Goal: Task Accomplishment & Management: Manage account settings

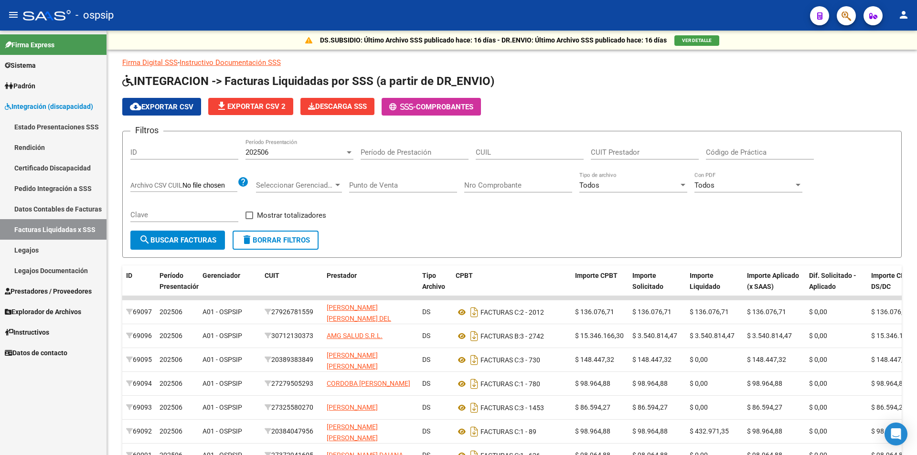
click at [81, 106] on span "Integración (discapacidad)" at bounding box center [49, 106] width 88 height 11
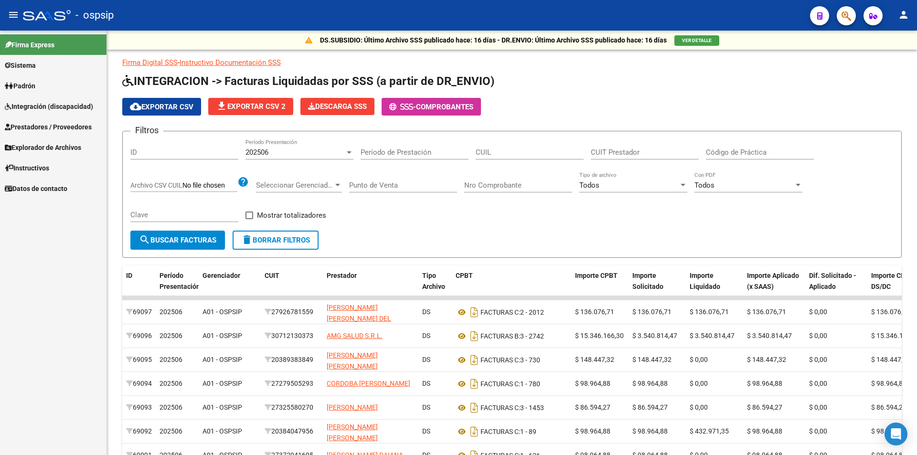
click at [75, 132] on link "Prestadores / Proveedores" at bounding box center [53, 127] width 107 height 21
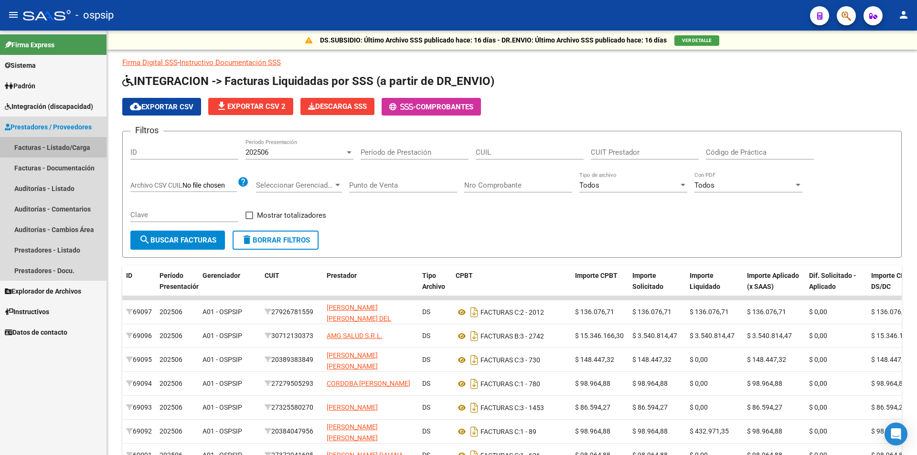
click at [63, 143] on link "Facturas - Listado/Carga" at bounding box center [53, 147] width 107 height 21
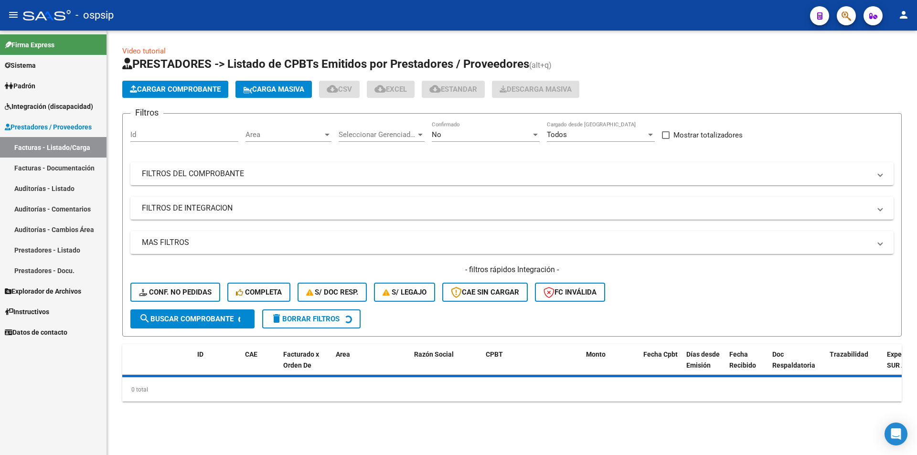
click at [497, 140] on div "No Confirmado" at bounding box center [486, 131] width 108 height 21
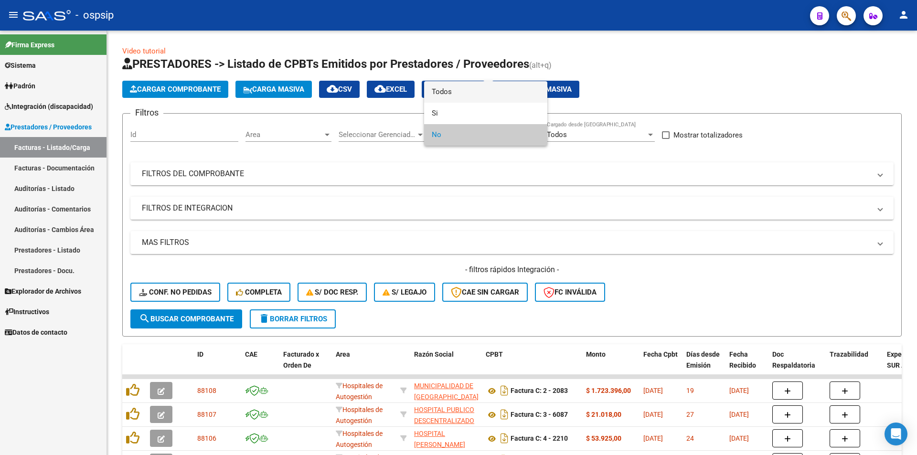
click at [439, 96] on span "Todos" at bounding box center [486, 91] width 108 height 21
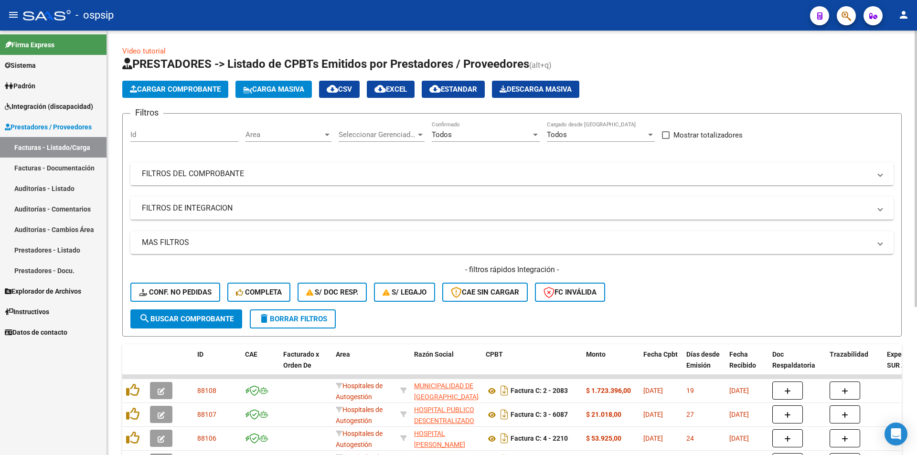
click at [241, 171] on mat-panel-title "FILTROS DEL COMPROBANTE" at bounding box center [506, 174] width 729 height 11
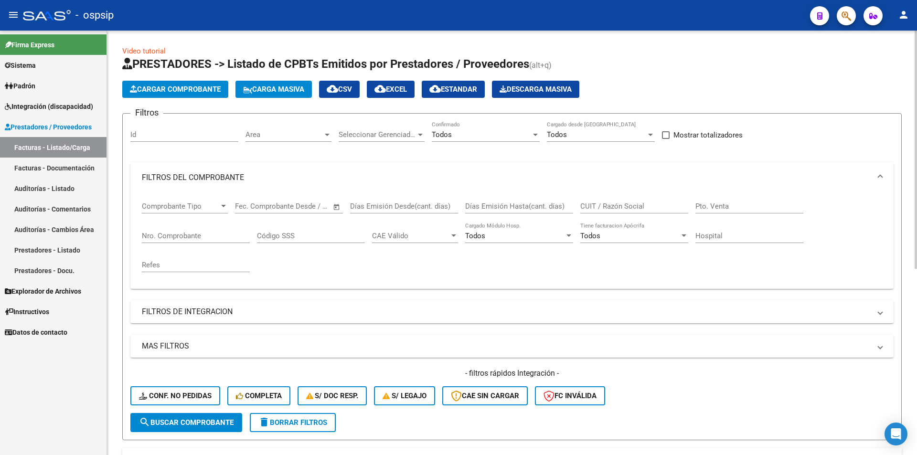
click at [196, 242] on div "Nro. Comprobante" at bounding box center [196, 233] width 108 height 21
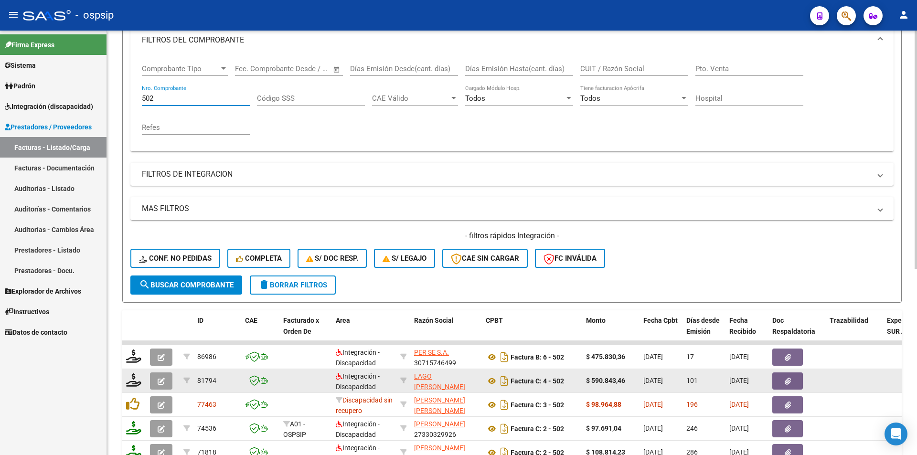
scroll to position [143, 0]
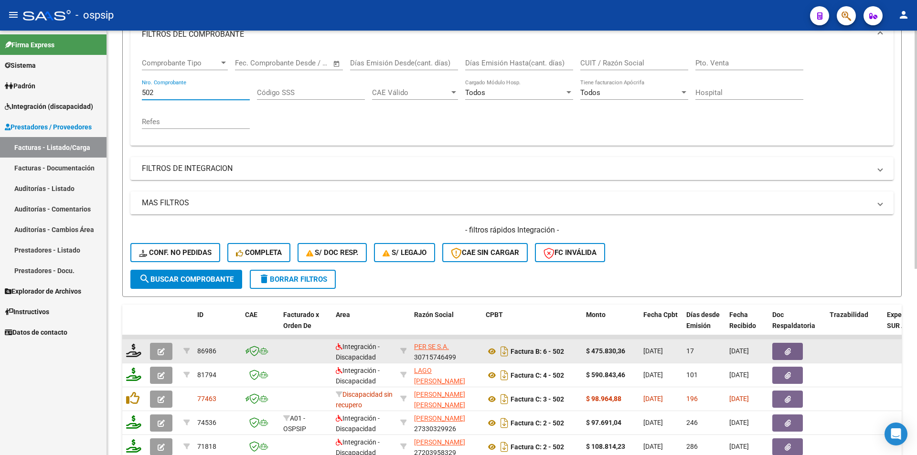
type input "502"
click at [132, 358] on div at bounding box center [134, 351] width 16 height 15
click at [130, 344] on icon at bounding box center [133, 350] width 15 height 13
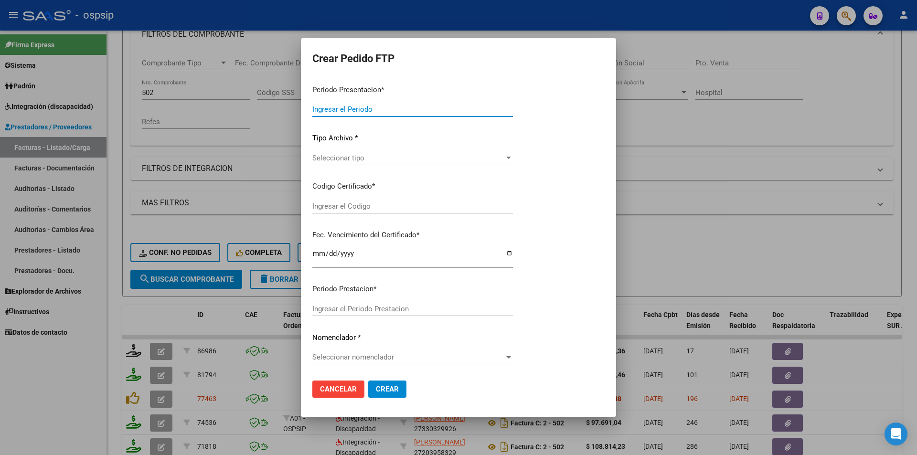
type input "202507"
type input "$ 475.830,36"
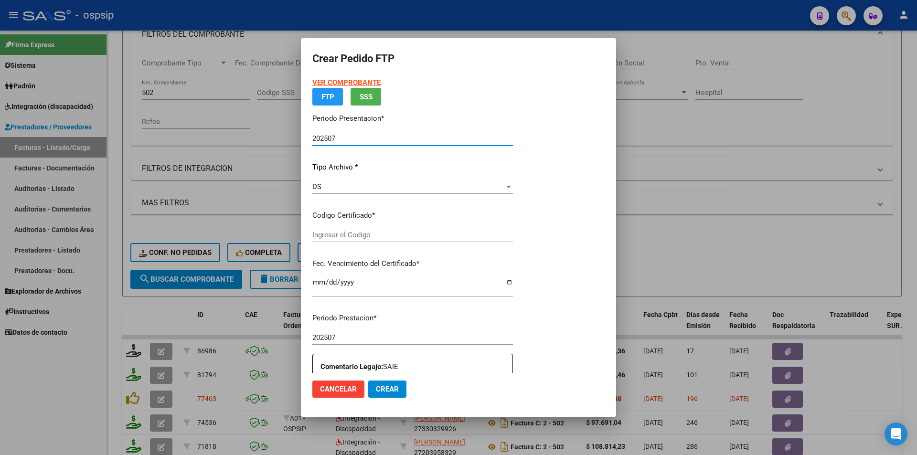
type input "2377753898"
type input "2027-07-01"
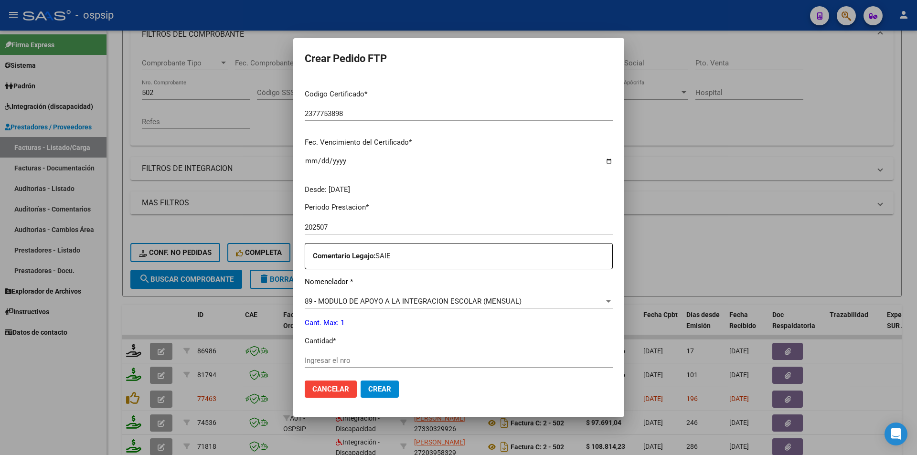
scroll to position [239, 0]
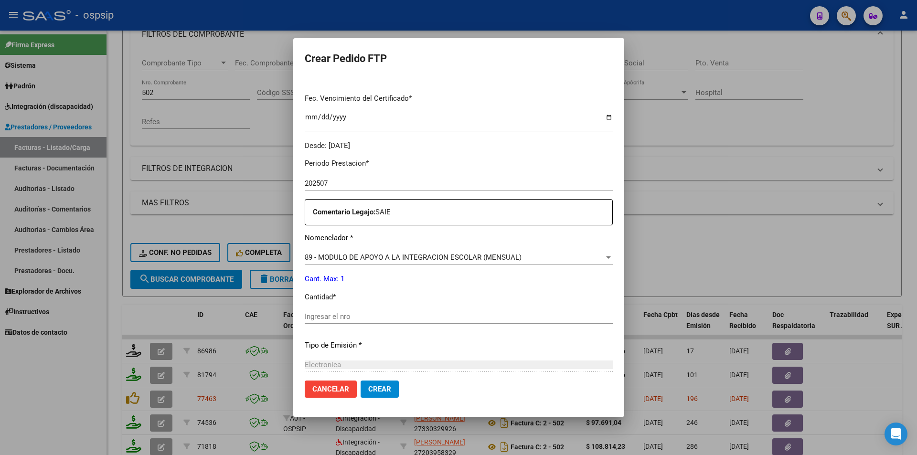
click at [322, 319] on input "Ingresar el nro" at bounding box center [459, 316] width 308 height 9
type input "1"
click at [362, 386] on button "Crear" at bounding box center [380, 389] width 38 height 17
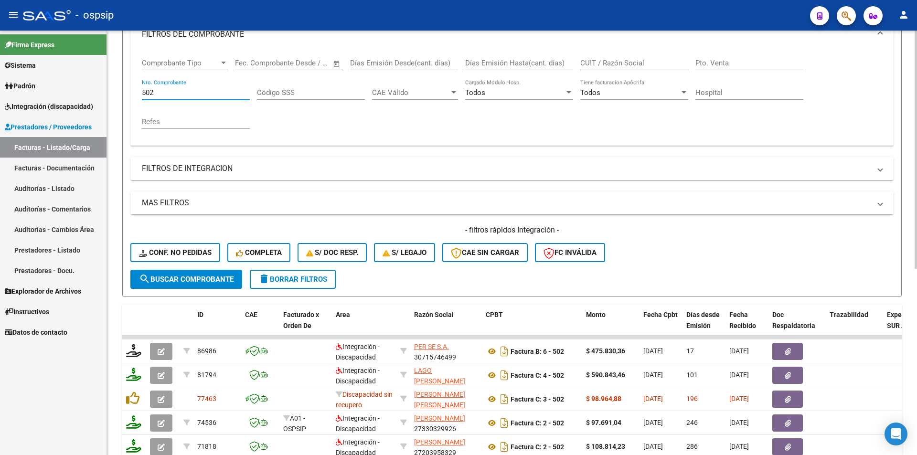
drag, startPoint x: 172, startPoint y: 96, endPoint x: 134, endPoint y: 93, distance: 38.8
click at [134, 93] on div "Comprobante Tipo Comprobante Tipo Start date – End date Fec. Comprobante Desde …" at bounding box center [511, 98] width 763 height 96
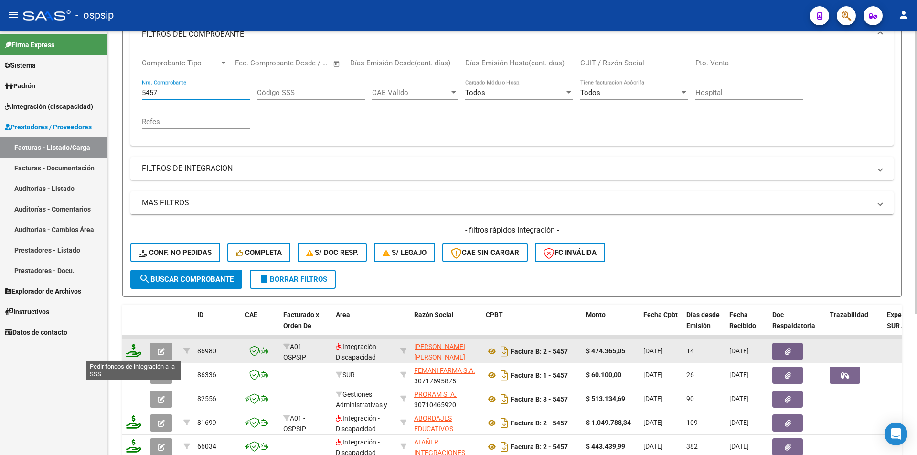
type input "5457"
click at [134, 354] on icon at bounding box center [133, 350] width 15 height 13
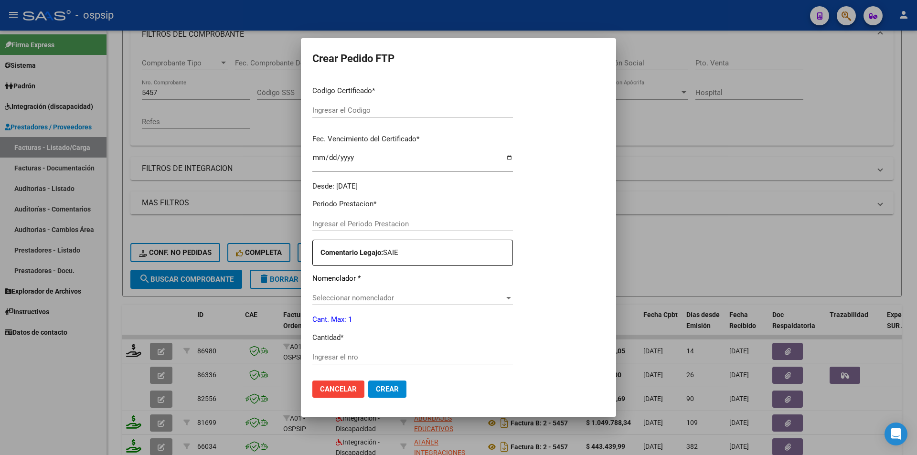
type input "202507"
type input "$ 474.365,05"
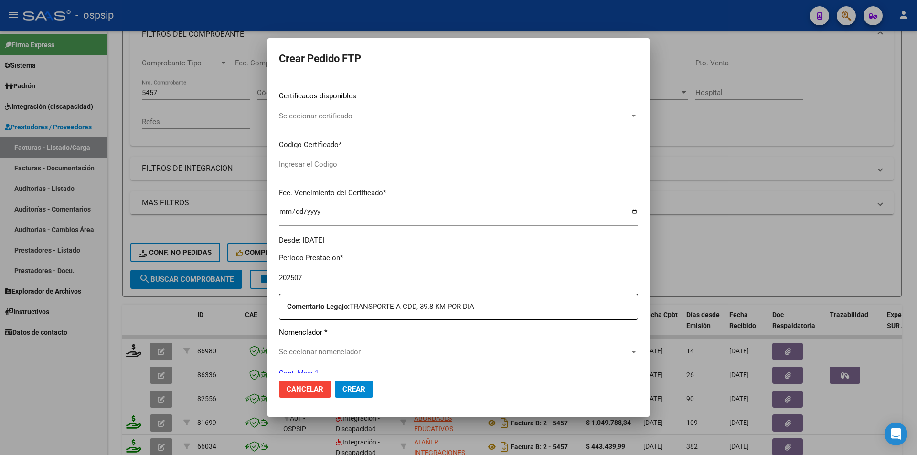
scroll to position [245, 0]
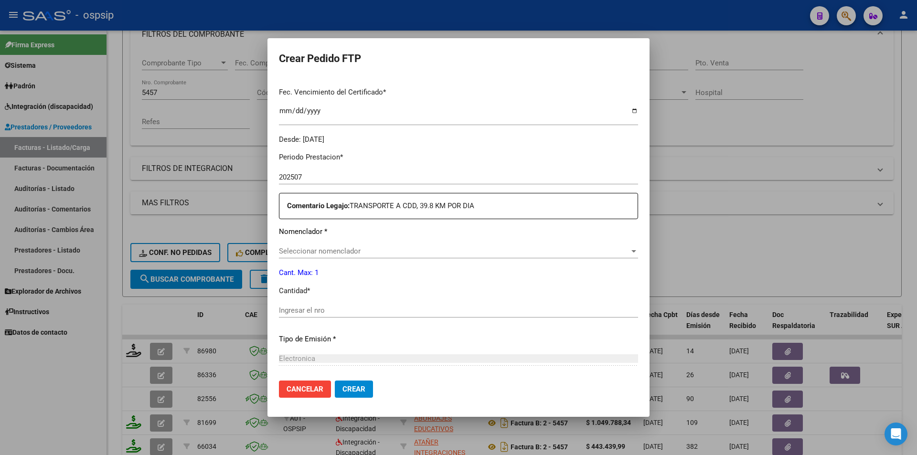
type input "5568359758"
type input "2033-10-24"
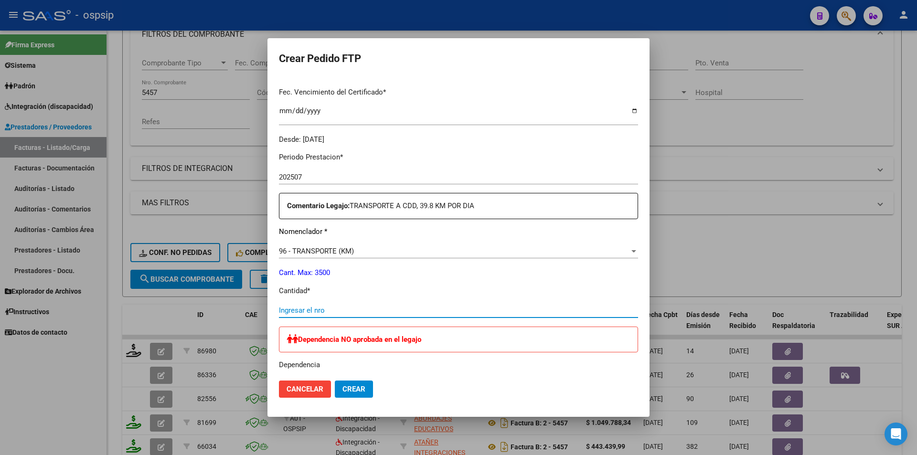
click at [316, 312] on input "Ingresar el nro" at bounding box center [458, 310] width 359 height 9
type input "876"
click at [354, 393] on span "Crear" at bounding box center [354, 389] width 23 height 9
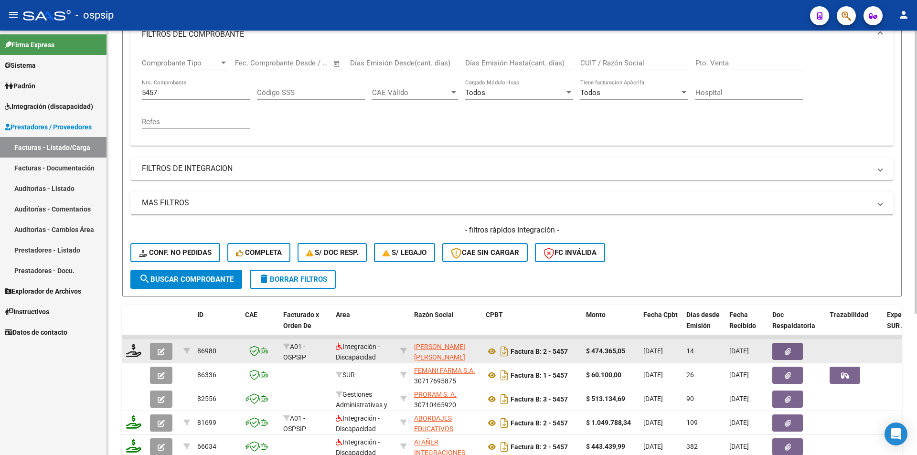
click at [170, 353] on button "button" at bounding box center [161, 351] width 22 height 17
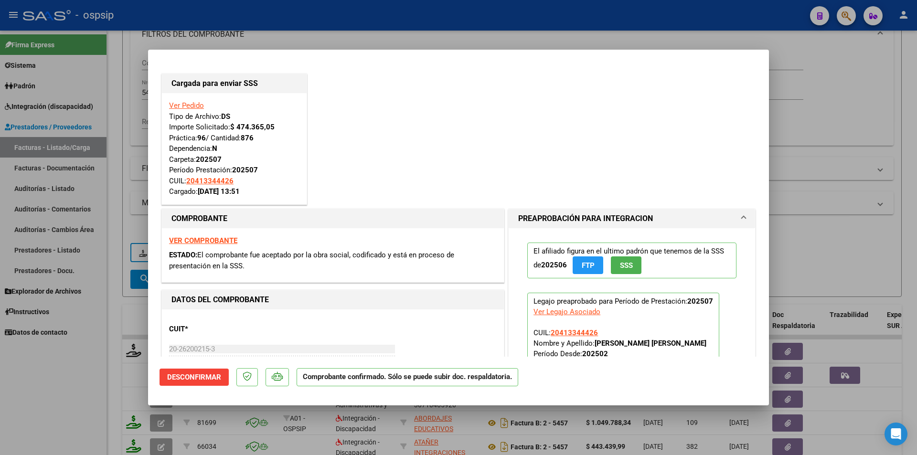
click at [59, 412] on div at bounding box center [458, 227] width 917 height 455
type input "$ 0,00"
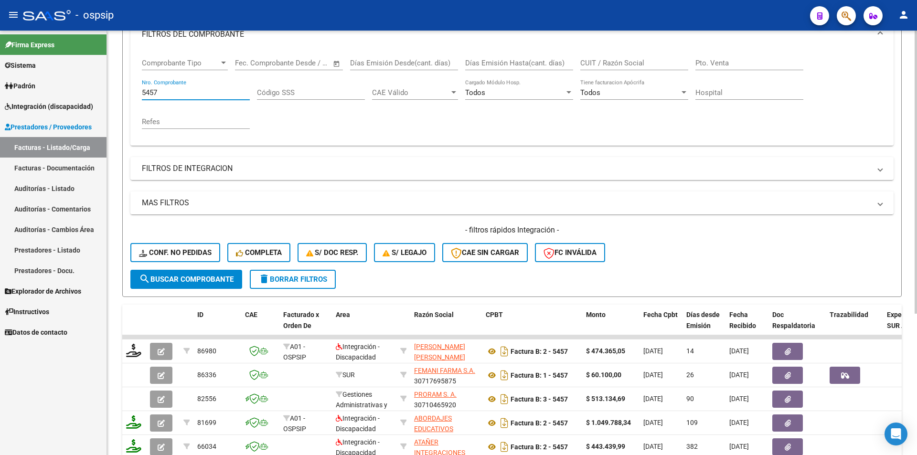
drag, startPoint x: 193, startPoint y: 92, endPoint x: 114, endPoint y: 90, distance: 79.3
click at [114, 90] on div "Video tutorial PRESTADORES -> Listado de CPBTs Emitidos por Prestadores / Prove…" at bounding box center [512, 202] width 810 height 630
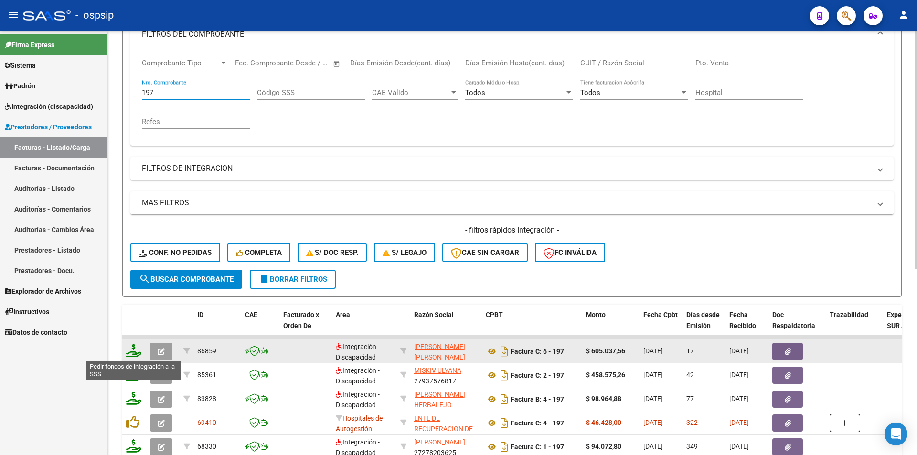
type input "197"
click at [130, 355] on icon at bounding box center [133, 350] width 15 height 13
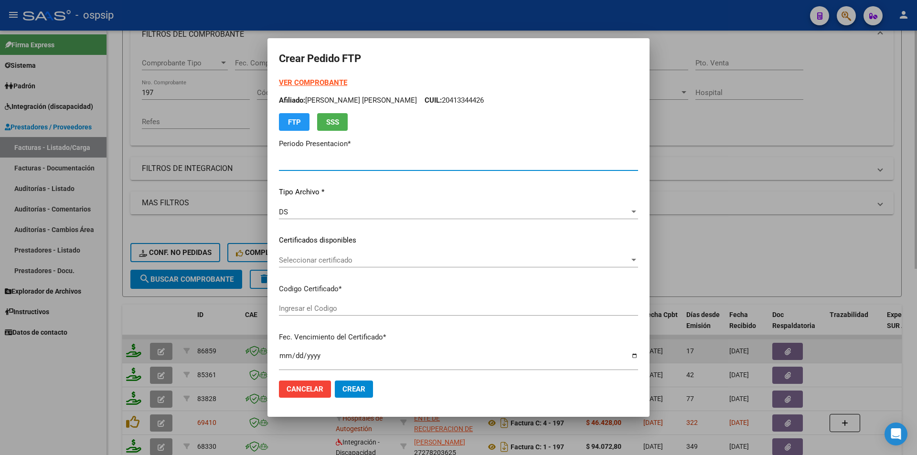
type input "202507"
type input "$ 605.037,56"
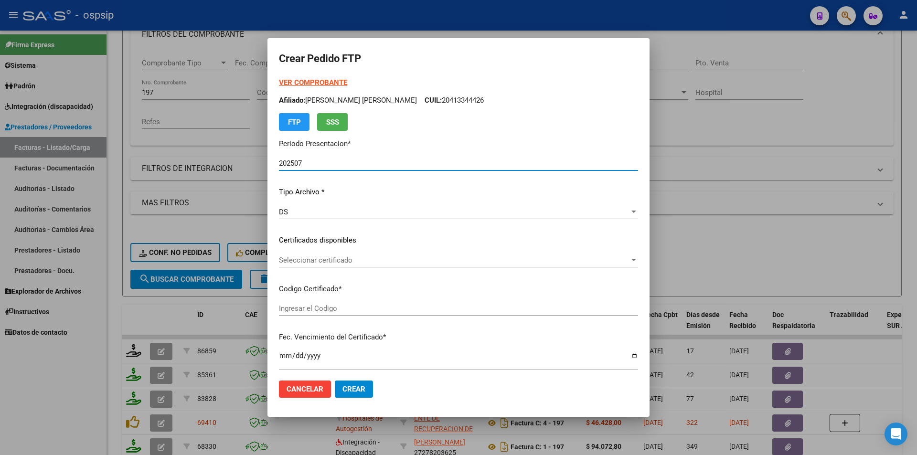
type input "ARG01000521402402023041720310417COR234"
type input "2031-04-17"
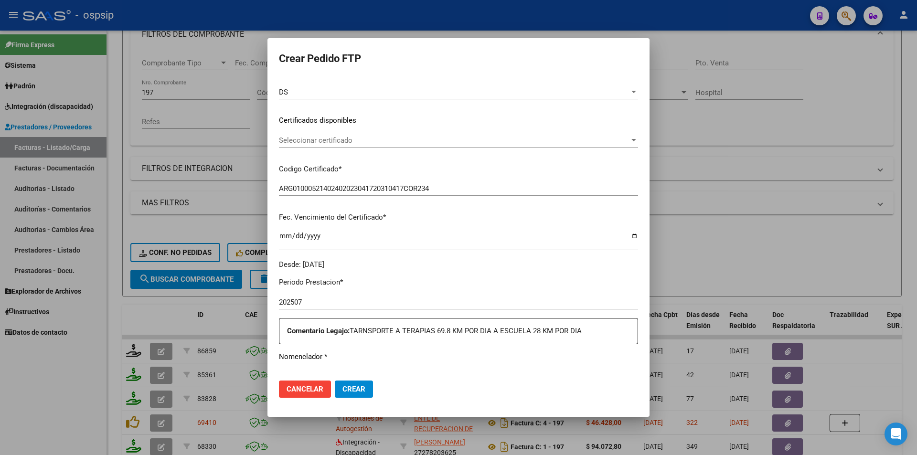
scroll to position [287, 0]
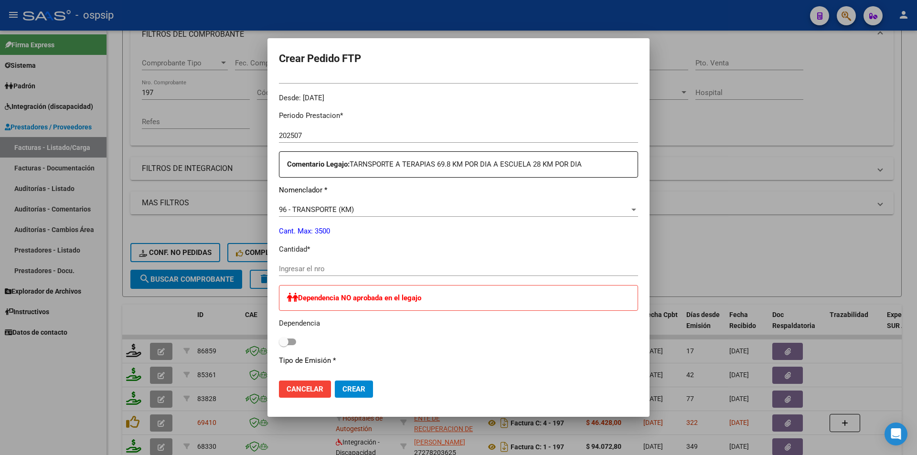
click at [349, 270] on input "Ingresar el nro" at bounding box center [458, 269] width 359 height 9
click at [451, 261] on div "Periodo Prestacion * 202507 Ingresar el Periodo Prestacion Comentario Legajo: T…" at bounding box center [458, 346] width 359 height 487
click at [340, 269] on input "Ingresar el nro" at bounding box center [458, 269] width 359 height 9
type input "1117"
click at [363, 390] on span "Crear" at bounding box center [354, 389] width 23 height 9
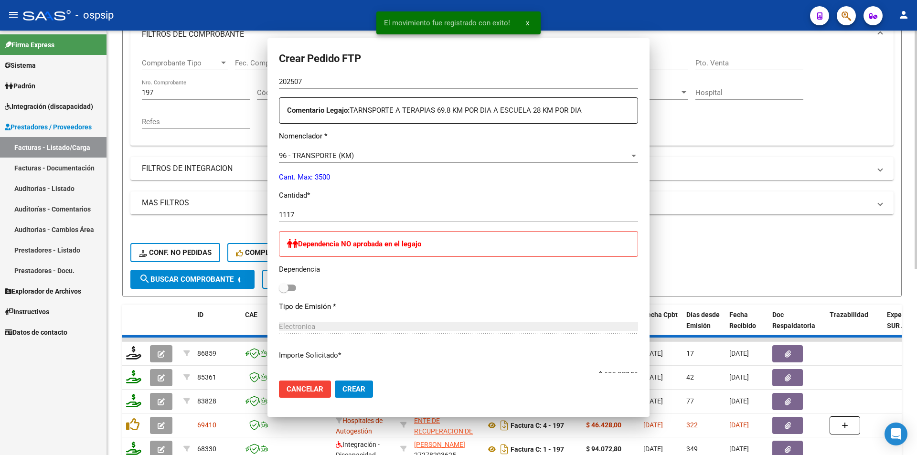
scroll to position [233, 0]
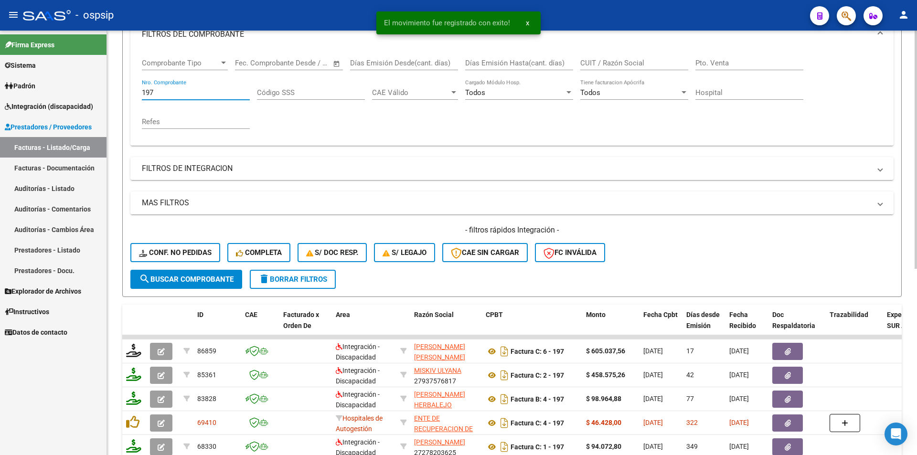
drag, startPoint x: 176, startPoint y: 93, endPoint x: 133, endPoint y: 90, distance: 43.1
click at [133, 90] on div "Comprobante Tipo Comprobante Tipo Start date – End date Fec. Comprobante Desde …" at bounding box center [511, 98] width 763 height 96
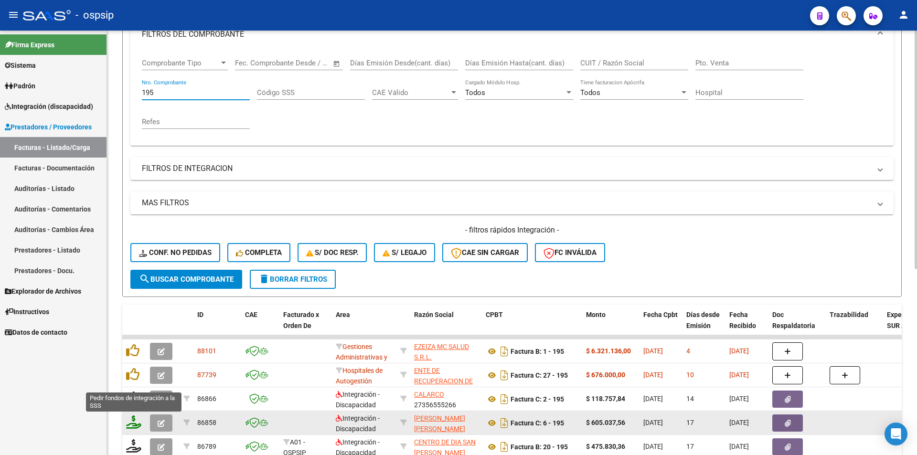
type input "195"
click at [132, 426] on icon at bounding box center [133, 422] width 15 height 13
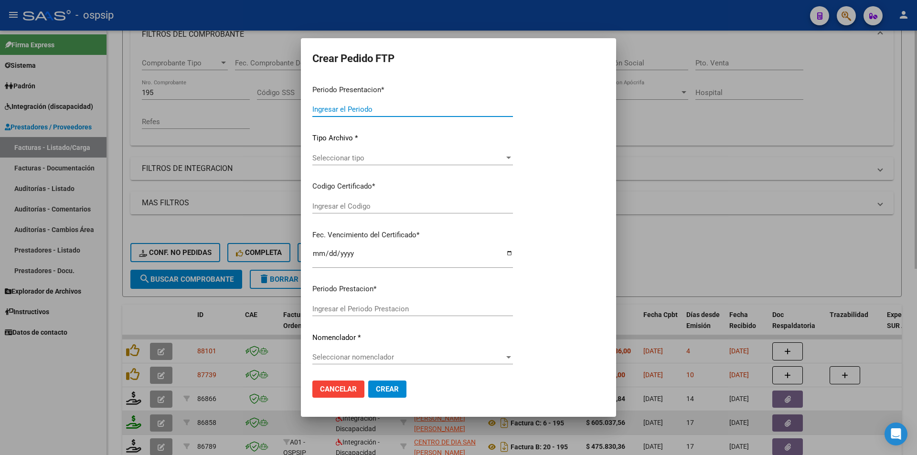
type input "202507"
type input "$ 605.037,56"
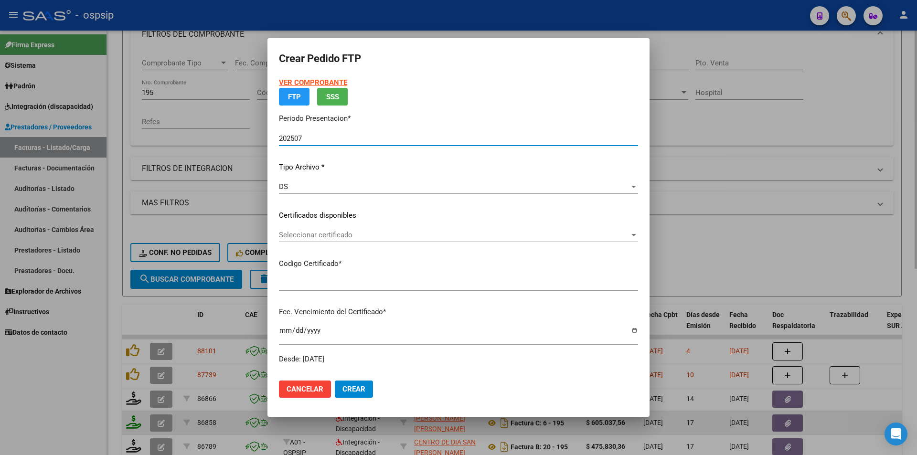
type input "ARR020005375939320230417200310417COR234"
type input "2031-04-17"
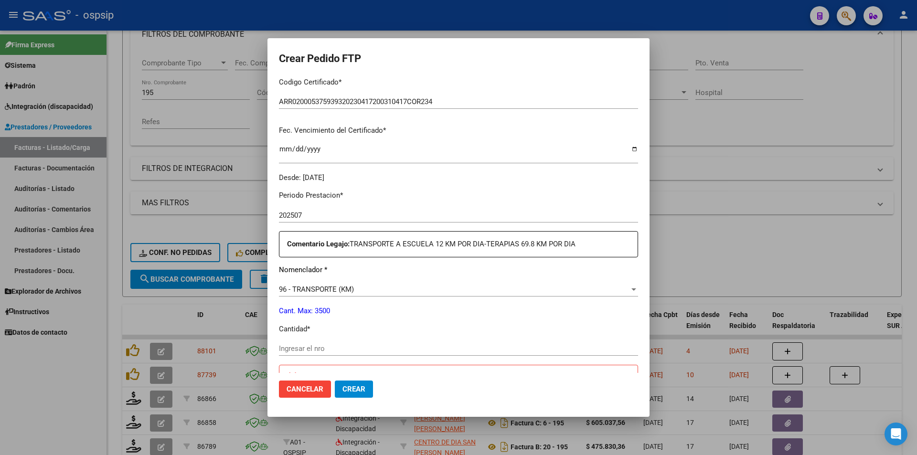
scroll to position [287, 0]
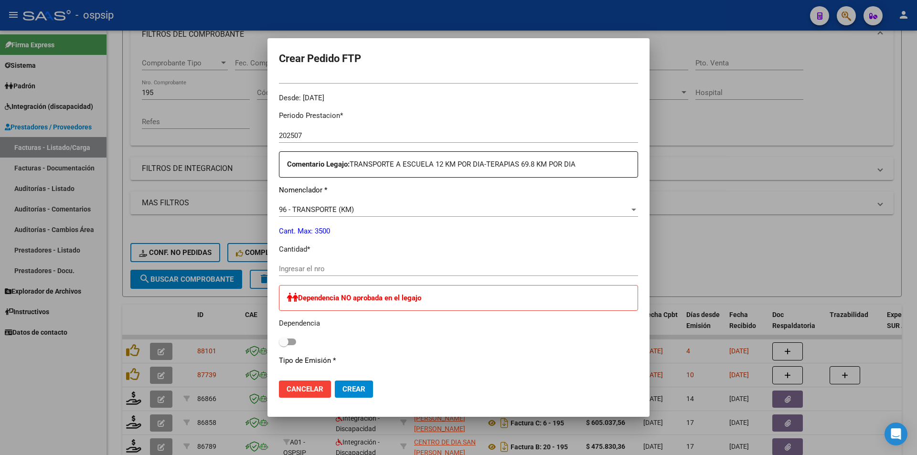
click at [299, 272] on input "Ingresar el nro" at bounding box center [458, 269] width 359 height 9
click at [366, 270] on input "Ingresar el nro" at bounding box center [458, 269] width 359 height 9
type input "1117"
click at [369, 387] on button "Crear" at bounding box center [354, 389] width 38 height 17
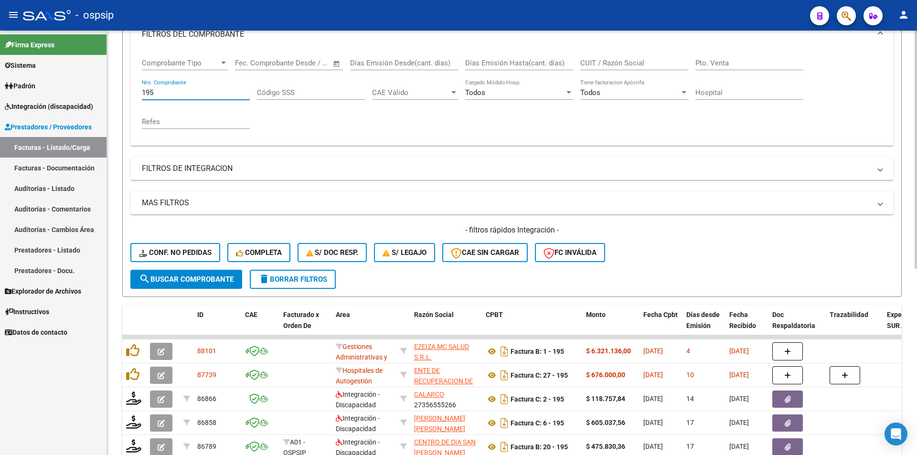
drag, startPoint x: 150, startPoint y: 92, endPoint x: 166, endPoint y: 90, distance: 15.5
click at [166, 90] on input "195" at bounding box center [196, 92] width 108 height 9
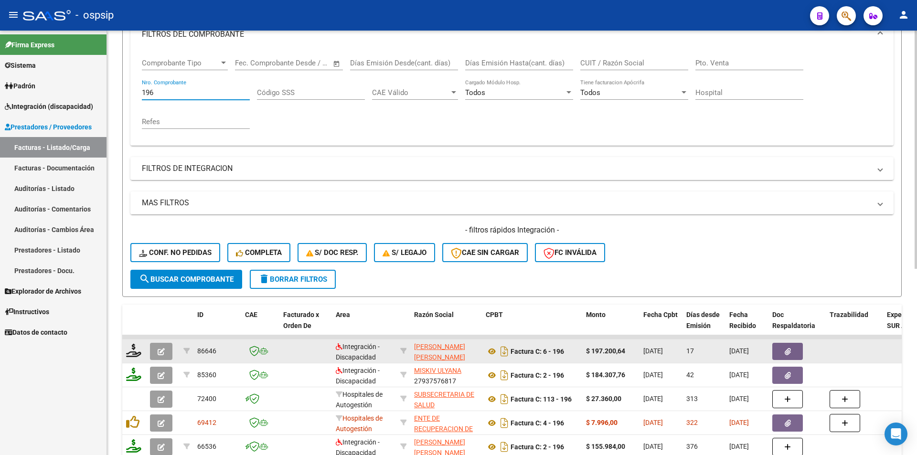
type input "196"
click at [130, 357] on div at bounding box center [134, 351] width 16 height 15
click at [134, 354] on icon at bounding box center [133, 350] width 15 height 13
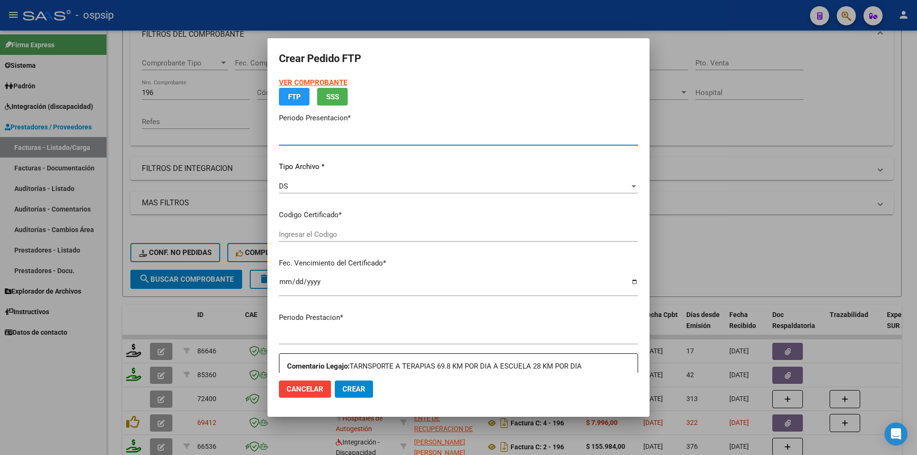
type input "202507"
type input "$ 197.200,64"
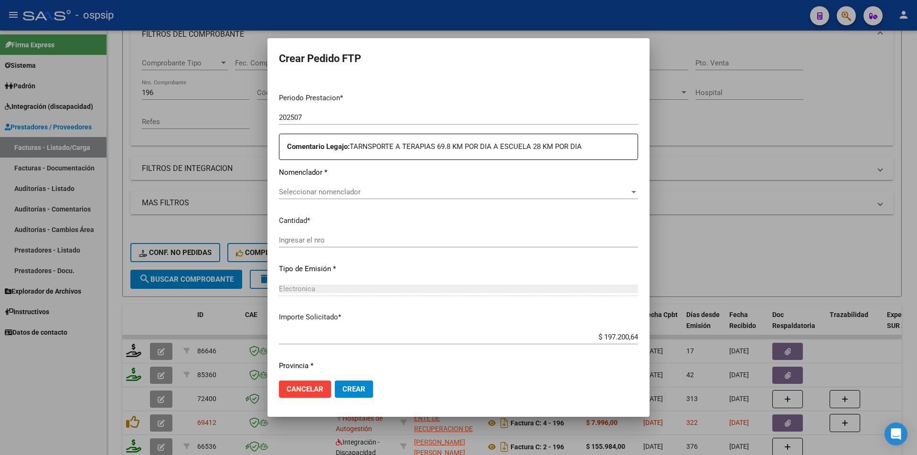
type input "ARG01000521402402023041720310417COR234"
type input "2031-04-17"
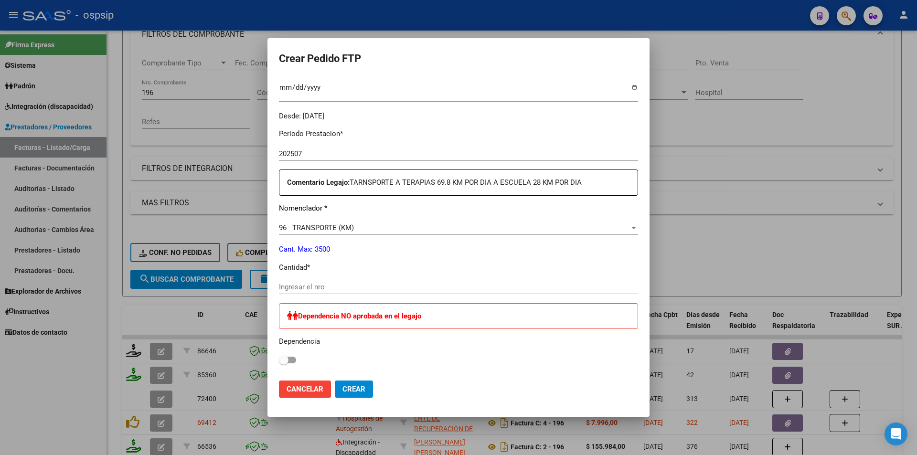
scroll to position [294, 0]
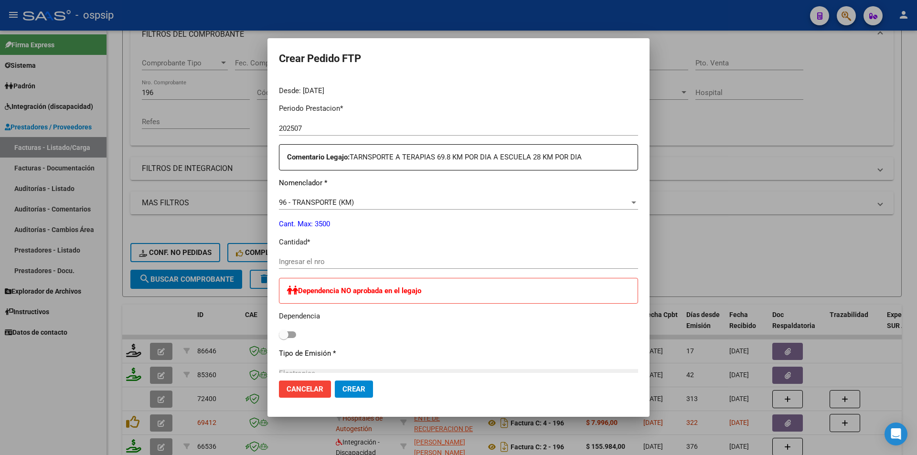
click at [326, 257] on div "Ingresar el nro" at bounding box center [458, 262] width 359 height 14
click at [426, 256] on div "Ingresar el nro" at bounding box center [458, 262] width 359 height 14
type input "364"
click at [362, 389] on span "Crear" at bounding box center [354, 389] width 23 height 9
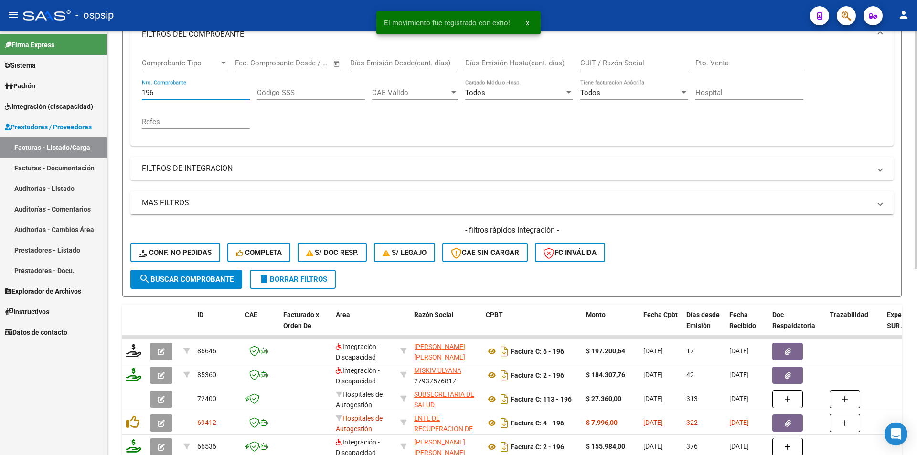
drag, startPoint x: 161, startPoint y: 96, endPoint x: 132, endPoint y: 90, distance: 28.9
click at [132, 90] on div "Comprobante Tipo Comprobante Tipo Start date – End date Fec. Comprobante Desde …" at bounding box center [511, 98] width 763 height 96
click at [161, 93] on input "196" at bounding box center [196, 92] width 108 height 9
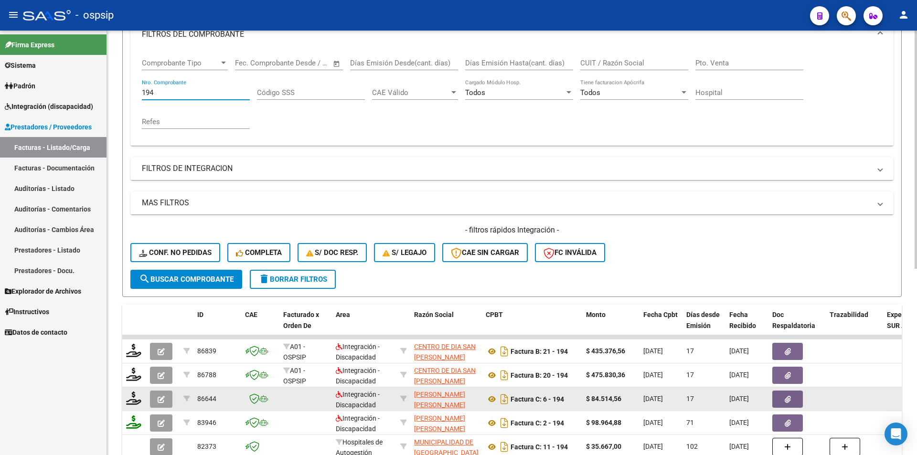
type input "194"
click at [136, 405] on div at bounding box center [134, 399] width 16 height 15
click at [128, 398] on icon at bounding box center [133, 398] width 15 height 13
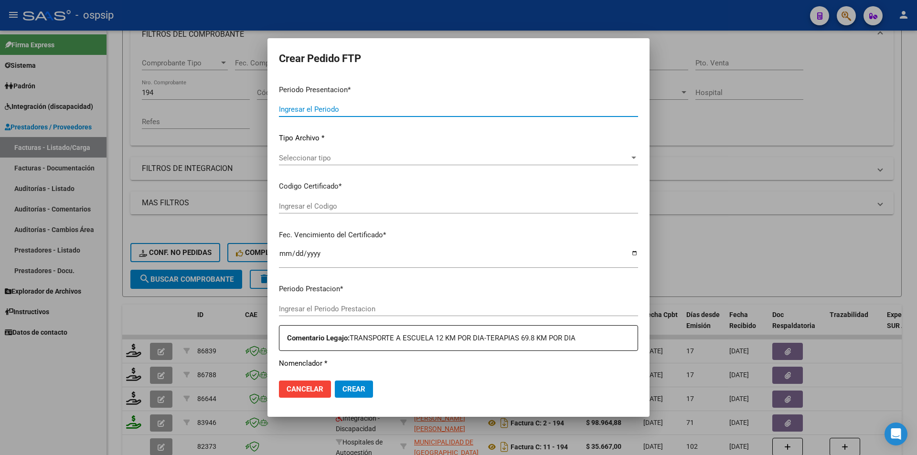
type input "202507"
type input "$ 84.514,56"
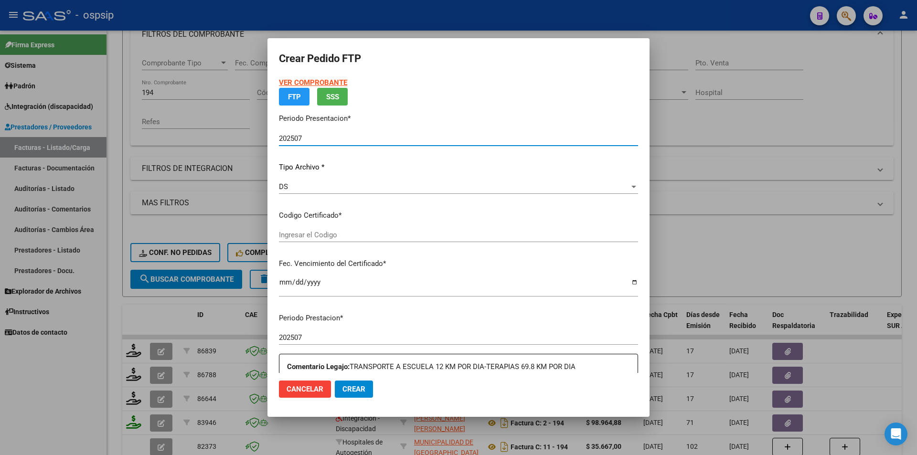
type input "ARR020005375939320230417200310417COR234"
type input "2031-04-17"
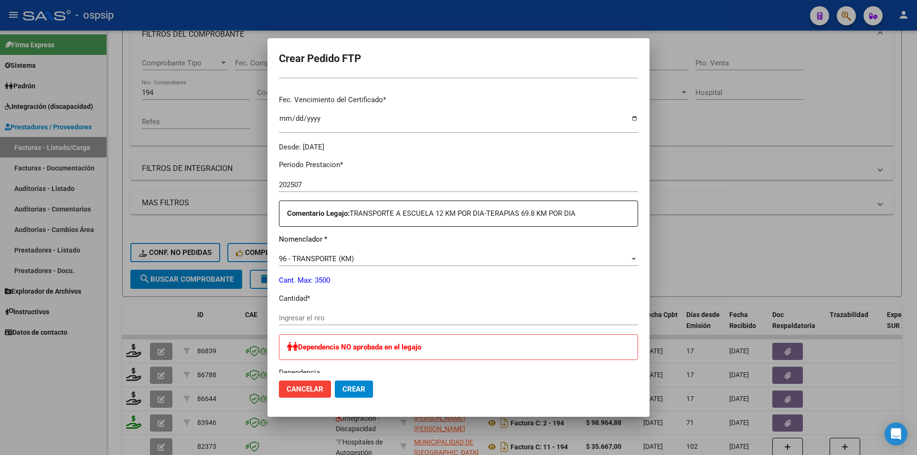
scroll to position [334, 0]
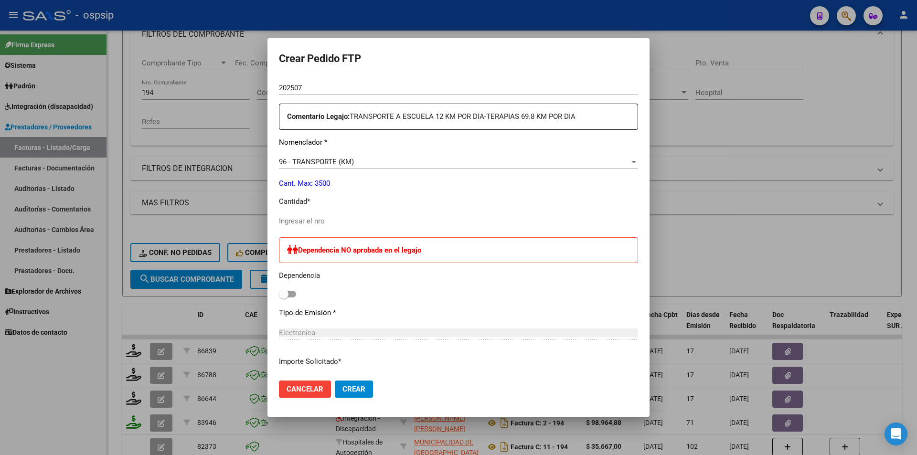
click at [396, 212] on div "Periodo Prestacion * 202507 Ingresar el Periodo Prestacion Comentario Legajo: T…" at bounding box center [458, 298] width 359 height 487
click at [343, 224] on input "Ingresar el nro" at bounding box center [458, 221] width 359 height 9
type input "156"
click at [355, 383] on button "Crear" at bounding box center [354, 389] width 38 height 17
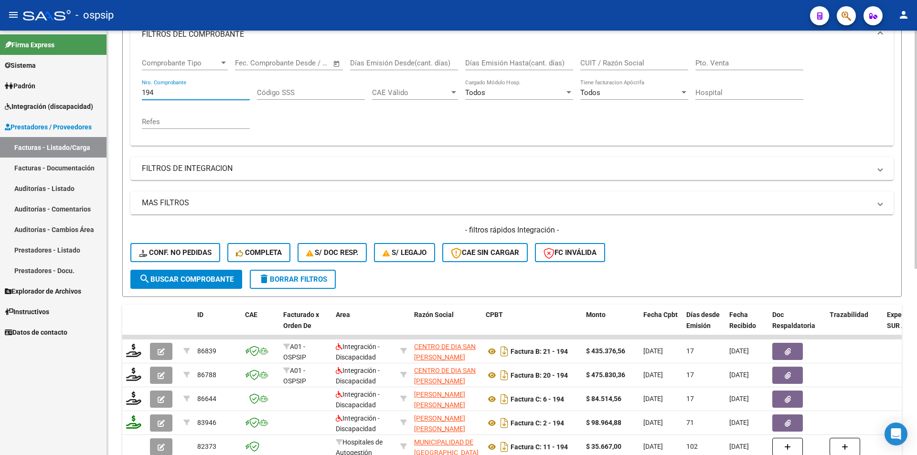
drag, startPoint x: 161, startPoint y: 91, endPoint x: 130, endPoint y: 93, distance: 30.7
click at [130, 93] on div "Comprobante Tipo Comprobante Tipo Start date – End date Fec. Comprobante Desde …" at bounding box center [511, 98] width 763 height 96
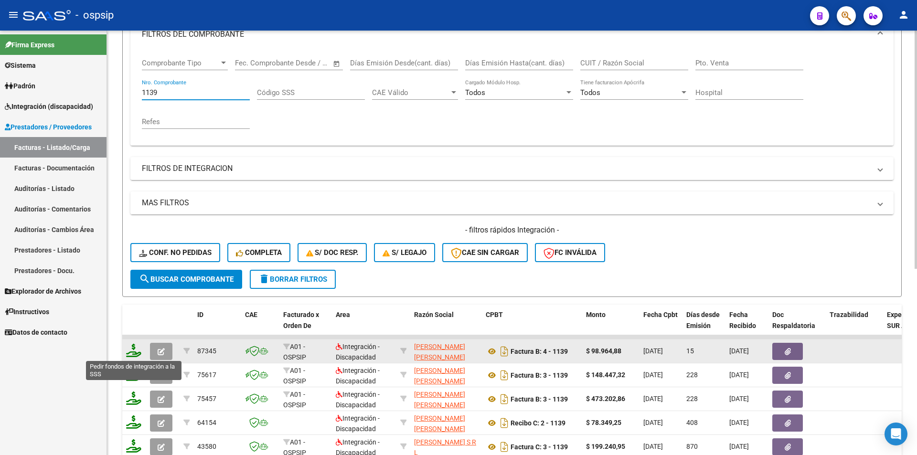
type input "1139"
click at [134, 348] on icon at bounding box center [133, 350] width 15 height 13
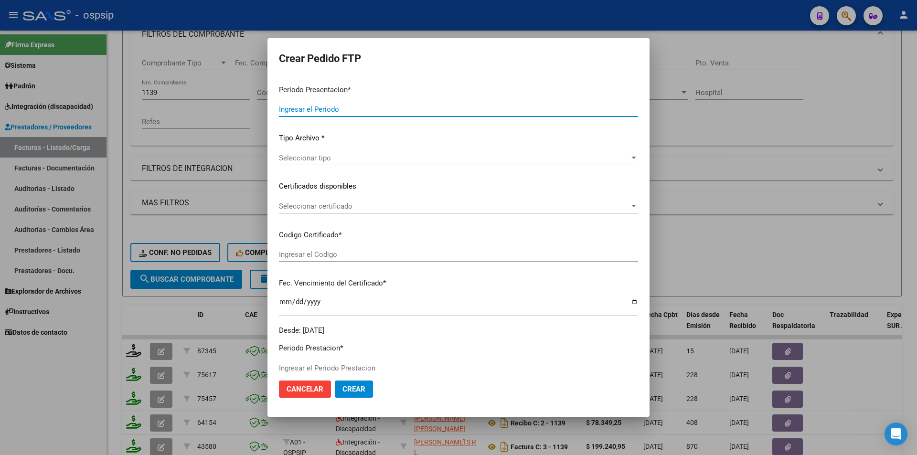
type input "202507"
type input "$ 98.964,88"
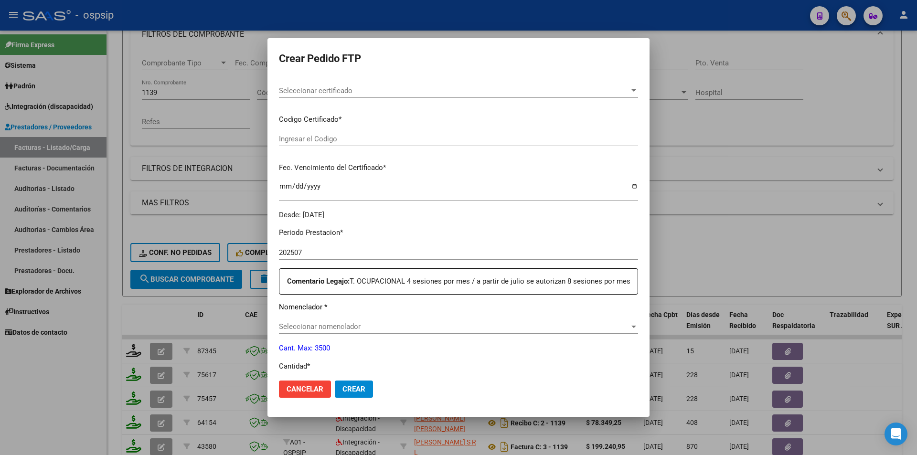
scroll to position [293, 0]
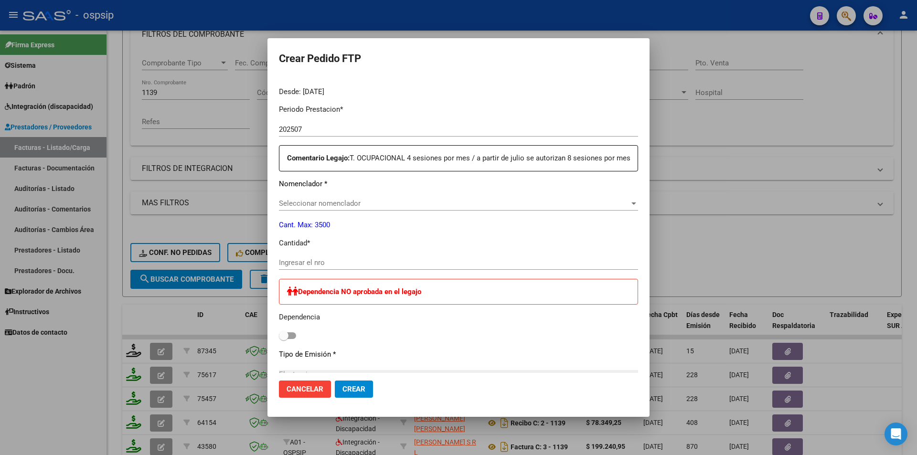
type input "7988527641"
type input "2027-01-28"
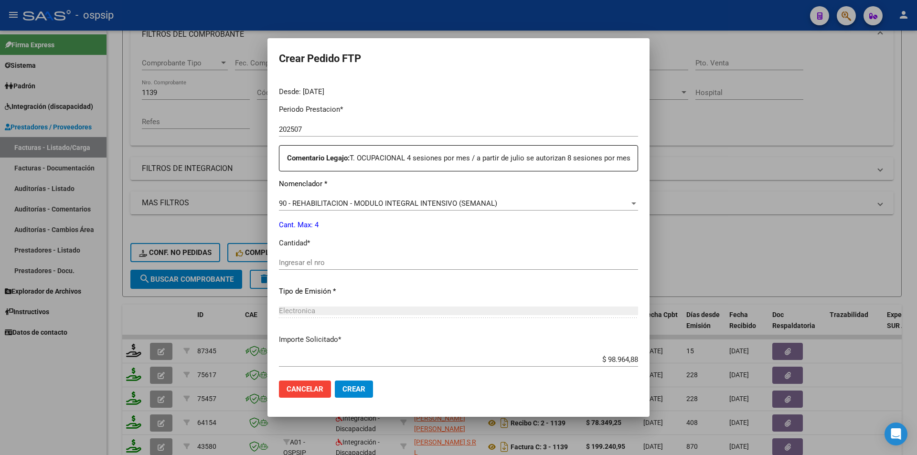
click at [300, 267] on input "Ingresar el nro" at bounding box center [458, 262] width 359 height 9
type input "4"
click at [367, 390] on button "Crear" at bounding box center [354, 389] width 38 height 17
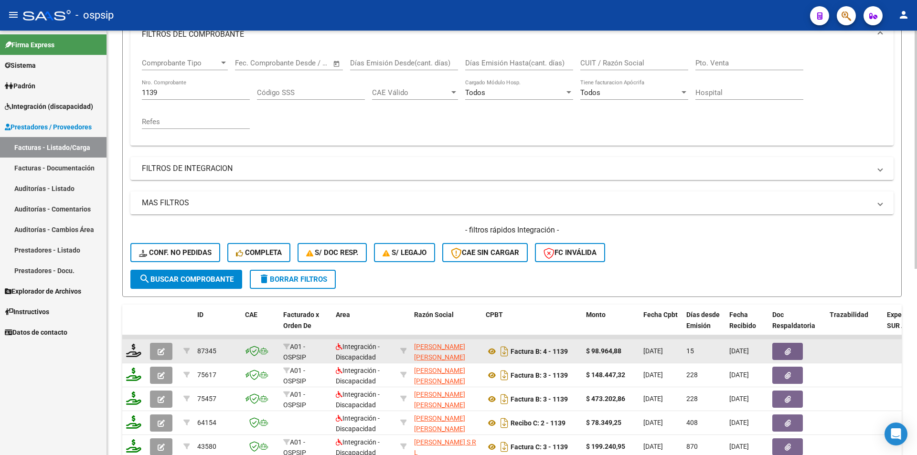
click at [163, 342] on datatable-body-cell at bounding box center [162, 351] width 33 height 23
click at [167, 351] on button "button" at bounding box center [161, 351] width 22 height 17
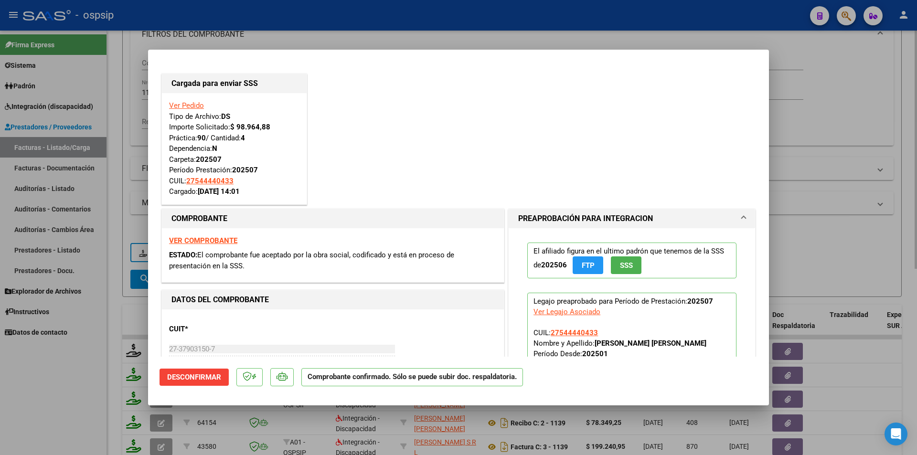
click at [111, 172] on div at bounding box center [458, 227] width 917 height 455
type input "$ 0,00"
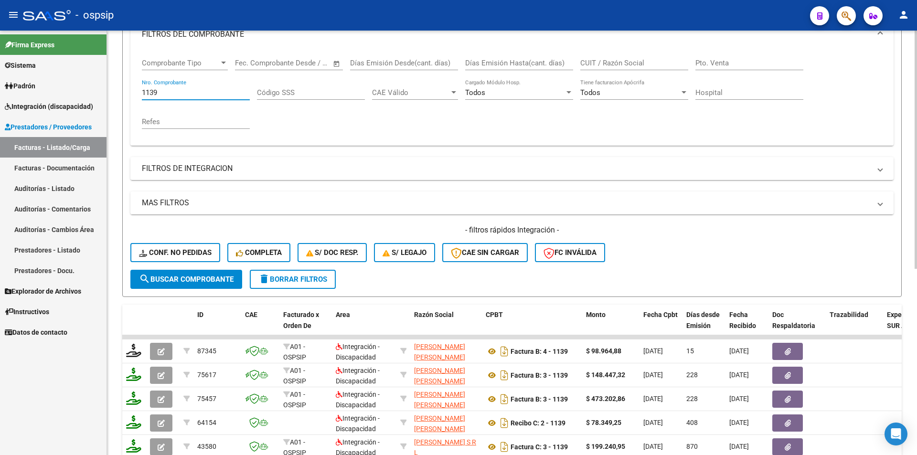
drag, startPoint x: 164, startPoint y: 89, endPoint x: 136, endPoint y: 89, distance: 28.2
click at [136, 89] on div "Comprobante Tipo Comprobante Tipo Start date – End date Fec. Comprobante Desde …" at bounding box center [511, 98] width 763 height 96
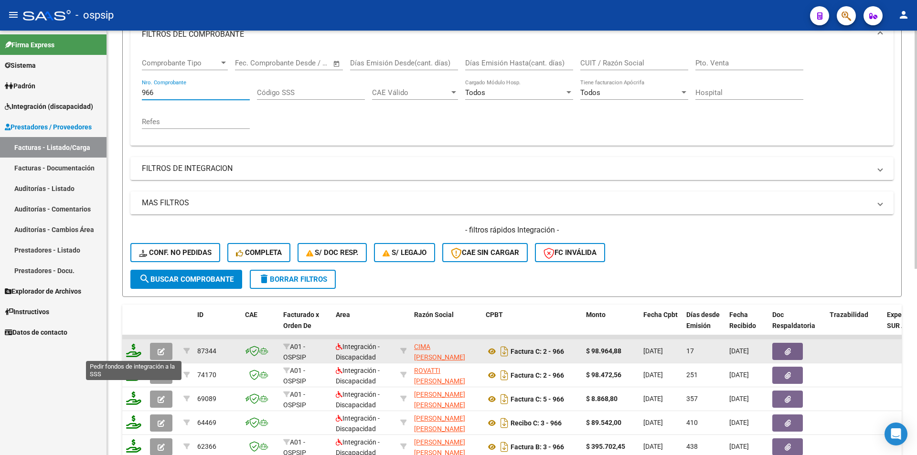
type input "966"
click at [136, 355] on icon at bounding box center [133, 350] width 15 height 13
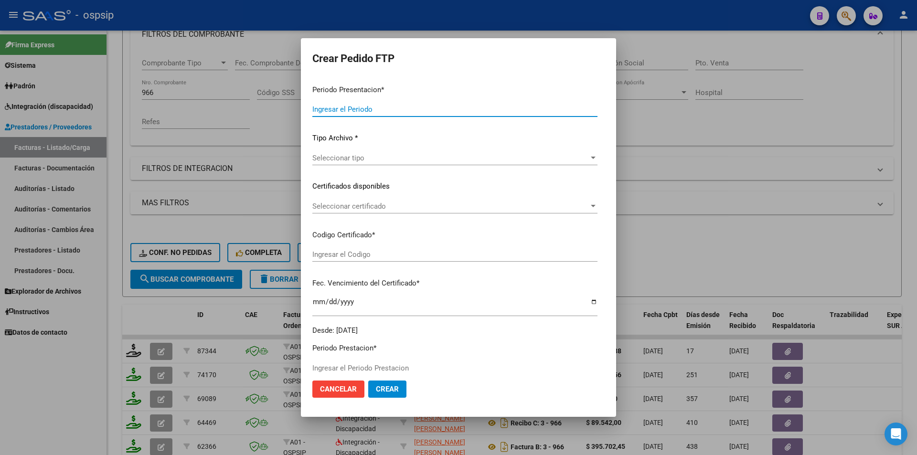
scroll to position [293, 0]
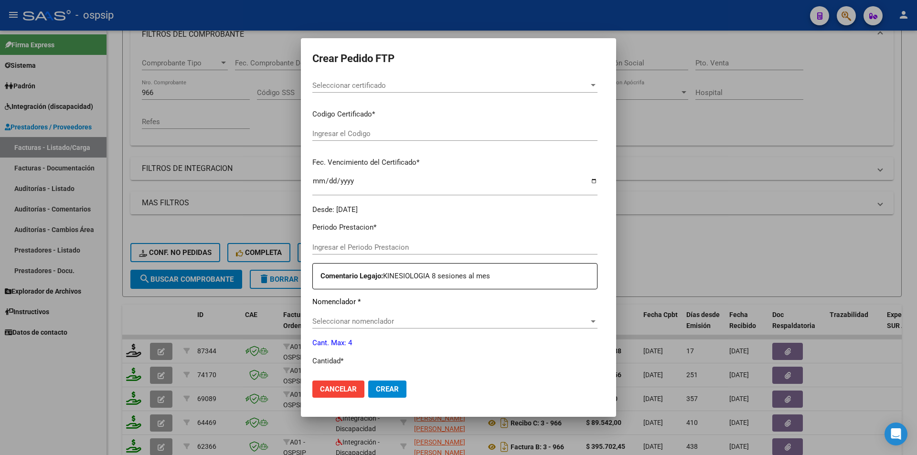
type input "202507"
type input "$ 98.964,88"
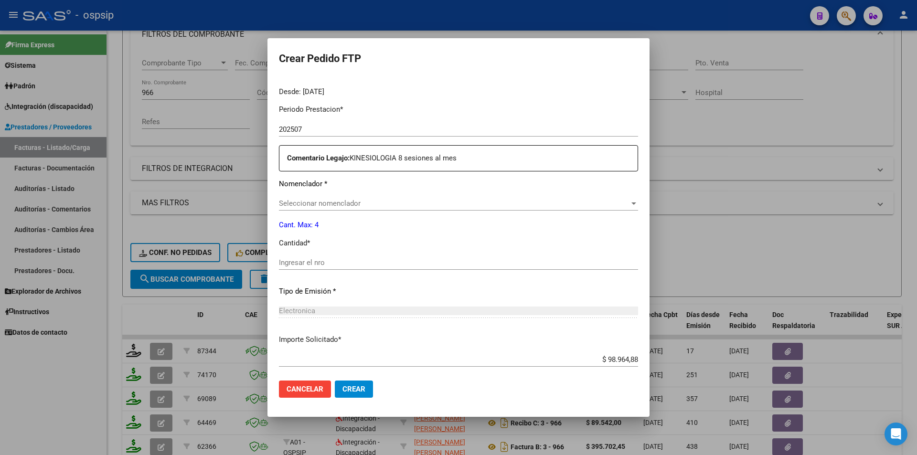
type input "7988527641"
type input "2027-01-28"
click at [311, 257] on div "Ingresar el nro" at bounding box center [458, 263] width 359 height 14
type input "4"
drag, startPoint x: 370, startPoint y: 390, endPoint x: 346, endPoint y: 403, distance: 27.4
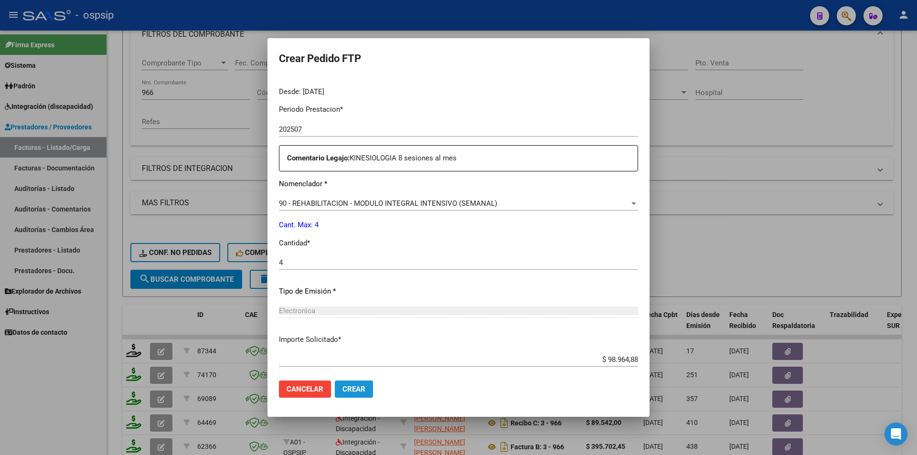
click at [369, 390] on button "Crear" at bounding box center [354, 389] width 38 height 17
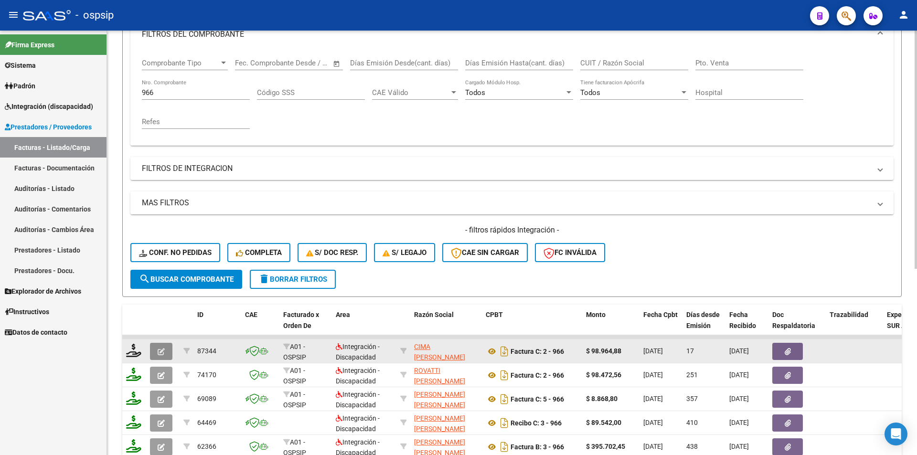
click at [163, 349] on icon "button" at bounding box center [161, 351] width 7 height 7
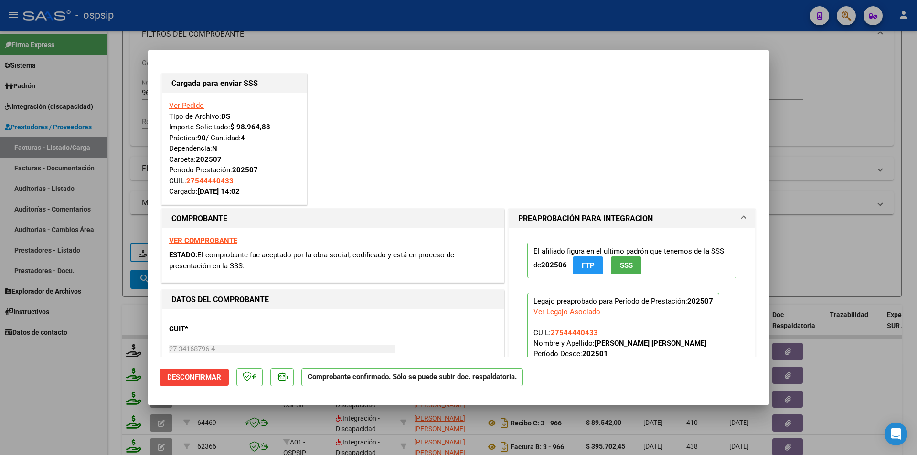
click at [135, 354] on div at bounding box center [458, 227] width 917 height 455
type input "$ 0,00"
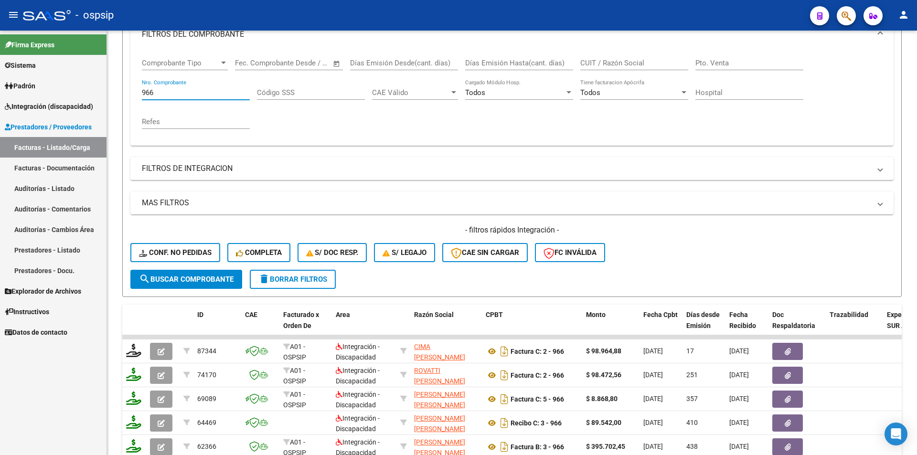
drag, startPoint x: 181, startPoint y: 94, endPoint x: 97, endPoint y: 93, distance: 84.1
click at [98, 93] on mat-sidenav-container "Firma Express Sistema Usuarios Todos los Usuarios Padrón Afiliados Empadronados…" at bounding box center [458, 243] width 917 height 425
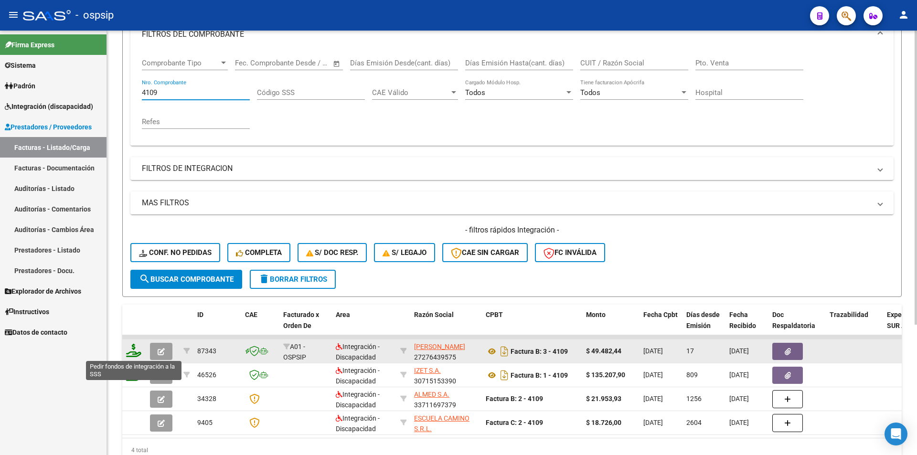
type input "4109"
click at [138, 351] on icon at bounding box center [133, 350] width 15 height 13
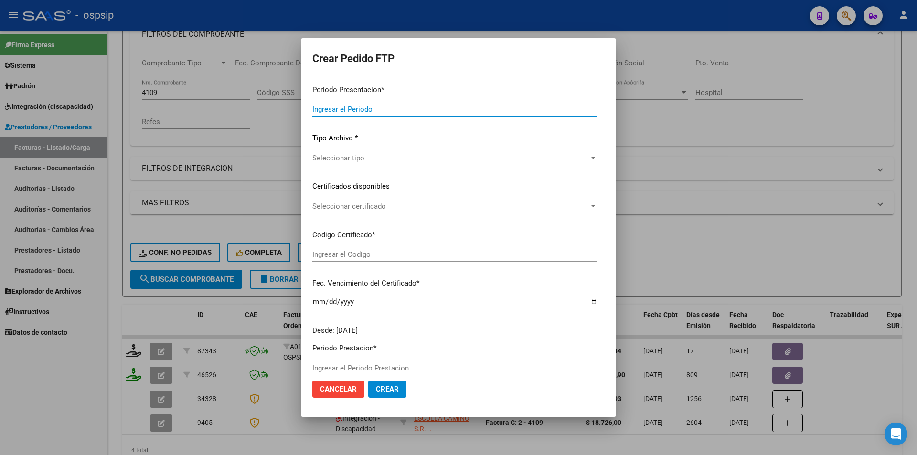
type input "202507"
type input "$ 49.482,44"
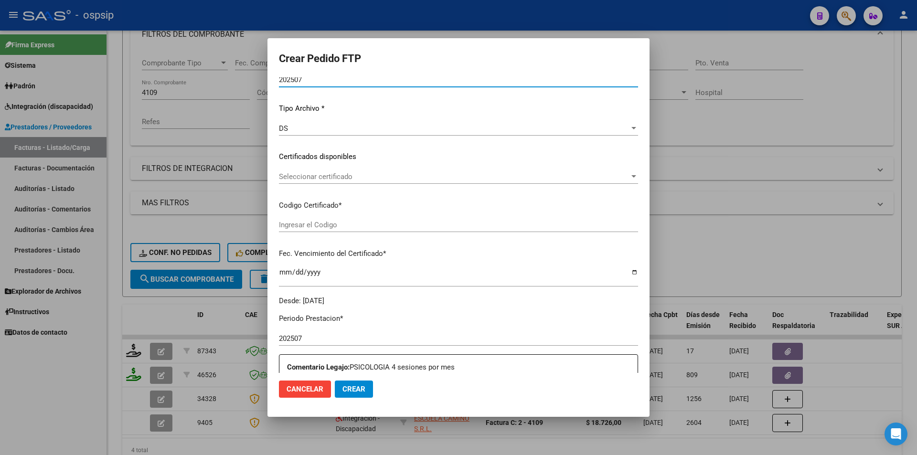
type input "7988527641"
type input "2027-01-28"
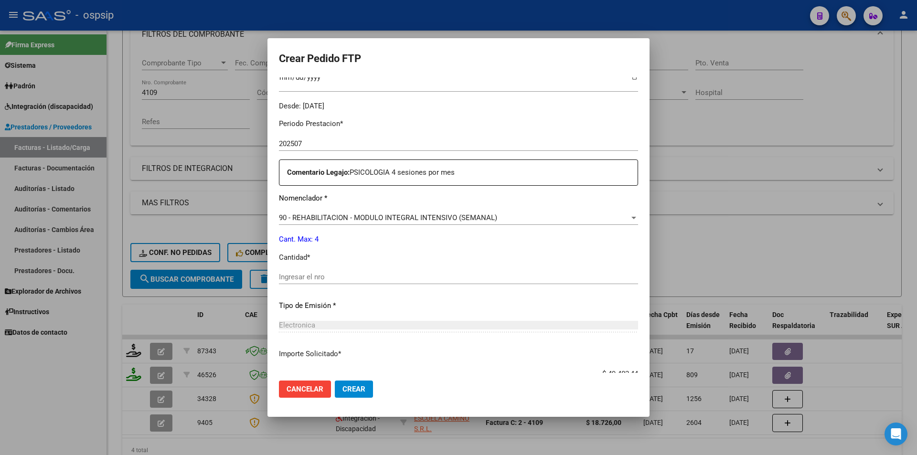
scroll to position [287, 0]
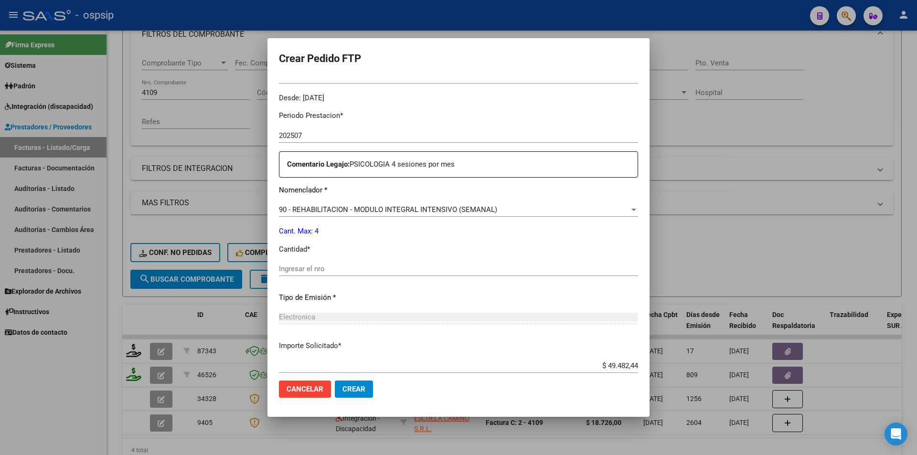
click at [302, 271] on input "Ingresar el nro" at bounding box center [458, 269] width 359 height 9
type input "4"
click at [367, 390] on button "Crear" at bounding box center [354, 389] width 38 height 17
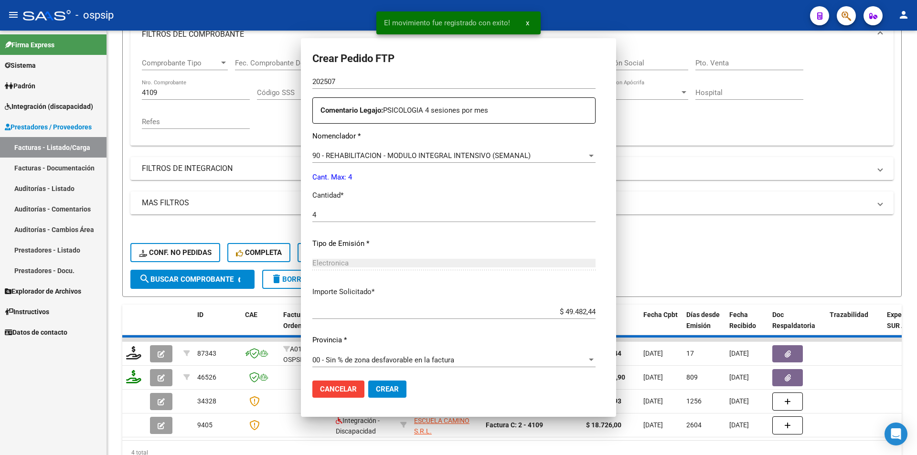
scroll to position [0, 0]
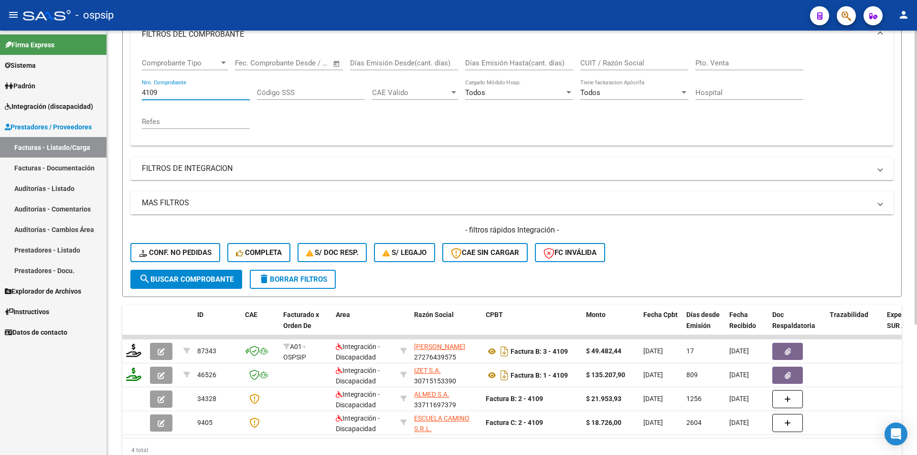
drag, startPoint x: 167, startPoint y: 91, endPoint x: 107, endPoint y: 86, distance: 60.0
click at [107, 86] on div "Video tutorial PRESTADORES -> Listado de CPBTs Emitidos por Prestadores / Prove…" at bounding box center [512, 190] width 810 height 606
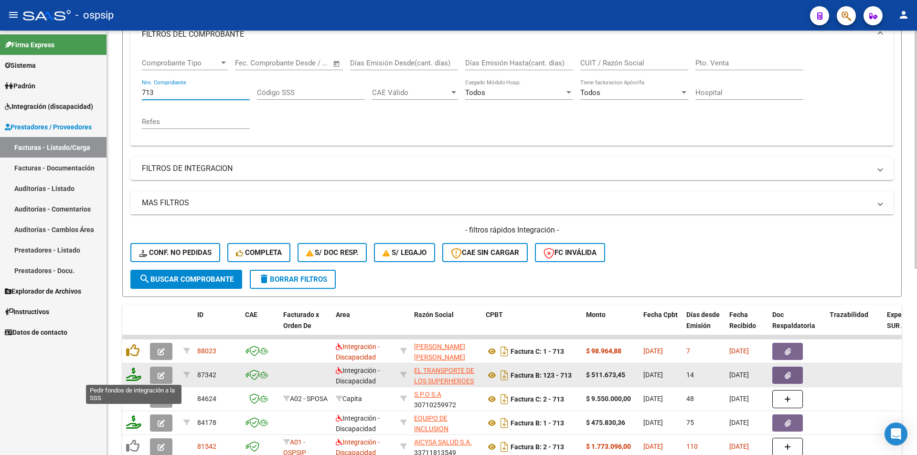
type input "713"
click at [130, 377] on icon at bounding box center [133, 374] width 15 height 13
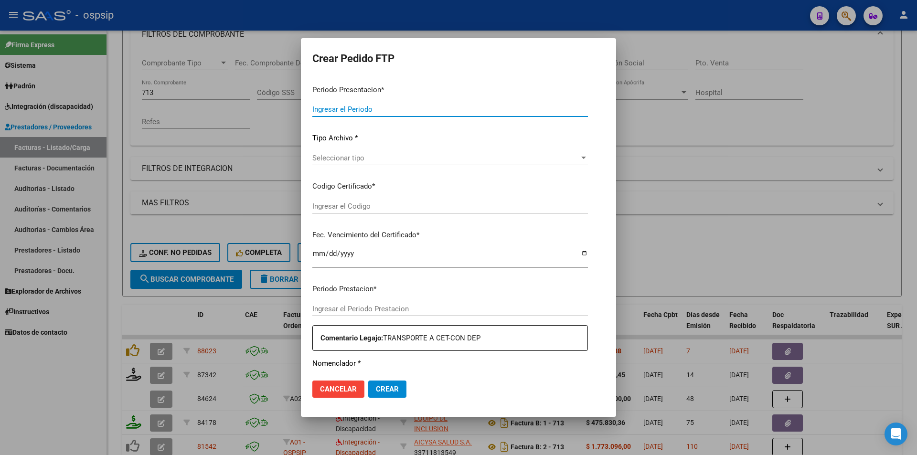
type input "202507"
type input "$ 511.673,45"
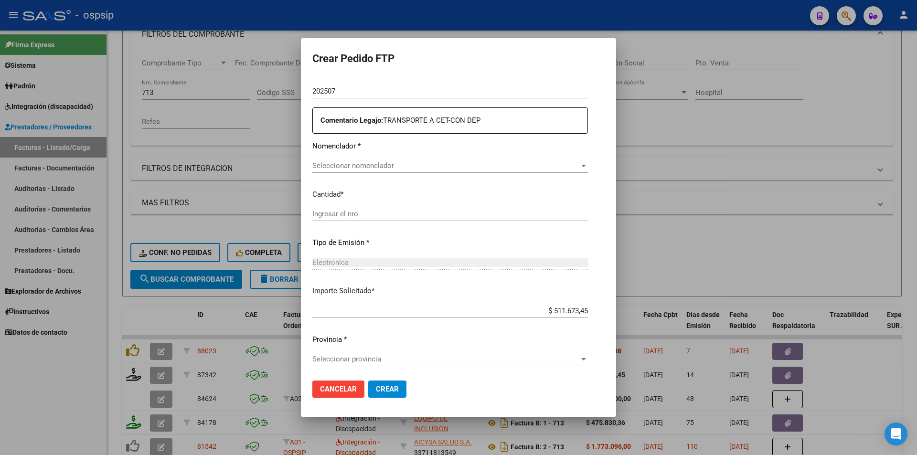
type input "2598775735"
type input "2032-11-16"
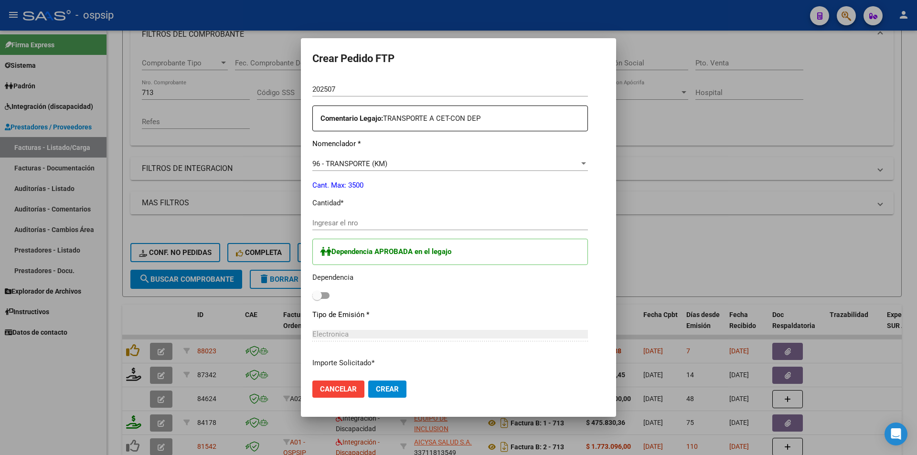
scroll to position [333, 0]
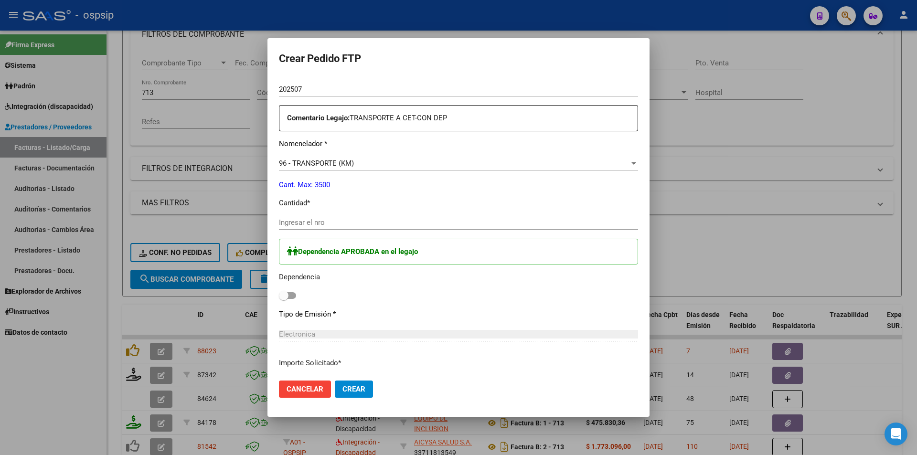
click at [318, 220] on input "Ingresar el nro" at bounding box center [458, 222] width 359 height 9
type input "700"
click at [290, 295] on span at bounding box center [287, 295] width 17 height 7
click at [284, 299] on input "checkbox" at bounding box center [283, 299] width 0 height 0
checkbox input "true"
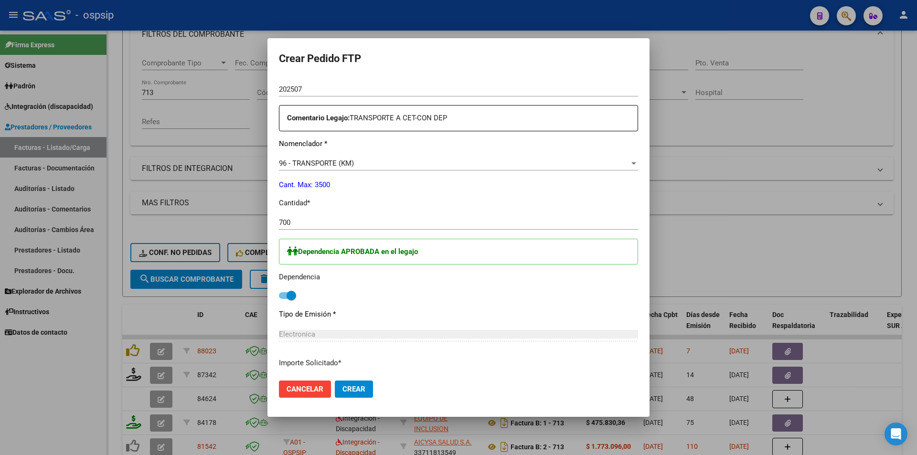
click at [364, 389] on span "Crear" at bounding box center [354, 389] width 23 height 9
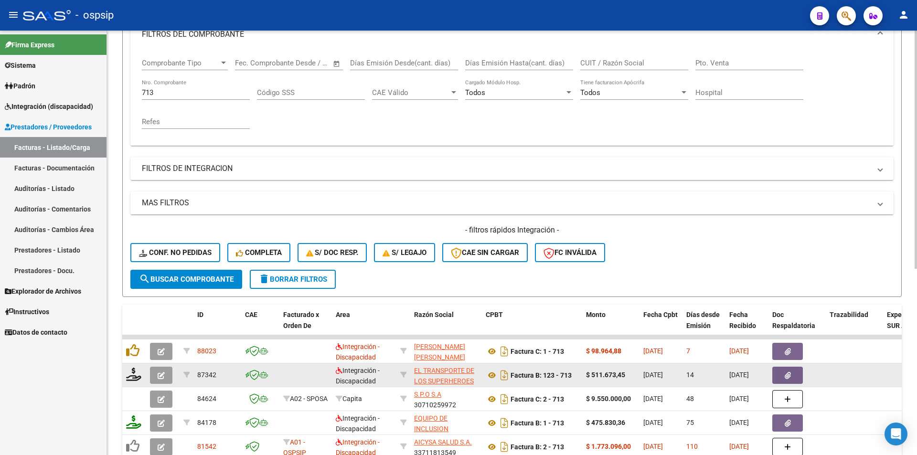
click at [159, 373] on icon "button" at bounding box center [161, 375] width 7 height 7
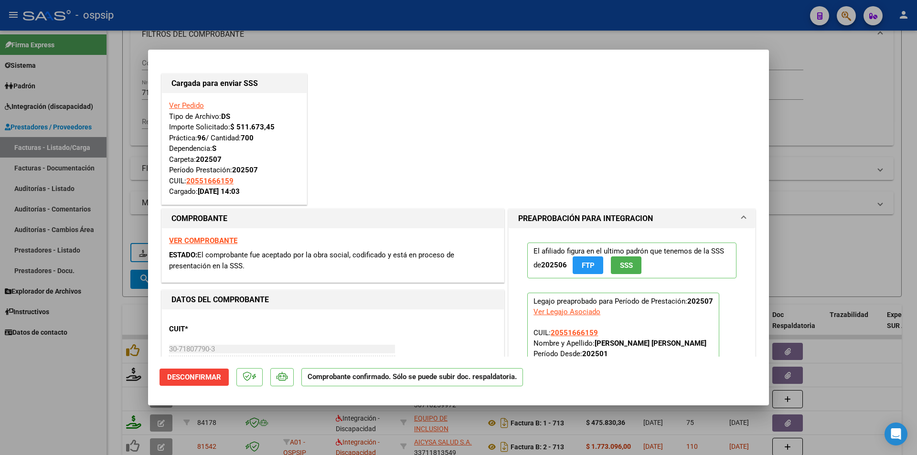
click at [152, 147] on mat-dialog-content "Cargada para enviar SSS Ver Pedido Tipo de Archivo: DS Importe Solicitado: $ 51…" at bounding box center [458, 209] width 621 height 296
click at [142, 94] on div at bounding box center [458, 227] width 917 height 455
type input "$ 0,00"
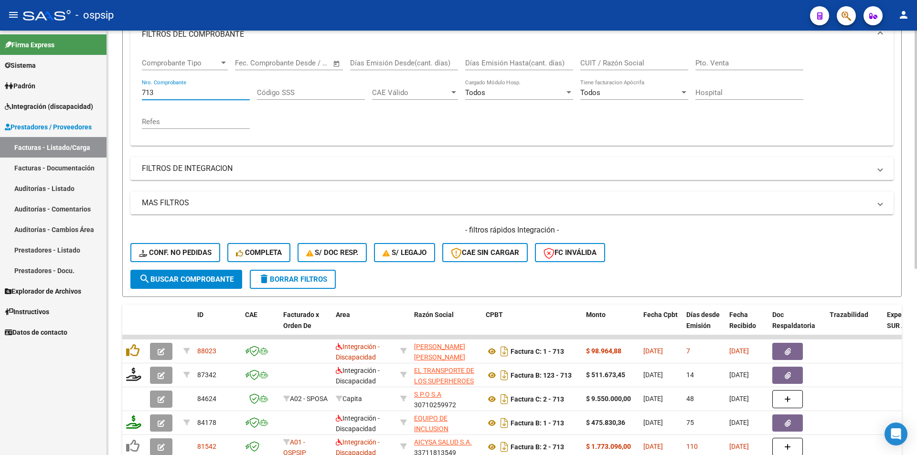
drag, startPoint x: 154, startPoint y: 94, endPoint x: 126, endPoint y: 95, distance: 28.7
click at [126, 95] on form "Filtros Id Area Area Seleccionar Gerenciador Seleccionar Gerenciador Todos Conf…" at bounding box center [512, 133] width 780 height 327
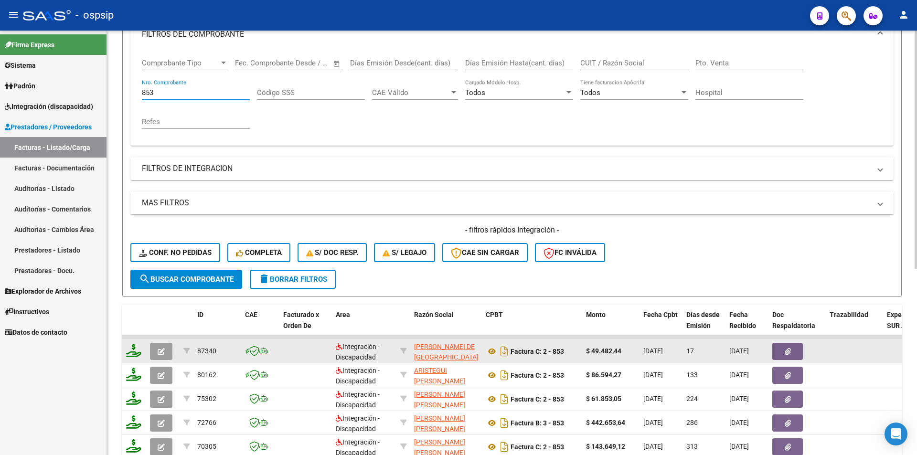
type input "853"
click at [127, 353] on icon at bounding box center [133, 350] width 15 height 13
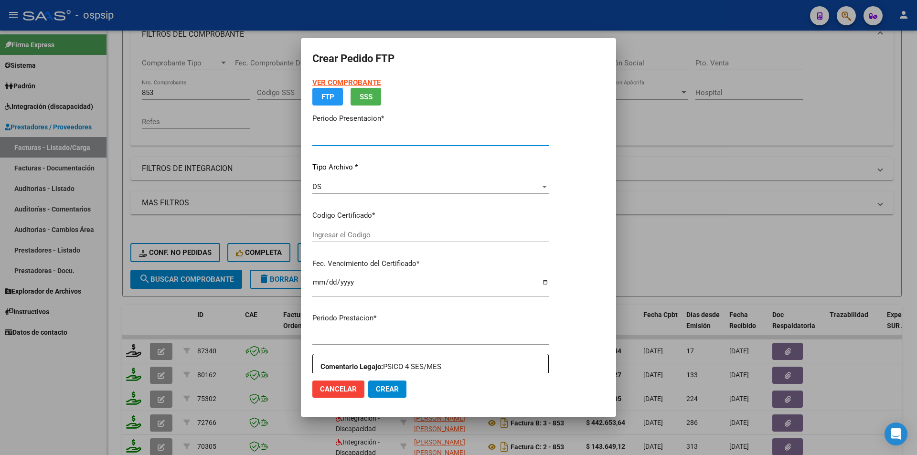
type input "202507"
type input "$ 49.482,44"
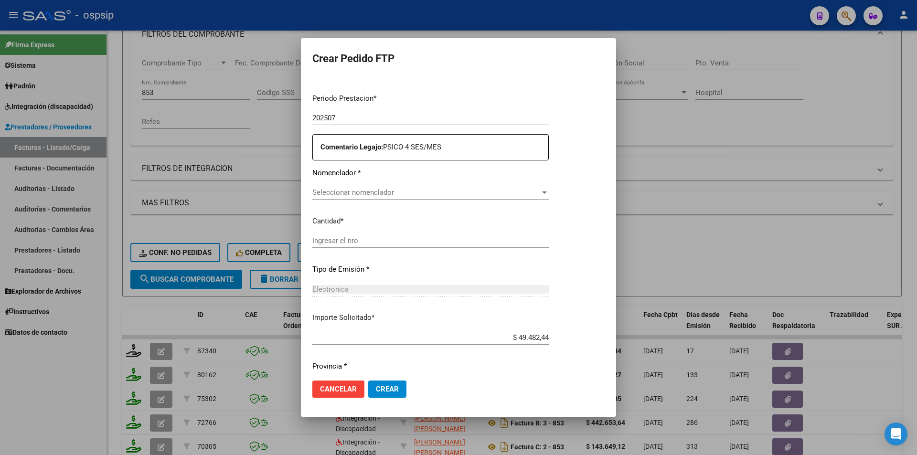
type input "8402654027"
type input "2028-01-11"
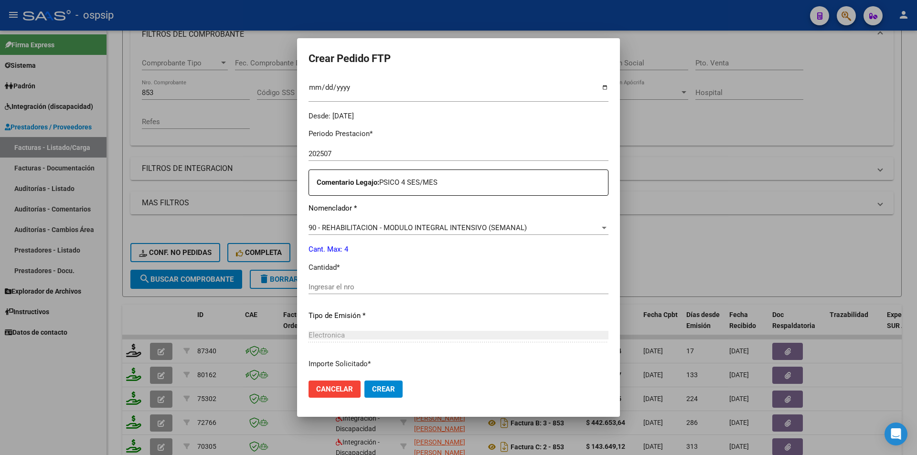
scroll to position [293, 0]
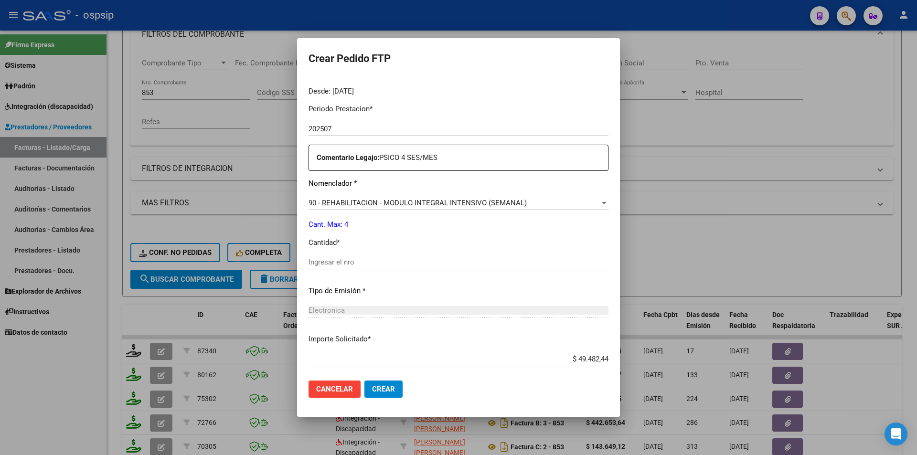
drag, startPoint x: 334, startPoint y: 249, endPoint x: 334, endPoint y: 257, distance: 7.7
click at [334, 250] on div "Periodo Prestacion * 202507 Ingresar el Periodo Prestacion Comentario Legajo: P…" at bounding box center [459, 260] width 300 height 327
click at [334, 261] on input "Ingresar el nro" at bounding box center [459, 262] width 300 height 9
type input "4"
click at [381, 387] on span "Crear" at bounding box center [383, 389] width 23 height 9
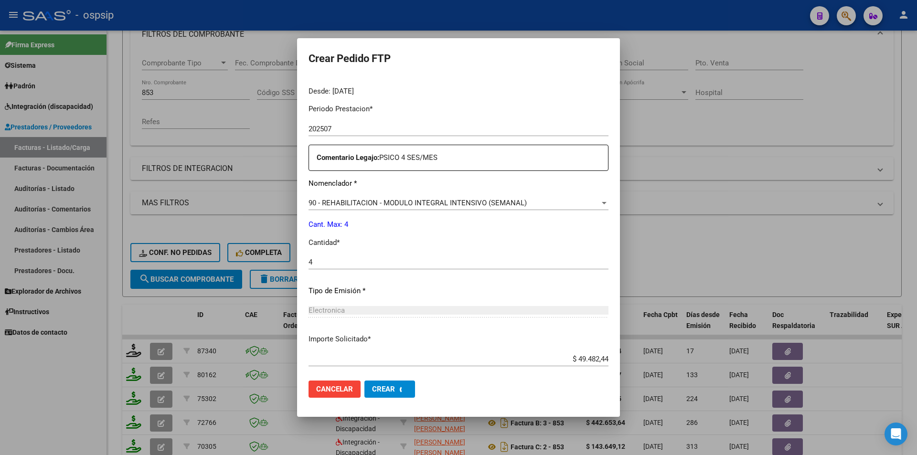
scroll to position [0, 0]
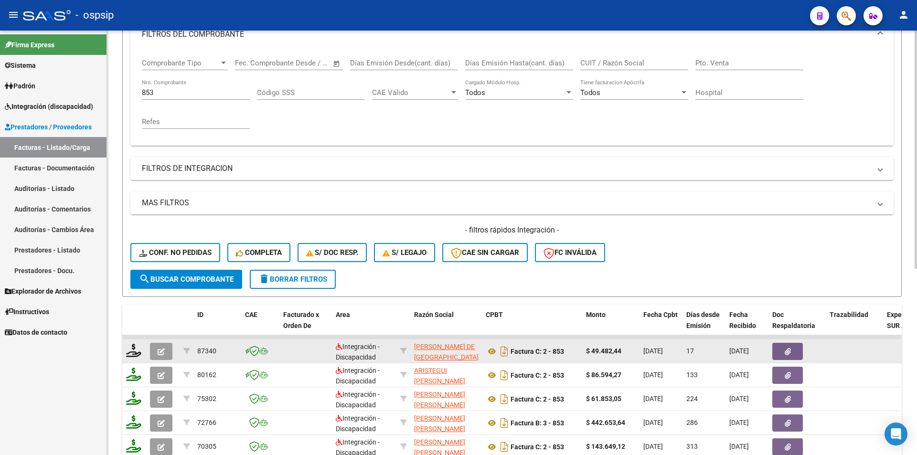
click at [159, 353] on icon "button" at bounding box center [161, 351] width 7 height 7
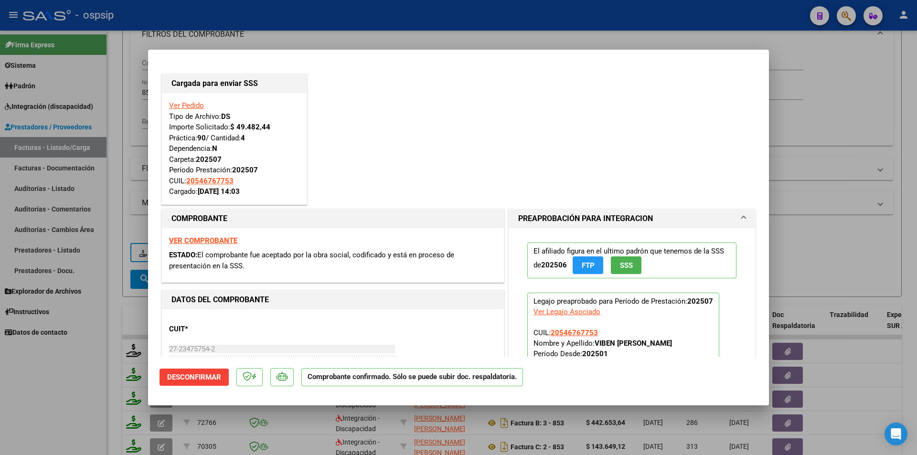
click at [113, 189] on div at bounding box center [458, 227] width 917 height 455
type input "$ 0,00"
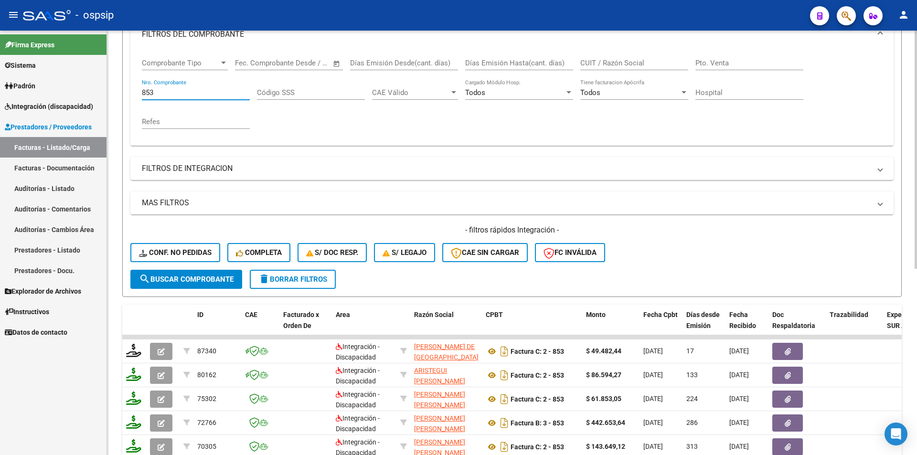
drag, startPoint x: 156, startPoint y: 90, endPoint x: 131, endPoint y: 93, distance: 24.5
click at [132, 93] on div "Comprobante Tipo Comprobante Tipo Start date – End date Fec. Comprobante Desde …" at bounding box center [511, 98] width 763 height 96
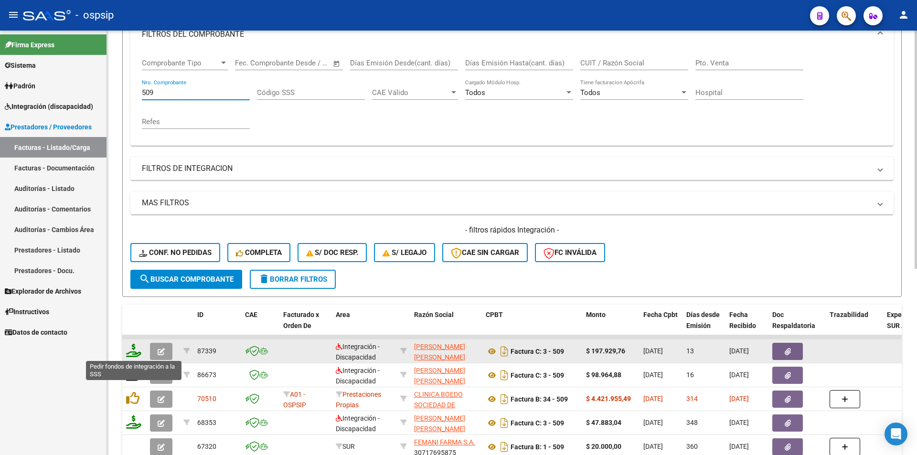
type input "509"
click at [127, 350] on icon at bounding box center [133, 350] width 15 height 13
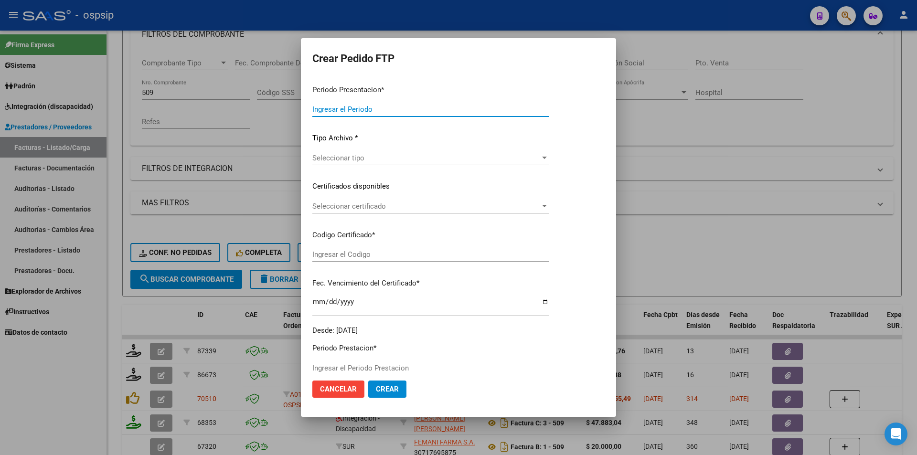
type input "202507"
type input "$ 197.929,76"
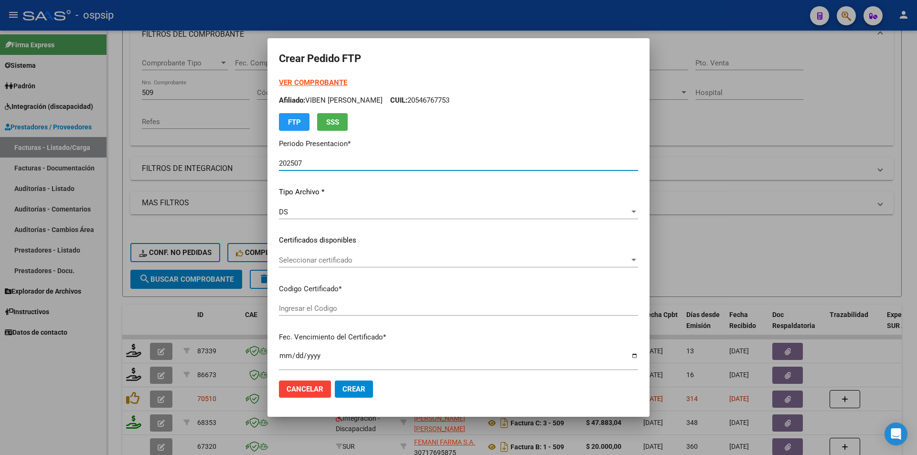
type input "4286585276"
type input "2025-09-20"
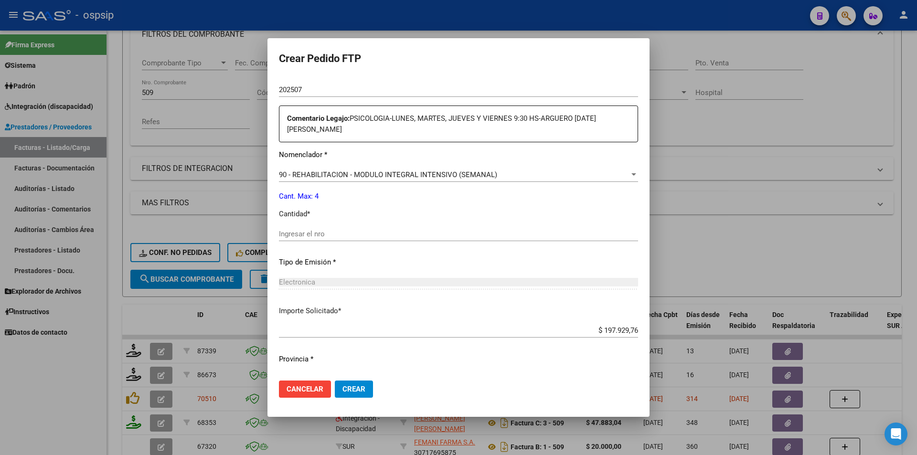
scroll to position [334, 0]
click at [290, 235] on input "Ingresar el nro" at bounding box center [458, 232] width 359 height 9
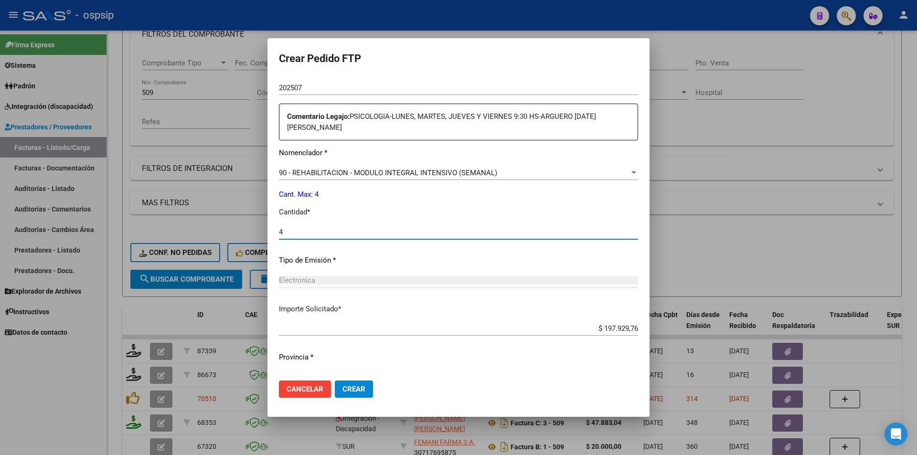
type input "4"
click at [346, 386] on span "Crear" at bounding box center [354, 389] width 23 height 9
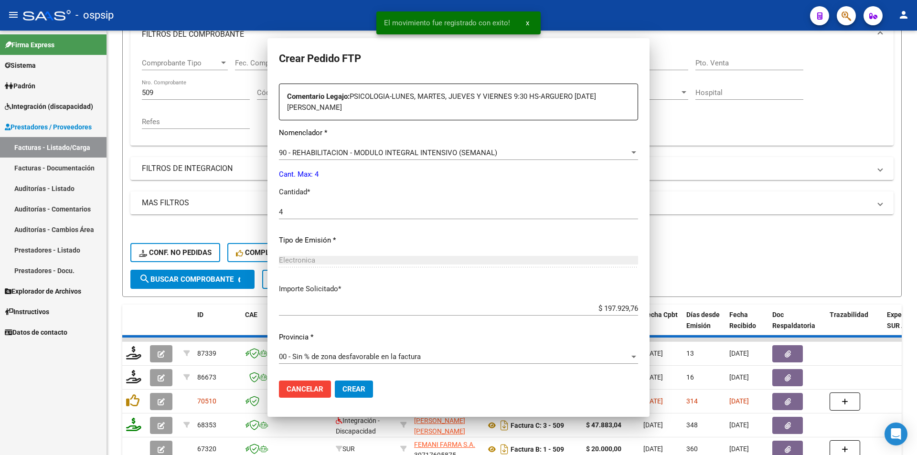
scroll to position [0, 0]
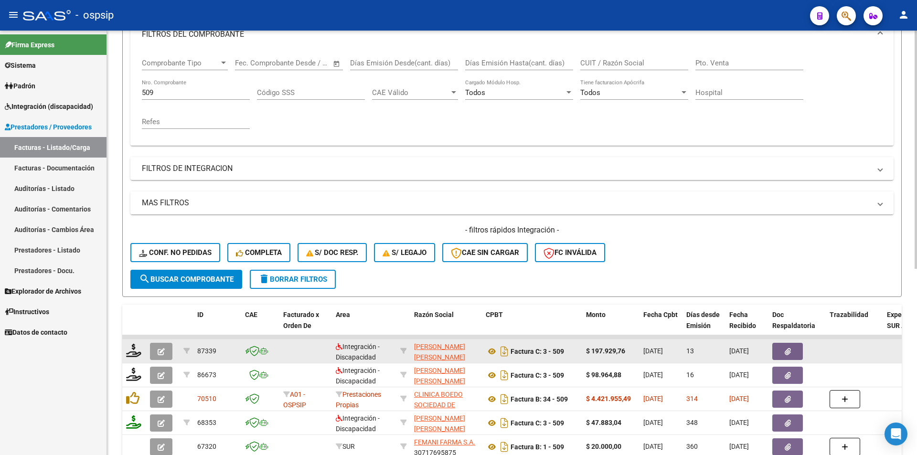
click at [157, 352] on button "button" at bounding box center [161, 351] width 22 height 17
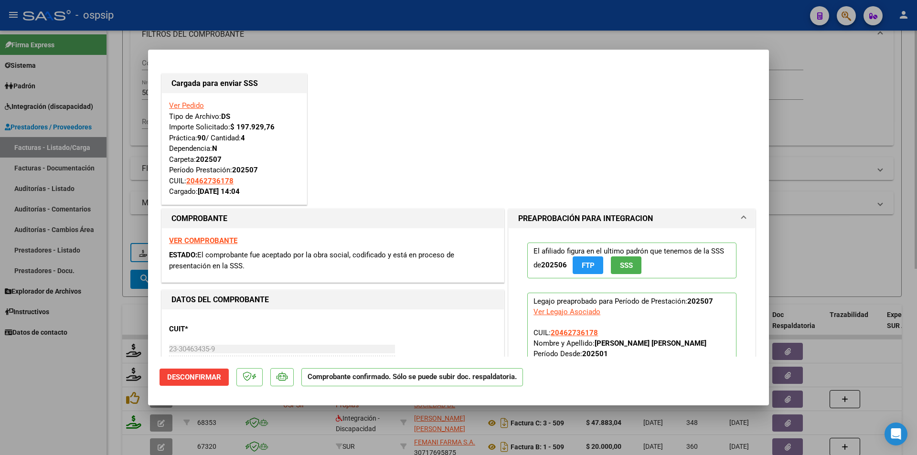
drag, startPoint x: 110, startPoint y: 151, endPoint x: 145, endPoint y: 100, distance: 62.0
click at [111, 143] on div at bounding box center [458, 227] width 917 height 455
type input "$ 0,00"
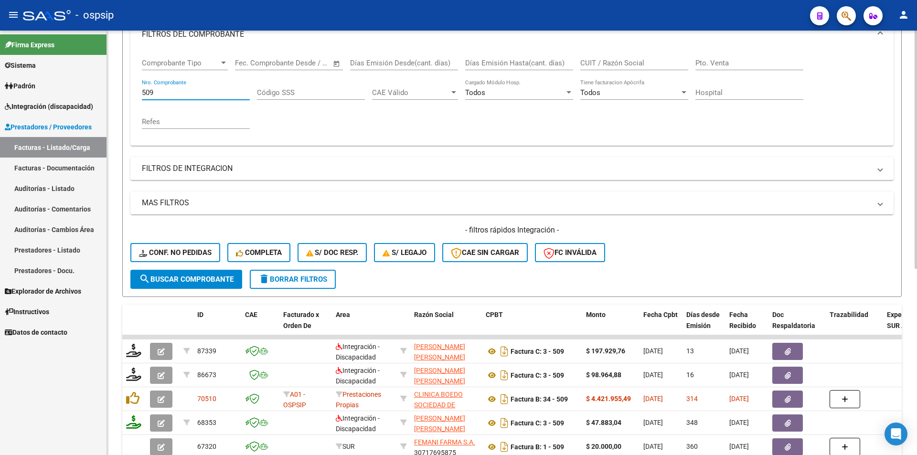
drag, startPoint x: 162, startPoint y: 89, endPoint x: 134, endPoint y: 89, distance: 28.7
click at [134, 89] on div "Comprobante Tipo Comprobante Tipo Start date – End date Fec. Comprobante Desde …" at bounding box center [511, 98] width 763 height 96
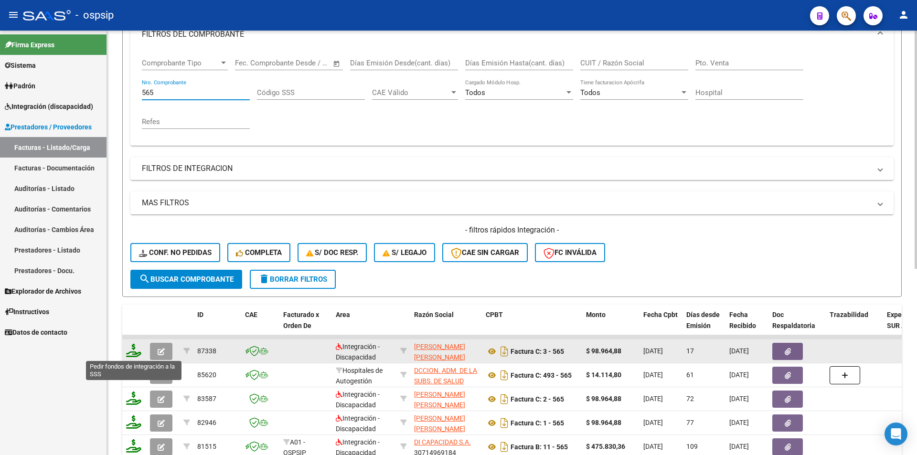
type input "565"
click at [130, 353] on icon at bounding box center [133, 350] width 15 height 13
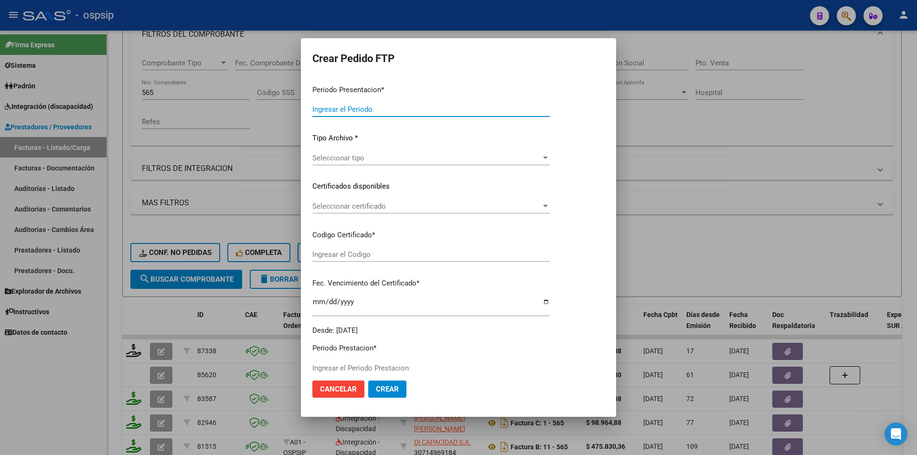
type input "202507"
type input "$ 98.964,88"
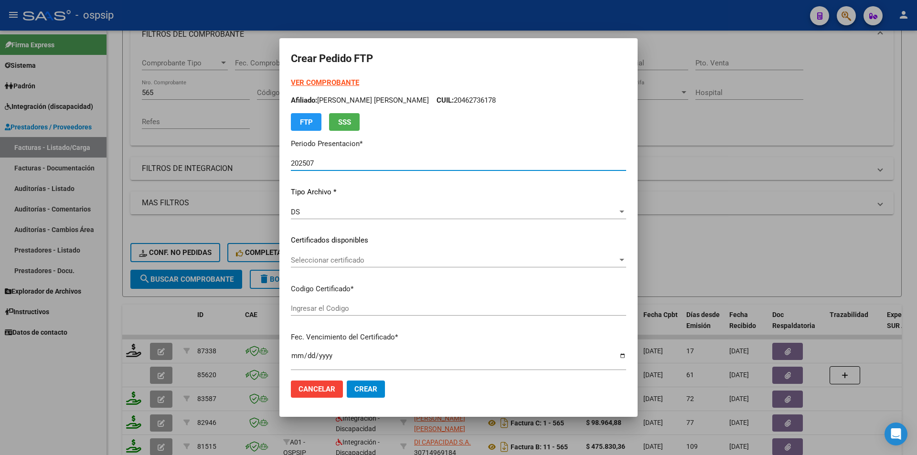
scroll to position [287, 0]
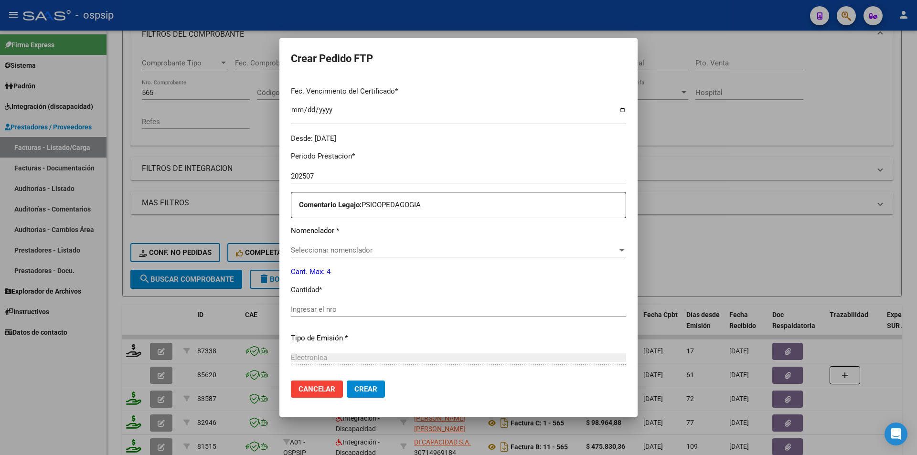
type input "ARG01000576731762022100620251006BS440"
type input "2025-10-06"
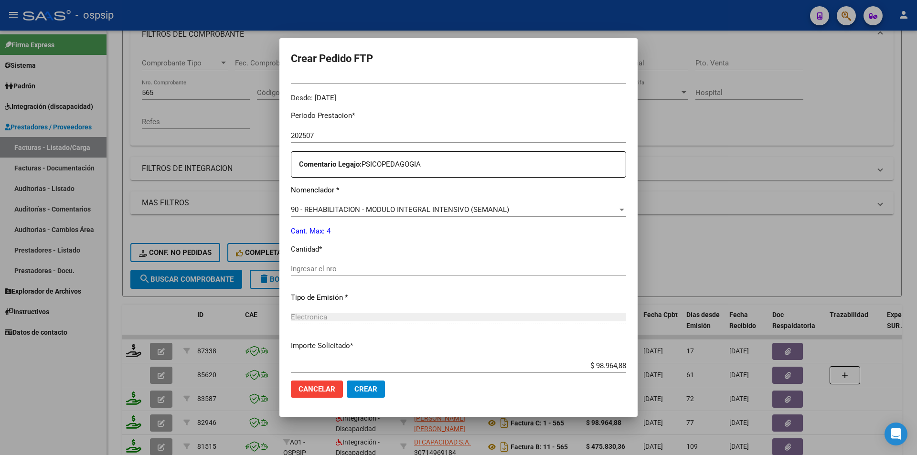
click at [323, 262] on div "Ingresar el nro" at bounding box center [458, 269] width 335 height 14
type input "4"
drag, startPoint x: 353, startPoint y: 385, endPoint x: 342, endPoint y: 386, distance: 10.5
click at [349, 385] on button "Crear" at bounding box center [366, 389] width 38 height 17
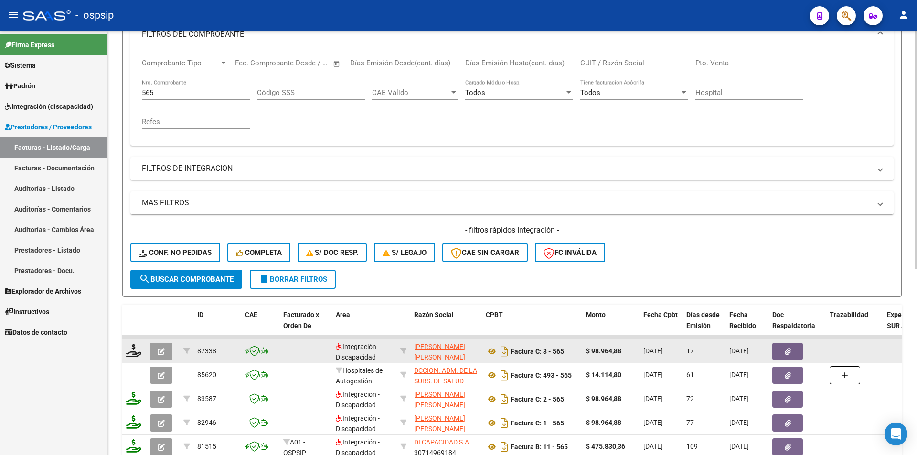
click at [155, 347] on button "button" at bounding box center [161, 351] width 22 height 17
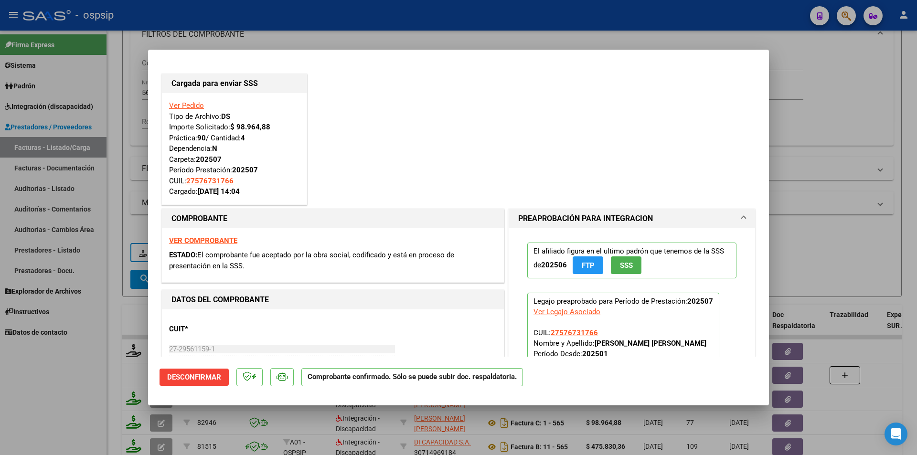
click at [124, 77] on div at bounding box center [458, 227] width 917 height 455
type input "$ 0,00"
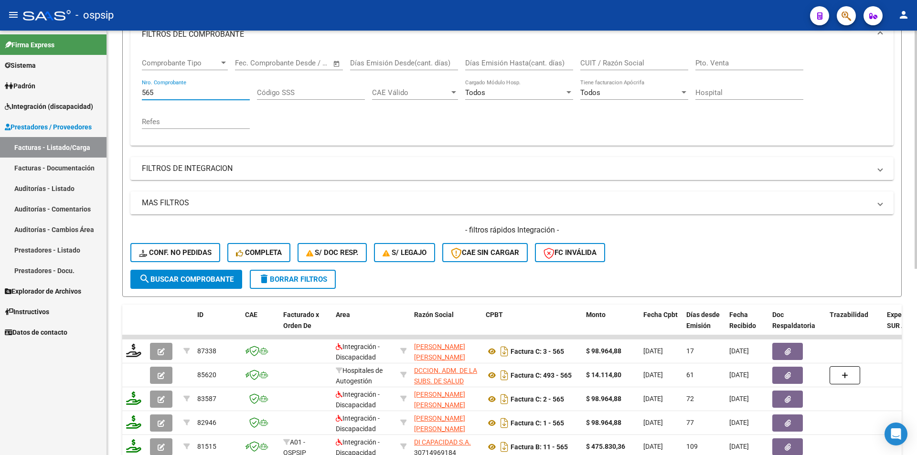
drag, startPoint x: 168, startPoint y: 91, endPoint x: 125, endPoint y: 93, distance: 43.0
click at [125, 93] on form "Filtros Id Area Area Seleccionar Gerenciador Seleccionar Gerenciador Todos Conf…" at bounding box center [512, 133] width 780 height 327
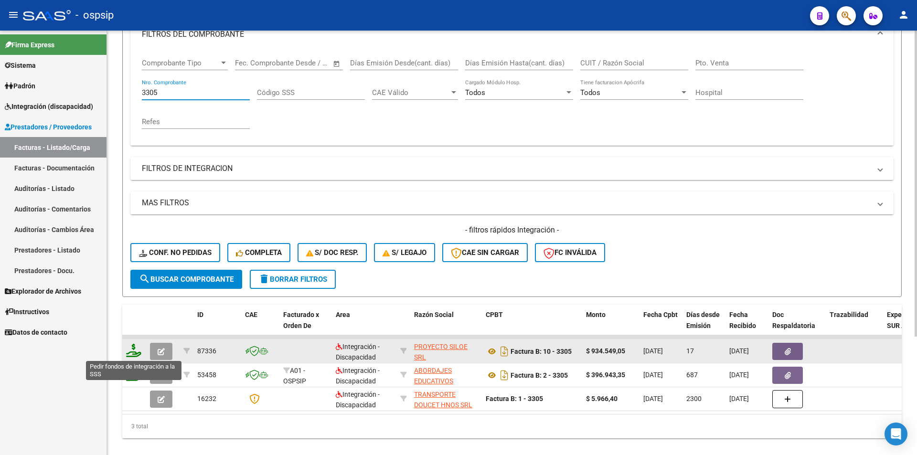
type input "3305"
click at [133, 351] on icon at bounding box center [133, 350] width 15 height 13
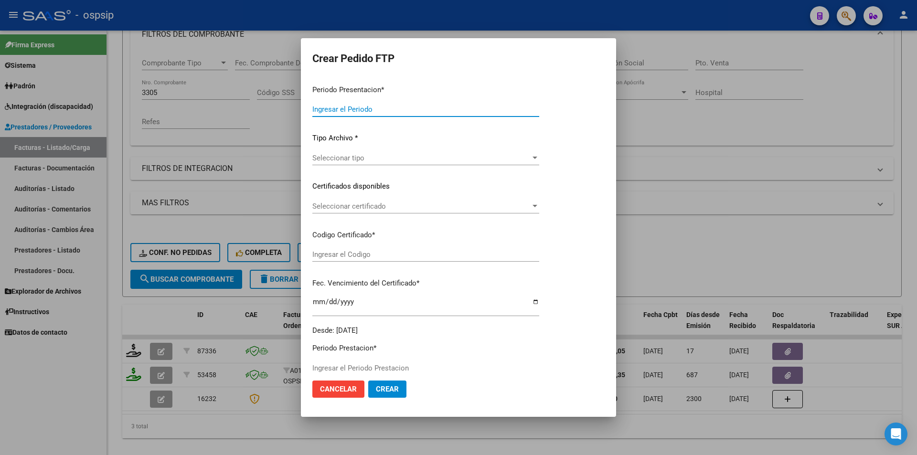
type input "202507"
type input "$ 934.549,05"
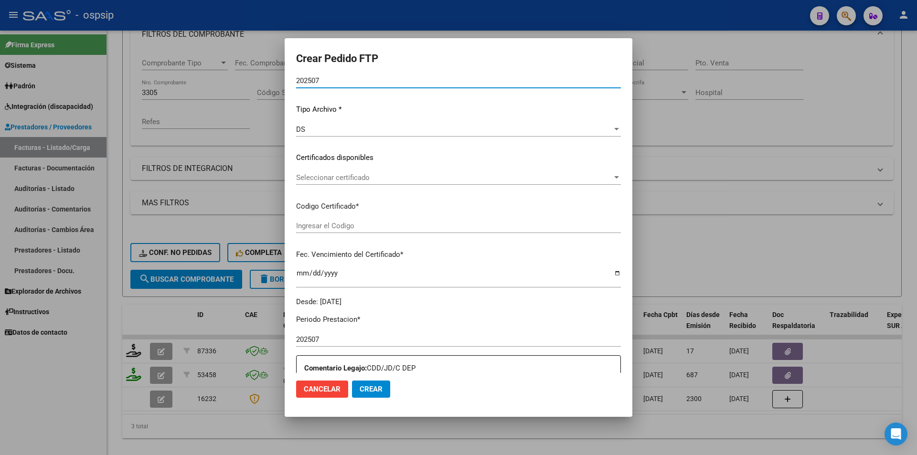
scroll to position [293, 0]
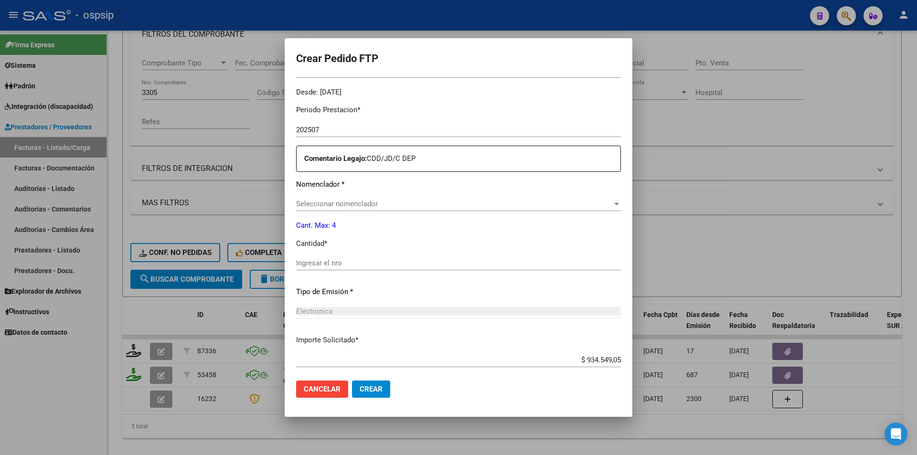
type input "6277922226"
type input "2027-07-13"
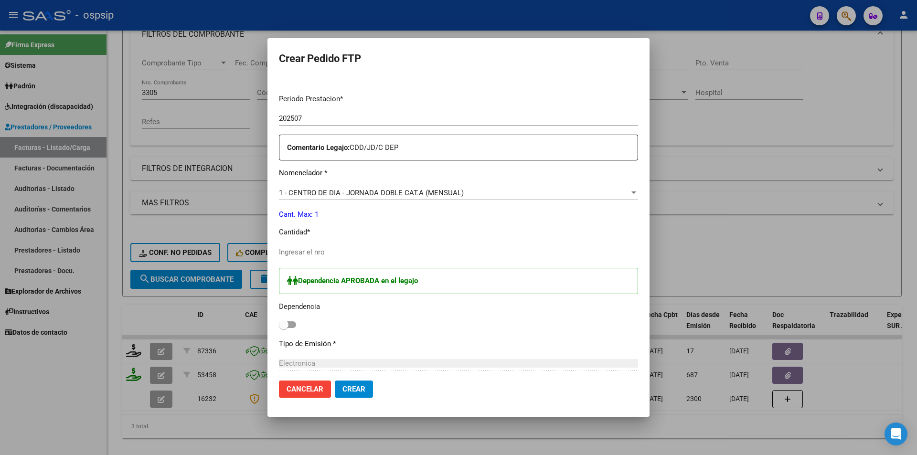
click at [321, 249] on input "Ingresar el nro" at bounding box center [458, 252] width 359 height 9
type input "1"
click at [289, 323] on span at bounding box center [284, 325] width 10 height 10
click at [284, 328] on input "checkbox" at bounding box center [283, 328] width 0 height 0
checkbox input "true"
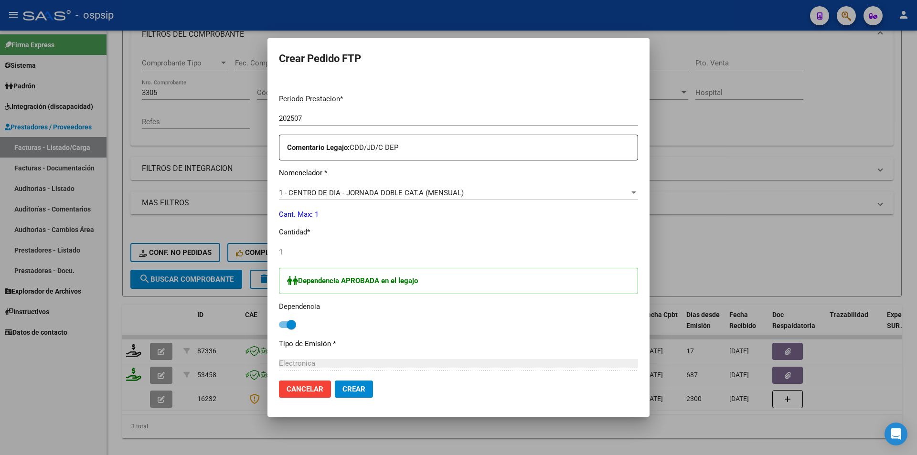
click at [343, 394] on button "Crear" at bounding box center [354, 389] width 38 height 17
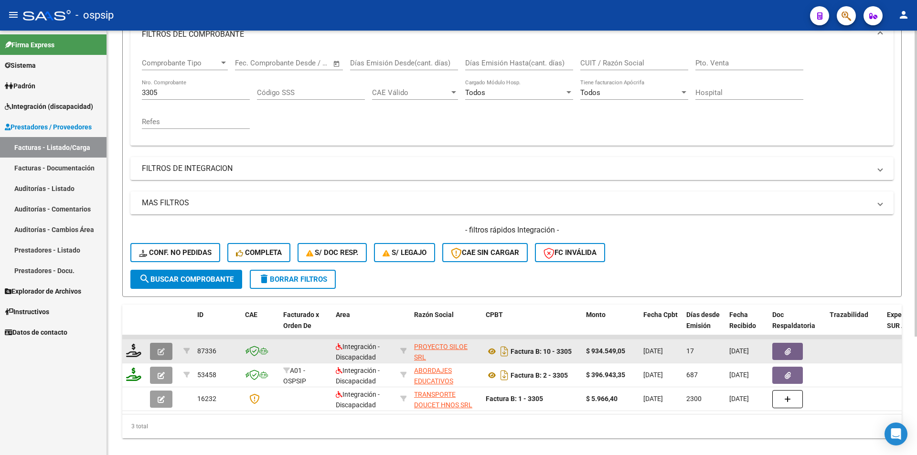
click at [163, 353] on icon "button" at bounding box center [161, 351] width 7 height 7
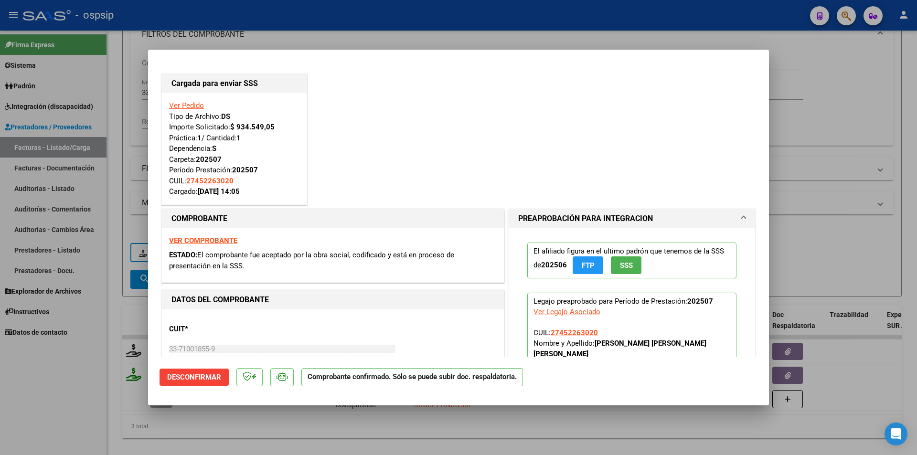
click at [135, 323] on div at bounding box center [458, 227] width 917 height 455
type input "$ 0,00"
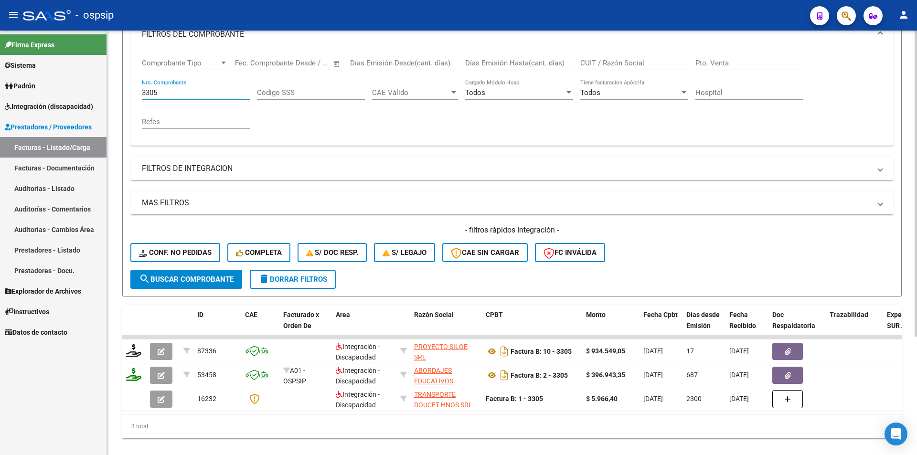
drag, startPoint x: 161, startPoint y: 92, endPoint x: 126, endPoint y: 86, distance: 35.7
click at [126, 86] on form "Filtros Id Area Area Seleccionar Gerenciador Seleccionar Gerenciador Todos Conf…" at bounding box center [512, 133] width 780 height 327
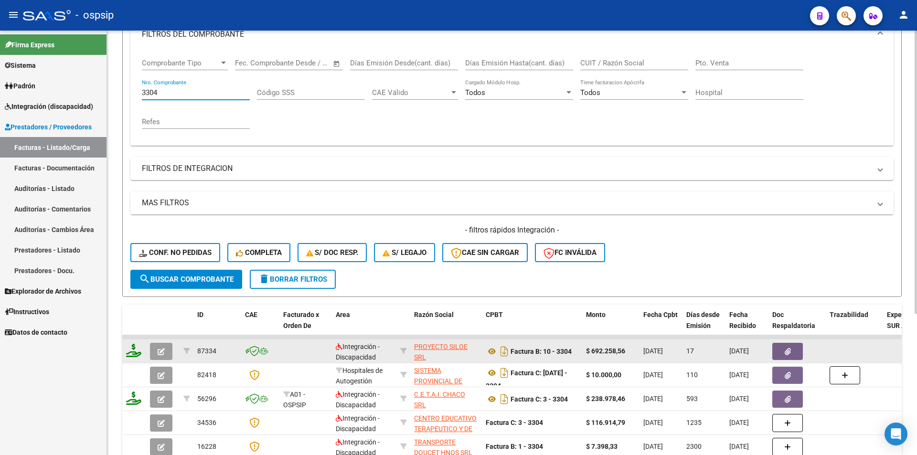
type input "3304"
click at [131, 348] on icon at bounding box center [133, 350] width 15 height 13
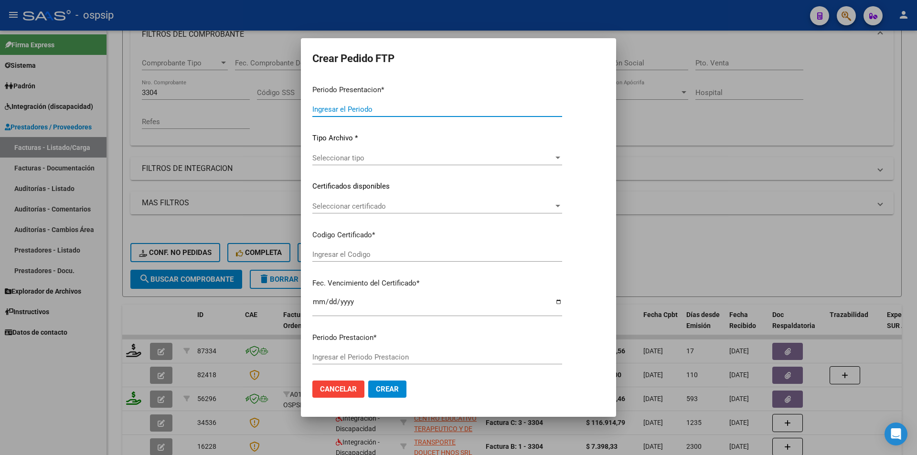
type input "202507"
type input "$ 692.258,56"
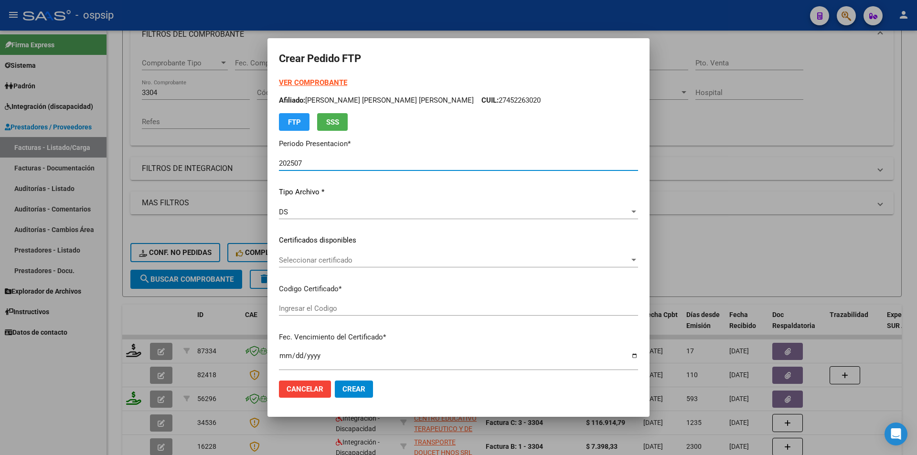
type input "4064684882"
type input "2026-10-04"
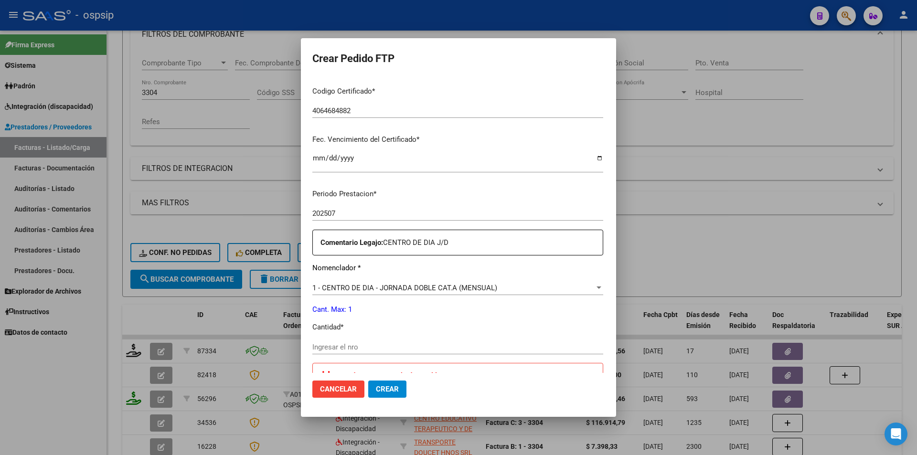
scroll to position [239, 0]
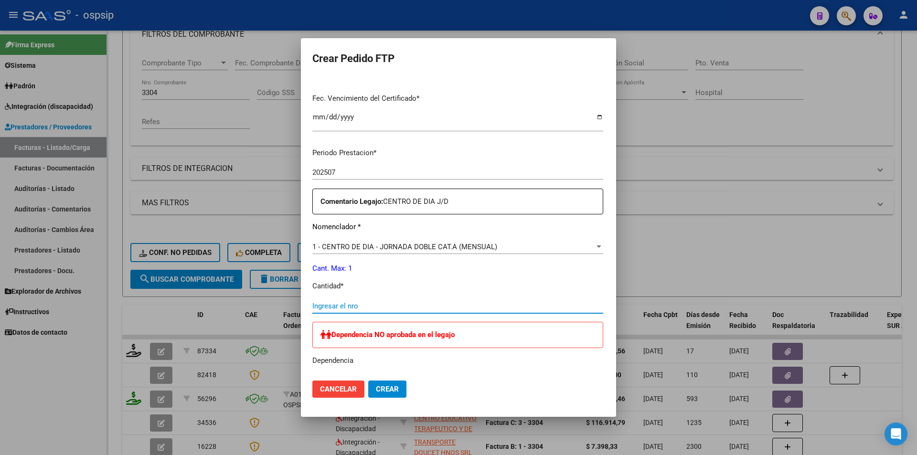
click at [346, 309] on input "Ingresar el nro" at bounding box center [457, 306] width 291 height 9
type input "1"
click at [376, 386] on span "Crear" at bounding box center [387, 389] width 23 height 9
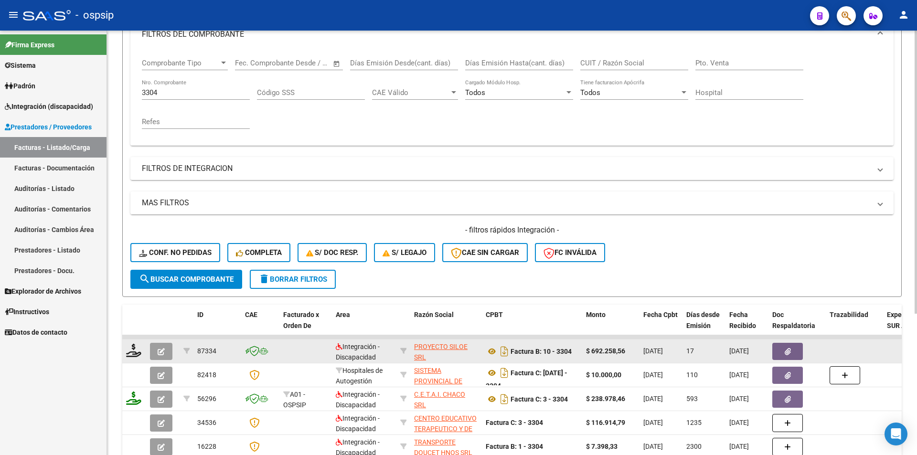
click at [157, 349] on button "button" at bounding box center [161, 351] width 22 height 17
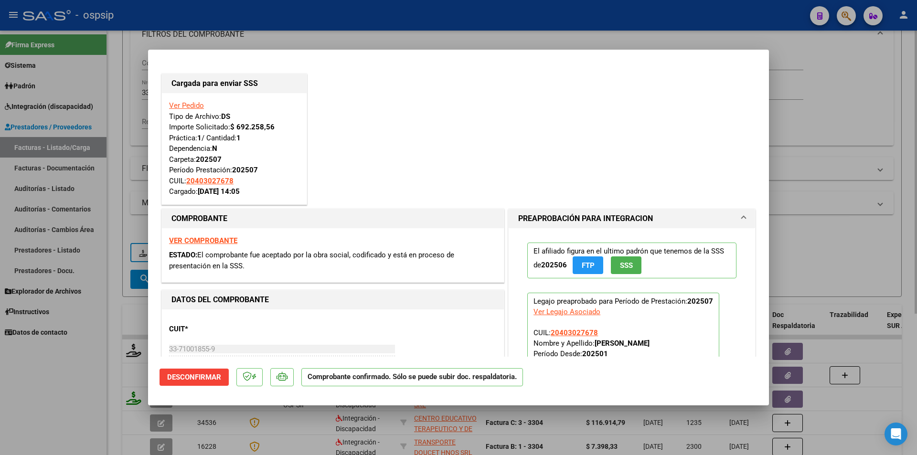
click at [126, 84] on div at bounding box center [458, 227] width 917 height 455
type input "$ 0,00"
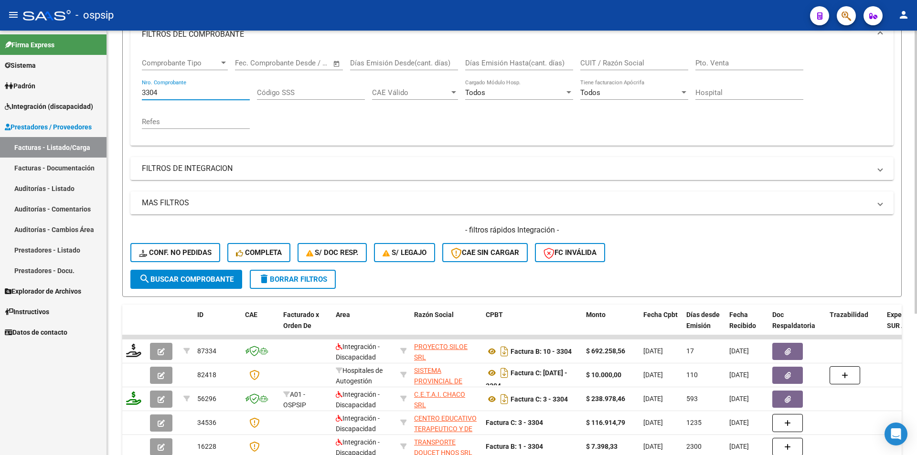
drag, startPoint x: 164, startPoint y: 95, endPoint x: 127, endPoint y: 89, distance: 37.8
click at [127, 89] on form "Filtros Id Area Area Seleccionar Gerenciador Seleccionar Gerenciador Todos Conf…" at bounding box center [512, 133] width 780 height 327
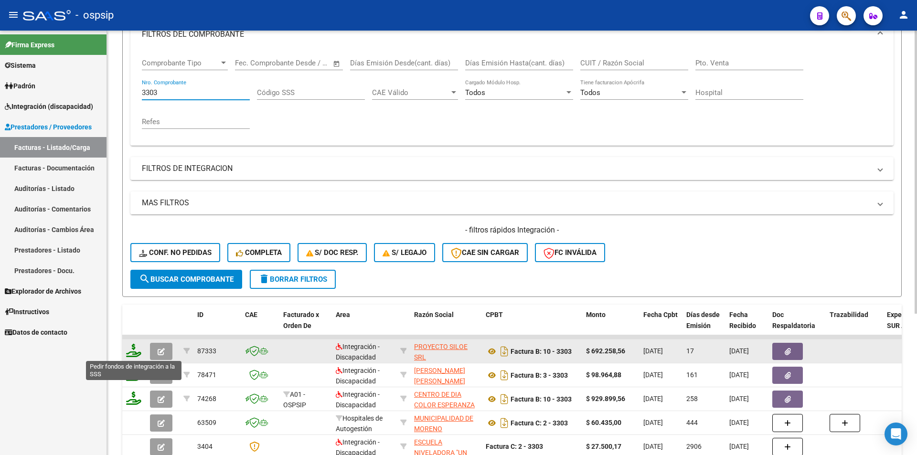
type input "3303"
click at [129, 352] on icon at bounding box center [133, 350] width 15 height 13
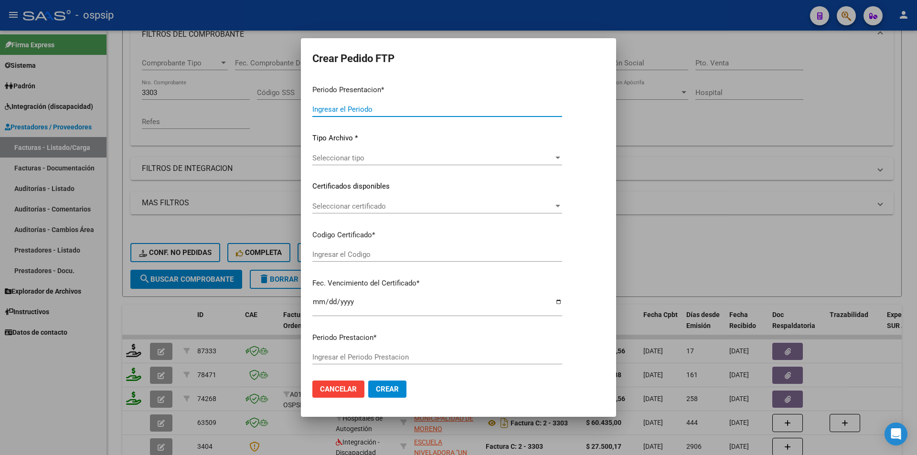
type input "202507"
type input "$ 692.258,56"
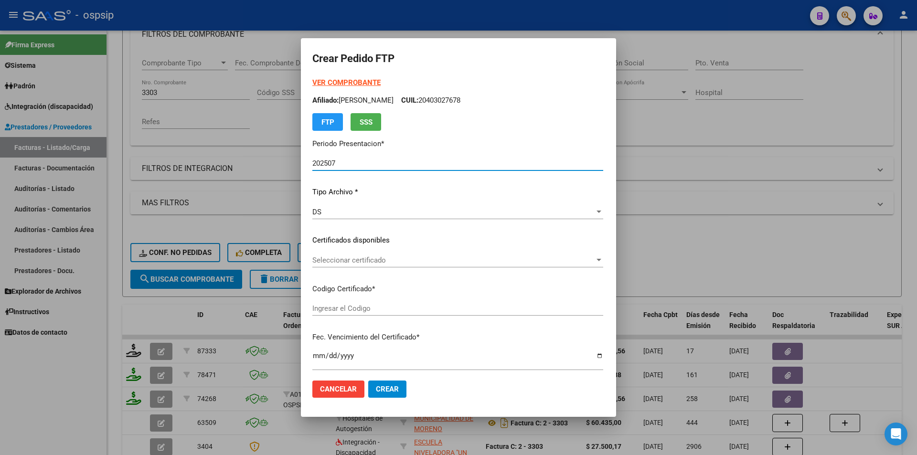
scroll to position [239, 0]
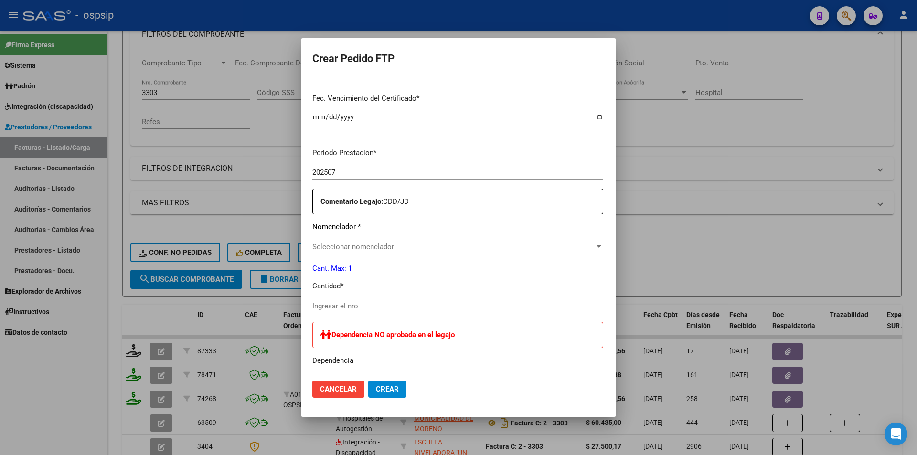
type input "83100097681"
type input "[DATE]"
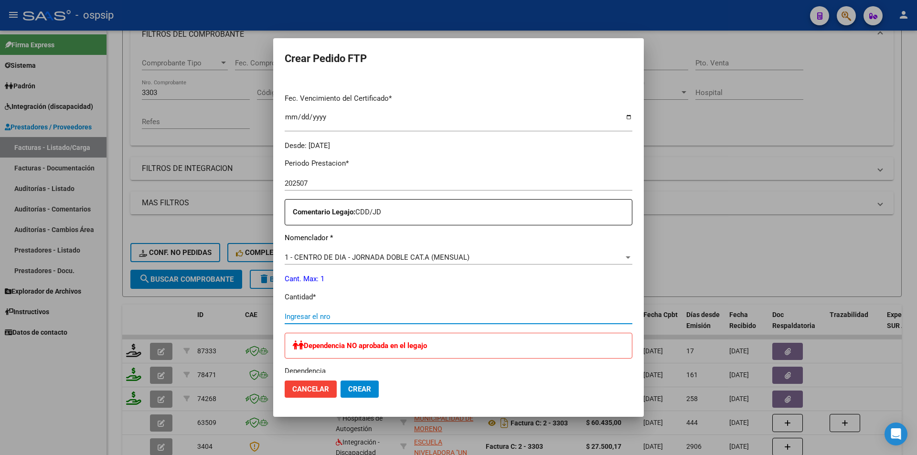
click at [314, 317] on input "Ingresar el nro" at bounding box center [459, 316] width 348 height 9
type input "1"
click at [367, 391] on span "Crear" at bounding box center [359, 389] width 23 height 9
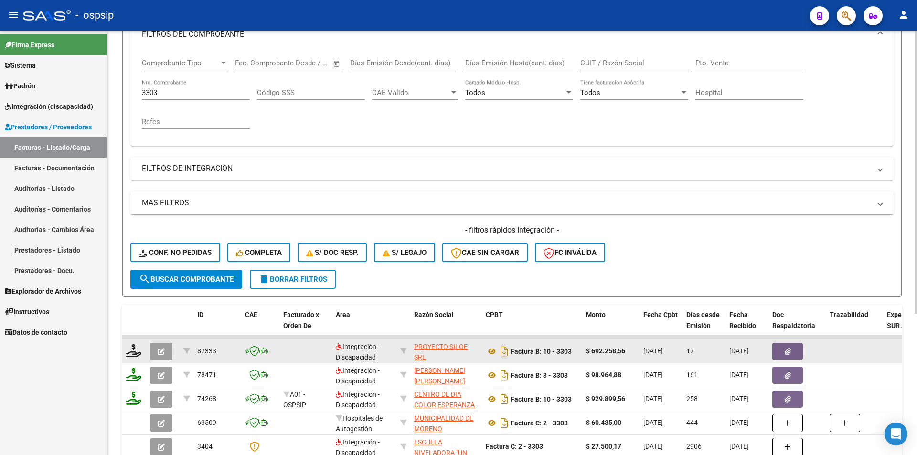
click at [158, 354] on icon "button" at bounding box center [161, 351] width 7 height 7
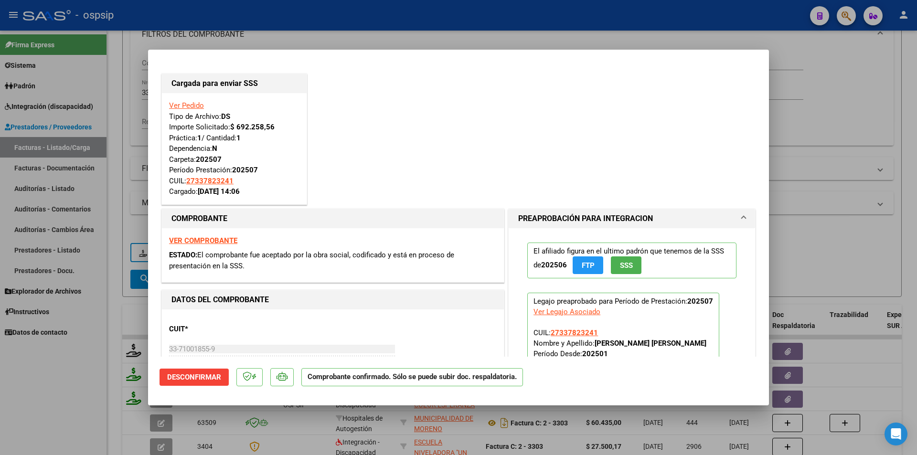
click at [108, 125] on div at bounding box center [458, 227] width 917 height 455
type input "$ 0,00"
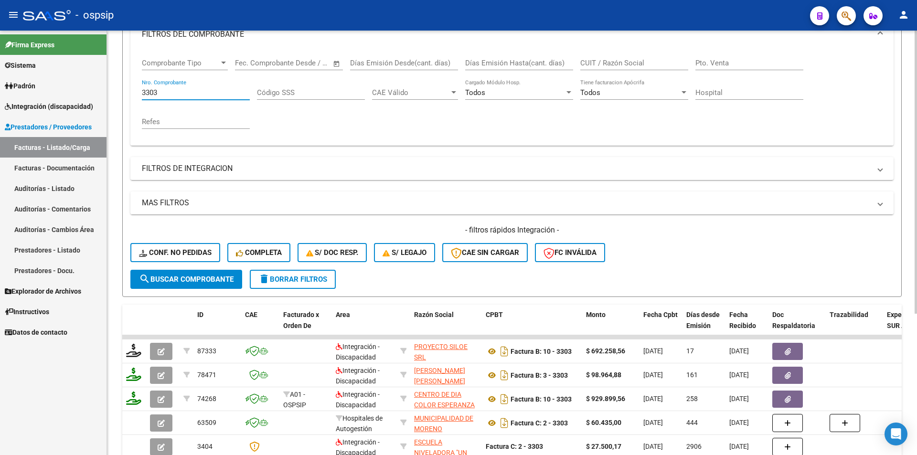
drag, startPoint x: 165, startPoint y: 94, endPoint x: 122, endPoint y: 89, distance: 42.8
click at [122, 89] on form "Filtros Id Area Area Seleccionar Gerenciador Seleccionar Gerenciador Todos Conf…" at bounding box center [512, 133] width 780 height 327
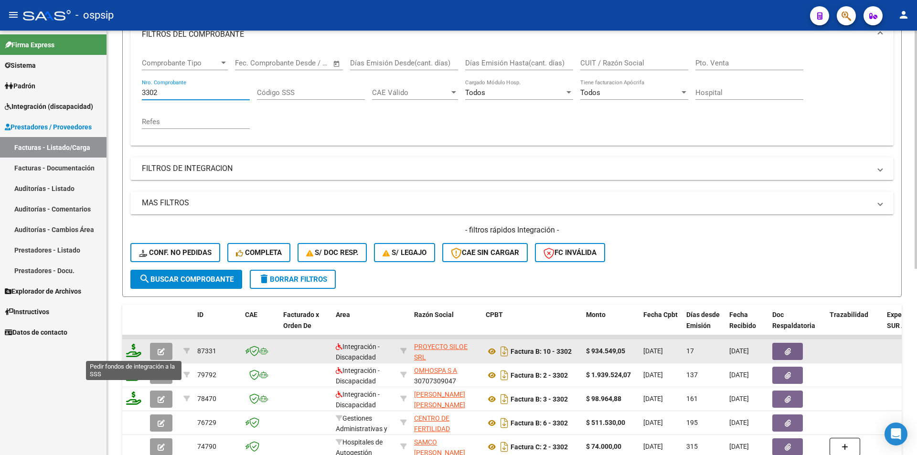
type input "3302"
click at [134, 352] on icon at bounding box center [133, 350] width 15 height 13
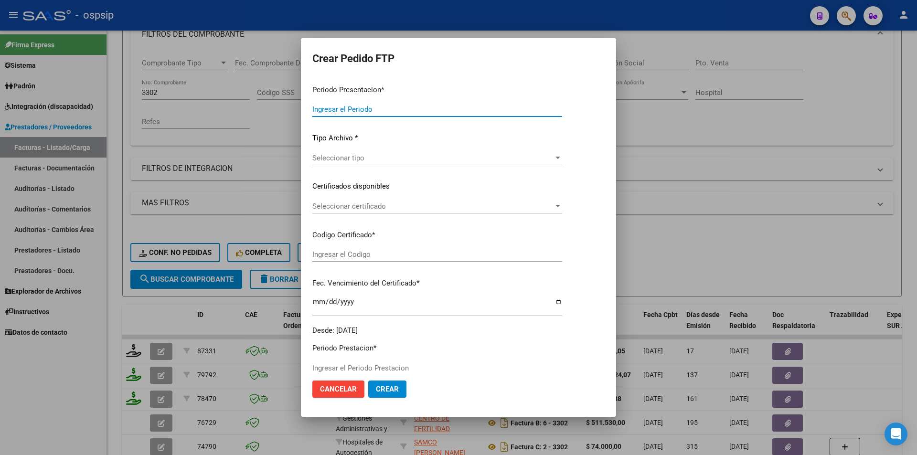
type input "202507"
type input "$ 934.549,05"
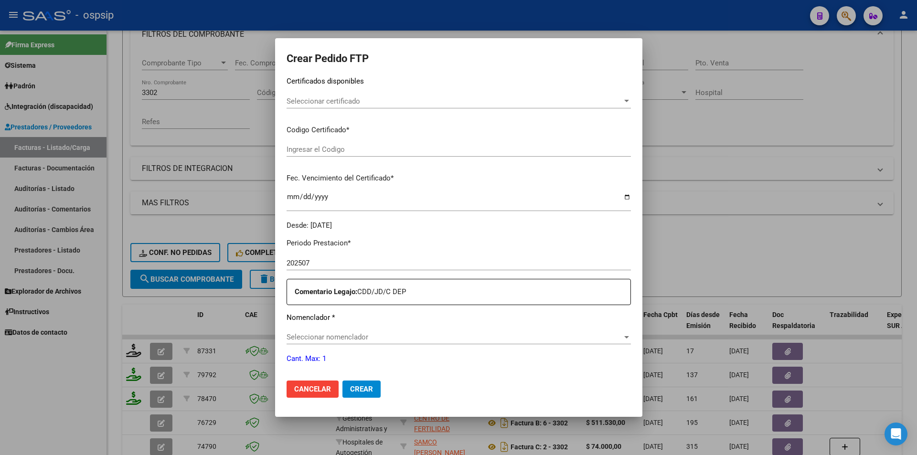
scroll to position [287, 0]
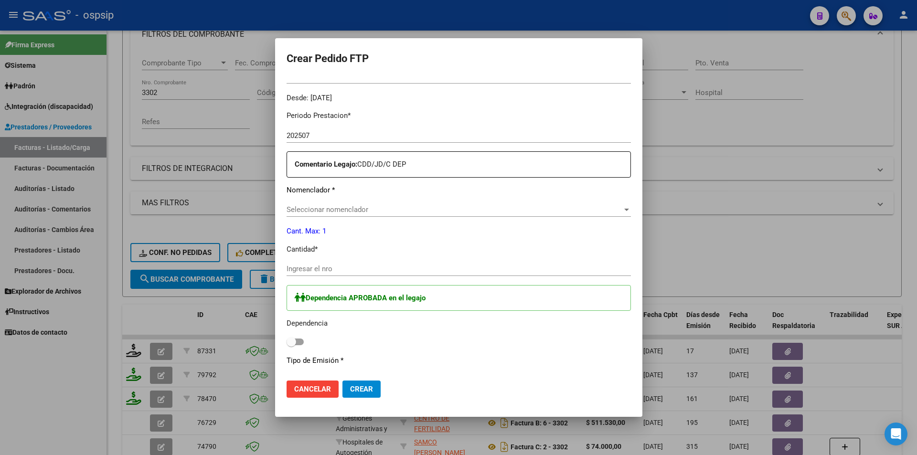
type input "738012707"
type input "2099-01-01"
click at [335, 268] on input "Ingresar el nro" at bounding box center [459, 269] width 344 height 9
type input "1"
click at [304, 336] on label at bounding box center [295, 341] width 17 height 11
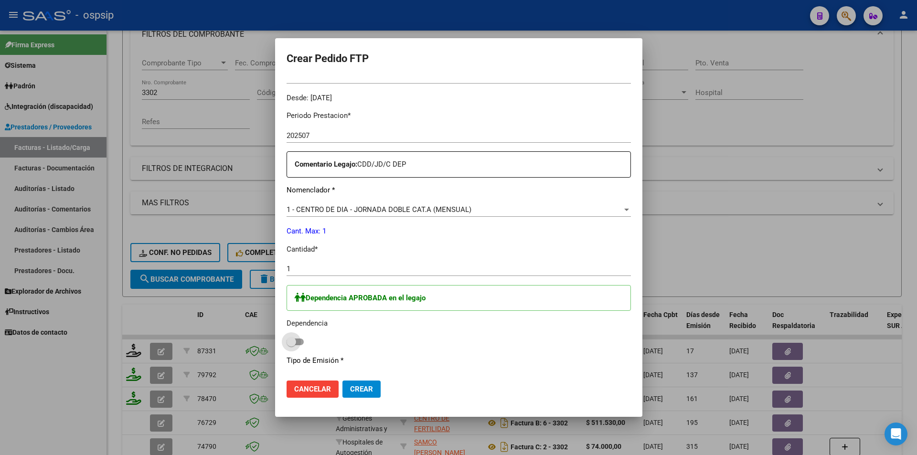
click at [291, 345] on input "checkbox" at bounding box center [291, 345] width 0 height 0
checkbox input "true"
click at [359, 385] on span "Crear" at bounding box center [361, 389] width 23 height 9
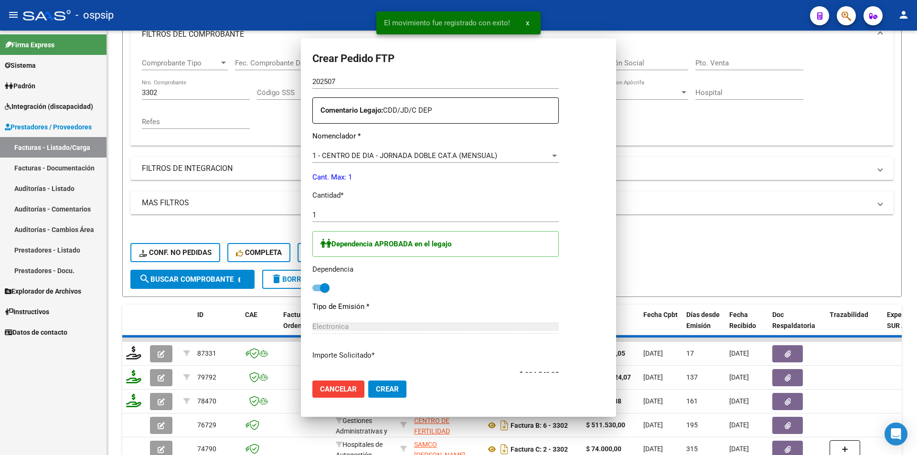
scroll to position [0, 0]
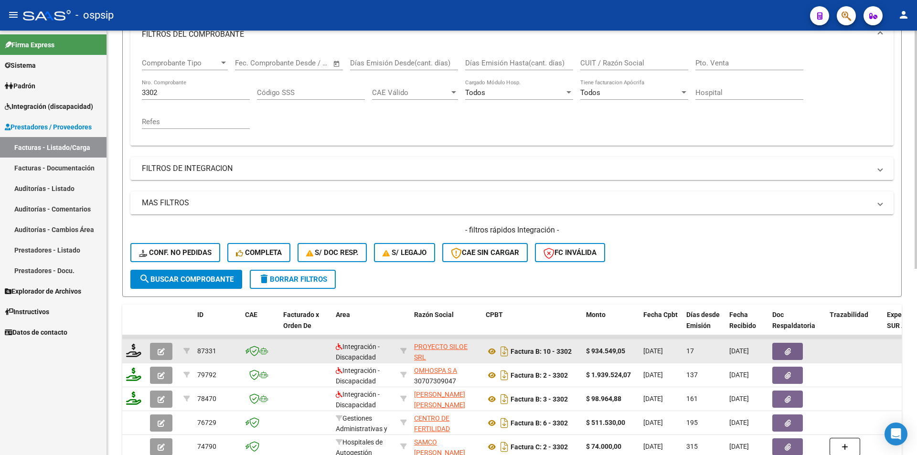
click at [158, 349] on icon "button" at bounding box center [161, 351] width 7 height 7
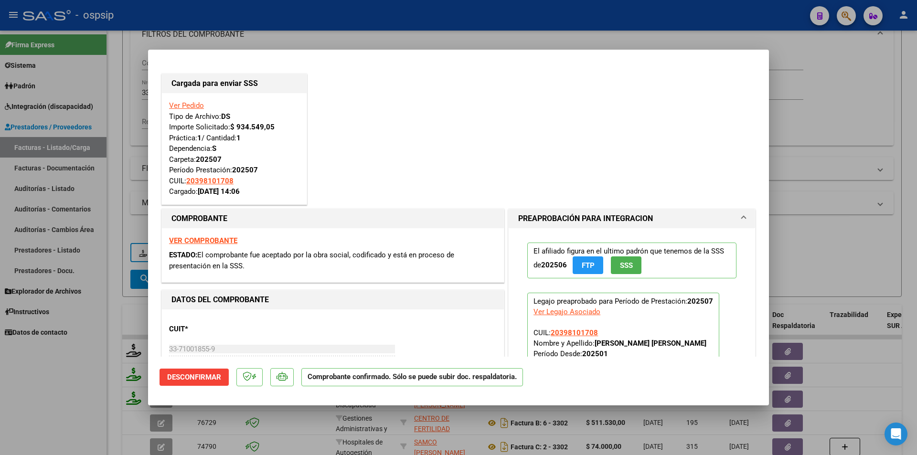
drag, startPoint x: 130, startPoint y: 143, endPoint x: 155, endPoint y: 107, distance: 42.9
click at [130, 140] on div at bounding box center [458, 227] width 917 height 455
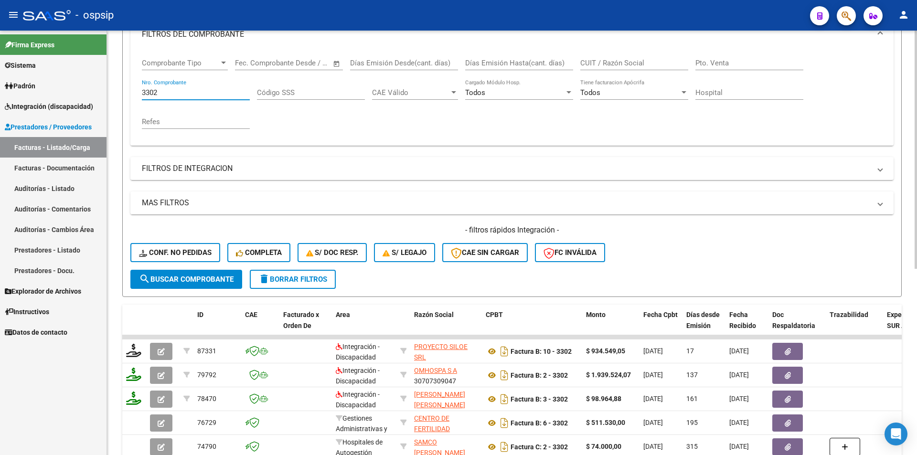
drag, startPoint x: 161, startPoint y: 91, endPoint x: 132, endPoint y: 85, distance: 29.8
click at [132, 85] on div "Comprobante Tipo Comprobante Tipo Start date – End date Fec. Comprobante Desde …" at bounding box center [511, 98] width 763 height 96
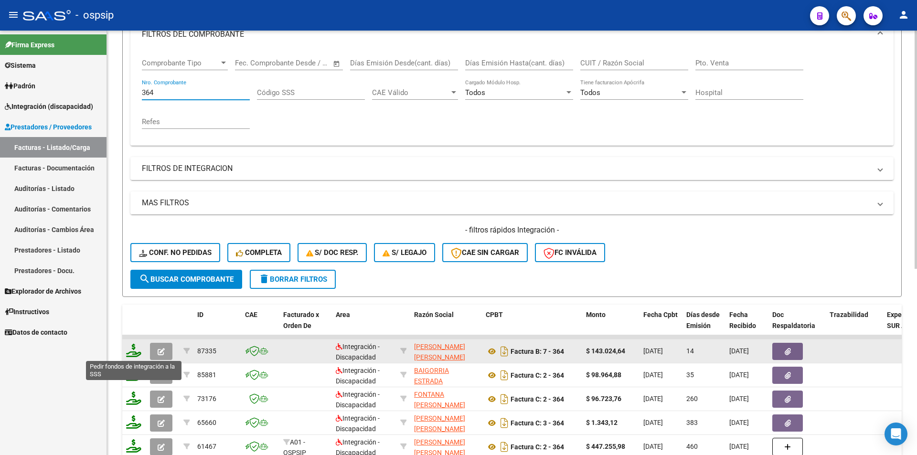
click at [133, 353] on icon at bounding box center [133, 350] width 15 height 13
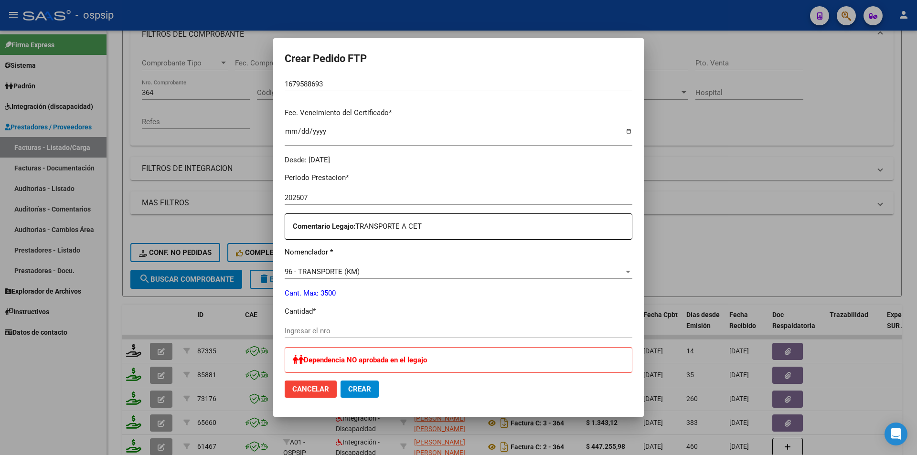
scroll to position [239, 0]
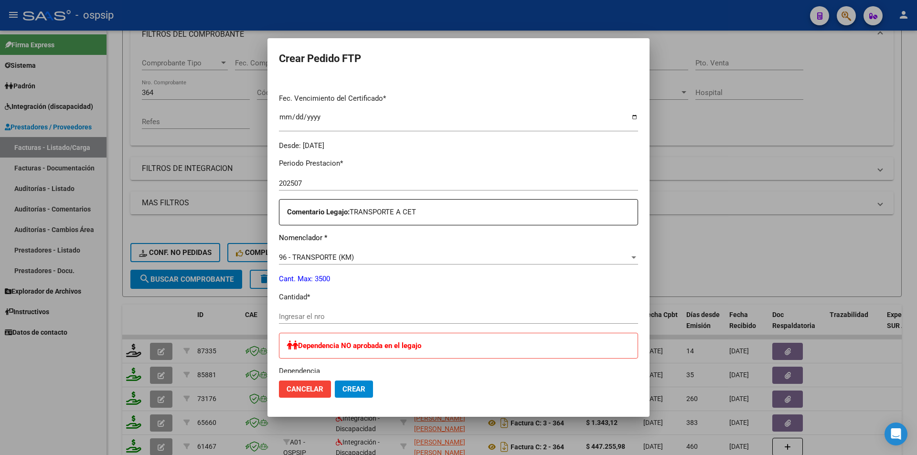
click at [327, 315] on input "Ingresar el nro" at bounding box center [458, 316] width 359 height 9
click at [343, 384] on button "Crear" at bounding box center [354, 389] width 38 height 17
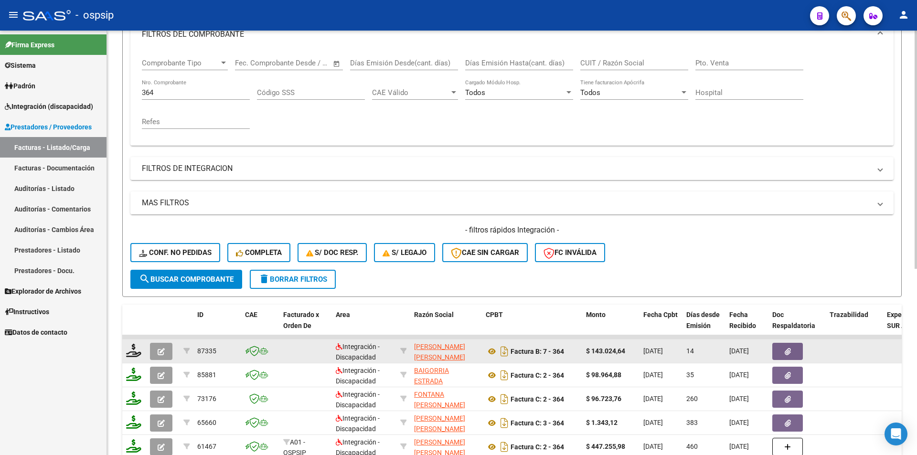
click at [154, 352] on button "button" at bounding box center [161, 351] width 22 height 17
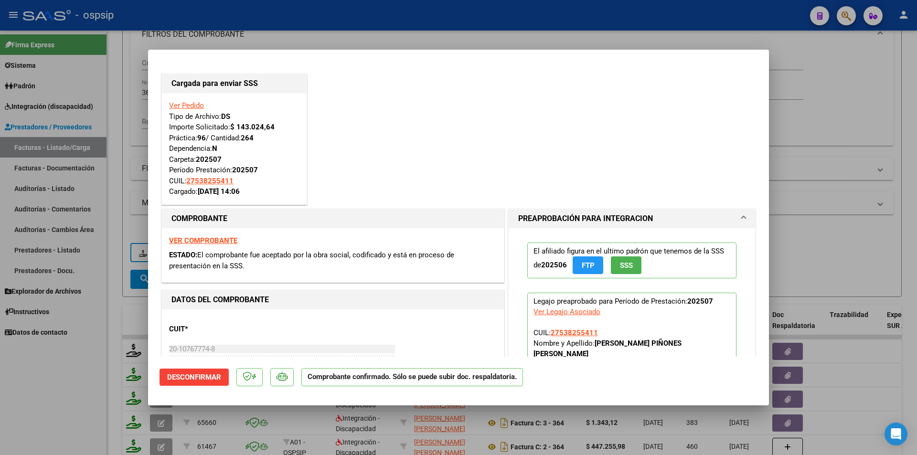
click at [137, 95] on div at bounding box center [458, 227] width 917 height 455
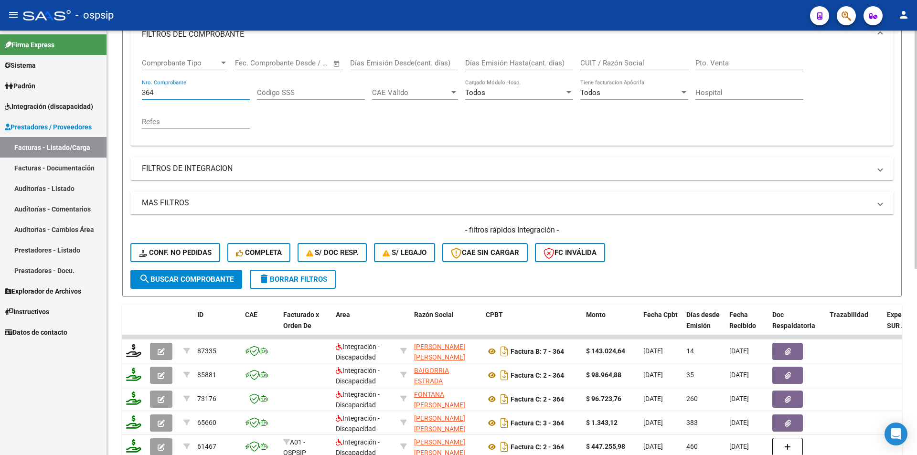
drag, startPoint x: 161, startPoint y: 93, endPoint x: 126, endPoint y: 97, distance: 36.1
click at [126, 97] on form "Filtros Id Area Area Seleccionar Gerenciador Seleccionar Gerenciador Todos Conf…" at bounding box center [512, 133] width 780 height 327
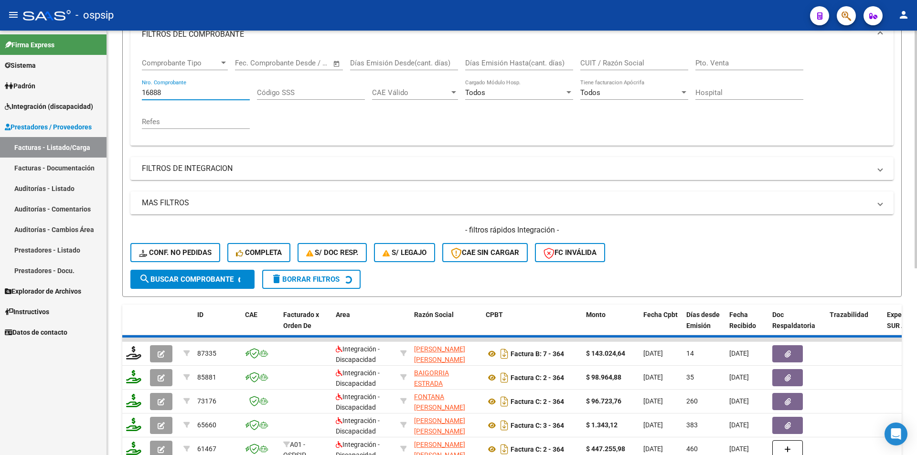
scroll to position [140, 0]
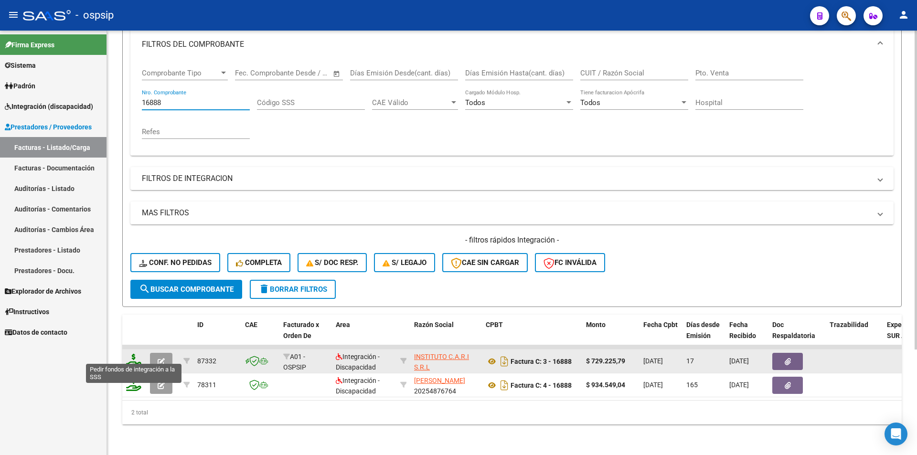
click at [131, 354] on icon at bounding box center [133, 360] width 15 height 13
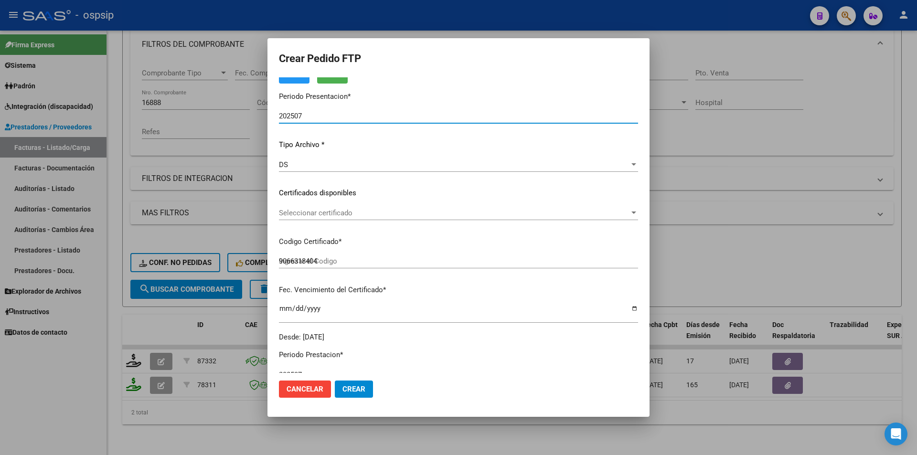
scroll to position [287, 0]
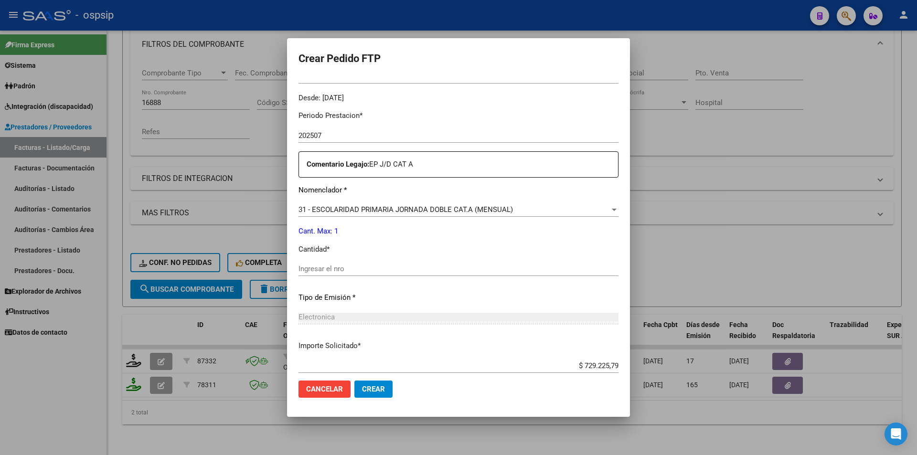
click at [330, 271] on input "Ingresar el nro" at bounding box center [459, 269] width 320 height 9
click at [384, 380] on mat-dialog-actions "Cancelar Crear" at bounding box center [459, 389] width 320 height 32
click at [379, 394] on span "Crear" at bounding box center [373, 389] width 23 height 9
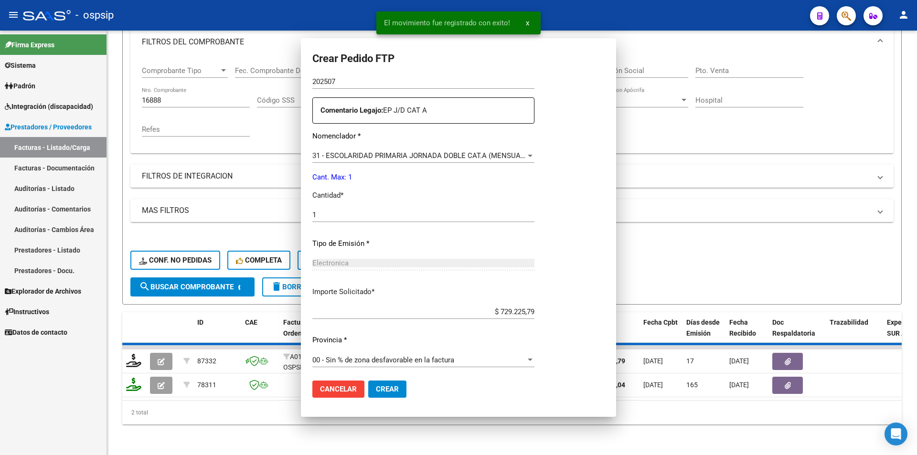
scroll to position [0, 0]
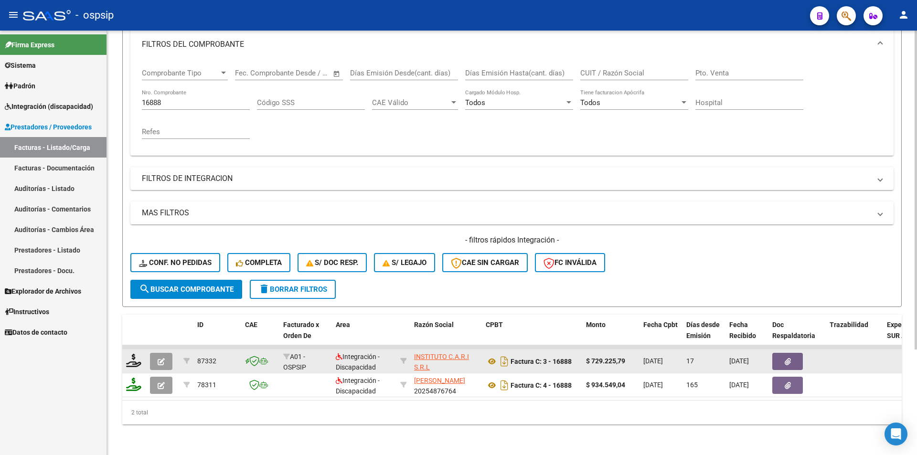
click at [154, 357] on button "button" at bounding box center [161, 361] width 22 height 17
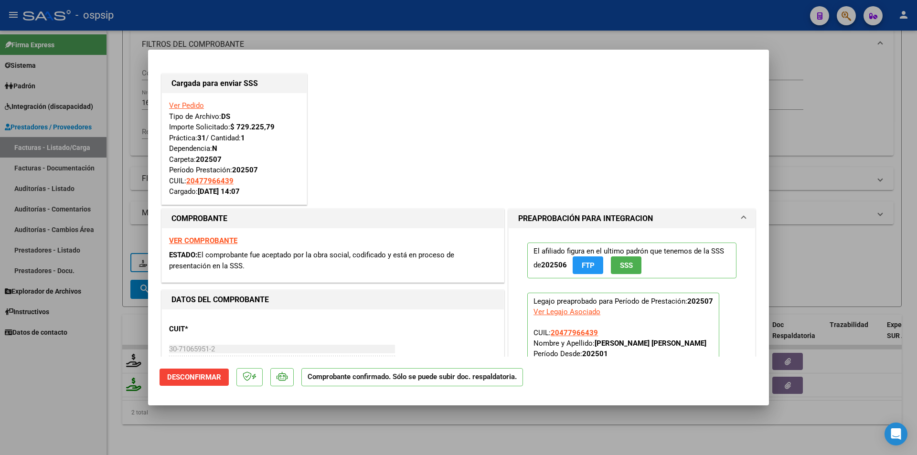
click at [117, 122] on div at bounding box center [458, 227] width 917 height 455
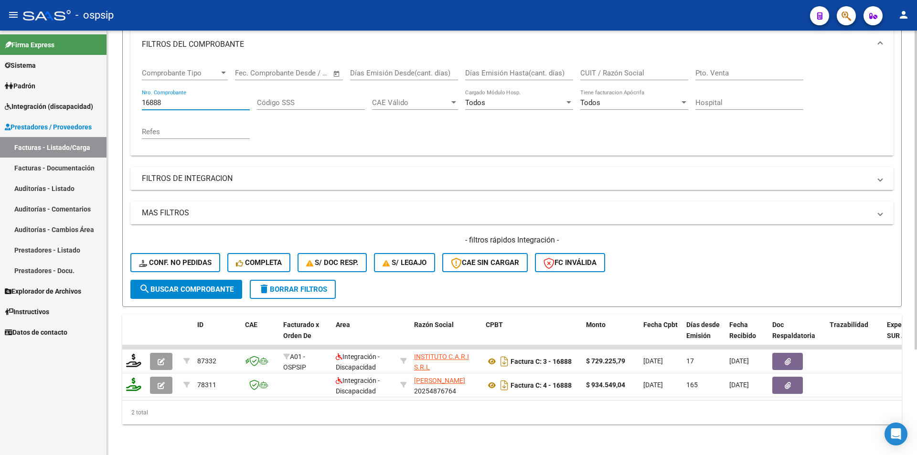
drag, startPoint x: 167, startPoint y: 97, endPoint x: 109, endPoint y: 93, distance: 57.9
click at [109, 93] on div "Video tutorial PRESTADORES -> Listado de CPBTs Emitidos por Prestadores / Prove…" at bounding box center [512, 176] width 810 height 558
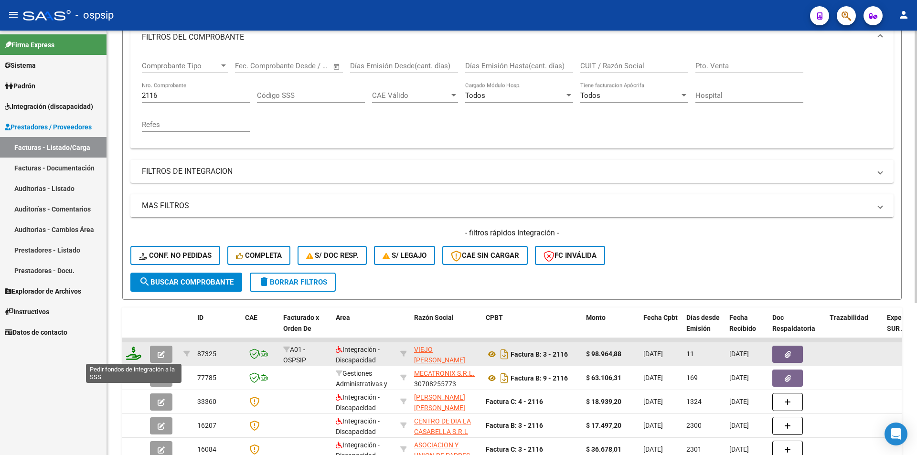
click at [131, 356] on icon at bounding box center [133, 353] width 15 height 13
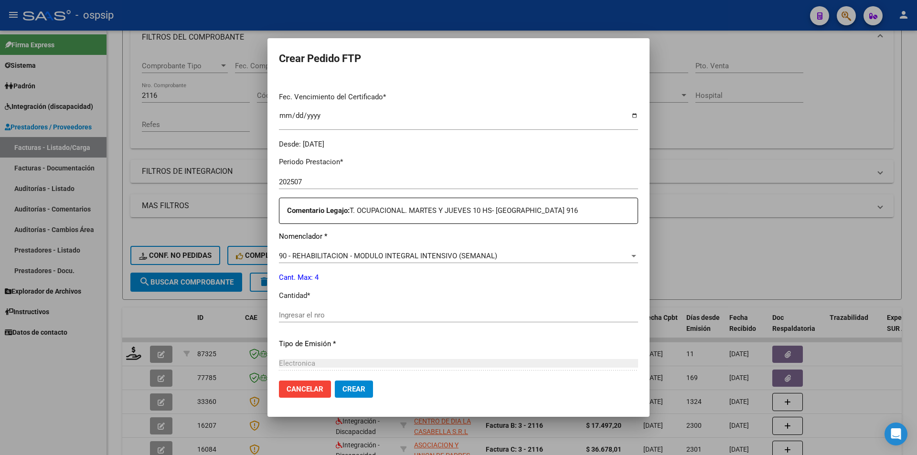
scroll to position [287, 0]
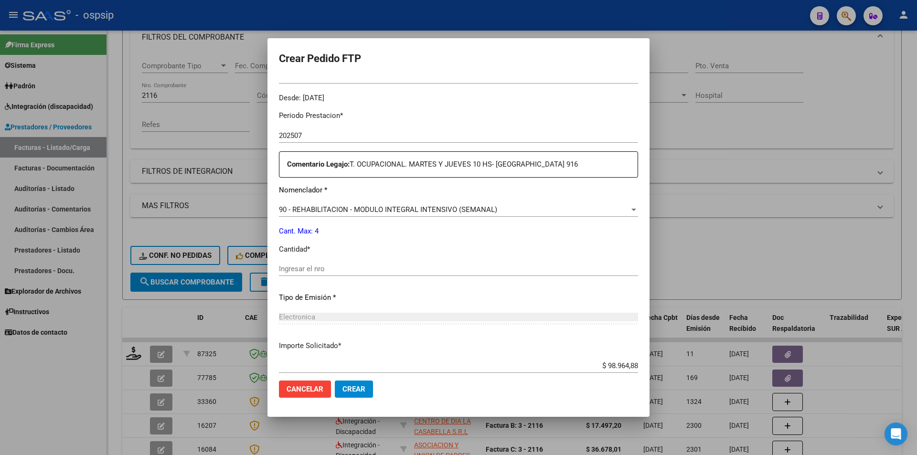
click at [324, 268] on input "Ingresar el nro" at bounding box center [458, 269] width 359 height 9
click at [358, 389] on span "Crear" at bounding box center [354, 389] width 23 height 9
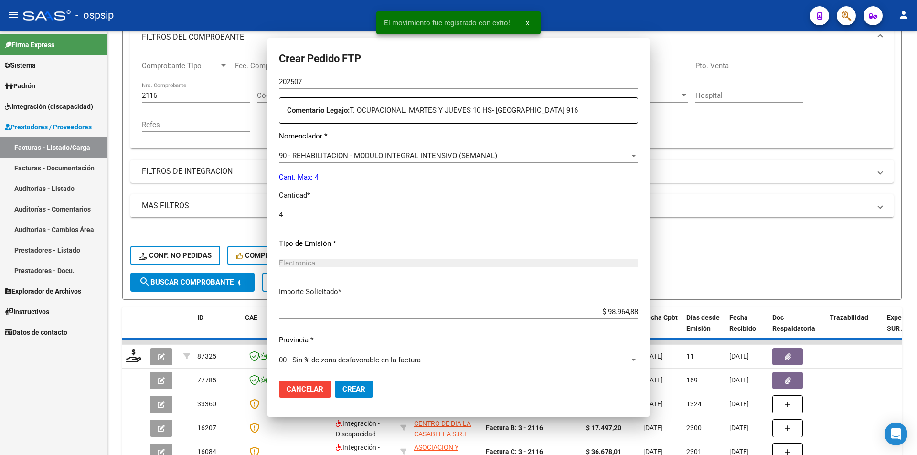
scroll to position [0, 0]
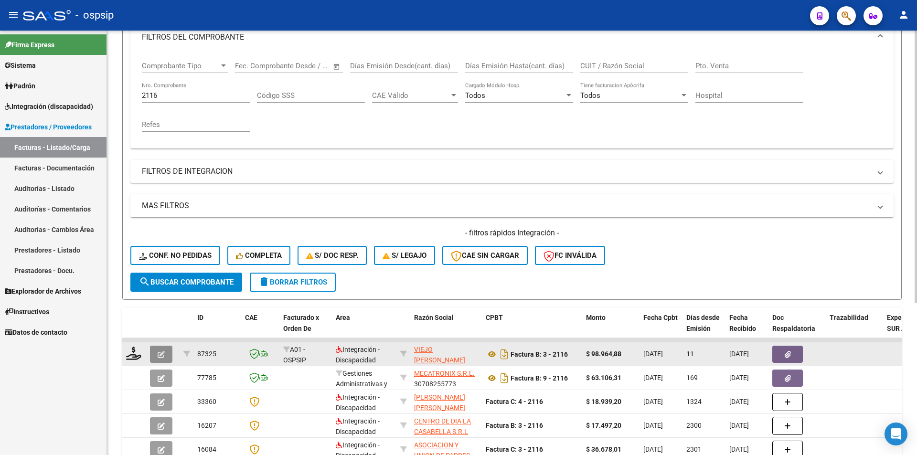
click at [157, 354] on button "button" at bounding box center [161, 354] width 22 height 17
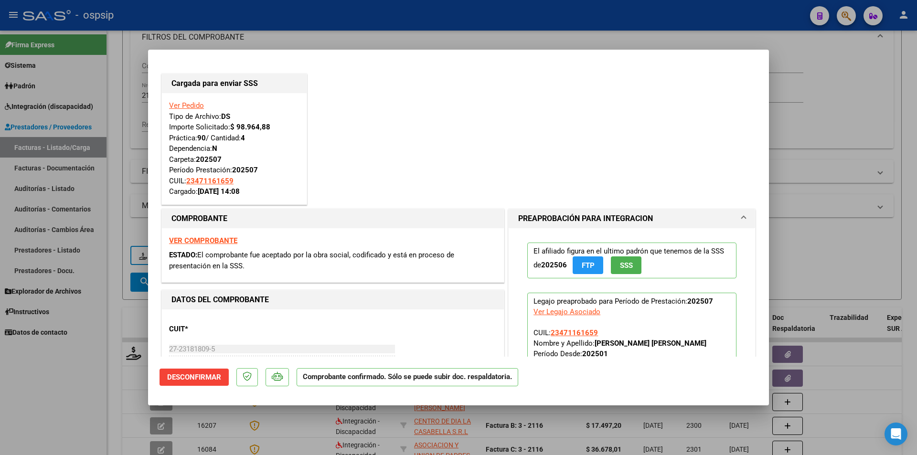
click at [136, 94] on div at bounding box center [458, 227] width 917 height 455
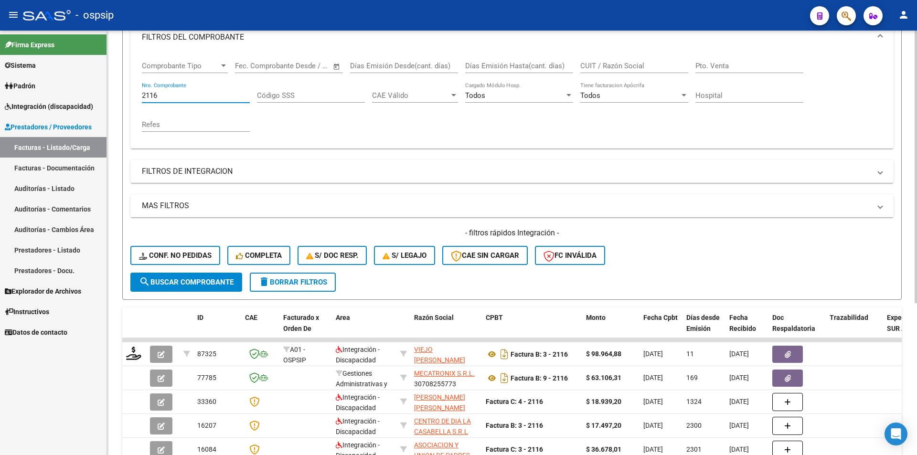
drag, startPoint x: 165, startPoint y: 94, endPoint x: 121, endPoint y: 94, distance: 44.4
click at [121, 92] on div "Video tutorial PRESTADORES -> Listado de CPBTs Emitidos por Prestadores / Prove…" at bounding box center [512, 217] width 810 height 654
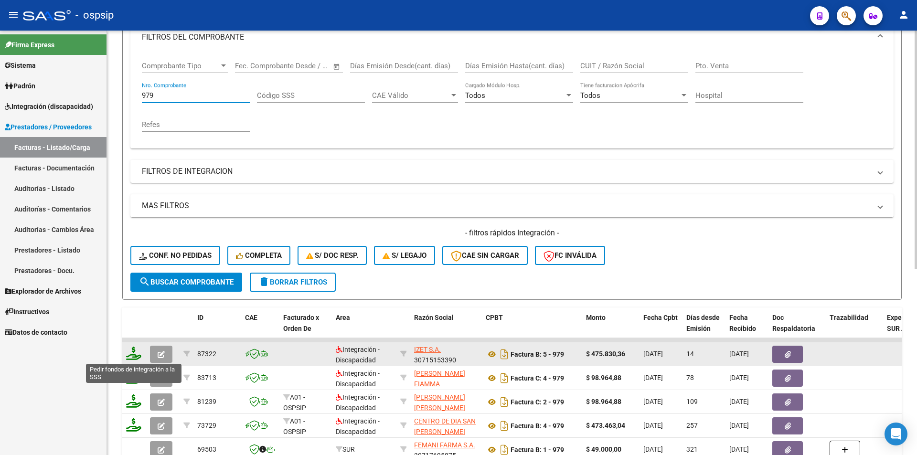
click at [132, 350] on icon at bounding box center [133, 353] width 15 height 13
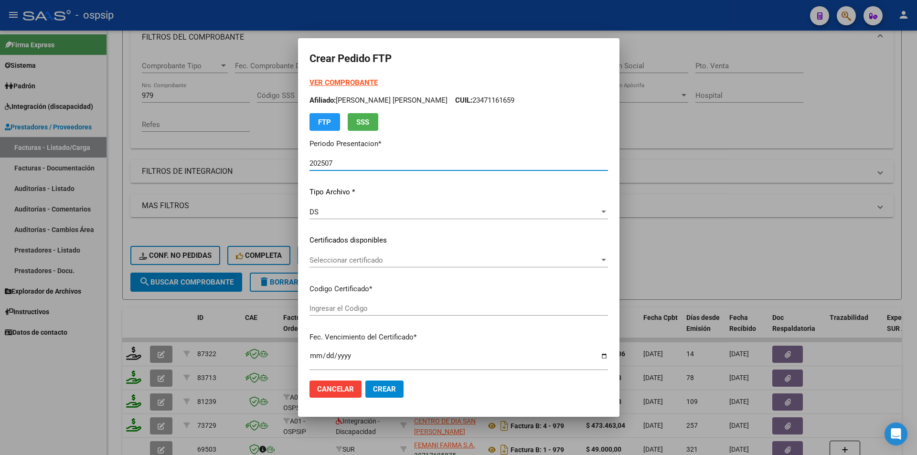
scroll to position [239, 0]
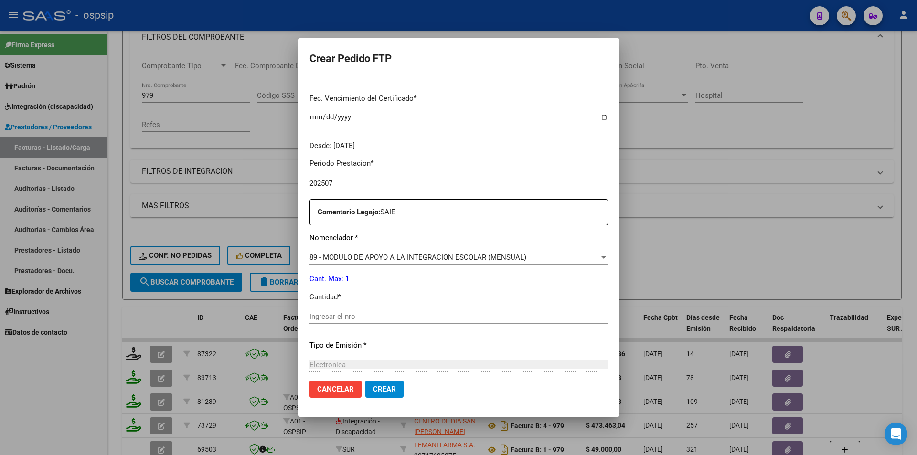
click at [356, 313] on input "Ingresar el nro" at bounding box center [459, 316] width 299 height 9
click at [383, 392] on span "Crear" at bounding box center [384, 389] width 23 height 9
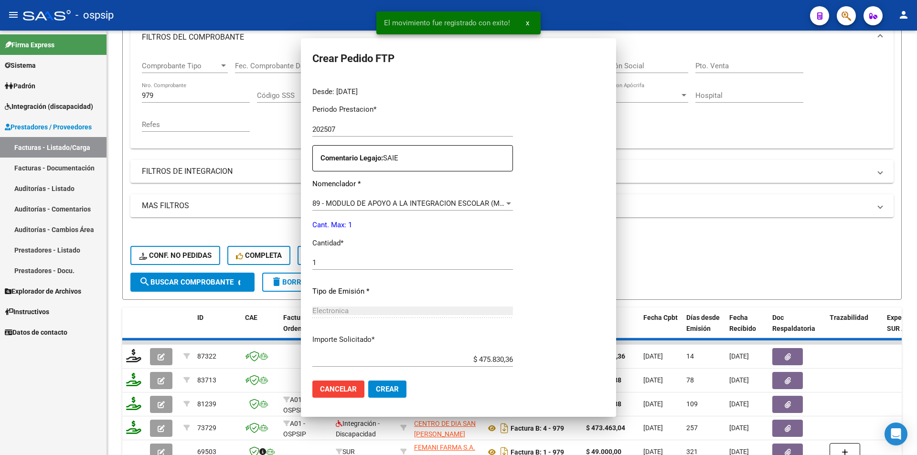
scroll to position [0, 0]
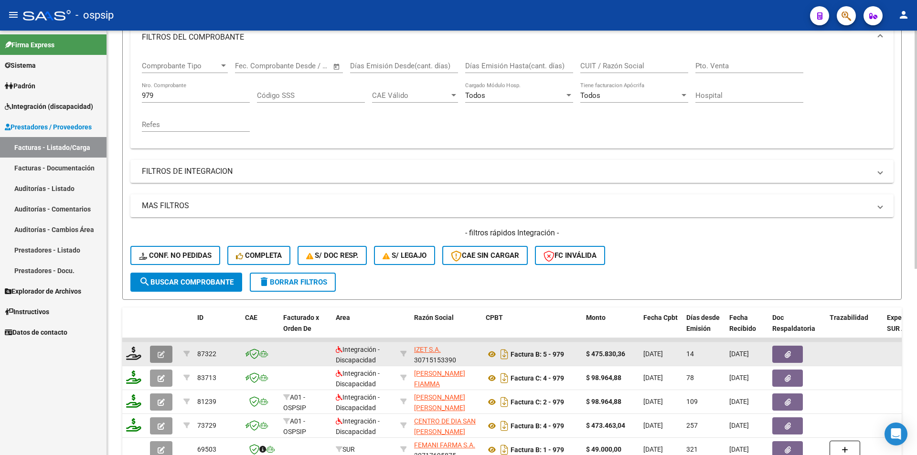
click at [157, 358] on button "button" at bounding box center [161, 354] width 22 height 17
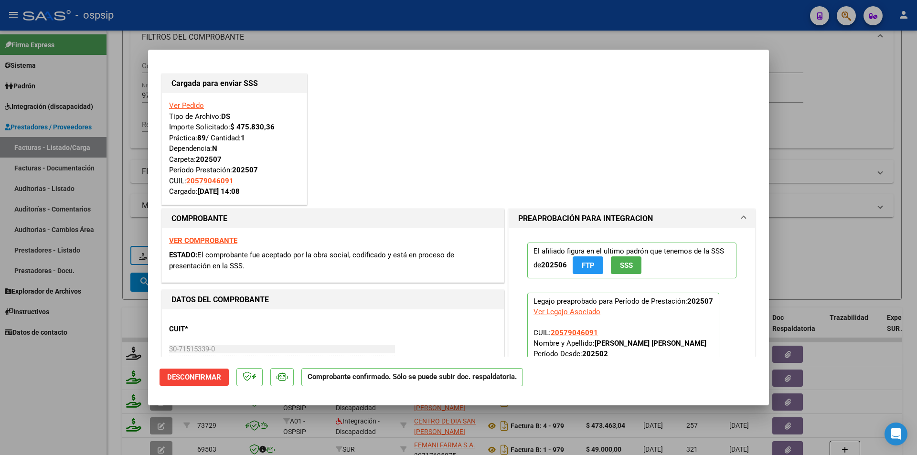
click at [123, 264] on div at bounding box center [458, 227] width 917 height 455
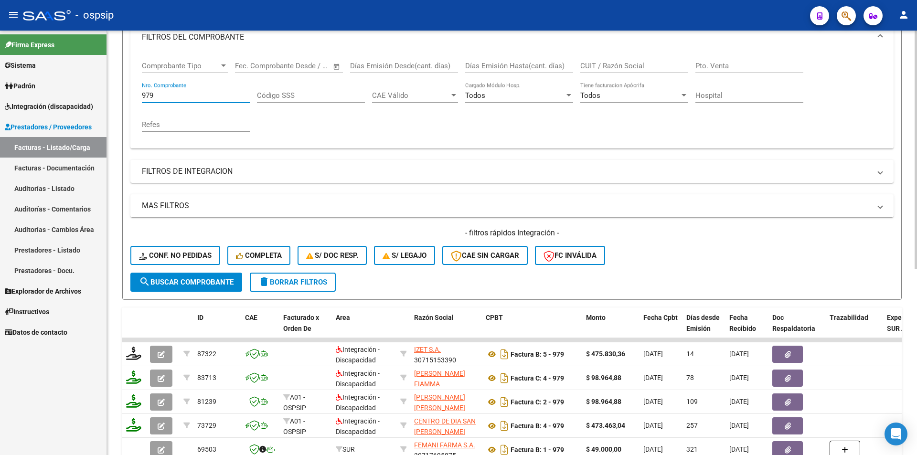
drag, startPoint x: 165, startPoint y: 92, endPoint x: 133, endPoint y: 93, distance: 32.0
click at [134, 92] on div "Comprobante Tipo Comprobante Tipo Start date – End date Fec. Comprobante Desde …" at bounding box center [511, 101] width 763 height 96
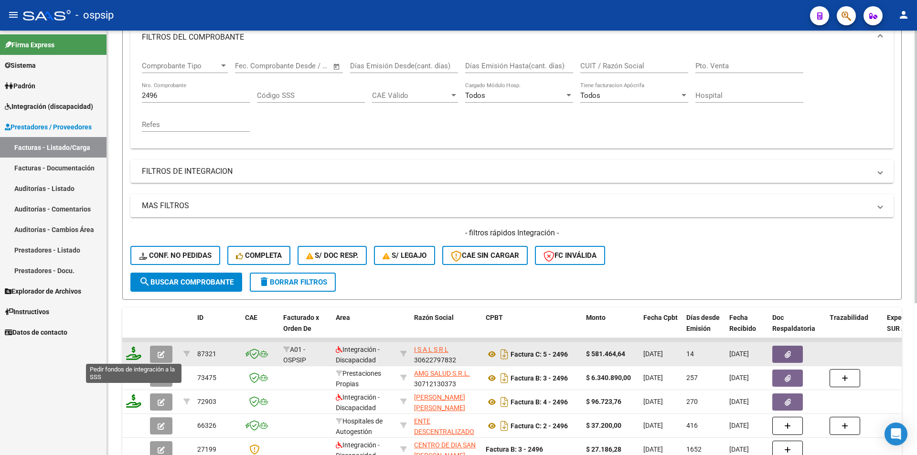
click at [129, 358] on icon at bounding box center [133, 353] width 15 height 13
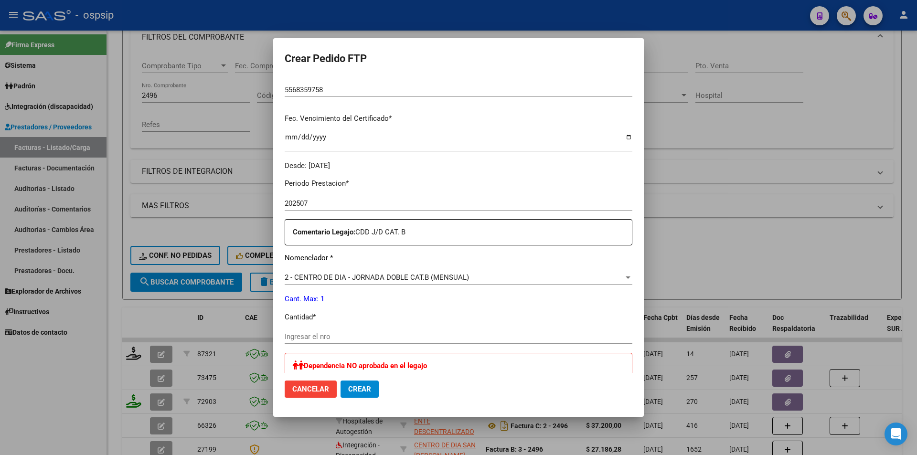
scroll to position [239, 0]
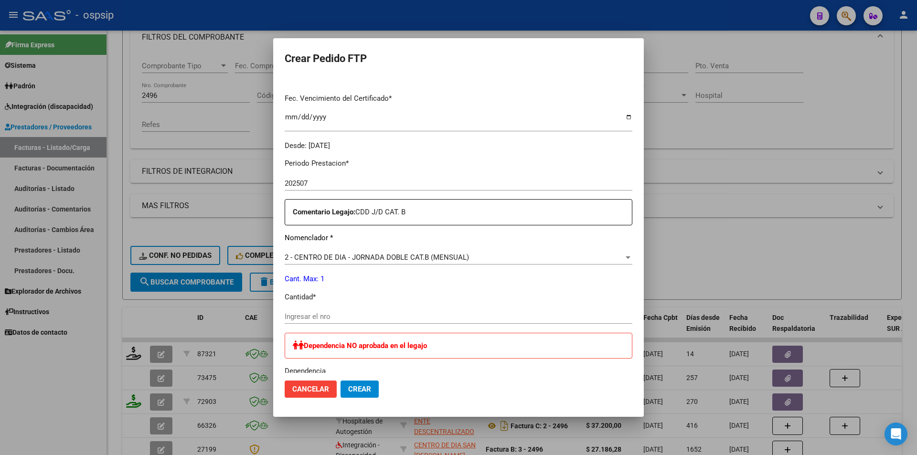
click at [323, 319] on input "Ingresar el nro" at bounding box center [459, 316] width 348 height 9
click at [365, 393] on span "Crear" at bounding box center [359, 389] width 23 height 9
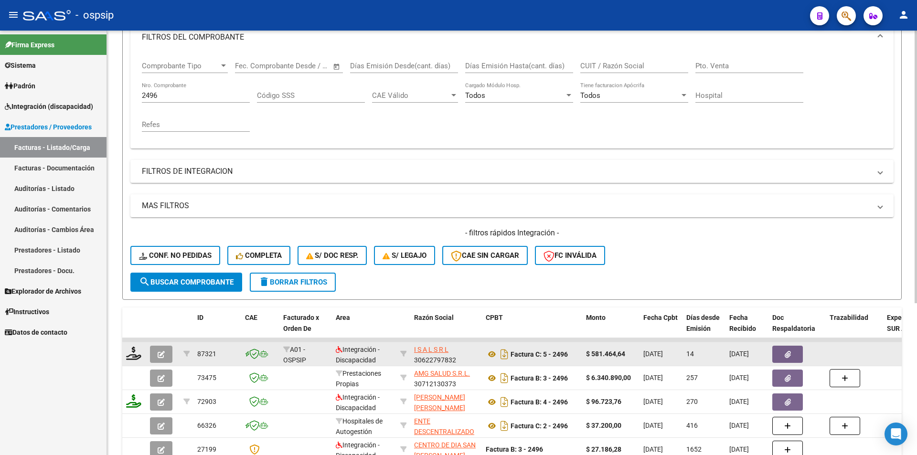
click at [162, 354] on icon "button" at bounding box center [161, 354] width 7 height 7
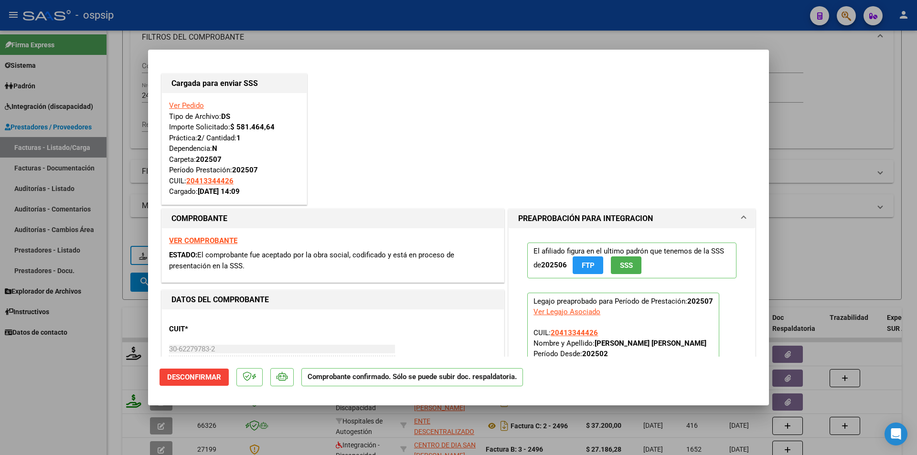
click at [110, 192] on div at bounding box center [458, 227] width 917 height 455
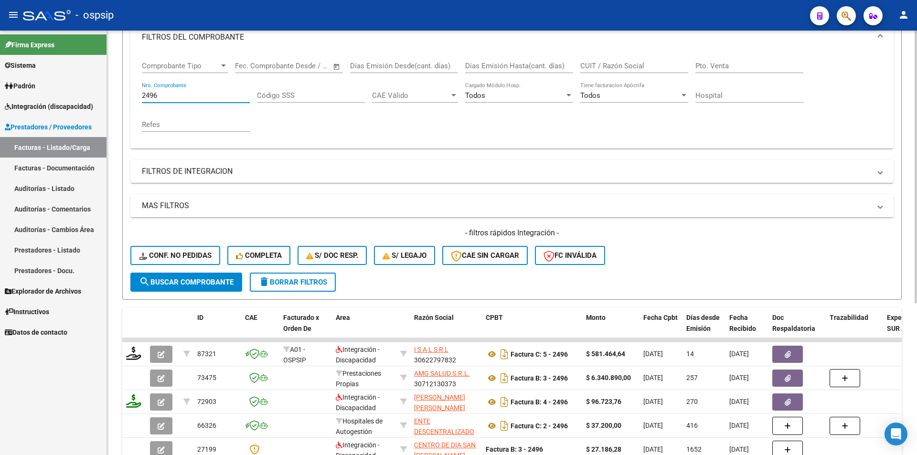
drag, startPoint x: 167, startPoint y: 97, endPoint x: 114, endPoint y: 87, distance: 54.0
click at [114, 87] on div "Video tutorial PRESTADORES -> Listado de CPBTs Emitidos por Prestadores / Prove…" at bounding box center [512, 217] width 810 height 654
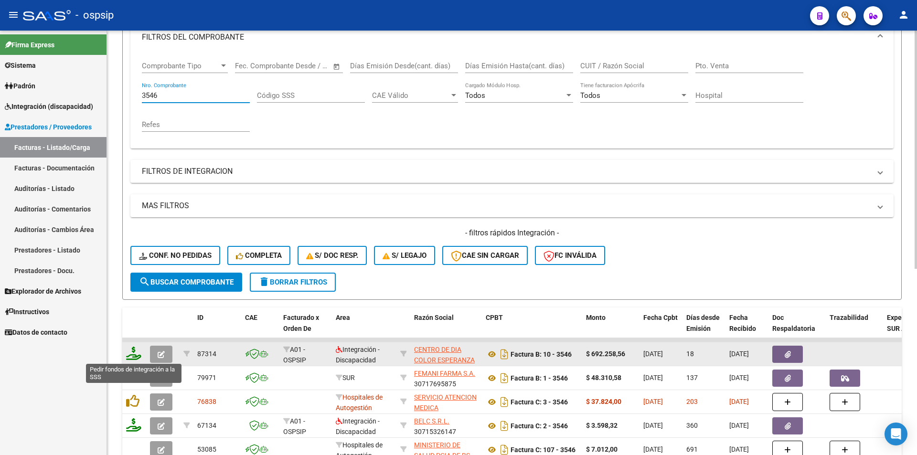
click at [134, 355] on icon at bounding box center [133, 353] width 15 height 13
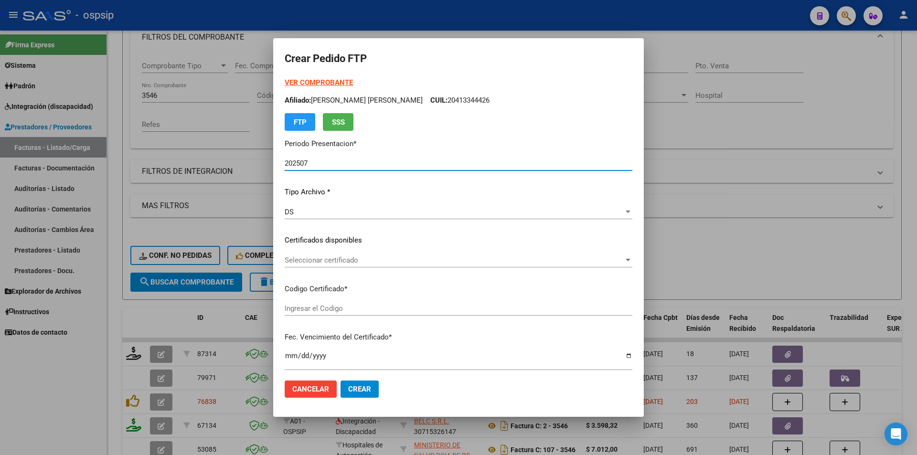
scroll to position [293, 0]
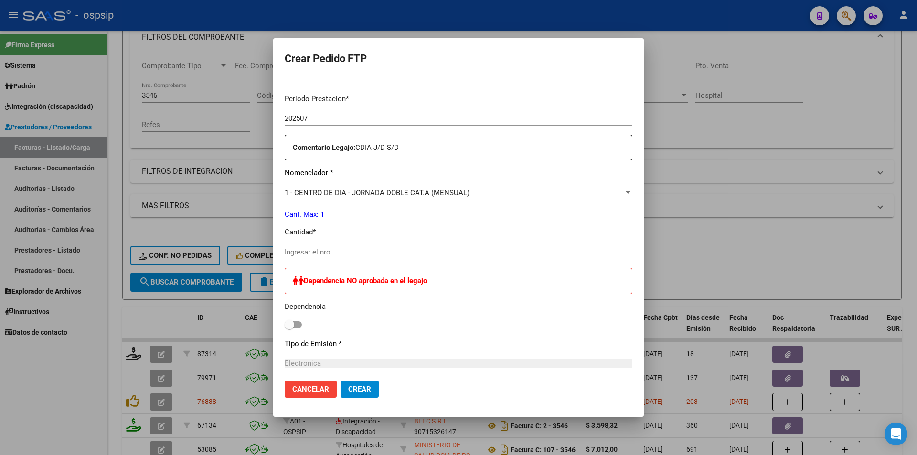
click at [324, 258] on div "Ingresar el nro" at bounding box center [459, 252] width 348 height 14
click at [369, 391] on span "Crear" at bounding box center [359, 389] width 23 height 9
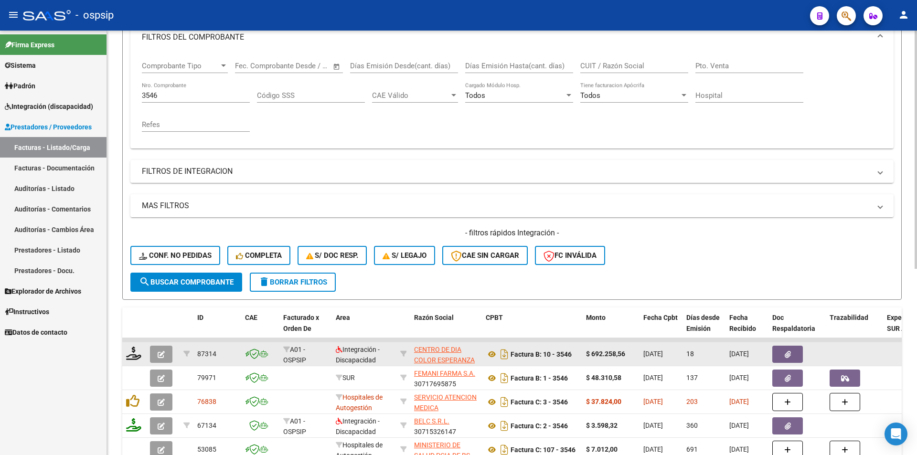
click at [160, 353] on icon "button" at bounding box center [161, 354] width 7 height 7
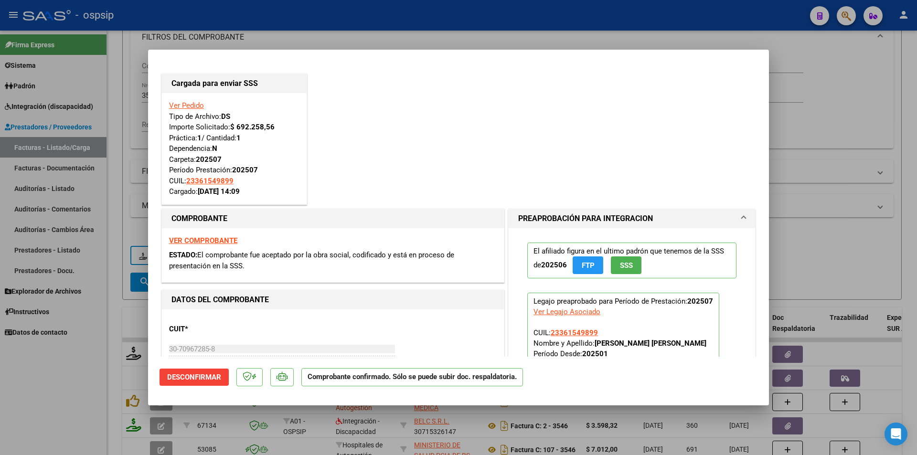
click at [78, 373] on div at bounding box center [458, 227] width 917 height 455
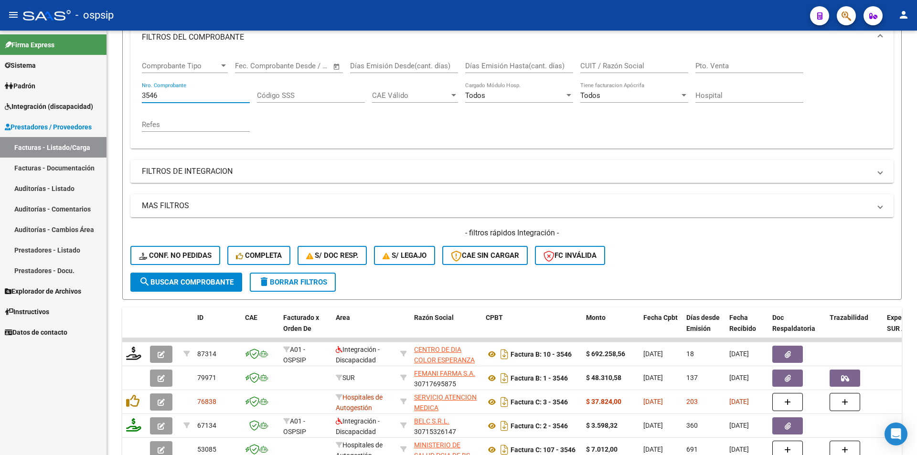
drag, startPoint x: 162, startPoint y: 95, endPoint x: 105, endPoint y: 93, distance: 57.8
click at [105, 93] on mat-sidenav-container "Firma Express Sistema Usuarios Todos los Usuarios Padrón Afiliados Empadronados…" at bounding box center [458, 243] width 917 height 425
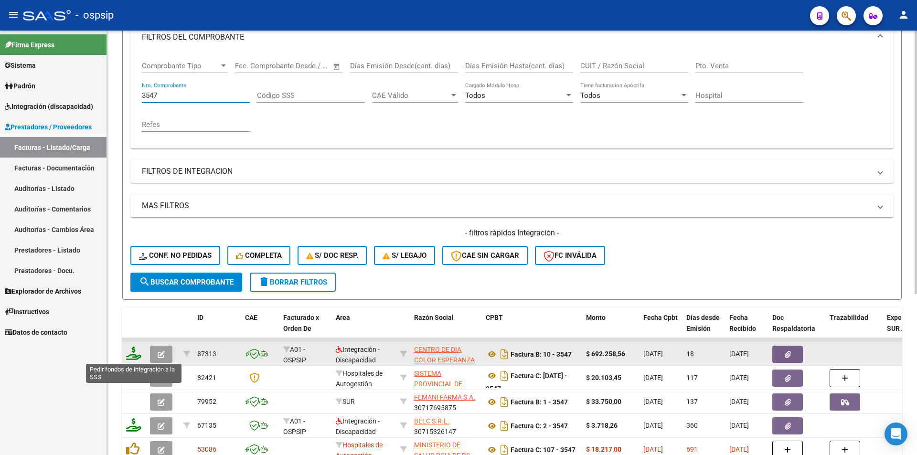
click at [138, 353] on icon at bounding box center [133, 353] width 15 height 13
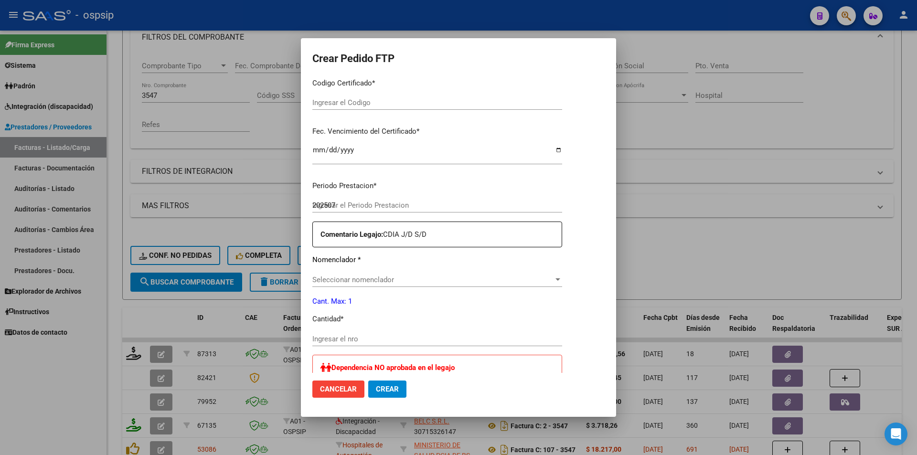
scroll to position [287, 0]
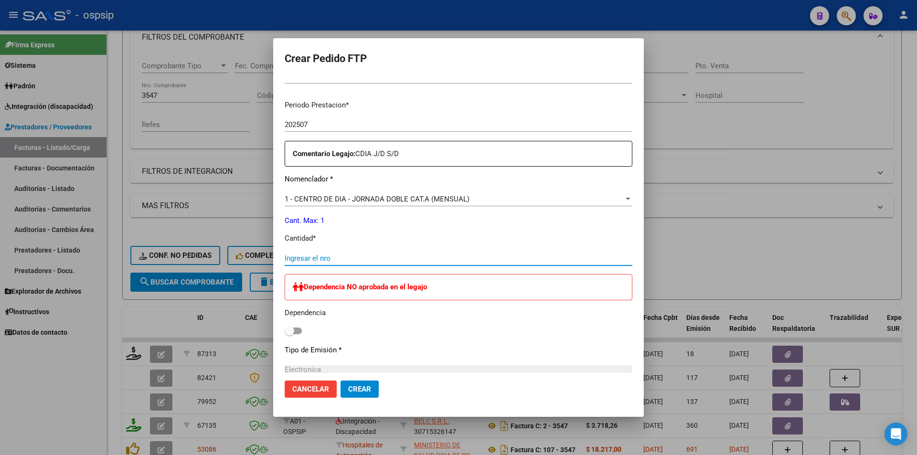
click at [380, 256] on input "Ingresar el nro" at bounding box center [459, 258] width 348 height 9
click at [364, 392] on span "Crear" at bounding box center [359, 389] width 23 height 9
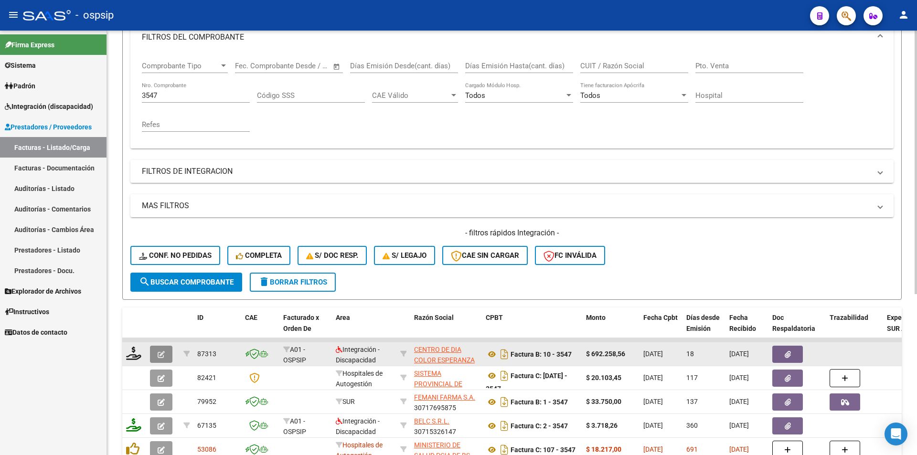
click at [160, 353] on icon "button" at bounding box center [161, 354] width 7 height 7
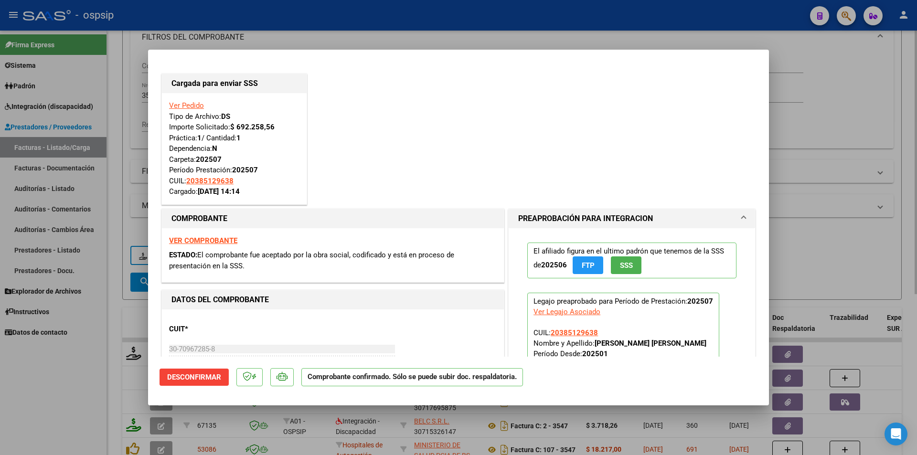
click at [110, 154] on div at bounding box center [458, 227] width 917 height 455
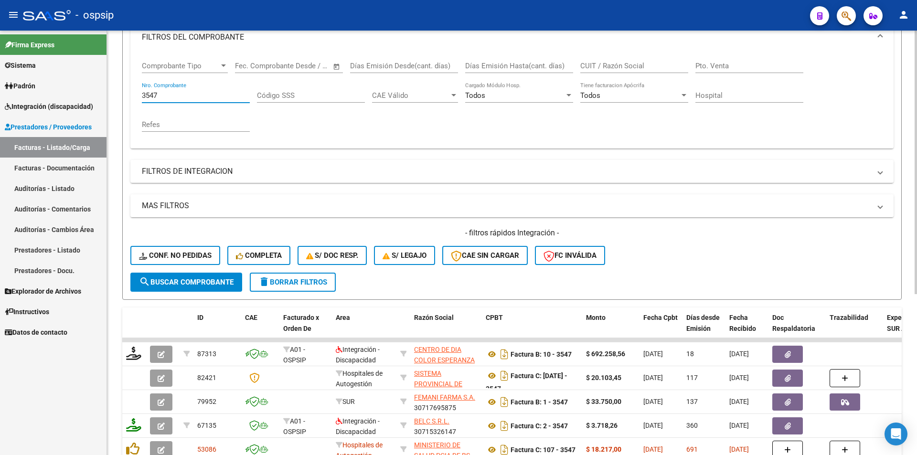
drag, startPoint x: 160, startPoint y: 96, endPoint x: 120, endPoint y: 85, distance: 41.5
click at [120, 85] on div "Video tutorial PRESTADORES -> Listado de CPBTs Emitidos por Prestadores / Prove…" at bounding box center [512, 228] width 810 height 677
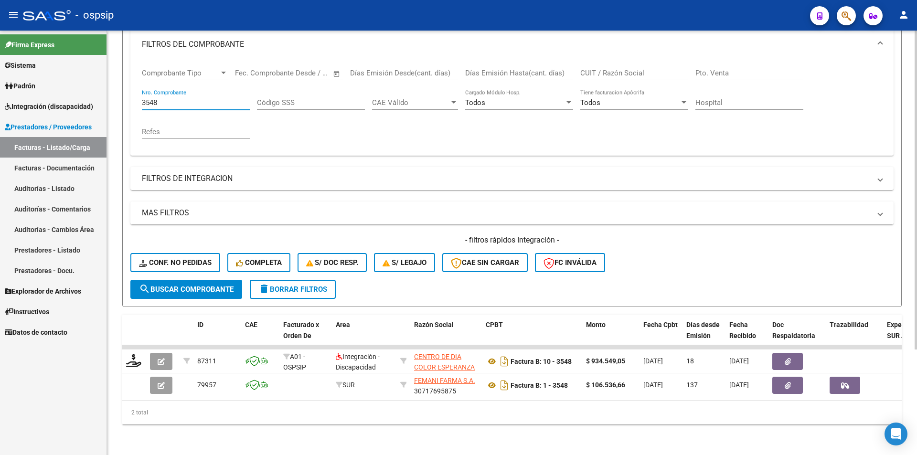
click at [178, 287] on button "search Buscar Comprobante" at bounding box center [186, 289] width 112 height 19
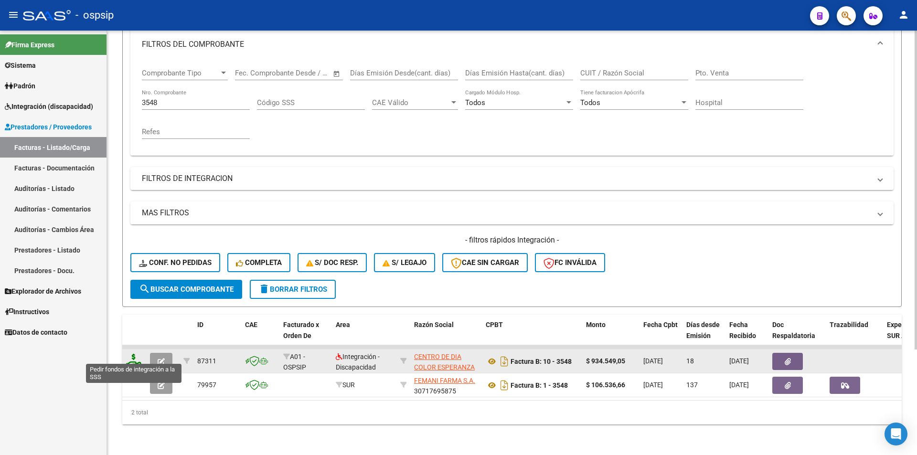
click at [128, 354] on icon at bounding box center [133, 360] width 15 height 13
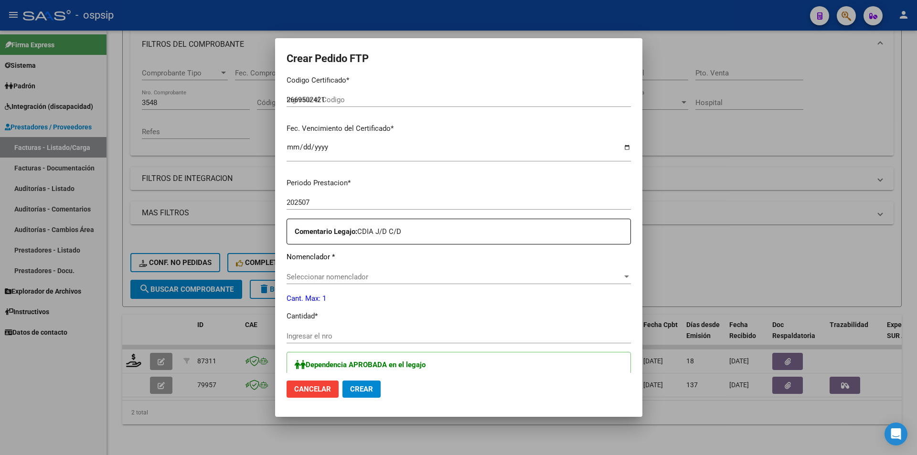
scroll to position [239, 0]
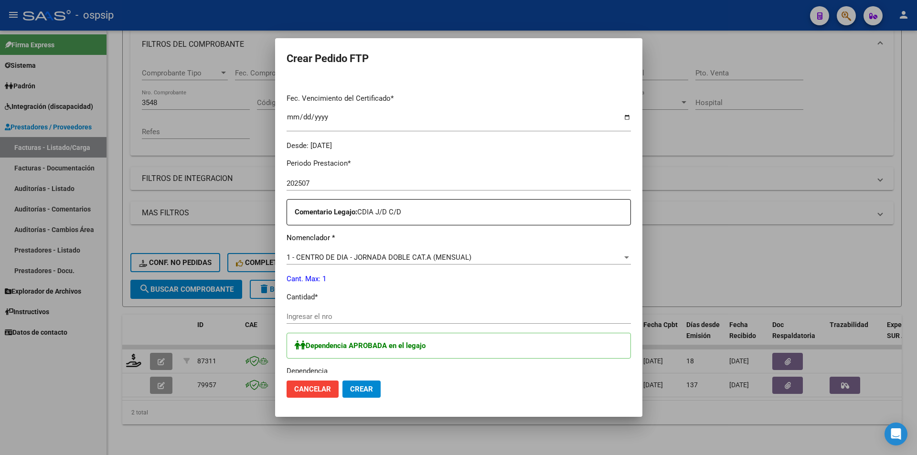
click at [319, 322] on div "Ingresar el nro" at bounding box center [459, 317] width 344 height 14
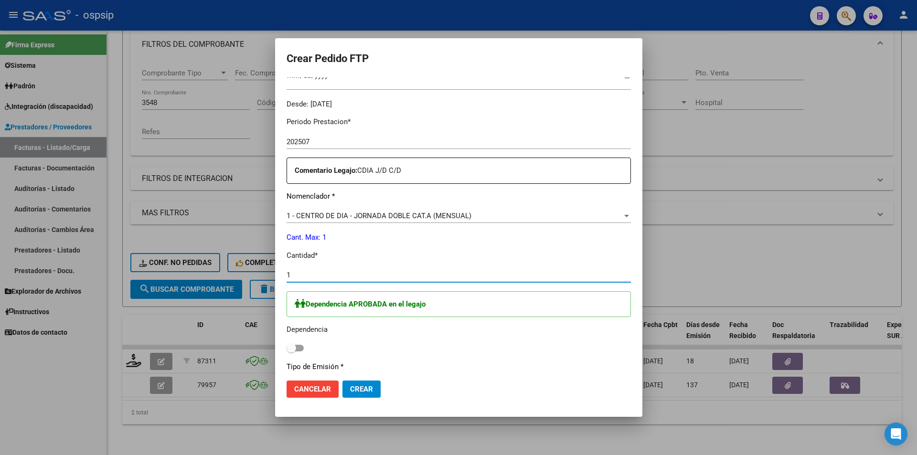
scroll to position [334, 0]
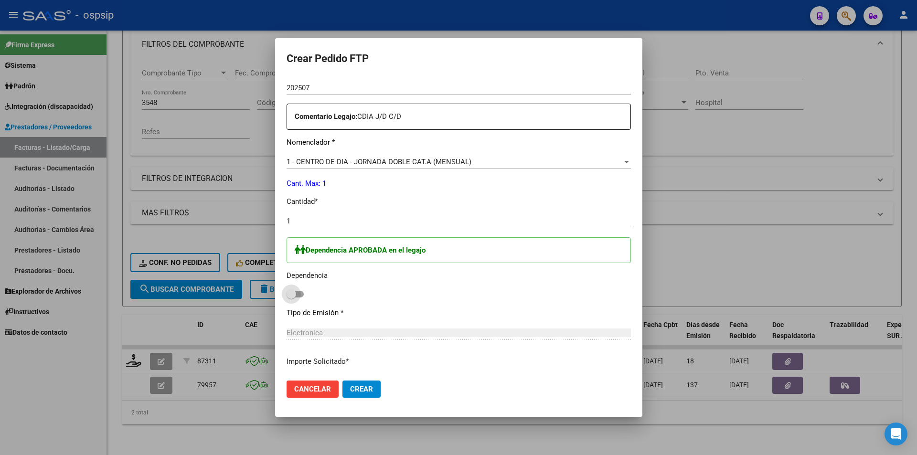
click at [303, 294] on span at bounding box center [295, 294] width 17 height 7
click at [291, 298] on input "checkbox" at bounding box center [291, 298] width 0 height 0
click at [375, 383] on button "Crear" at bounding box center [362, 389] width 38 height 17
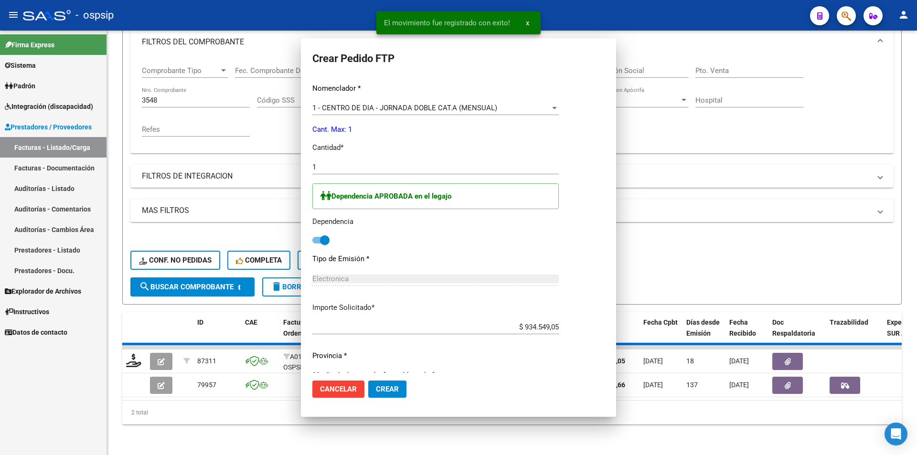
scroll to position [0, 0]
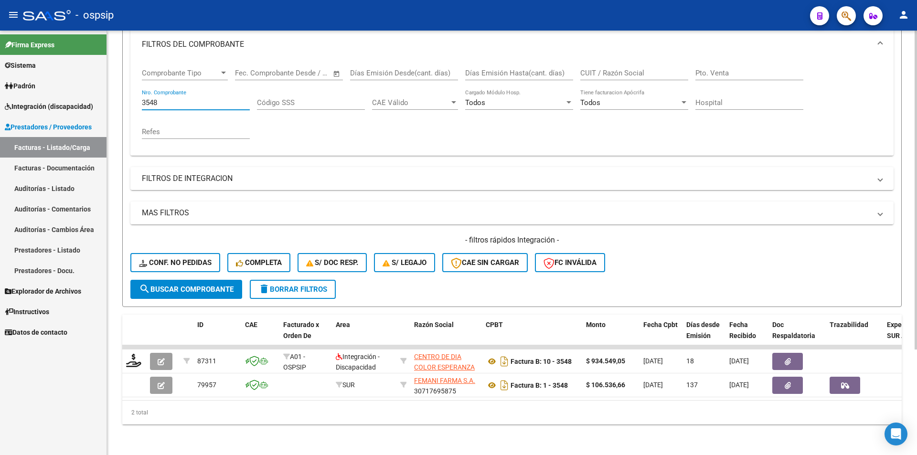
drag, startPoint x: 166, startPoint y: 96, endPoint x: 114, endPoint y: 99, distance: 51.7
click at [114, 99] on div "Video tutorial PRESTADORES -> Listado de CPBTs Emitidos por Prestadores / Prove…" at bounding box center [512, 176] width 810 height 558
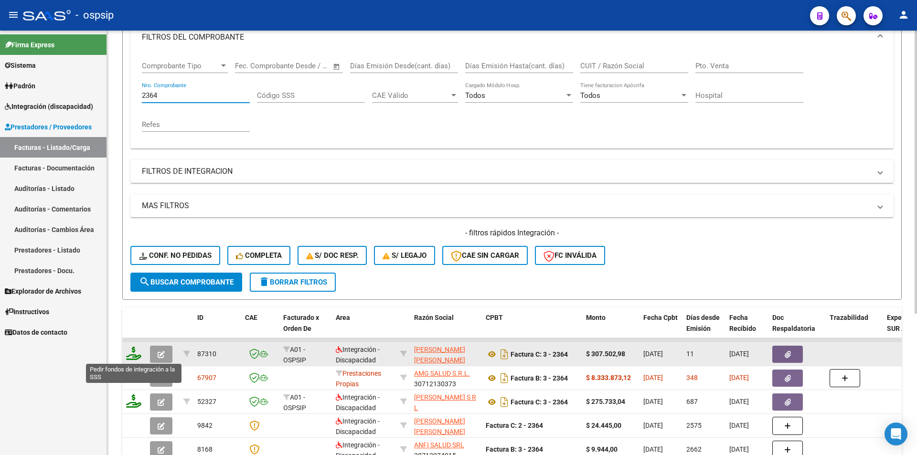
click at [132, 353] on icon at bounding box center [133, 353] width 15 height 13
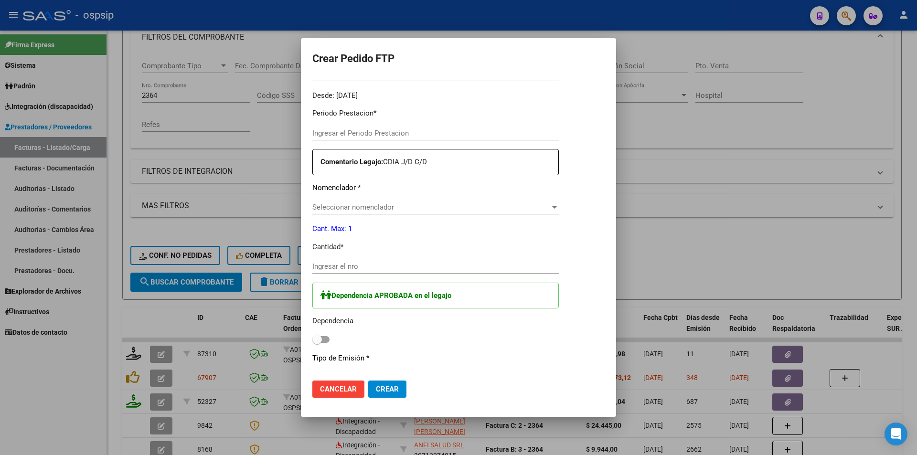
scroll to position [239, 0]
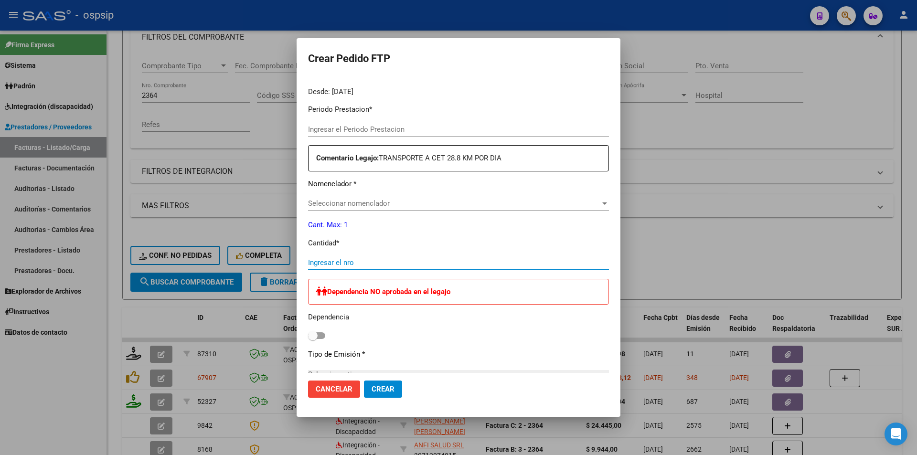
click at [317, 260] on input "Ingresar el nro" at bounding box center [458, 262] width 301 height 9
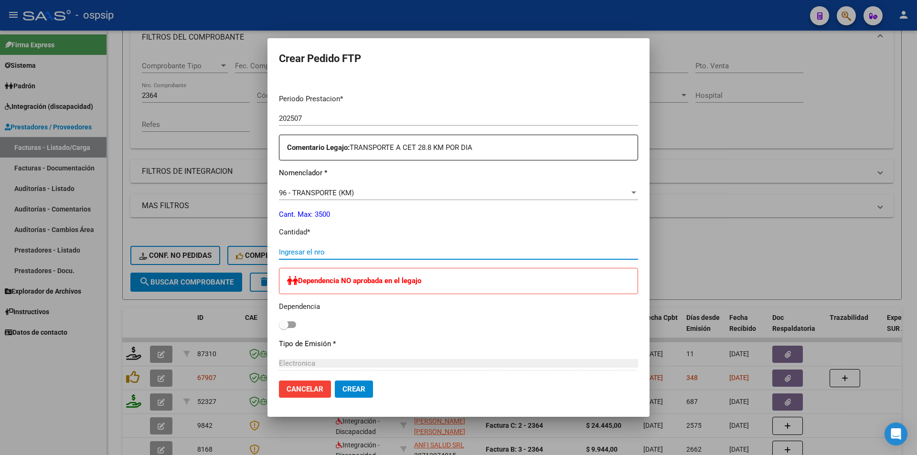
click at [302, 253] on input "Ingresar el nro" at bounding box center [458, 252] width 359 height 9
click at [352, 392] on span "Crear" at bounding box center [354, 389] width 23 height 9
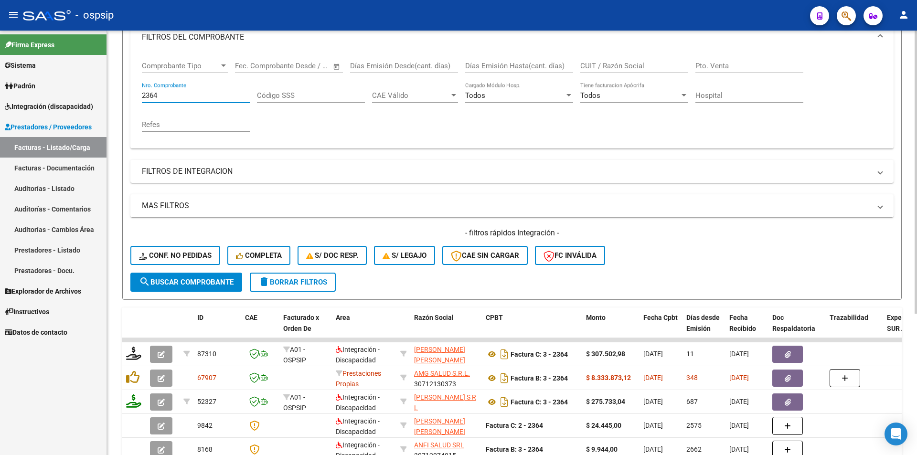
drag, startPoint x: 151, startPoint y: 93, endPoint x: 118, endPoint y: 96, distance: 34.0
click at [119, 95] on div "Video tutorial PRESTADORES -> Listado de CPBTs Emitidos por Prestadores / Prove…" at bounding box center [512, 205] width 810 height 630
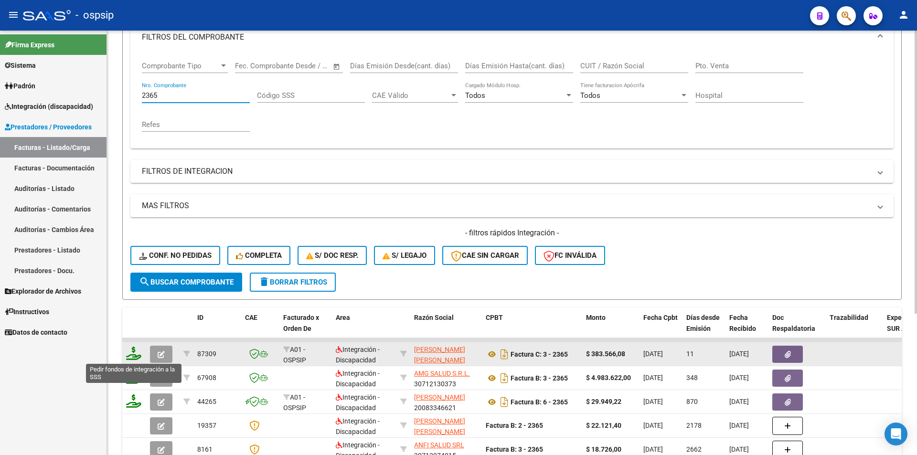
click at [133, 356] on icon at bounding box center [133, 353] width 15 height 13
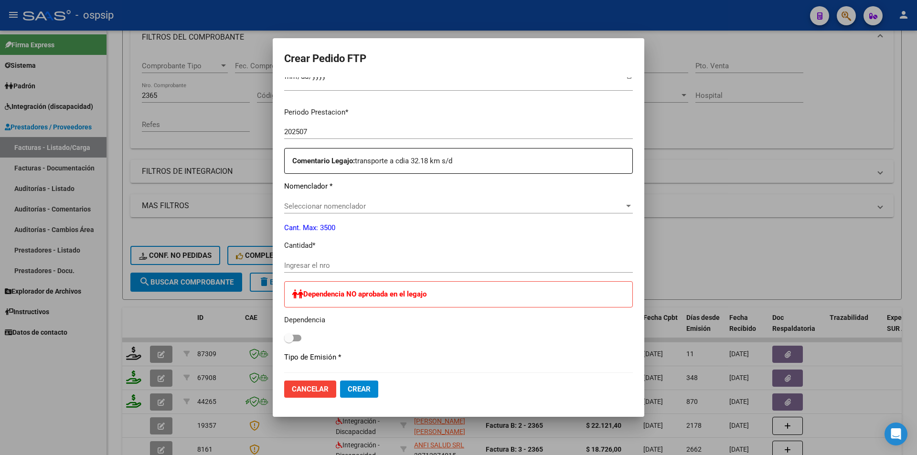
scroll to position [287, 0]
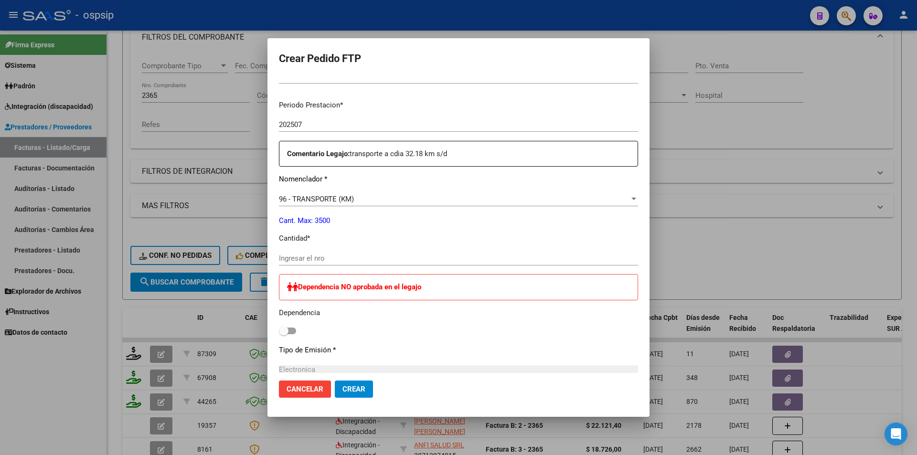
click at [336, 258] on input "Ingresar el nro" at bounding box center [458, 258] width 359 height 9
click at [358, 390] on span "Crear" at bounding box center [354, 389] width 23 height 9
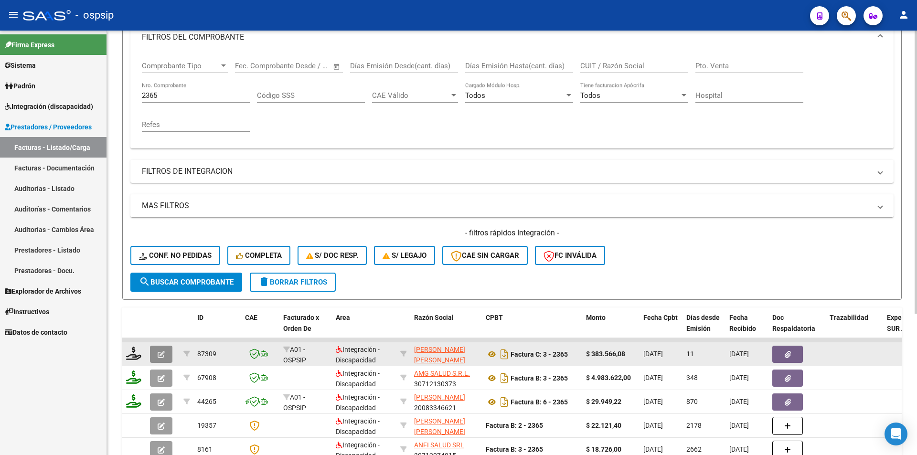
click at [161, 354] on icon "button" at bounding box center [161, 354] width 7 height 7
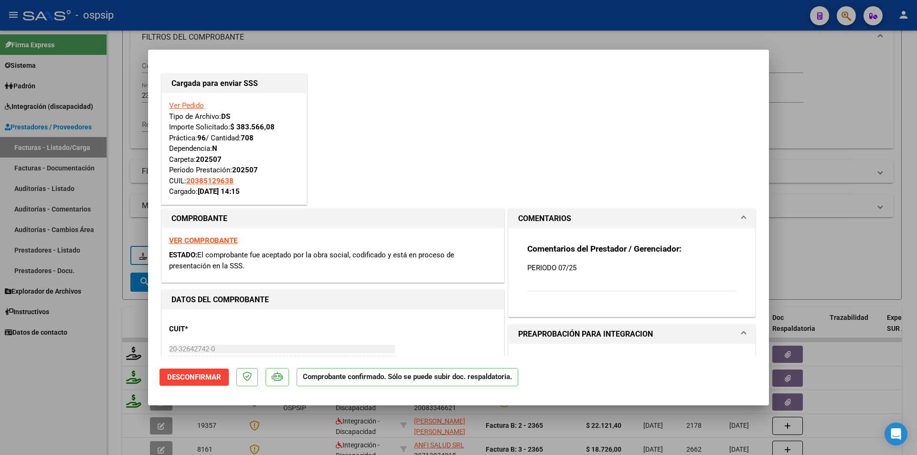
click at [99, 135] on div at bounding box center [458, 227] width 917 height 455
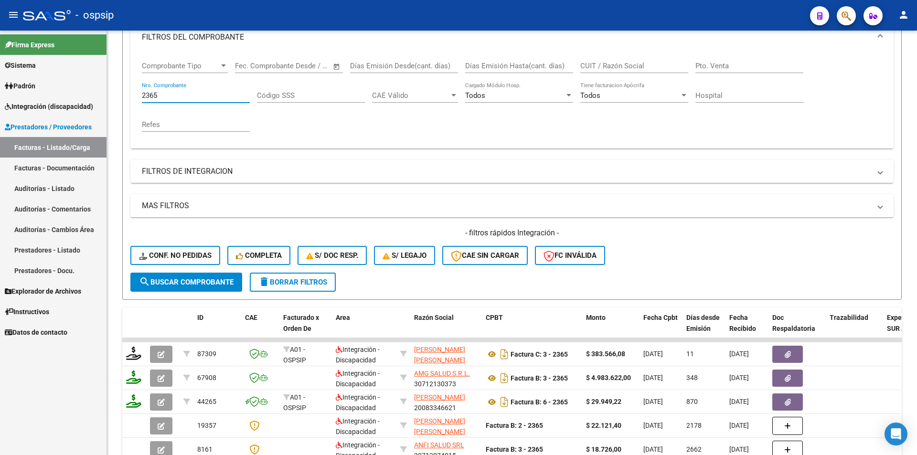
drag, startPoint x: 183, startPoint y: 94, endPoint x: 103, endPoint y: 91, distance: 79.8
click at [103, 91] on mat-sidenav-container "Firma Express Sistema Usuarios Todos los Usuarios Padrón Afiliados Empadronados…" at bounding box center [458, 243] width 917 height 425
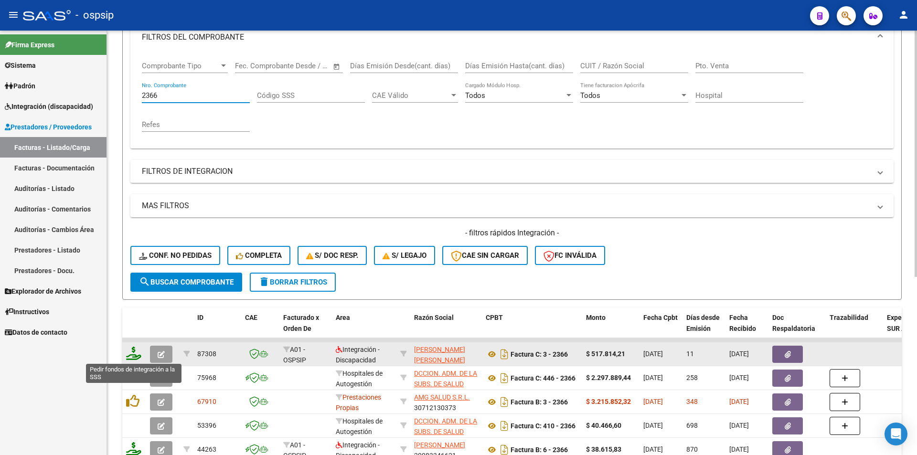
click at [133, 359] on icon at bounding box center [133, 353] width 15 height 13
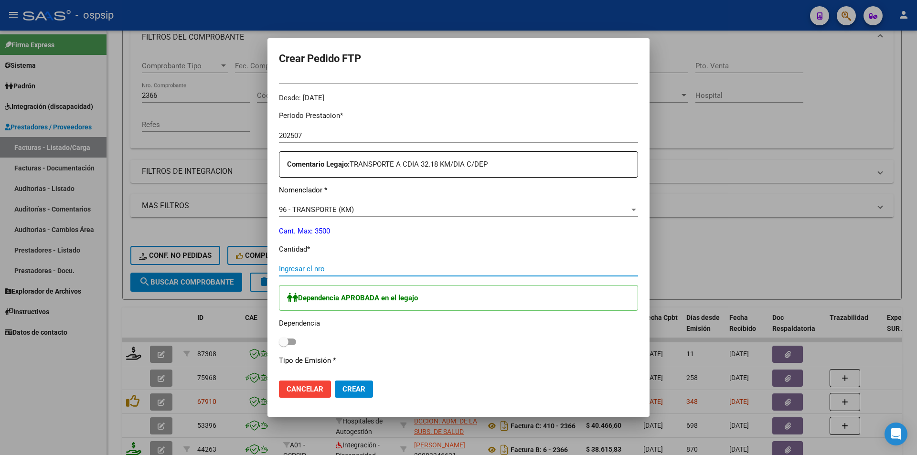
click at [291, 267] on input "Ingresar el nro" at bounding box center [458, 269] width 359 height 9
click at [289, 344] on span at bounding box center [287, 342] width 17 height 7
click at [284, 345] on input "checkbox" at bounding box center [283, 345] width 0 height 0
click at [360, 392] on span "Crear" at bounding box center [354, 389] width 23 height 9
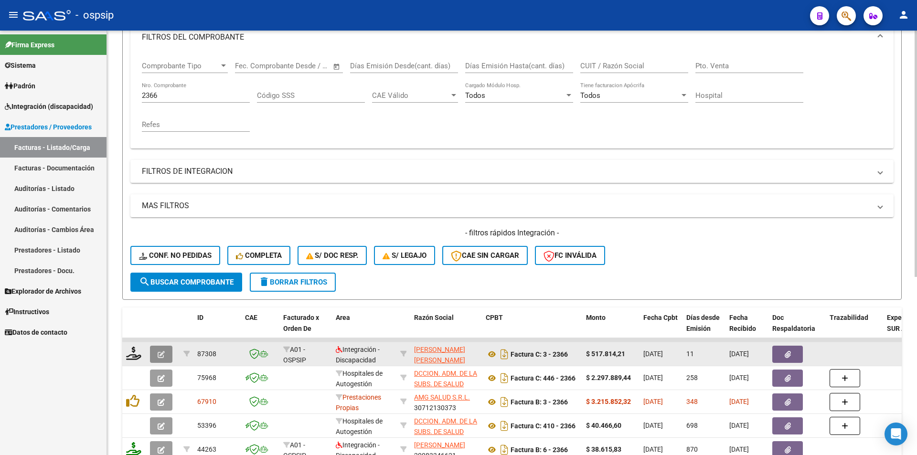
click at [151, 359] on button "button" at bounding box center [161, 354] width 22 height 17
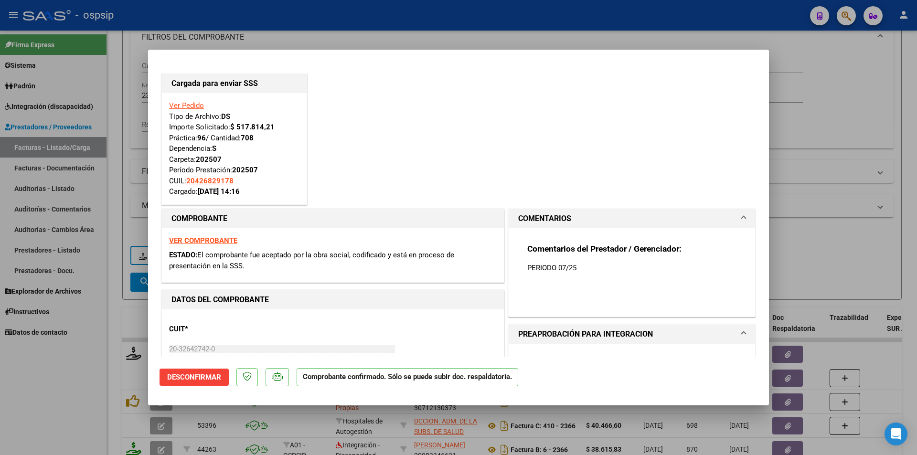
click at [87, 318] on div at bounding box center [458, 227] width 917 height 455
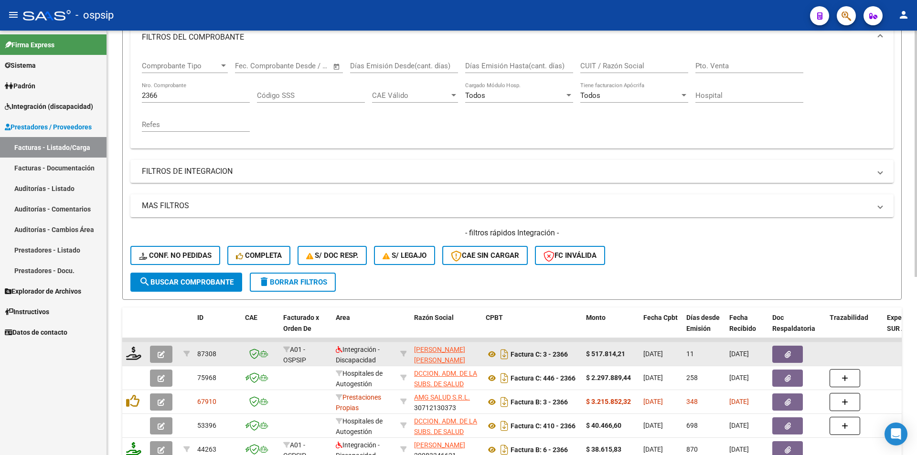
click at [165, 355] on button "button" at bounding box center [161, 354] width 22 height 17
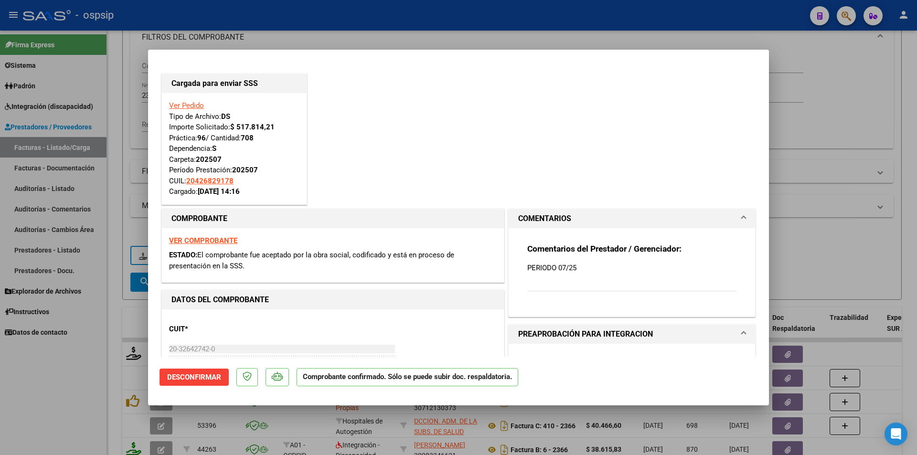
click at [93, 380] on div at bounding box center [458, 227] width 917 height 455
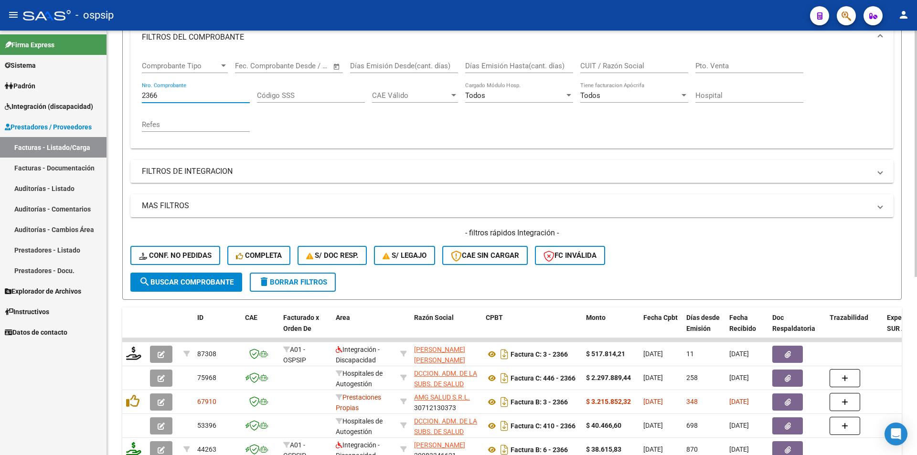
drag, startPoint x: 163, startPoint y: 91, endPoint x: 128, endPoint y: 92, distance: 35.9
click at [128, 92] on form "Filtros Id Area Area Seleccionar Gerenciador Seleccionar Gerenciador Todos Conf…" at bounding box center [512, 136] width 780 height 327
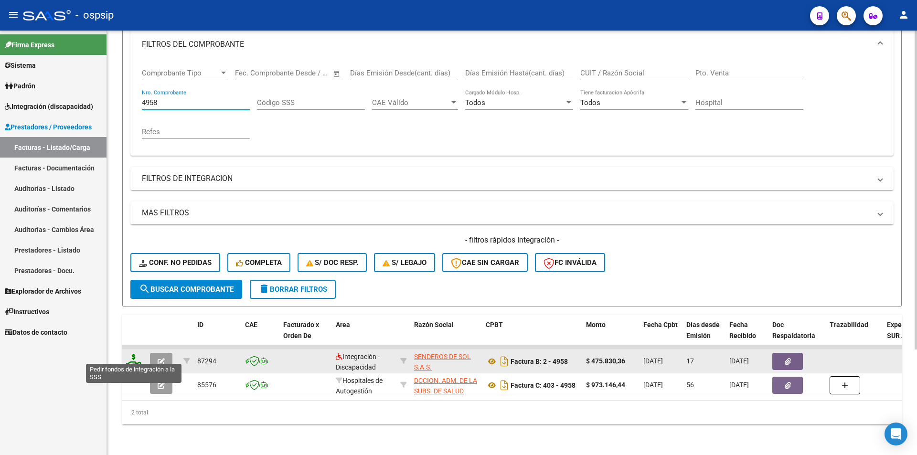
click at [134, 354] on icon at bounding box center [133, 360] width 15 height 13
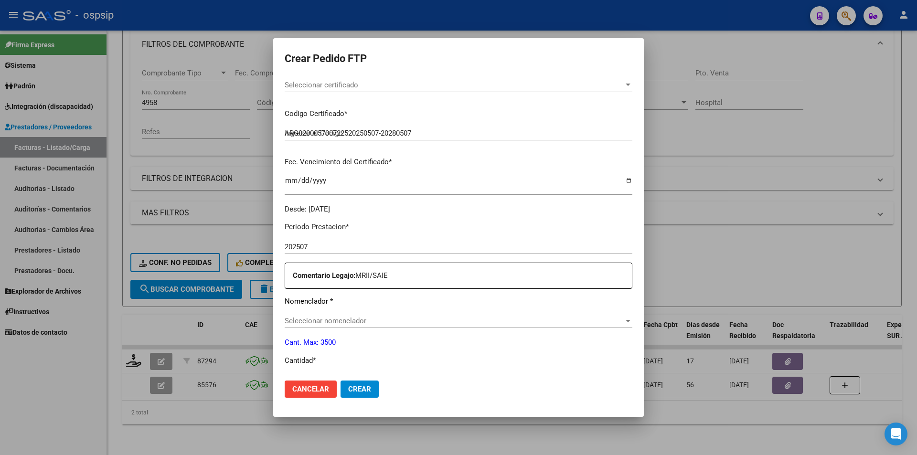
scroll to position [191, 0]
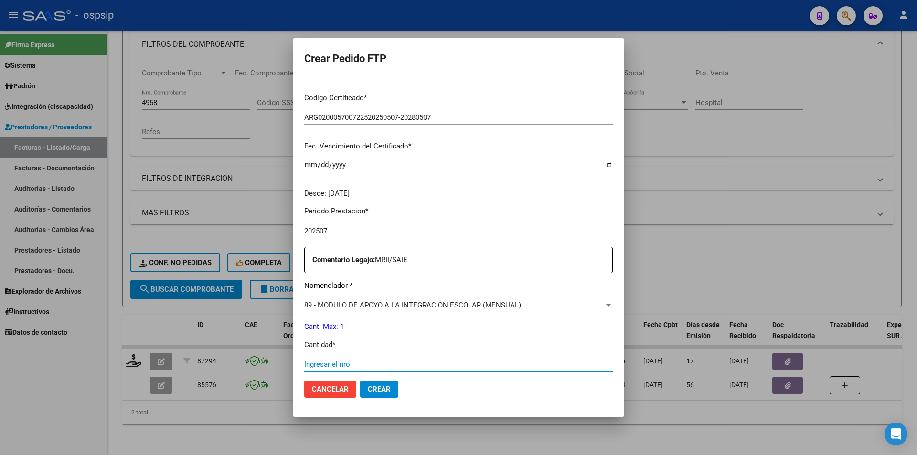
click at [334, 363] on input "Ingresar el nro" at bounding box center [458, 364] width 309 height 9
click at [389, 391] on span "Crear" at bounding box center [379, 389] width 23 height 9
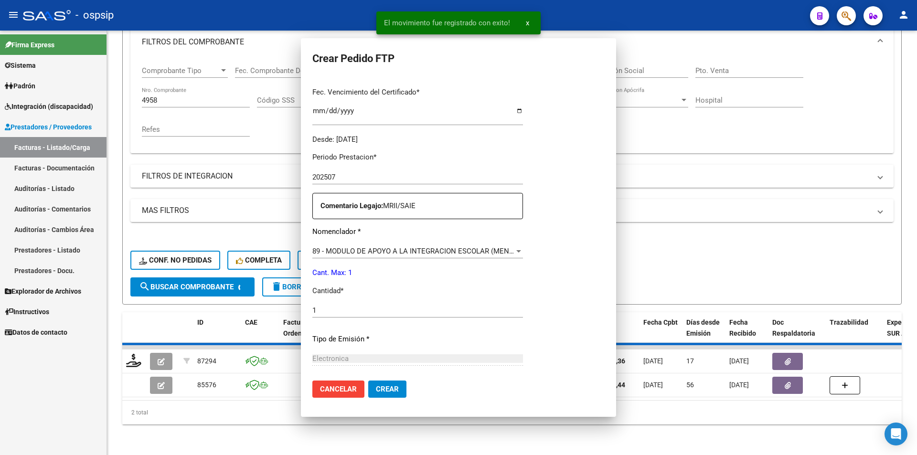
scroll to position [137, 0]
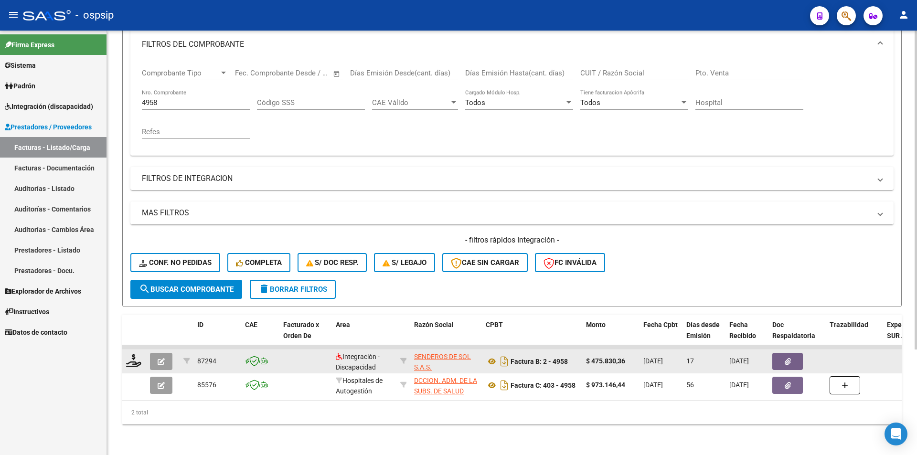
click at [161, 358] on icon "button" at bounding box center [161, 361] width 7 height 7
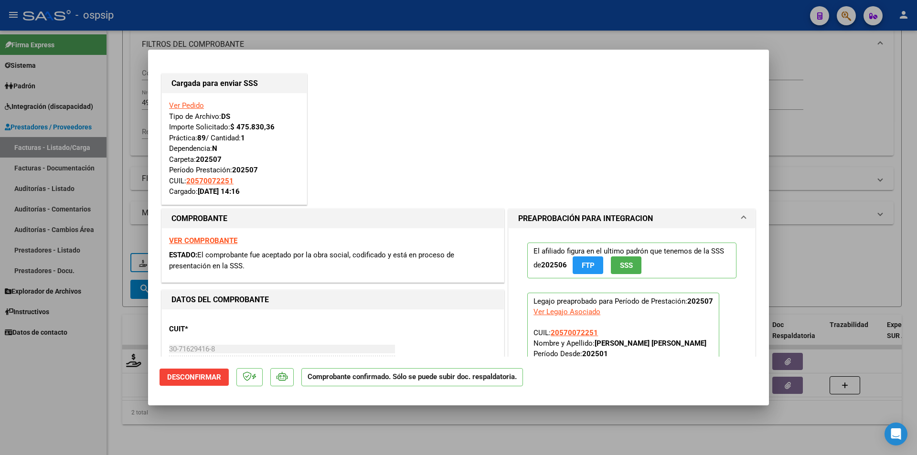
click at [132, 56] on div at bounding box center [458, 227] width 917 height 455
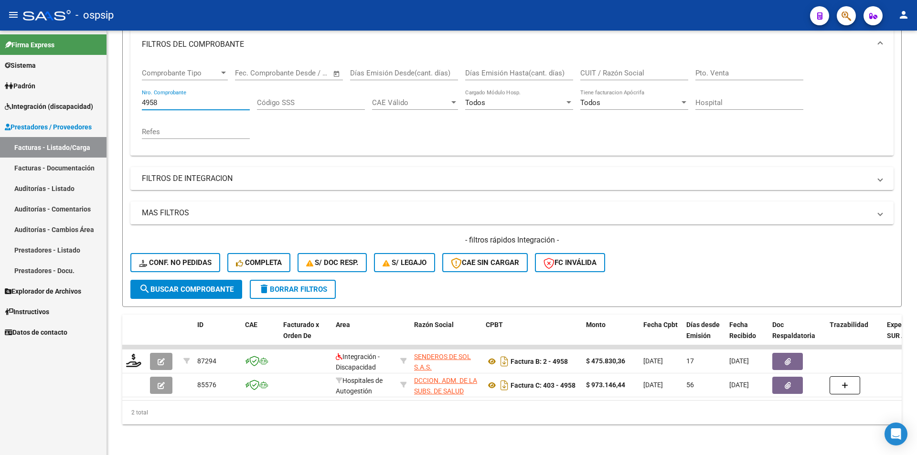
drag, startPoint x: 173, startPoint y: 97, endPoint x: 105, endPoint y: 92, distance: 68.5
click at [105, 92] on mat-sidenav-container "Firma Express Sistema Usuarios Todos los Usuarios Padrón Afiliados Empadronados…" at bounding box center [458, 243] width 917 height 425
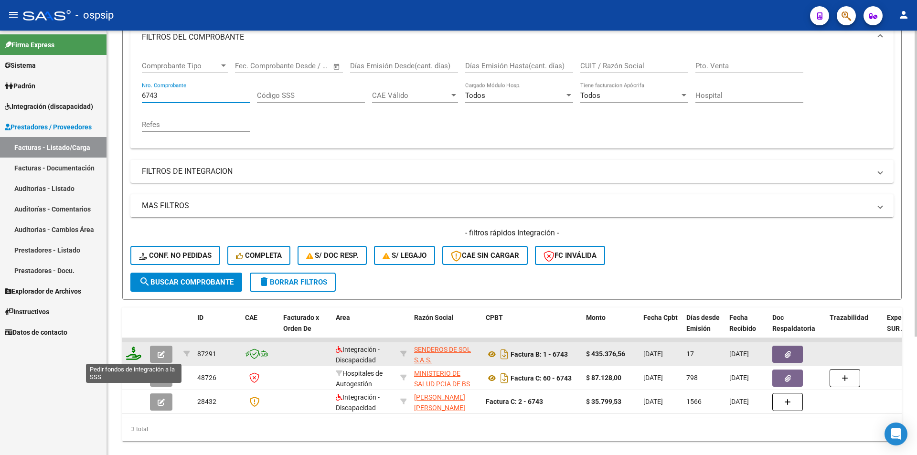
click at [130, 352] on icon at bounding box center [133, 353] width 15 height 13
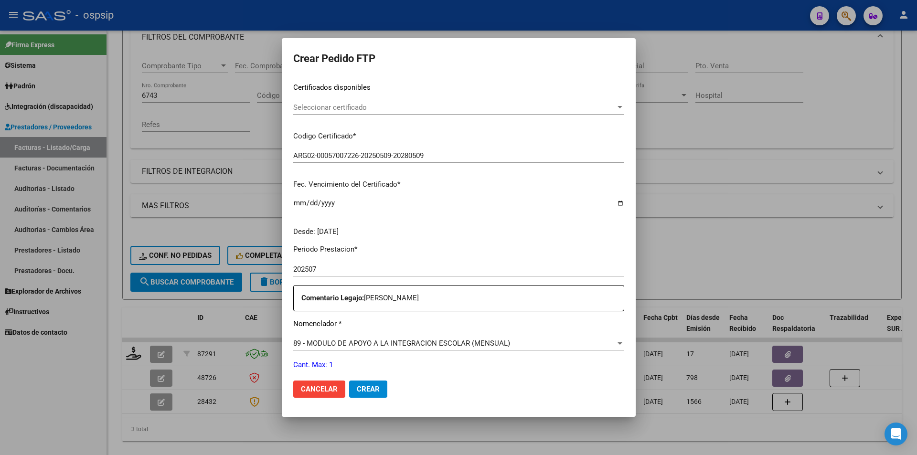
scroll to position [239, 0]
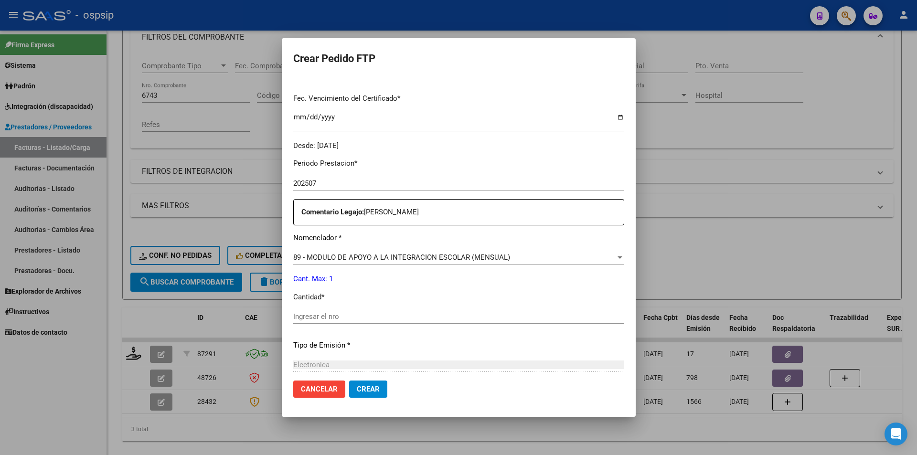
click at [332, 258] on span "89 - MODULO DE APOYO A LA INTEGRACION ESCOLAR (MENSUAL)" at bounding box center [401, 257] width 217 height 9
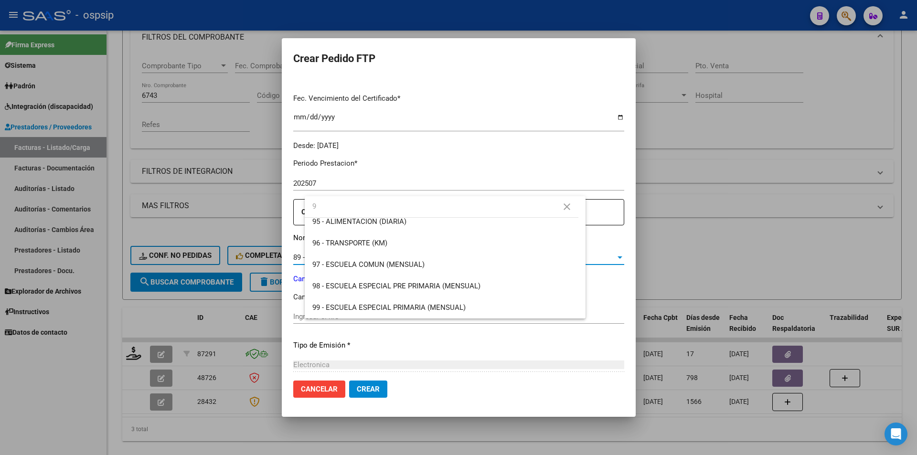
scroll to position [0, 0]
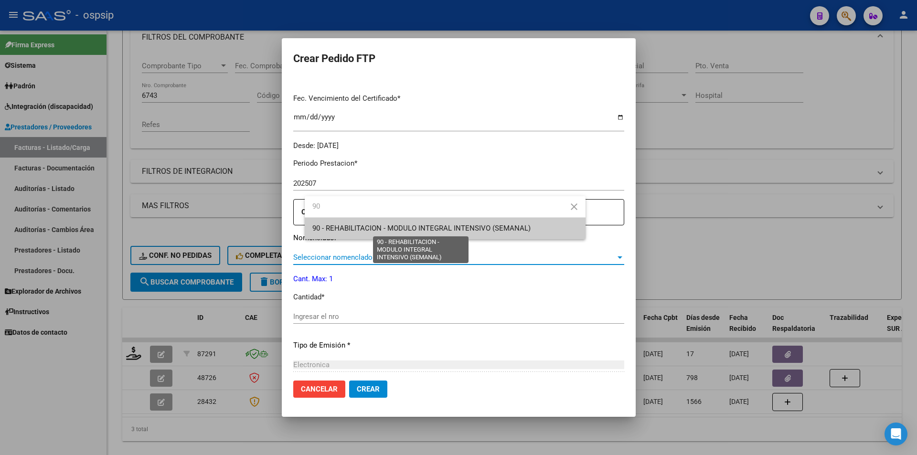
click at [336, 229] on span "90 - REHABILITACION - MODULO INTEGRAL INTENSIVO (SEMANAL)" at bounding box center [421, 228] width 218 height 9
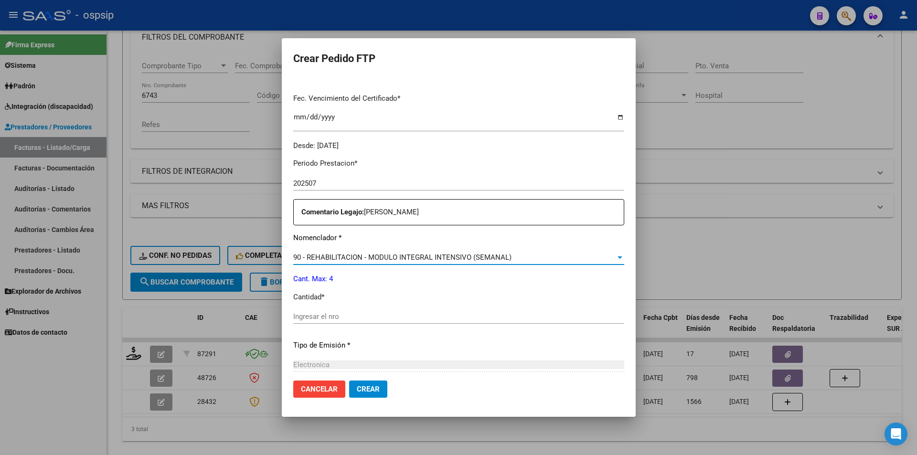
drag, startPoint x: 320, startPoint y: 307, endPoint x: 320, endPoint y: 322, distance: 14.3
click at [320, 309] on div "Periodo Prestacion * 202507 Ingresar el Periodo Prestacion Comentario Legajo: M…" at bounding box center [458, 314] width 331 height 327
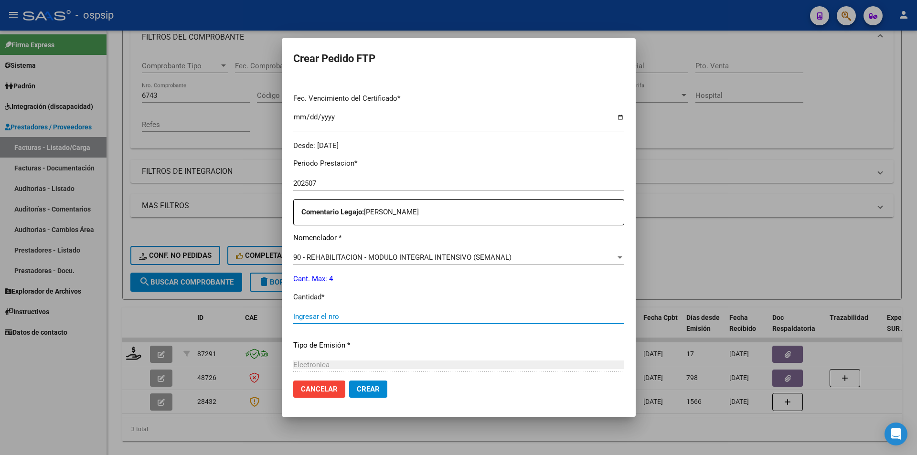
click at [320, 321] on input "Ingresar el nro" at bounding box center [458, 316] width 331 height 9
click at [380, 392] on span "Crear" at bounding box center [368, 389] width 23 height 9
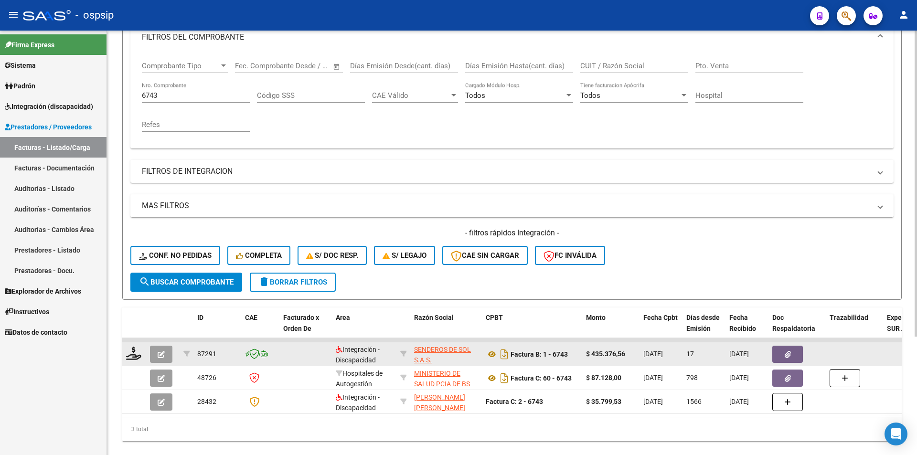
click at [160, 356] on icon "button" at bounding box center [161, 354] width 7 height 7
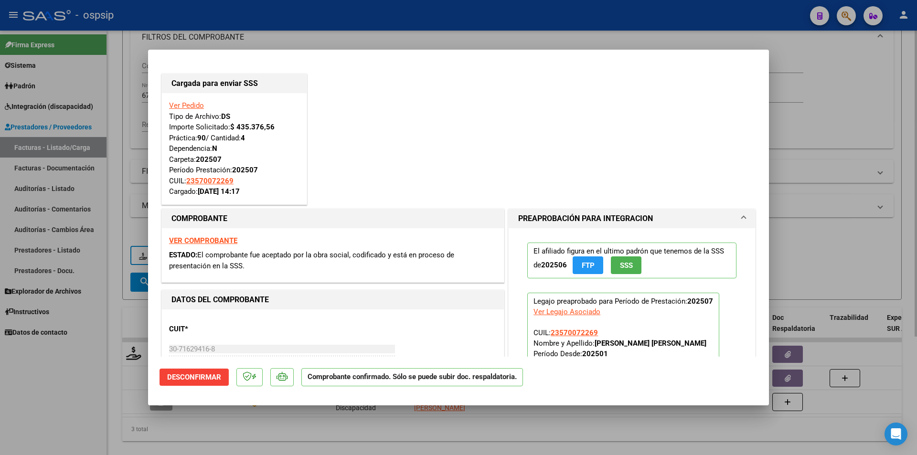
click at [110, 99] on div at bounding box center [458, 227] width 917 height 455
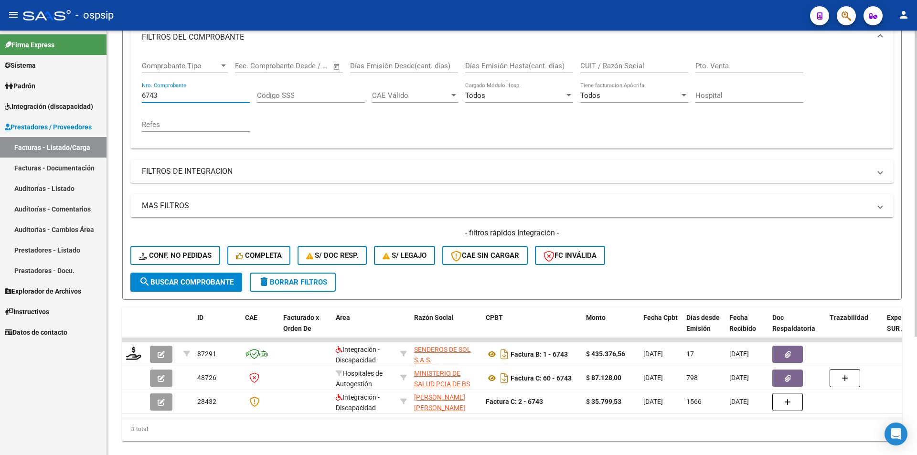
drag, startPoint x: 151, startPoint y: 95, endPoint x: 121, endPoint y: 93, distance: 30.2
click at [121, 93] on div "Video tutorial PRESTADORES -> Listado de CPBTs Emitidos por Prestadores / Prove…" at bounding box center [512, 181] width 810 height 582
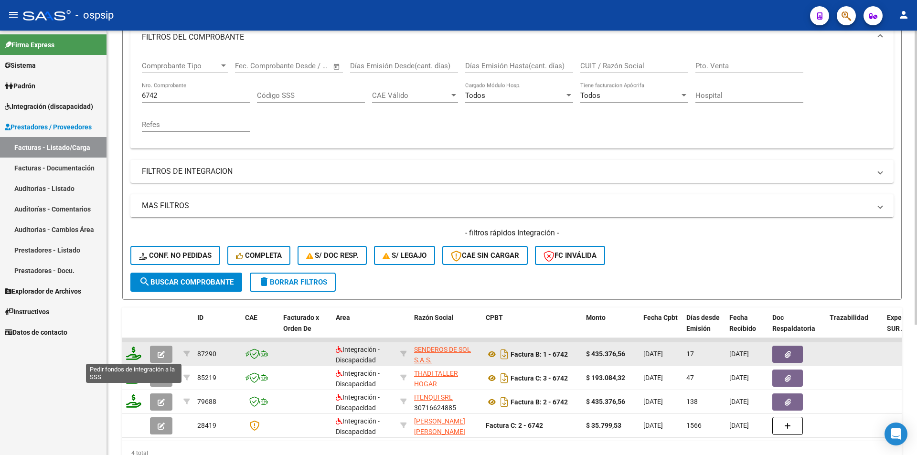
click at [132, 358] on icon at bounding box center [133, 353] width 15 height 13
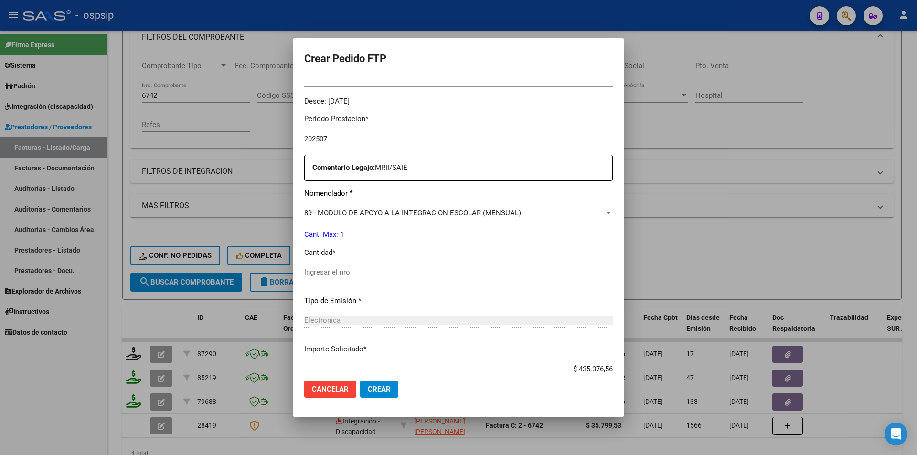
scroll to position [287, 0]
drag, startPoint x: 342, startPoint y: 271, endPoint x: 340, endPoint y: 260, distance: 11.2
click at [342, 268] on input "Ingresar el nro" at bounding box center [458, 269] width 309 height 9
click at [331, 209] on span "89 - MODULO DE APOYO A LA INTEGRACION ESCOLAR (MENSUAL)" at bounding box center [412, 209] width 217 height 9
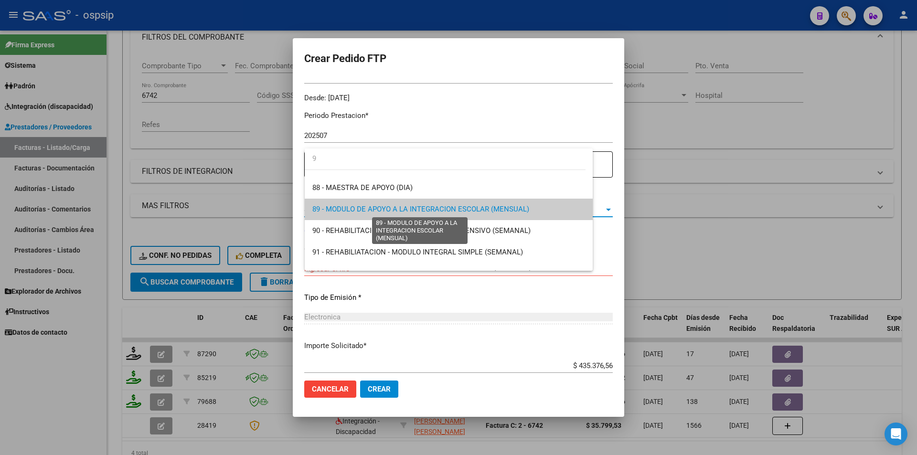
scroll to position [0, 0]
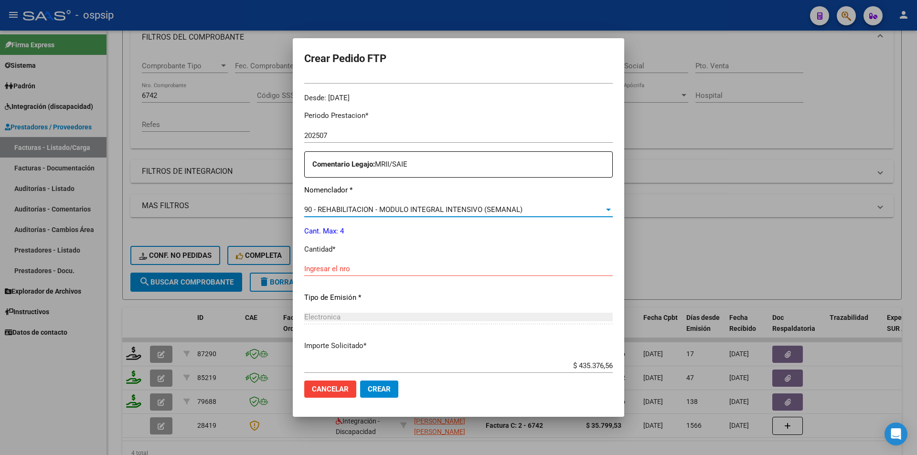
click at [335, 268] on input "Ingresar el nro" at bounding box center [458, 269] width 309 height 9
click at [378, 388] on span "Crear" at bounding box center [379, 389] width 23 height 9
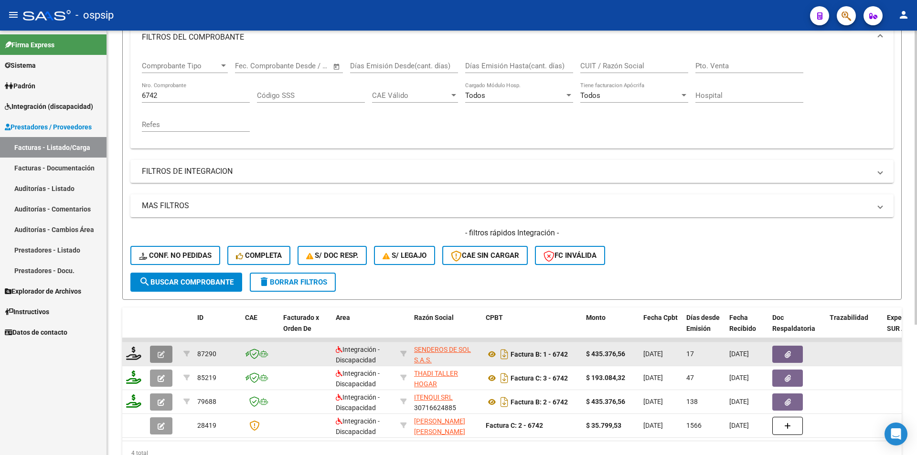
click at [163, 354] on icon "button" at bounding box center [161, 354] width 7 height 7
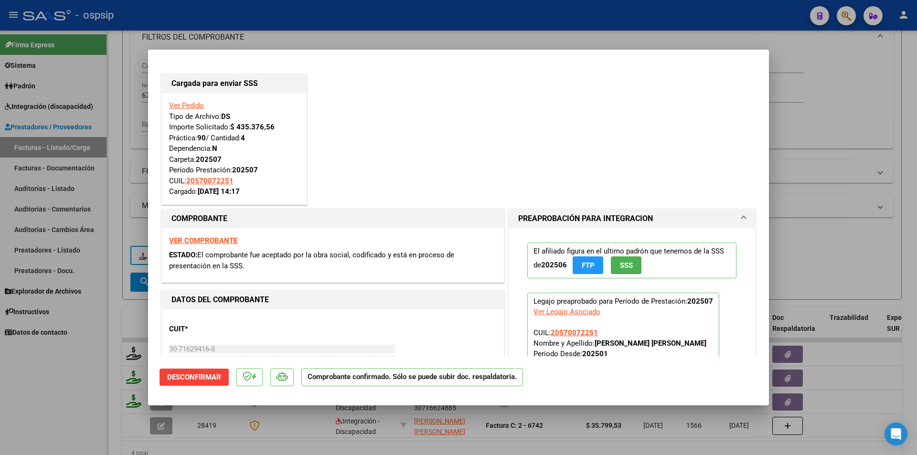
click at [109, 320] on div at bounding box center [458, 227] width 917 height 455
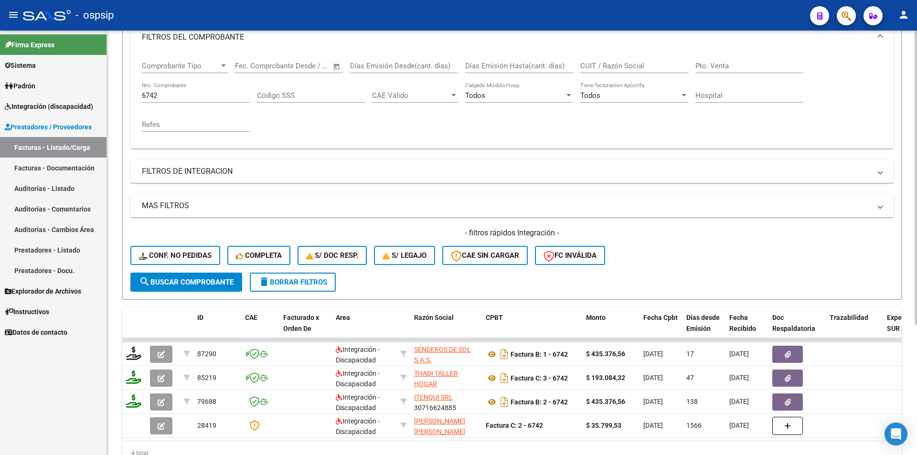
drag, startPoint x: 167, startPoint y: 90, endPoint x: 163, endPoint y: 94, distance: 5.1
click at [163, 92] on div "6742 Nro. Comprobante" at bounding box center [196, 92] width 108 height 21
drag, startPoint x: 163, startPoint y: 95, endPoint x: 109, endPoint y: 95, distance: 54.0
click at [109, 95] on div "Video tutorial PRESTADORES -> Listado de CPBTs Emitidos por Prestadores / Prove…" at bounding box center [512, 193] width 810 height 606
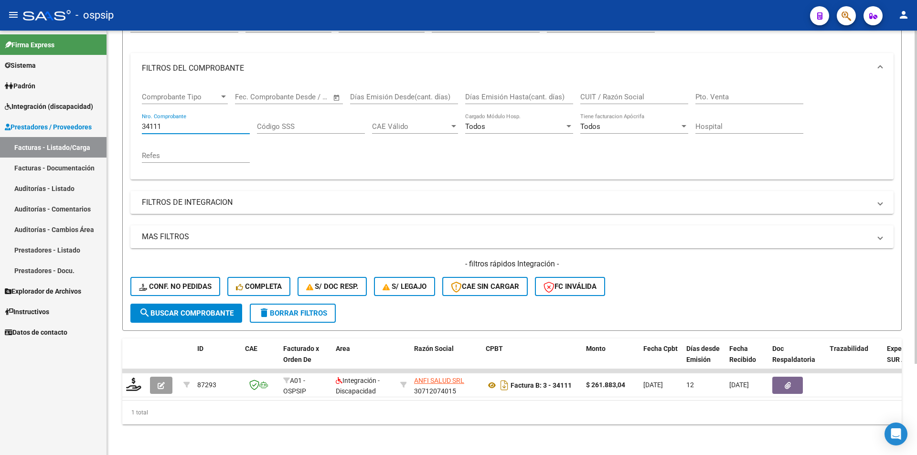
scroll to position [117, 0]
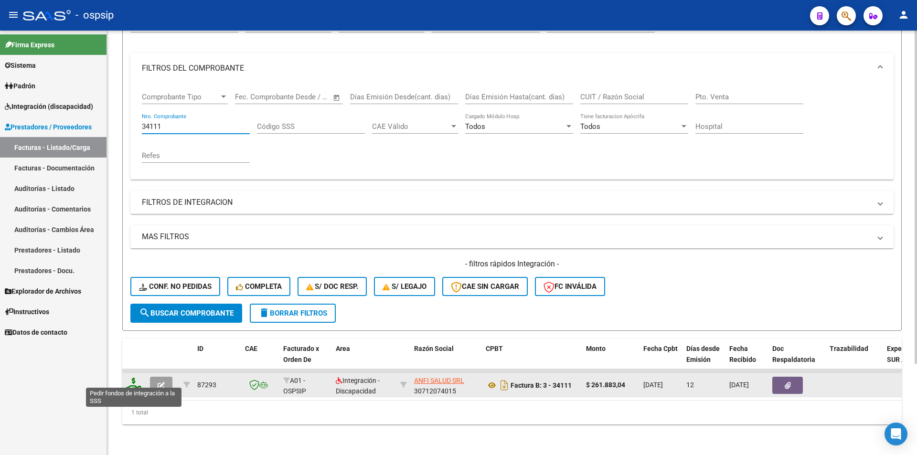
click at [127, 378] on icon at bounding box center [133, 384] width 15 height 13
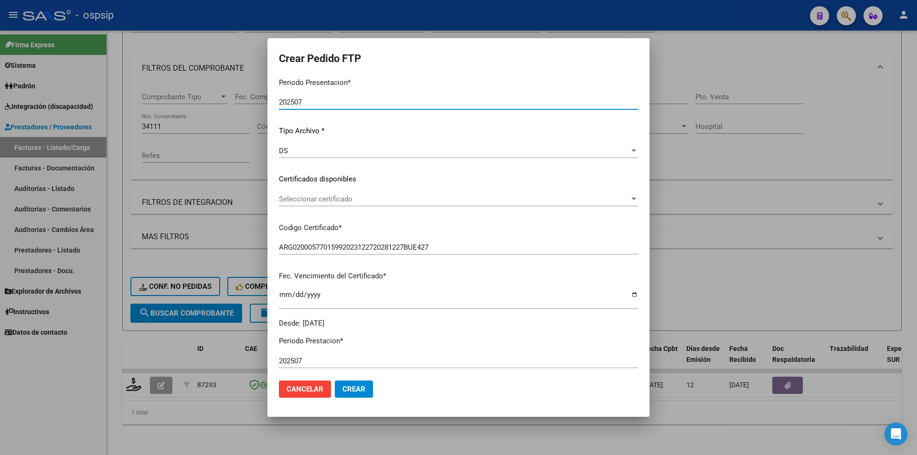
scroll to position [287, 0]
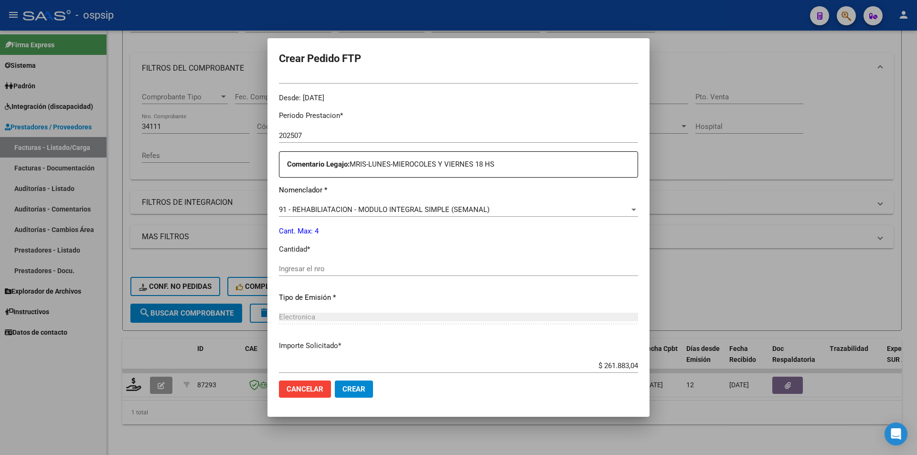
click at [314, 273] on input "Ingresar el nro" at bounding box center [458, 269] width 359 height 9
click at [361, 390] on span "Crear" at bounding box center [354, 389] width 23 height 9
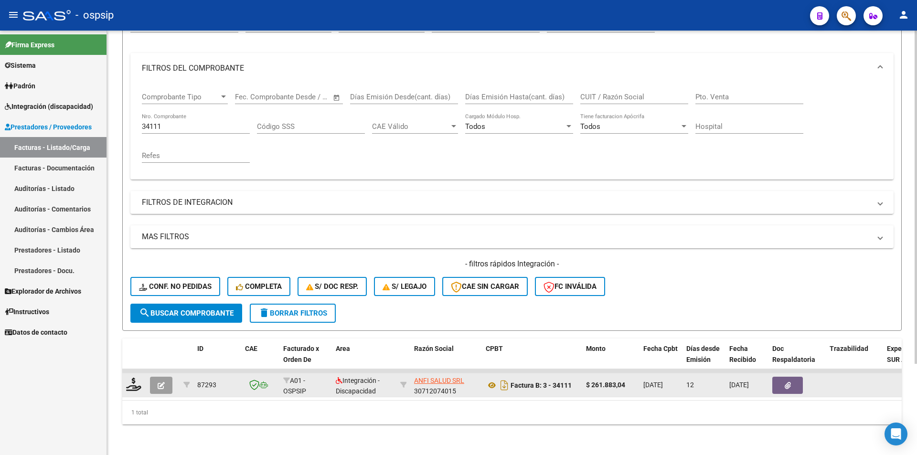
click at [152, 376] on datatable-body-cell at bounding box center [162, 385] width 33 height 23
click at [152, 377] on button "button" at bounding box center [161, 385] width 22 height 17
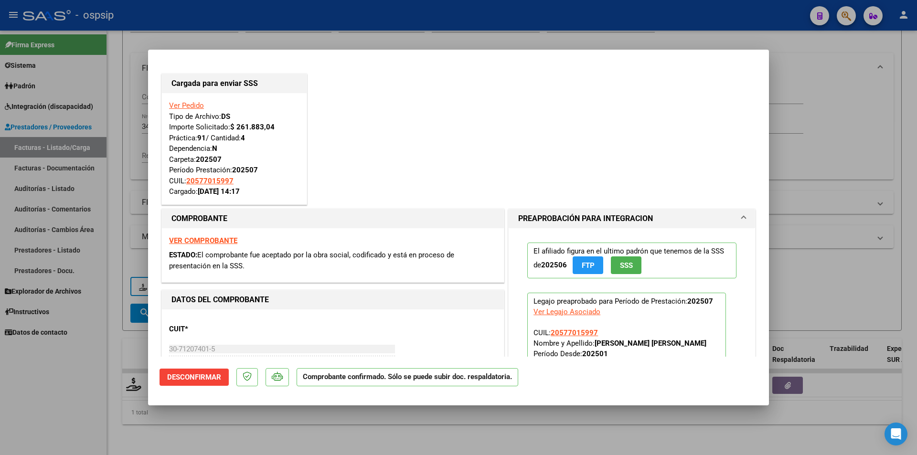
click at [107, 122] on div at bounding box center [458, 227] width 917 height 455
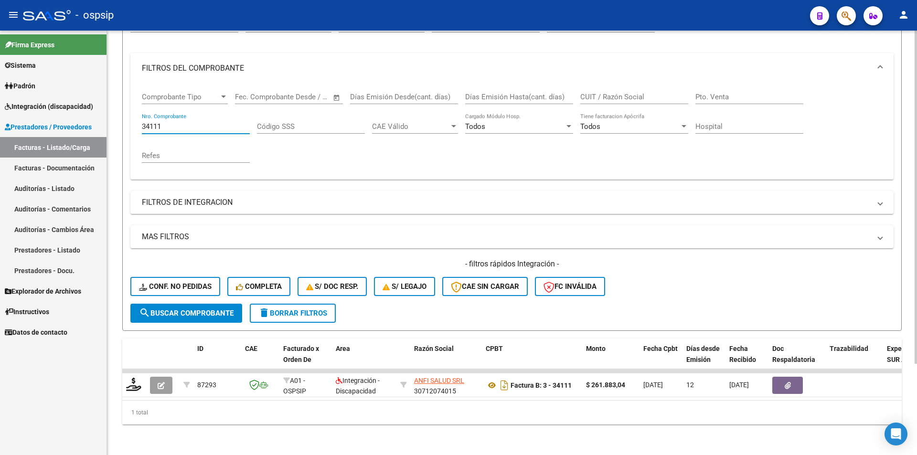
drag, startPoint x: 166, startPoint y: 123, endPoint x: 128, endPoint y: 124, distance: 38.7
click at [128, 124] on form "Filtros Id Area Area Seleccionar Gerenciador Seleccionar Gerenciador Todos Conf…" at bounding box center [512, 167] width 780 height 327
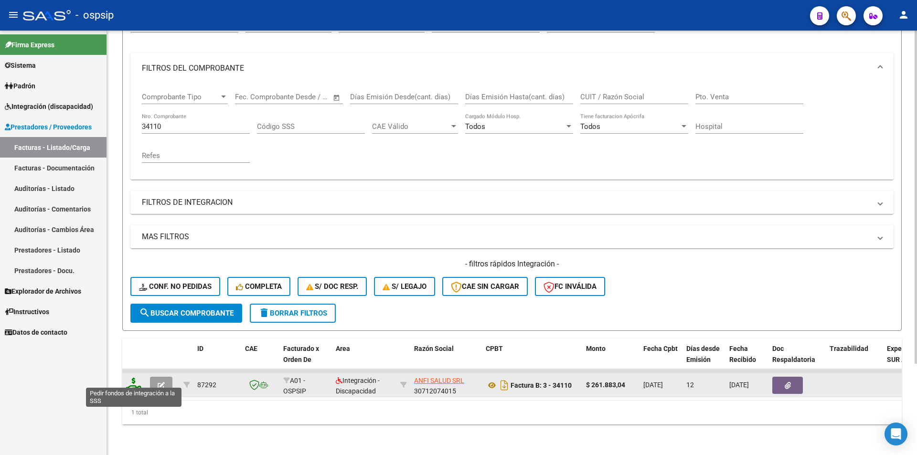
click at [130, 378] on icon at bounding box center [133, 384] width 15 height 13
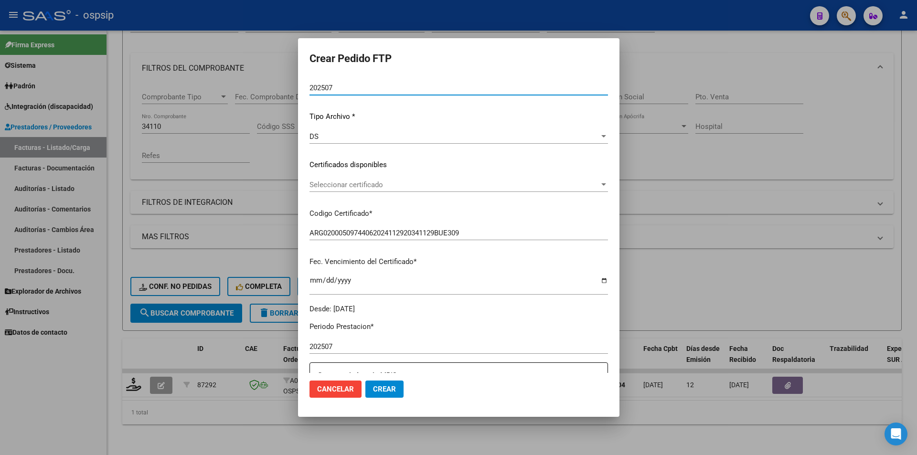
scroll to position [239, 0]
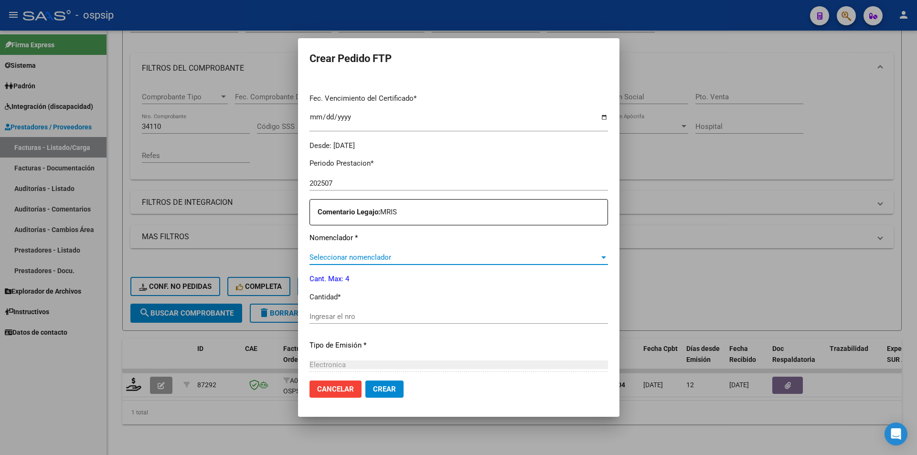
click at [335, 257] on span "Seleccionar nomenclador" at bounding box center [455, 257] width 290 height 9
click at [318, 318] on input "Ingresar el nro" at bounding box center [459, 316] width 299 height 9
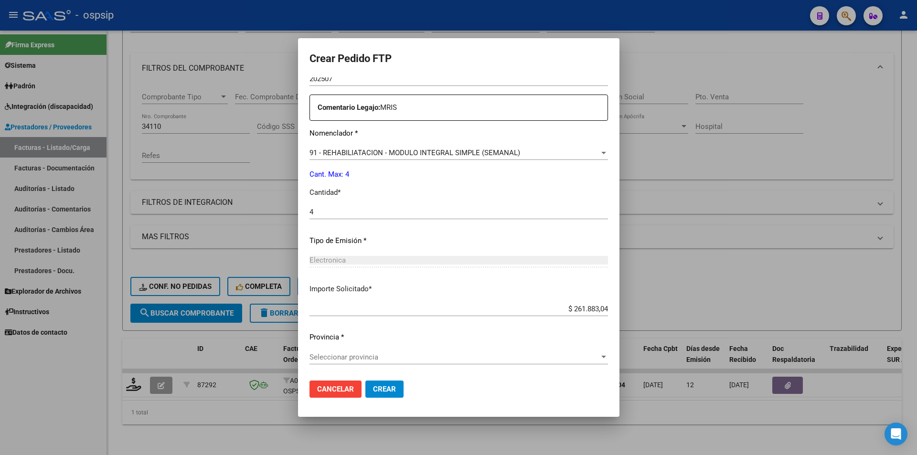
scroll to position [344, 0]
click at [379, 387] on span "Crear" at bounding box center [384, 389] width 23 height 9
click at [370, 356] on span "Seleccionar provincia" at bounding box center [455, 357] width 290 height 9
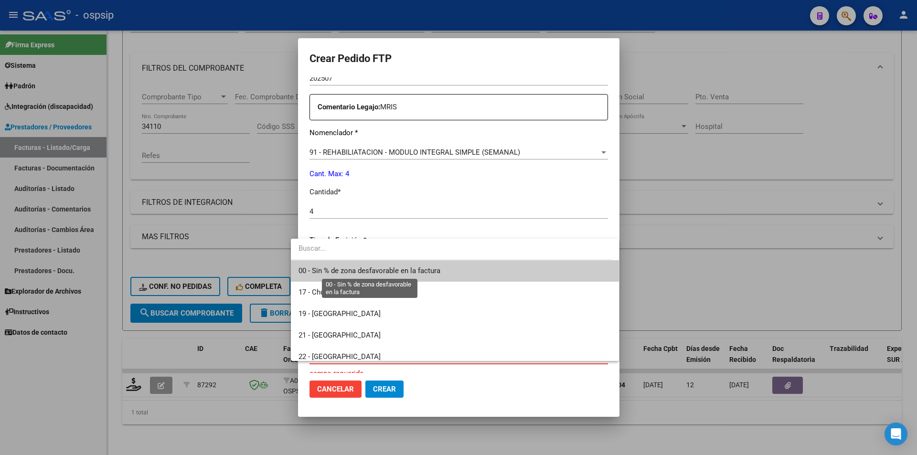
click at [375, 267] on span "00 - Sin % de zona desfavorable en la factura" at bounding box center [370, 271] width 142 height 9
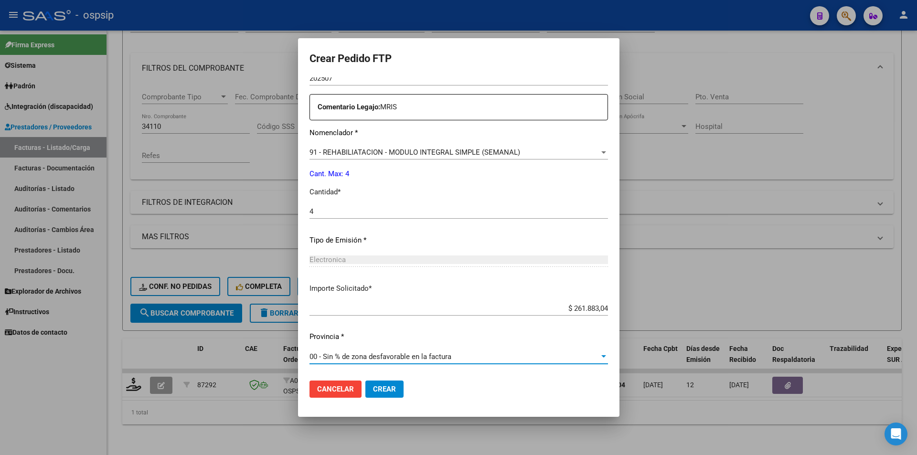
click at [379, 384] on button "Crear" at bounding box center [384, 389] width 38 height 17
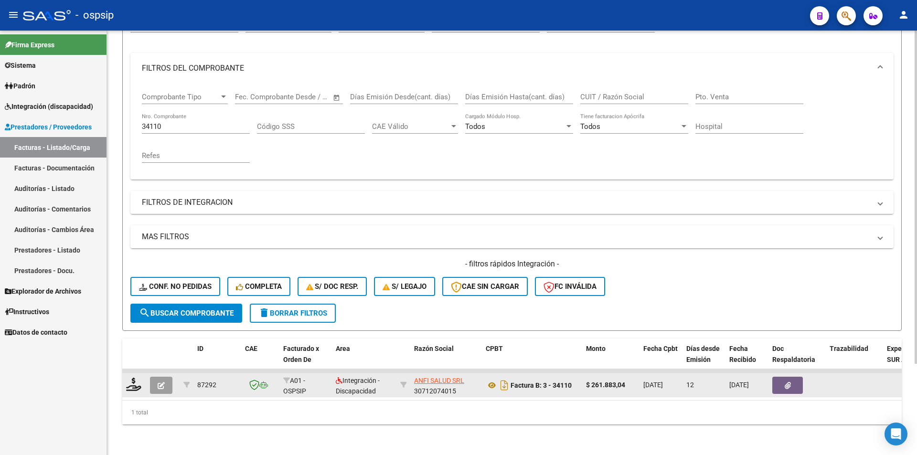
click at [158, 382] on icon "button" at bounding box center [161, 385] width 7 height 7
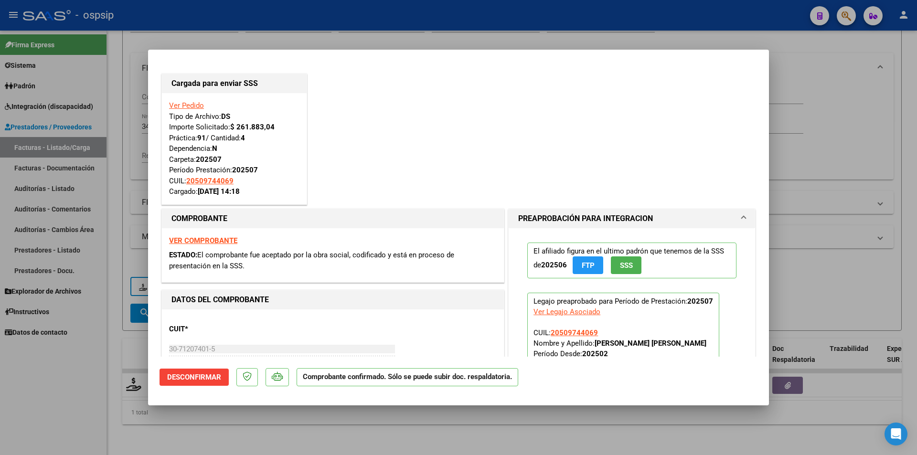
drag, startPoint x: 120, startPoint y: 85, endPoint x: 165, endPoint y: 102, distance: 47.6
click at [121, 85] on div at bounding box center [458, 227] width 917 height 455
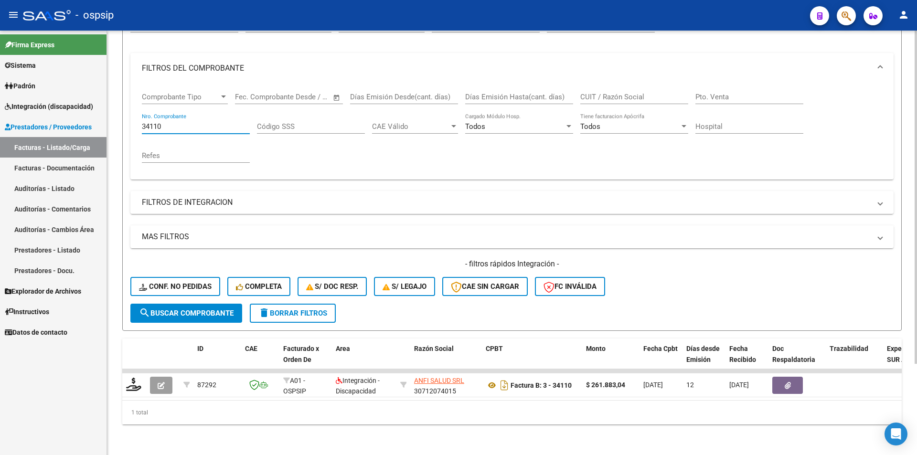
drag, startPoint x: 173, startPoint y: 119, endPoint x: 120, endPoint y: 120, distance: 53.5
click at [120, 120] on div "Video tutorial PRESTADORES -> Listado de CPBTs Emitidos por Prestadores / Prove…" at bounding box center [512, 188] width 810 height 534
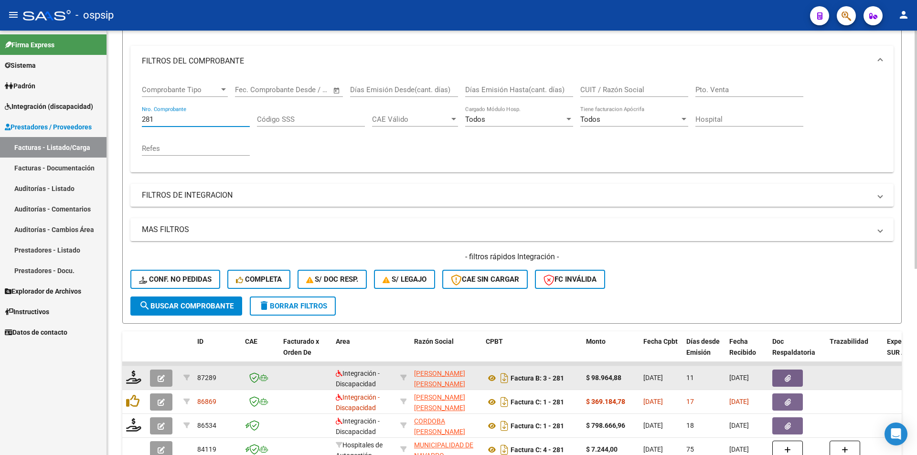
click at [126, 376] on datatable-body-cell at bounding box center [134, 377] width 24 height 23
click at [134, 376] on icon at bounding box center [133, 377] width 15 height 13
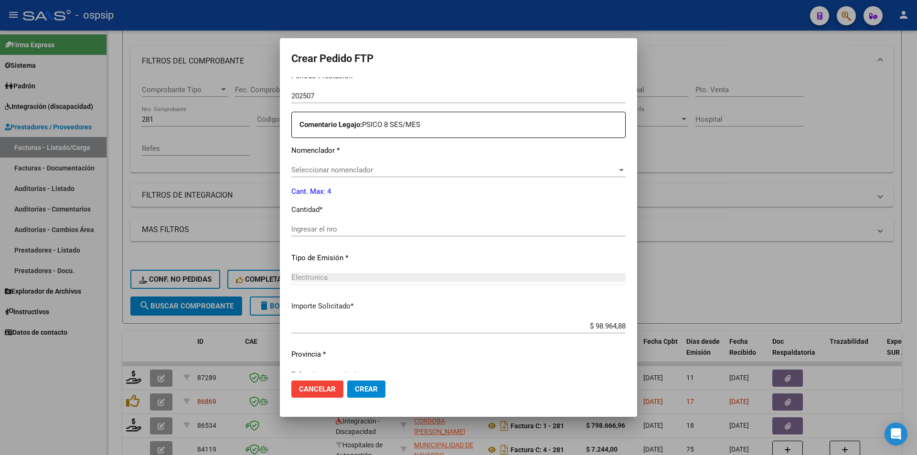
scroll to position [341, 0]
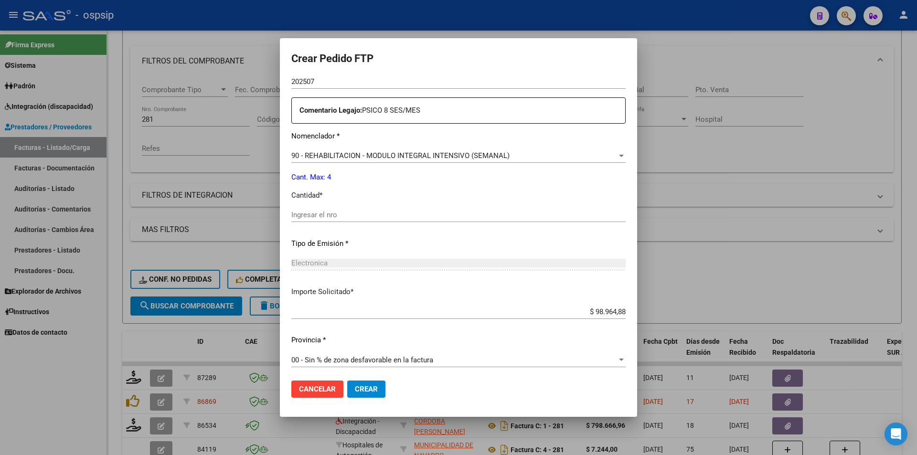
click at [308, 220] on div "Ingresar el nro" at bounding box center [458, 215] width 334 height 14
click at [356, 385] on span "Crear" at bounding box center [366, 389] width 23 height 9
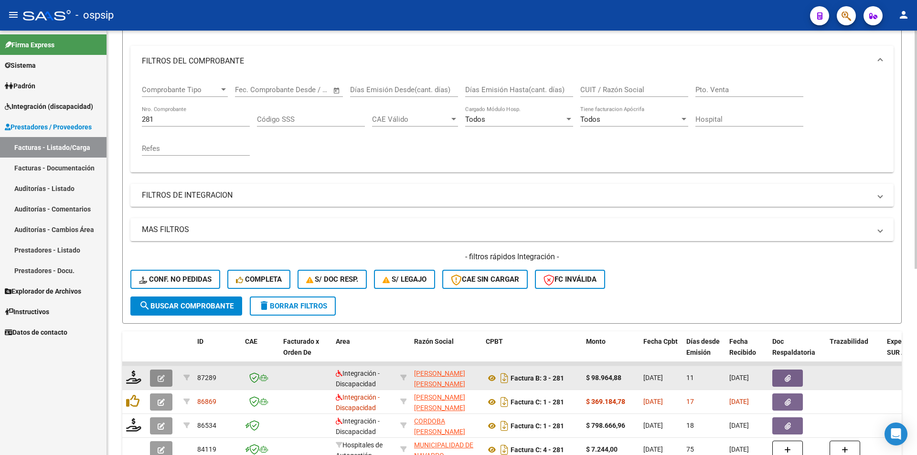
click at [162, 375] on span "button" at bounding box center [161, 378] width 7 height 9
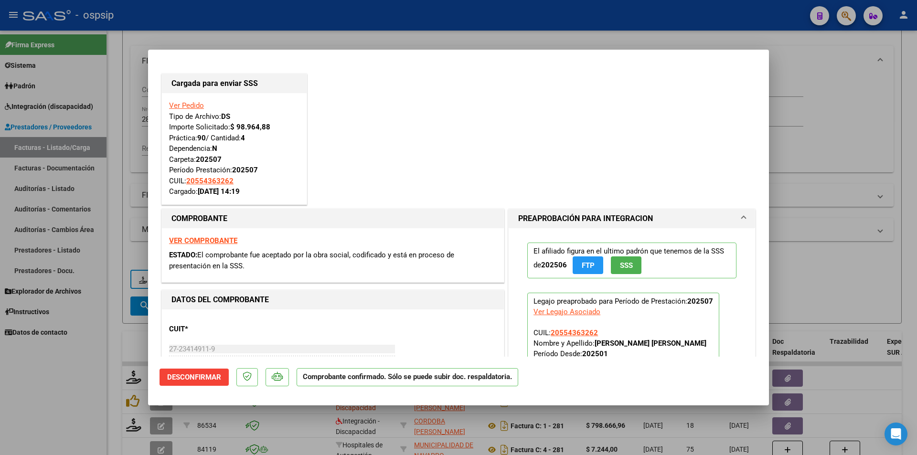
click at [94, 314] on div at bounding box center [458, 227] width 917 height 455
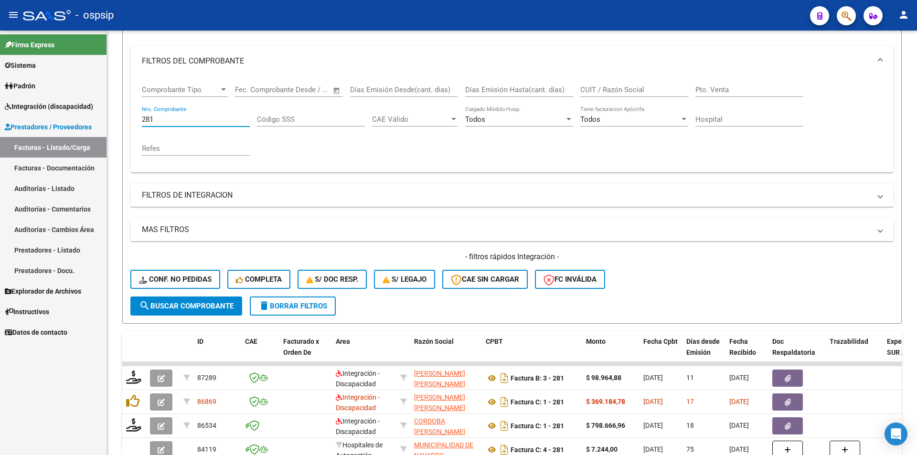
drag, startPoint x: 161, startPoint y: 119, endPoint x: 104, endPoint y: 111, distance: 58.4
click at [103, 111] on mat-sidenav-container "Firma Express Sistema Usuarios Todos los Usuarios Padrón Afiliados Empadronados…" at bounding box center [458, 243] width 917 height 425
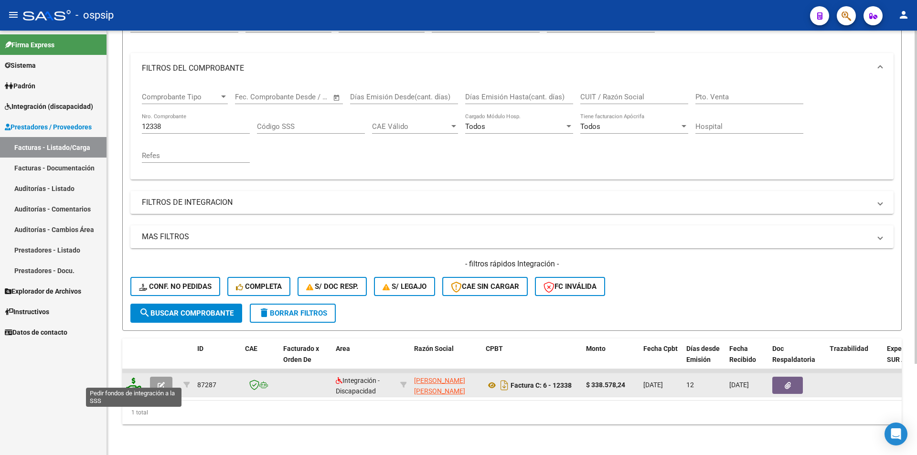
click at [133, 378] on icon at bounding box center [133, 384] width 15 height 13
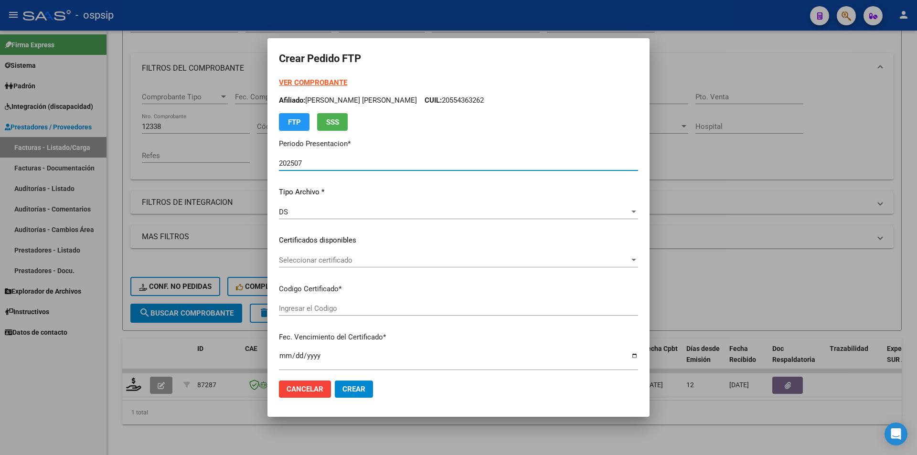
scroll to position [239, 0]
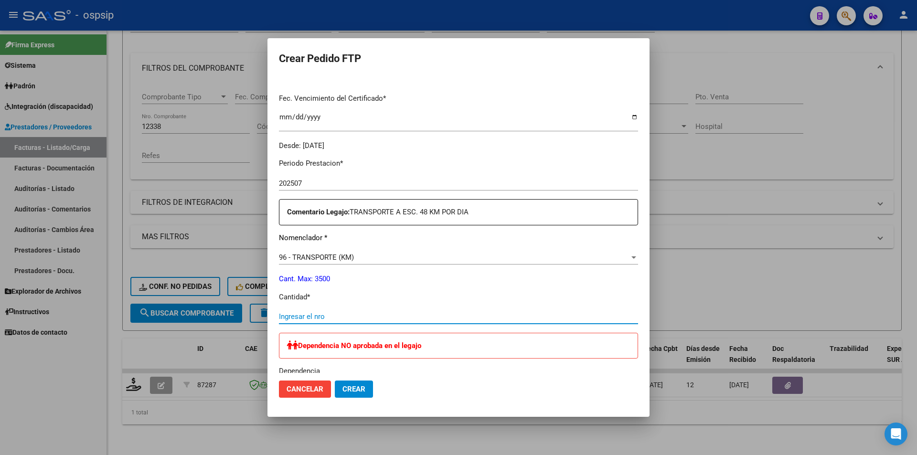
click at [304, 318] on input "Ingresar el nro" at bounding box center [458, 316] width 359 height 9
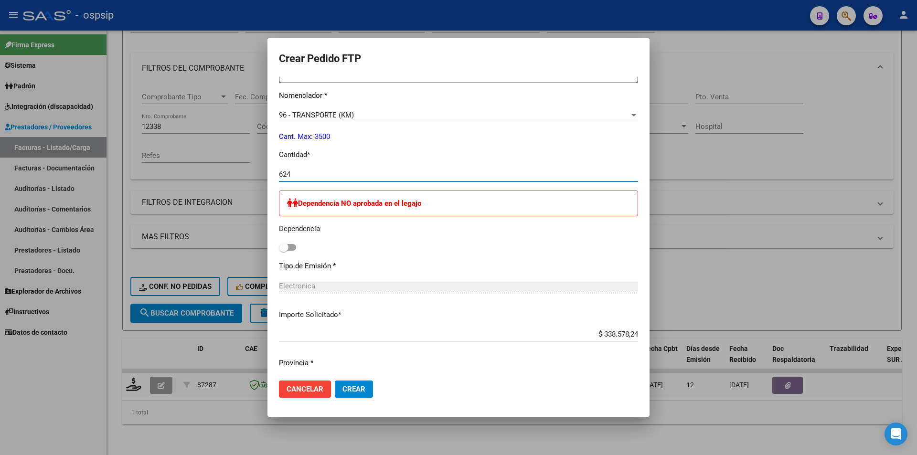
scroll to position [382, 0]
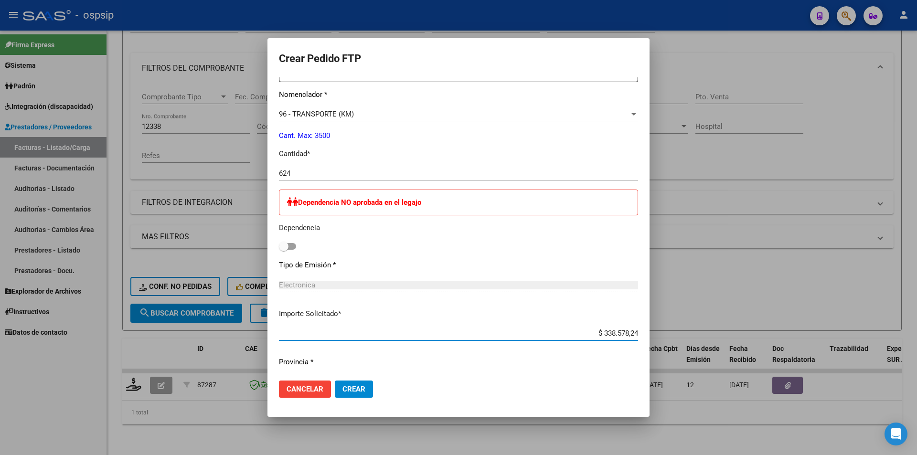
drag, startPoint x: 600, startPoint y: 335, endPoint x: 634, endPoint y: 331, distance: 34.1
click at [634, 331] on app-form-text-field "Importe Solicitado * $ 338.578,24 Ingresar imp. solicitado" at bounding box center [462, 324] width 367 height 30
click at [365, 386] on button "Crear" at bounding box center [354, 389] width 38 height 17
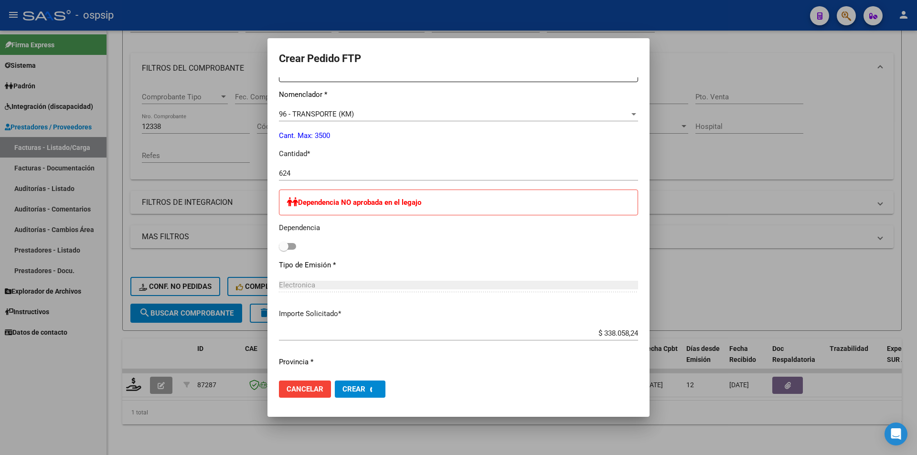
scroll to position [0, 0]
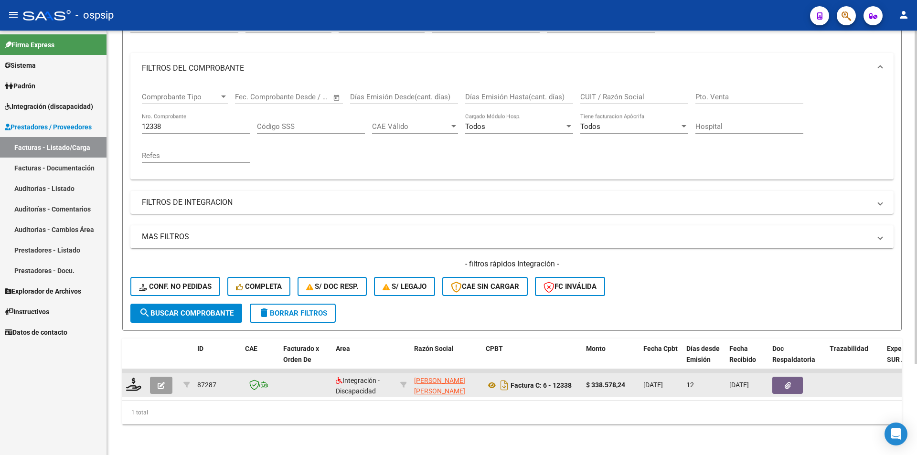
click at [158, 382] on icon "button" at bounding box center [161, 385] width 7 height 7
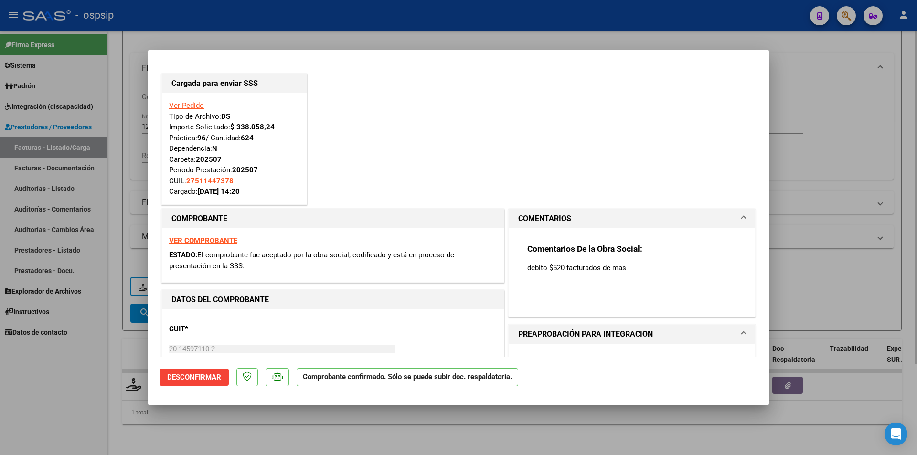
click at [114, 175] on div at bounding box center [458, 227] width 917 height 455
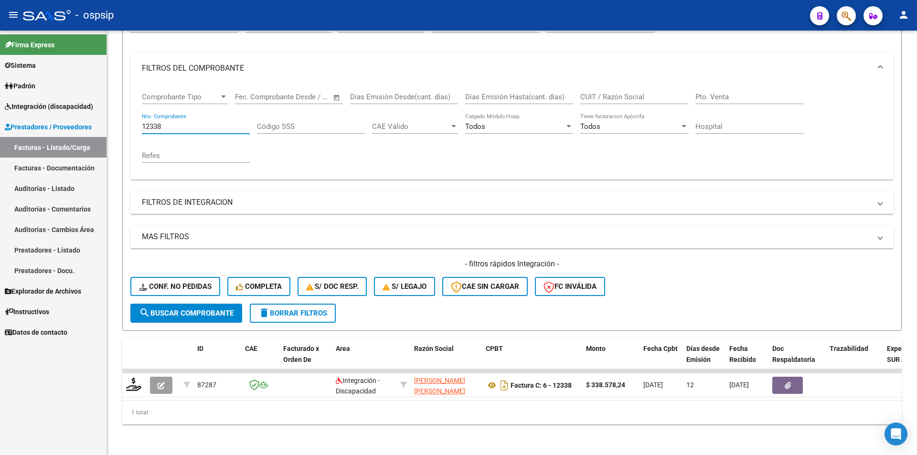
drag, startPoint x: 170, startPoint y: 119, endPoint x: 79, endPoint y: 122, distance: 90.8
click at [83, 122] on mat-sidenav-container "Firma Express Sistema Usuarios Todos los Usuarios Padrón Afiliados Empadronados…" at bounding box center [458, 243] width 917 height 425
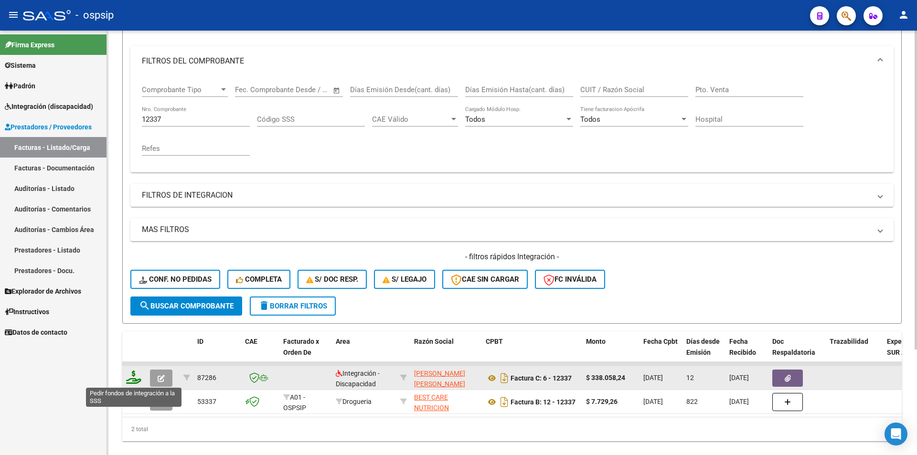
click at [134, 380] on icon at bounding box center [133, 377] width 15 height 13
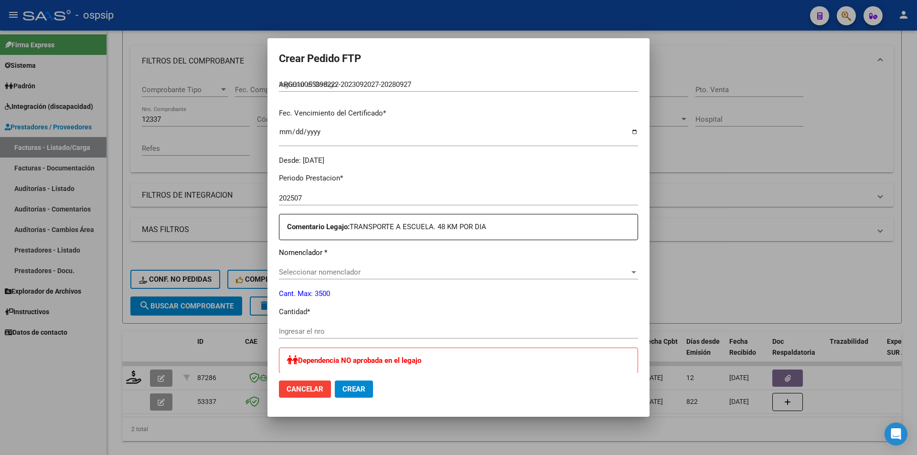
scroll to position [239, 0]
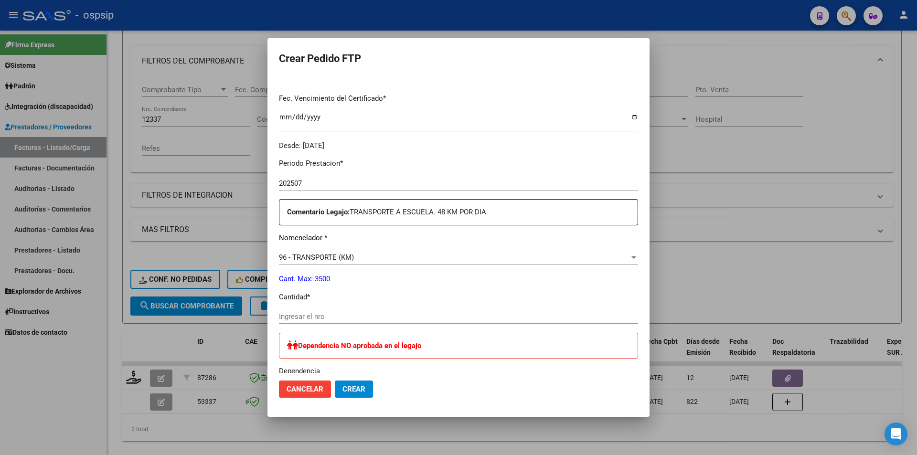
click at [334, 317] on input "Ingresar el nro" at bounding box center [458, 316] width 359 height 9
click at [358, 397] on button "Crear" at bounding box center [354, 389] width 38 height 17
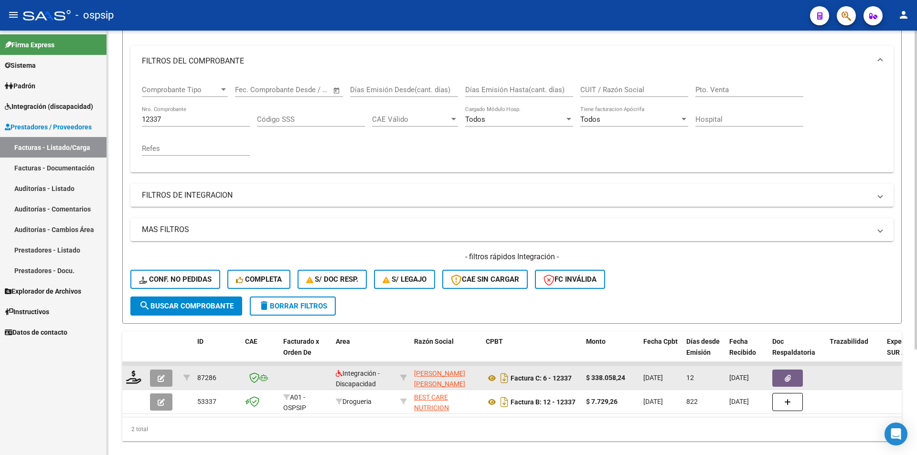
click at [164, 378] on icon "button" at bounding box center [161, 378] width 7 height 7
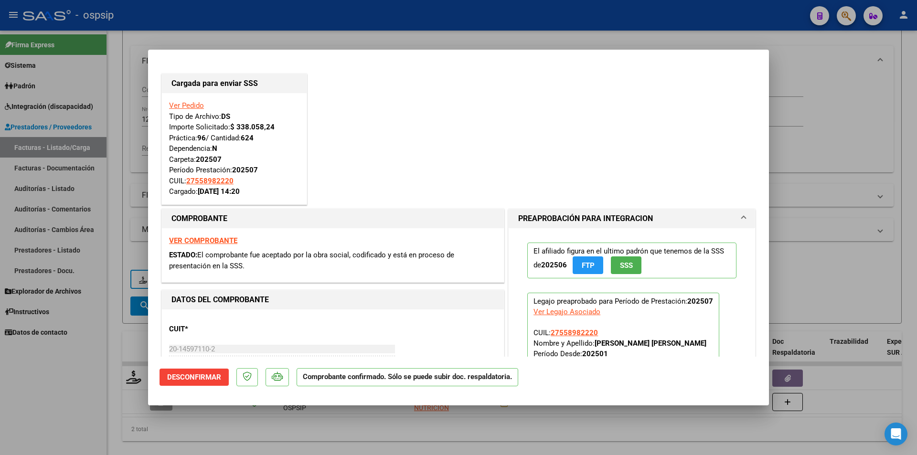
click at [129, 145] on div at bounding box center [458, 227] width 917 height 455
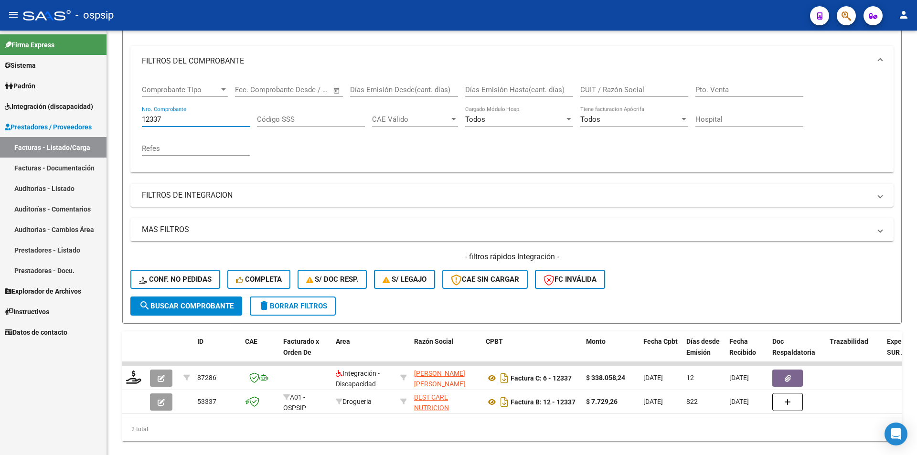
drag, startPoint x: 159, startPoint y: 119, endPoint x: 104, endPoint y: 116, distance: 55.0
click at [104, 116] on mat-sidenav-container "Firma Express Sistema Usuarios Todos los Usuarios Padrón Afiliados Empadronados…" at bounding box center [458, 243] width 917 height 425
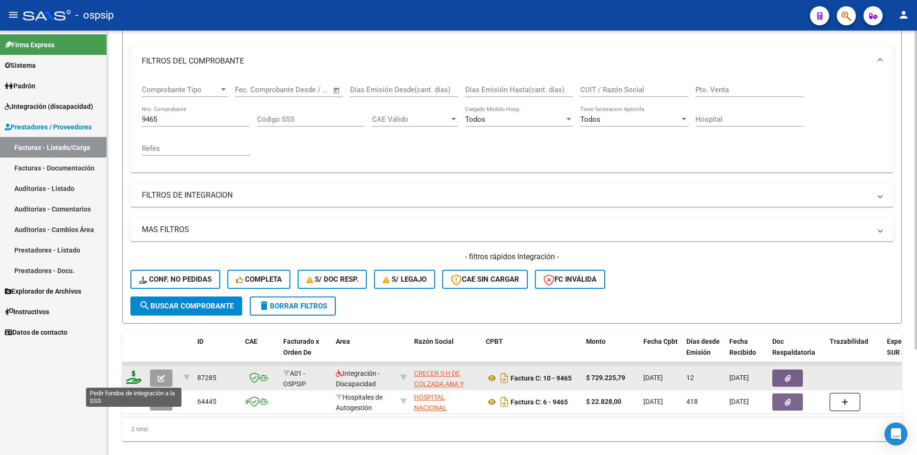
click at [138, 376] on icon at bounding box center [133, 377] width 15 height 13
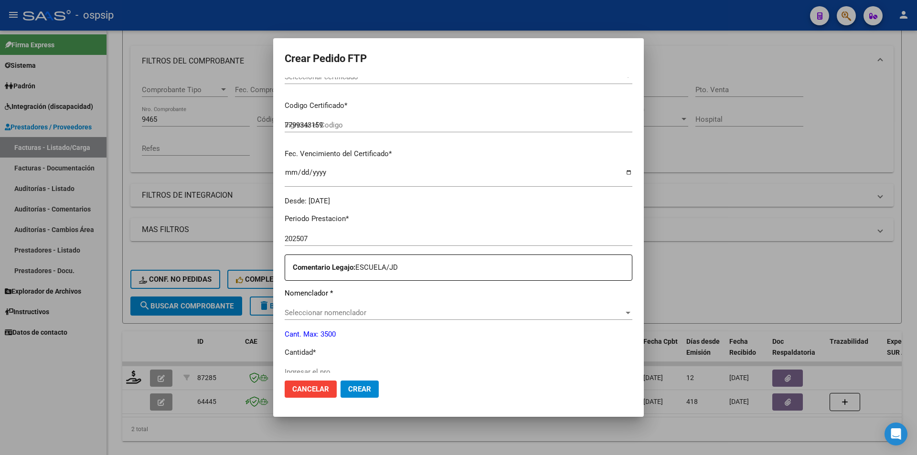
scroll to position [239, 0]
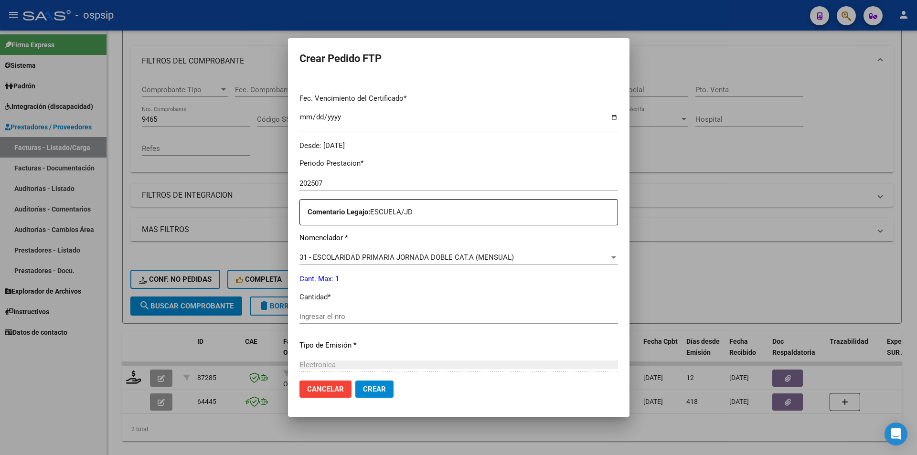
click at [349, 324] on div "Ingresar el nro" at bounding box center [459, 321] width 319 height 23
click at [311, 317] on input "Ingresar el nro" at bounding box center [459, 316] width 319 height 9
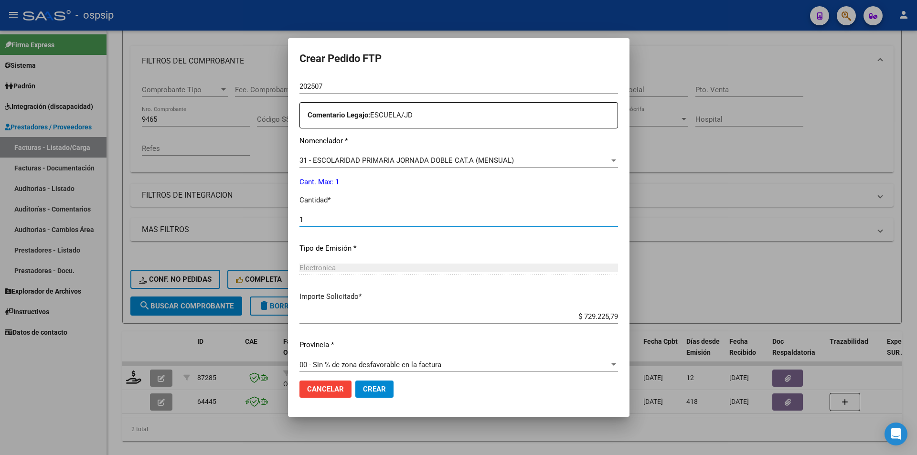
scroll to position [344, 0]
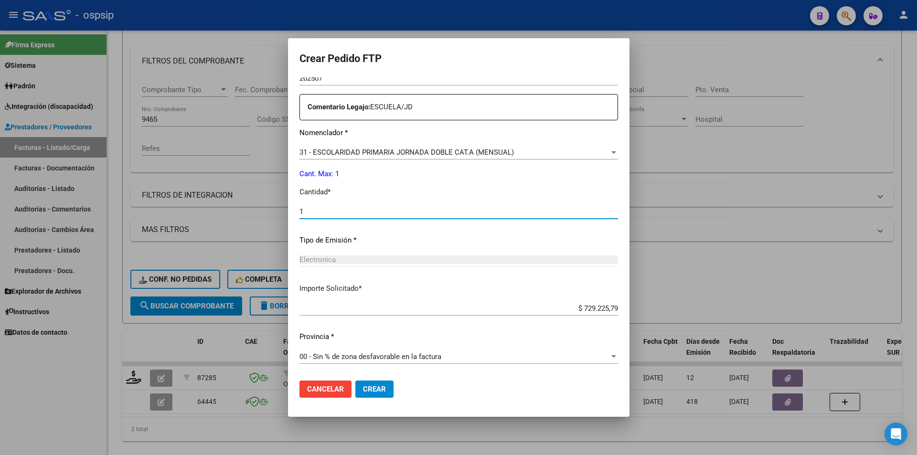
click at [386, 387] on span "Crear" at bounding box center [374, 389] width 23 height 9
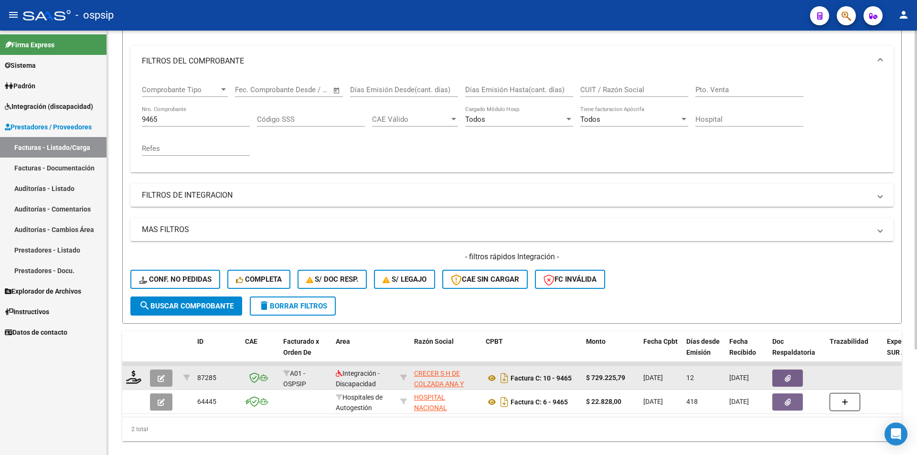
click at [164, 375] on span "button" at bounding box center [161, 378] width 7 height 9
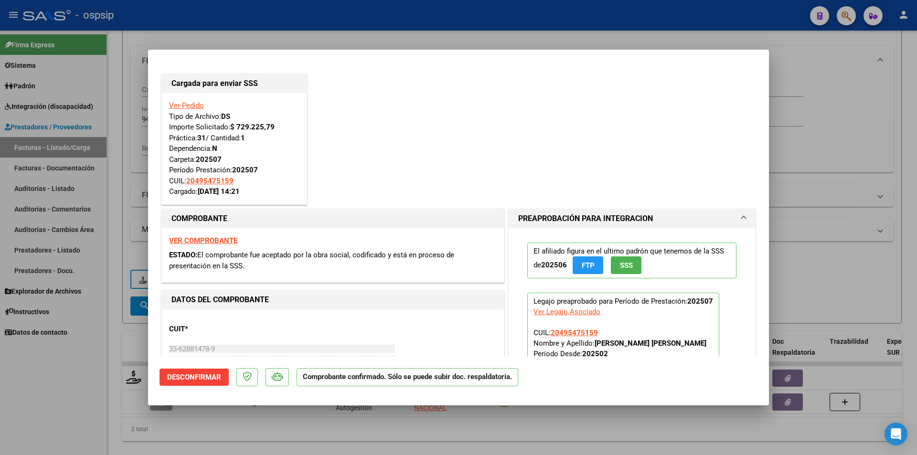
click at [87, 362] on div at bounding box center [458, 227] width 917 height 455
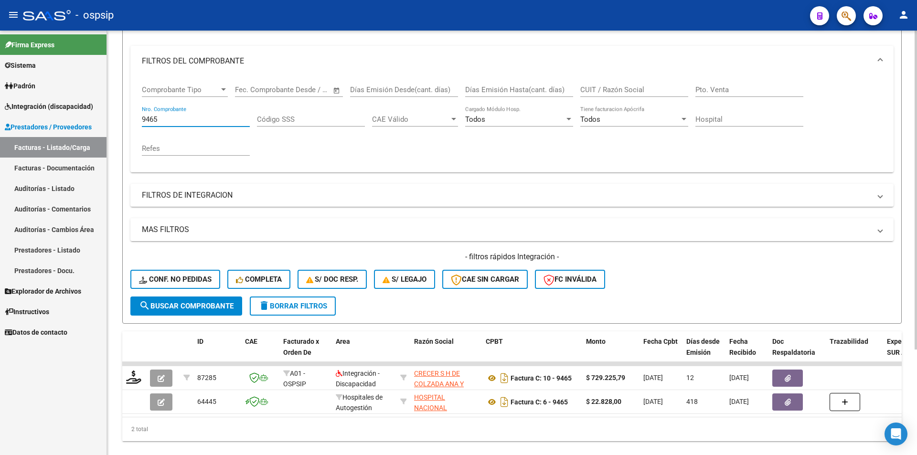
drag, startPoint x: 159, startPoint y: 119, endPoint x: 111, endPoint y: 117, distance: 48.3
click at [111, 117] on div "Video tutorial PRESTADORES -> Listado de CPBTs Emitidos por Prestadores / Prove…" at bounding box center [512, 193] width 810 height 558
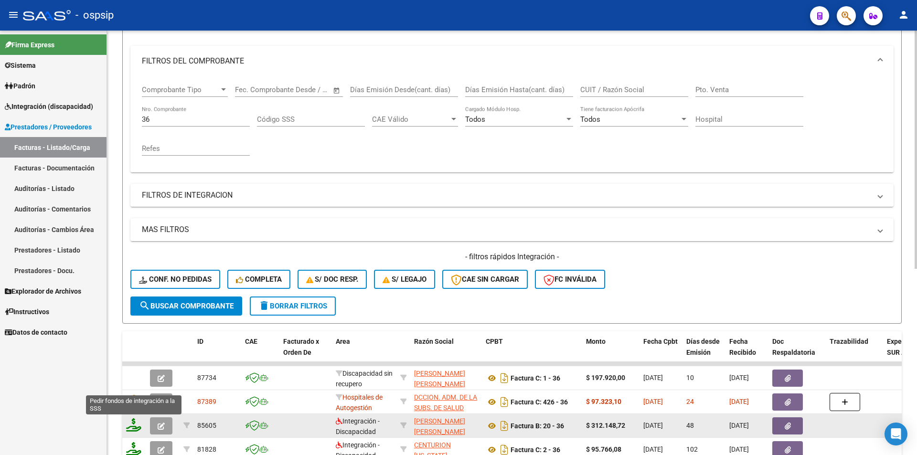
click at [135, 423] on icon at bounding box center [133, 425] width 15 height 13
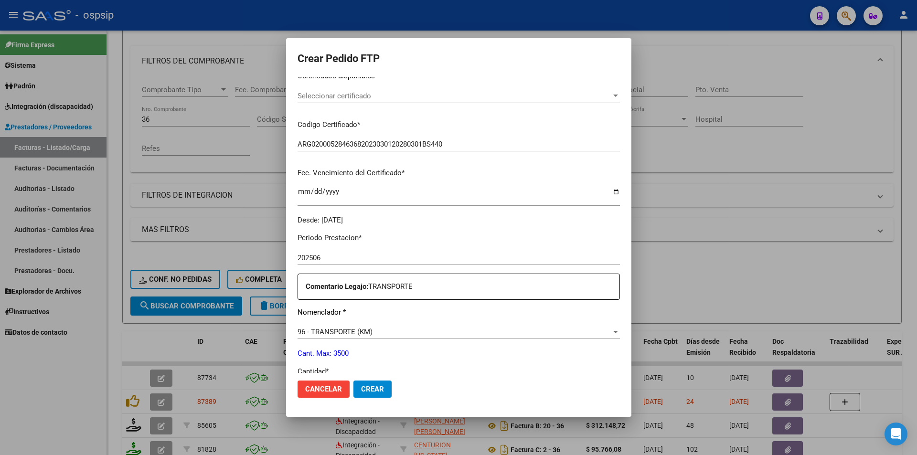
scroll to position [216, 0]
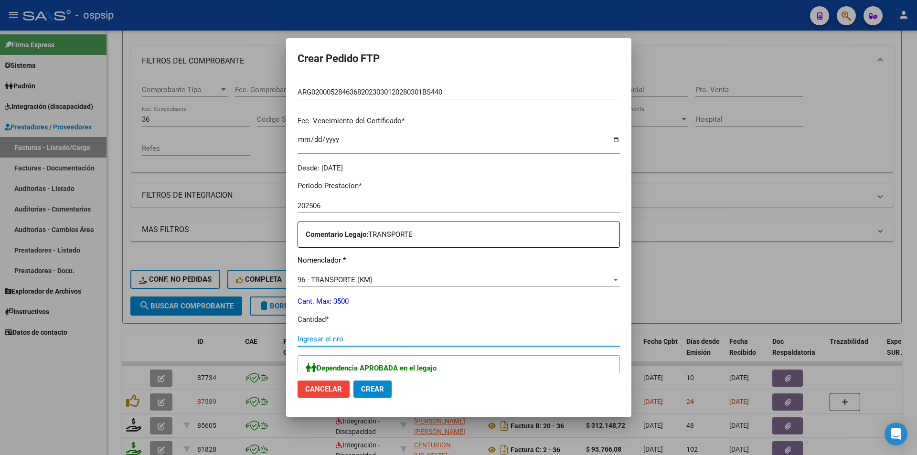
click at [326, 339] on input "Ingresar el nro" at bounding box center [459, 339] width 322 height 9
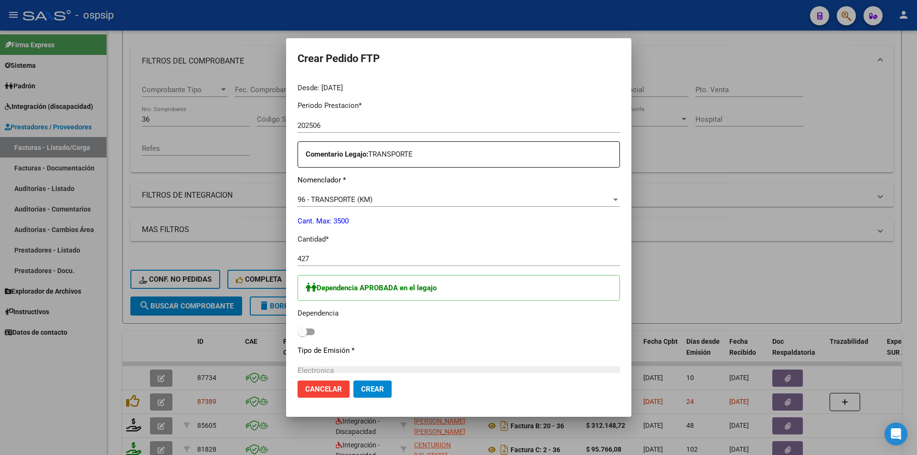
scroll to position [312, 0]
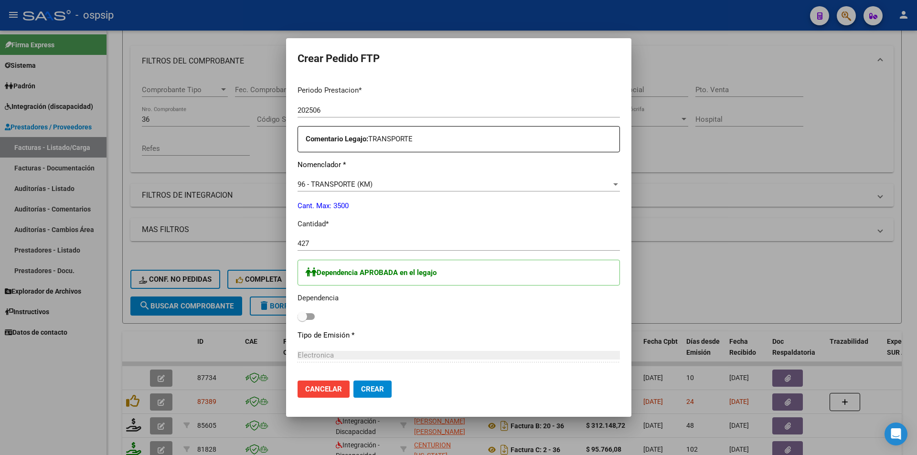
click at [298, 314] on span at bounding box center [306, 316] width 17 height 7
click at [302, 320] on input "checkbox" at bounding box center [302, 320] width 0 height 0
click at [361, 388] on span "Crear" at bounding box center [372, 389] width 23 height 9
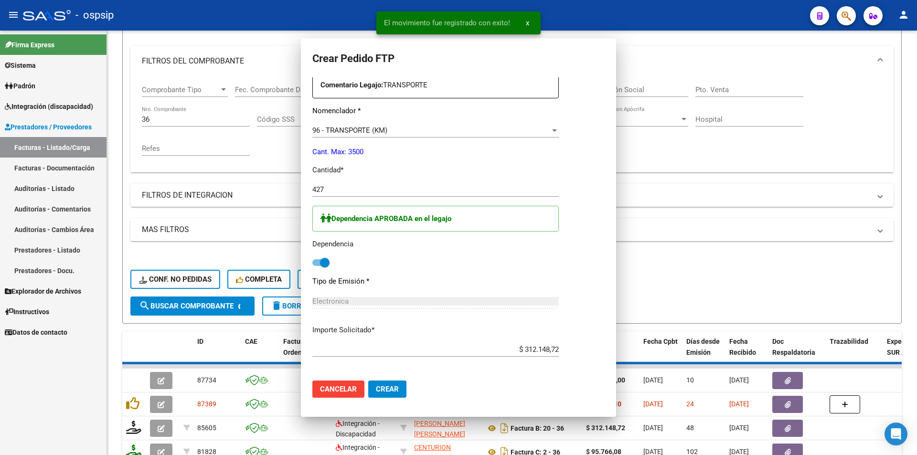
scroll to position [258, 0]
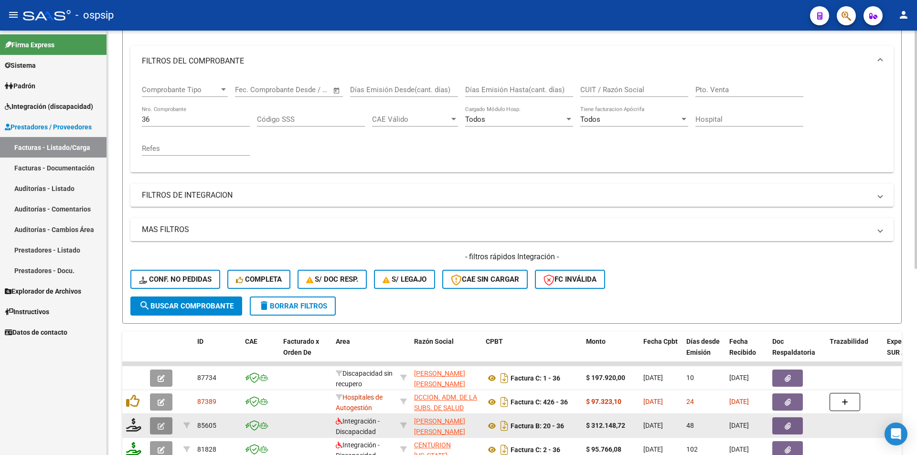
click at [164, 427] on icon "button" at bounding box center [161, 426] width 7 height 7
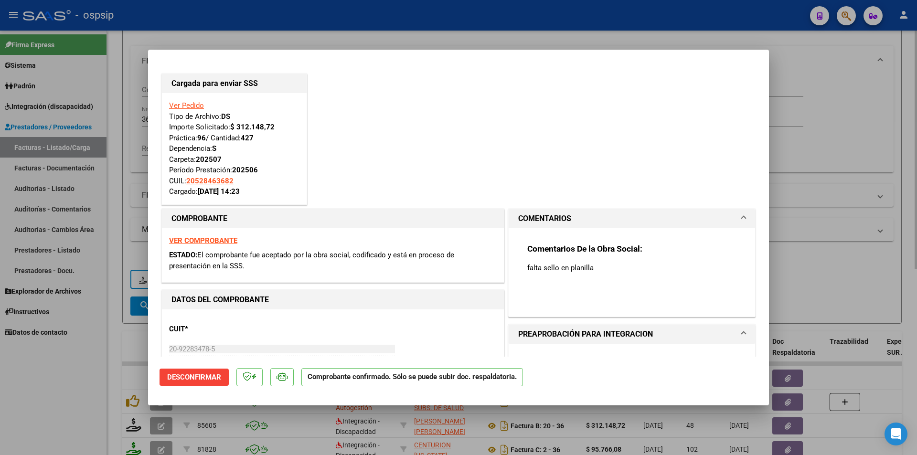
click at [128, 195] on div at bounding box center [458, 227] width 917 height 455
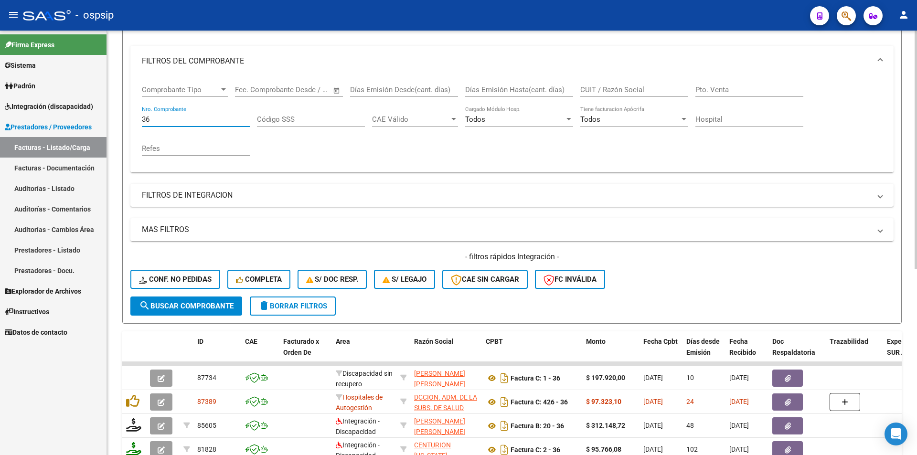
drag, startPoint x: 158, startPoint y: 120, endPoint x: 132, endPoint y: 117, distance: 26.0
click at [132, 117] on div "Comprobante Tipo Comprobante Tipo Start date – End date Fec. Comprobante Desde …" at bounding box center [511, 124] width 763 height 96
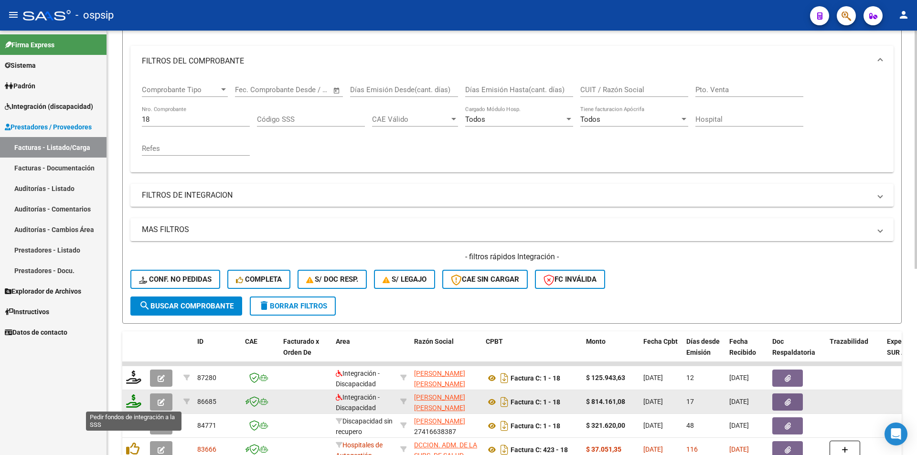
click at [127, 405] on icon at bounding box center [133, 401] width 15 height 13
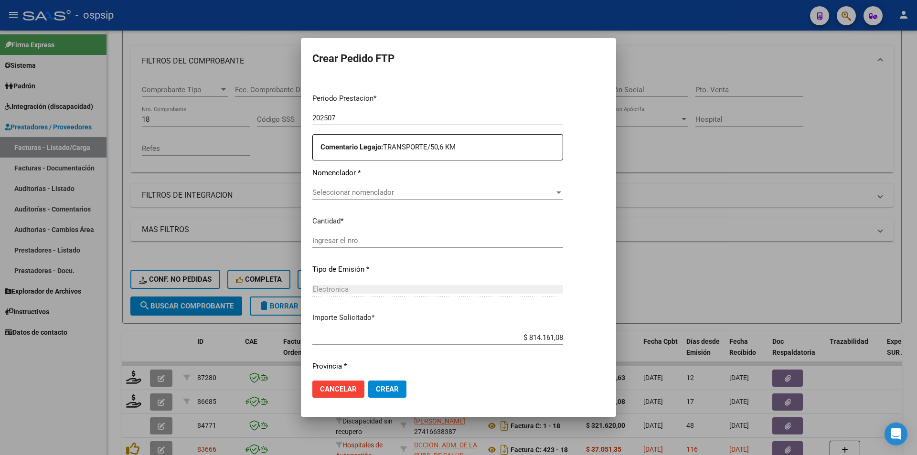
scroll to position [293, 0]
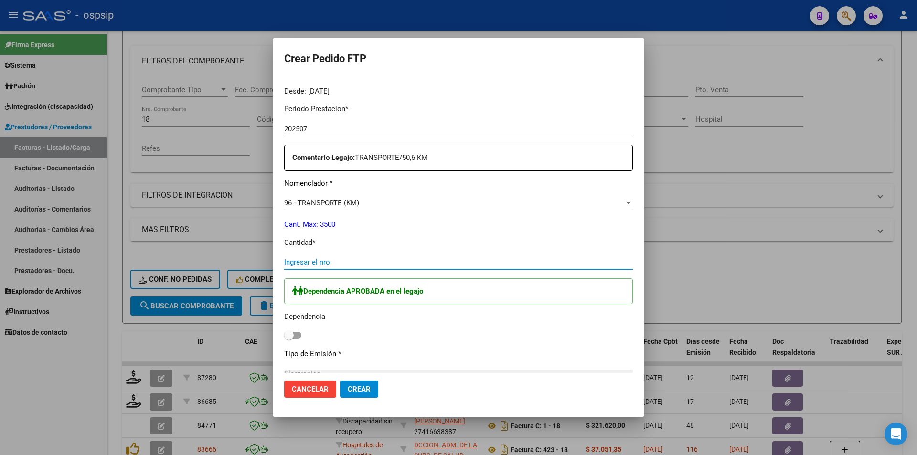
click at [322, 261] on input "Ingresar el nro" at bounding box center [458, 262] width 349 height 9
click at [294, 333] on span at bounding box center [292, 335] width 17 height 7
click at [289, 339] on input "checkbox" at bounding box center [289, 339] width 0 height 0
click at [360, 388] on span "Crear" at bounding box center [359, 389] width 23 height 9
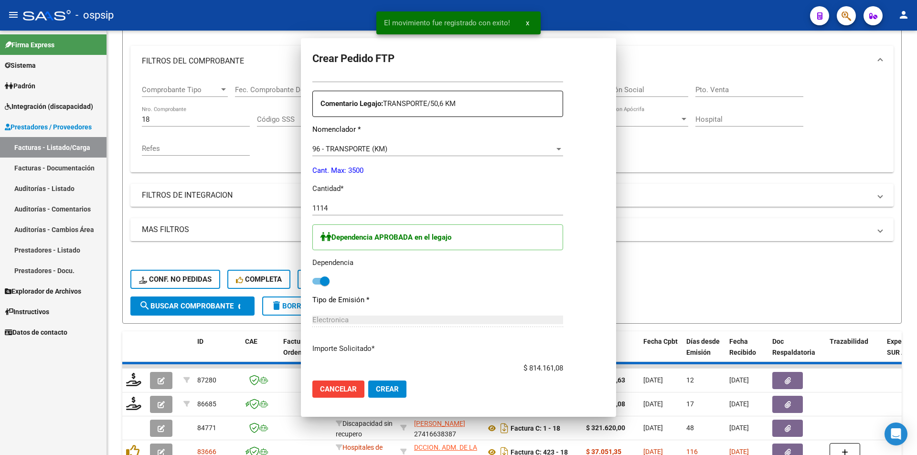
scroll to position [0, 0]
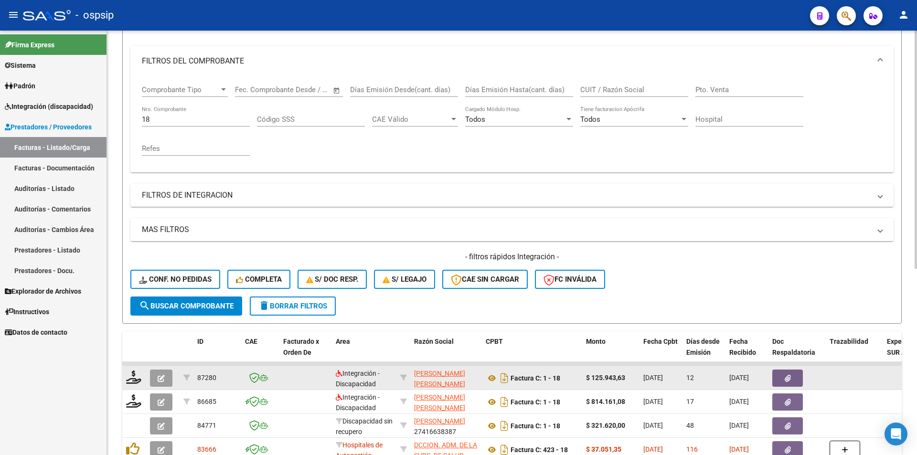
click at [162, 378] on icon "button" at bounding box center [161, 378] width 7 height 7
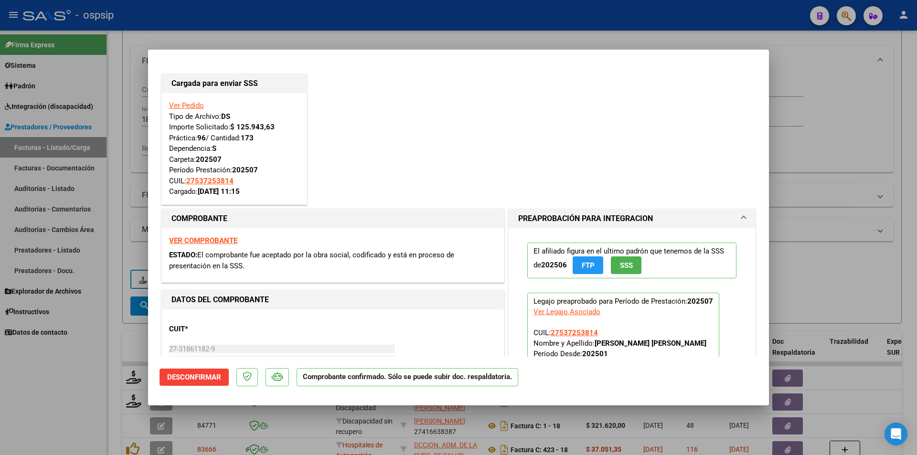
click at [77, 416] on div at bounding box center [458, 227] width 917 height 455
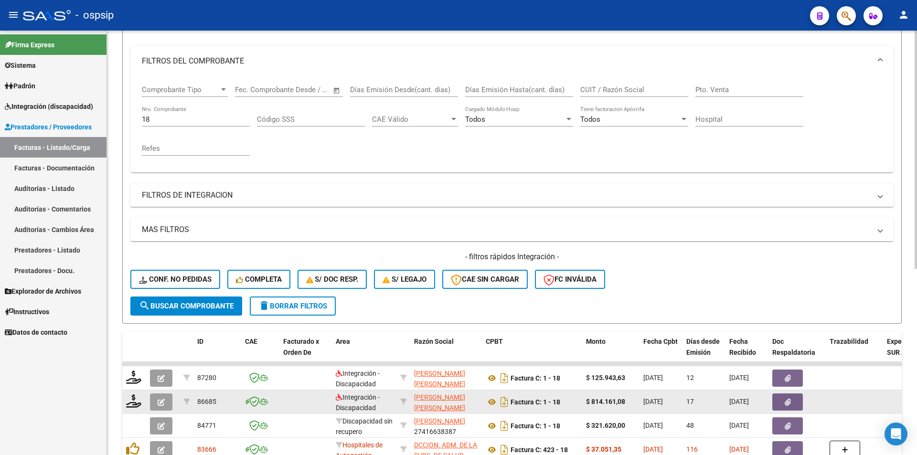
click at [160, 399] on icon "button" at bounding box center [161, 402] width 7 height 7
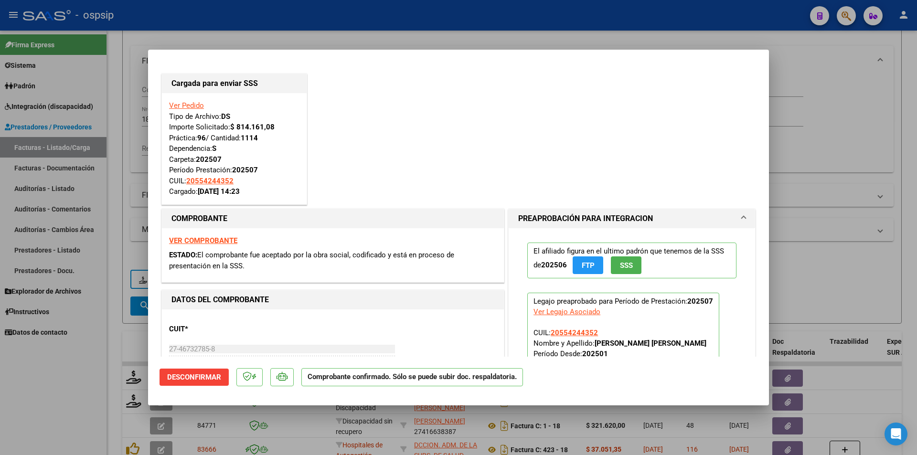
click at [85, 400] on div at bounding box center [458, 227] width 917 height 455
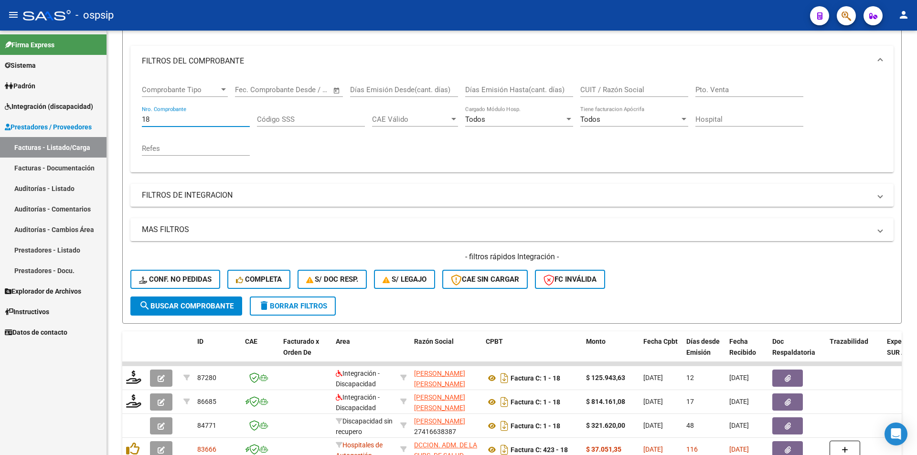
drag, startPoint x: 170, startPoint y: 121, endPoint x: 106, endPoint y: 114, distance: 63.9
click at [107, 114] on div "Video tutorial PRESTADORES -> Listado de CPBTs Emitidos por Prestadores / Prove…" at bounding box center [512, 288] width 810 height 749
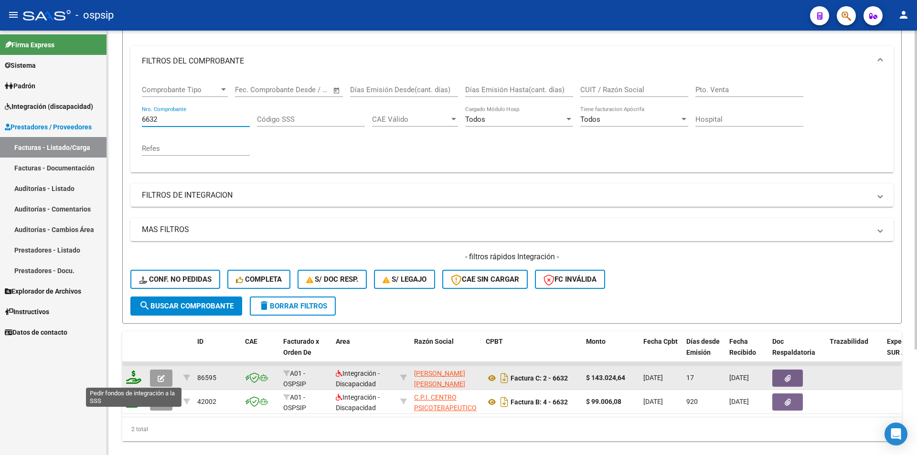
click at [133, 382] on icon at bounding box center [133, 377] width 15 height 13
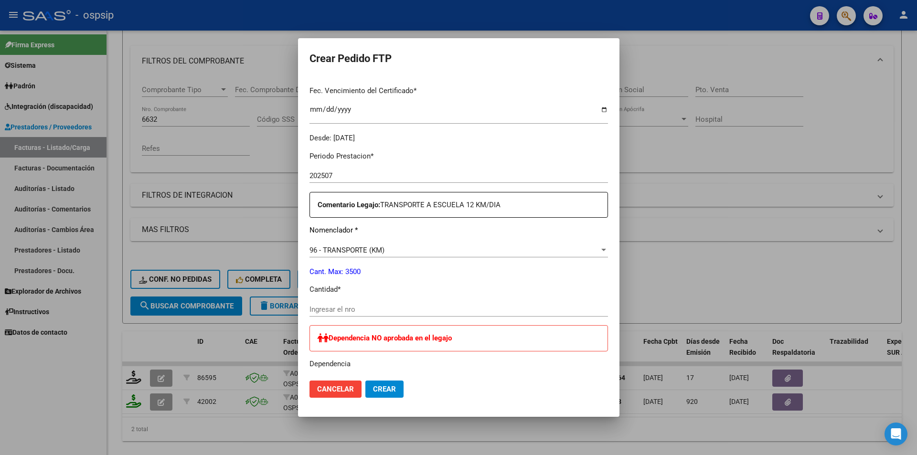
scroll to position [264, 0]
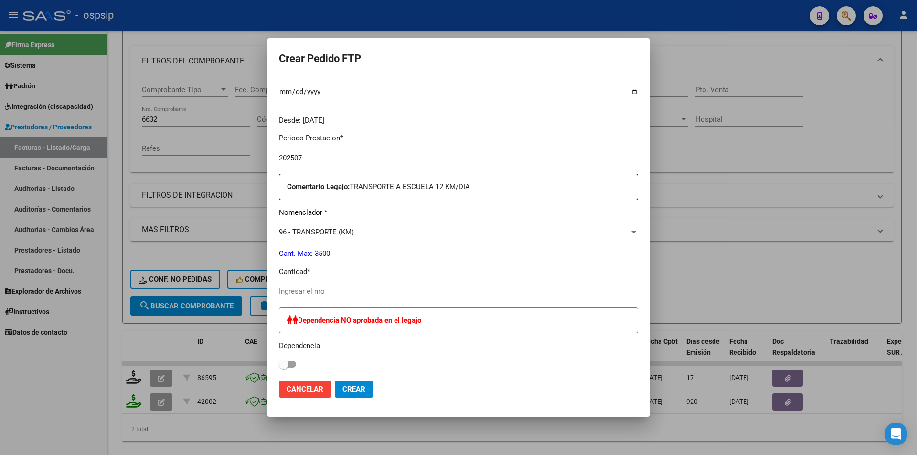
click at [337, 299] on div "Ingresar el nro" at bounding box center [458, 291] width 359 height 14
click at [365, 392] on span "Crear" at bounding box center [354, 389] width 23 height 9
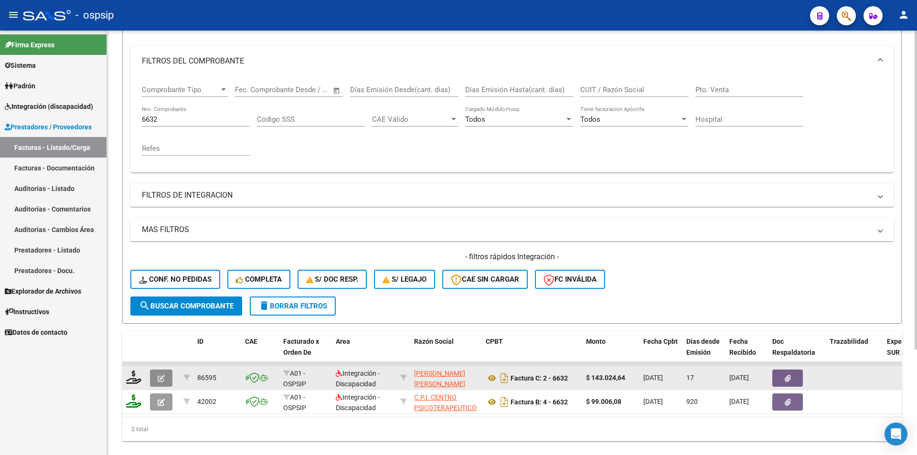
click at [155, 384] on button "button" at bounding box center [161, 378] width 22 height 17
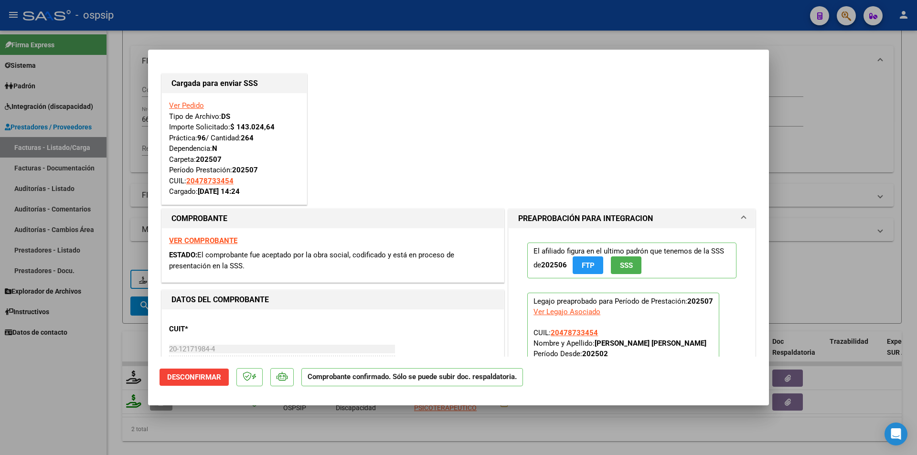
drag, startPoint x: 125, startPoint y: 180, endPoint x: 130, endPoint y: 156, distance: 24.1
click at [125, 177] on div at bounding box center [458, 227] width 917 height 455
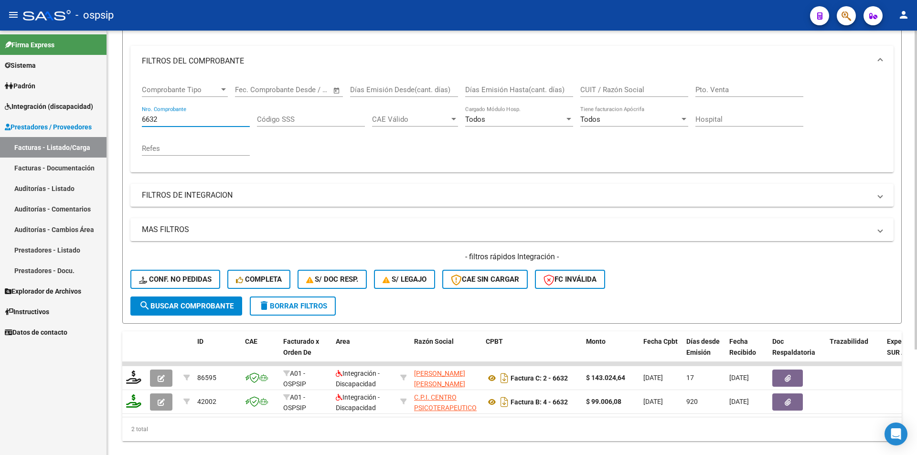
drag, startPoint x: 166, startPoint y: 122, endPoint x: 129, endPoint y: 123, distance: 36.8
click at [129, 123] on form "Filtros Id Area Area Seleccionar Gerenciador Seleccionar Gerenciador Todos Conf…" at bounding box center [512, 160] width 780 height 327
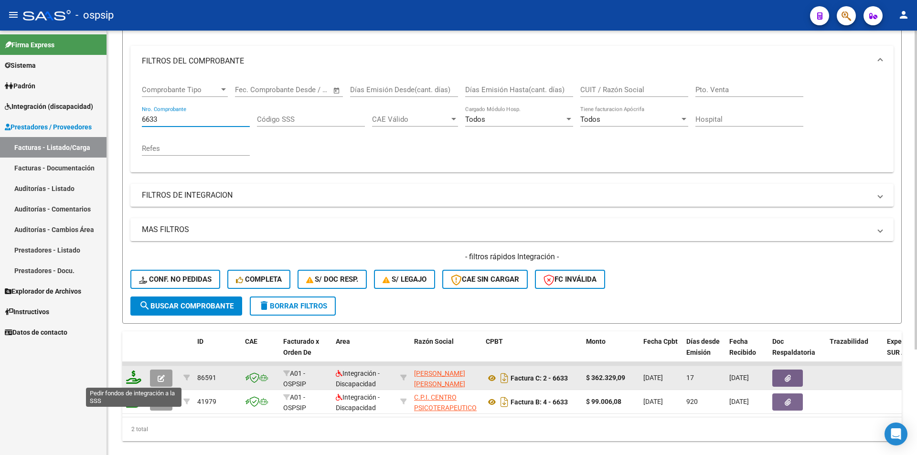
click at [131, 376] on icon at bounding box center [133, 377] width 15 height 13
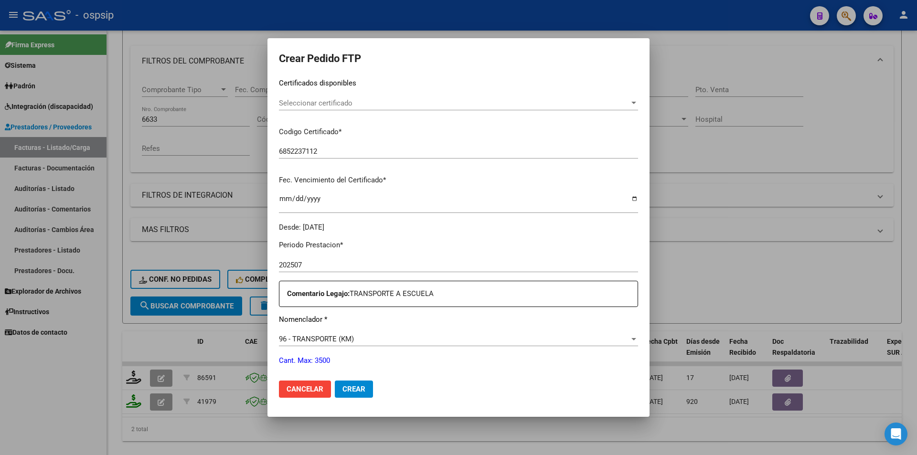
scroll to position [239, 0]
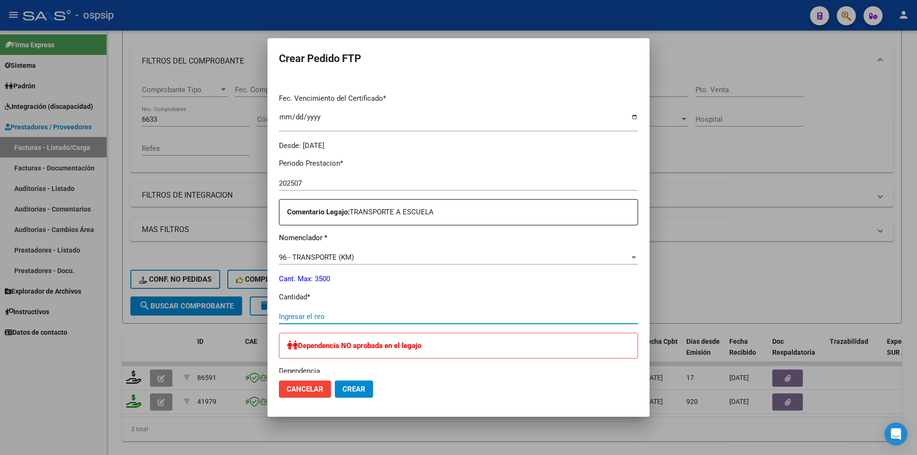
click at [338, 318] on input "Ingresar el nro" at bounding box center [458, 316] width 359 height 9
click at [351, 383] on button "Crear" at bounding box center [354, 389] width 38 height 17
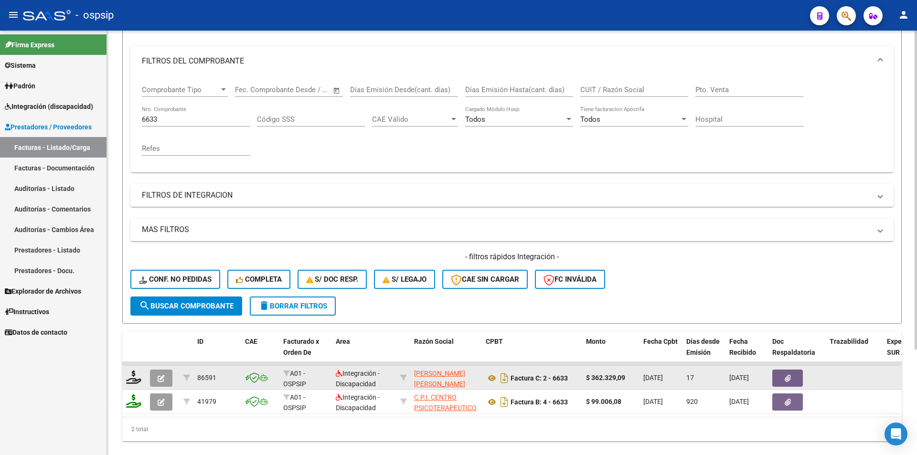
click at [160, 377] on icon "button" at bounding box center [161, 378] width 7 height 7
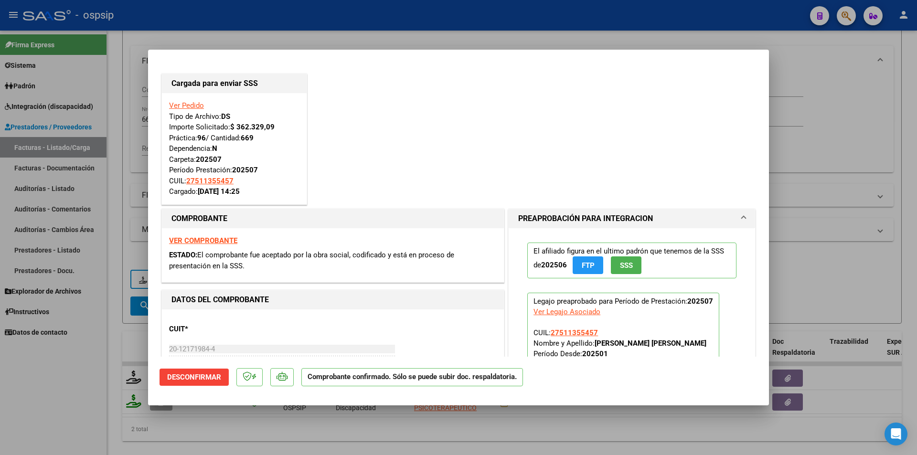
click at [87, 353] on div at bounding box center [458, 227] width 917 height 455
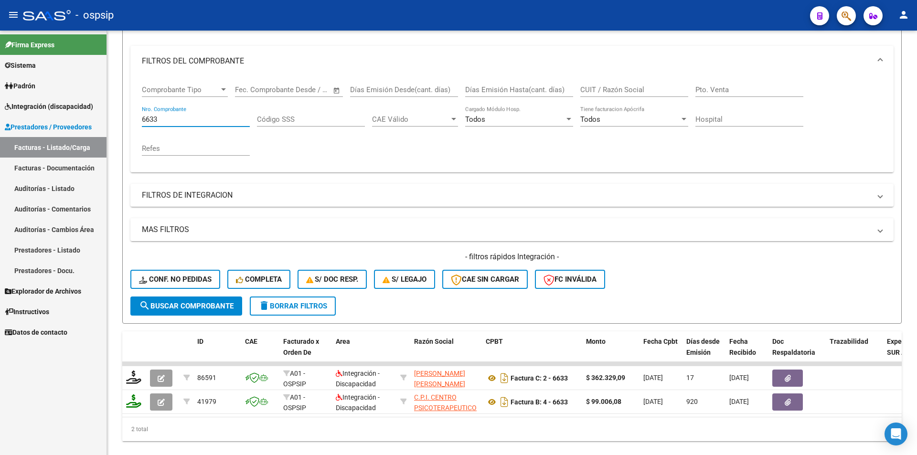
drag, startPoint x: 163, startPoint y: 119, endPoint x: 106, endPoint y: 119, distance: 57.3
click at [110, 117] on div "Video tutorial PRESTADORES -> Listado de CPBTs Emitidos por Prestadores / Prove…" at bounding box center [512, 193] width 810 height 558
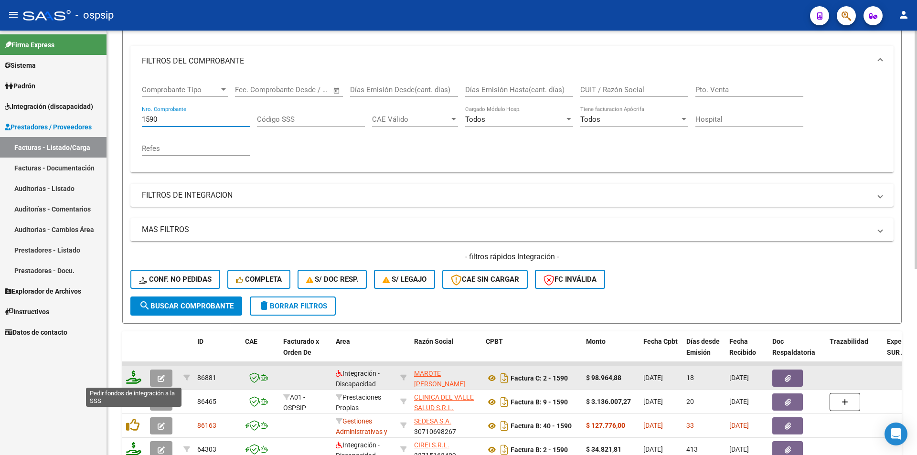
click at [134, 374] on icon at bounding box center [133, 377] width 15 height 13
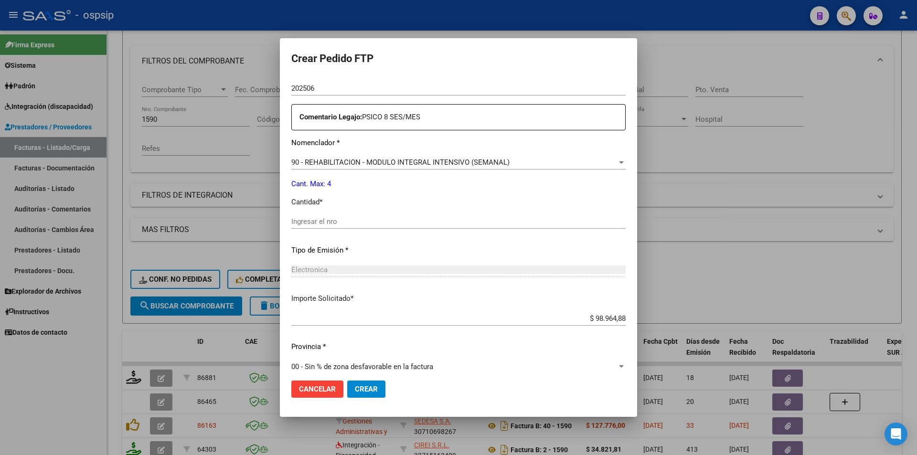
scroll to position [341, 0]
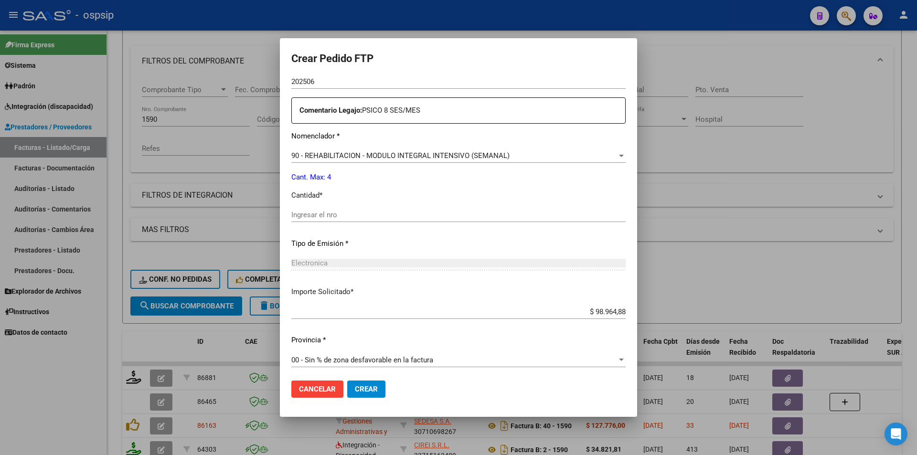
click at [318, 212] on input "Ingresar el nro" at bounding box center [458, 215] width 334 height 9
click at [386, 392] on button "Crear" at bounding box center [366, 389] width 38 height 17
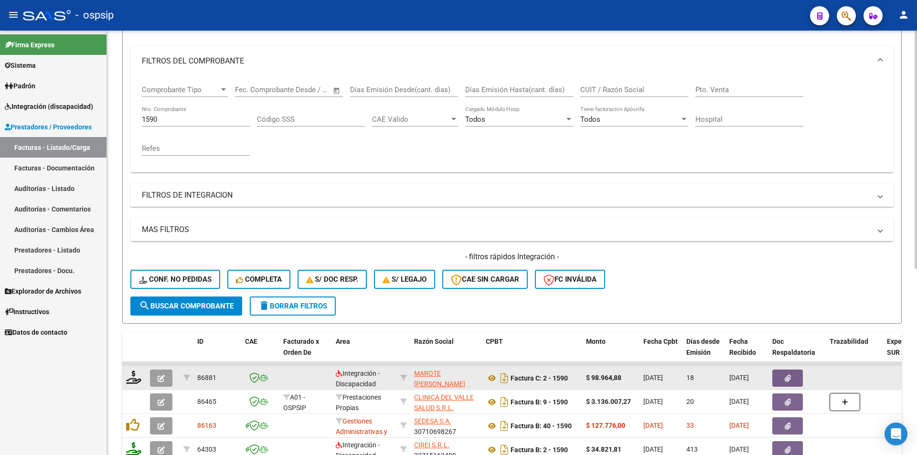
click at [158, 376] on icon "button" at bounding box center [161, 378] width 7 height 7
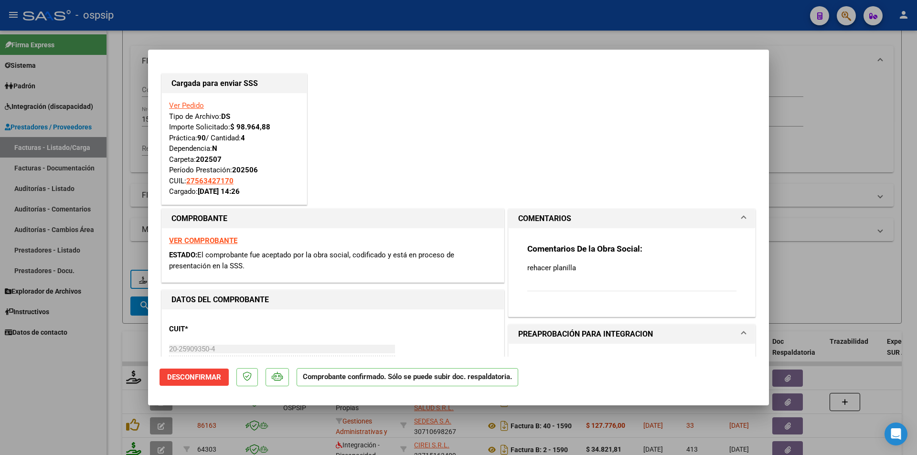
click at [110, 316] on div at bounding box center [458, 227] width 917 height 455
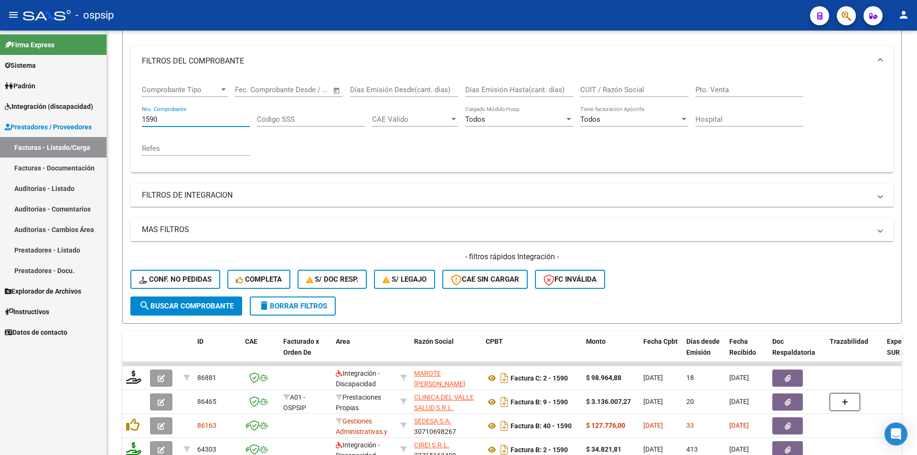
drag, startPoint x: 161, startPoint y: 119, endPoint x: 101, endPoint y: 121, distance: 59.8
click at [101, 121] on mat-sidenav-container "Firma Express Sistema Usuarios Todos los Usuarios Padrón Afiliados Empadronados…" at bounding box center [458, 243] width 917 height 425
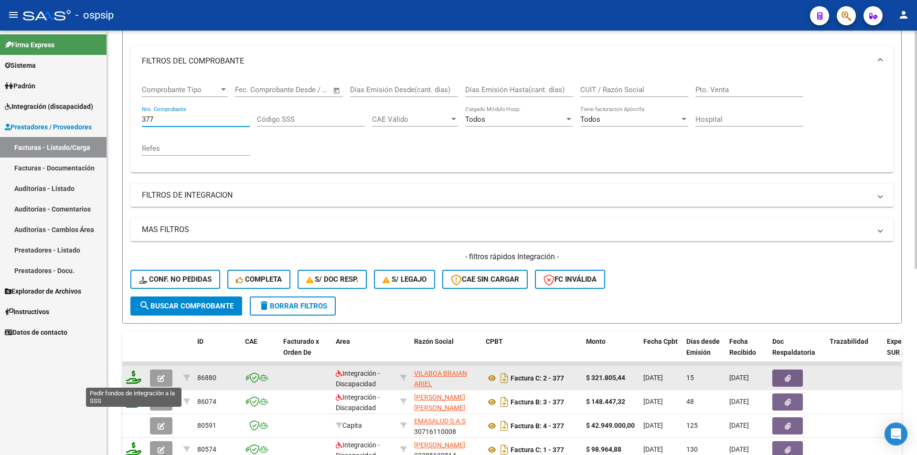
click at [130, 380] on icon at bounding box center [133, 377] width 15 height 13
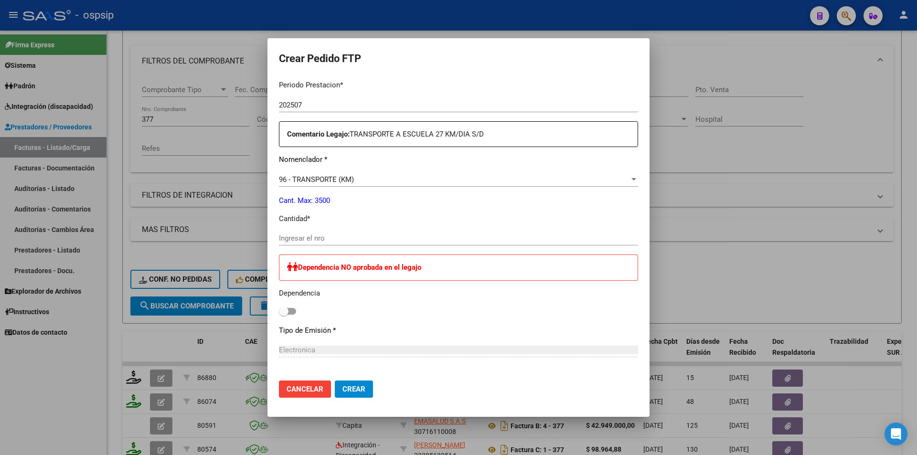
scroll to position [334, 0]
click at [307, 239] on input "Ingresar el nro" at bounding box center [458, 237] width 359 height 9
click at [358, 388] on span "Crear" at bounding box center [354, 389] width 23 height 9
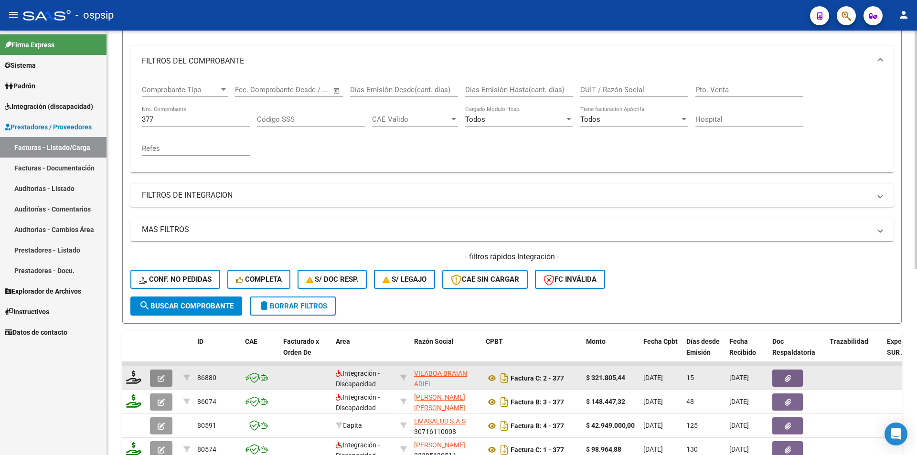
click at [159, 370] on button "button" at bounding box center [161, 378] width 22 height 17
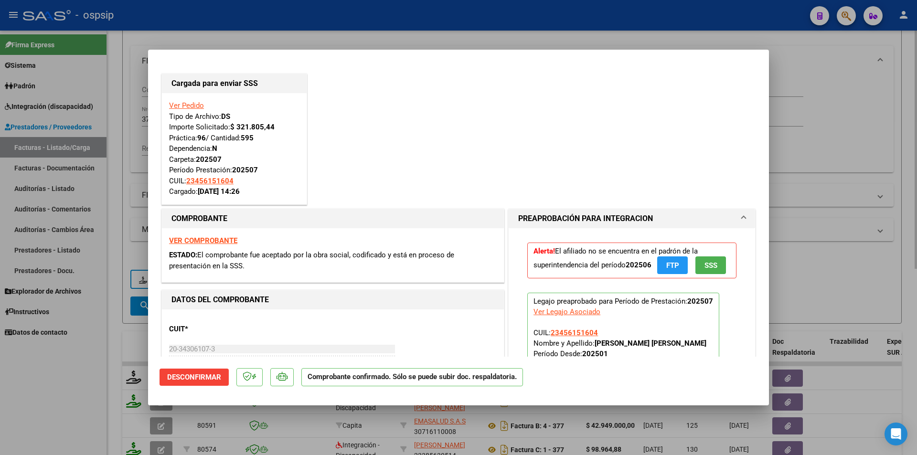
click at [107, 118] on div at bounding box center [458, 227] width 917 height 455
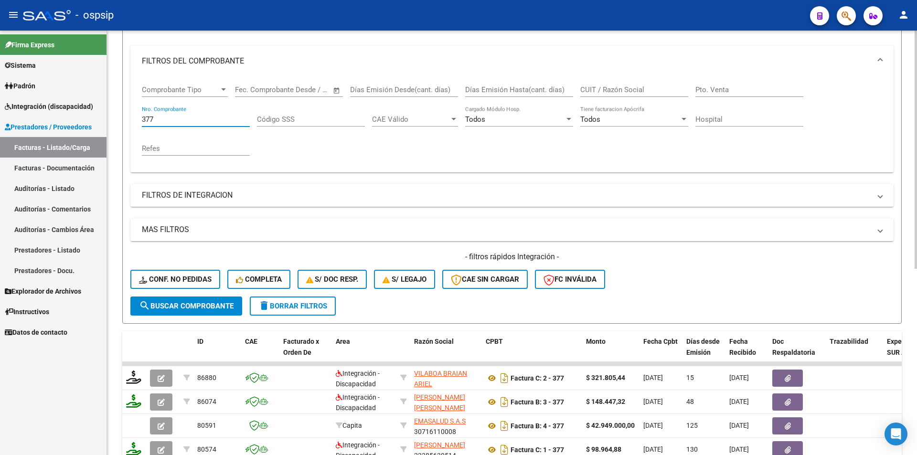
drag, startPoint x: 172, startPoint y: 121, endPoint x: 111, endPoint y: 119, distance: 61.7
click at [111, 119] on div "Video tutorial PRESTADORES -> Listado de CPBTs Emitidos por Prestadores / Prove…" at bounding box center [512, 288] width 810 height 749
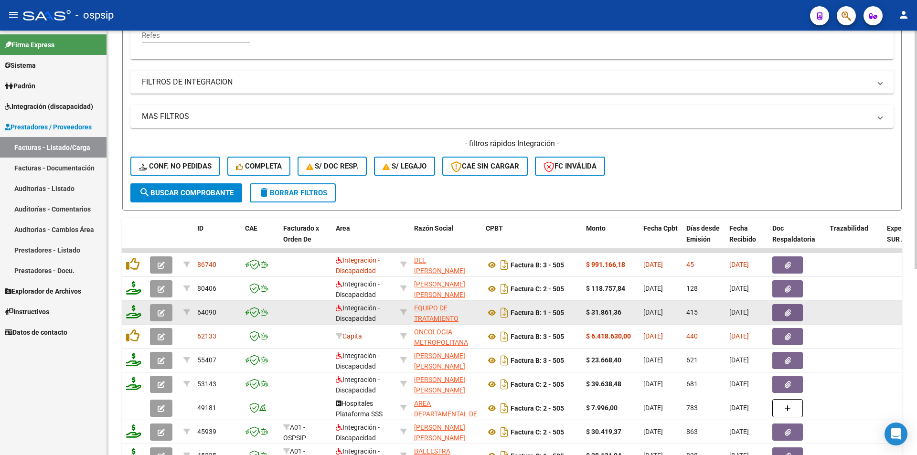
scroll to position [260, 0]
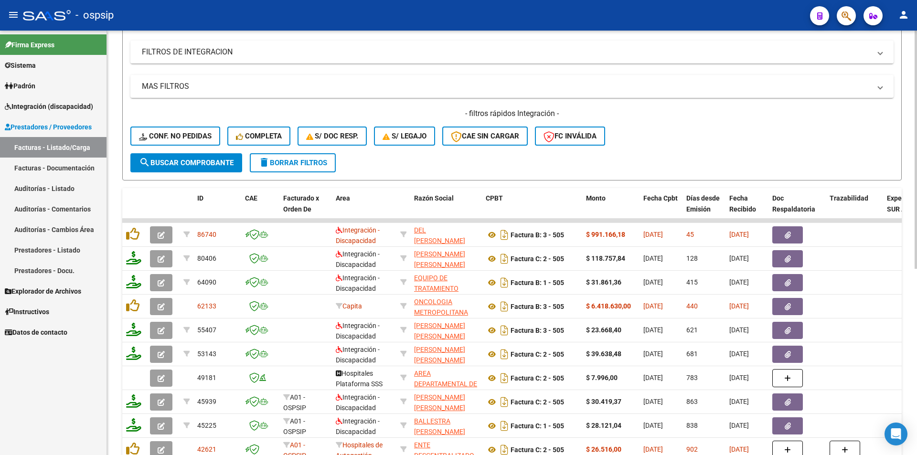
click at [151, 158] on button "search Buscar Comprobante" at bounding box center [186, 162] width 112 height 19
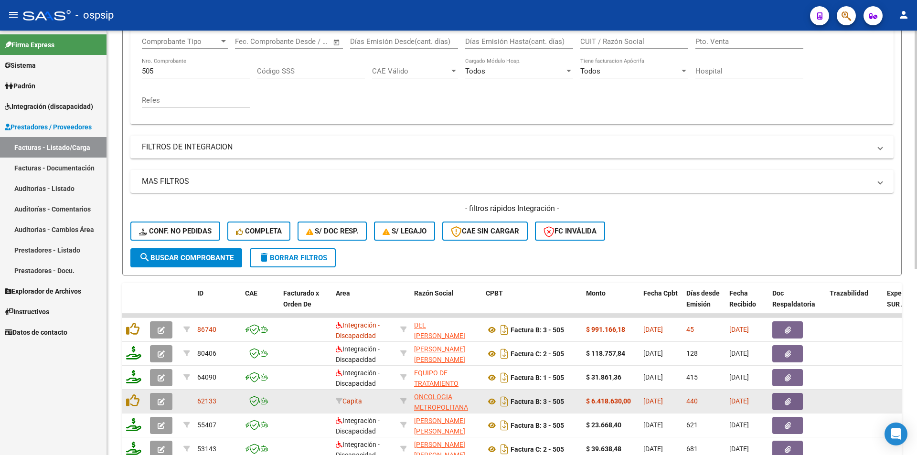
scroll to position [164, 0]
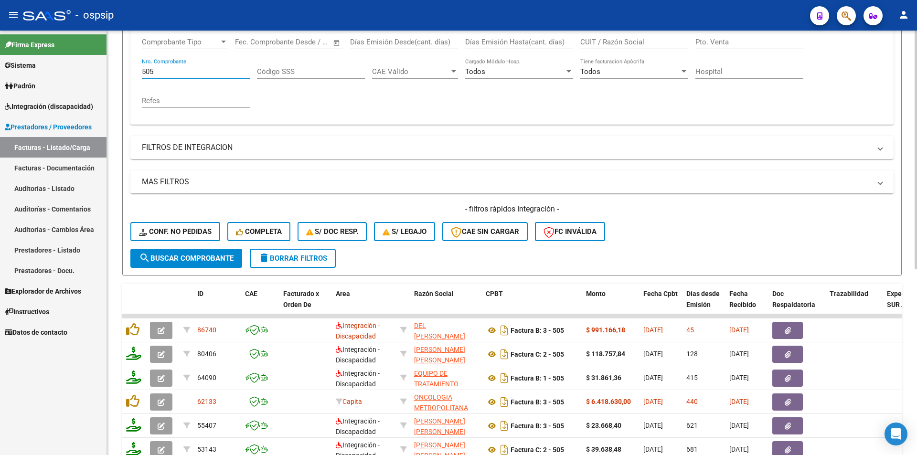
drag, startPoint x: 161, startPoint y: 71, endPoint x: 122, endPoint y: 66, distance: 39.1
click at [122, 66] on form "Filtros Id Area Area Seleccionar Gerenciador Seleccionar Gerenciador Todos Conf…" at bounding box center [512, 112] width 780 height 327
click at [275, 258] on span "delete Borrar Filtros" at bounding box center [292, 258] width 69 height 9
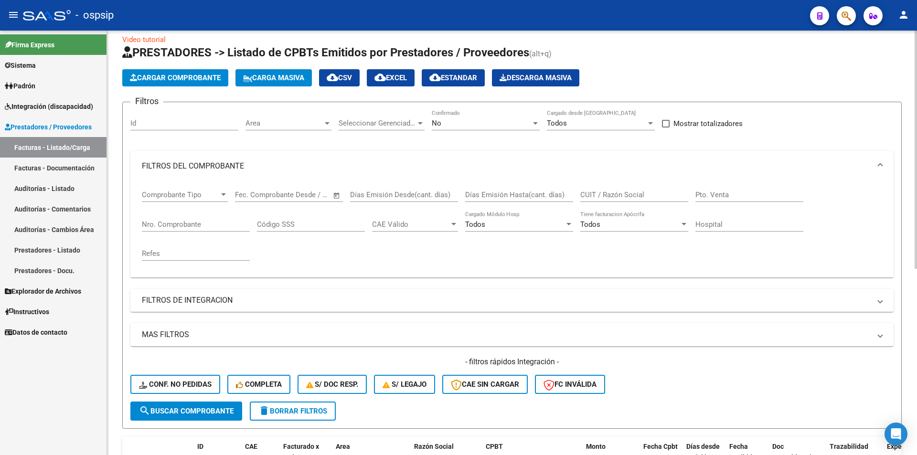
scroll to position [0, 0]
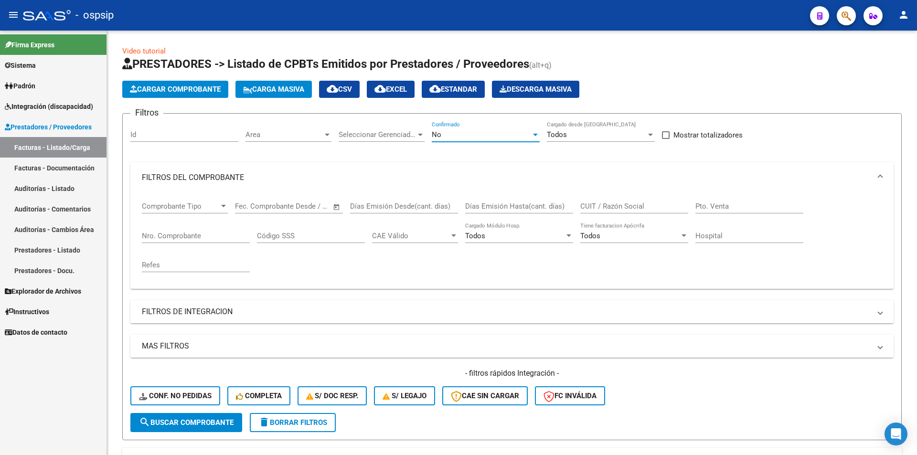
click at [491, 131] on div "No" at bounding box center [481, 134] width 99 height 9
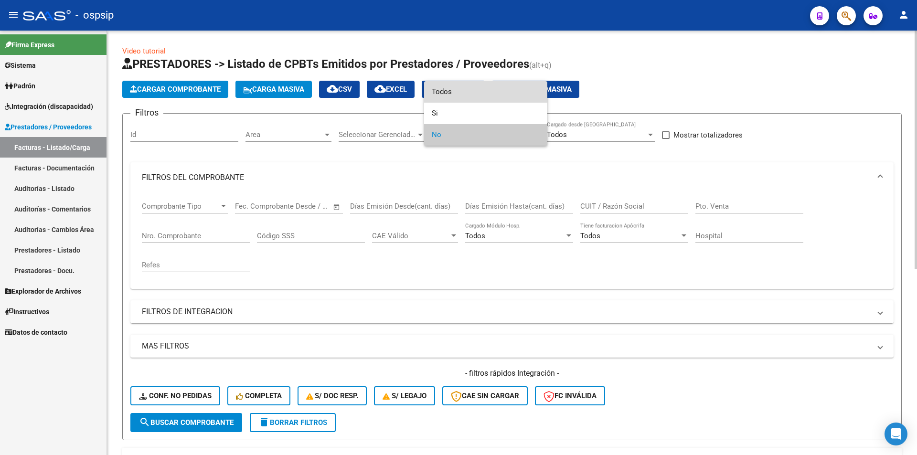
drag, startPoint x: 454, startPoint y: 84, endPoint x: 454, endPoint y: 90, distance: 5.7
click at [454, 85] on span "Todos" at bounding box center [486, 91] width 108 height 21
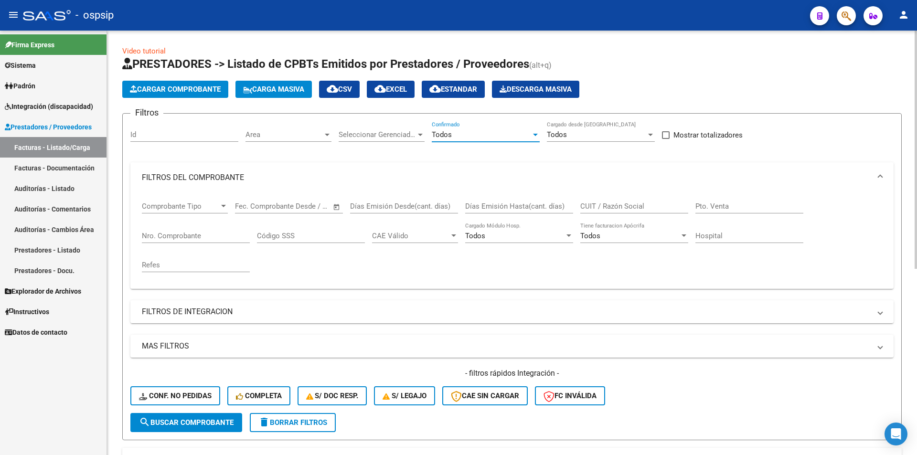
click at [607, 208] on input "CUIT / Razón Social" at bounding box center [634, 206] width 108 height 9
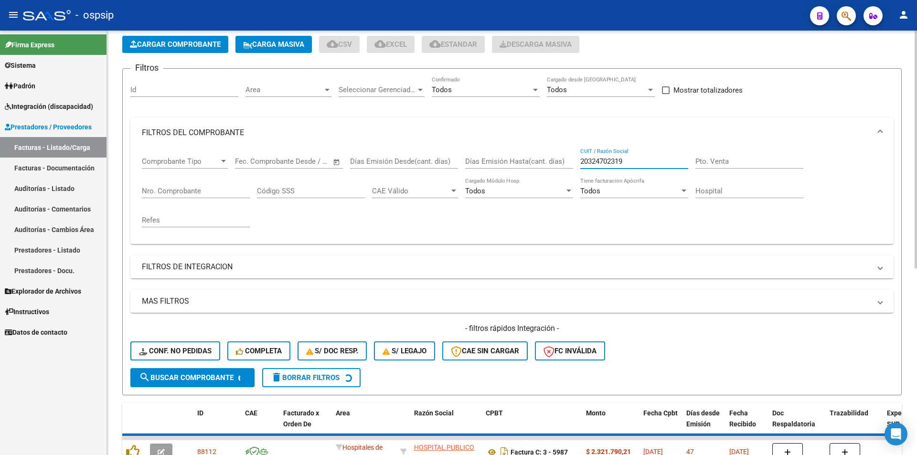
scroll to position [143, 0]
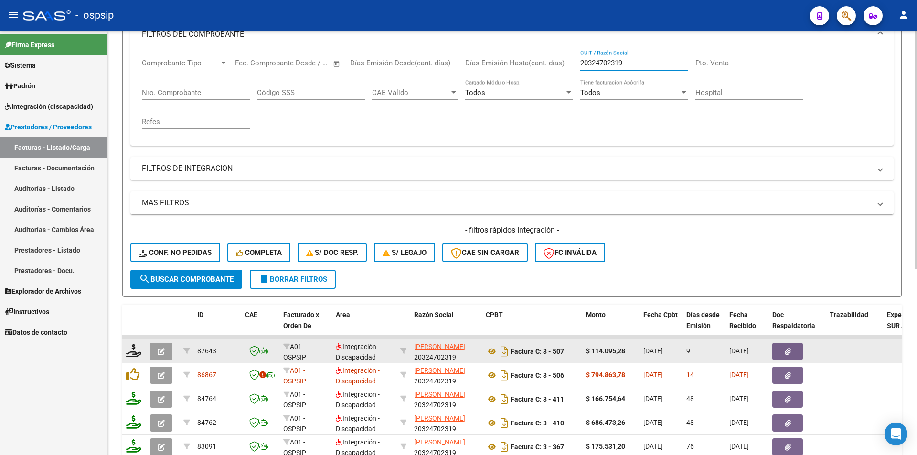
type input "20324702319"
click at [161, 352] on icon "button" at bounding box center [161, 351] width 7 height 7
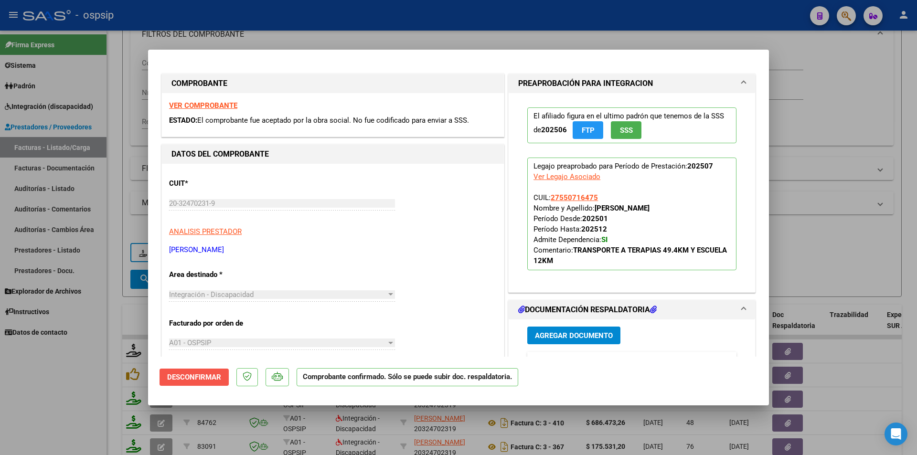
click at [215, 376] on span "Desconfirmar" at bounding box center [194, 377] width 54 height 9
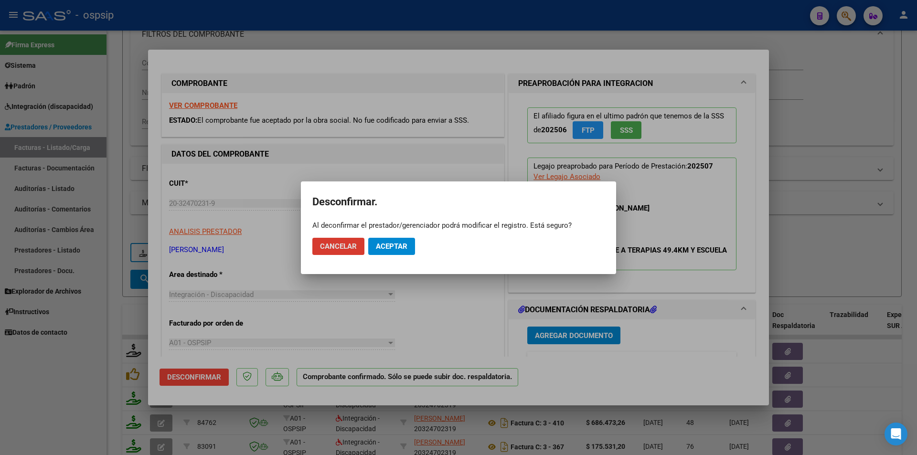
click at [392, 248] on span "Aceptar" at bounding box center [392, 246] width 32 height 9
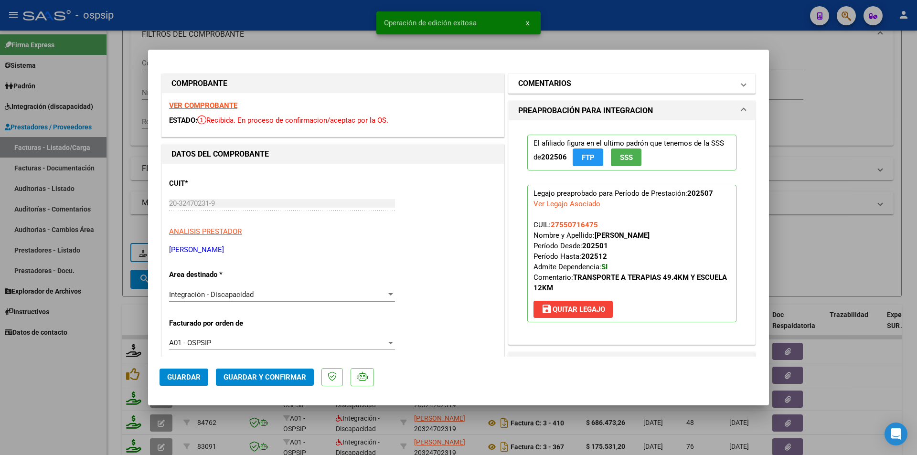
click at [551, 81] on h1 "COMENTARIOS" at bounding box center [544, 83] width 53 height 11
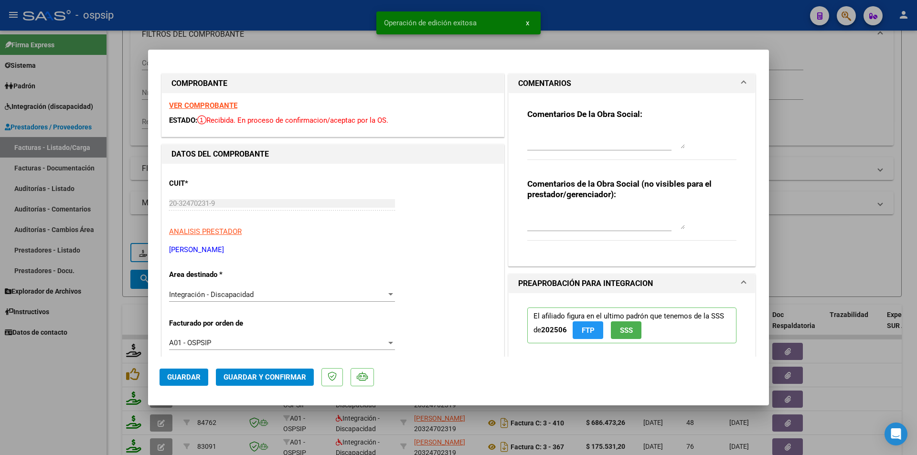
click at [548, 142] on textarea at bounding box center [606, 138] width 158 height 19
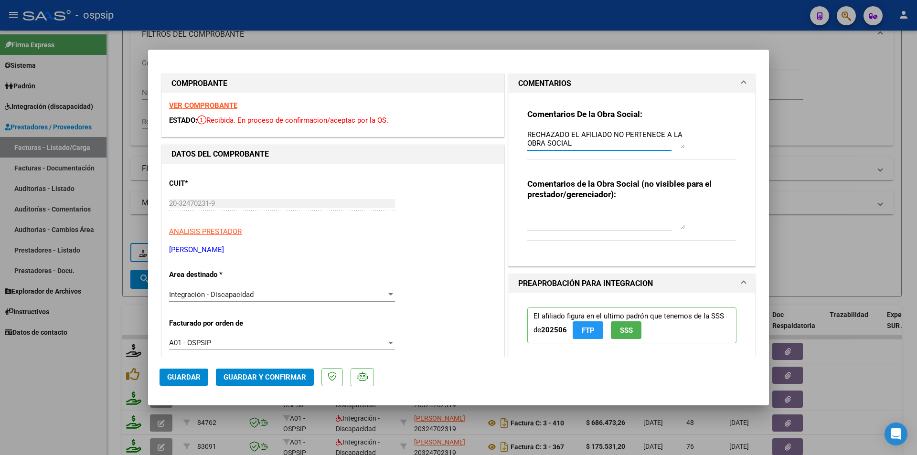
type textarea "RECHAZADO EL AFILIADO NO PERTENECE A LA OBRA SOCIAL"
click at [237, 293] on span "Integración - Discapacidad" at bounding box center [211, 294] width 85 height 9
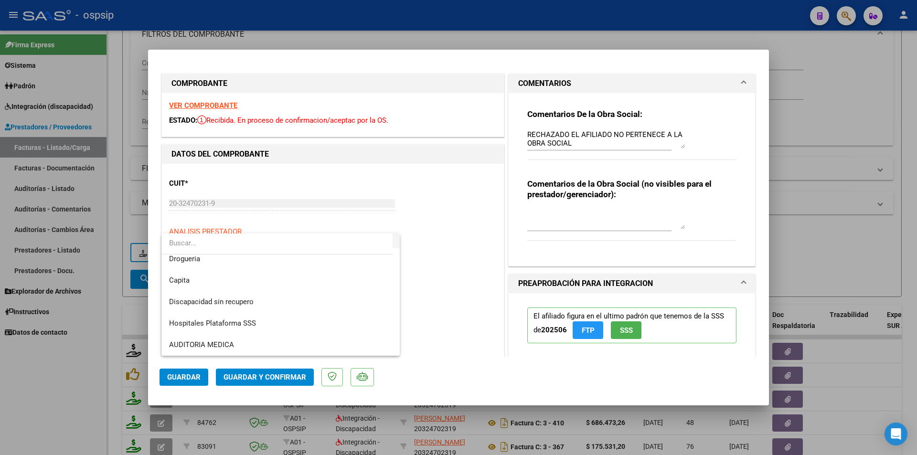
scroll to position [131, 0]
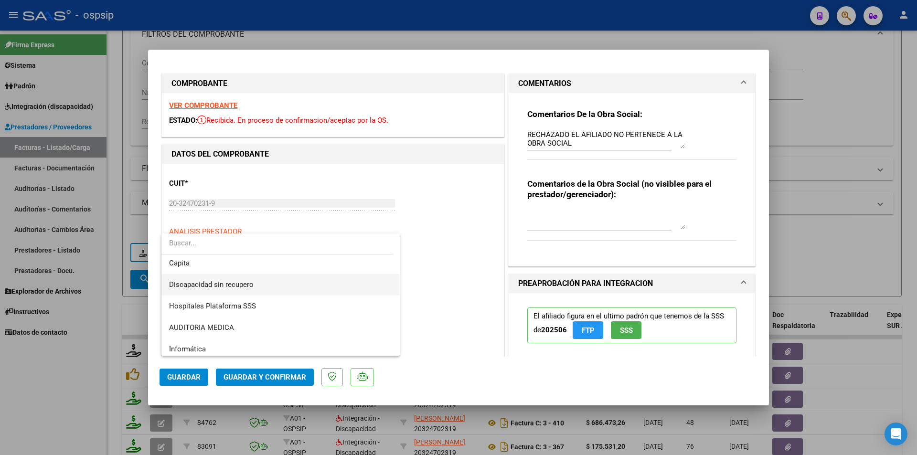
click at [245, 287] on span "Discapacidad sin recupero" at bounding box center [211, 284] width 85 height 9
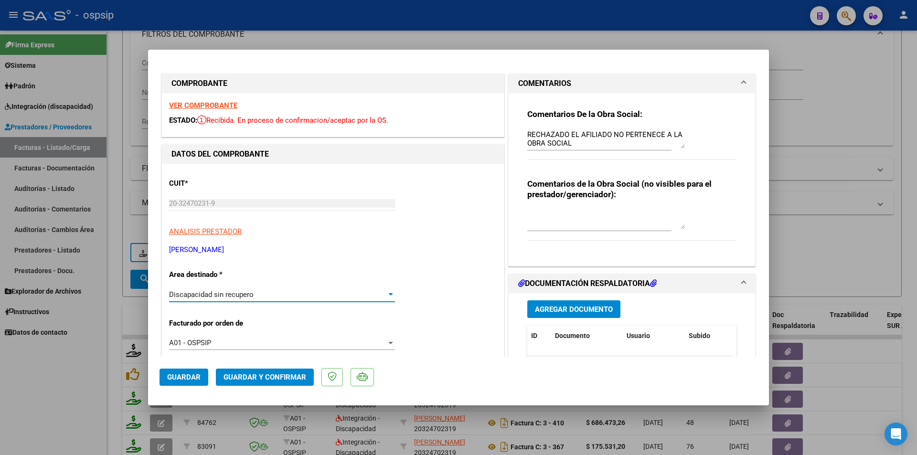
click at [277, 377] on span "Guardar y Confirmar" at bounding box center [265, 377] width 83 height 9
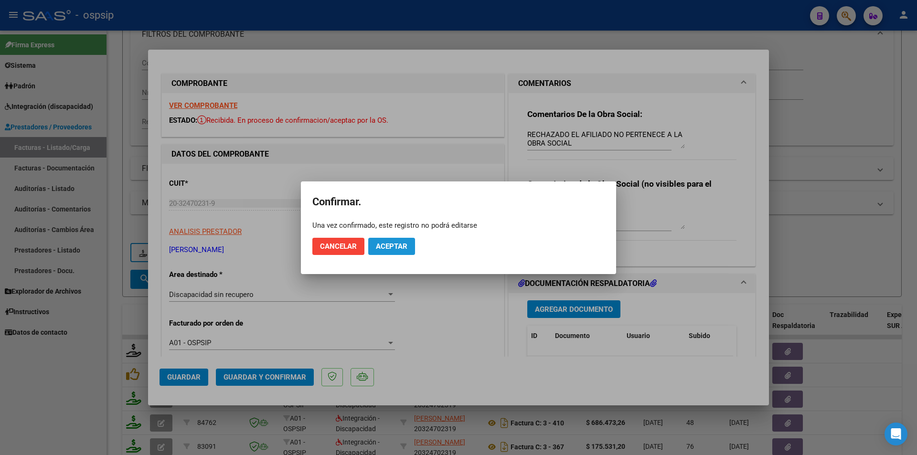
click at [393, 251] on button "Aceptar" at bounding box center [391, 246] width 47 height 17
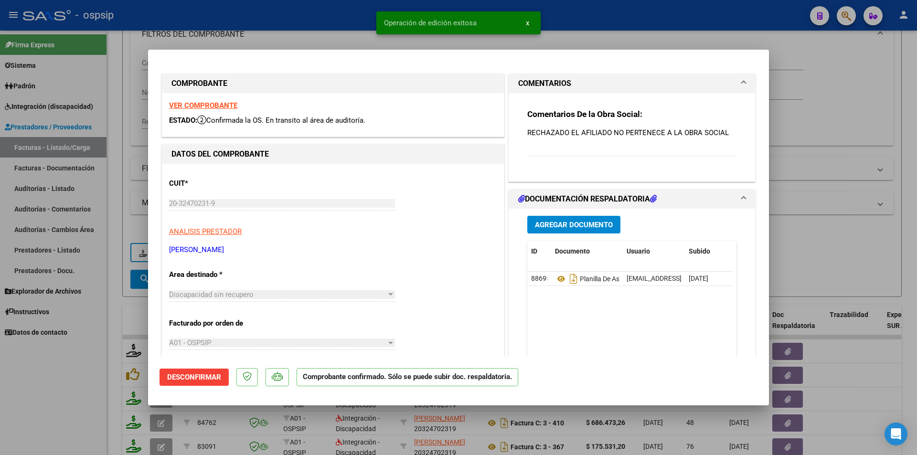
click at [105, 371] on div at bounding box center [458, 227] width 917 height 455
type input "$ 0,00"
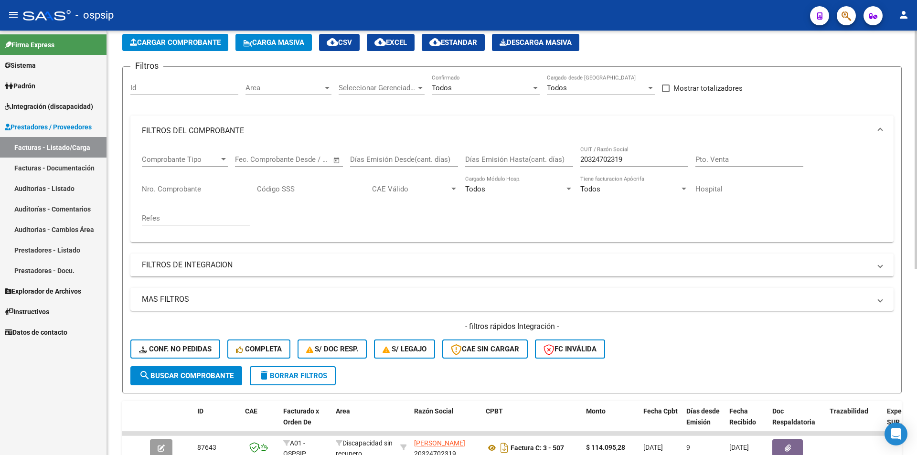
scroll to position [0, 0]
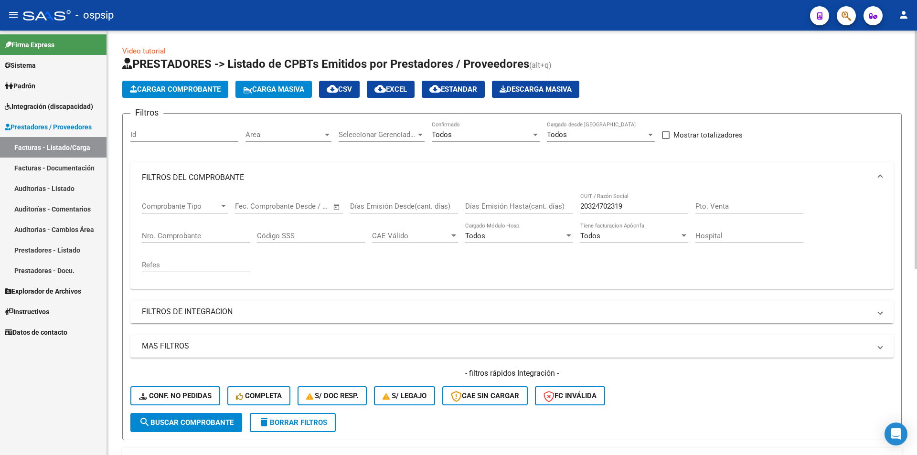
click at [437, 133] on span "Todos" at bounding box center [442, 134] width 20 height 9
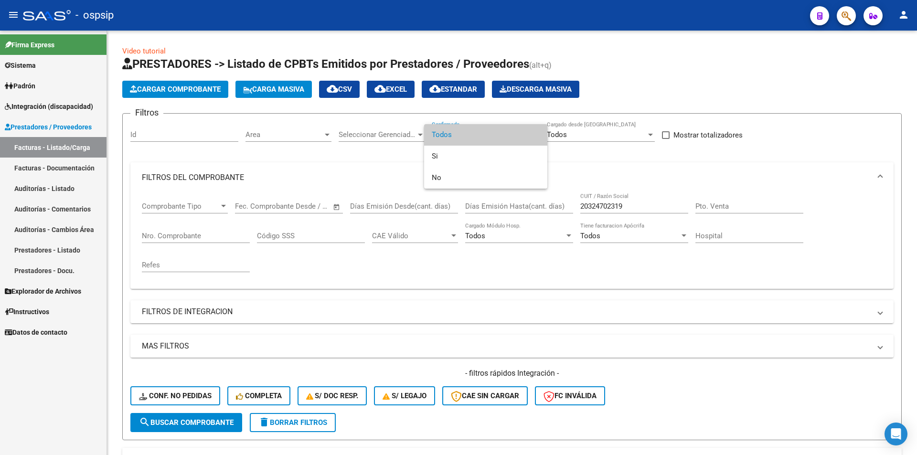
click at [444, 138] on span "Todos" at bounding box center [486, 134] width 108 height 21
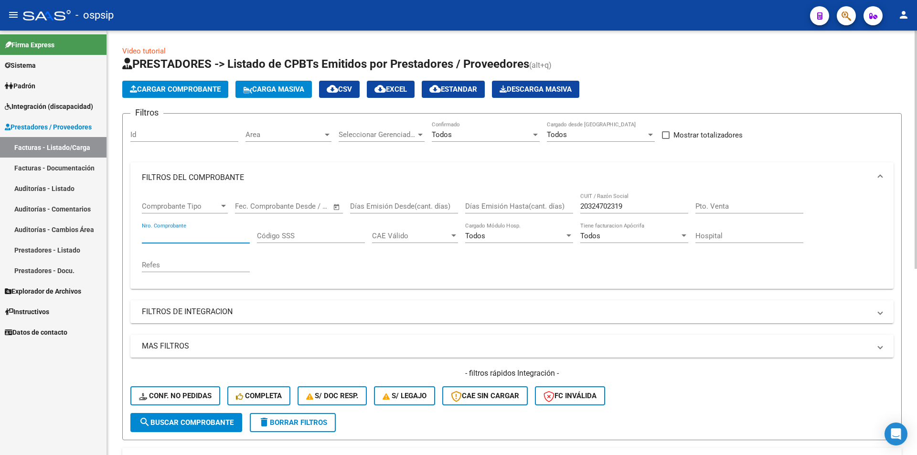
click at [155, 234] on input "Nro. Comprobante" at bounding box center [196, 236] width 108 height 9
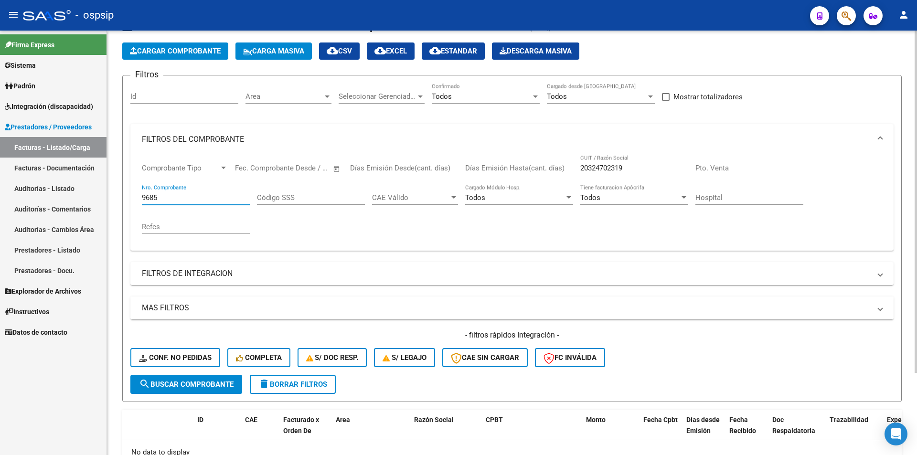
scroll to position [96, 0]
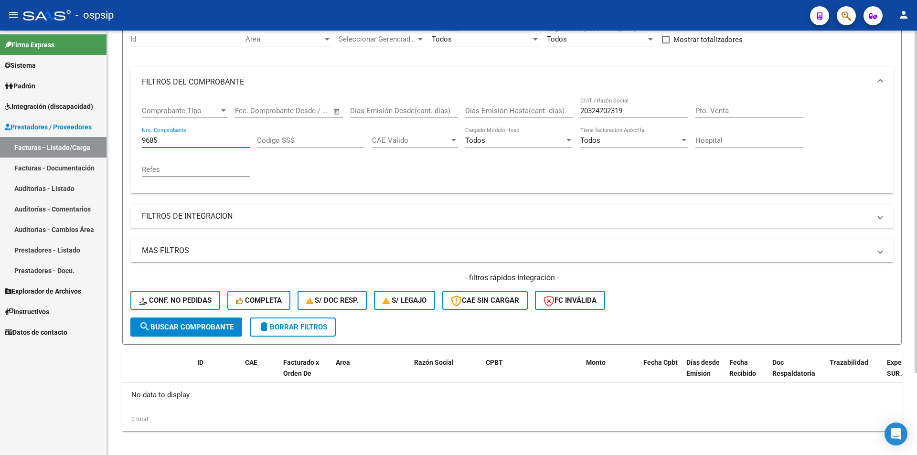
type input "9685"
click at [219, 330] on span "search Buscar Comprobante" at bounding box center [186, 327] width 95 height 9
drag, startPoint x: 625, startPoint y: 106, endPoint x: 539, endPoint y: 109, distance: 86.0
click at [539, 109] on div "Comprobante Tipo Comprobante Tipo Start date – End date Fec. Comprobante Desde …" at bounding box center [512, 141] width 741 height 88
click at [195, 324] on span "search Buscar Comprobante" at bounding box center [186, 327] width 95 height 9
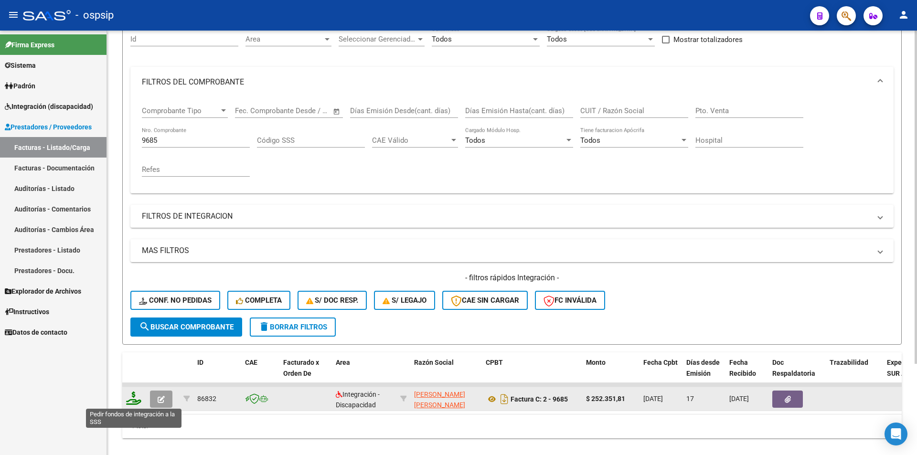
click at [131, 402] on icon at bounding box center [133, 398] width 15 height 13
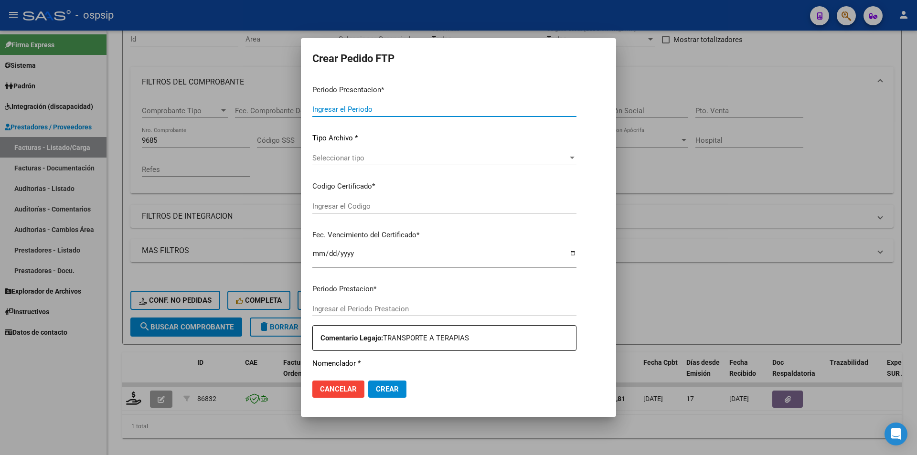
type input "202507"
type input "$ 252.351,81"
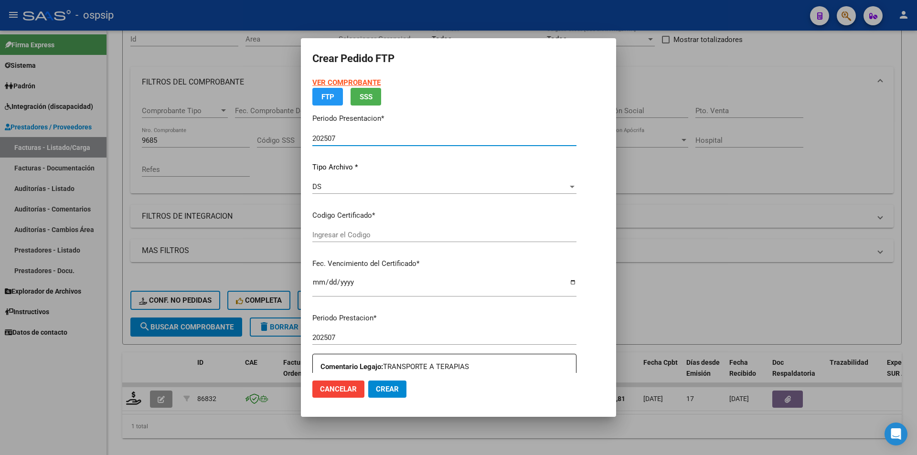
type input "ARG020005701680020240514 20290514"
type input "2029-05-14"
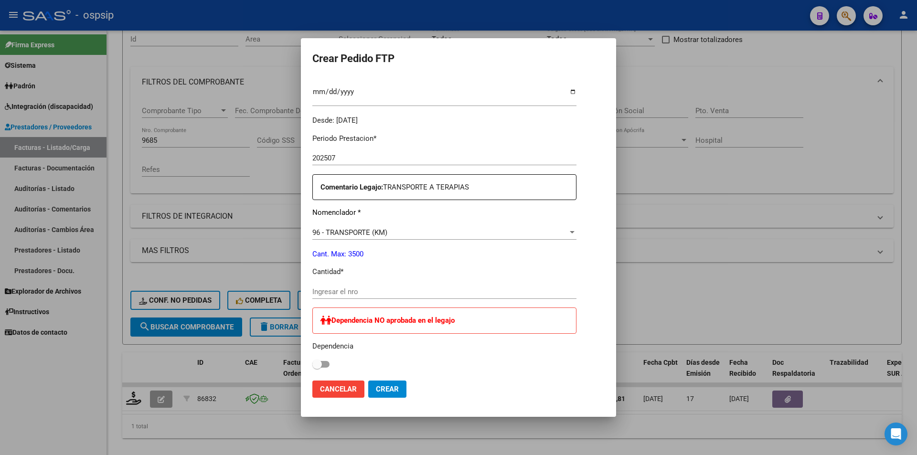
scroll to position [264, 0]
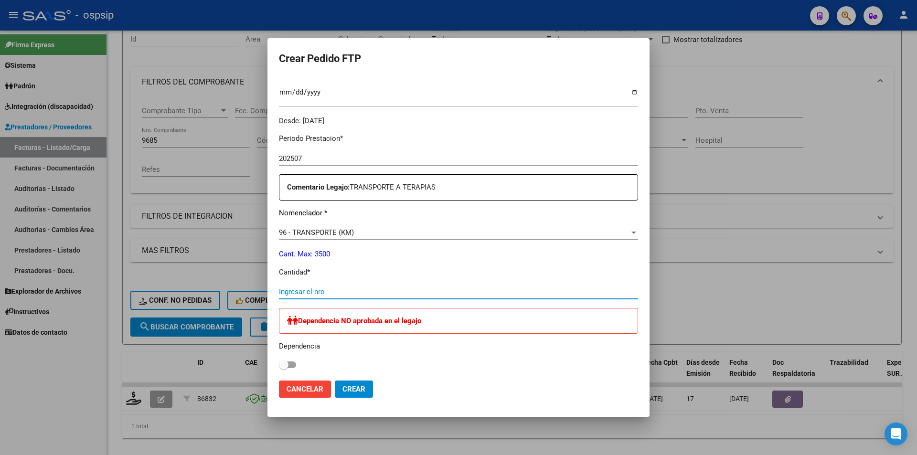
click at [330, 291] on input "Ingresar el nro" at bounding box center [458, 292] width 359 height 9
type input "466"
click at [368, 392] on button "Crear" at bounding box center [354, 389] width 38 height 17
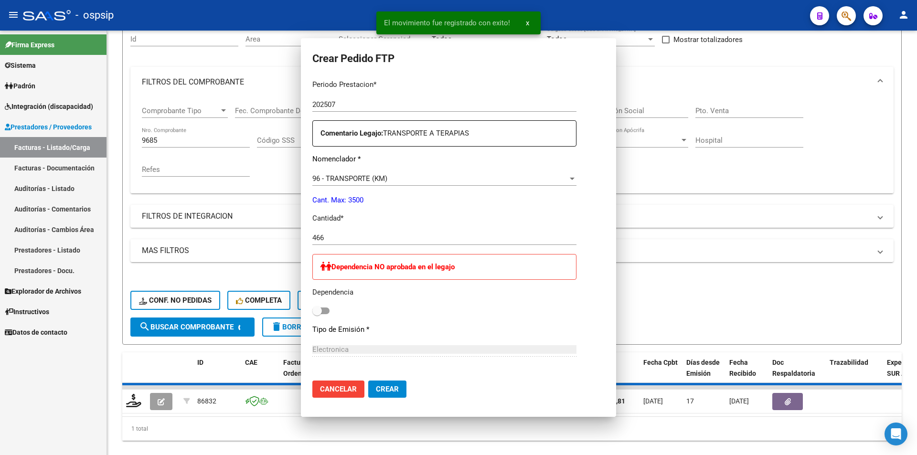
scroll to position [0, 0]
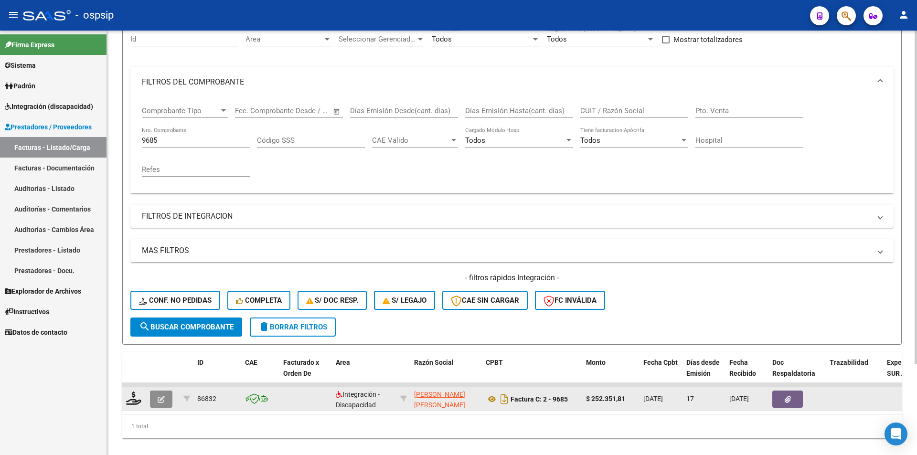
click at [162, 398] on icon "button" at bounding box center [161, 399] width 7 height 7
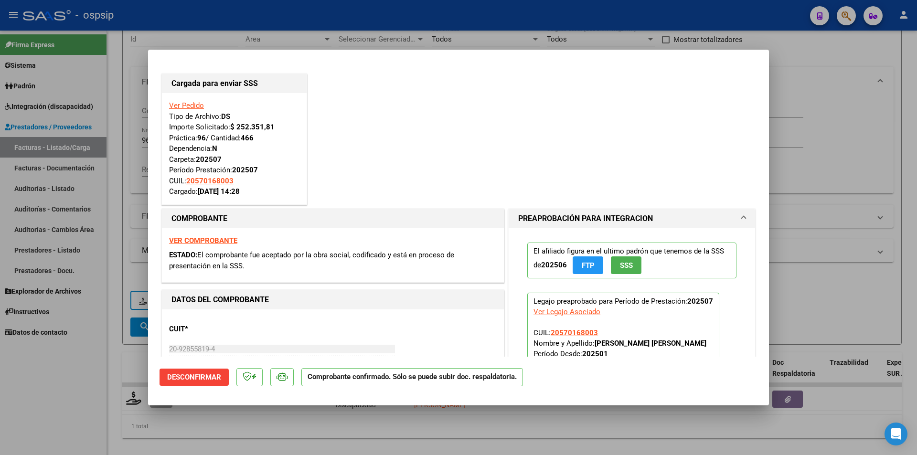
click at [91, 406] on div at bounding box center [458, 227] width 917 height 455
type input "$ 0,00"
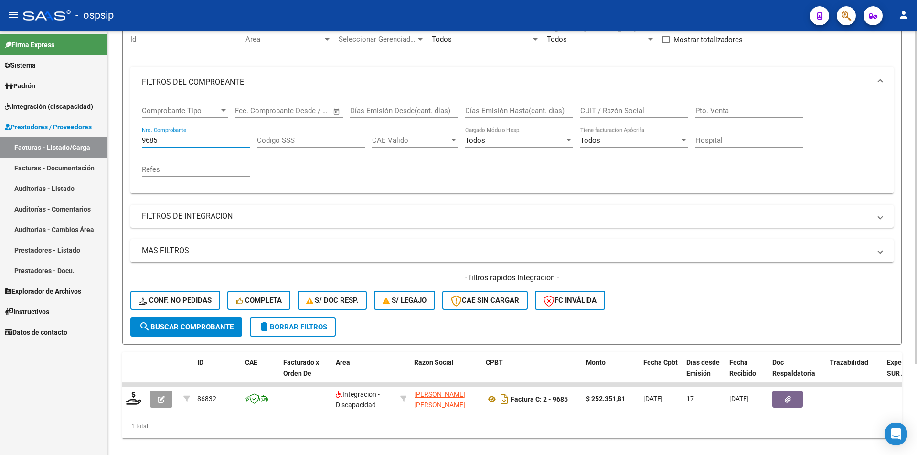
drag, startPoint x: 159, startPoint y: 141, endPoint x: 128, endPoint y: 140, distance: 31.1
click at [128, 140] on form "Filtros Id Area Area Seleccionar Gerenciador Seleccionar Gerenciador Todos Conf…" at bounding box center [512, 181] width 780 height 327
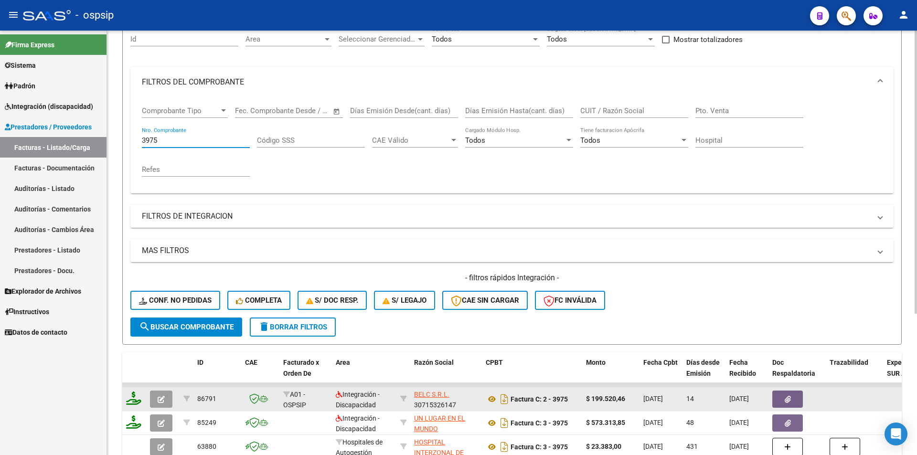
type input "3975"
click at [137, 397] on icon at bounding box center [133, 398] width 15 height 13
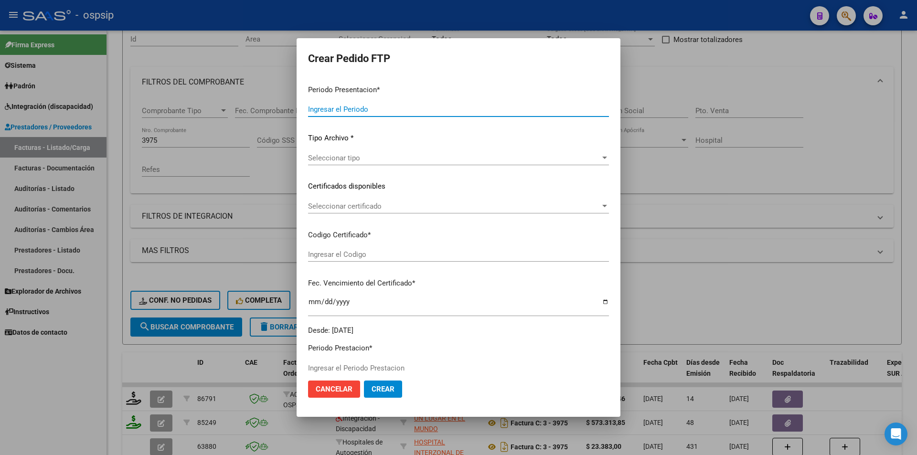
type input "202507"
type input "$ 199.520,46"
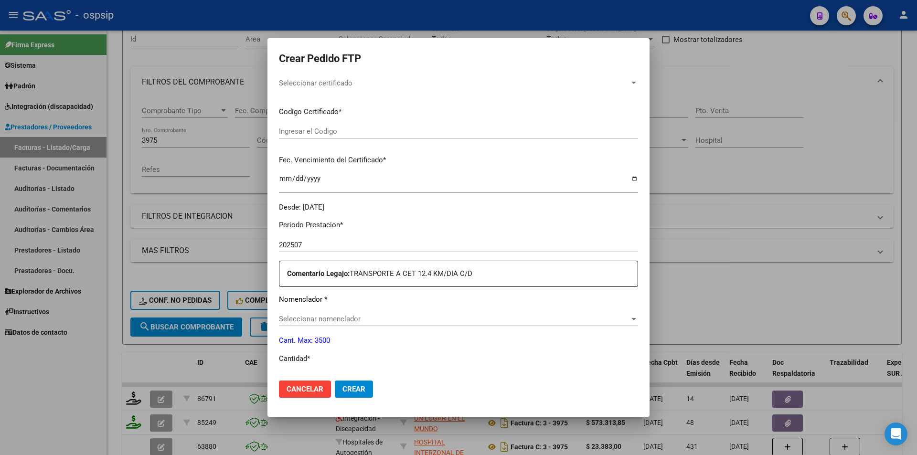
type input "7799884507"
type input "2026-05-04"
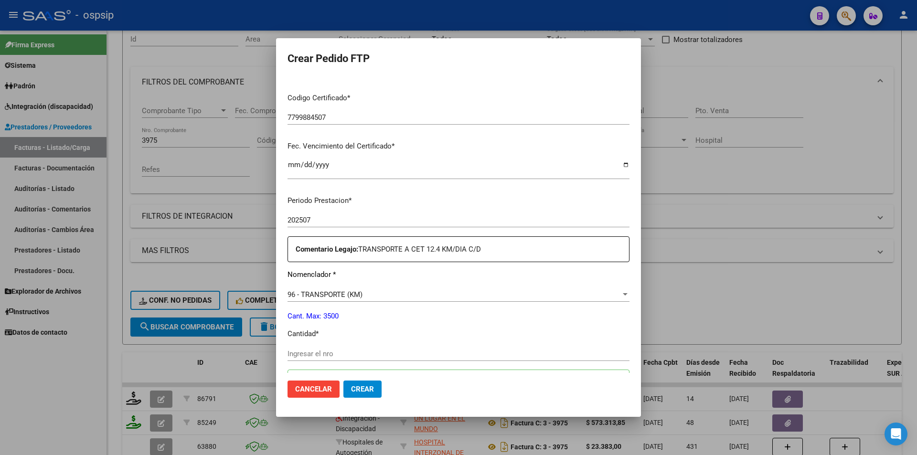
click at [333, 362] on div "Ingresar el nro" at bounding box center [459, 358] width 342 height 23
click at [305, 353] on input "Ingresar el nro" at bounding box center [459, 354] width 342 height 9
type input "274"
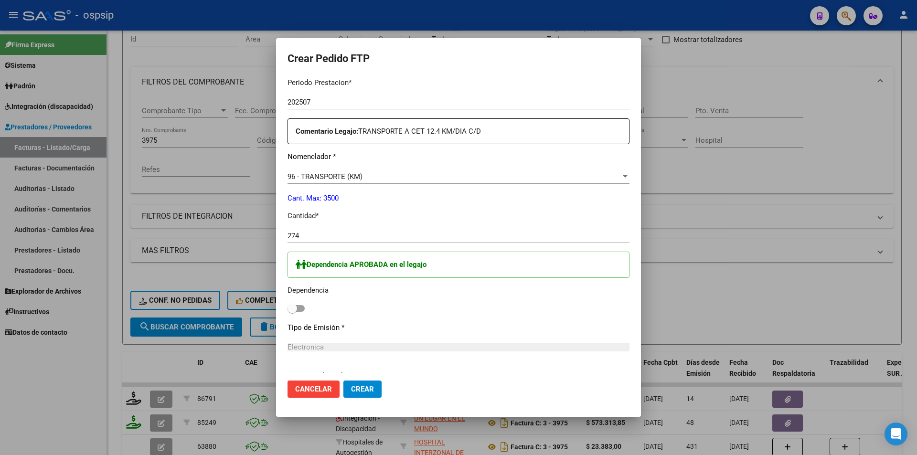
scroll to position [334, 0]
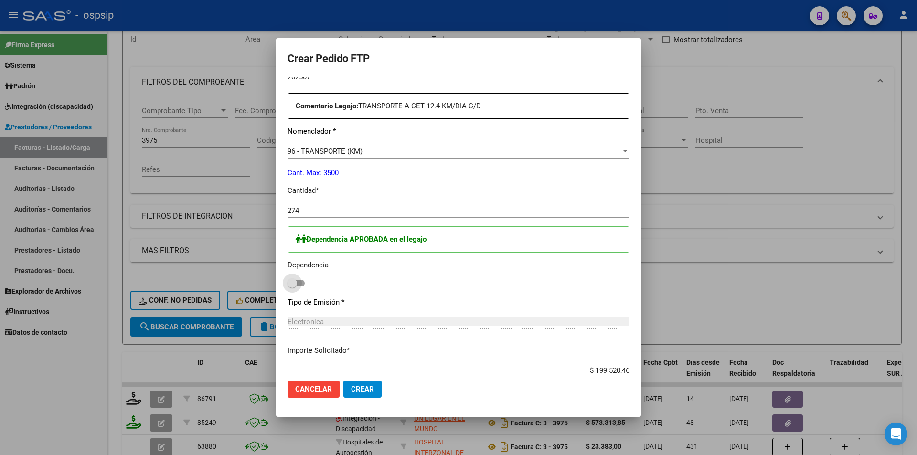
click at [293, 281] on span at bounding box center [296, 283] width 17 height 7
click at [292, 287] on input "checkbox" at bounding box center [292, 287] width 0 height 0
checkbox input "true"
click at [363, 391] on span "Crear" at bounding box center [362, 389] width 23 height 9
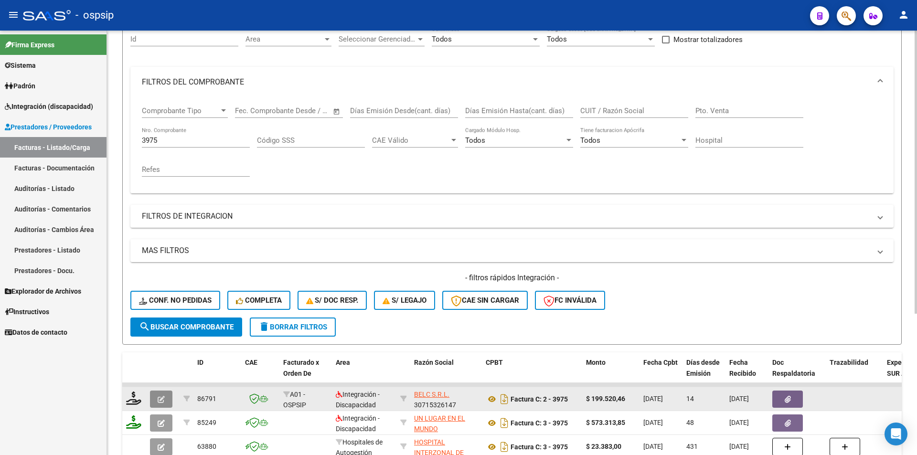
click at [158, 401] on icon "button" at bounding box center [161, 399] width 7 height 7
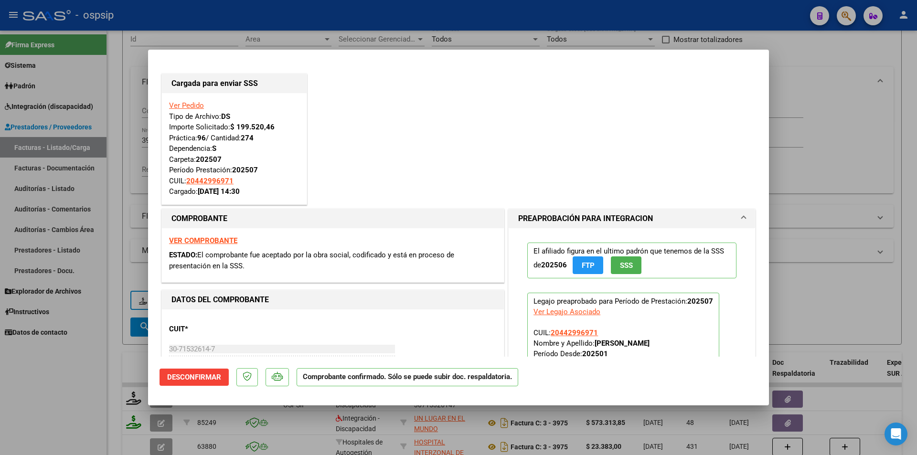
click at [85, 368] on div at bounding box center [458, 227] width 917 height 455
type input "$ 0,00"
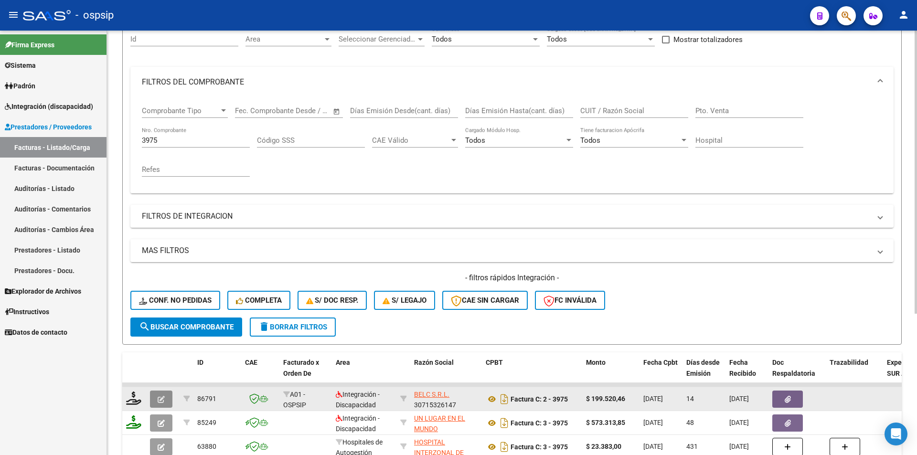
click at [165, 401] on button "button" at bounding box center [161, 399] width 22 height 17
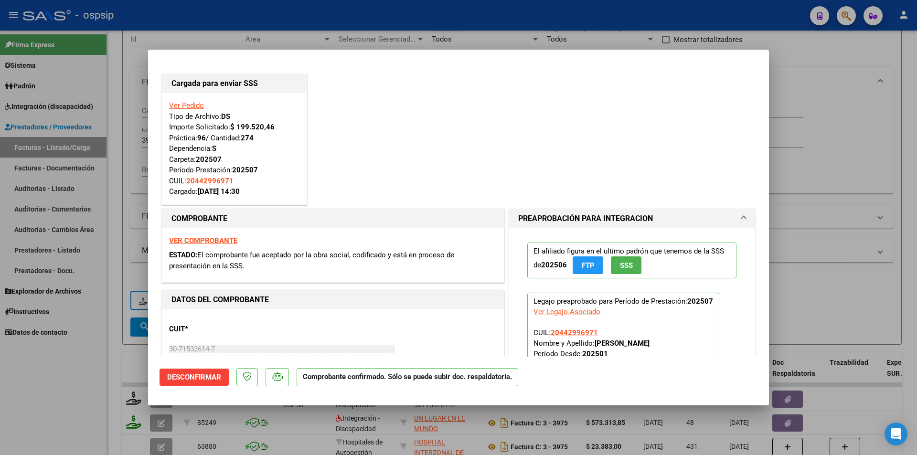
drag, startPoint x: 119, startPoint y: 163, endPoint x: 119, endPoint y: 158, distance: 5.7
click at [119, 163] on div at bounding box center [458, 227] width 917 height 455
type input "$ 0,00"
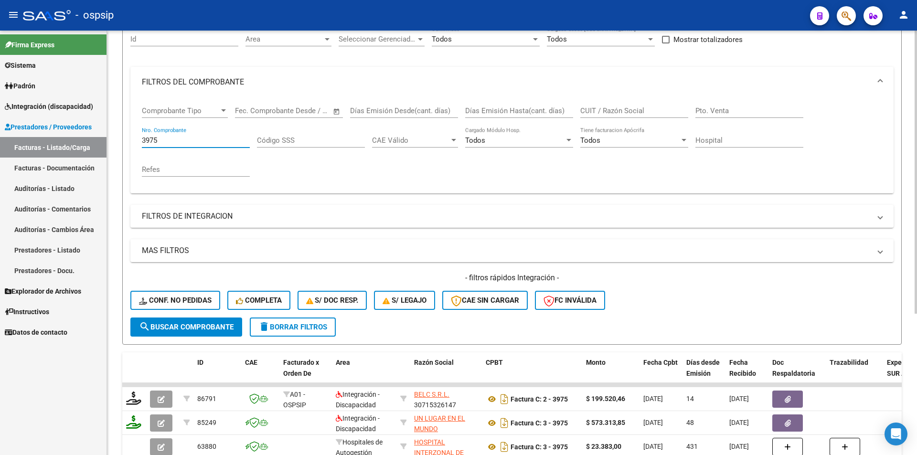
drag, startPoint x: 160, startPoint y: 138, endPoint x: 131, endPoint y: 138, distance: 29.1
click at [131, 138] on div "Comprobante Tipo Comprobante Tipo Start date – End date Fec. Comprobante Desde …" at bounding box center [511, 145] width 763 height 96
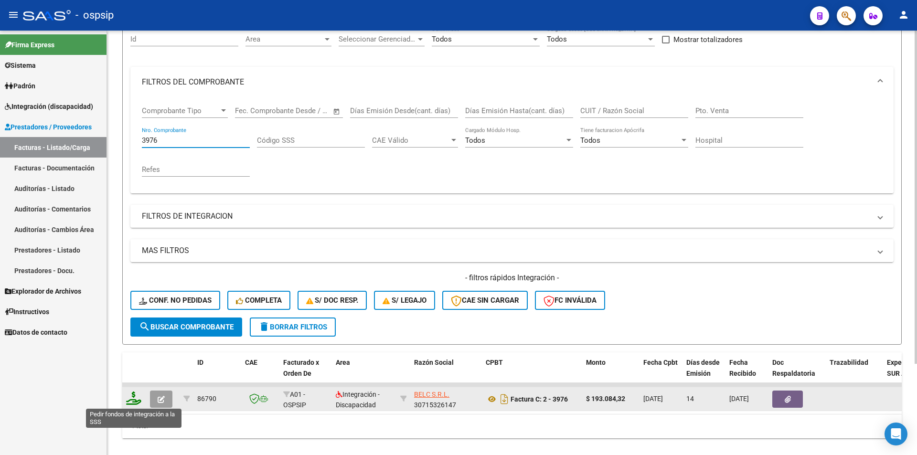
type input "3976"
click at [129, 399] on icon at bounding box center [133, 398] width 15 height 13
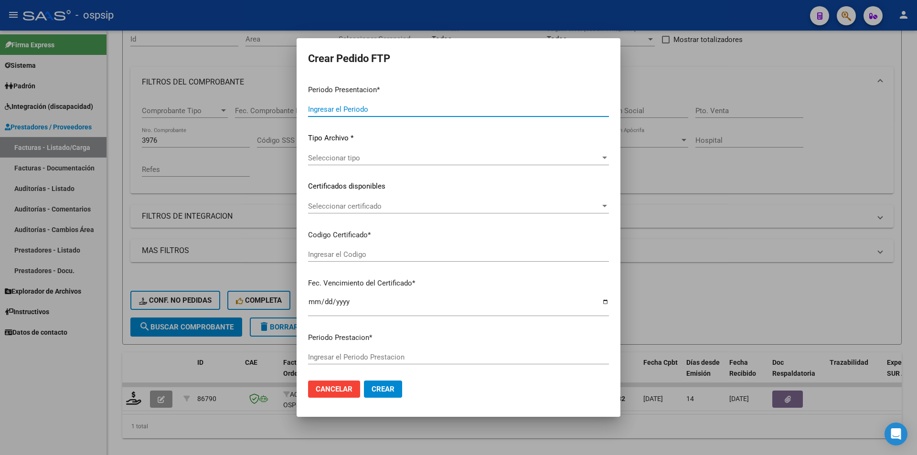
type input "202507"
type input "$ 193.084,32"
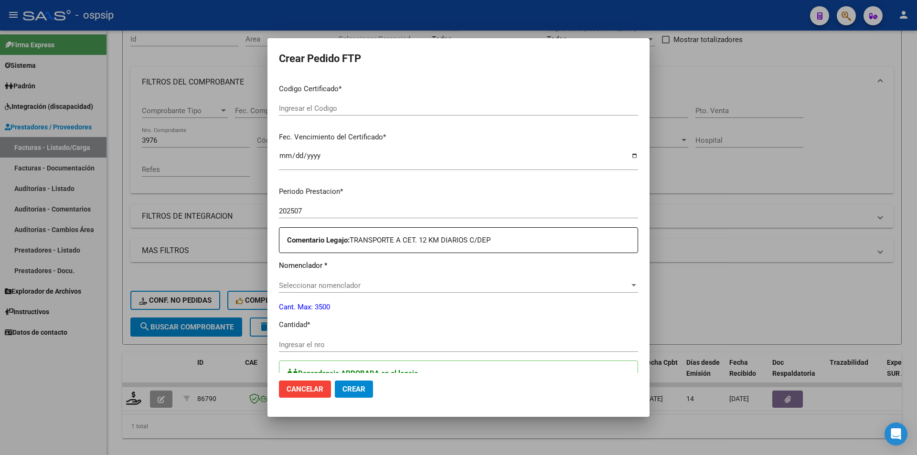
type input "5121826299"
type input "2026-05-23"
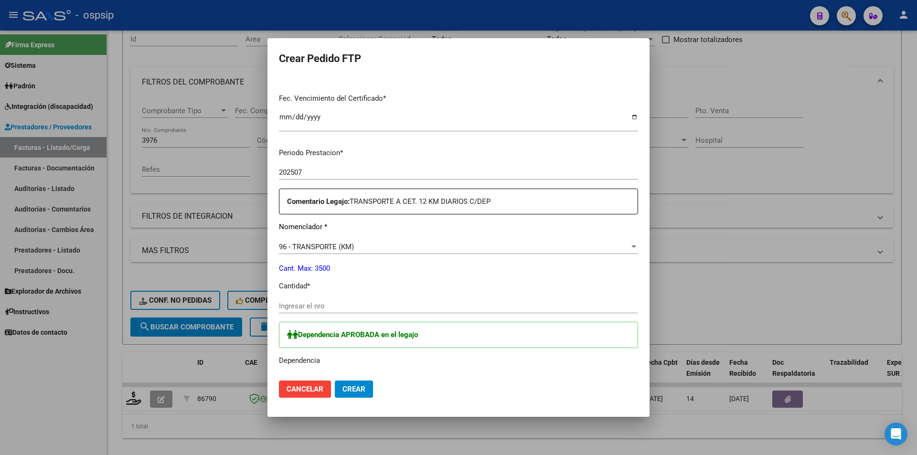
click at [345, 303] on input "Ingresar el nro" at bounding box center [458, 306] width 359 height 9
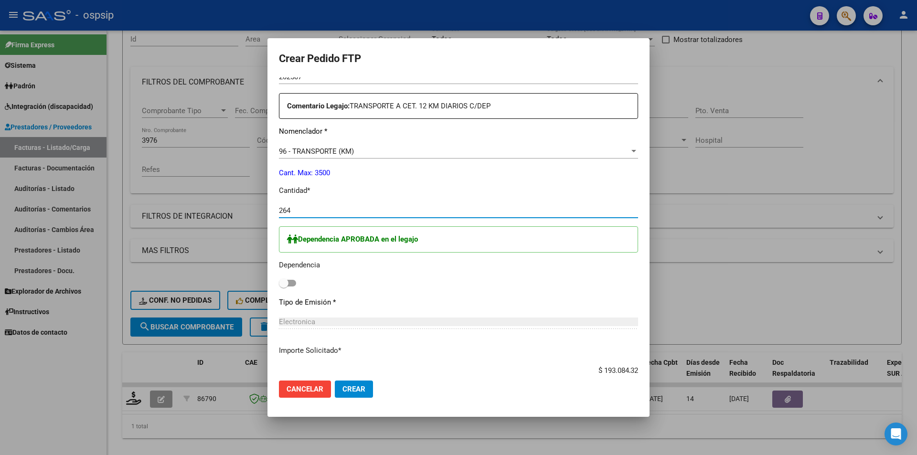
type input "264"
click at [292, 282] on span at bounding box center [287, 283] width 17 height 7
click at [284, 287] on input "checkbox" at bounding box center [283, 287] width 0 height 0
checkbox input "true"
click at [350, 393] on span "Crear" at bounding box center [354, 389] width 23 height 9
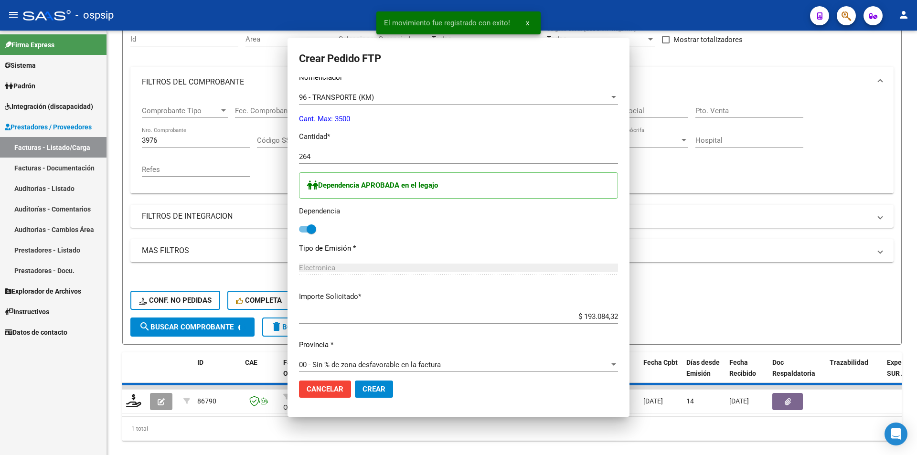
scroll to position [0, 0]
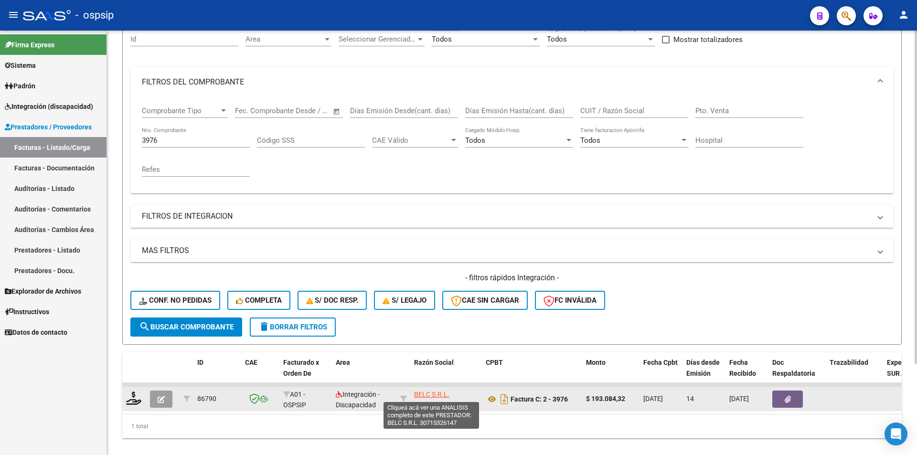
click at [429, 395] on span "BELC S.R.L." at bounding box center [431, 395] width 35 height 8
type textarea "30715326147"
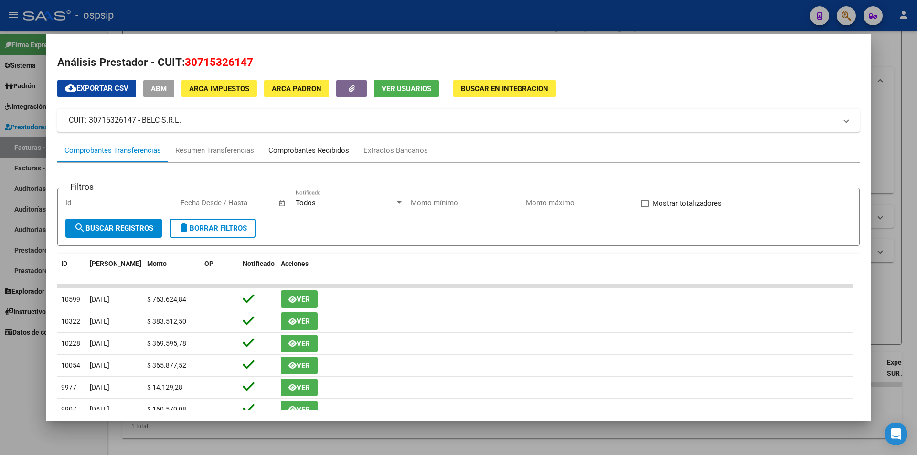
click at [319, 152] on div "Comprobantes Recibidos" at bounding box center [308, 150] width 81 height 11
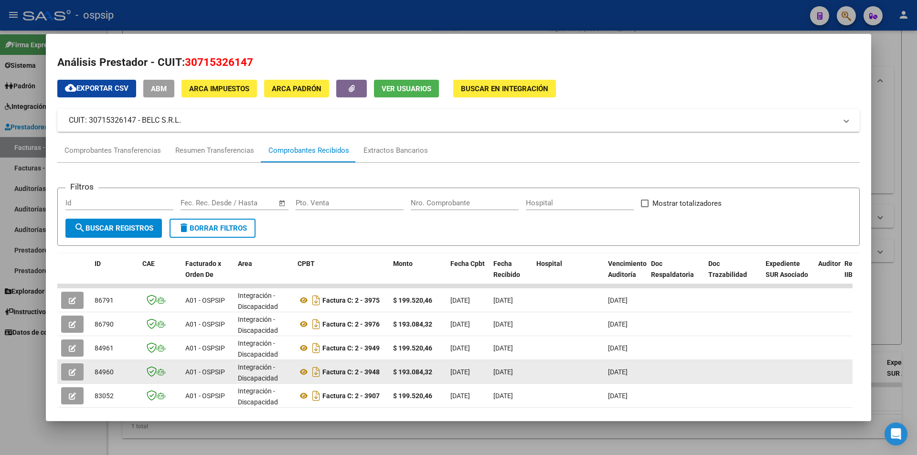
click at [75, 373] on icon "button" at bounding box center [72, 372] width 7 height 7
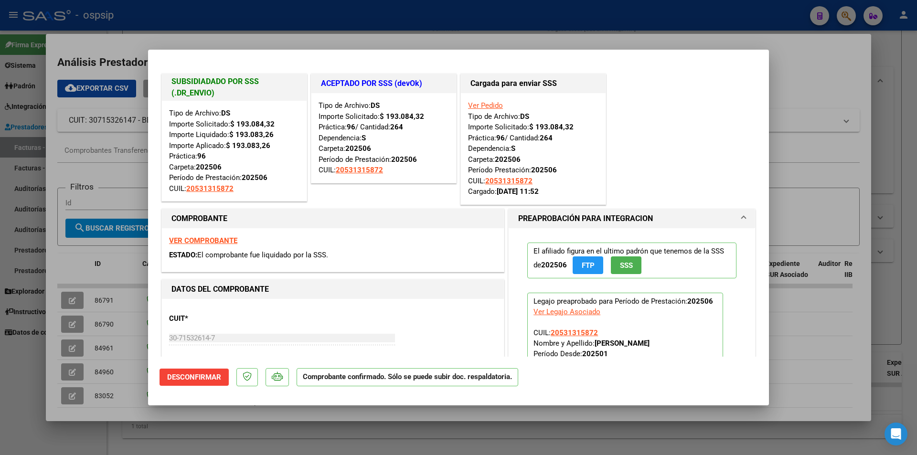
click at [130, 442] on div at bounding box center [458, 227] width 917 height 455
type input "$ 0,00"
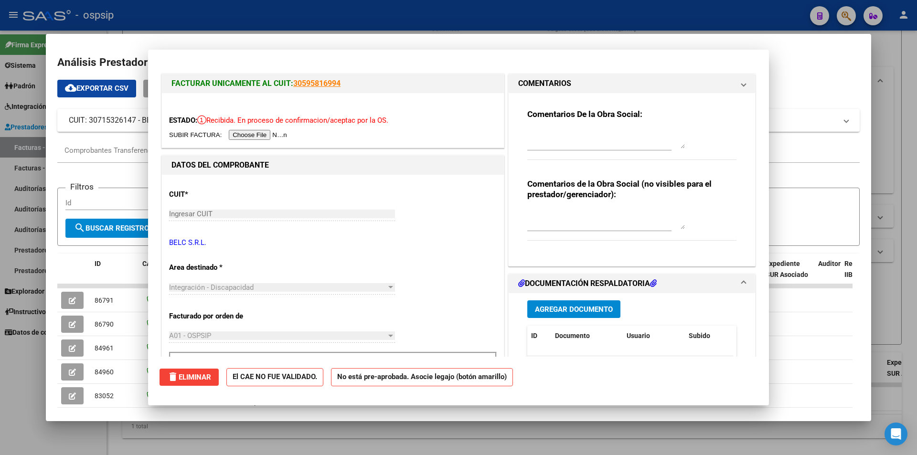
click at [85, 438] on div at bounding box center [458, 227] width 917 height 455
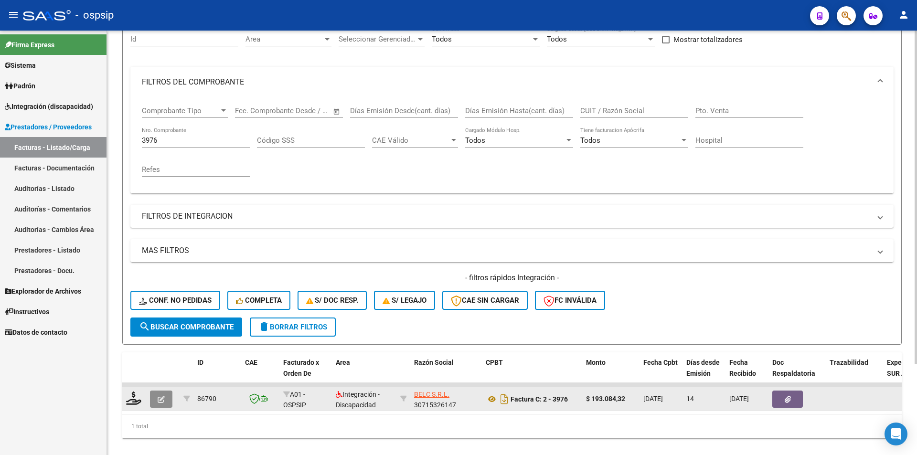
click at [165, 402] on button "button" at bounding box center [161, 399] width 22 height 17
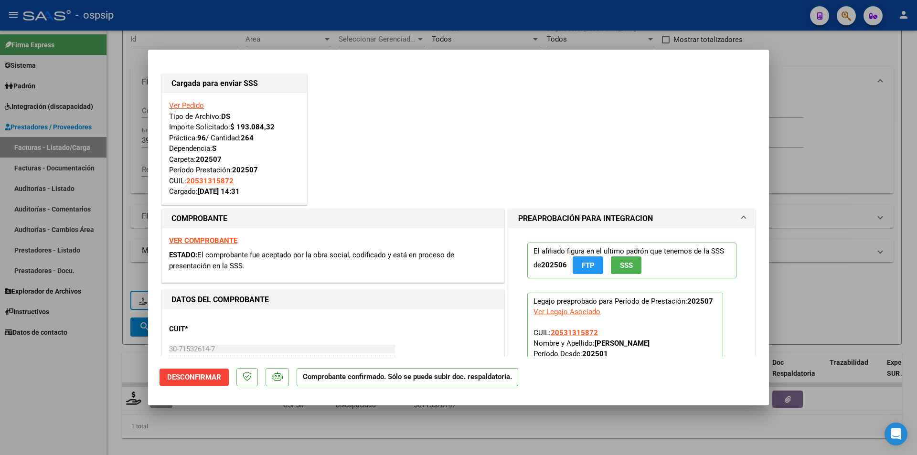
click at [57, 401] on div at bounding box center [458, 227] width 917 height 455
type input "$ 0,00"
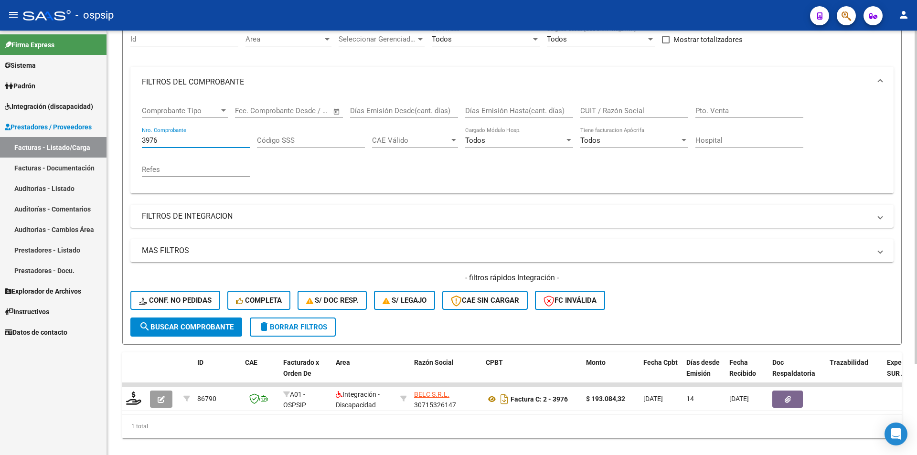
drag, startPoint x: 165, startPoint y: 142, endPoint x: 122, endPoint y: 137, distance: 43.8
click at [122, 137] on div "Video tutorial PRESTADORES -> Listado de CPBTs Emitidos por Prestadores / Prove…" at bounding box center [512, 202] width 810 height 534
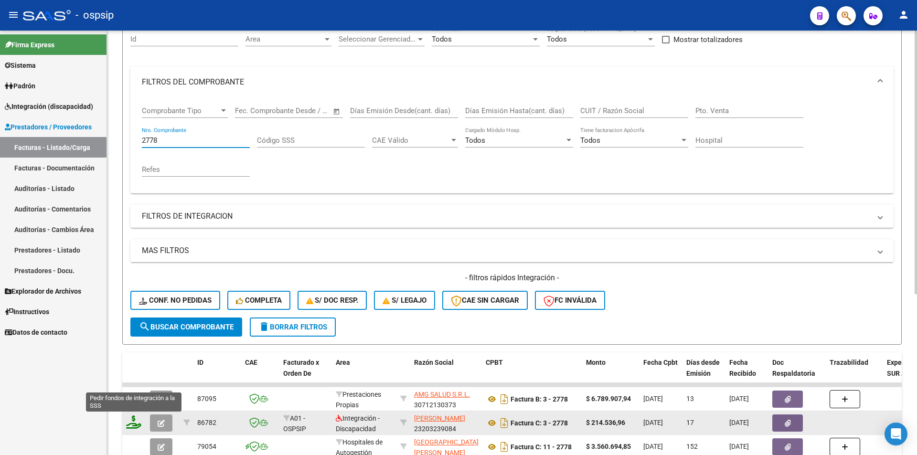
type input "2778"
click at [129, 426] on icon at bounding box center [133, 422] width 15 height 13
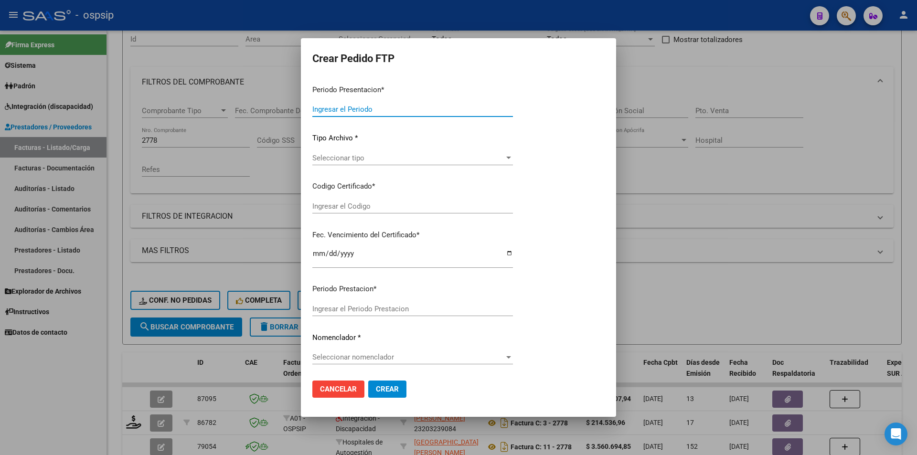
type input "202507"
type input "$ 214.536,96"
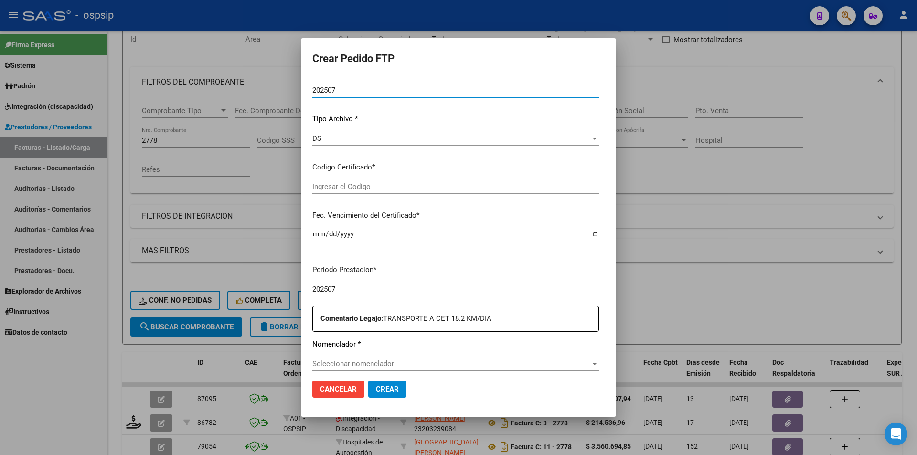
type input "4854957728"
type input "2026-10-30"
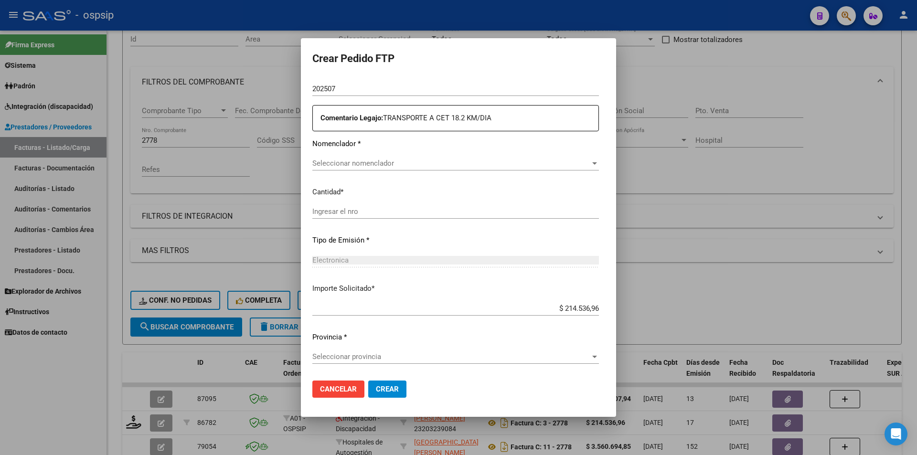
scroll to position [313, 0]
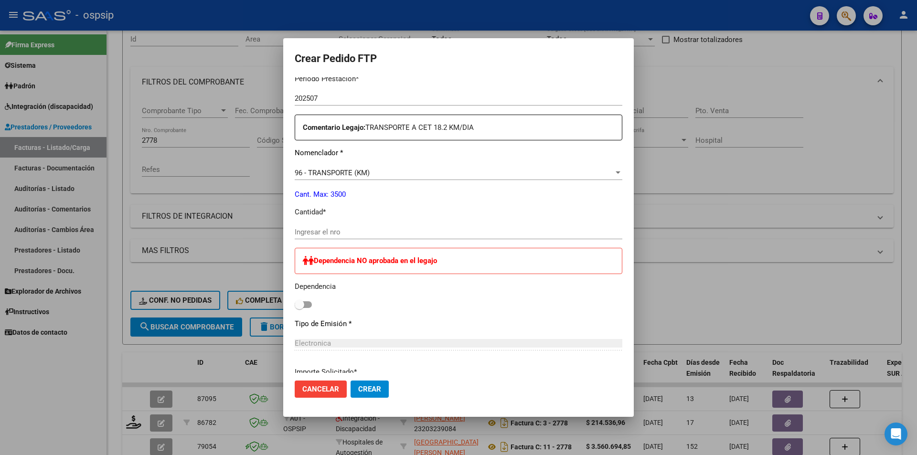
click at [327, 234] on input "Ingresar el nro" at bounding box center [459, 232] width 328 height 9
type input "396"
click at [359, 384] on button "Crear" at bounding box center [370, 389] width 38 height 17
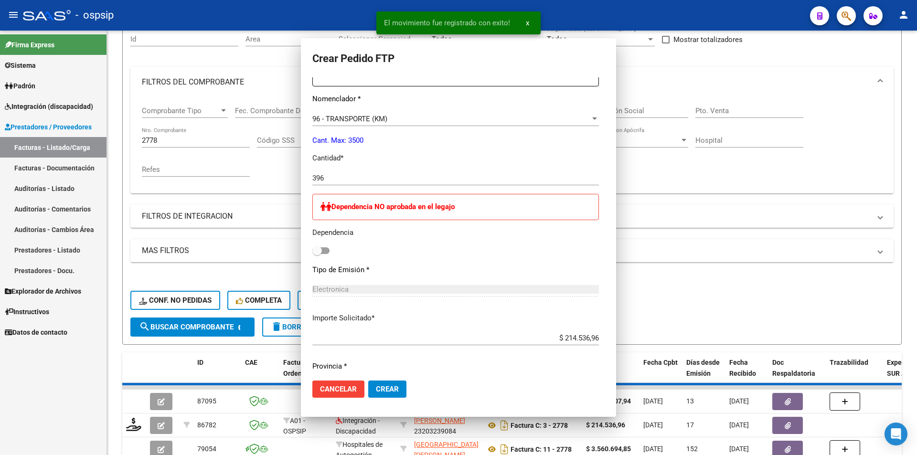
scroll to position [0, 0]
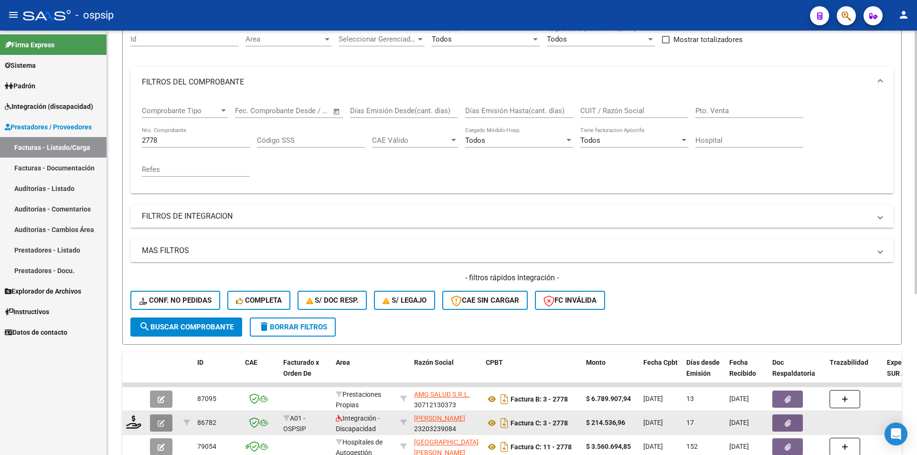
click at [166, 425] on button "button" at bounding box center [161, 423] width 22 height 17
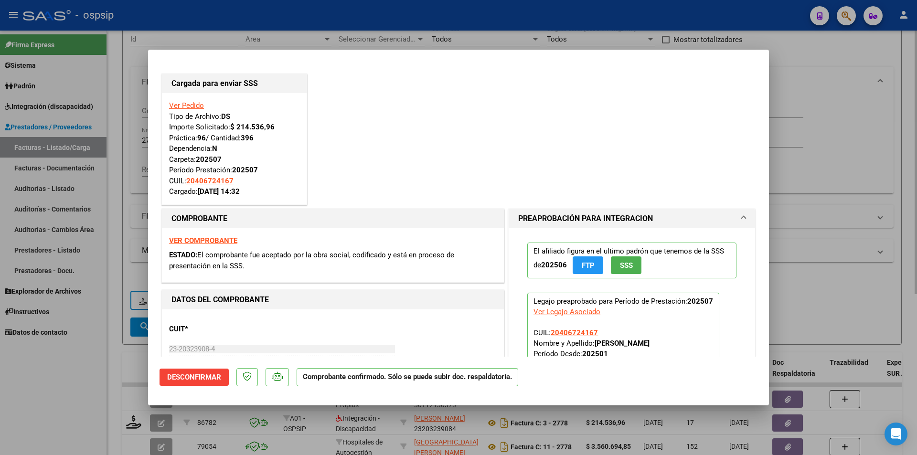
drag, startPoint x: 105, startPoint y: 110, endPoint x: 168, endPoint y: 136, distance: 67.7
click at [105, 110] on div at bounding box center [458, 227] width 917 height 455
type input "$ 0,00"
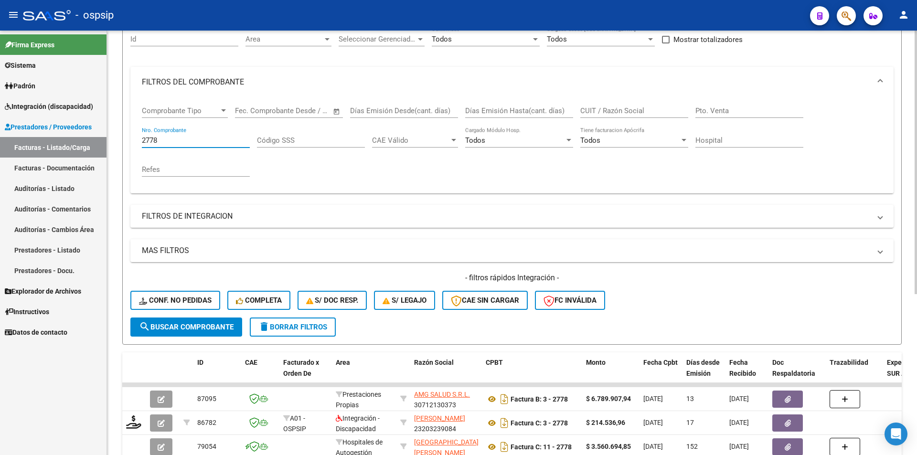
drag, startPoint x: 171, startPoint y: 144, endPoint x: 114, endPoint y: 143, distance: 56.4
click at [115, 142] on div "Video tutorial PRESTADORES -> Listado de CPBTs Emitidos por Prestadores / Prove…" at bounding box center [512, 273] width 810 height 677
click at [160, 136] on input "2778" at bounding box center [196, 140] width 108 height 9
drag, startPoint x: 160, startPoint y: 139, endPoint x: 125, endPoint y: 141, distance: 35.5
click at [125, 141] on form "Filtros Id Area Area Seleccionar Gerenciador Seleccionar Gerenciador Todos Conf…" at bounding box center [512, 181] width 780 height 327
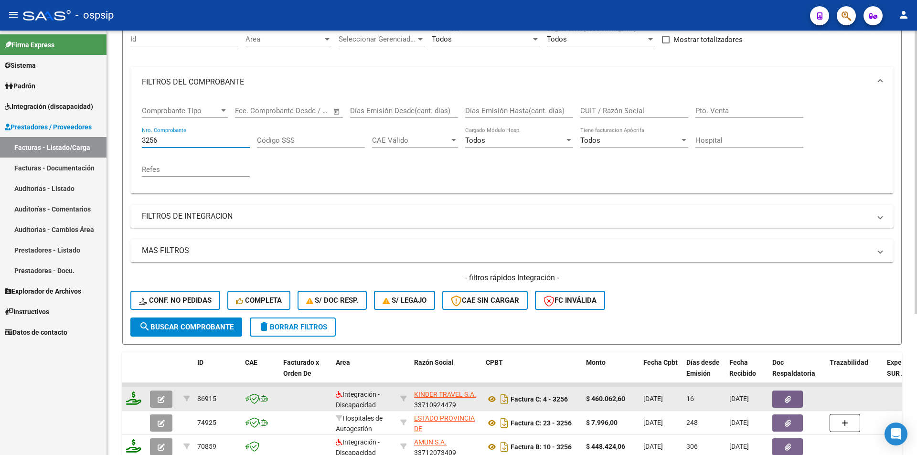
type input "3256"
click at [137, 399] on icon at bounding box center [133, 398] width 15 height 13
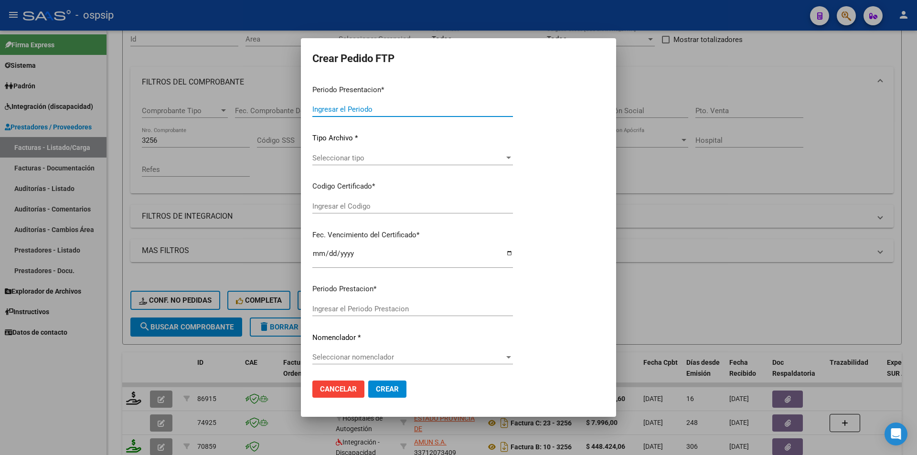
type input "202507"
type input "$ 460.062,60"
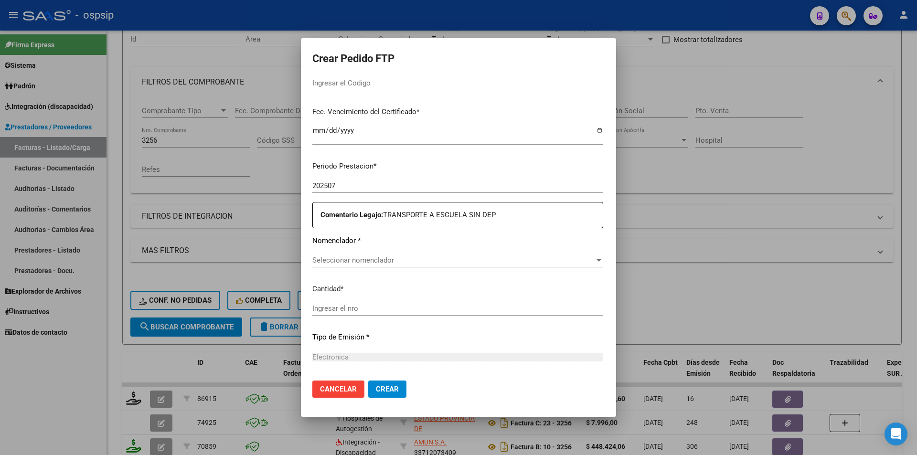
type input "125486322"
type input "2025-09-06"
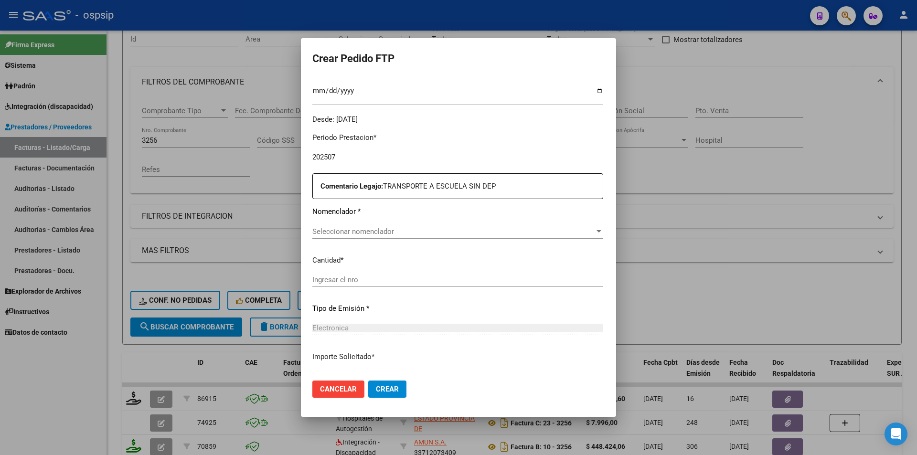
scroll to position [265, 0]
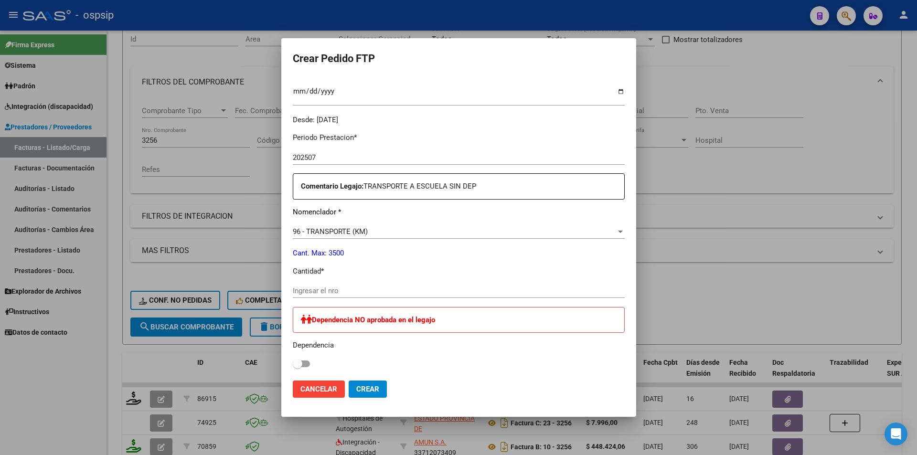
click at [302, 290] on input "Ingresar el nro" at bounding box center [459, 291] width 332 height 9
type input "850"
click at [356, 389] on span "Crear" at bounding box center [367, 389] width 23 height 9
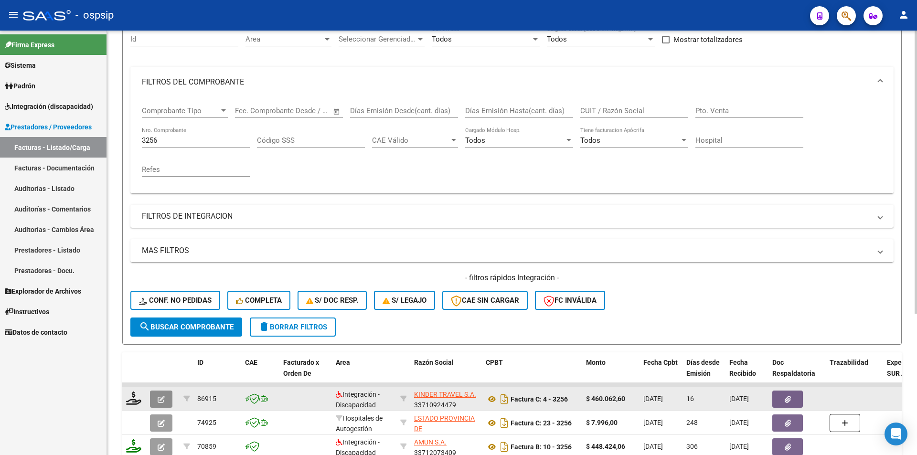
click at [163, 399] on icon "button" at bounding box center [161, 399] width 7 height 7
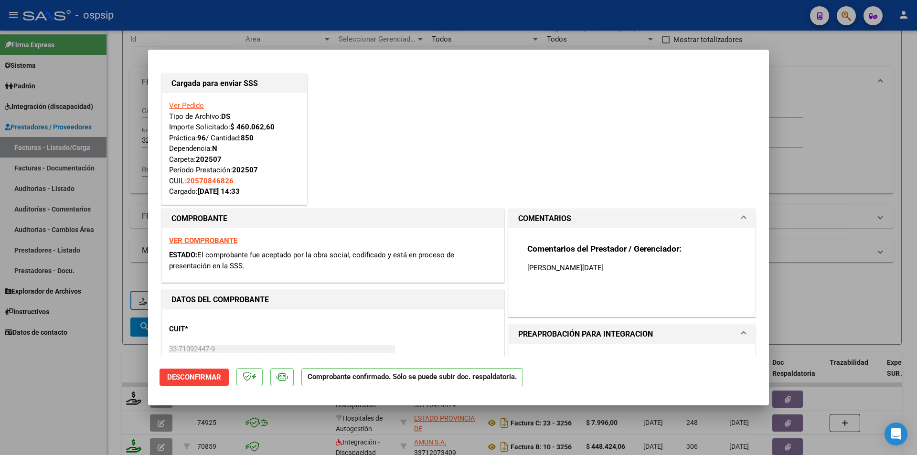
drag, startPoint x: 139, startPoint y: 190, endPoint x: 155, endPoint y: 145, distance: 47.3
click at [139, 186] on div at bounding box center [458, 227] width 917 height 455
type input "$ 0,00"
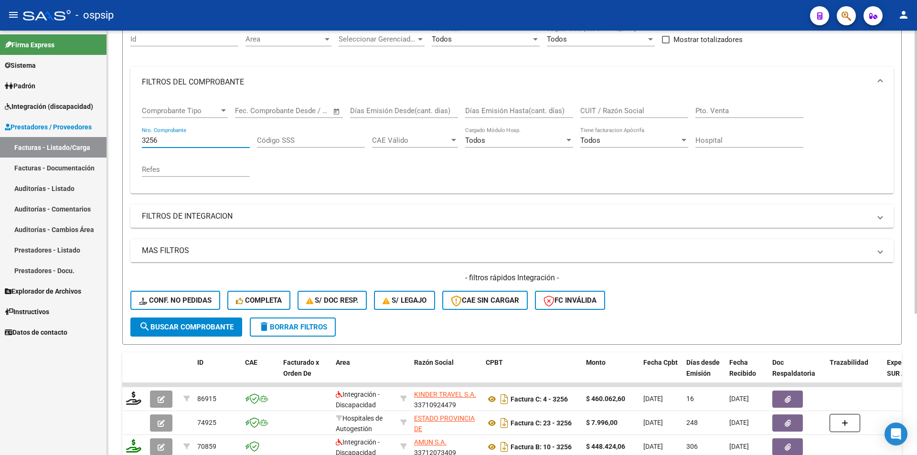
drag, startPoint x: 164, startPoint y: 137, endPoint x: 119, endPoint y: 140, distance: 45.0
click at [119, 140] on div "Video tutorial PRESTADORES -> Listado de CPBTs Emitidos por Prestadores / Prove…" at bounding box center [512, 250] width 810 height 630
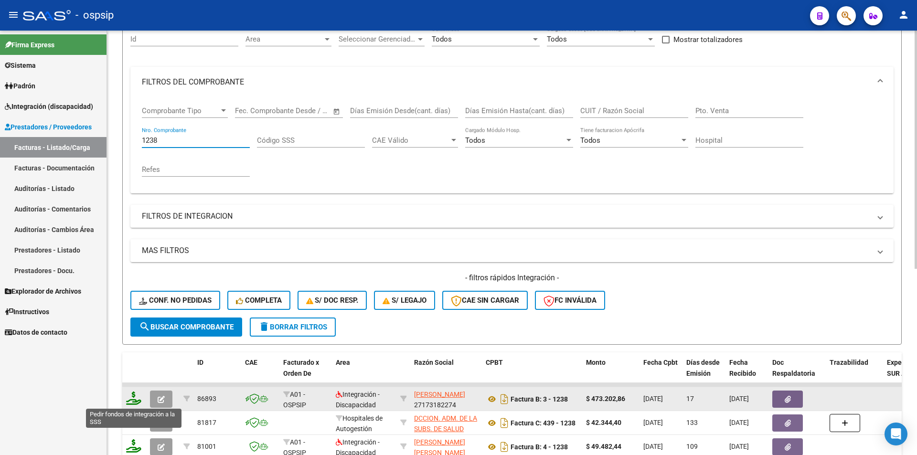
type input "1238"
click at [128, 393] on icon at bounding box center [133, 398] width 15 height 13
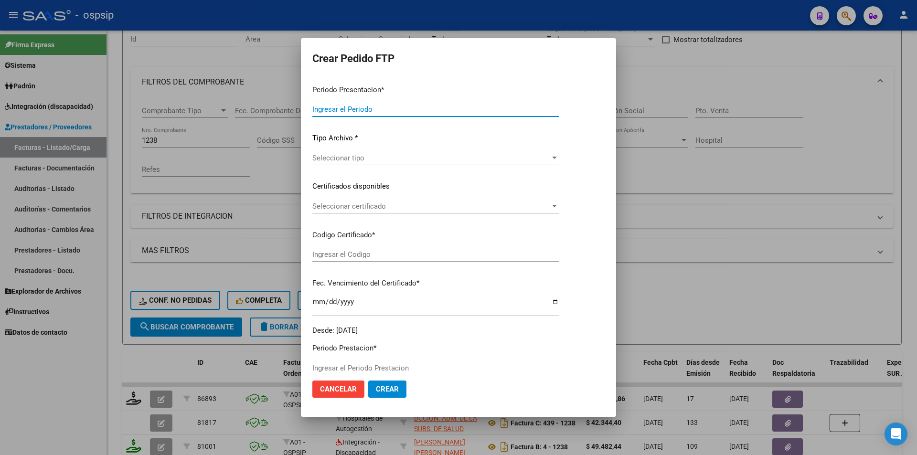
type input "202507"
type input "$ 473.202,86"
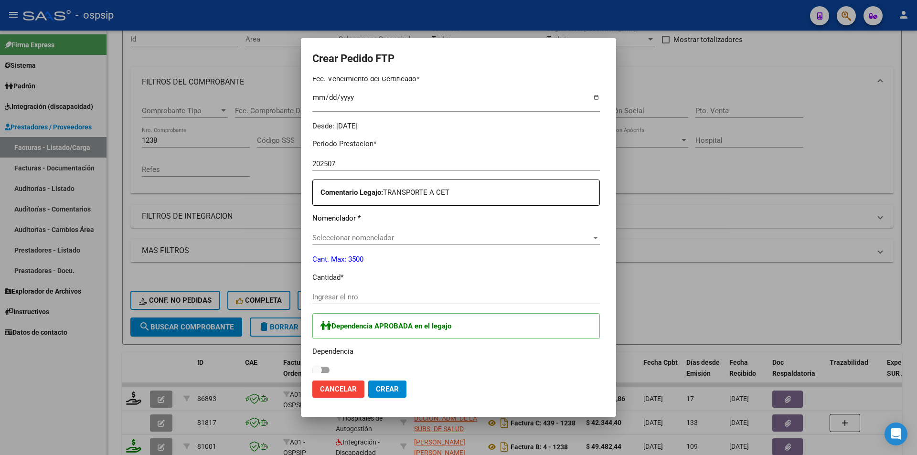
type input "ARG02-00054531990-20191021-20221021"
type input "2025-10-21"
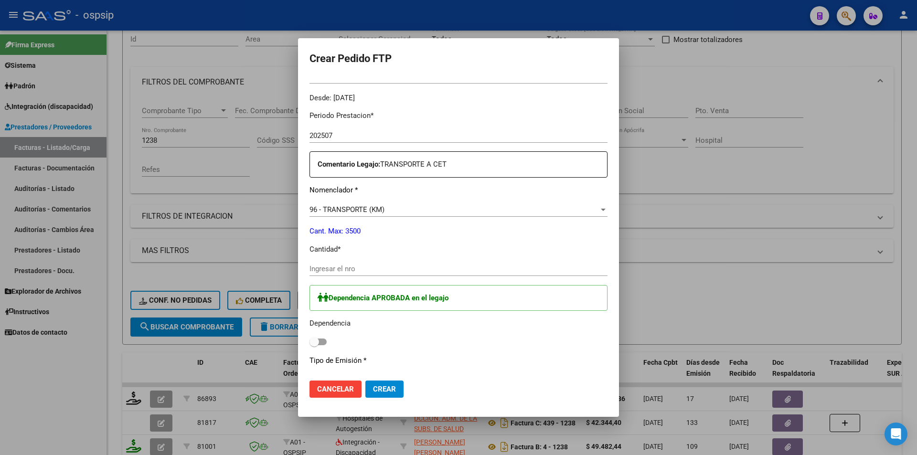
click at [321, 268] on input "Ingresar el nro" at bounding box center [459, 269] width 298 height 9
type input "647"
click at [310, 339] on span at bounding box center [318, 342] width 17 height 7
click at [314, 345] on input "checkbox" at bounding box center [314, 345] width 0 height 0
checkbox input "true"
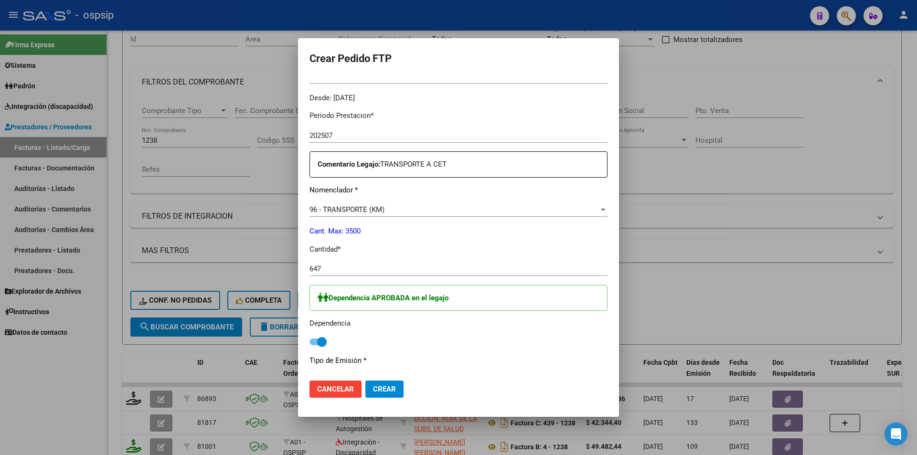
click at [365, 385] on button "Crear" at bounding box center [384, 389] width 38 height 17
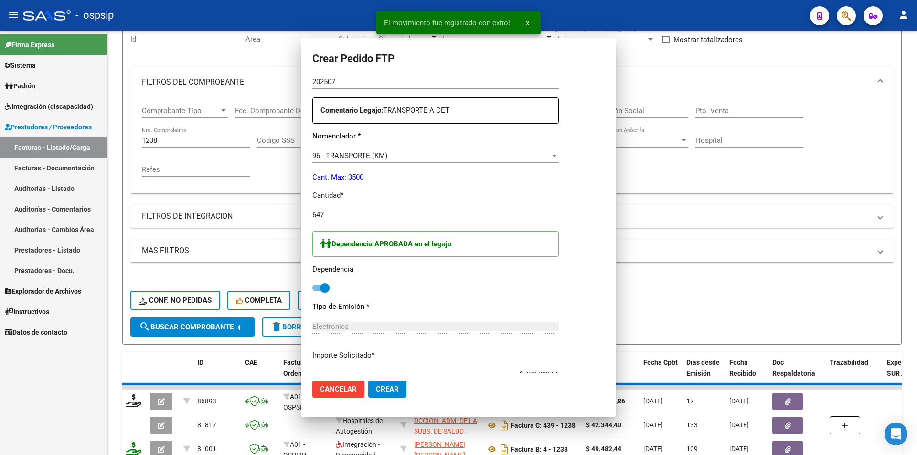
scroll to position [233, 0]
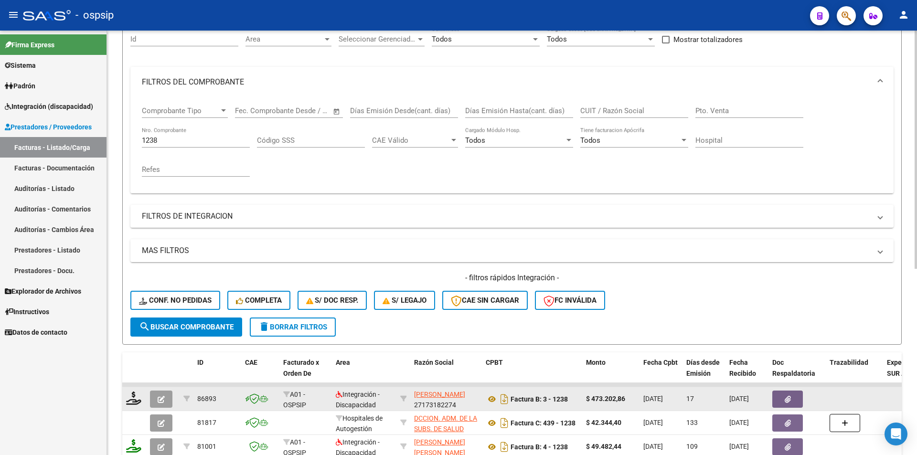
click at [159, 399] on icon "button" at bounding box center [161, 399] width 7 height 7
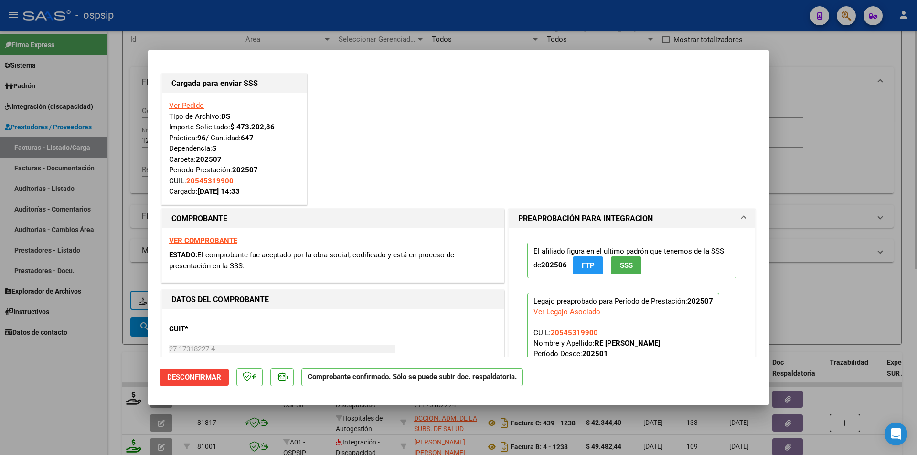
drag, startPoint x: 110, startPoint y: 237, endPoint x: 143, endPoint y: 198, distance: 50.8
click at [113, 232] on div at bounding box center [458, 227] width 917 height 455
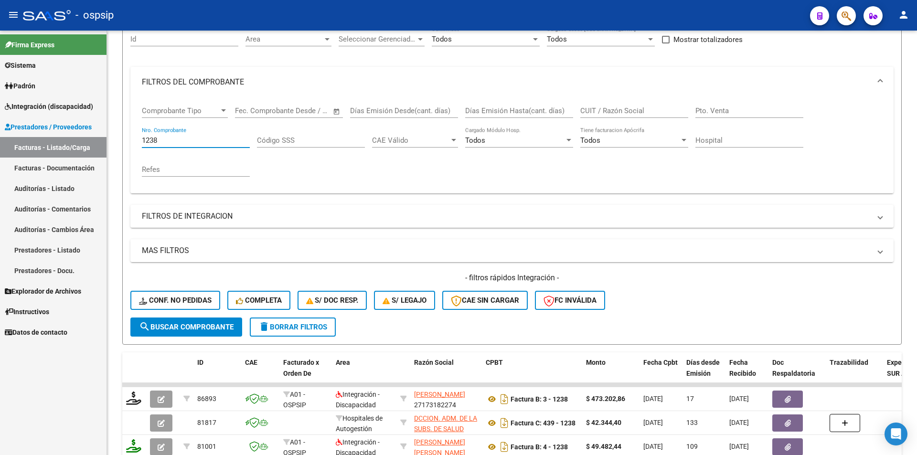
drag, startPoint x: 160, startPoint y: 139, endPoint x: 85, endPoint y: 141, distance: 75.0
click at [85, 140] on mat-sidenav-container "Firma Express Sistema Usuarios Todos los Usuarios Padrón Afiliados Empadronados…" at bounding box center [458, 243] width 917 height 425
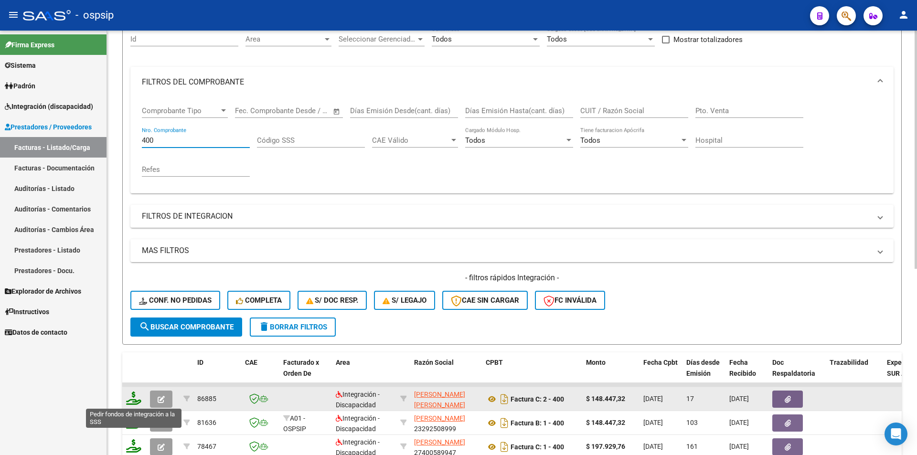
type input "400"
click at [135, 401] on icon at bounding box center [133, 398] width 15 height 13
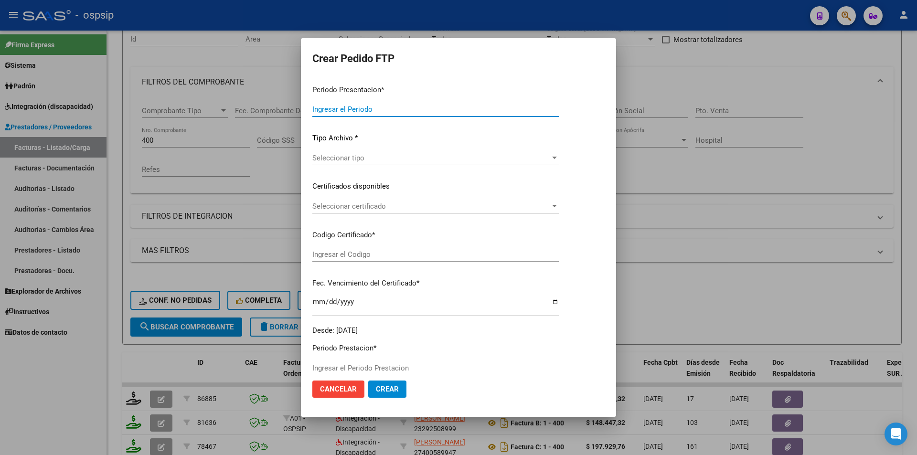
type input "202507"
type input "$ 148.447,32"
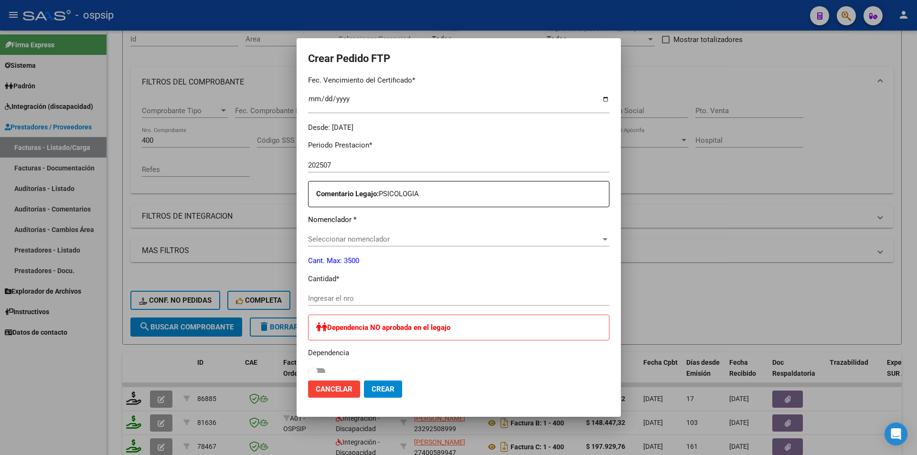
scroll to position [293, 0]
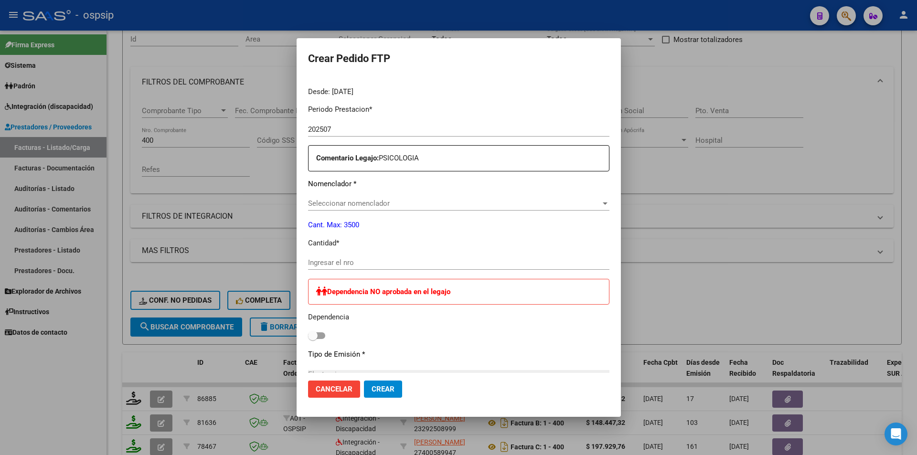
type input "8713372777"
type input "2029-12-13"
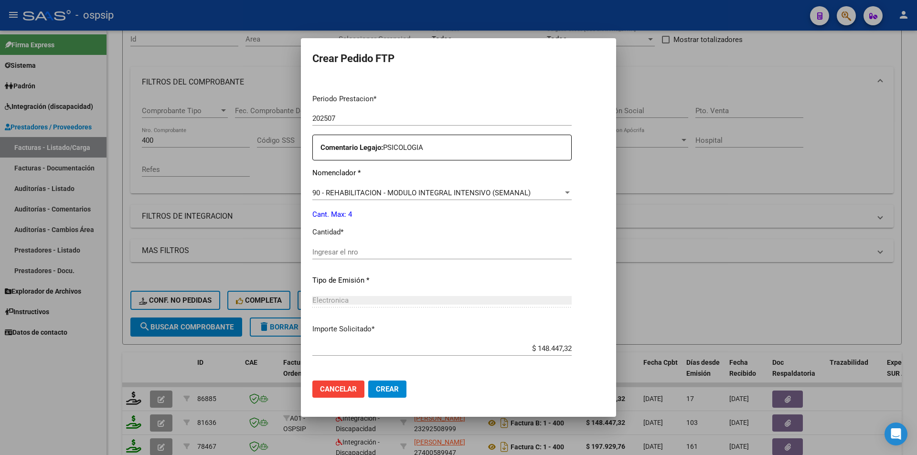
click at [323, 247] on div "Ingresar el nro" at bounding box center [441, 252] width 259 height 14
type input "4"
click at [377, 383] on button "Crear" at bounding box center [387, 389] width 38 height 17
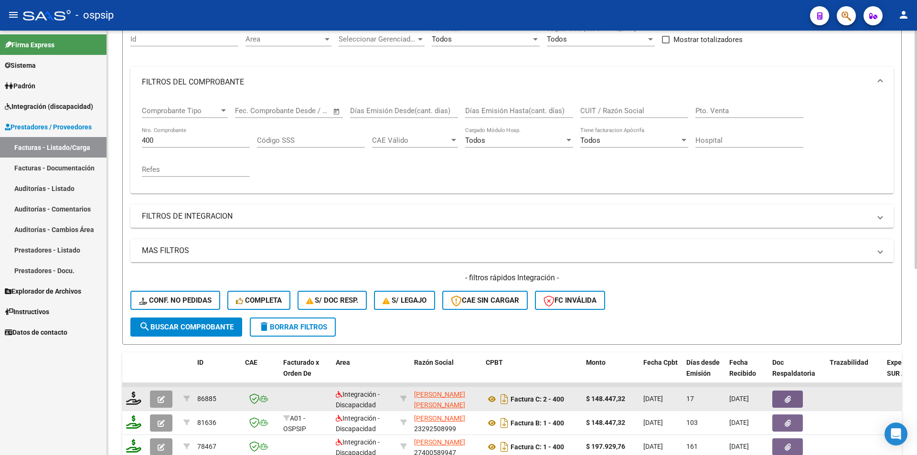
click at [161, 398] on icon "button" at bounding box center [161, 399] width 7 height 7
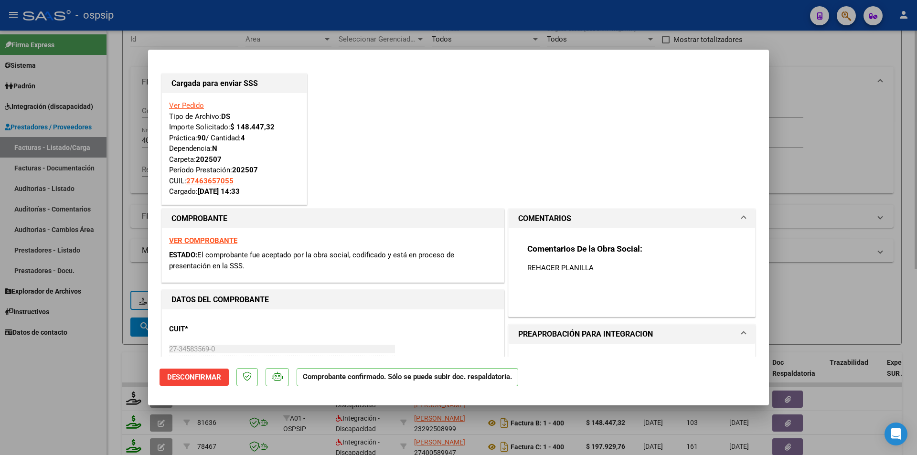
click at [113, 164] on div at bounding box center [458, 227] width 917 height 455
type input "$ 0,00"
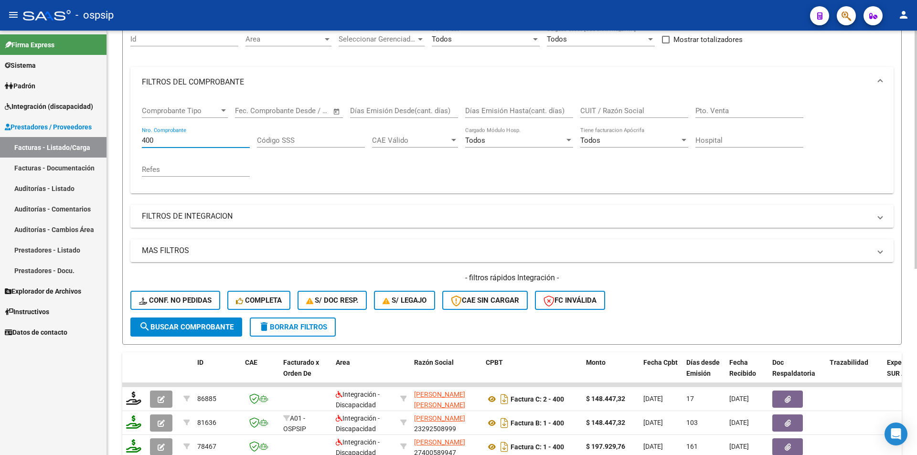
drag, startPoint x: 160, startPoint y: 138, endPoint x: 106, endPoint y: 137, distance: 54.0
click at [111, 137] on div "Video tutorial PRESTADORES -> Listado de CPBTs Emitidos por Prestadores / Prove…" at bounding box center [512, 309] width 810 height 749
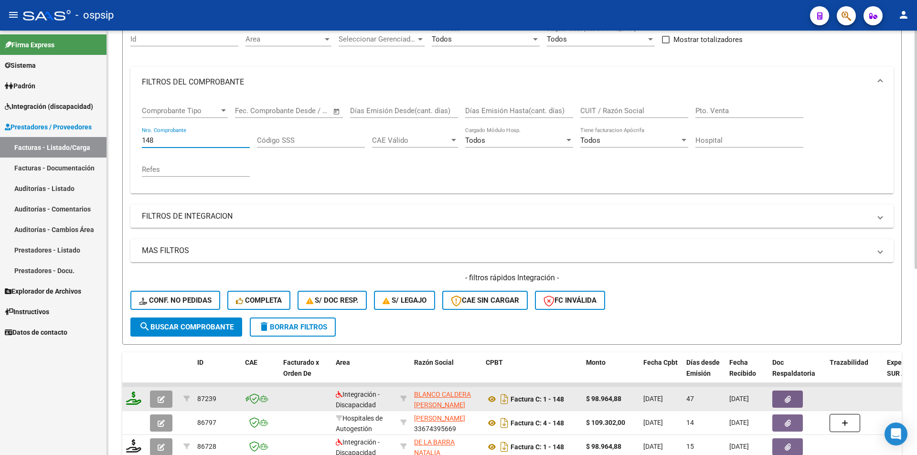
type input "148"
click at [135, 395] on icon at bounding box center [133, 398] width 15 height 13
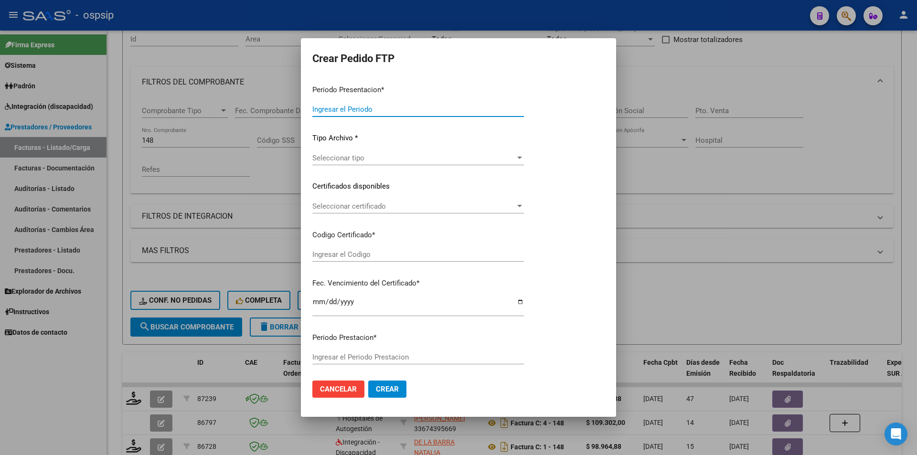
type input "202507"
type input "202506"
type input "$ 98.964,88"
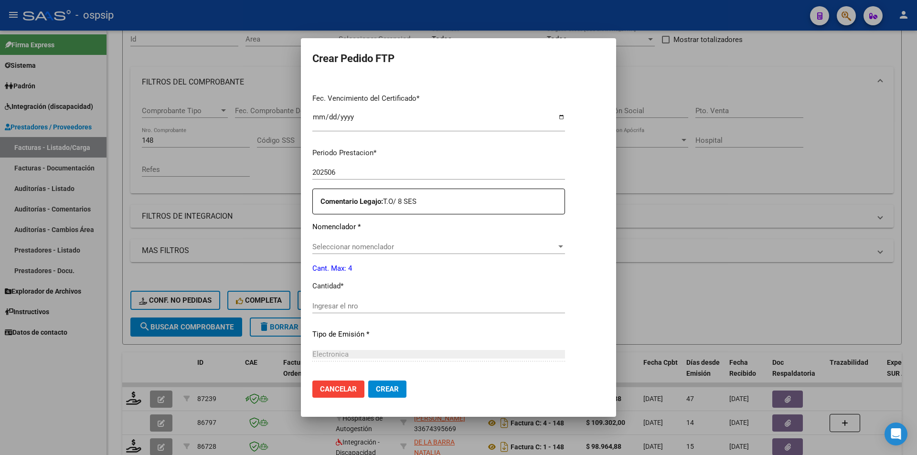
type input "arg0100058922274-20230315-20260315"
type input "2026-03-15"
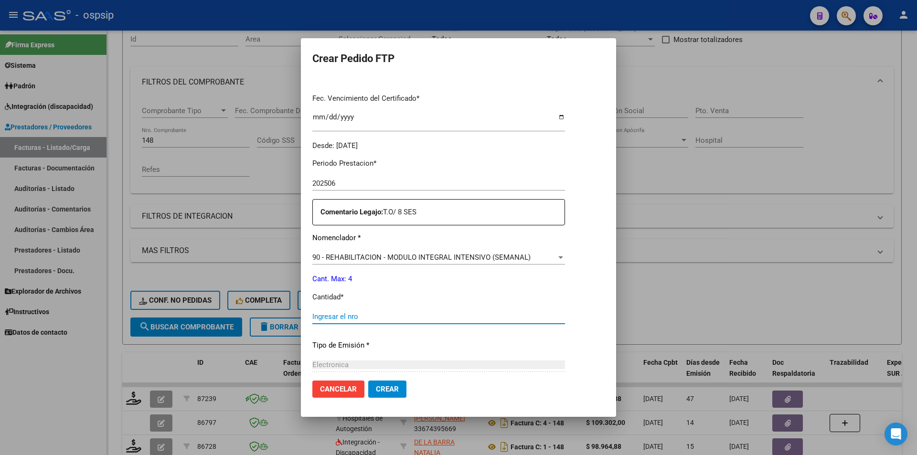
click at [345, 317] on input "Ingresar el nro" at bounding box center [438, 316] width 253 height 9
type input "4"
click at [383, 391] on span "Crear" at bounding box center [387, 389] width 23 height 9
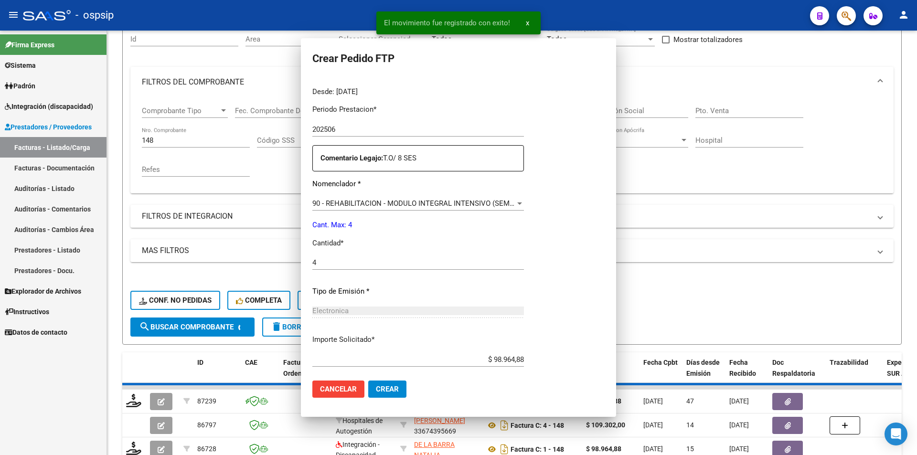
scroll to position [0, 0]
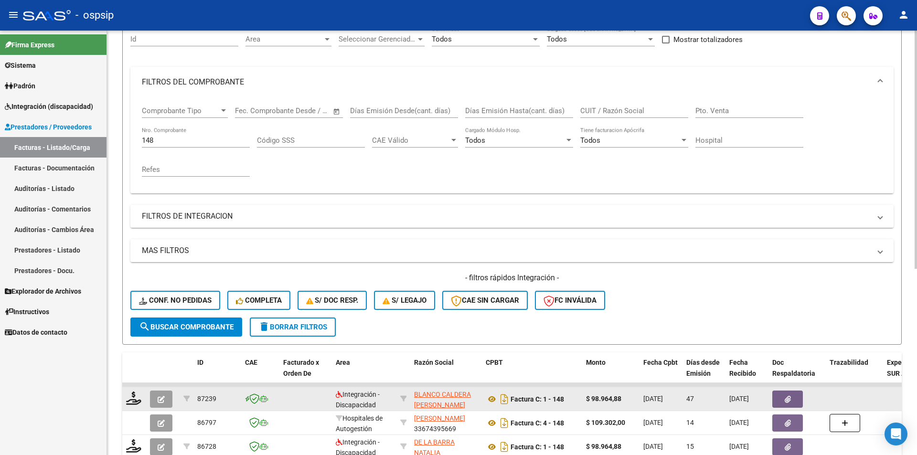
click at [163, 401] on icon "button" at bounding box center [161, 399] width 7 height 7
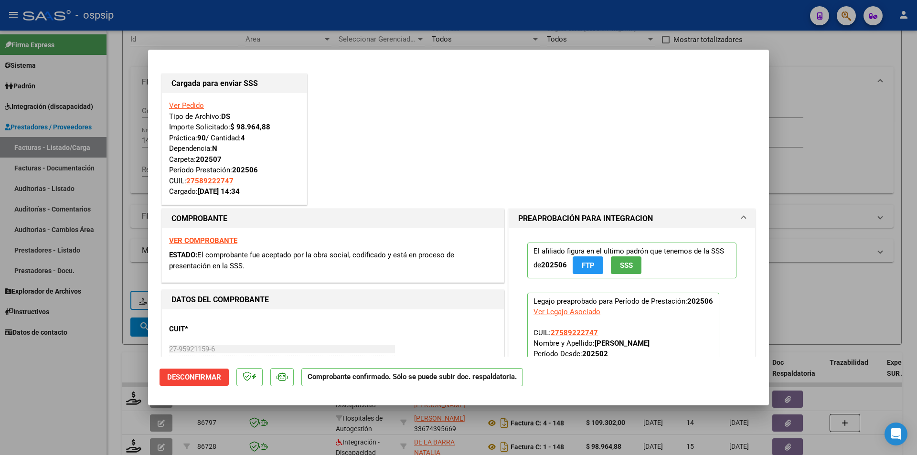
click at [99, 115] on div at bounding box center [458, 227] width 917 height 455
type input "$ 0,00"
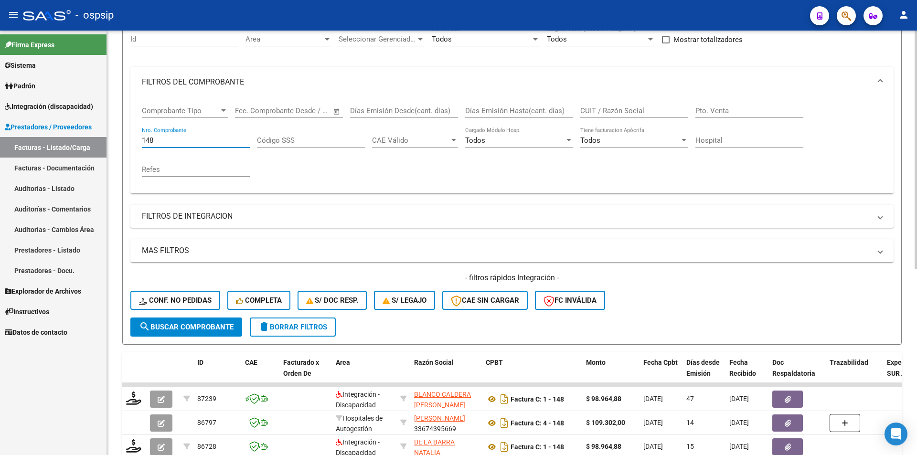
drag, startPoint x: 156, startPoint y: 140, endPoint x: 129, endPoint y: 138, distance: 26.4
click at [129, 138] on form "Filtros Id Area Area Seleccionar Gerenciador Seleccionar Gerenciador Todos Conf…" at bounding box center [512, 181] width 780 height 327
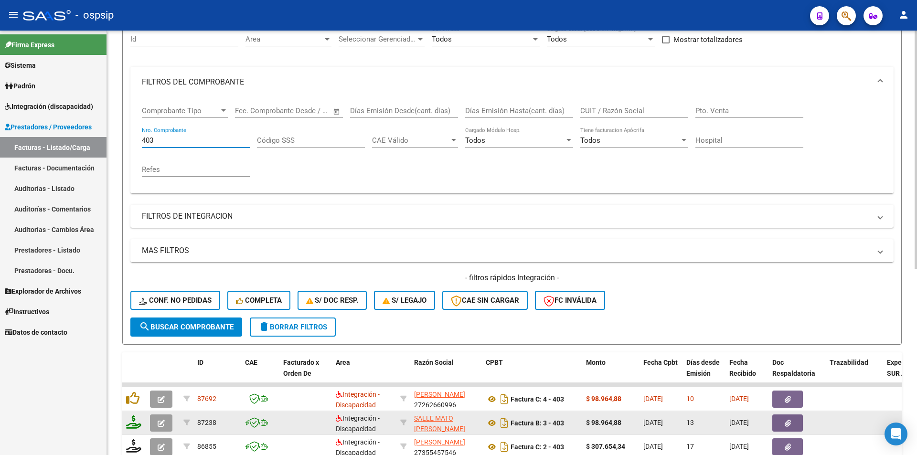
type input "403"
click at [131, 423] on icon at bounding box center [133, 422] width 15 height 13
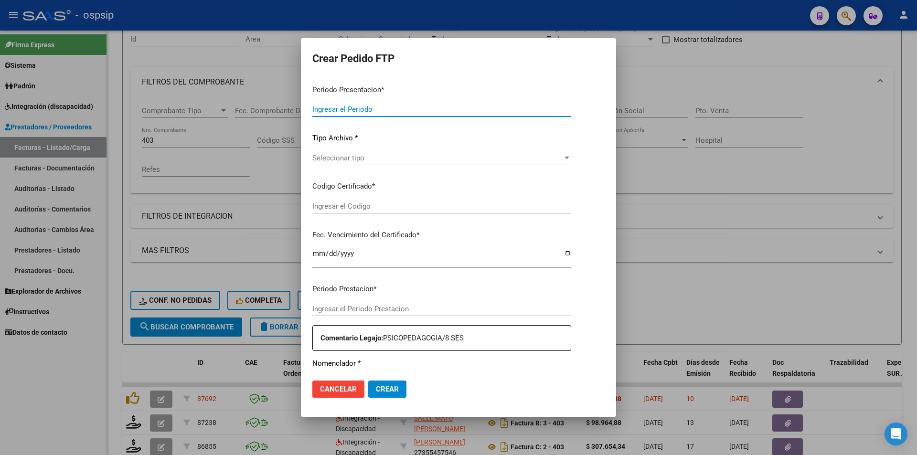
type input "202507"
type input "$ 98.964,88"
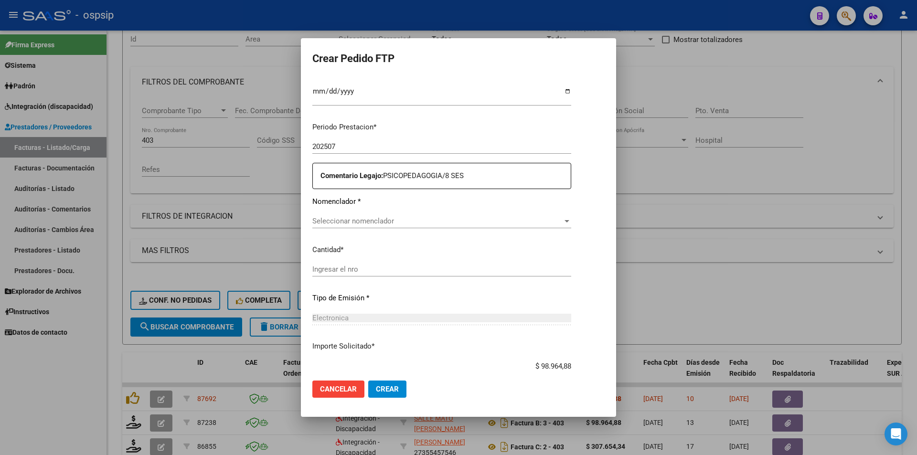
type input "0200041170857-20230412-20280412-bs-342"
type input "2028-04-12"
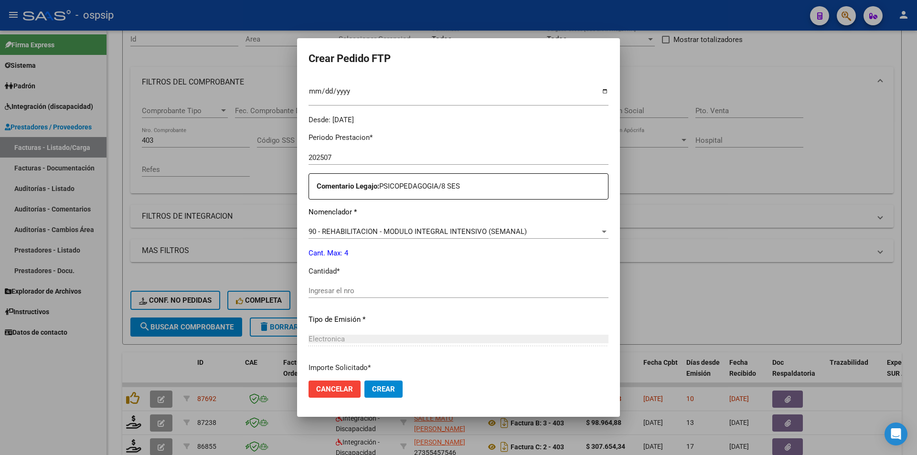
click at [336, 298] on div "Ingresar el nro" at bounding box center [459, 291] width 300 height 14
type input "4"
click at [365, 396] on button "Crear" at bounding box center [384, 389] width 38 height 17
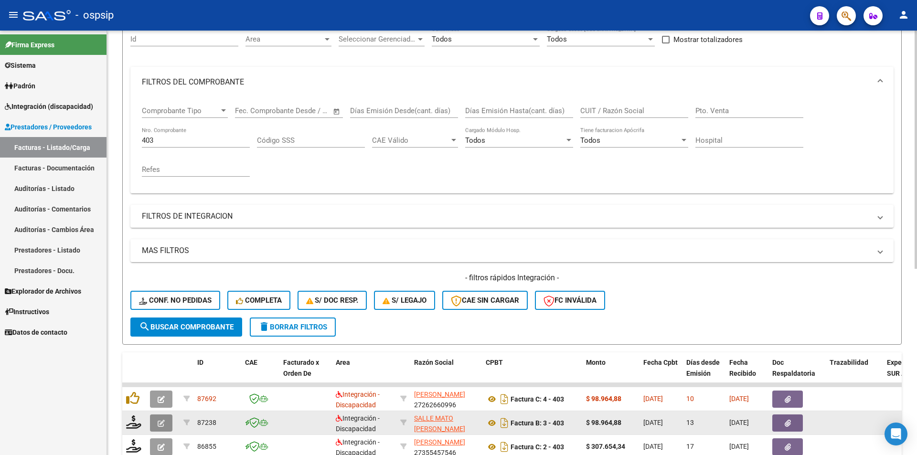
click at [158, 422] on icon "button" at bounding box center [161, 423] width 7 height 7
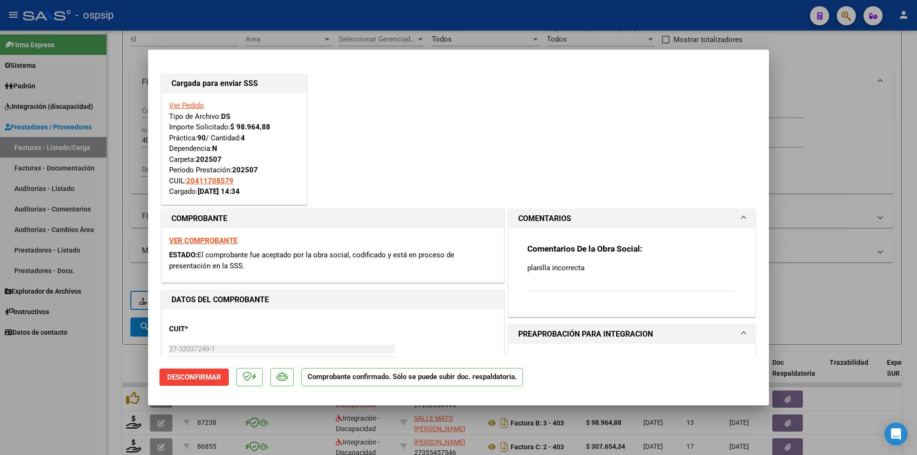
click at [102, 131] on div at bounding box center [458, 227] width 917 height 455
type input "$ 0,00"
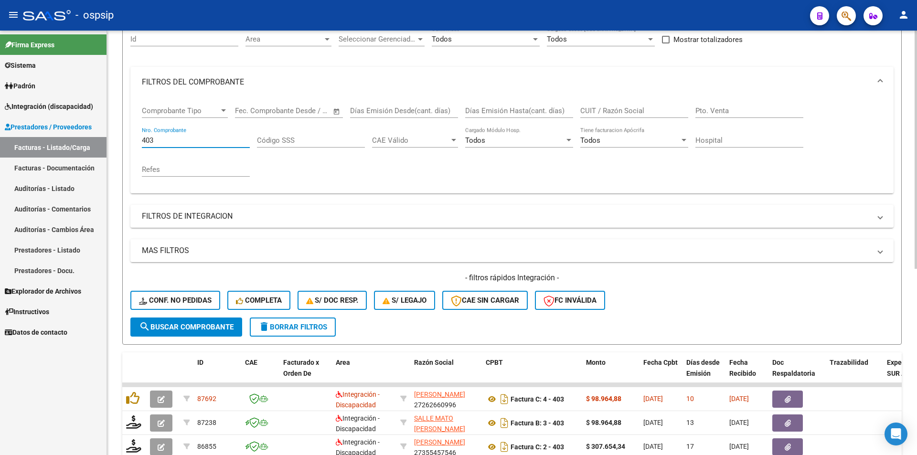
drag, startPoint x: 157, startPoint y: 138, endPoint x: 119, endPoint y: 138, distance: 37.7
click at [119, 138] on div "Video tutorial PRESTADORES -> Listado de CPBTs Emitidos por Prestadores / Prove…" at bounding box center [512, 309] width 810 height 749
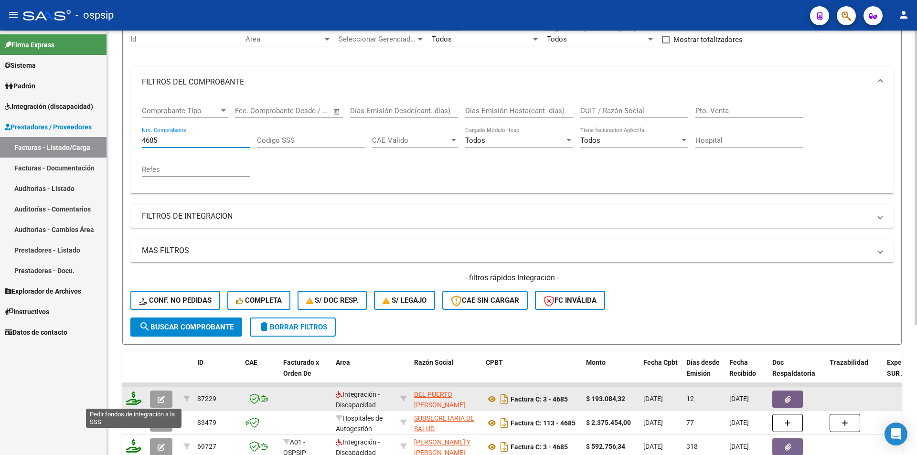
type input "4685"
click at [130, 395] on icon at bounding box center [133, 398] width 15 height 13
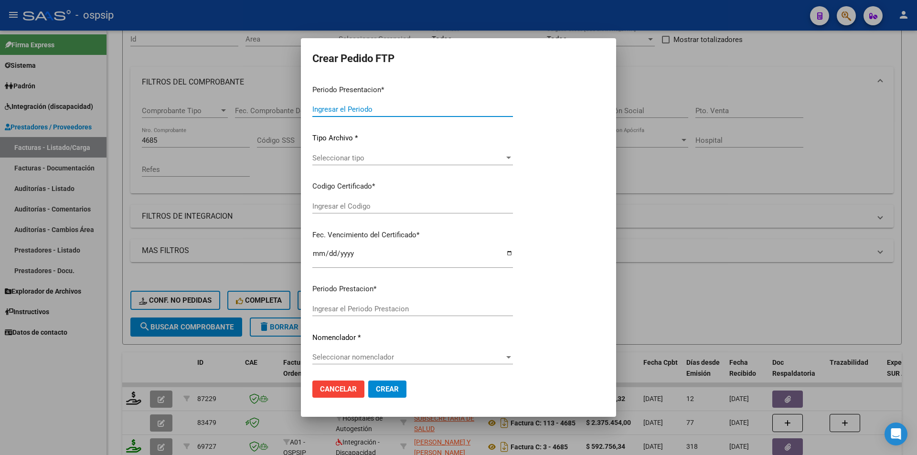
type input "202507"
type input "$ 193.084,32"
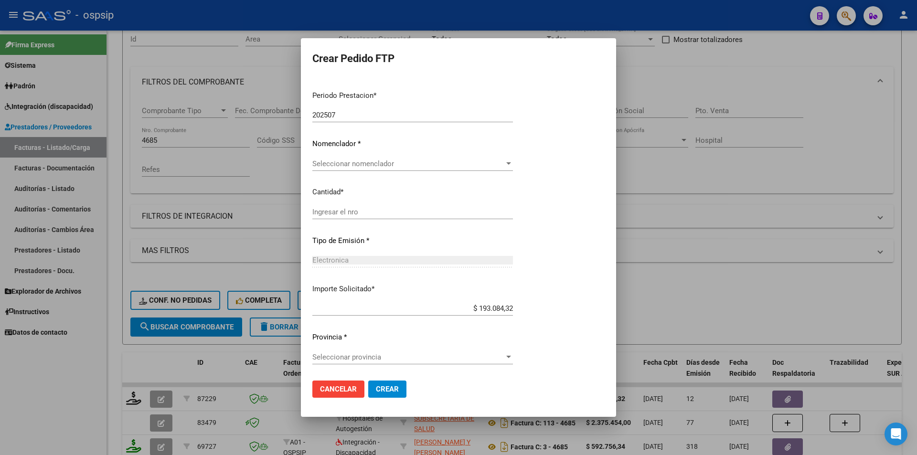
type input "arg0200057092361202212020270120"
type input "[DATE]"
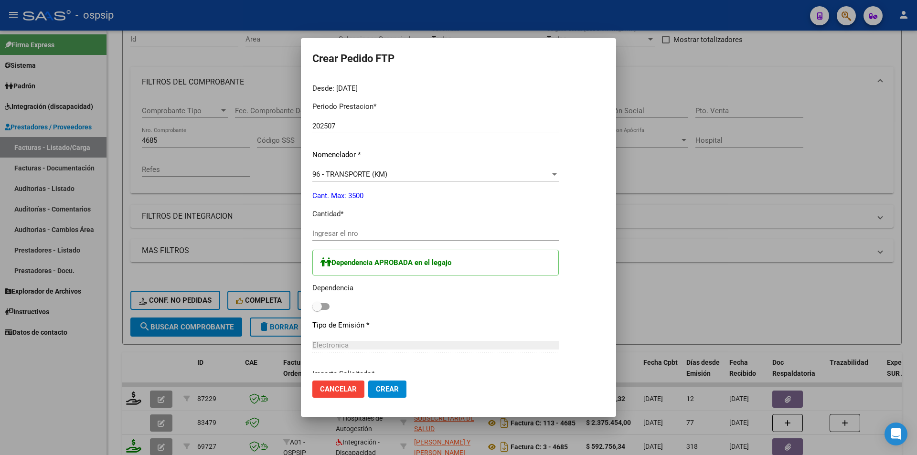
scroll to position [296, 0]
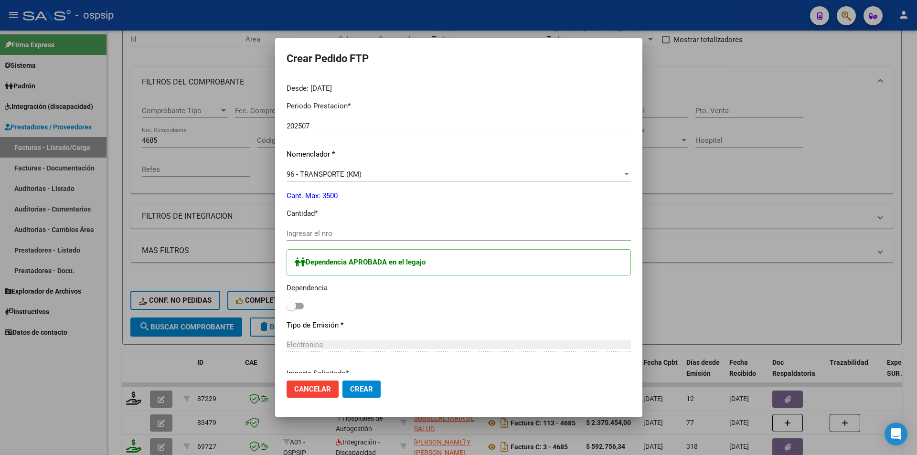
click at [324, 231] on input "Ingresar el nro" at bounding box center [459, 233] width 344 height 9
type input "265"
click at [290, 305] on span at bounding box center [292, 306] width 10 height 10
click at [291, 310] on input "checkbox" at bounding box center [291, 310] width 0 height 0
checkbox input "true"
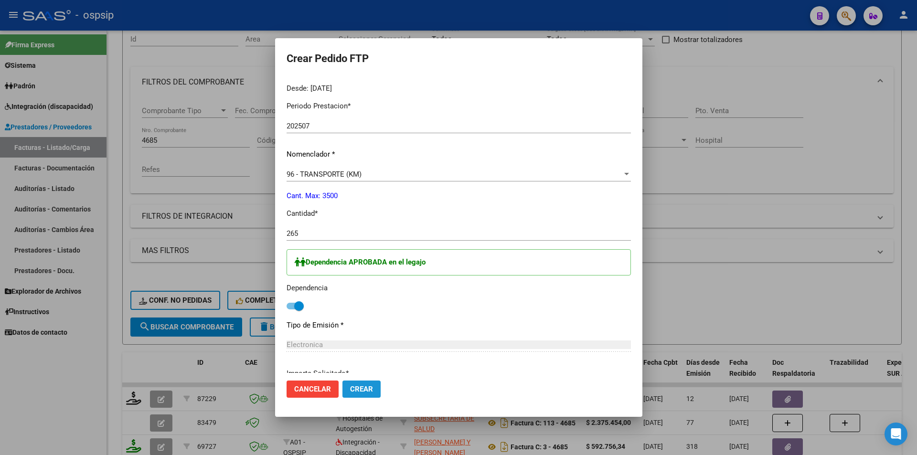
click at [353, 391] on span "Crear" at bounding box center [361, 389] width 23 height 9
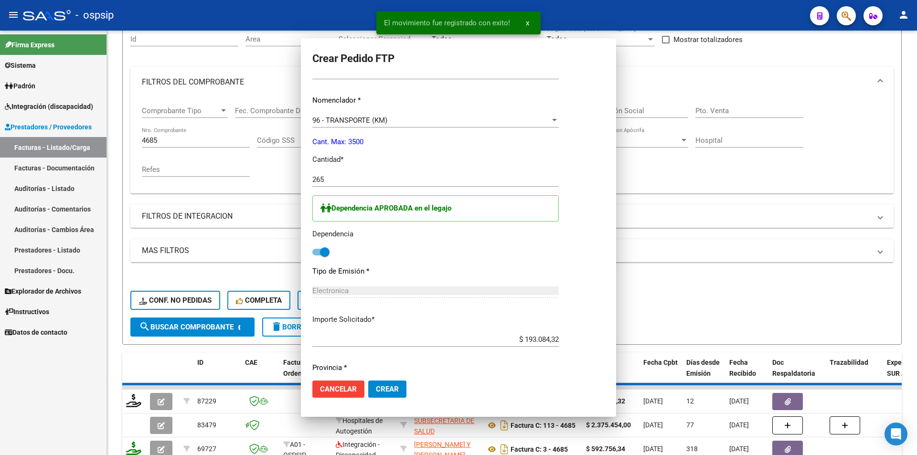
scroll to position [0, 0]
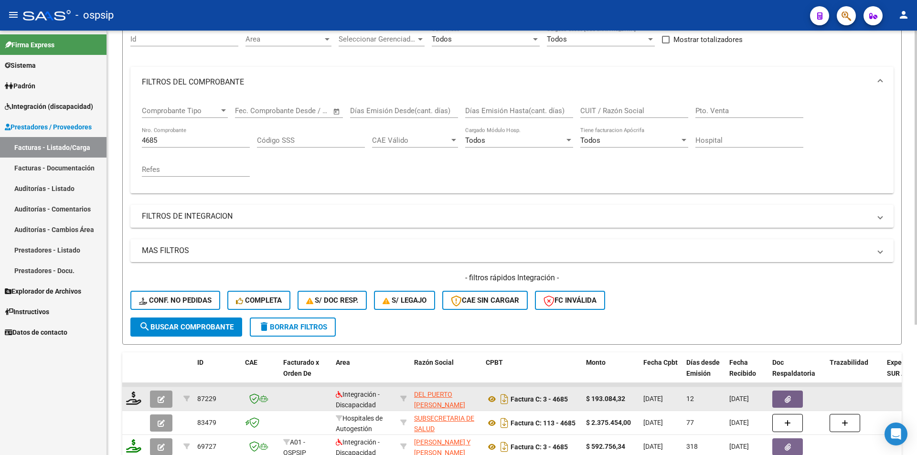
click at [161, 397] on icon "button" at bounding box center [161, 399] width 7 height 7
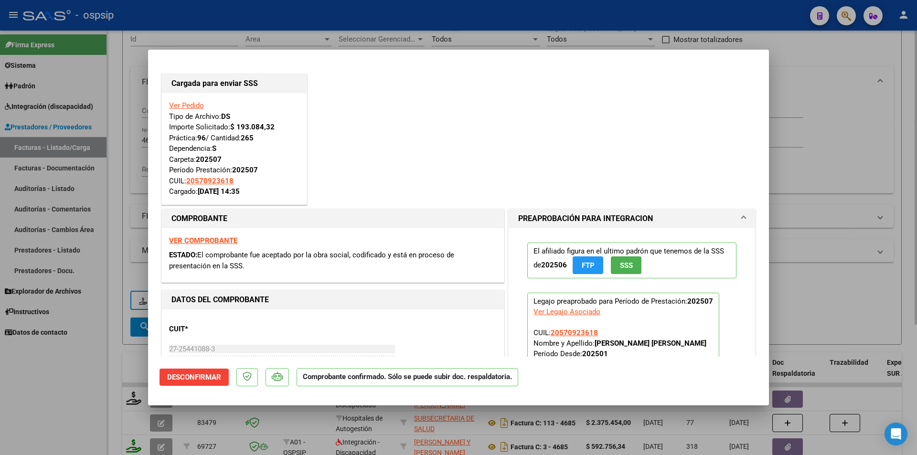
click at [112, 264] on div at bounding box center [458, 227] width 917 height 455
type input "$ 0,00"
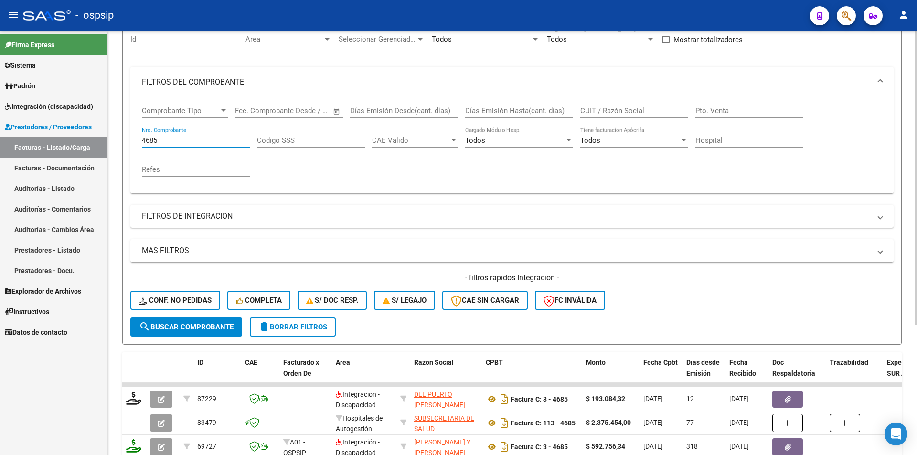
drag, startPoint x: 161, startPoint y: 140, endPoint x: 109, endPoint y: 134, distance: 52.4
click at [109, 134] on div "Video tutorial PRESTADORES -> Listado de CPBTs Emitidos por Prestadores / Prove…" at bounding box center [512, 238] width 810 height 606
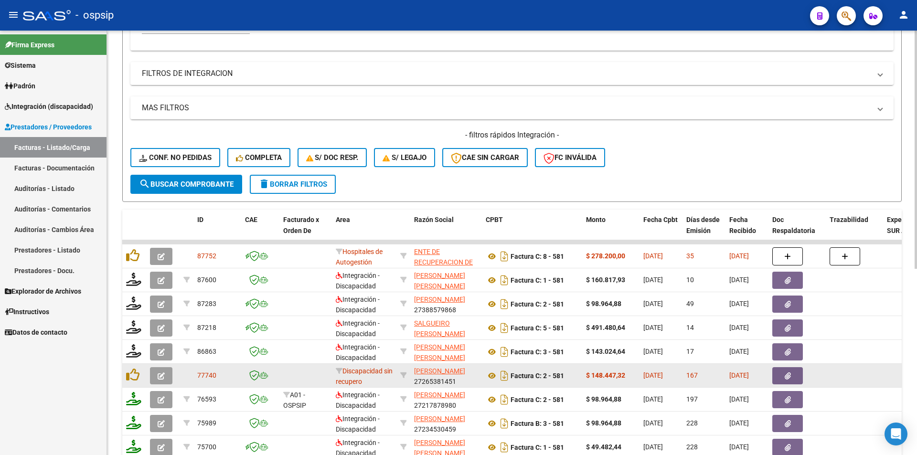
scroll to position [239, 0]
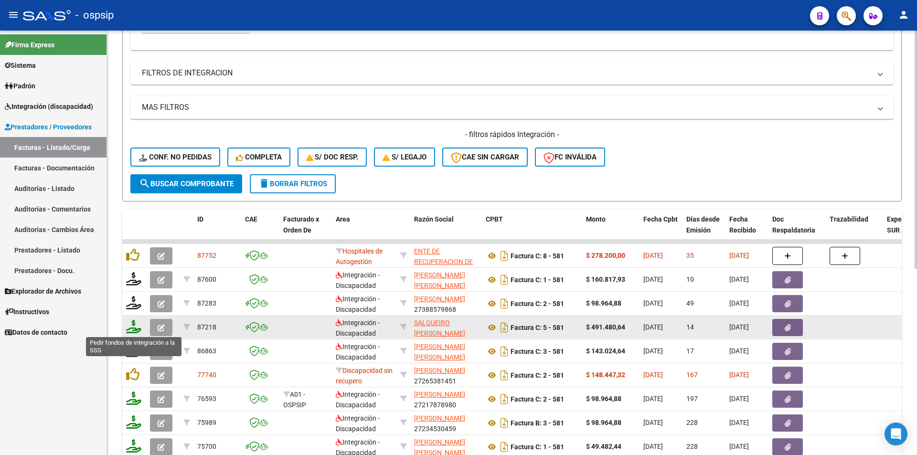
type input "581"
click at [132, 329] on icon at bounding box center [133, 326] width 15 height 13
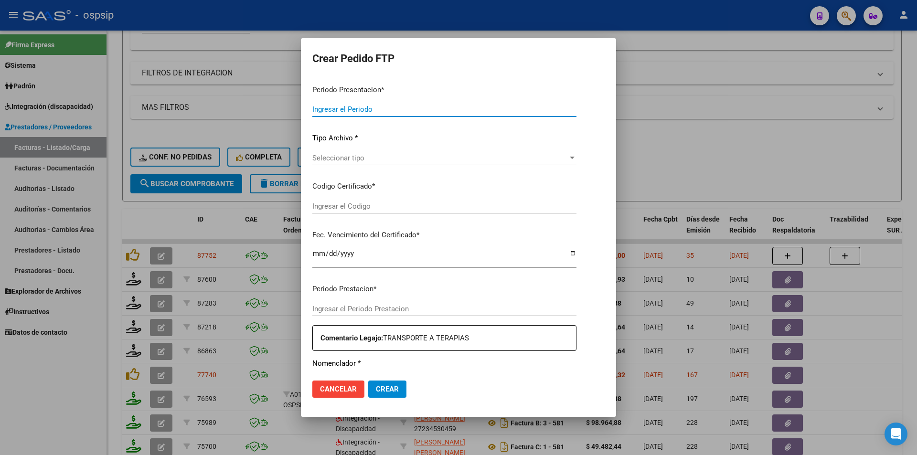
type input "202507"
type input "$ 491.480,64"
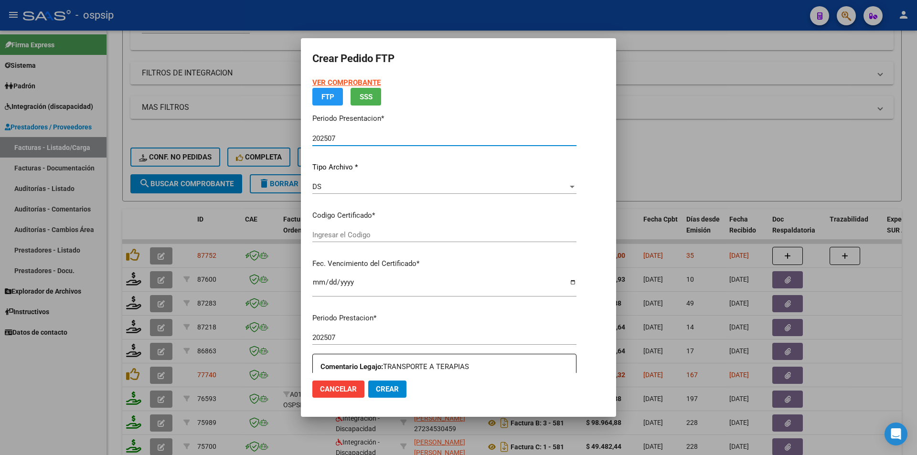
type input "ARG02-00054531990-20191021-20221021"
type input "2025-10-21"
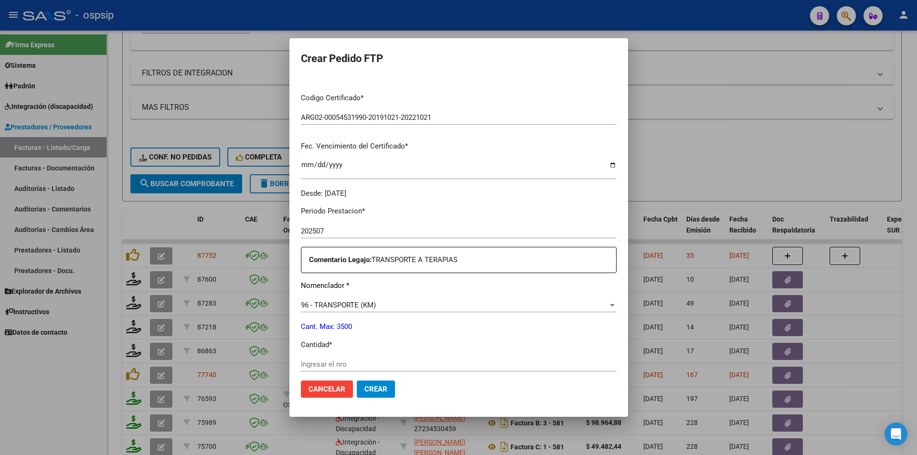
scroll to position [382, 0]
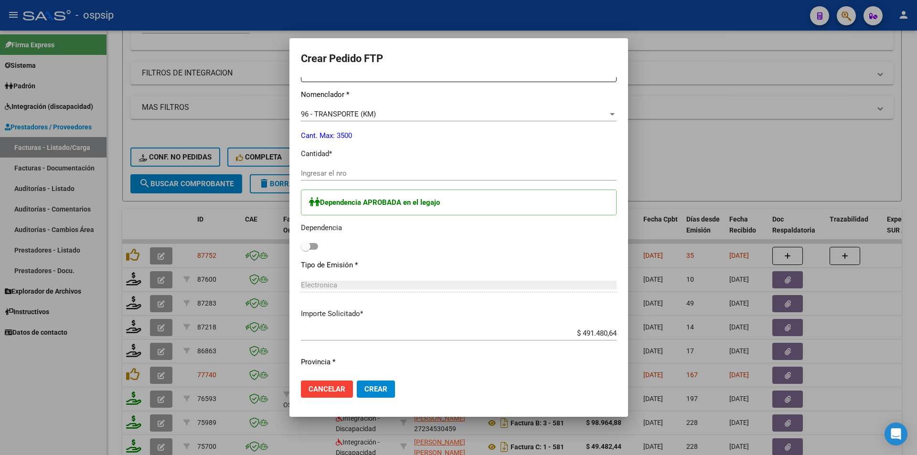
click at [301, 169] on div "Ingresar el nro" at bounding box center [459, 173] width 316 height 14
type input "672"
click at [301, 242] on label at bounding box center [309, 246] width 17 height 11
click at [305, 250] on input "checkbox" at bounding box center [305, 250] width 0 height 0
checkbox input "true"
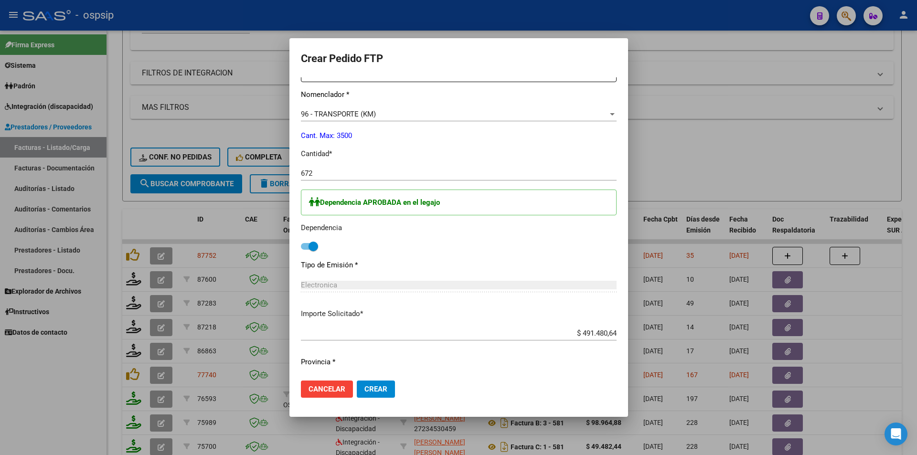
click at [362, 395] on button "Crear" at bounding box center [376, 389] width 38 height 17
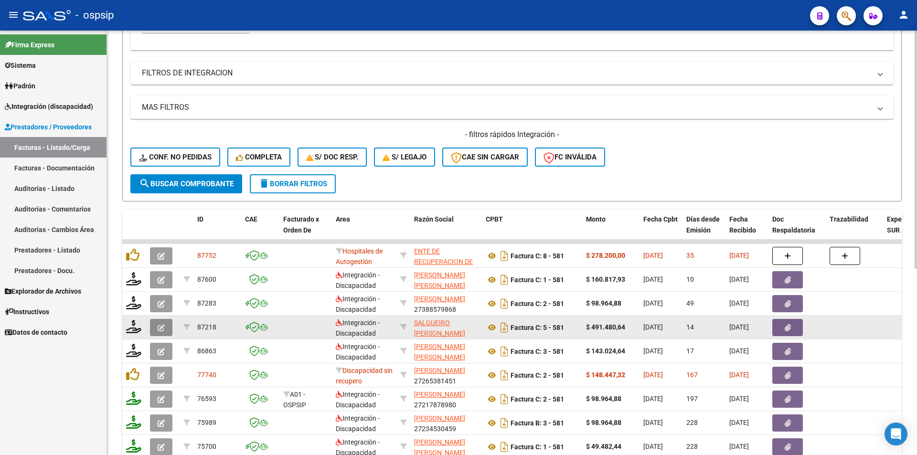
click at [158, 325] on icon "button" at bounding box center [161, 327] width 7 height 7
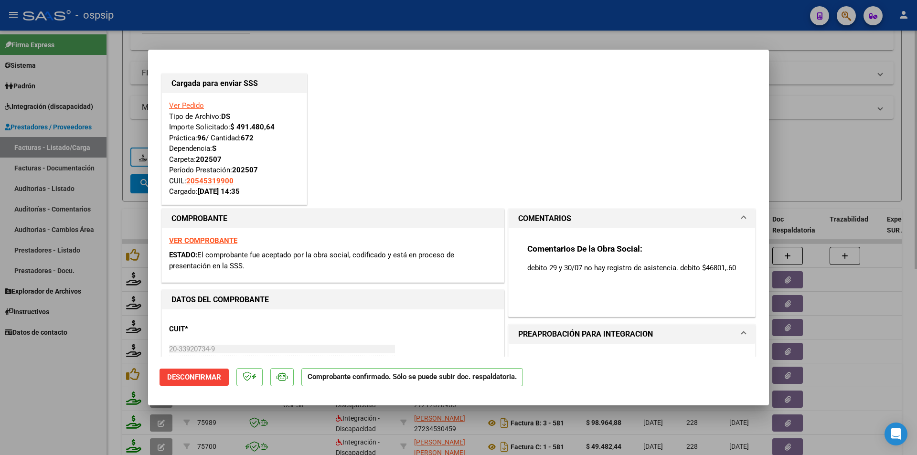
click at [111, 97] on div at bounding box center [458, 227] width 917 height 455
type input "$ 0,00"
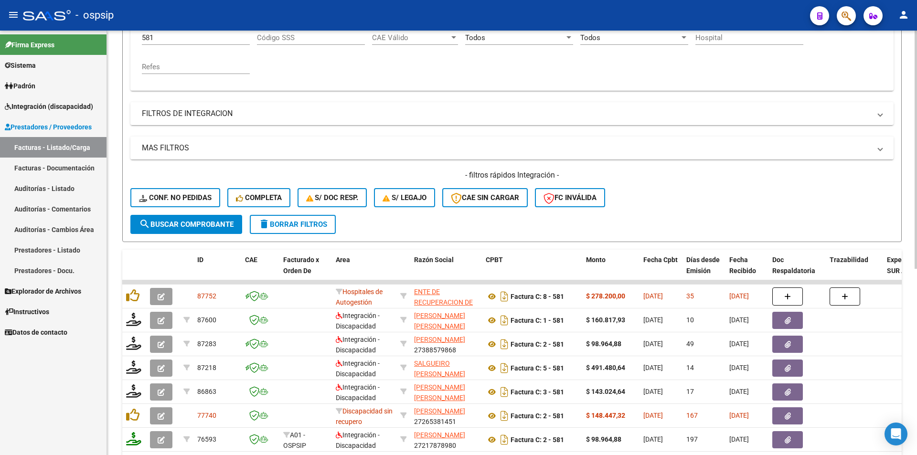
scroll to position [143, 0]
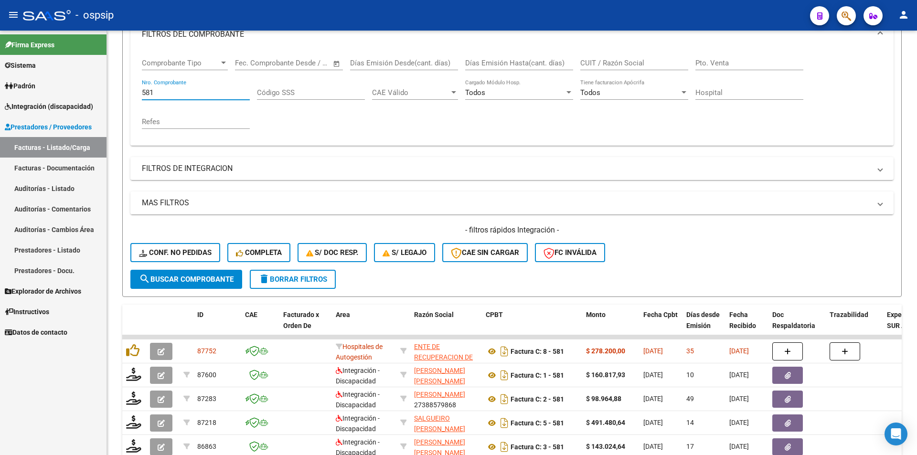
drag, startPoint x: 156, startPoint y: 92, endPoint x: 102, endPoint y: 90, distance: 54.0
click at [102, 89] on mat-sidenav-container "Firma Express Sistema Usuarios Todos los Usuarios Padrón Afiliados Empadronados…" at bounding box center [458, 243] width 917 height 425
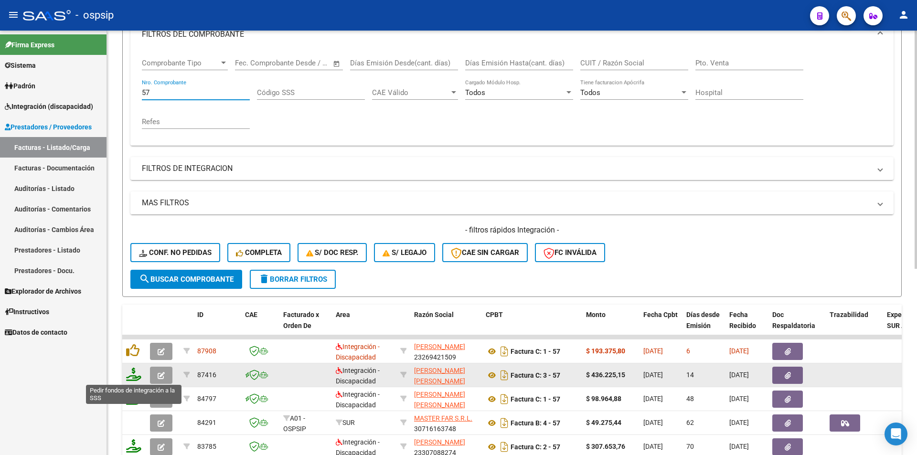
type input "57"
click at [129, 377] on icon at bounding box center [133, 374] width 15 height 13
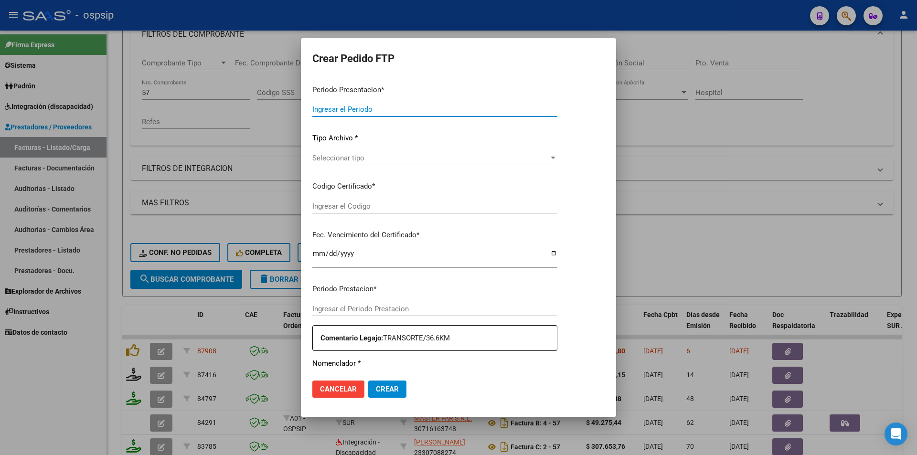
type input "202507"
type input "$ 436.225,15"
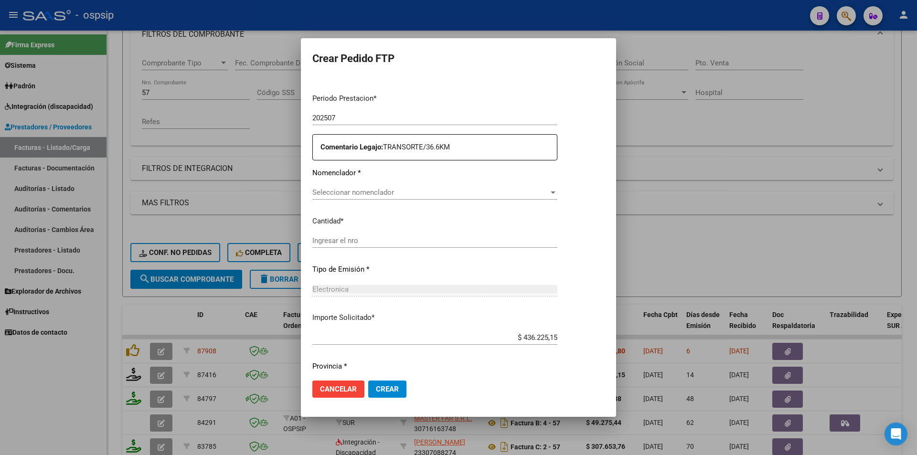
type input "4044430419"
type input "2026-06-15"
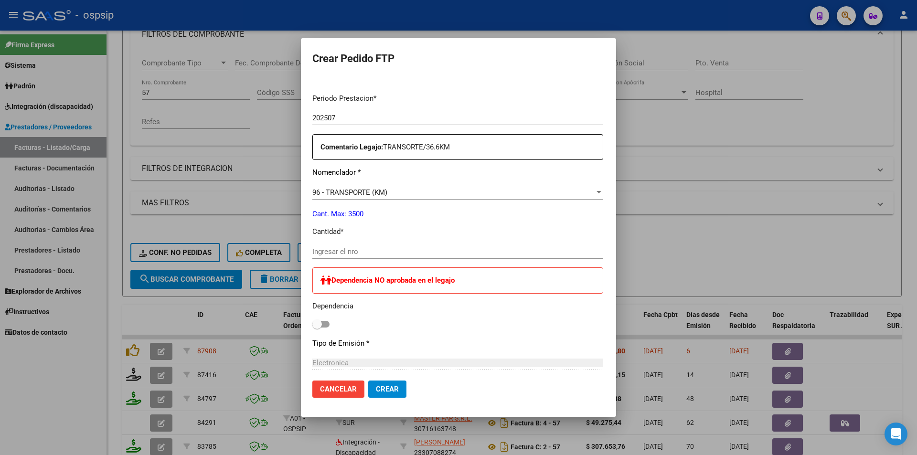
click at [324, 250] on input "Ingresar el nro" at bounding box center [457, 251] width 291 height 9
type input "806"
click at [368, 395] on button "Crear" at bounding box center [387, 389] width 38 height 17
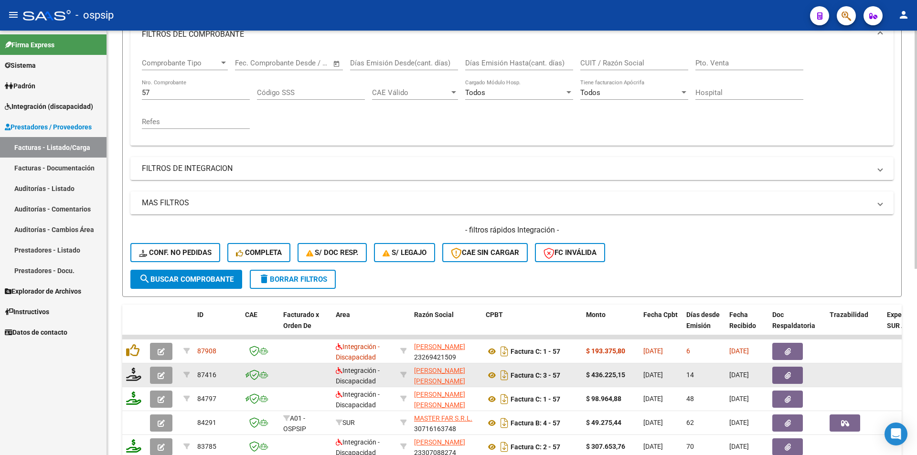
click at [166, 374] on button "button" at bounding box center [161, 375] width 22 height 17
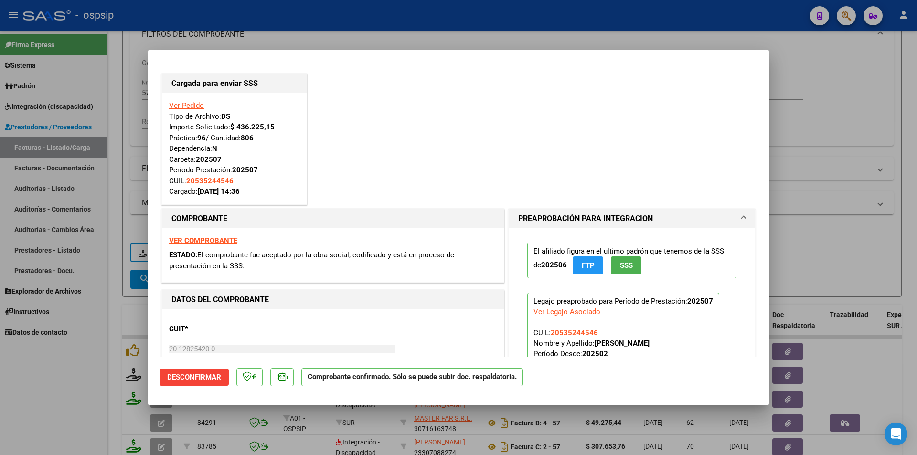
click at [136, 111] on div at bounding box center [458, 227] width 917 height 455
type input "$ 0,00"
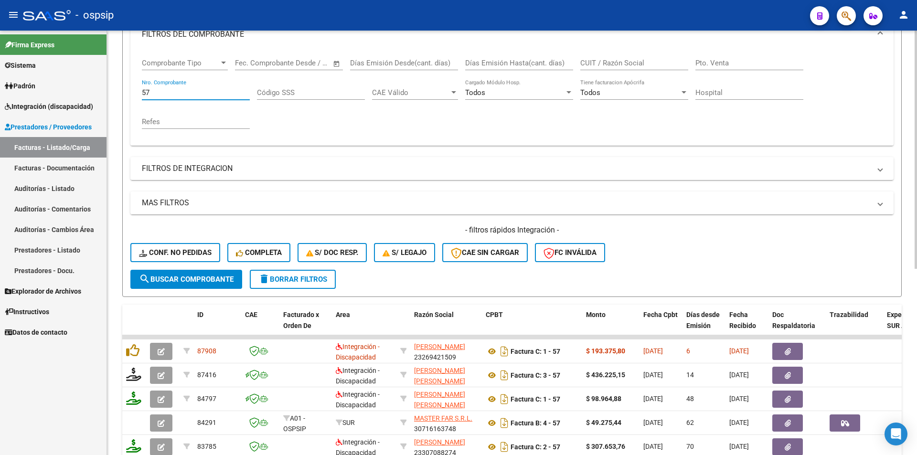
drag, startPoint x: 152, startPoint y: 92, endPoint x: 120, endPoint y: 98, distance: 32.5
click at [122, 97] on form "Filtros Id Area Area Seleccionar Gerenciador Seleccionar Gerenciador Todos Conf…" at bounding box center [512, 133] width 780 height 327
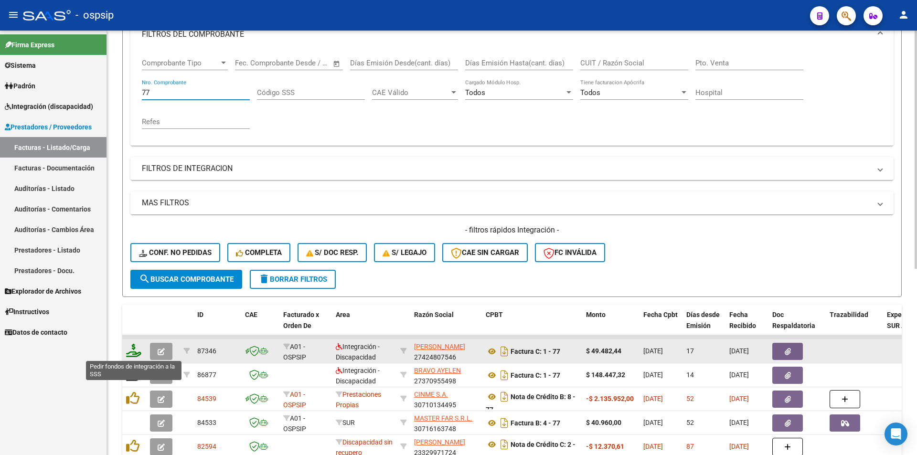
click at [134, 349] on icon at bounding box center [133, 350] width 15 height 13
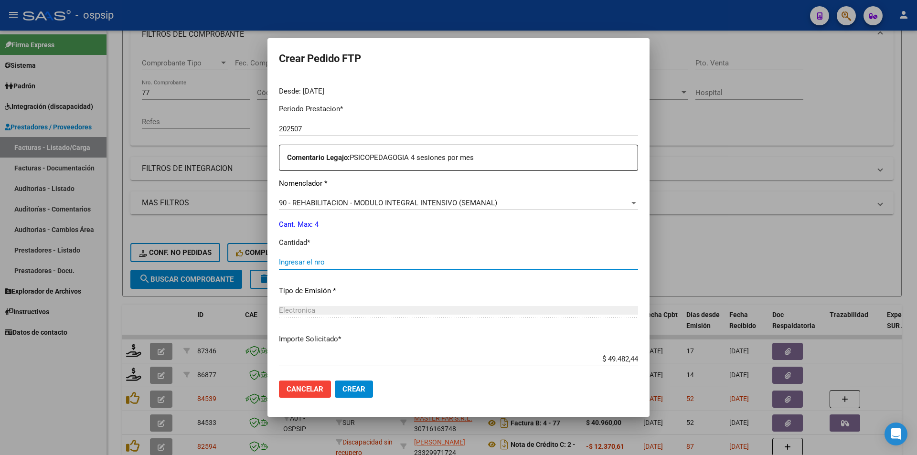
click at [316, 260] on input "Ingresar el nro" at bounding box center [458, 262] width 359 height 9
click at [365, 393] on button "Crear" at bounding box center [354, 389] width 38 height 17
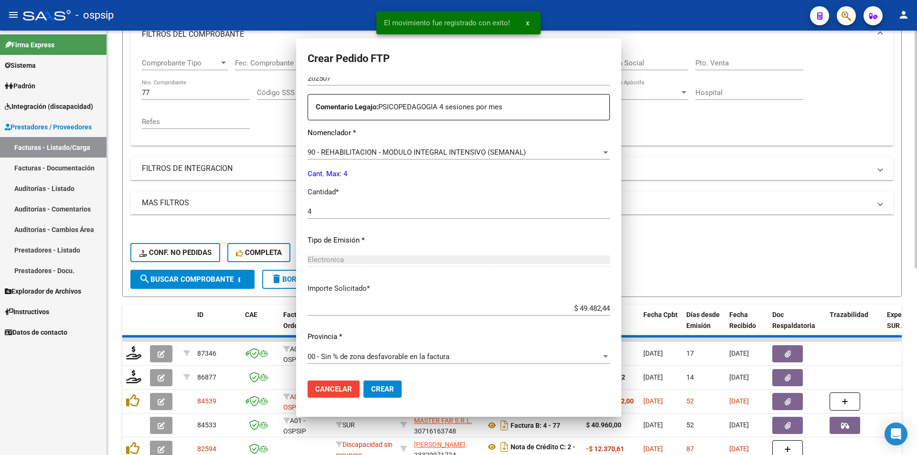
scroll to position [239, 0]
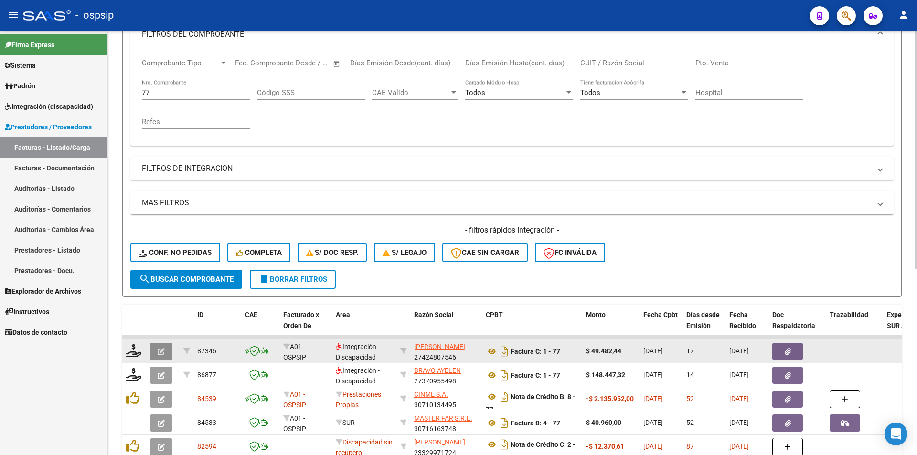
click at [165, 350] on button "button" at bounding box center [161, 351] width 22 height 17
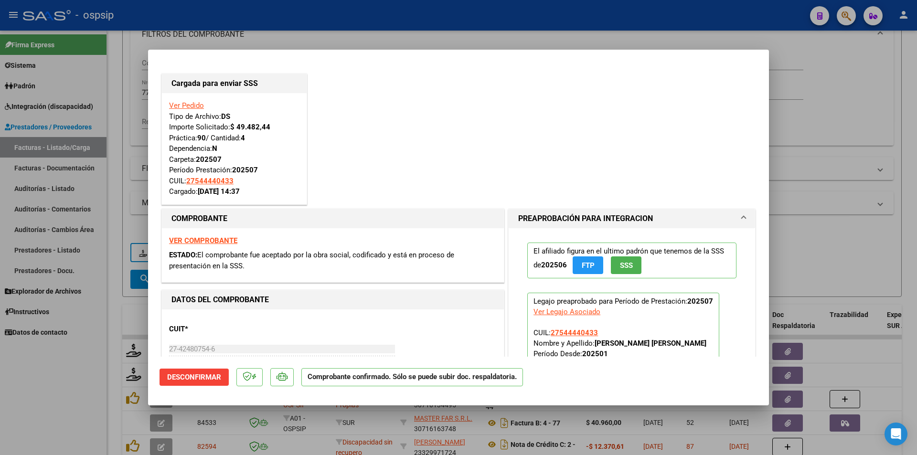
click at [126, 95] on div at bounding box center [458, 227] width 917 height 455
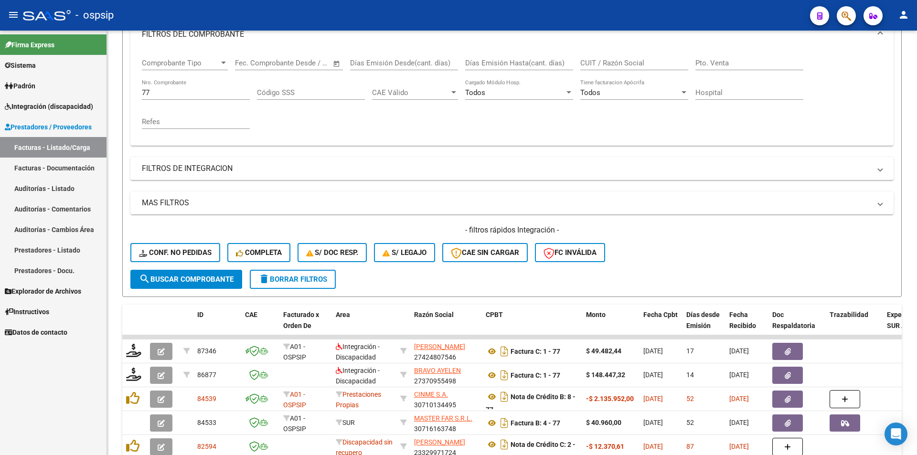
drag, startPoint x: 165, startPoint y: 91, endPoint x: 84, endPoint y: 95, distance: 81.3
click at [84, 95] on mat-sidenav-container "Firma Express Sistema Usuarios Todos los Usuarios Padrón Afiliados Empadronados…" at bounding box center [458, 243] width 917 height 425
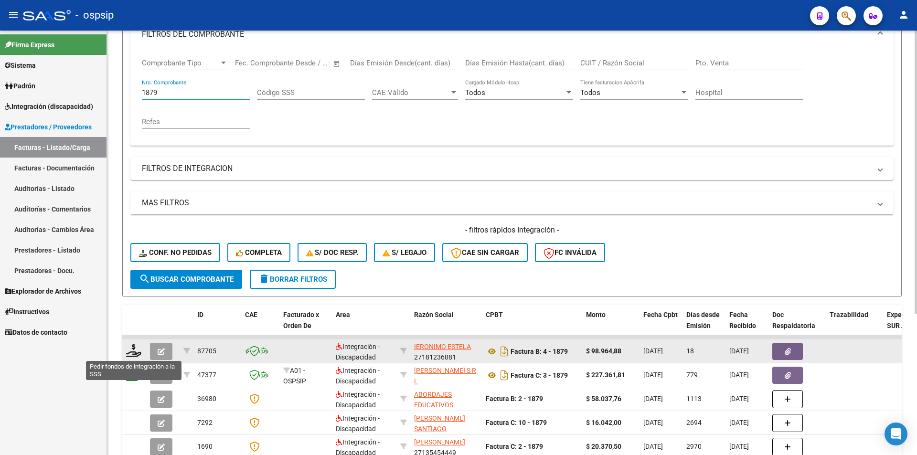
click at [124, 351] on datatable-body-cell at bounding box center [134, 351] width 24 height 23
click at [127, 353] on icon at bounding box center [133, 350] width 15 height 13
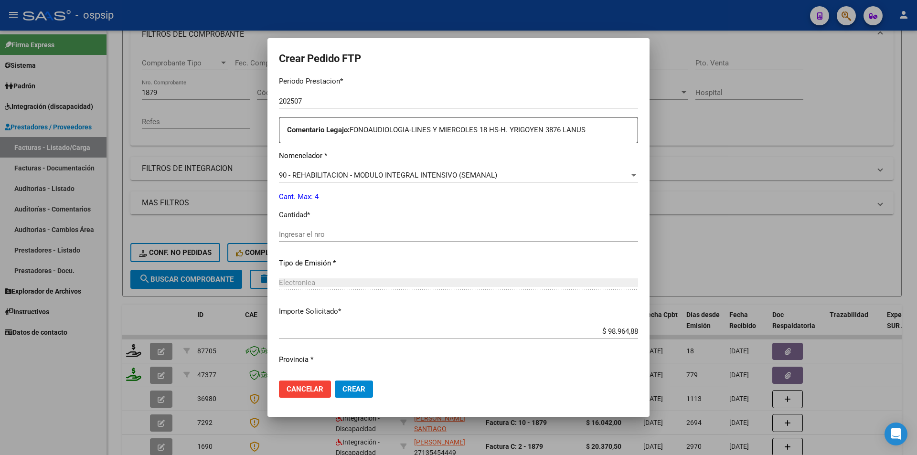
scroll to position [334, 0]
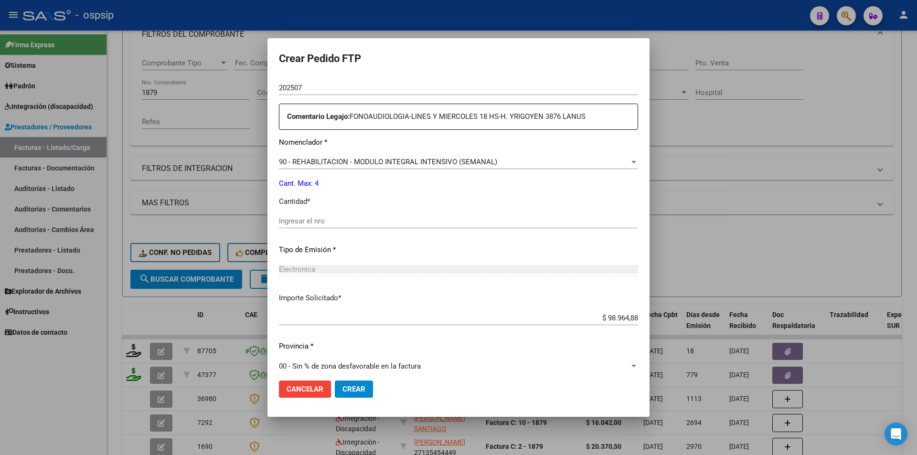
click at [281, 217] on input "Ingresar el nro" at bounding box center [458, 221] width 359 height 9
click at [367, 385] on button "Crear" at bounding box center [354, 389] width 38 height 17
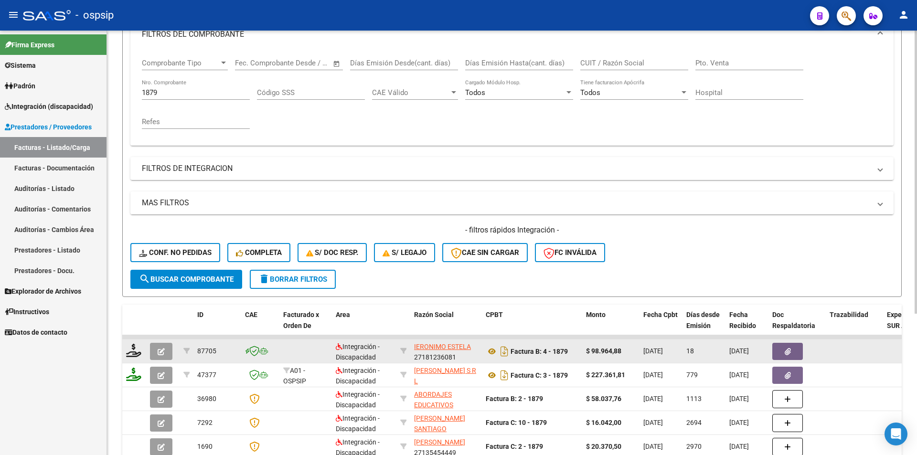
click at [164, 346] on button "button" at bounding box center [161, 351] width 22 height 17
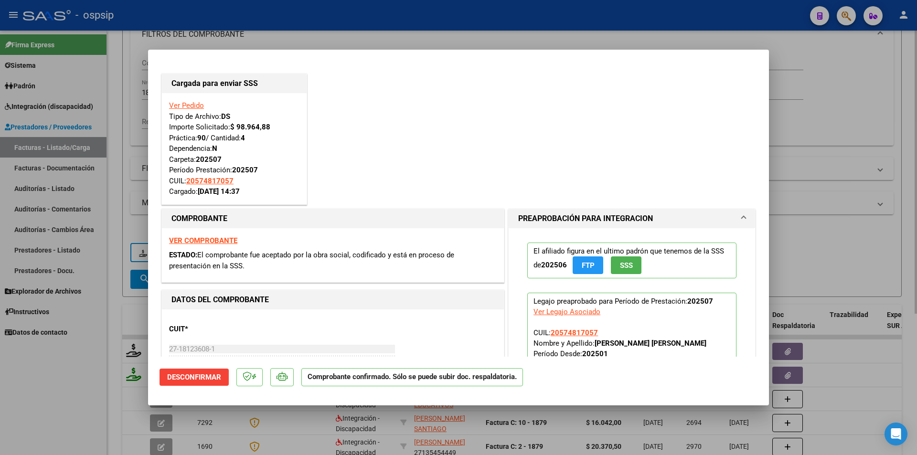
drag, startPoint x: 134, startPoint y: 191, endPoint x: 148, endPoint y: 132, distance: 60.7
click at [134, 188] on div at bounding box center [458, 227] width 917 height 455
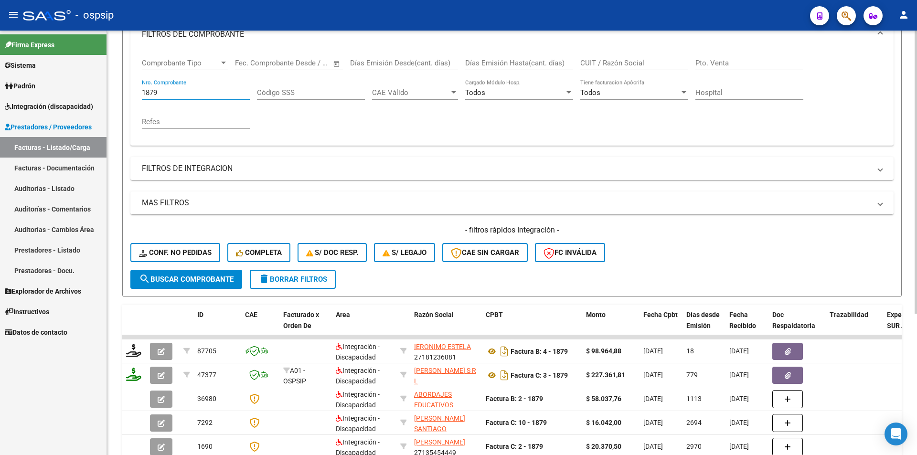
drag, startPoint x: 161, startPoint y: 92, endPoint x: 125, endPoint y: 92, distance: 36.8
click at [125, 92] on form "Filtros Id Area Area Seleccionar Gerenciador Seleccionar Gerenciador Todos Conf…" at bounding box center [512, 133] width 780 height 327
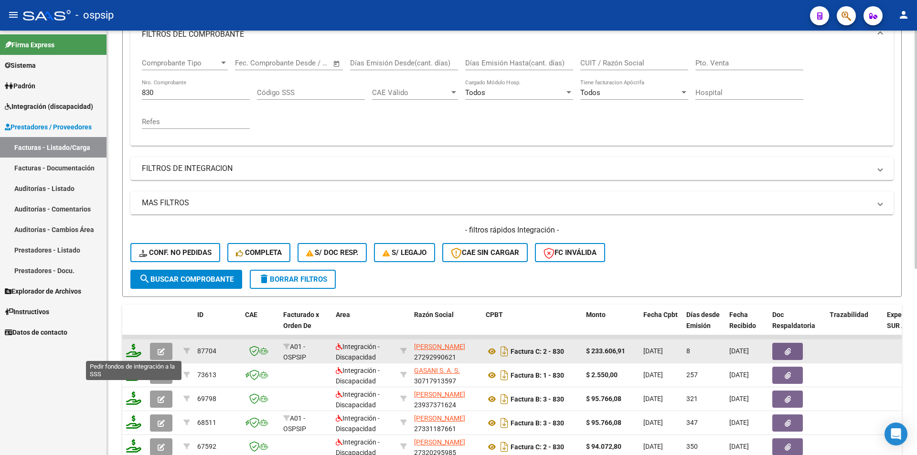
click at [138, 352] on icon at bounding box center [133, 350] width 15 height 13
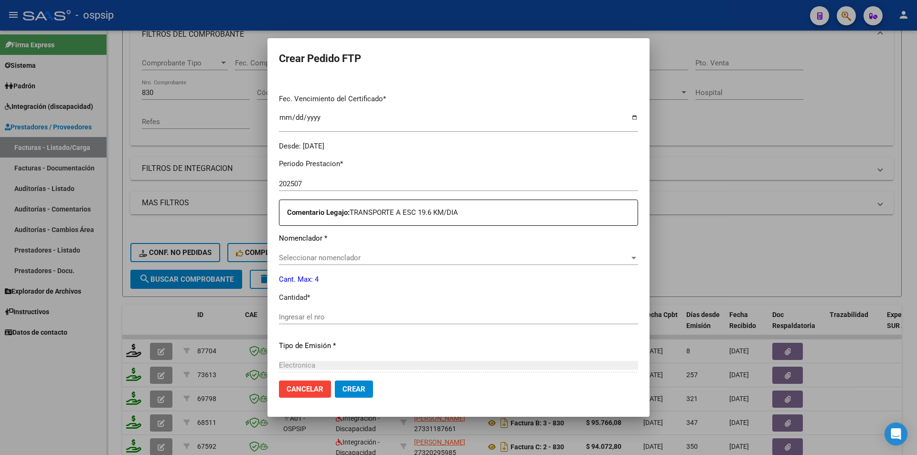
scroll to position [239, 0]
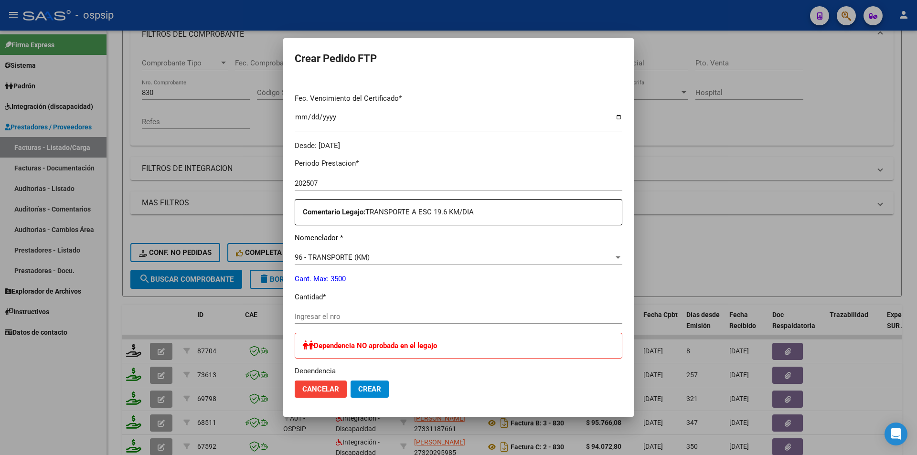
click at [312, 318] on input "Ingresar el nro" at bounding box center [459, 316] width 328 height 9
click at [358, 386] on span "Crear" at bounding box center [369, 389] width 23 height 9
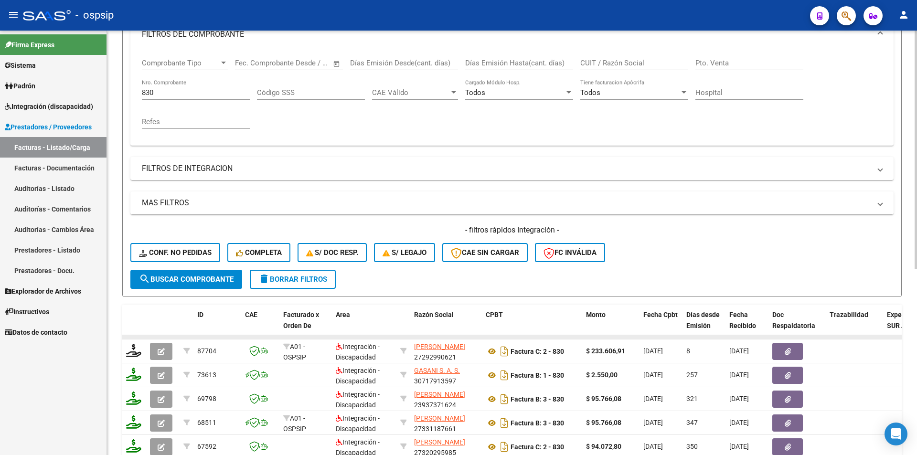
click at [163, 337] on datatable-body-cell at bounding box center [162, 337] width 33 height 4
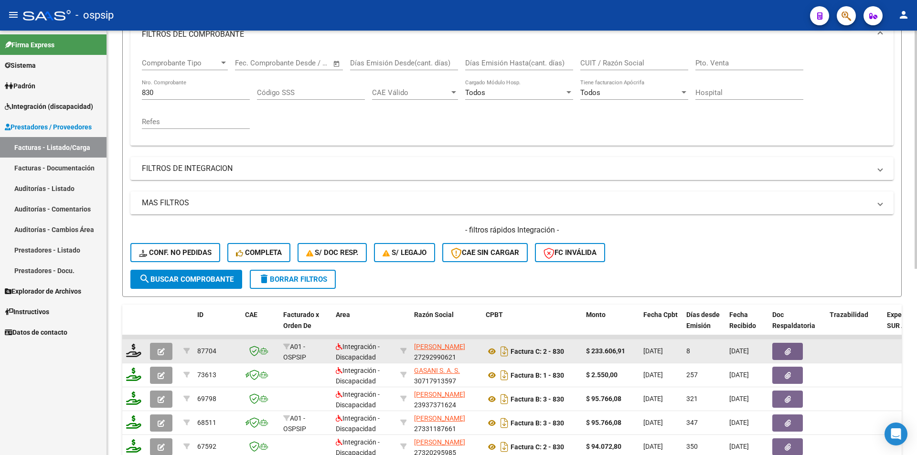
click at [163, 353] on icon "button" at bounding box center [161, 351] width 7 height 7
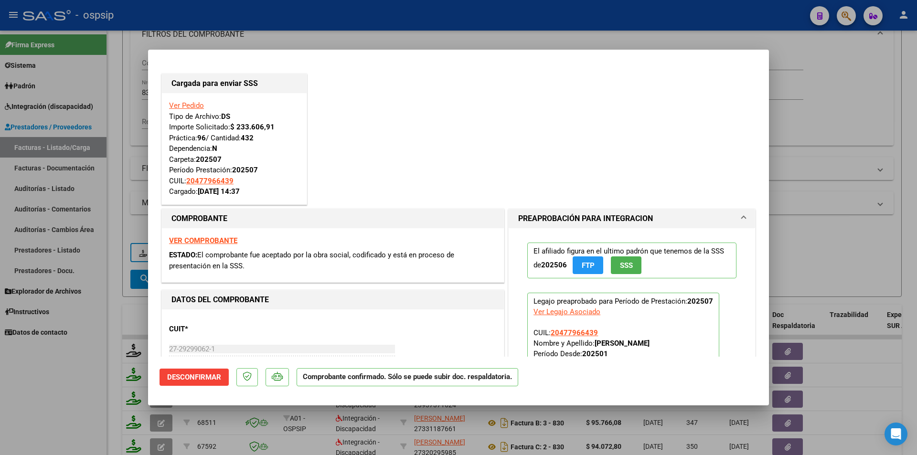
click at [103, 190] on div at bounding box center [458, 227] width 917 height 455
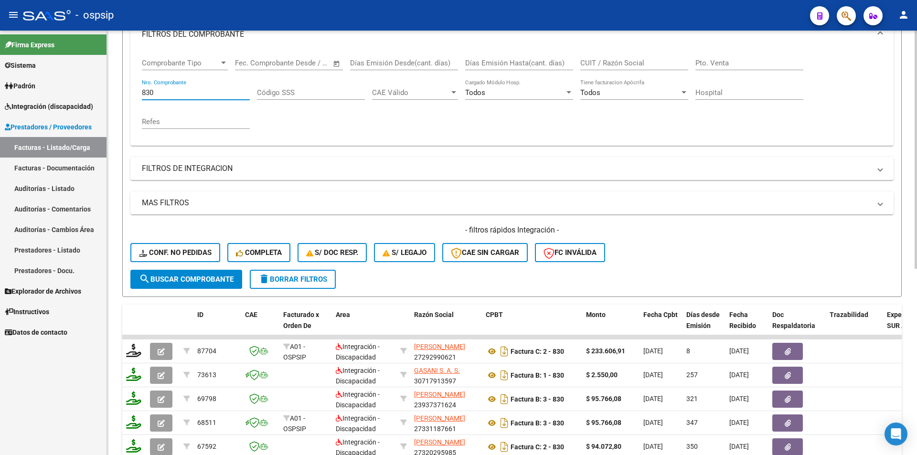
drag, startPoint x: 165, startPoint y: 94, endPoint x: 111, endPoint y: 92, distance: 53.5
click at [111, 92] on div "Video tutorial PRESTADORES -> Listado de CPBTs Emitidos por Prestadores / Prove…" at bounding box center [512, 261] width 810 height 749
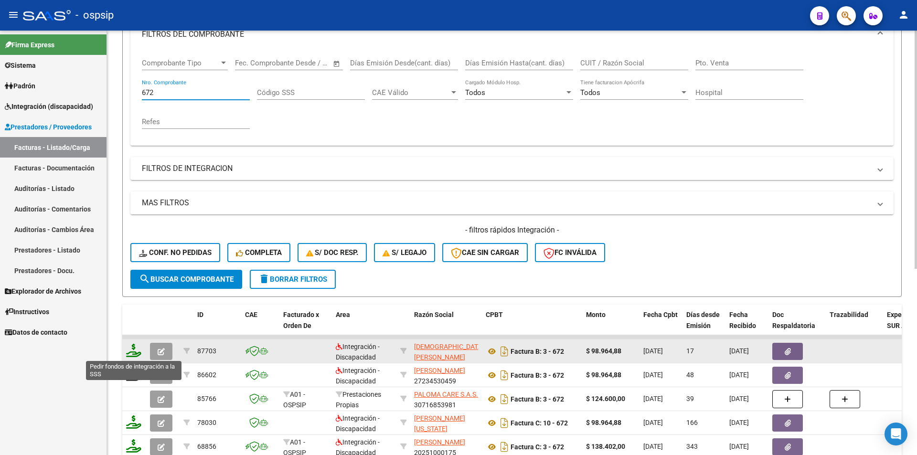
click at [130, 354] on icon at bounding box center [133, 350] width 15 height 13
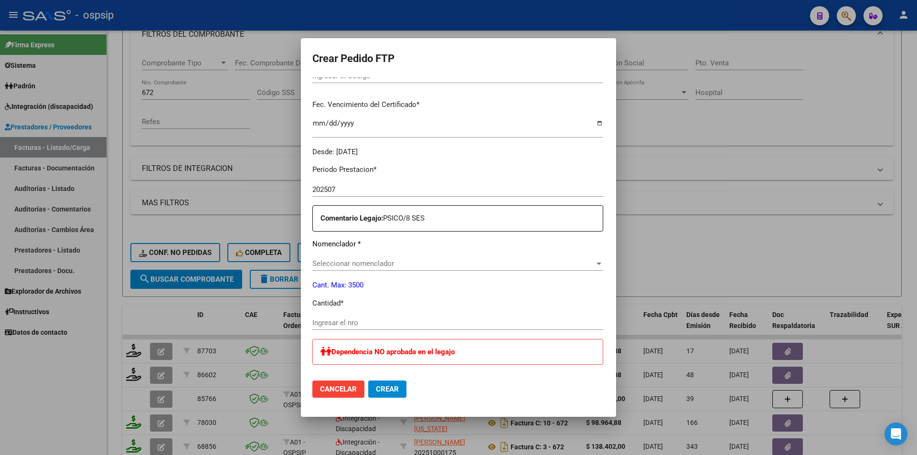
scroll to position [341, 0]
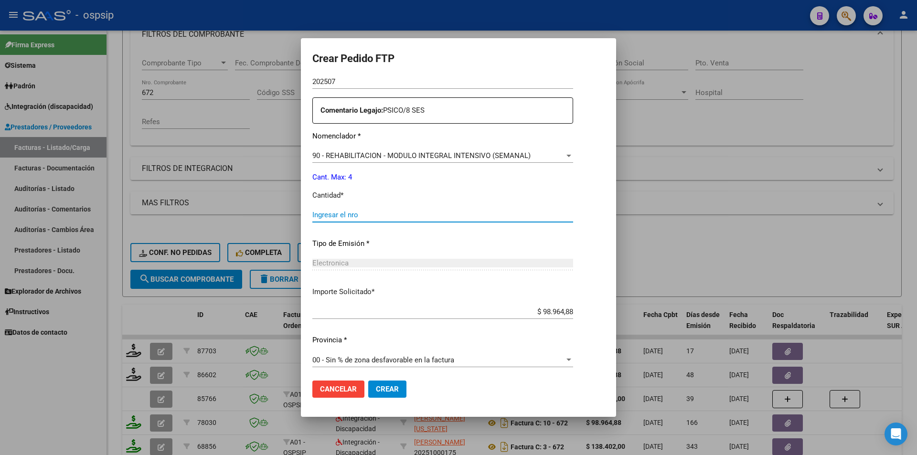
click at [313, 212] on input "Ingresar el nro" at bounding box center [442, 215] width 261 height 9
click at [376, 388] on span "Crear" at bounding box center [387, 389] width 23 height 9
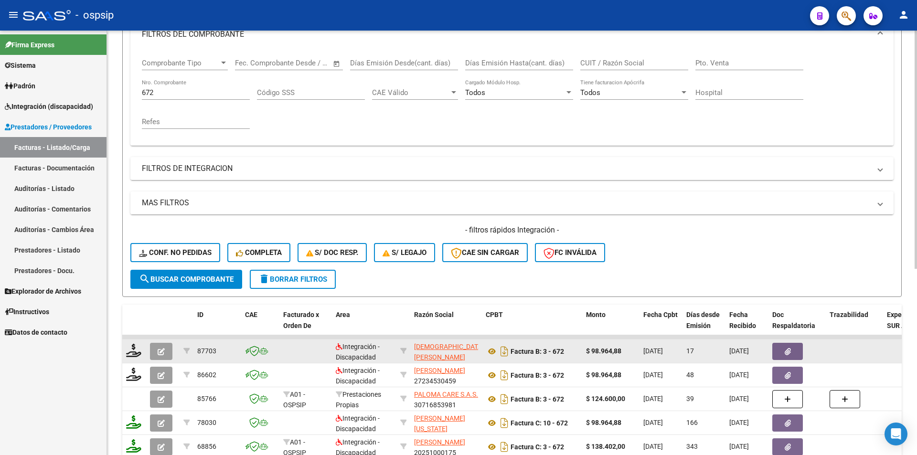
click at [161, 351] on icon "button" at bounding box center [161, 351] width 7 height 7
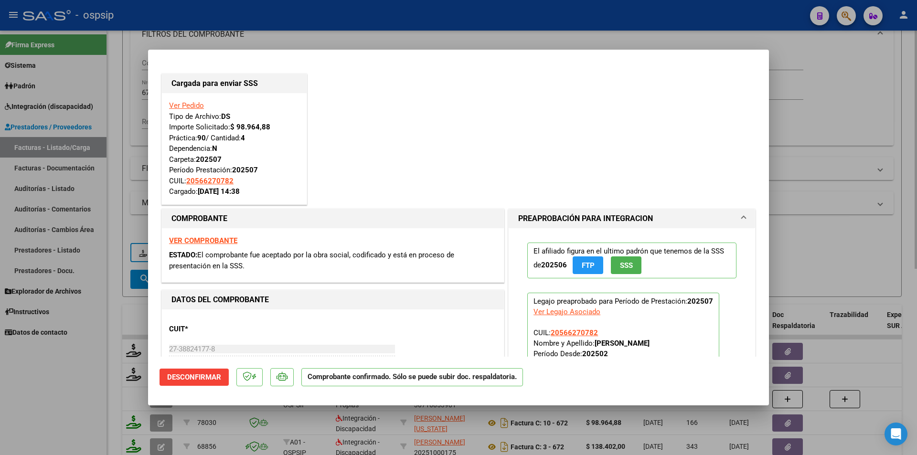
drag, startPoint x: 111, startPoint y: 210, endPoint x: 132, endPoint y: 182, distance: 35.2
click at [113, 207] on div at bounding box center [458, 227] width 917 height 455
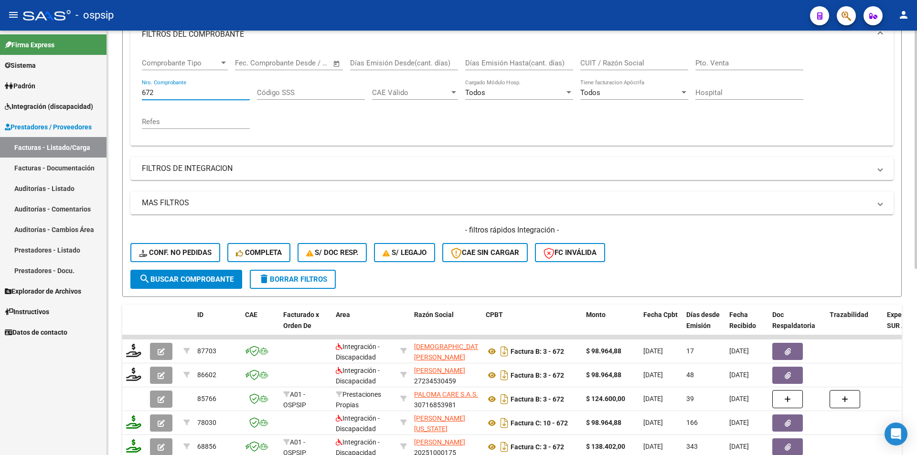
drag, startPoint x: 164, startPoint y: 94, endPoint x: 110, endPoint y: 97, distance: 53.6
click at [111, 96] on div "Video tutorial PRESTADORES -> Listado de CPBTs Emitidos por Prestadores / Prove…" at bounding box center [512, 261] width 810 height 749
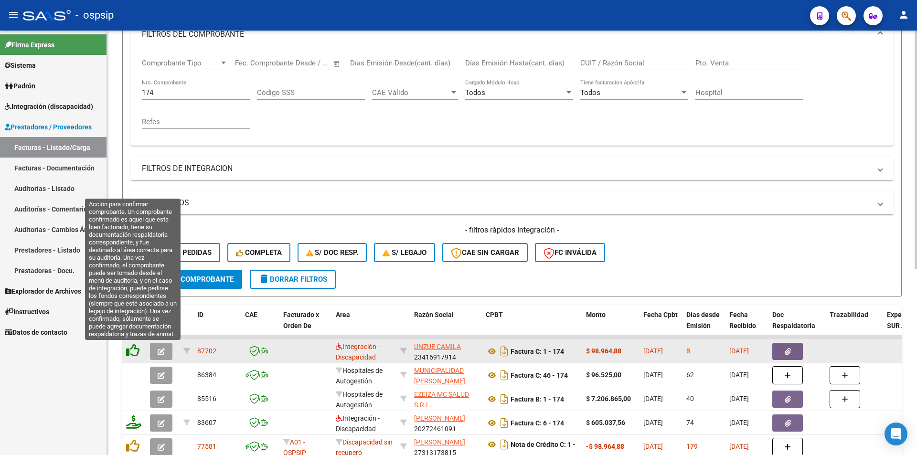
click at [132, 348] on icon at bounding box center [132, 350] width 13 height 13
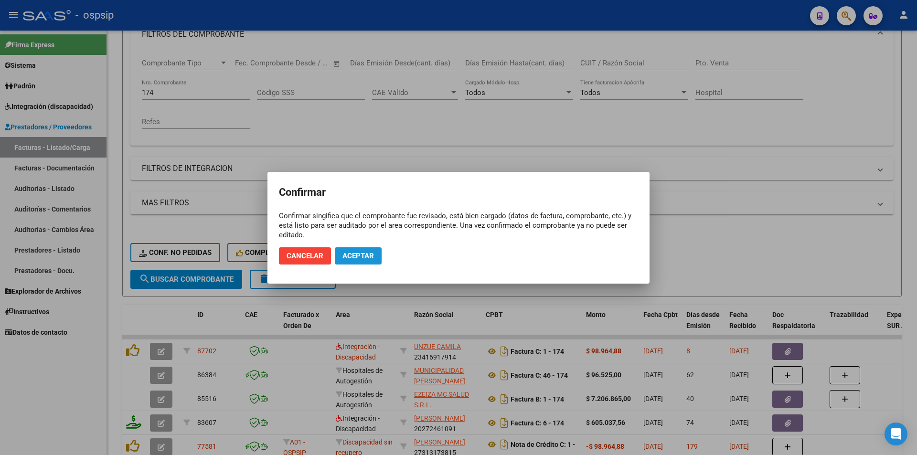
click at [367, 256] on span "Aceptar" at bounding box center [359, 256] width 32 height 9
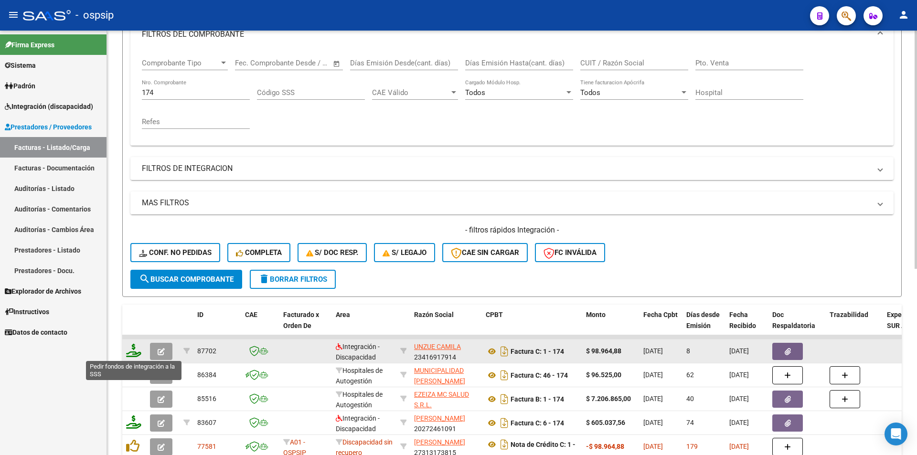
click at [139, 354] on icon at bounding box center [133, 350] width 15 height 13
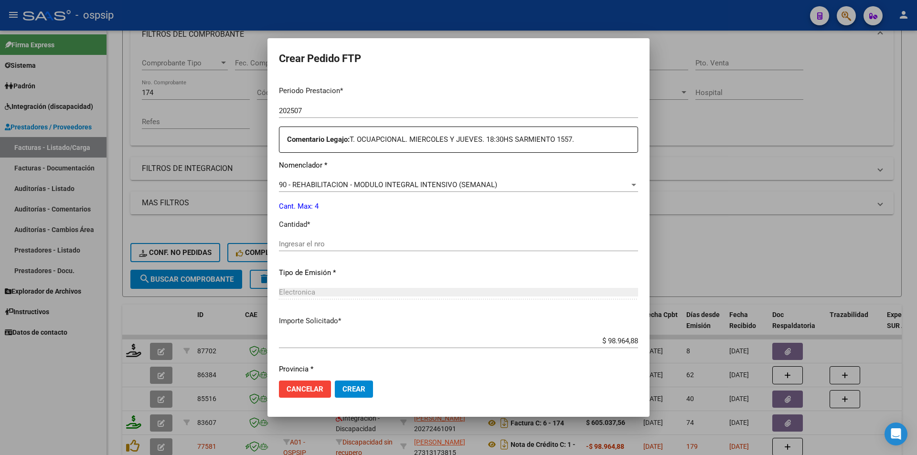
scroll to position [312, 0]
click at [308, 247] on input "Ingresar el nro" at bounding box center [458, 243] width 359 height 9
click at [366, 392] on button "Crear" at bounding box center [354, 389] width 38 height 17
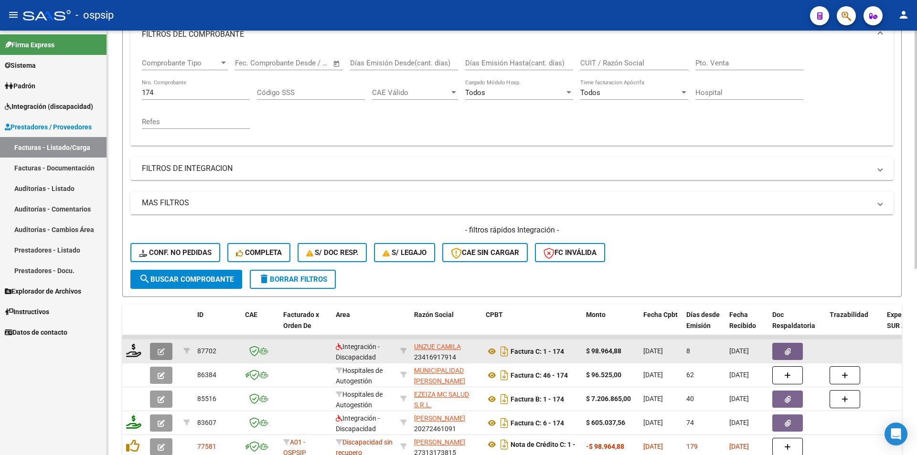
click at [170, 351] on button "button" at bounding box center [161, 351] width 22 height 17
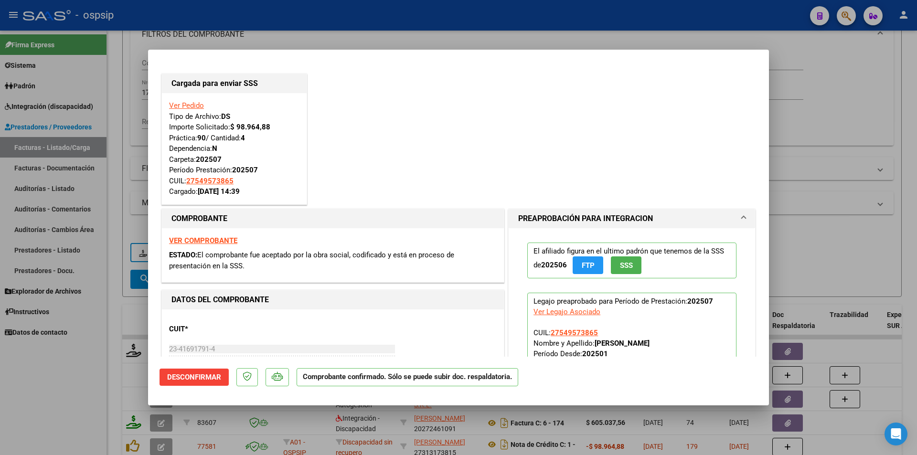
drag, startPoint x: 124, startPoint y: 113, endPoint x: 172, endPoint y: 97, distance: 50.8
click at [124, 112] on div at bounding box center [458, 227] width 917 height 455
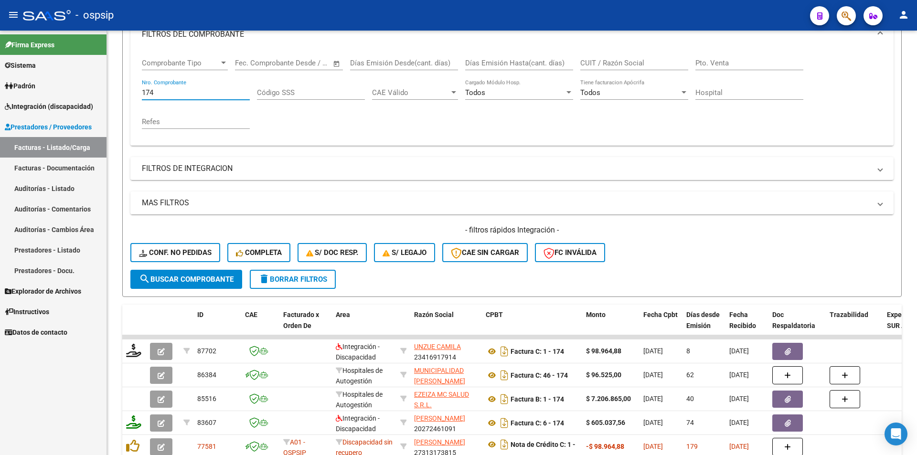
drag, startPoint x: 167, startPoint y: 94, endPoint x: 93, endPoint y: 96, distance: 74.5
click at [93, 96] on mat-sidenav-container "Firma Express Sistema Usuarios Todos los Usuarios Padrón Afiliados Empadronados…" at bounding box center [458, 243] width 917 height 425
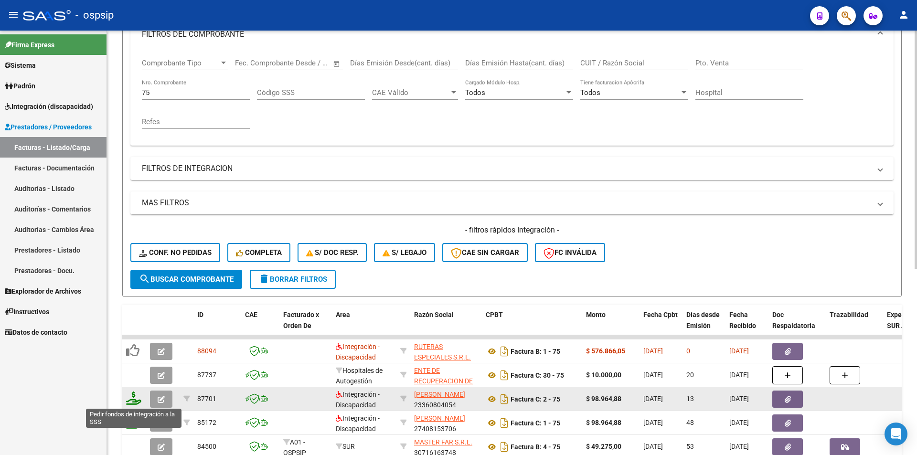
click at [132, 400] on icon at bounding box center [133, 398] width 15 height 13
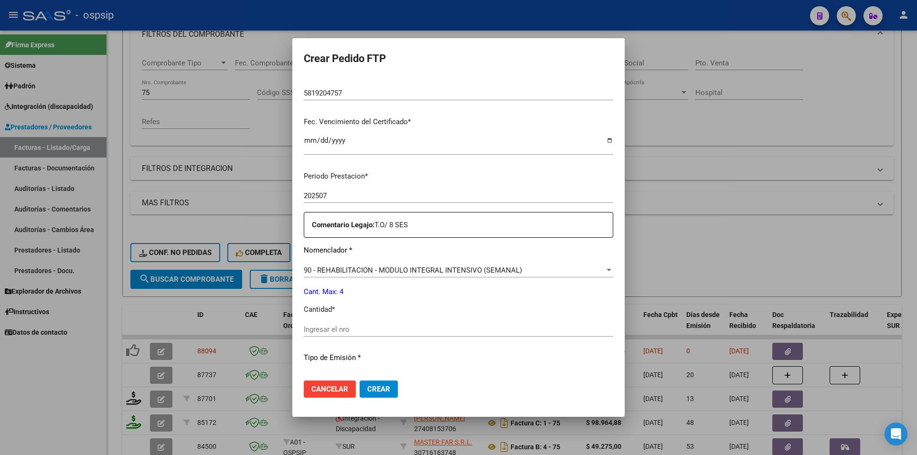
scroll to position [216, 0]
click at [324, 331] on input "Ingresar el nro" at bounding box center [459, 328] width 310 height 9
drag, startPoint x: 385, startPoint y: 392, endPoint x: 381, endPoint y: 387, distance: 6.5
click at [385, 391] on span "Crear" at bounding box center [378, 389] width 23 height 9
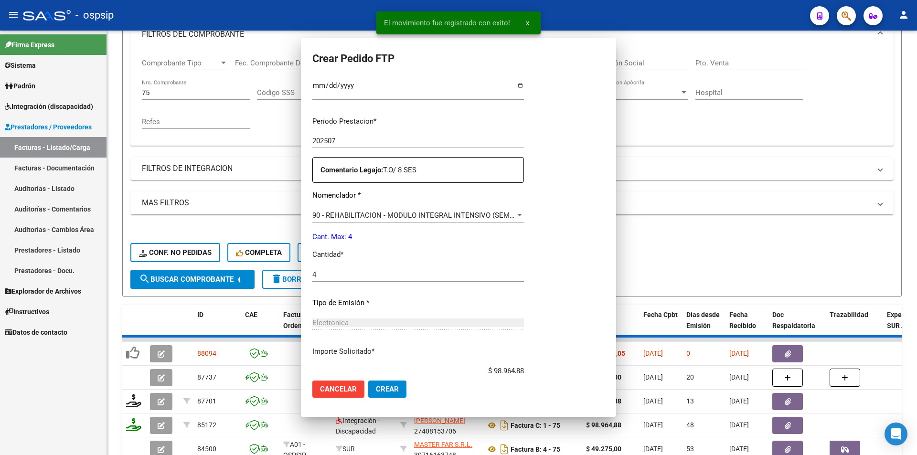
scroll to position [0, 0]
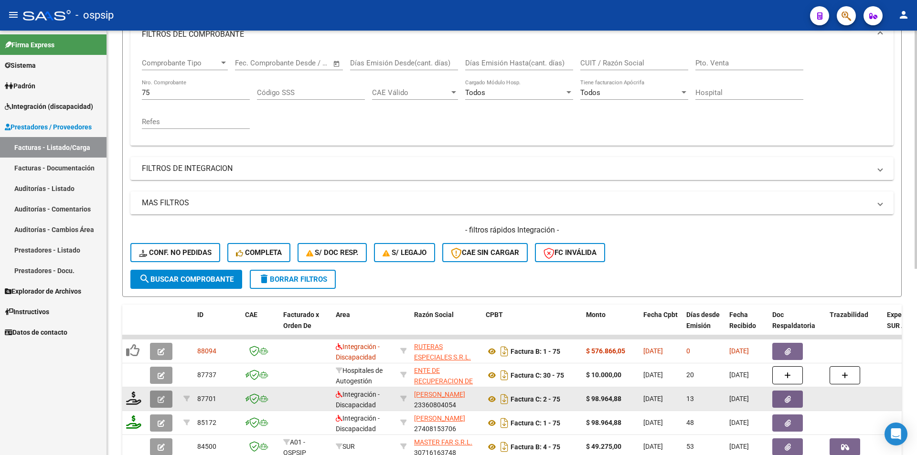
click at [164, 399] on icon "button" at bounding box center [161, 399] width 7 height 7
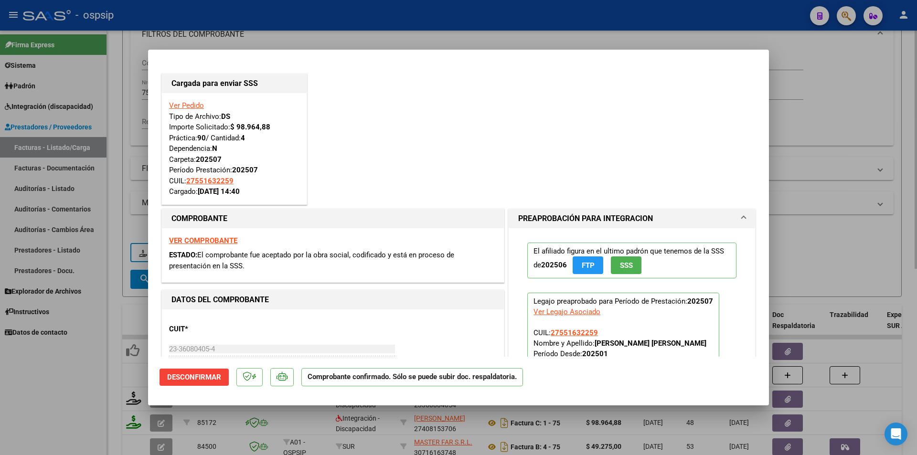
click at [110, 141] on div at bounding box center [458, 227] width 917 height 455
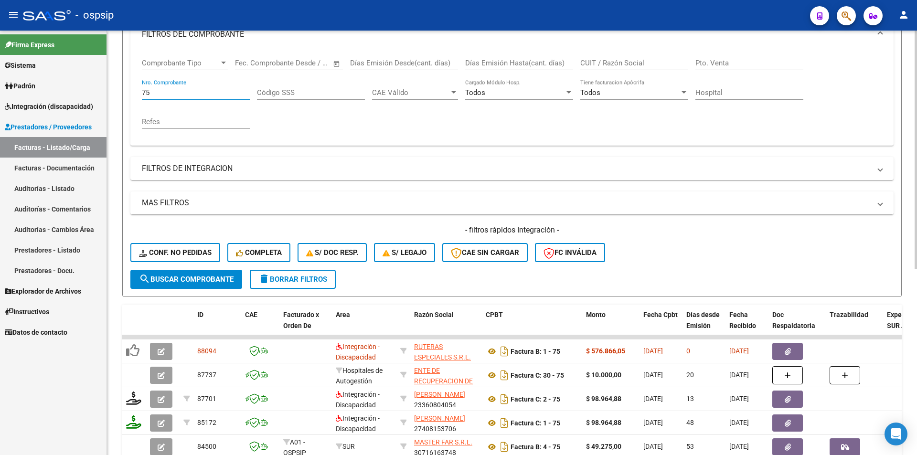
drag, startPoint x: 151, startPoint y: 93, endPoint x: 133, endPoint y: 93, distance: 17.7
click at [133, 93] on div "Comprobante Tipo Comprobante Tipo Start date – End date Fec. Comprobante Desde …" at bounding box center [511, 98] width 763 height 96
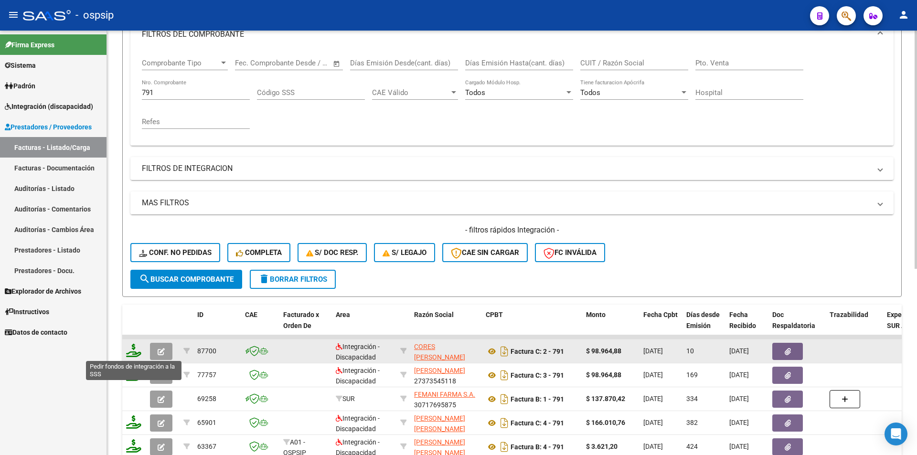
click at [134, 351] on icon at bounding box center [133, 350] width 15 height 13
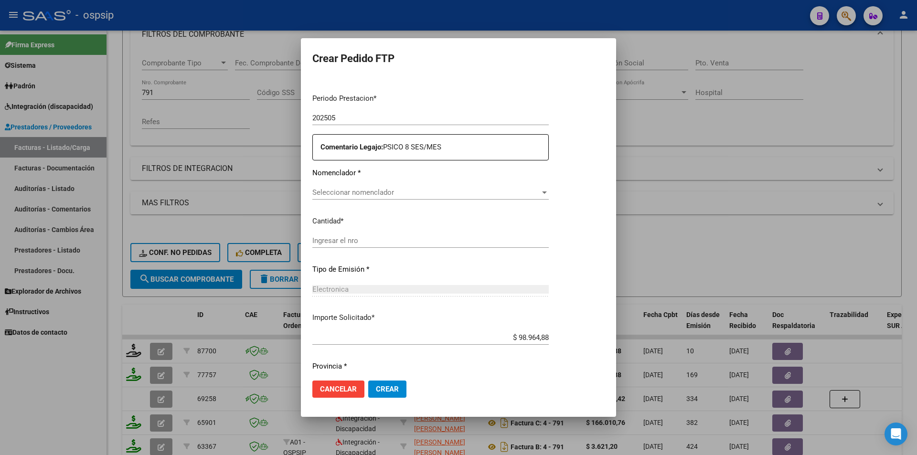
scroll to position [293, 0]
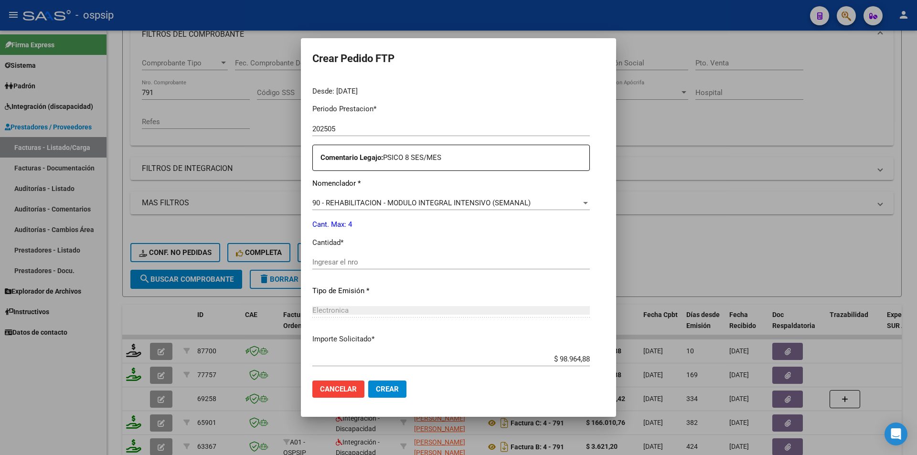
click at [329, 267] on div "Ingresar el nro" at bounding box center [451, 262] width 278 height 14
click at [384, 390] on span "Crear" at bounding box center [387, 389] width 23 height 9
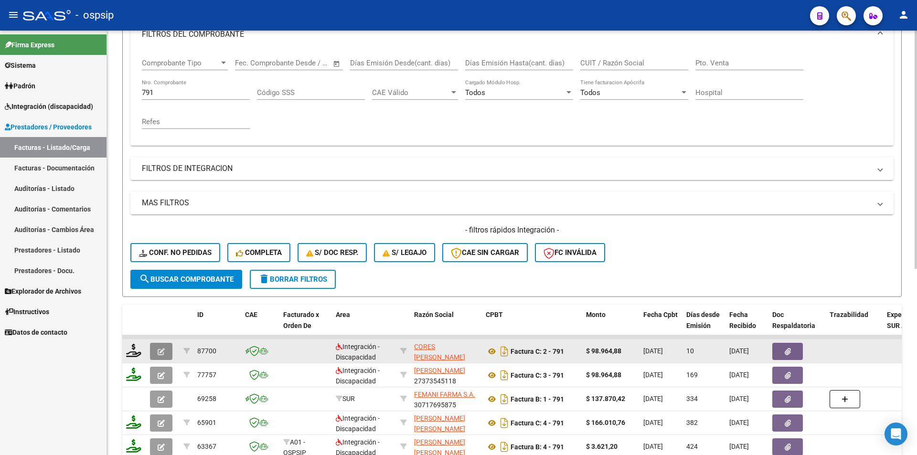
click at [164, 354] on icon "button" at bounding box center [161, 351] width 7 height 7
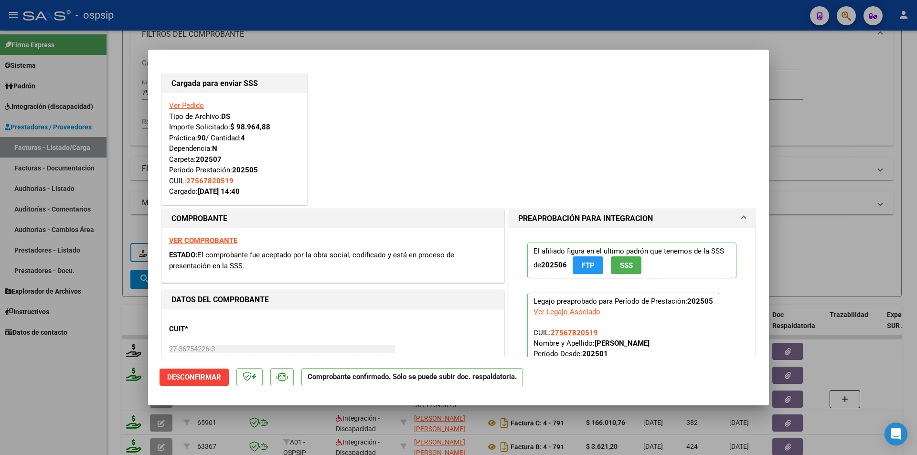
click at [119, 150] on div at bounding box center [458, 227] width 917 height 455
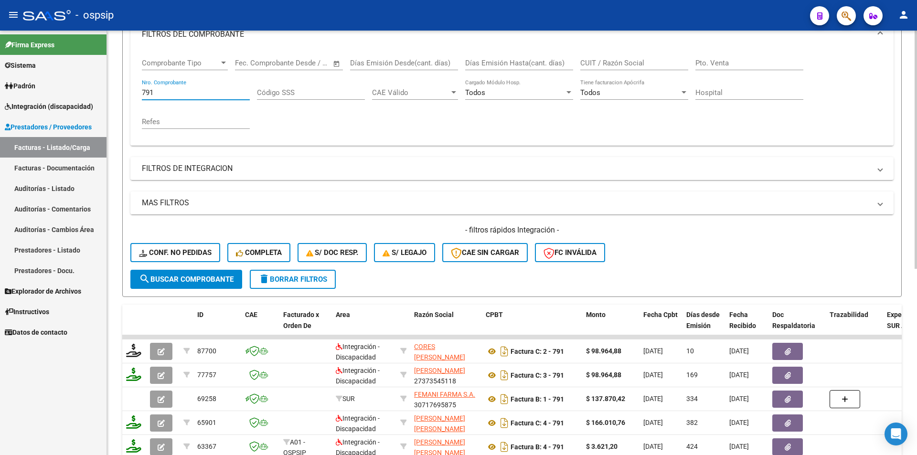
drag, startPoint x: 161, startPoint y: 92, endPoint x: 119, endPoint y: 92, distance: 41.6
click at [119, 92] on div "Video tutorial PRESTADORES -> Listado de CPBTs Emitidos por Prestadores / Prove…" at bounding box center [512, 261] width 810 height 749
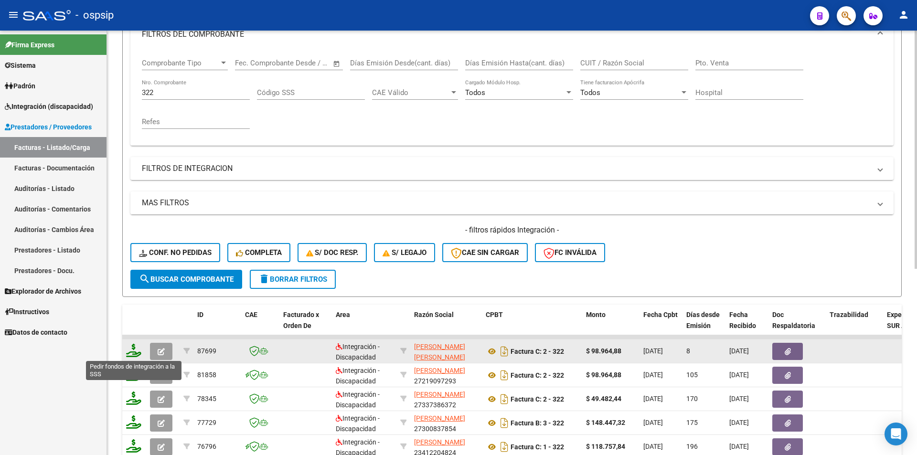
click at [136, 351] on icon at bounding box center [133, 350] width 15 height 13
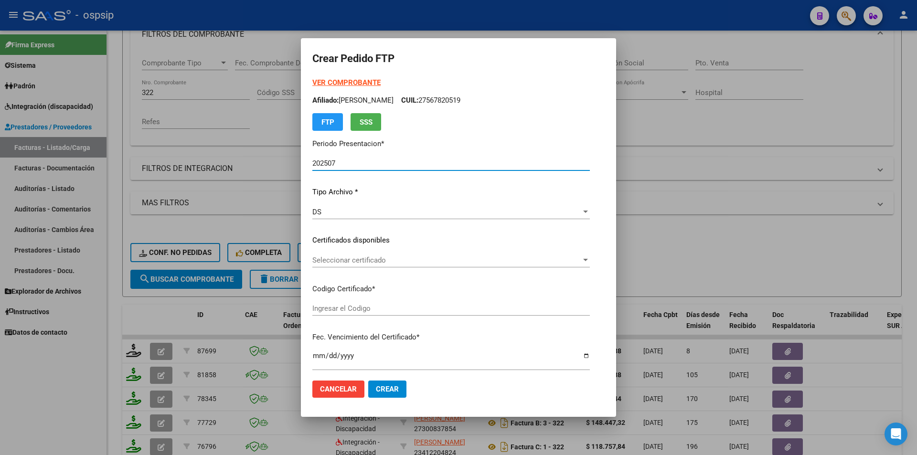
scroll to position [341, 0]
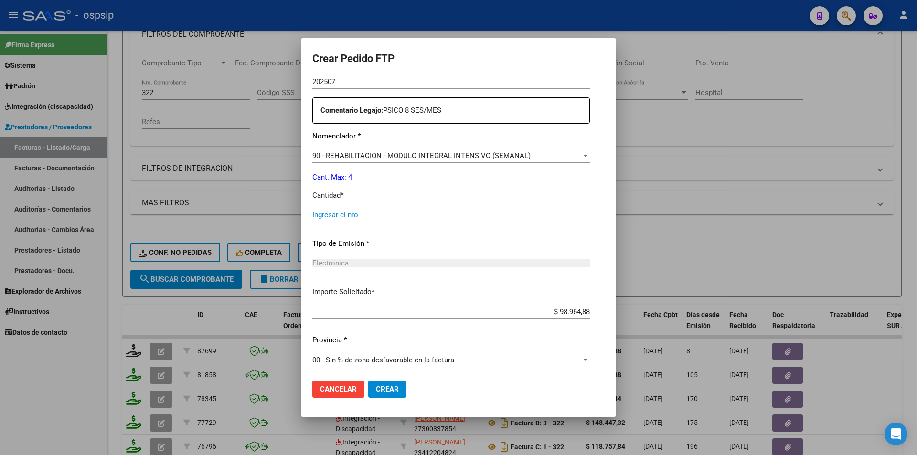
click at [321, 216] on input "Ingresar el nro" at bounding box center [451, 215] width 278 height 9
click at [376, 390] on span "Crear" at bounding box center [387, 389] width 23 height 9
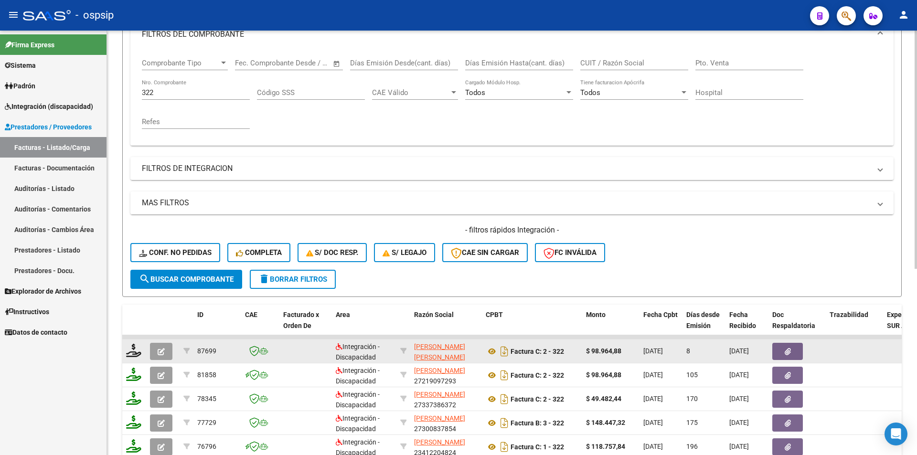
click at [166, 355] on button "button" at bounding box center [161, 351] width 22 height 17
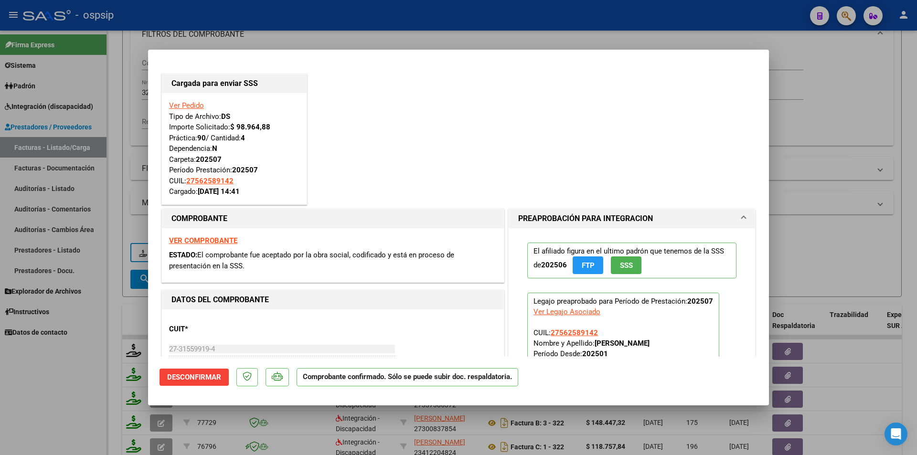
click at [85, 369] on div at bounding box center [458, 227] width 917 height 455
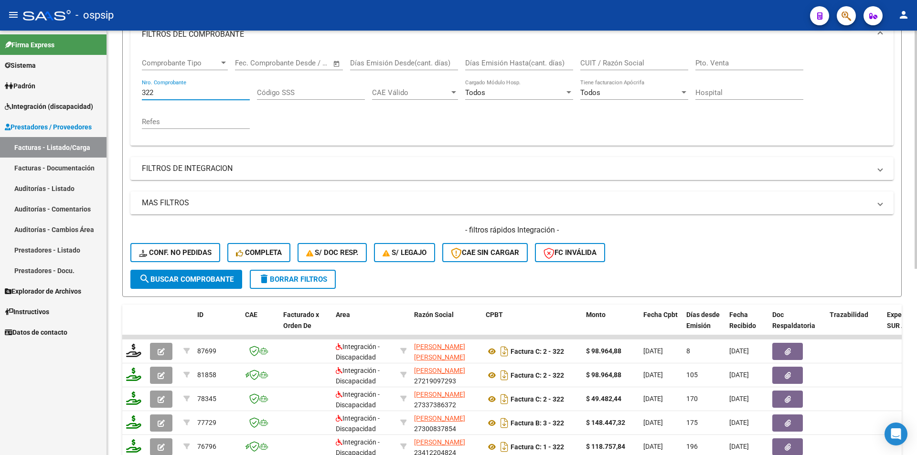
drag, startPoint x: 160, startPoint y: 93, endPoint x: 116, endPoint y: 84, distance: 44.5
click at [116, 84] on div "Video tutorial PRESTADORES -> Listado de CPBTs Emitidos por Prestadores / Prove…" at bounding box center [512, 261] width 810 height 749
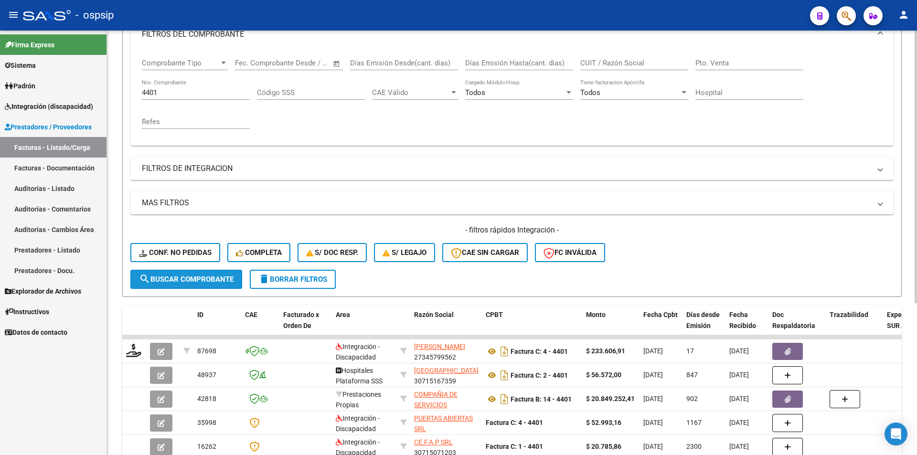
click at [211, 279] on span "search Buscar Comprobante" at bounding box center [186, 279] width 95 height 9
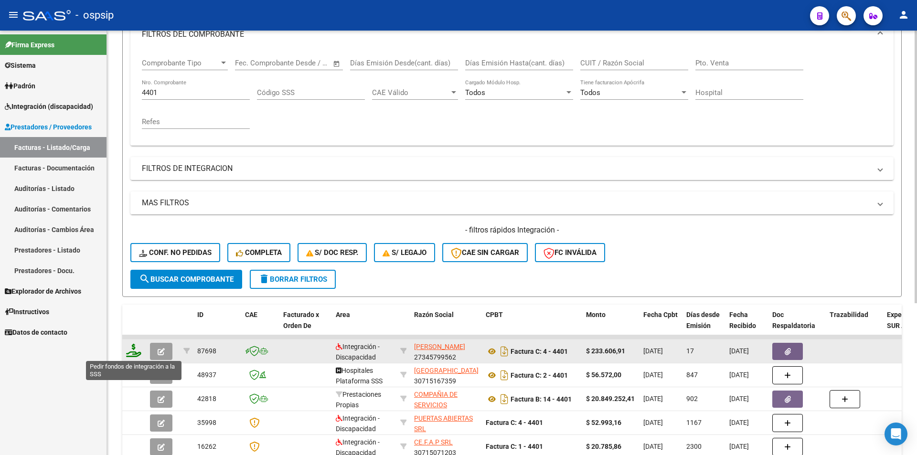
click at [132, 348] on icon at bounding box center [133, 350] width 15 height 13
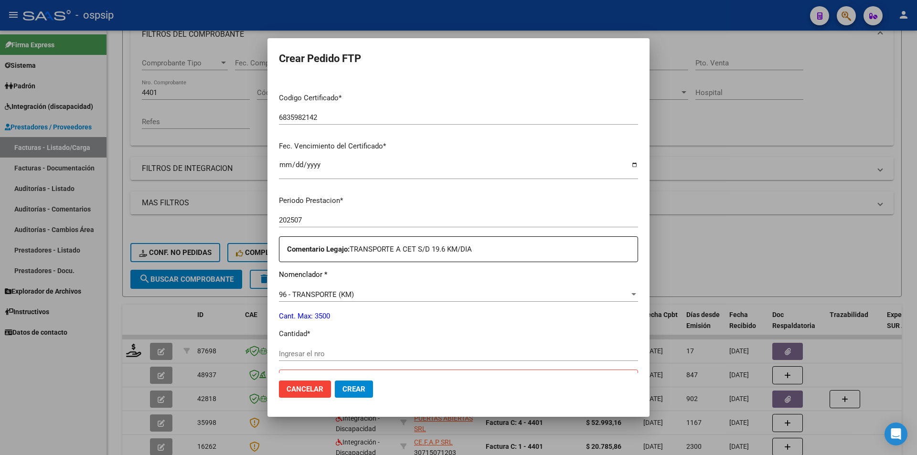
scroll to position [239, 0]
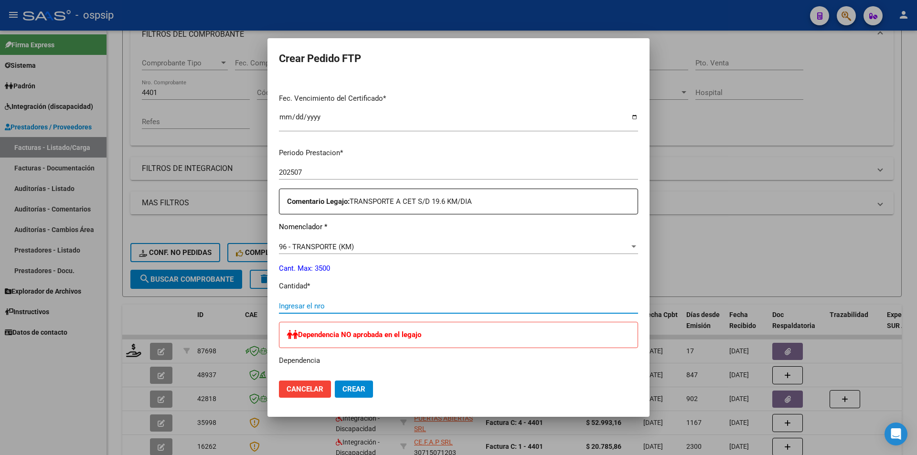
click at [317, 308] on input "Ingresar el nro" at bounding box center [458, 306] width 359 height 9
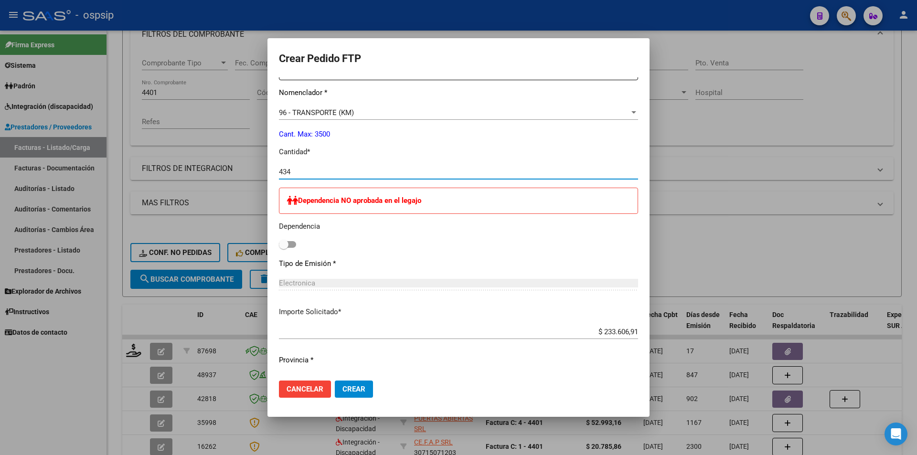
scroll to position [382, 0]
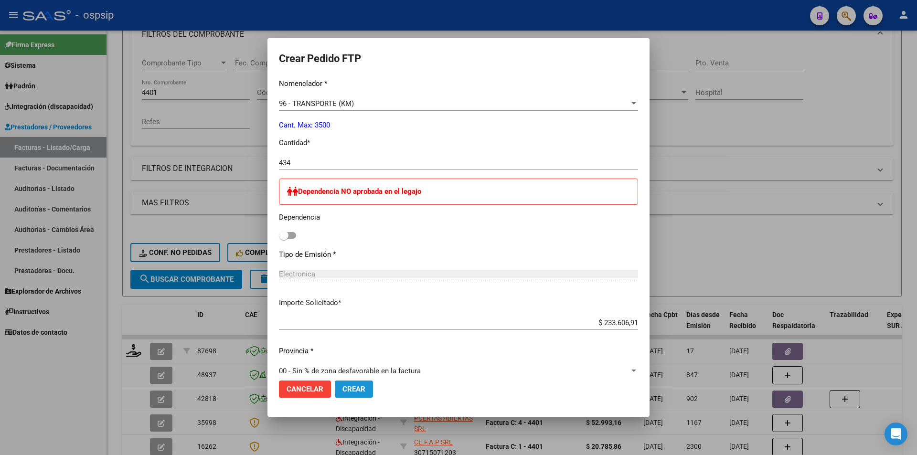
click at [350, 389] on span "Crear" at bounding box center [354, 389] width 23 height 9
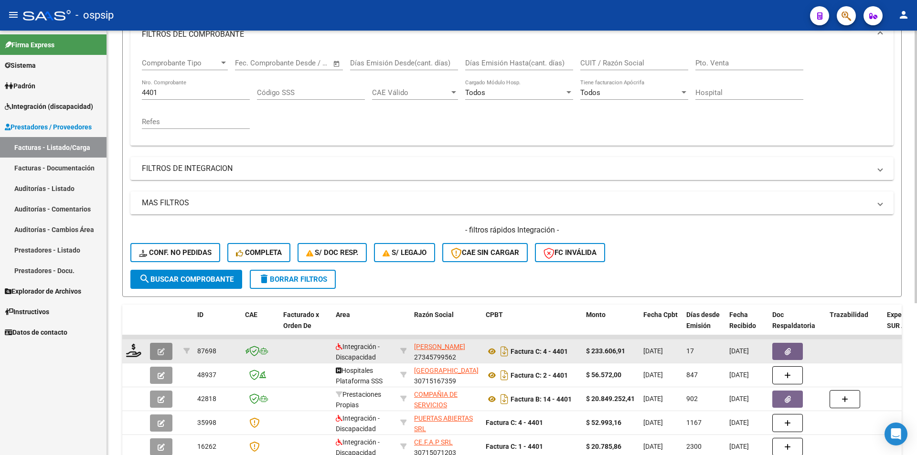
click at [163, 352] on icon "button" at bounding box center [161, 351] width 7 height 7
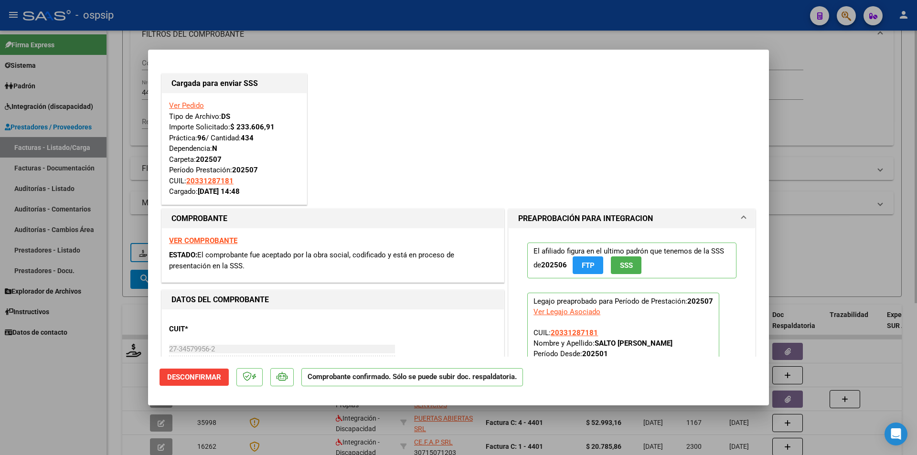
drag, startPoint x: 121, startPoint y: 109, endPoint x: 128, endPoint y: 102, distance: 9.8
click at [121, 108] on div at bounding box center [458, 227] width 917 height 455
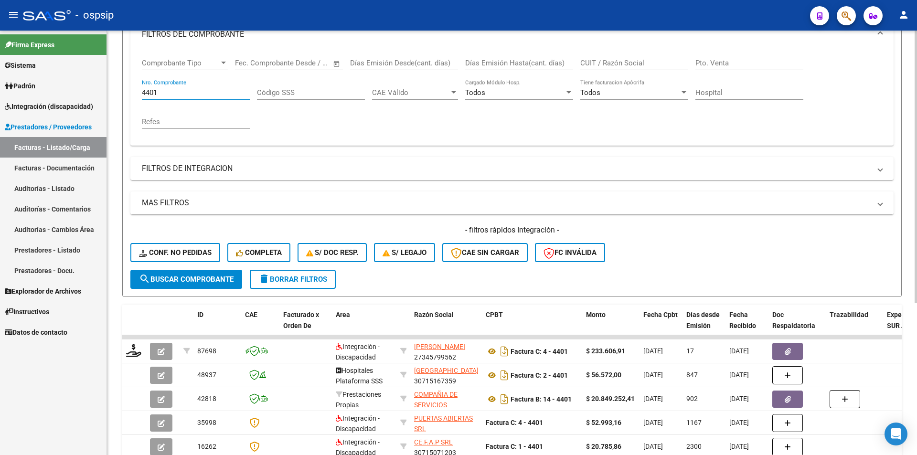
drag, startPoint x: 161, startPoint y: 92, endPoint x: 112, endPoint y: 88, distance: 49.3
click at [113, 88] on div "Video tutorial PRESTADORES -> Listado de CPBTs Emitidos por Prestadores / Prove…" at bounding box center [512, 214] width 810 height 654
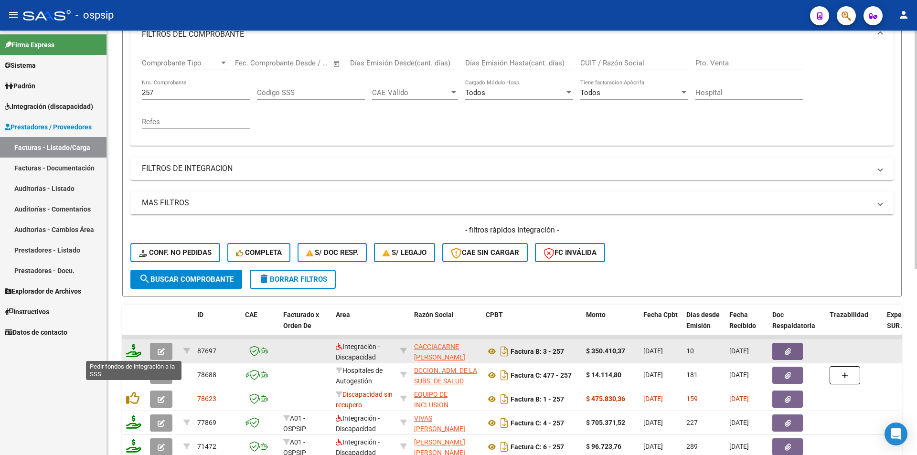
click at [131, 347] on icon at bounding box center [133, 350] width 15 height 13
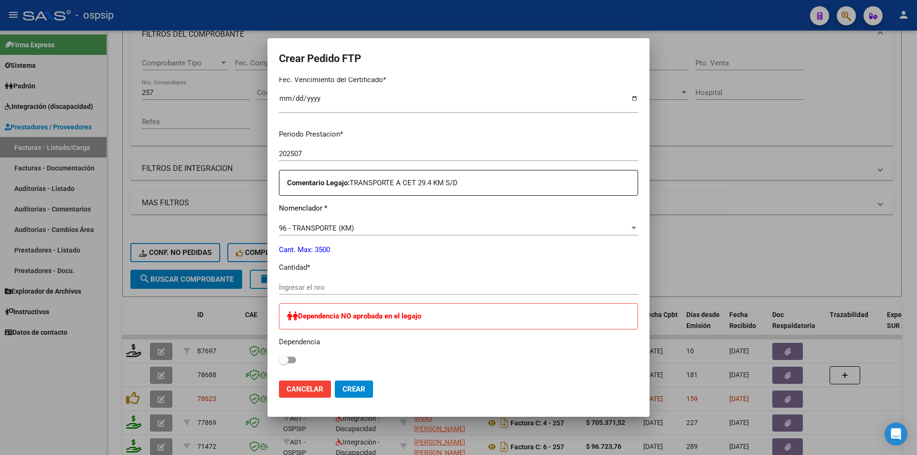
scroll to position [334, 0]
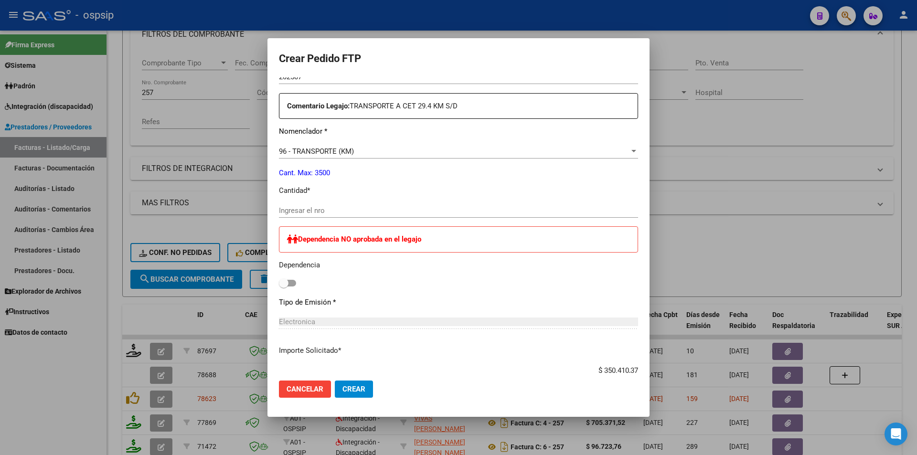
click at [306, 214] on input "Ingresar el nro" at bounding box center [458, 210] width 359 height 9
click at [364, 387] on span "Crear" at bounding box center [354, 389] width 23 height 9
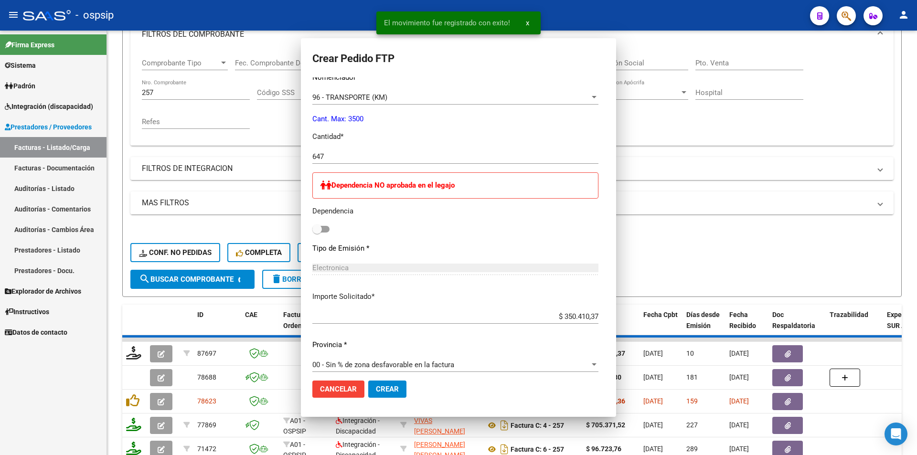
scroll to position [0, 0]
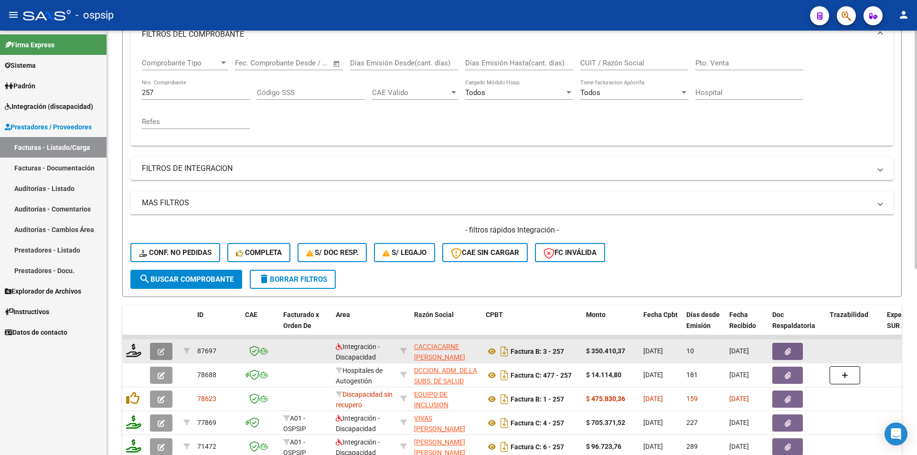
click at [155, 350] on button "button" at bounding box center [161, 351] width 22 height 17
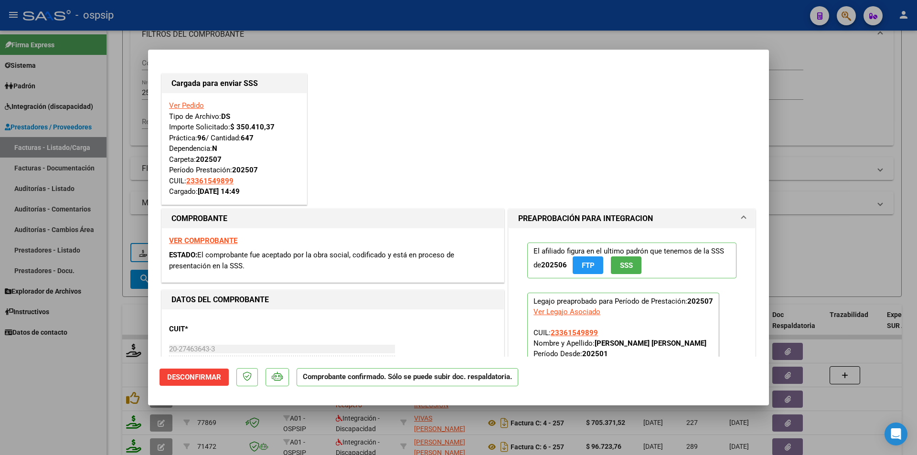
click at [87, 279] on div at bounding box center [458, 227] width 917 height 455
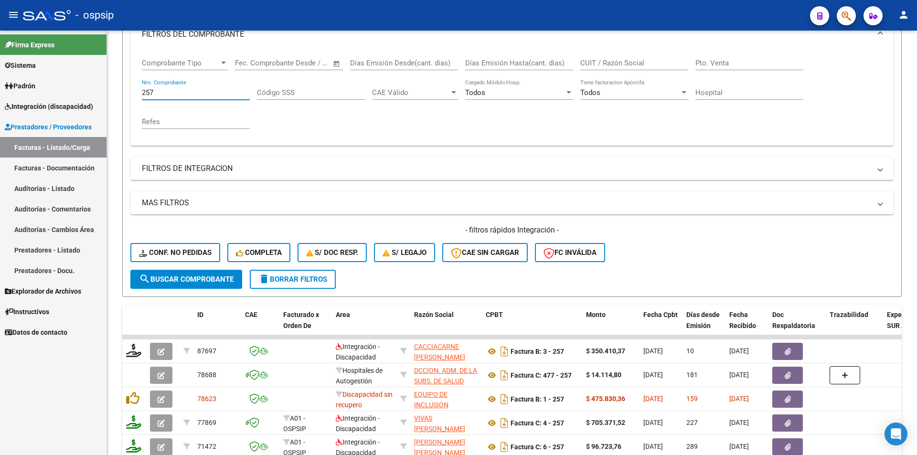
drag, startPoint x: 162, startPoint y: 93, endPoint x: 105, endPoint y: 88, distance: 57.5
click at [105, 88] on mat-sidenav-container "Firma Express Sistema Usuarios Todos los Usuarios Padrón Afiliados Empadronados…" at bounding box center [458, 243] width 917 height 425
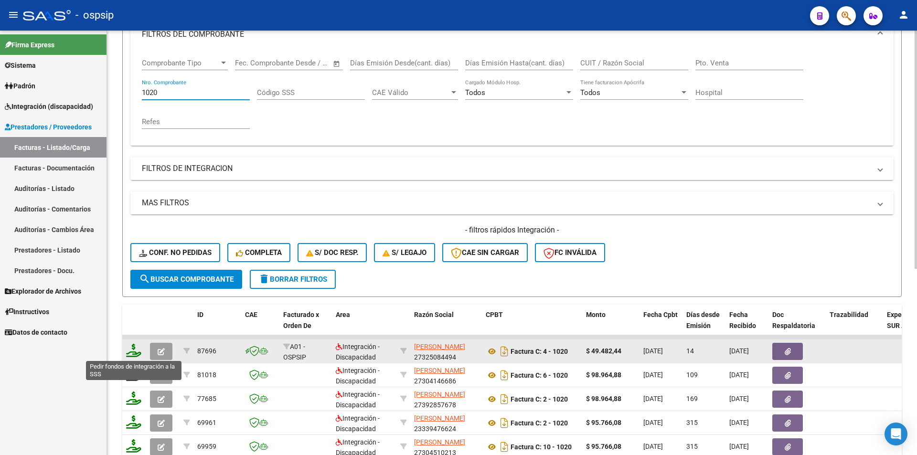
click at [136, 348] on icon at bounding box center [133, 350] width 15 height 13
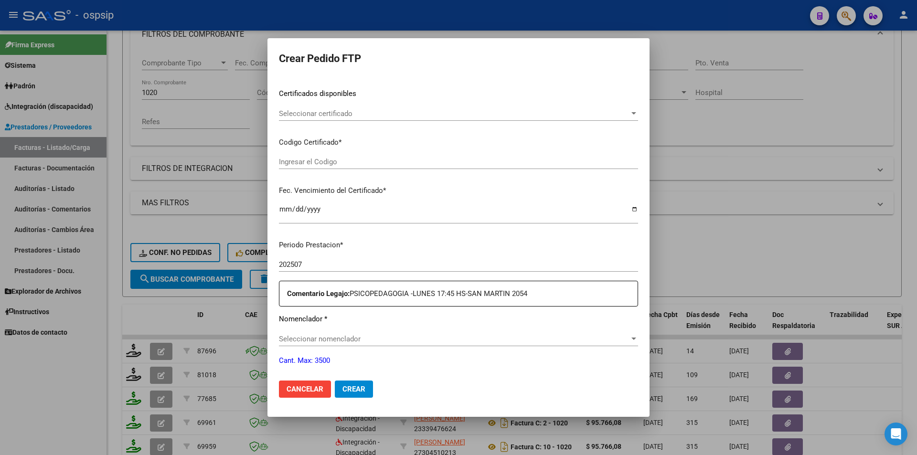
scroll to position [239, 0]
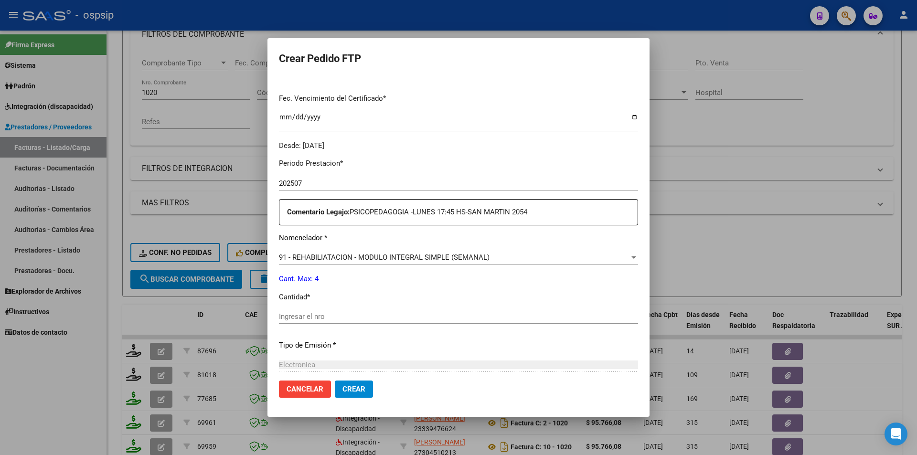
click at [324, 310] on div "Ingresar el nro" at bounding box center [458, 317] width 359 height 14
click at [360, 390] on span "Crear" at bounding box center [354, 389] width 23 height 9
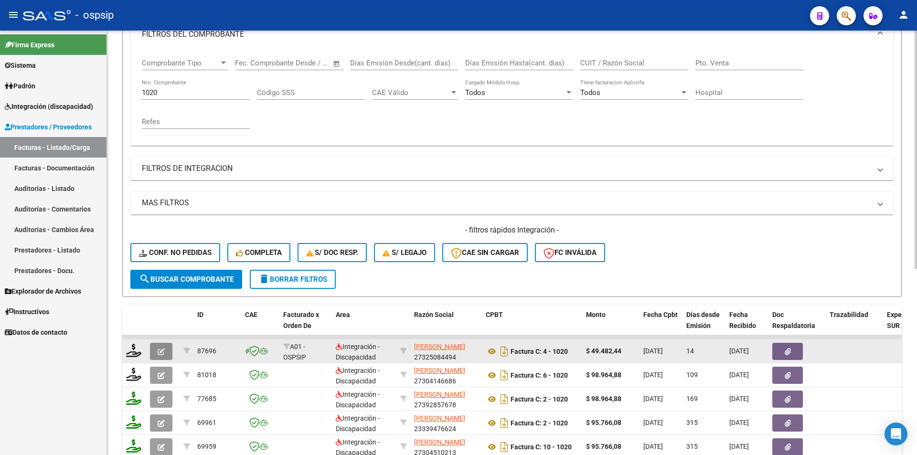
click at [162, 350] on icon "button" at bounding box center [161, 351] width 7 height 7
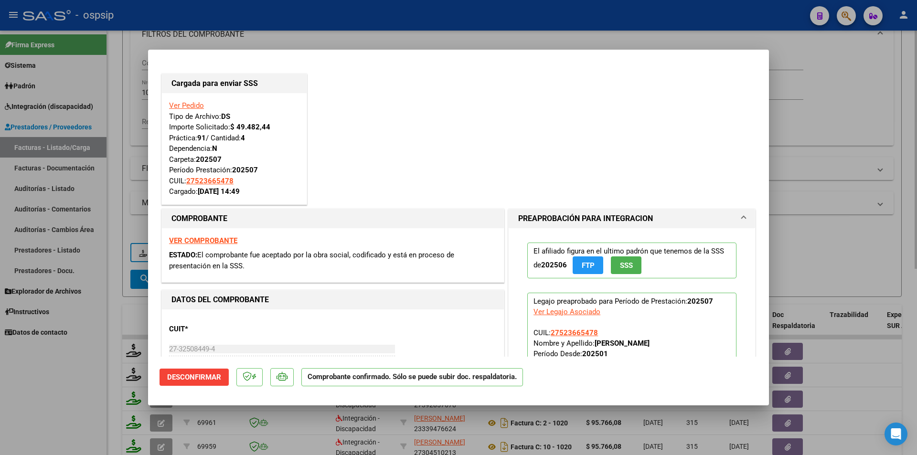
drag, startPoint x: 120, startPoint y: 175, endPoint x: 134, endPoint y: 138, distance: 39.9
click at [120, 172] on div at bounding box center [458, 227] width 917 height 455
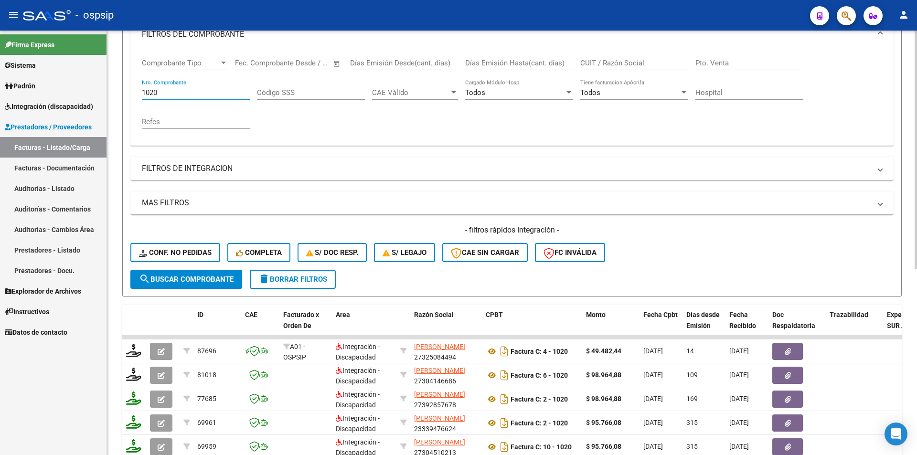
drag, startPoint x: 163, startPoint y: 93, endPoint x: 121, endPoint y: 88, distance: 42.8
click at [121, 88] on div "Video tutorial PRESTADORES -> Listado de CPBTs Emitidos por Prestadores / Prove…" at bounding box center [512, 261] width 810 height 749
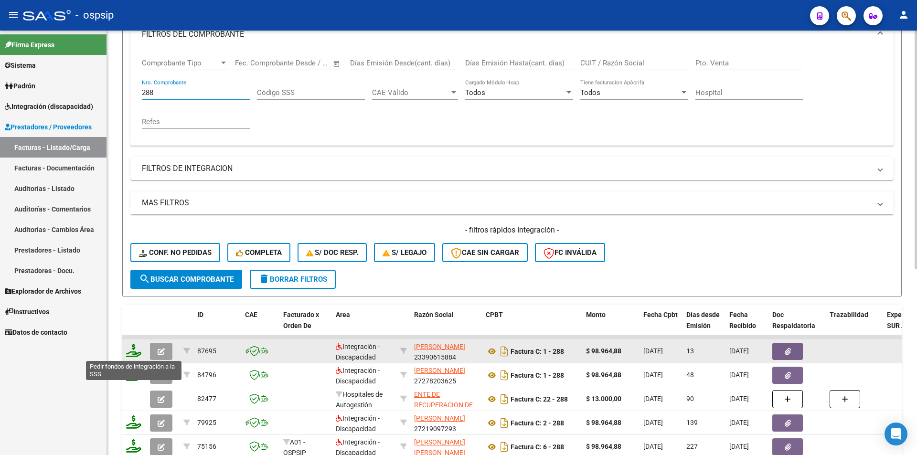
click at [135, 350] on icon at bounding box center [133, 350] width 15 height 13
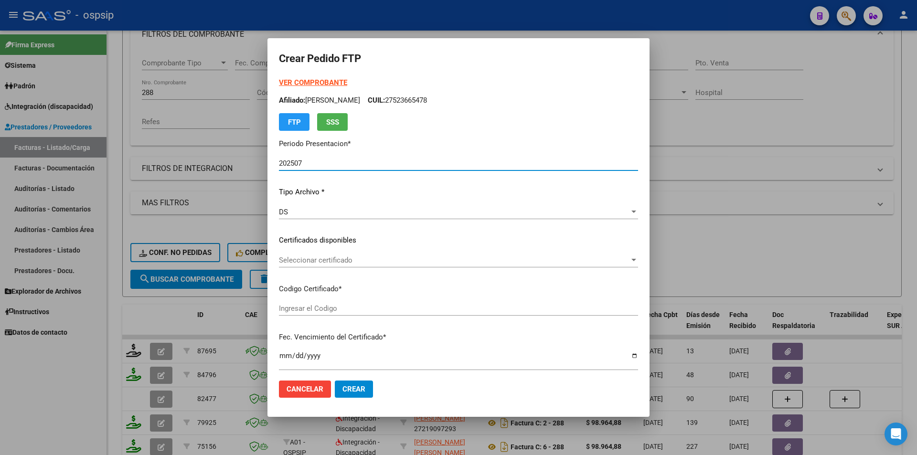
scroll to position [239, 0]
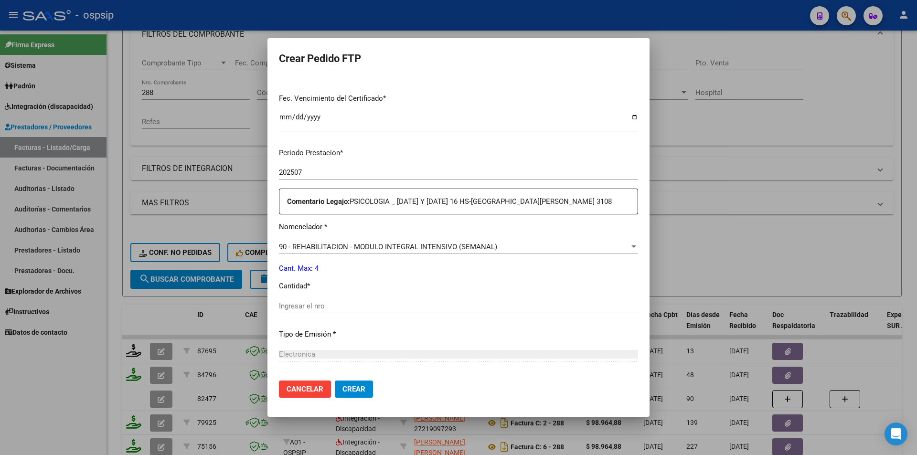
click at [334, 307] on input "Ingresar el nro" at bounding box center [458, 306] width 359 height 9
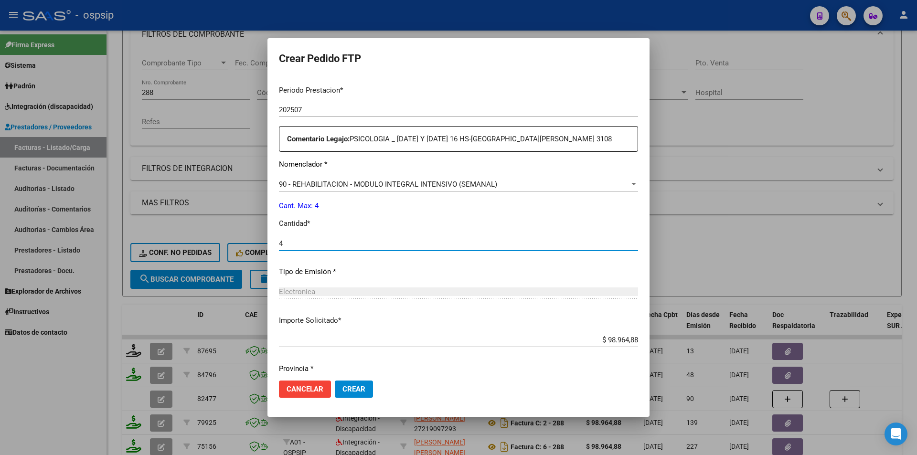
scroll to position [333, 0]
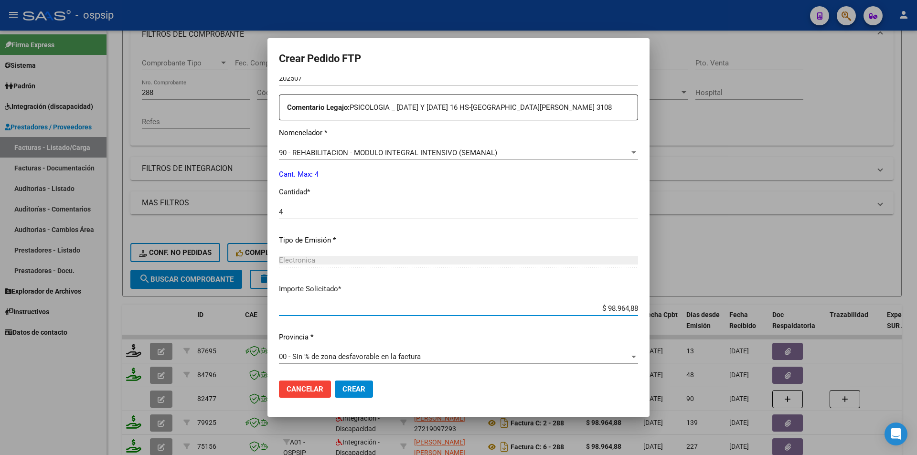
drag, startPoint x: 598, startPoint y: 310, endPoint x: 663, endPoint y: 314, distance: 64.6
click at [663, 314] on div "Crear Pedido FTP VER COMPROBANTE ARCA Padrón Afiliado: CORNARA LUCA AGUSTIN CUI…" at bounding box center [458, 227] width 917 height 455
click at [364, 389] on span "Crear" at bounding box center [354, 389] width 23 height 9
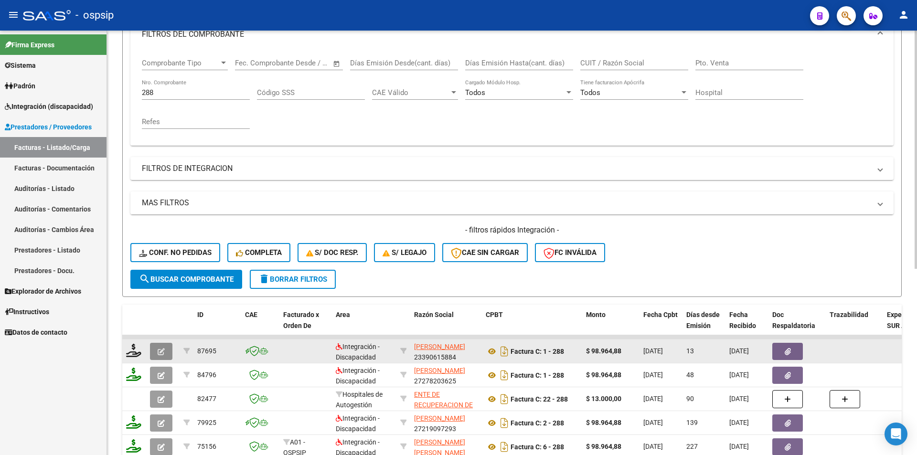
click at [160, 354] on icon "button" at bounding box center [161, 351] width 7 height 7
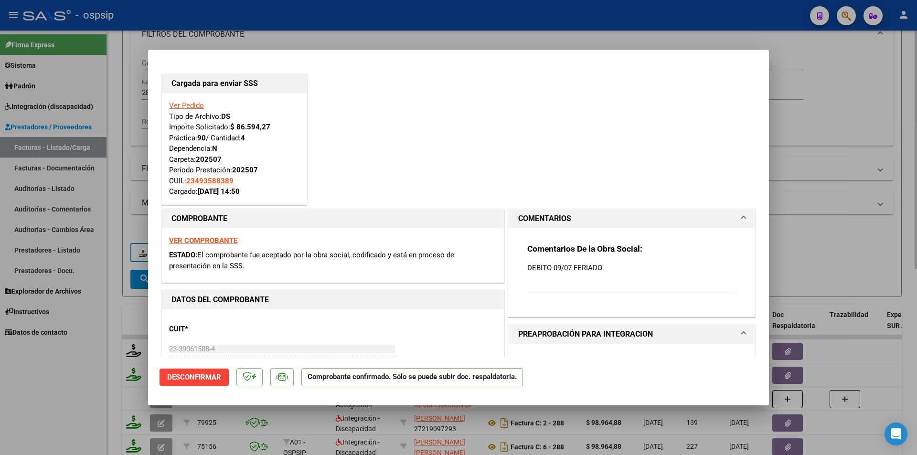
drag, startPoint x: 99, startPoint y: 107, endPoint x: 162, endPoint y: 93, distance: 64.3
click at [100, 107] on div at bounding box center [458, 227] width 917 height 455
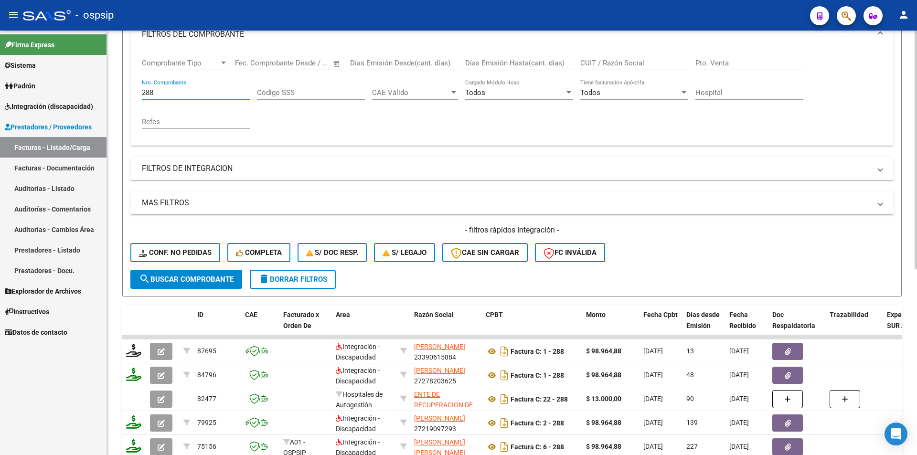
drag, startPoint x: 162, startPoint y: 92, endPoint x: 138, endPoint y: 94, distance: 24.9
click at [138, 94] on div "Comprobante Tipo Comprobante Tipo Start date – End date Fec. Comprobante Desde …" at bounding box center [511, 98] width 763 height 96
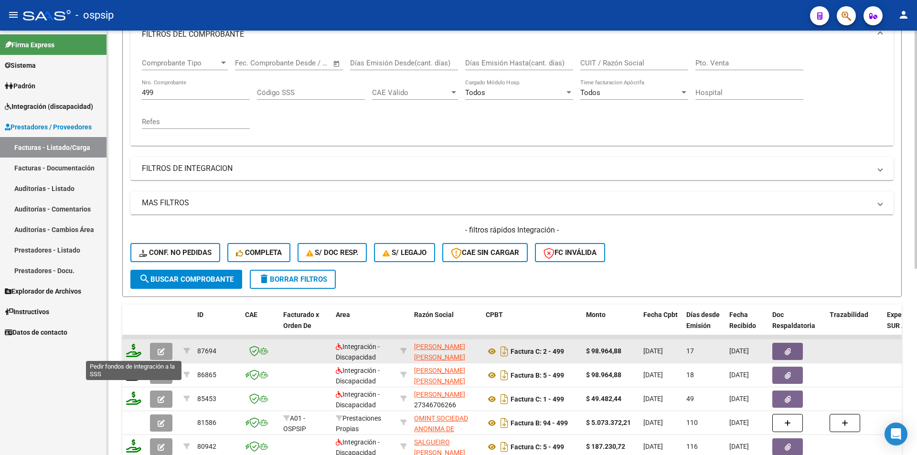
click at [132, 355] on icon at bounding box center [133, 350] width 15 height 13
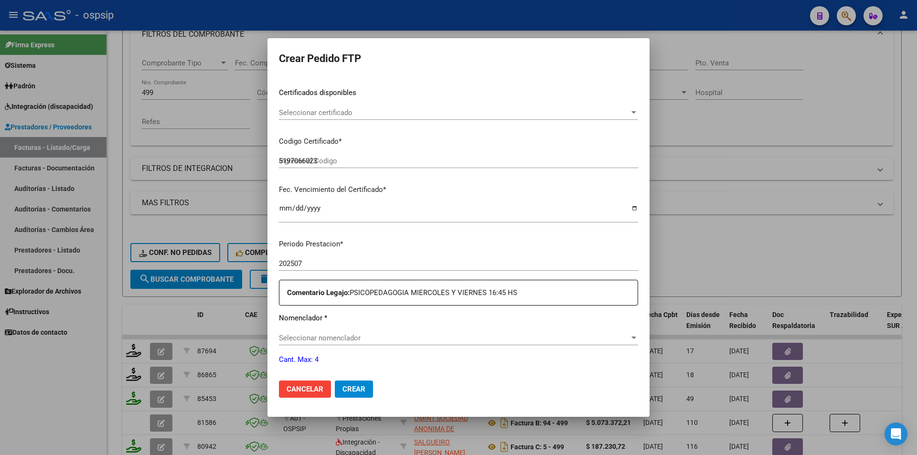
scroll to position [239, 0]
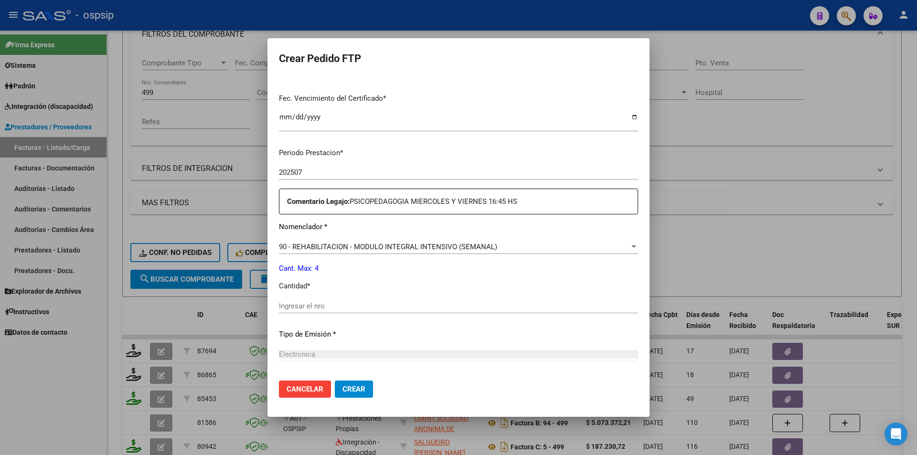
click at [333, 307] on input "Ingresar el nro" at bounding box center [458, 306] width 359 height 9
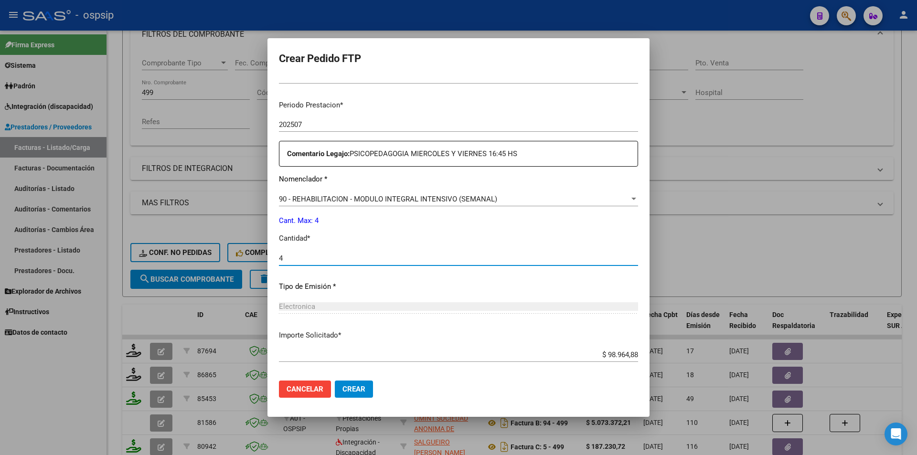
scroll to position [333, 0]
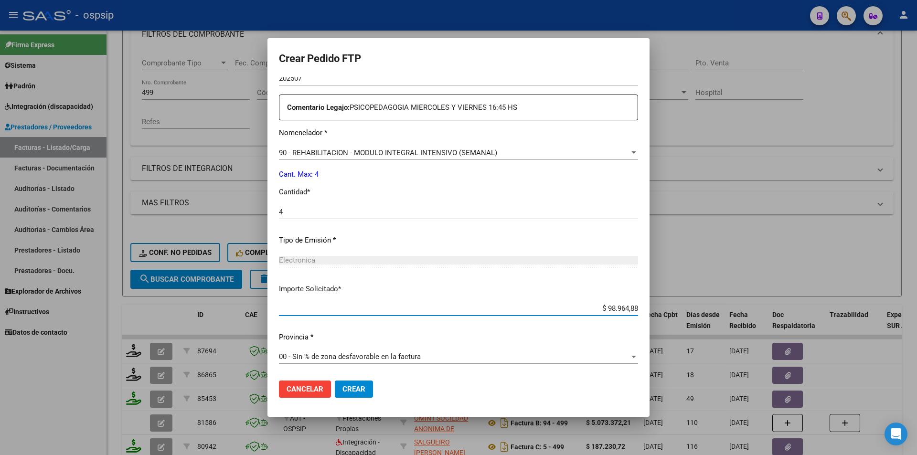
drag, startPoint x: 601, startPoint y: 307, endPoint x: 658, endPoint y: 315, distance: 58.4
click at [658, 315] on div "Crear Pedido FTP VER COMPROBANTE ARCA Padrón Afiliado: CORNARA LUCA AGUSTIN CUI…" at bounding box center [458, 227] width 917 height 455
click at [351, 390] on span "Crear" at bounding box center [354, 389] width 23 height 9
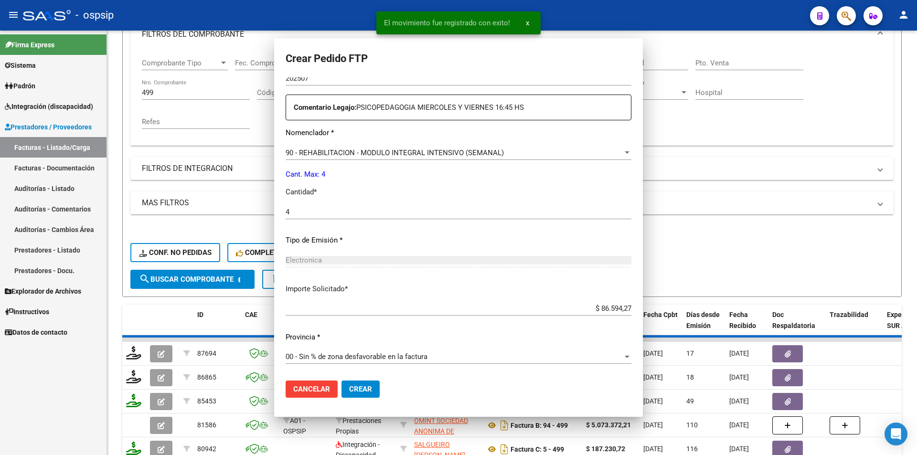
scroll to position [0, 0]
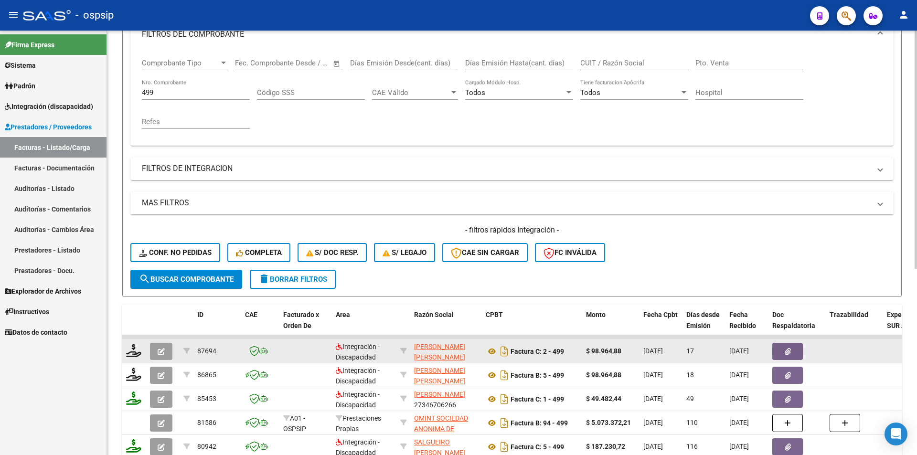
click at [169, 352] on button "button" at bounding box center [161, 351] width 22 height 17
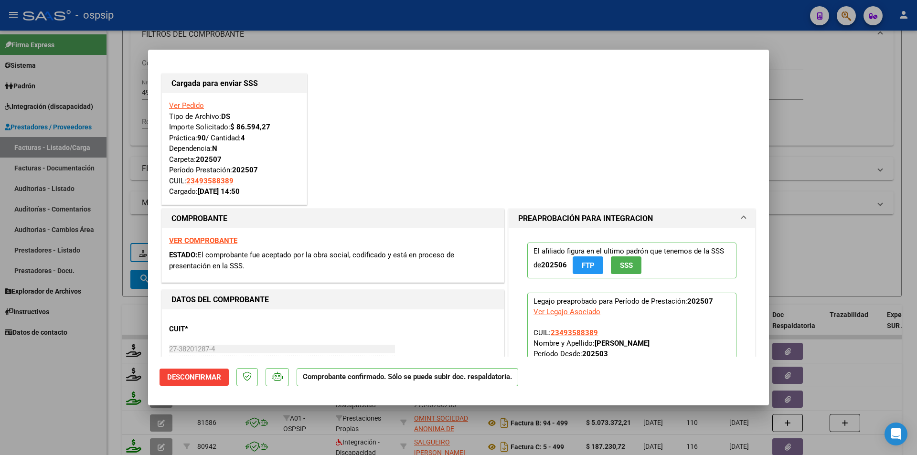
click at [61, 373] on div at bounding box center [458, 227] width 917 height 455
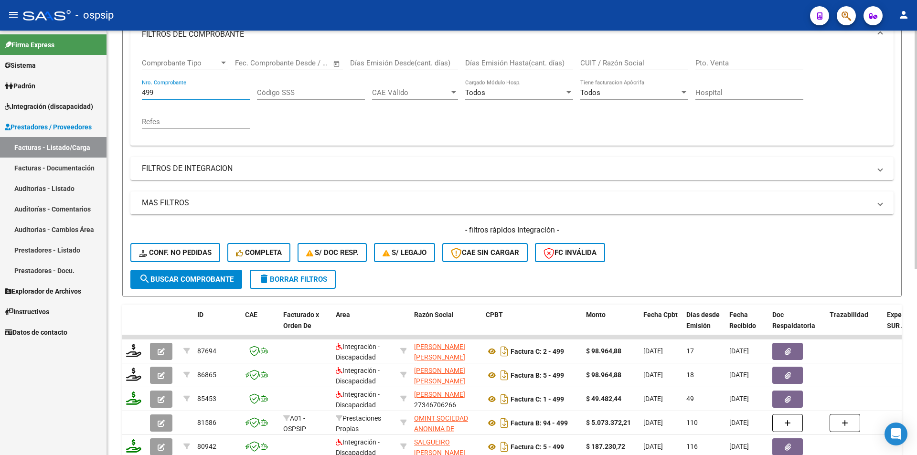
drag, startPoint x: 167, startPoint y: 91, endPoint x: 128, endPoint y: 91, distance: 39.2
click at [128, 91] on form "Filtros Id Area Area Seleccionar Gerenciador Seleccionar Gerenciador Todos Conf…" at bounding box center [512, 133] width 780 height 327
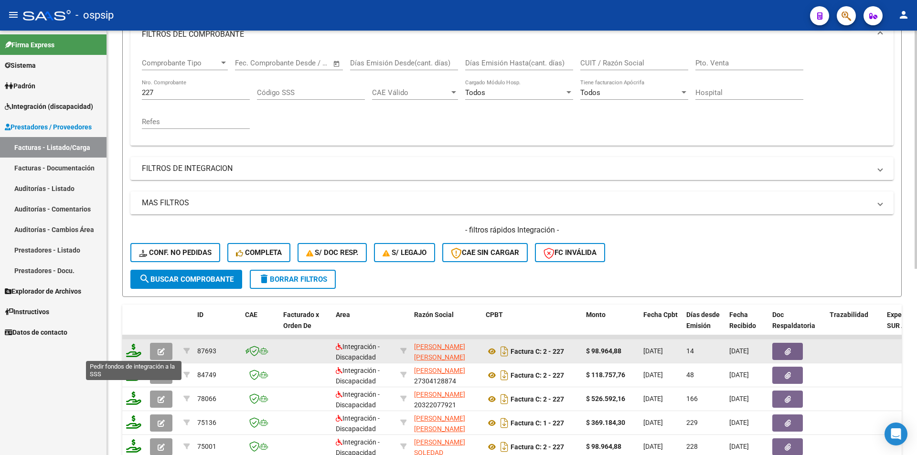
click at [134, 353] on icon at bounding box center [133, 350] width 15 height 13
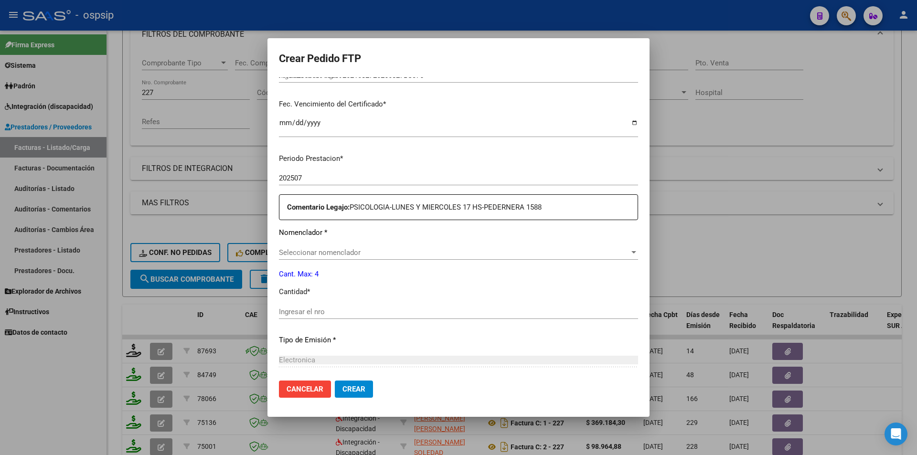
scroll to position [239, 0]
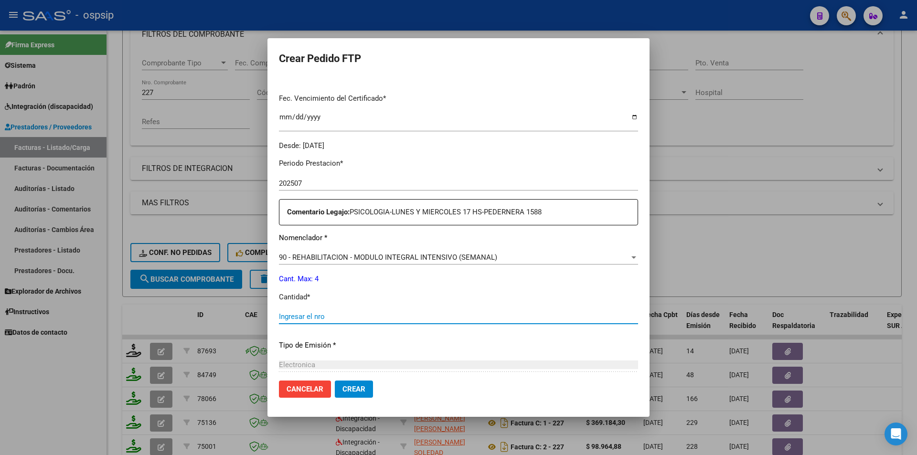
click at [336, 315] on input "Ingresar el nro" at bounding box center [458, 316] width 359 height 9
click at [351, 389] on span "Crear" at bounding box center [354, 389] width 23 height 9
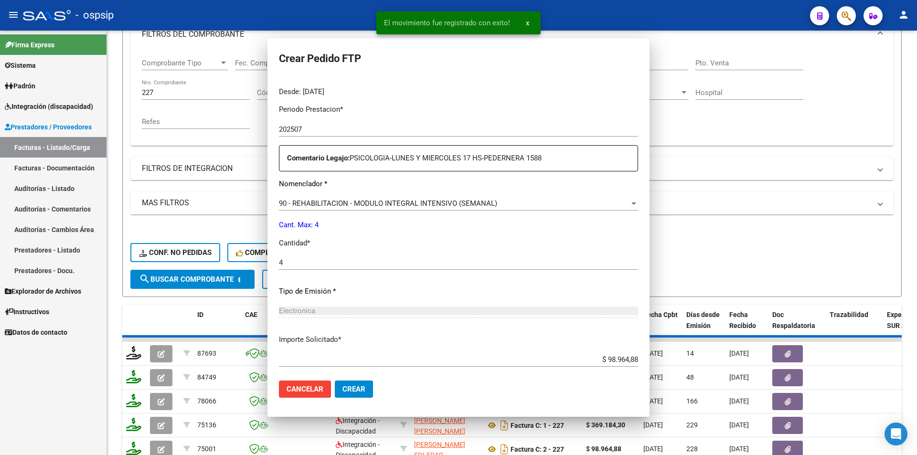
scroll to position [0, 0]
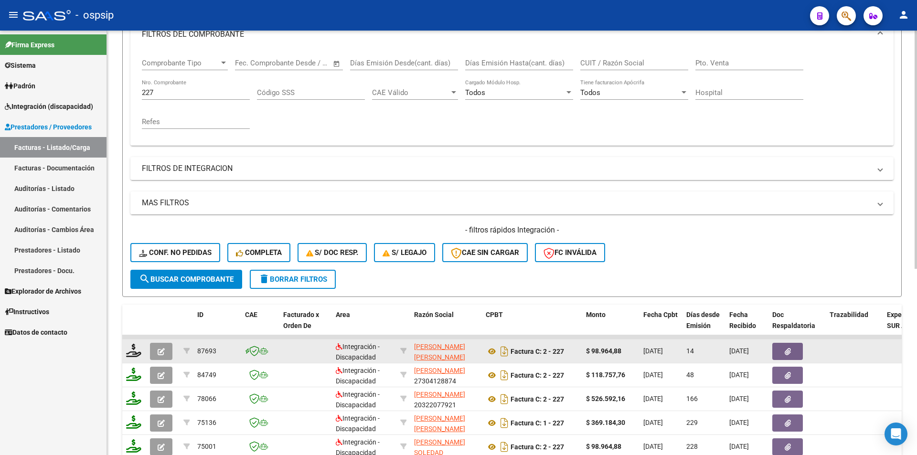
click at [166, 353] on button "button" at bounding box center [161, 351] width 22 height 17
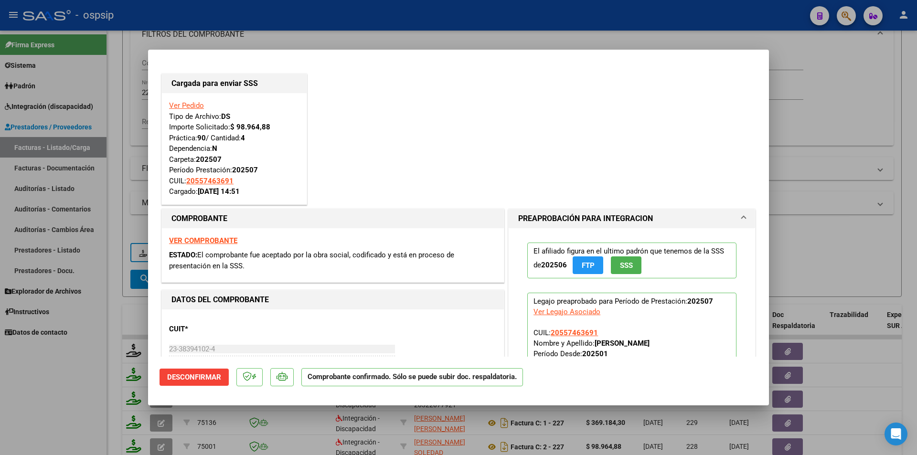
drag, startPoint x: 106, startPoint y: 347, endPoint x: 159, endPoint y: 162, distance: 192.7
click at [106, 346] on div at bounding box center [458, 227] width 917 height 455
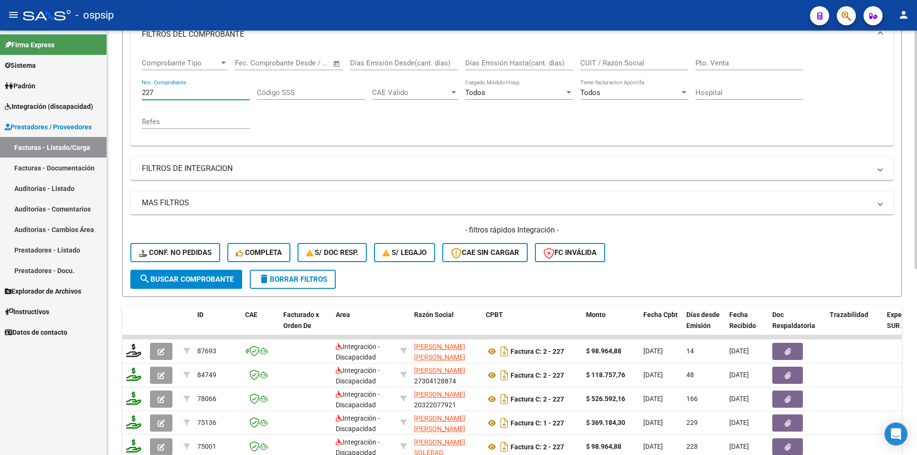
drag, startPoint x: 157, startPoint y: 94, endPoint x: 128, endPoint y: 89, distance: 29.5
click at [127, 89] on form "Filtros Id Area Area Seleccionar Gerenciador Seleccionar Gerenciador Todos Conf…" at bounding box center [512, 133] width 780 height 327
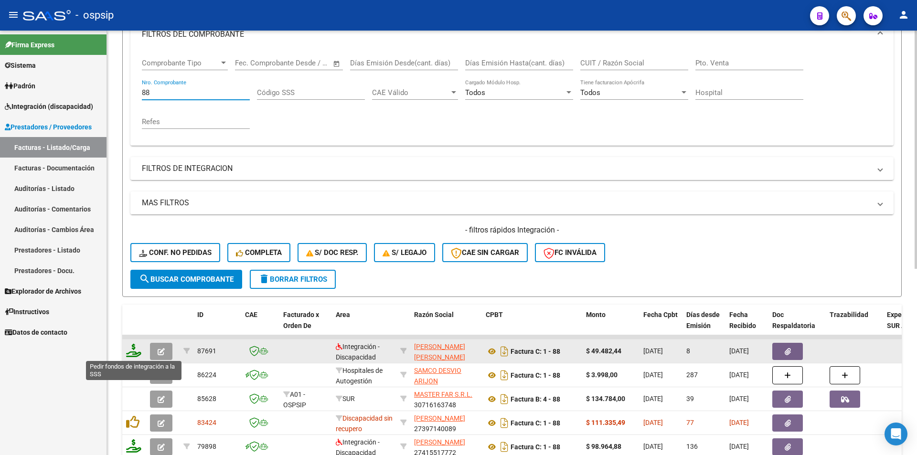
click at [130, 352] on icon at bounding box center [133, 350] width 15 height 13
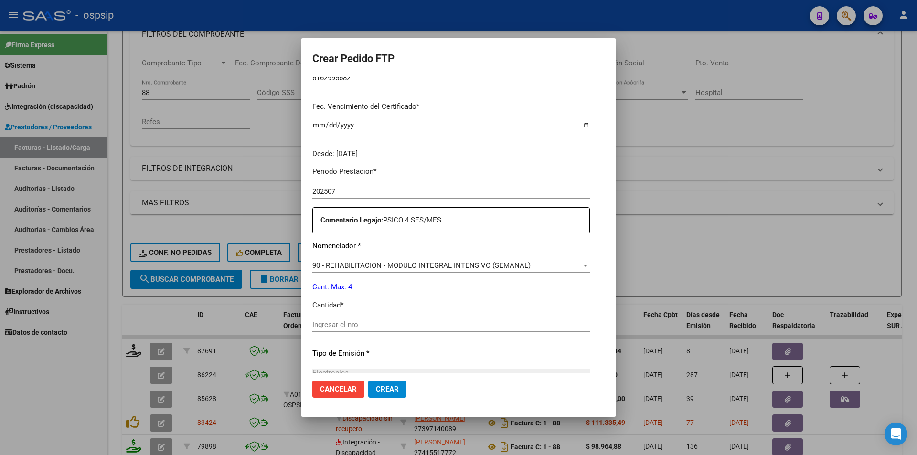
scroll to position [239, 0]
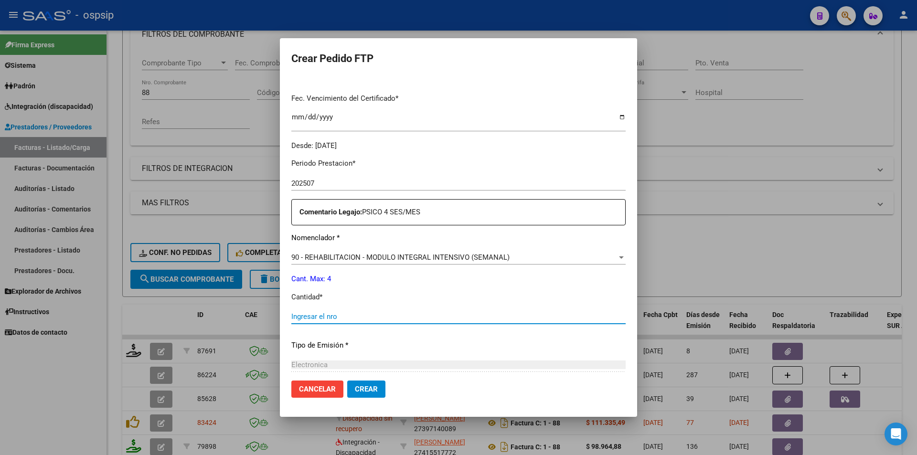
click at [379, 321] on input "Ingresar el nro" at bounding box center [458, 316] width 334 height 9
click at [378, 387] on span "Crear" at bounding box center [366, 389] width 23 height 9
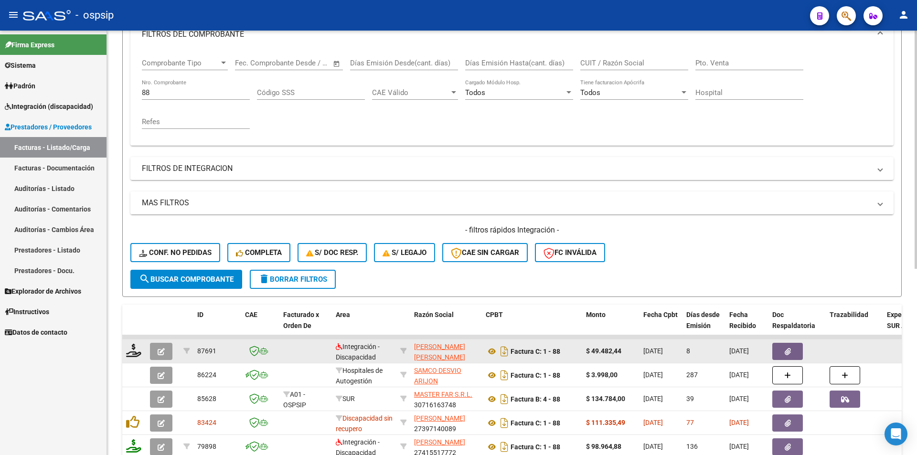
click at [162, 352] on icon "button" at bounding box center [161, 351] width 7 height 7
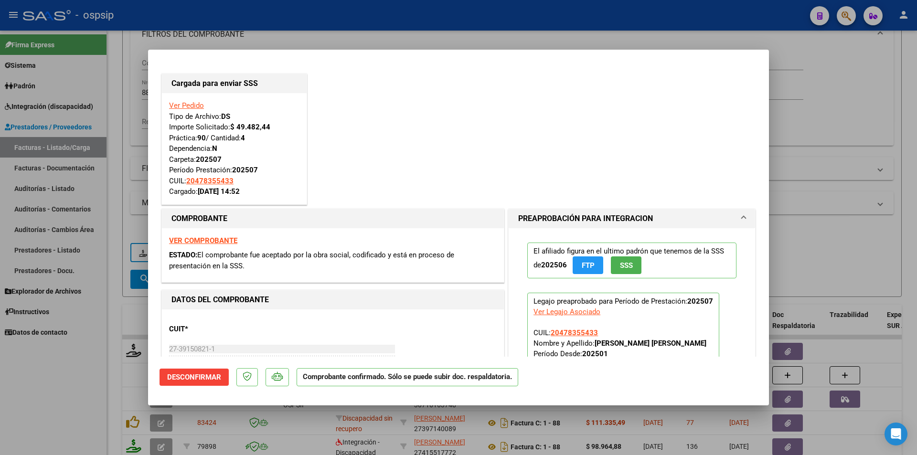
drag, startPoint x: 113, startPoint y: 123, endPoint x: 129, endPoint y: 89, distance: 37.4
click at [113, 120] on div at bounding box center [458, 227] width 917 height 455
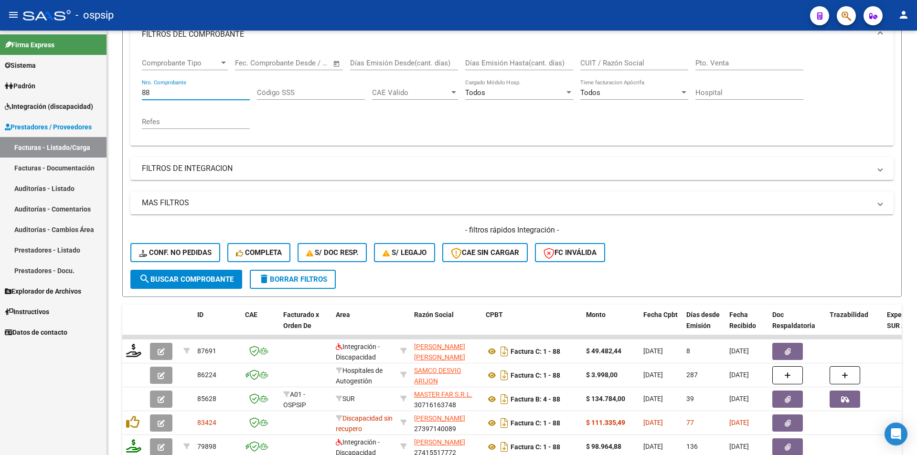
drag, startPoint x: 151, startPoint y: 94, endPoint x: 105, endPoint y: 97, distance: 46.4
click at [105, 97] on mat-sidenav-container "Firma Express Sistema Usuarios Todos los Usuarios Padrón Afiliados Empadronados…" at bounding box center [458, 243] width 917 height 425
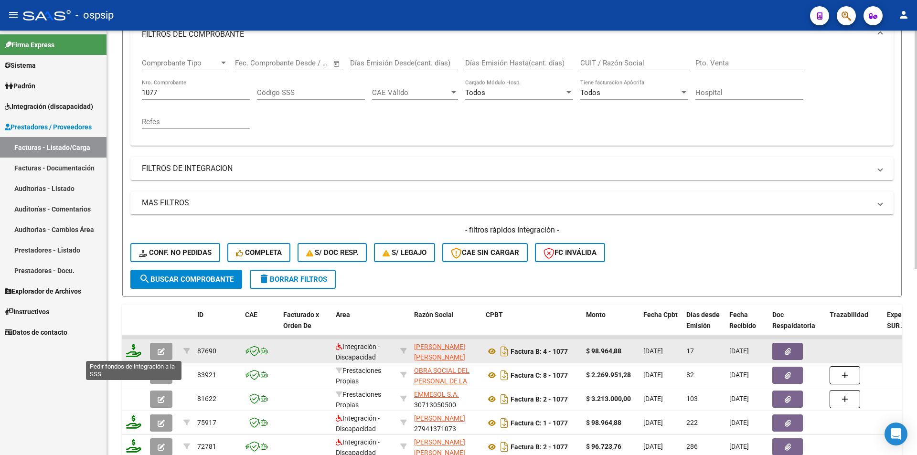
click at [135, 351] on icon at bounding box center [133, 350] width 15 height 13
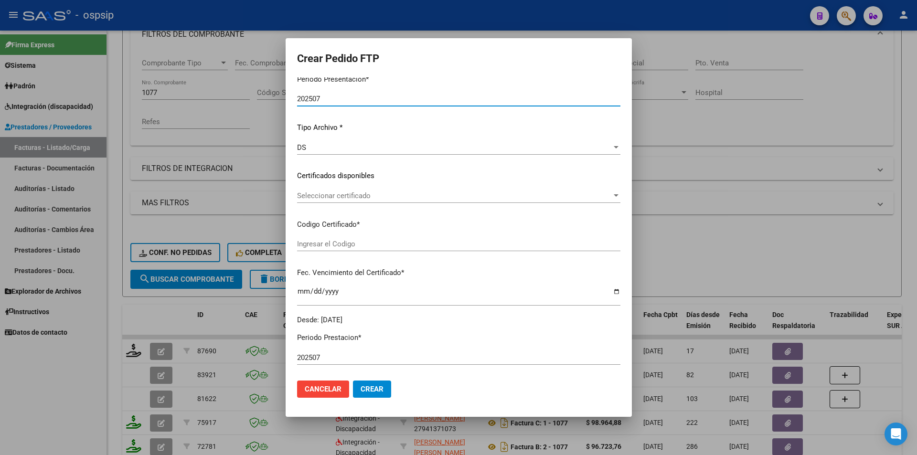
scroll to position [334, 0]
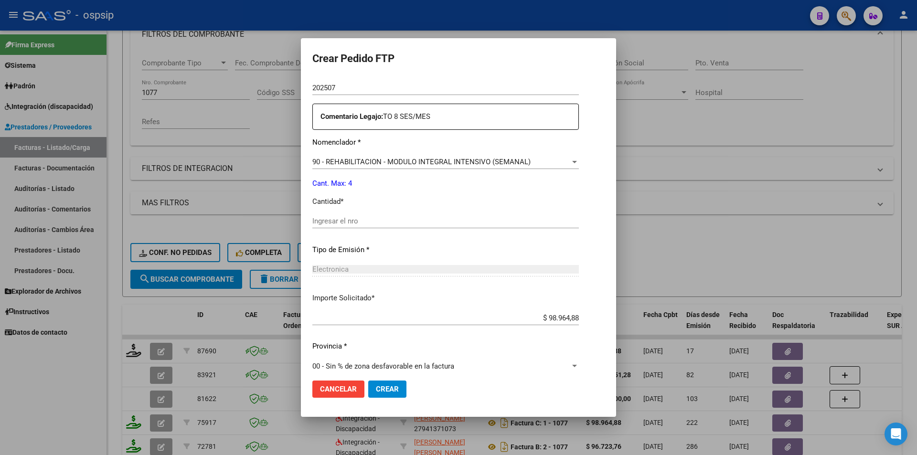
click at [333, 223] on input "Ingresar el nro" at bounding box center [445, 221] width 267 height 9
click at [382, 391] on span "Crear" at bounding box center [387, 389] width 23 height 9
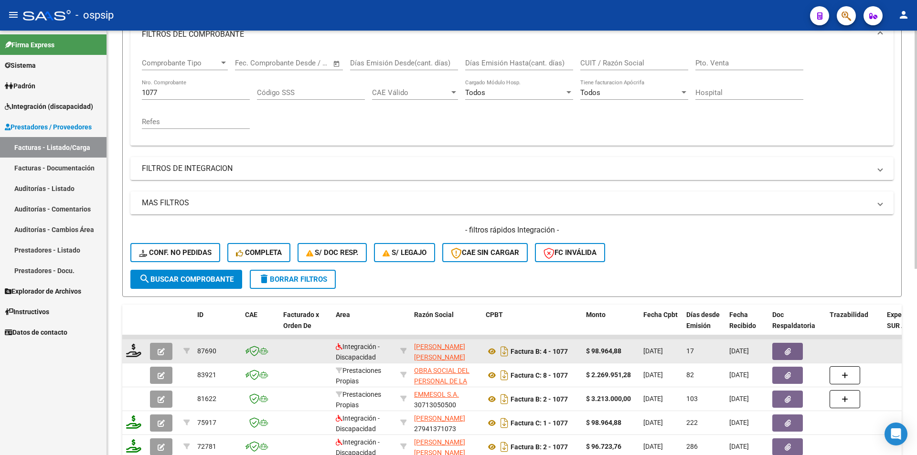
click at [155, 353] on button "button" at bounding box center [161, 351] width 22 height 17
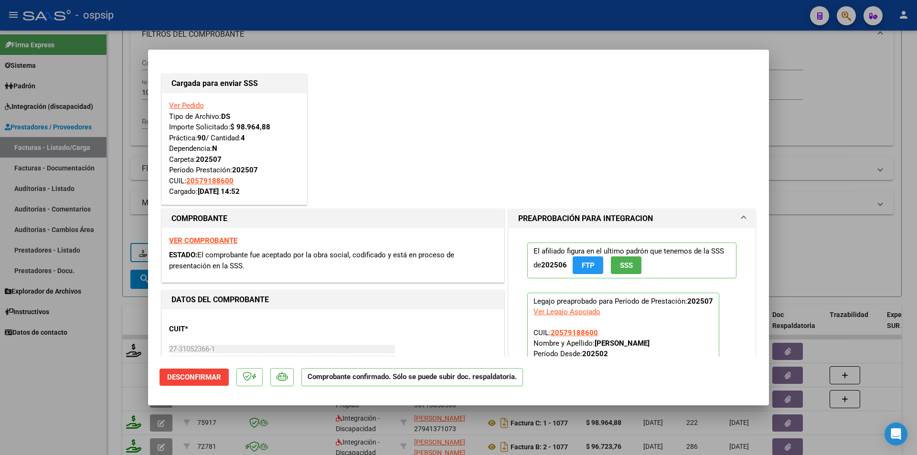
click at [85, 383] on div at bounding box center [458, 227] width 917 height 455
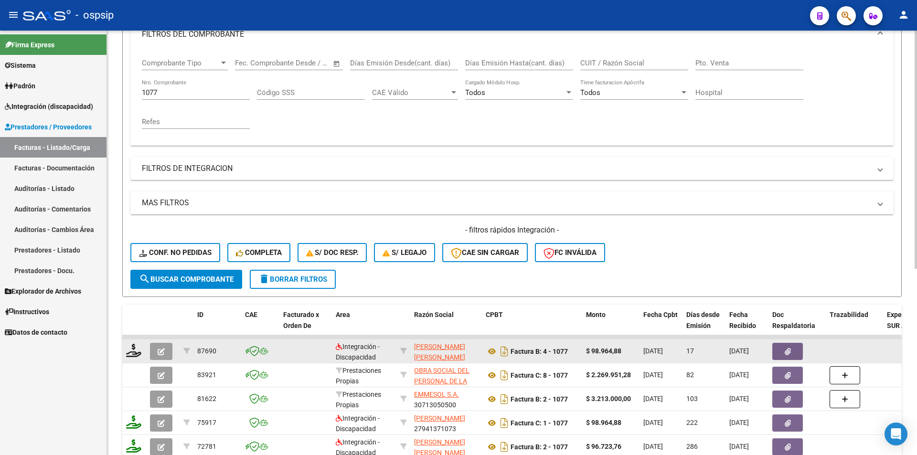
click at [155, 348] on button "button" at bounding box center [161, 351] width 22 height 17
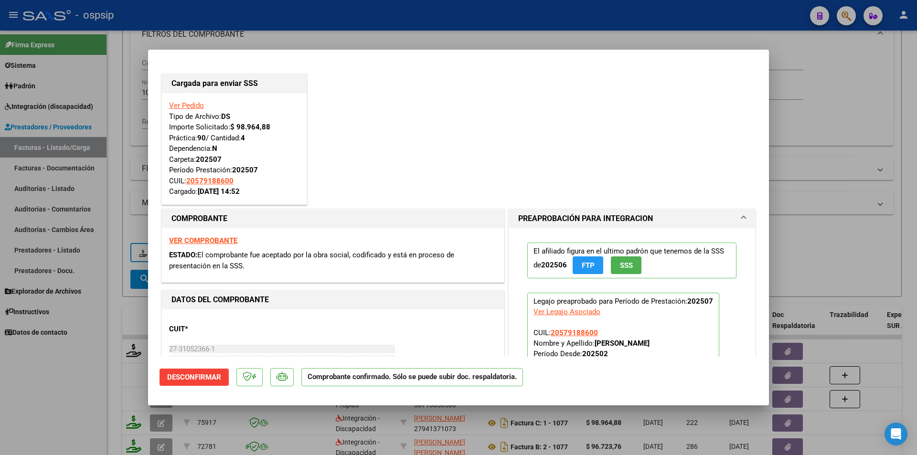
click at [113, 174] on div at bounding box center [458, 227] width 917 height 455
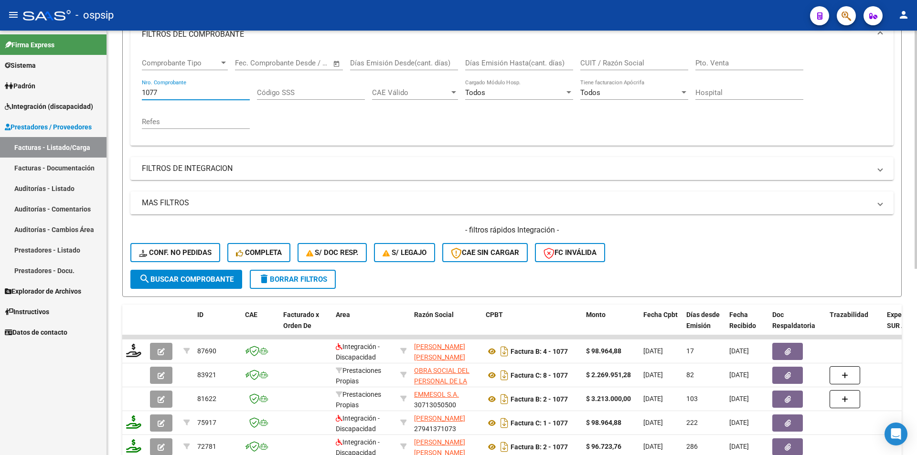
drag, startPoint x: 164, startPoint y: 91, endPoint x: 144, endPoint y: 91, distance: 20.5
click at [144, 91] on input "1077" at bounding box center [196, 92] width 108 height 9
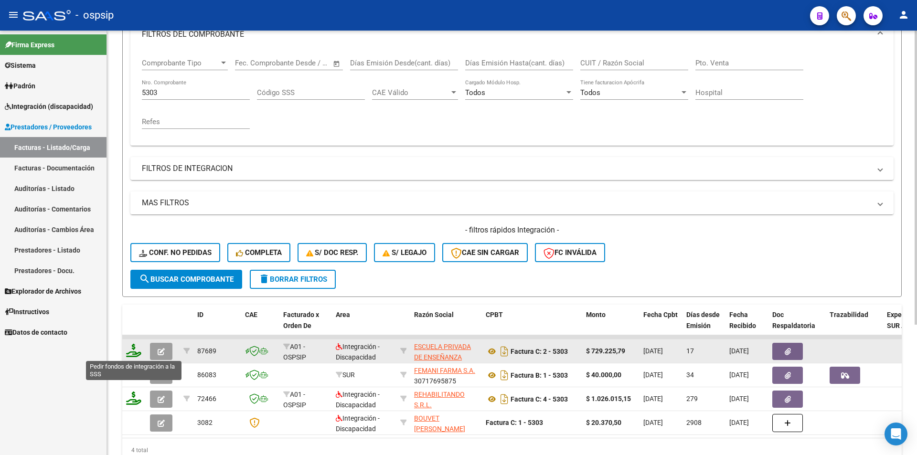
click at [130, 353] on icon at bounding box center [133, 350] width 15 height 13
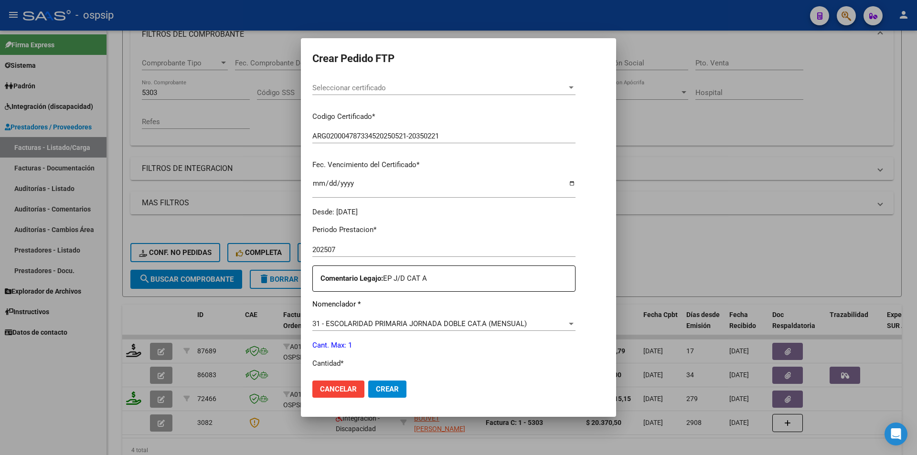
scroll to position [239, 0]
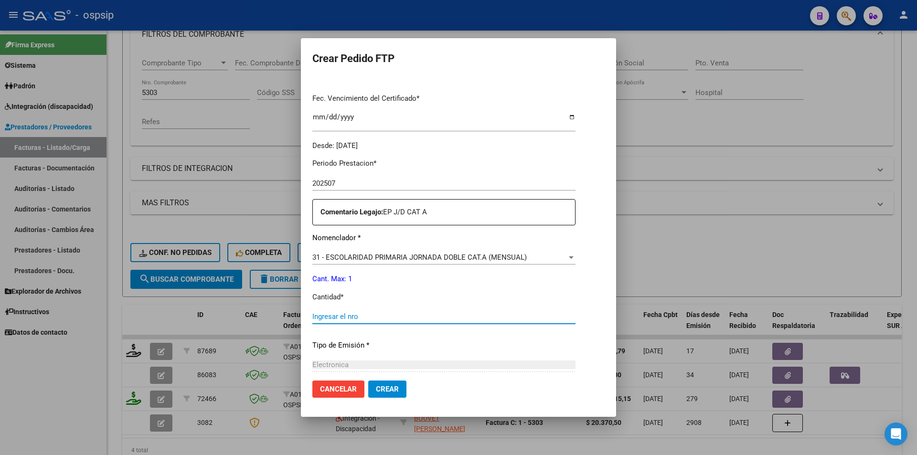
click at [331, 319] on input "Ingresar el nro" at bounding box center [443, 316] width 263 height 9
click at [376, 392] on span "Crear" at bounding box center [387, 389] width 23 height 9
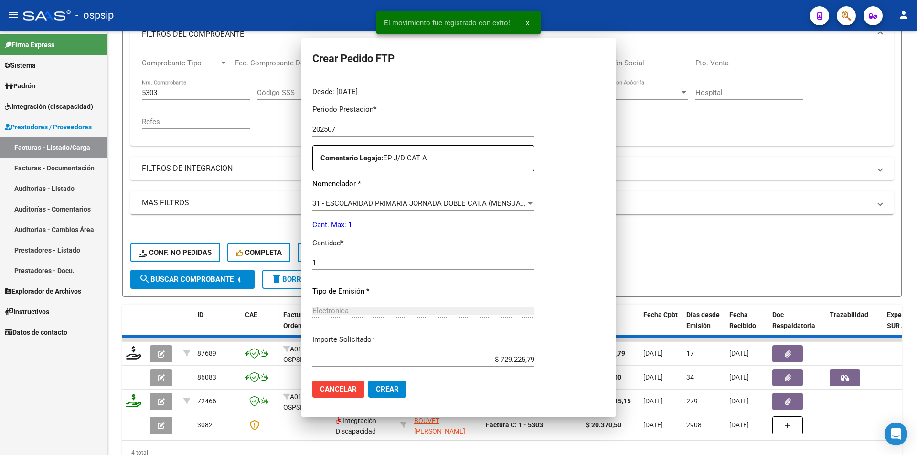
scroll to position [0, 0]
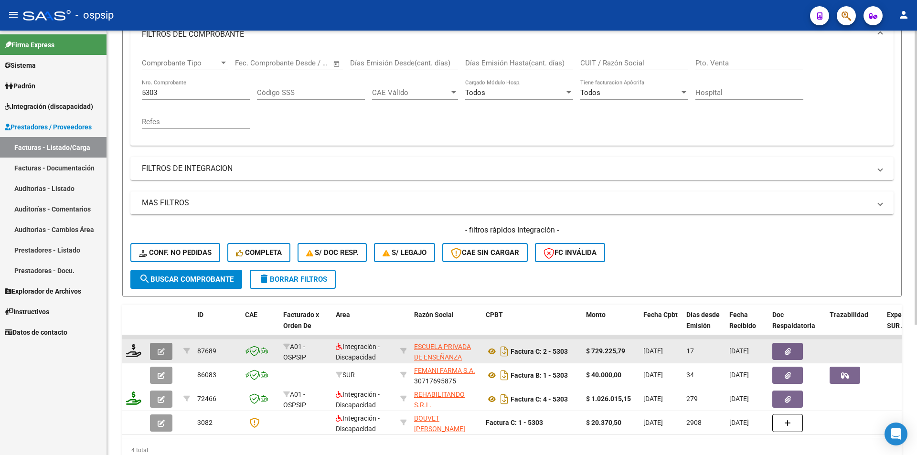
click at [161, 347] on span "button" at bounding box center [161, 351] width 7 height 9
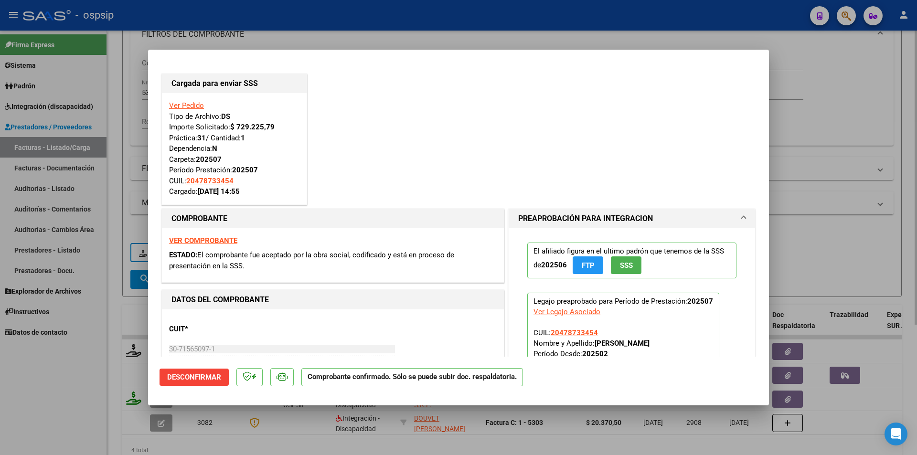
click at [129, 192] on div at bounding box center [458, 227] width 917 height 455
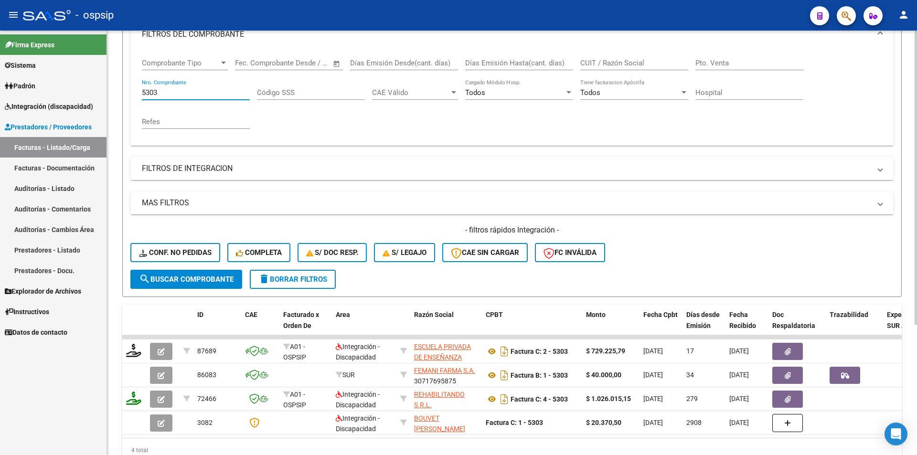
drag, startPoint x: 161, startPoint y: 90, endPoint x: 141, endPoint y: 87, distance: 20.3
click at [141, 87] on div "Comprobante Tipo Comprobante Tipo Start date – End date Fec. Comprobante Desde …" at bounding box center [511, 98] width 763 height 96
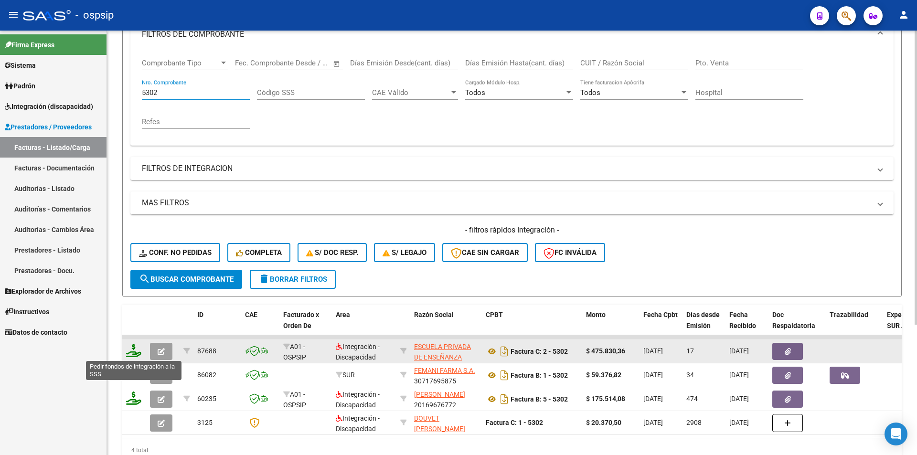
click at [131, 353] on icon at bounding box center [133, 350] width 15 height 13
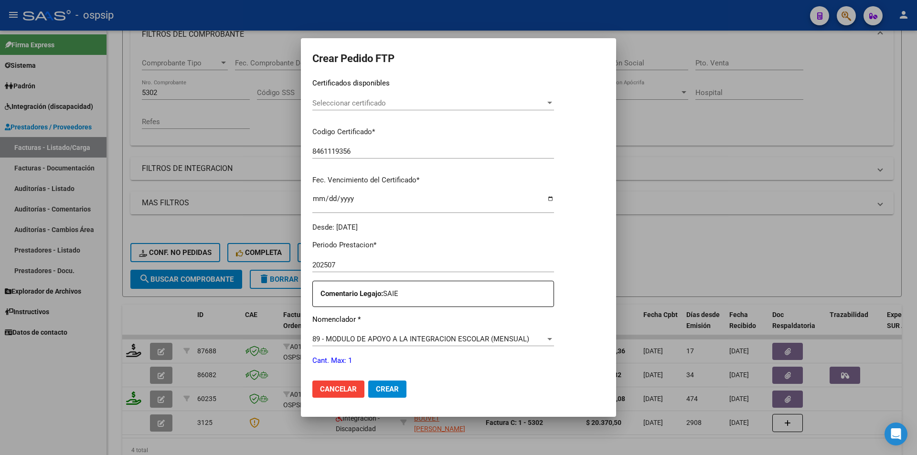
scroll to position [191, 0]
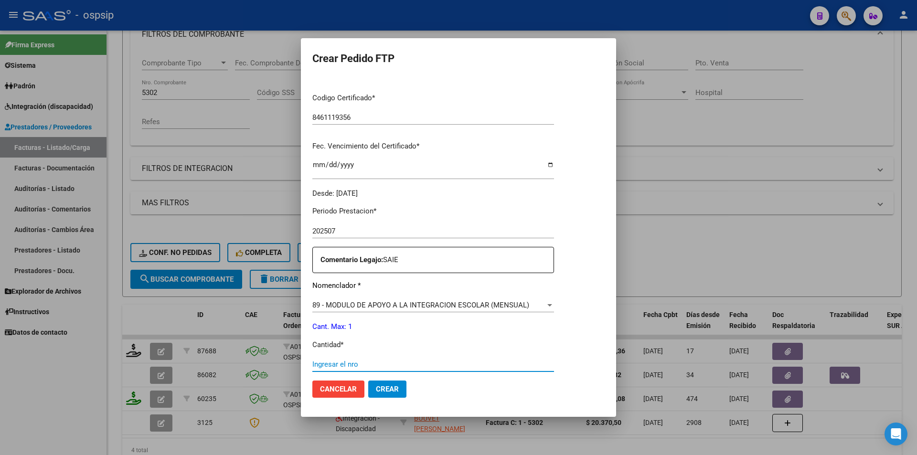
click at [339, 363] on input "Ingresar el nro" at bounding box center [433, 364] width 242 height 9
click at [386, 390] on button "Crear" at bounding box center [387, 389] width 38 height 17
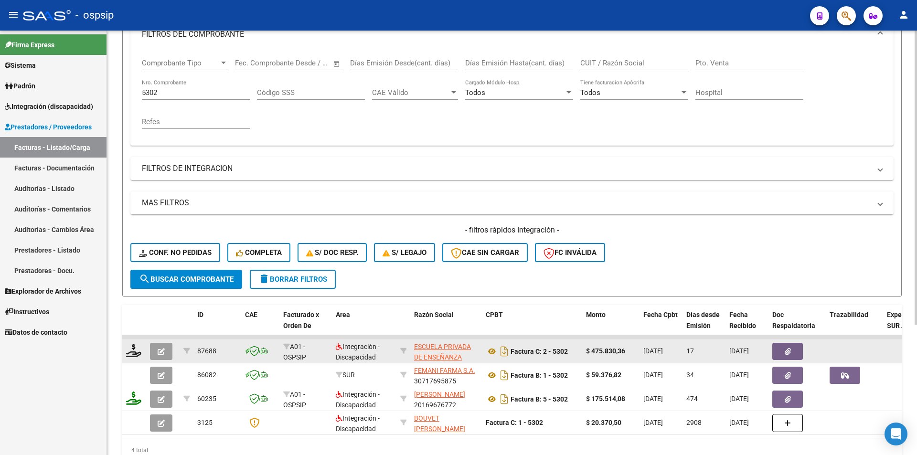
click at [165, 353] on button "button" at bounding box center [161, 351] width 22 height 17
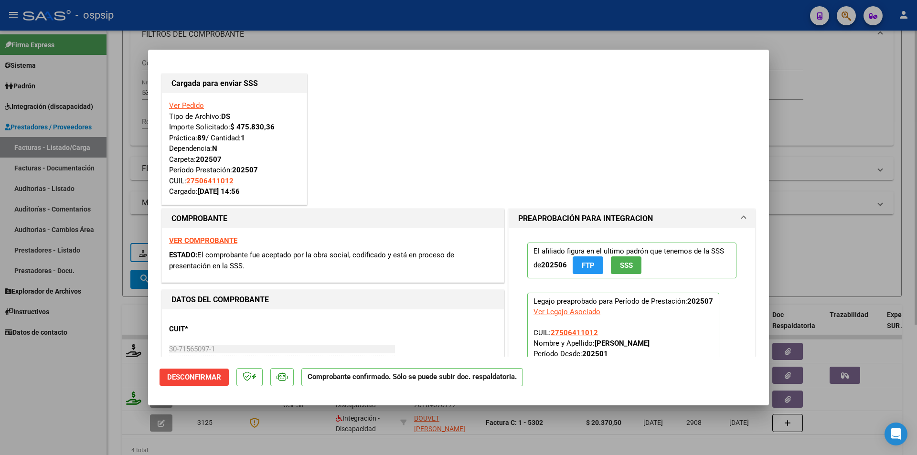
drag, startPoint x: 107, startPoint y: 113, endPoint x: 113, endPoint y: 110, distance: 7.1
click at [107, 112] on div at bounding box center [458, 227] width 917 height 455
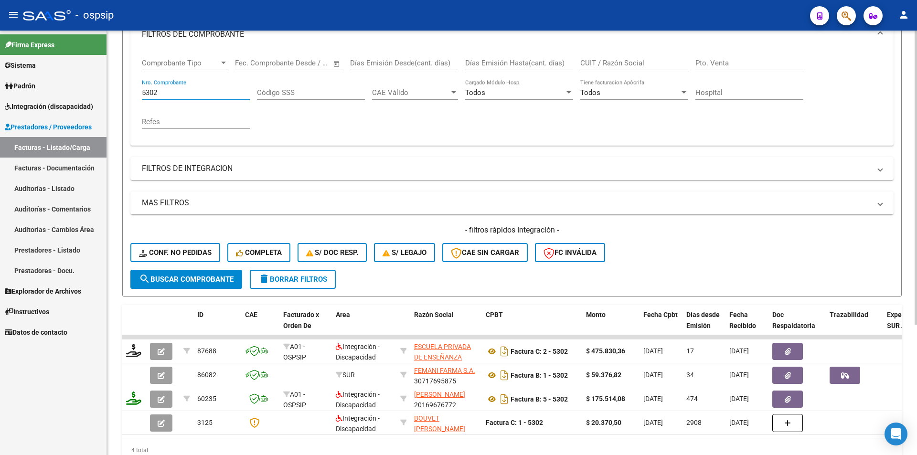
drag, startPoint x: 190, startPoint y: 92, endPoint x: 114, endPoint y: 92, distance: 76.0
click at [114, 90] on div "Video tutorial PRESTADORES -> Listado de CPBTs Emitidos por Prestadores / Prove…" at bounding box center [512, 190] width 810 height 606
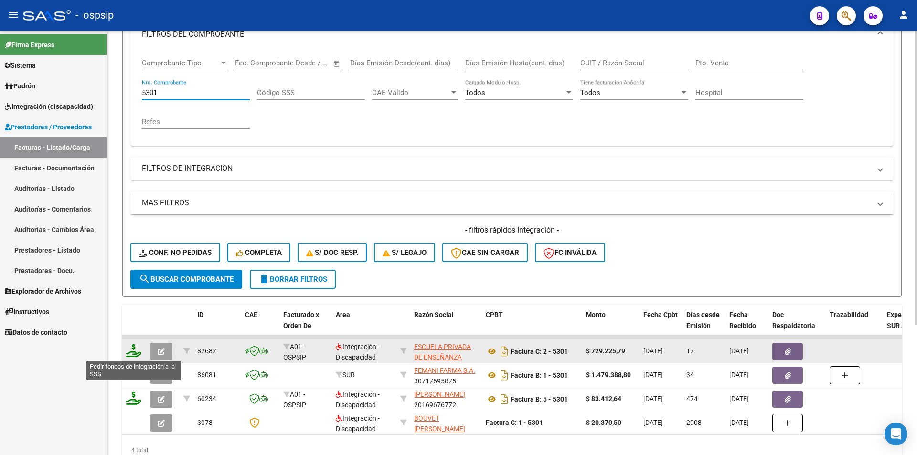
click at [134, 352] on icon at bounding box center [133, 350] width 15 height 13
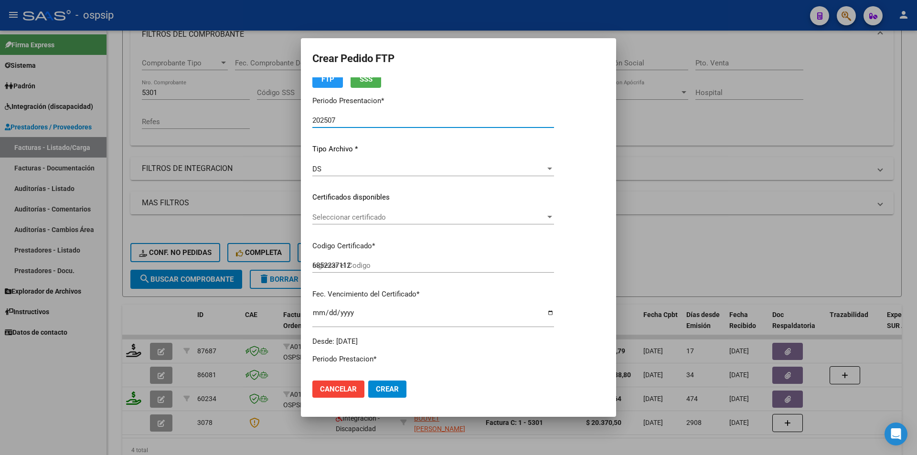
scroll to position [287, 0]
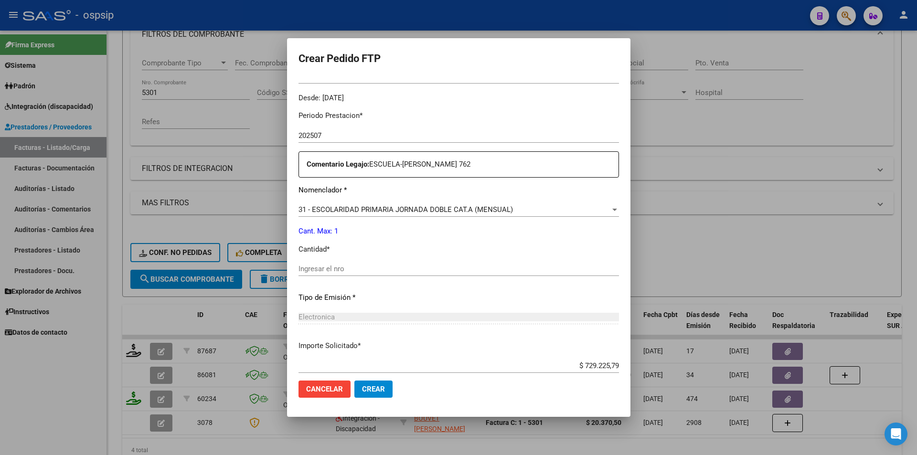
click at [338, 273] on input "Ingresar el nro" at bounding box center [459, 269] width 321 height 9
click at [362, 386] on span "Crear" at bounding box center [373, 389] width 23 height 9
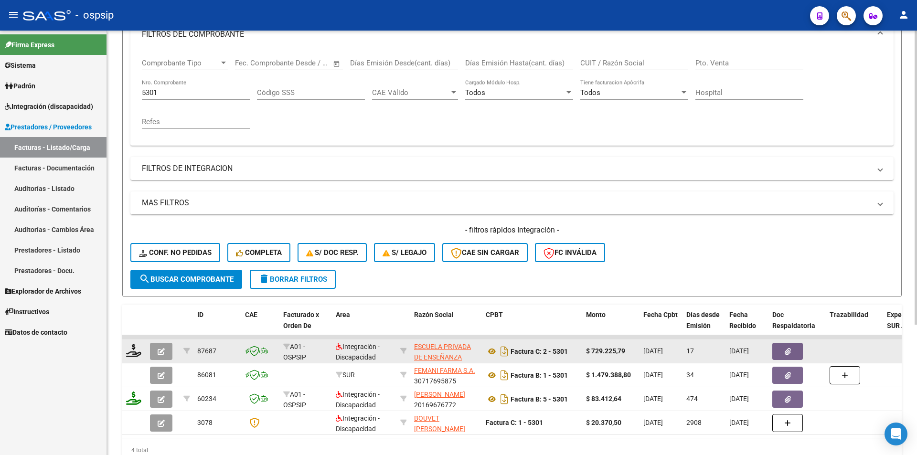
click at [162, 346] on button "button" at bounding box center [161, 351] width 22 height 17
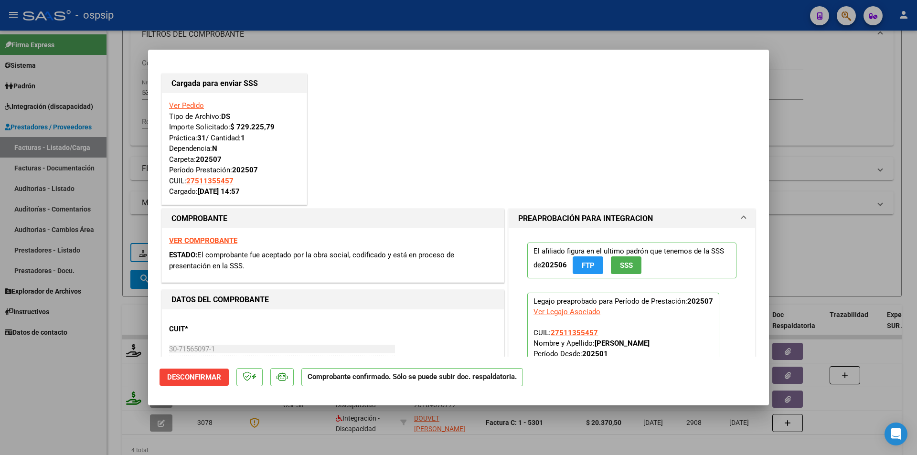
click at [127, 140] on div at bounding box center [458, 227] width 917 height 455
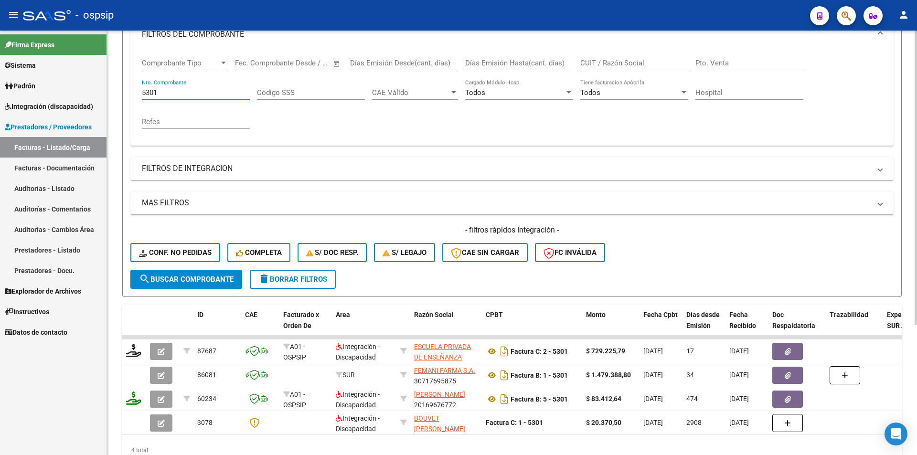
drag, startPoint x: 162, startPoint y: 92, endPoint x: 127, endPoint y: 87, distance: 35.6
click at [127, 87] on form "Filtros Id Area Area Seleccionar Gerenciador Seleccionar Gerenciador Todos Conf…" at bounding box center [512, 133] width 780 height 327
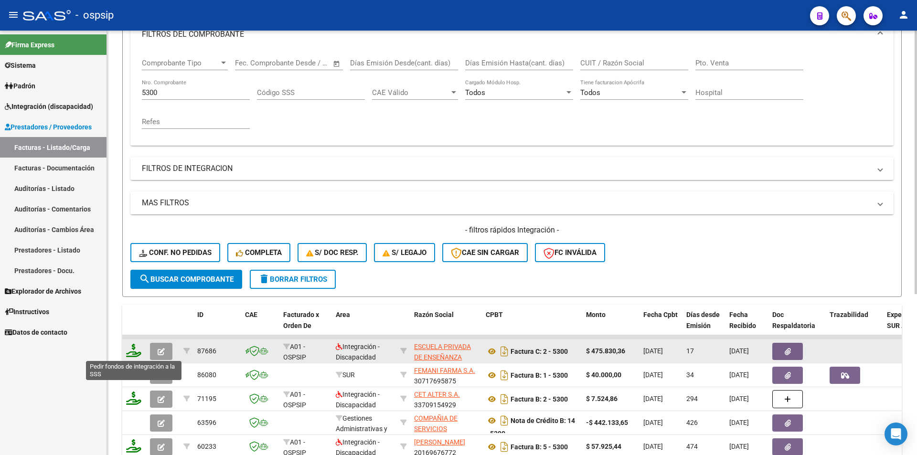
click at [129, 349] on icon at bounding box center [133, 350] width 15 height 13
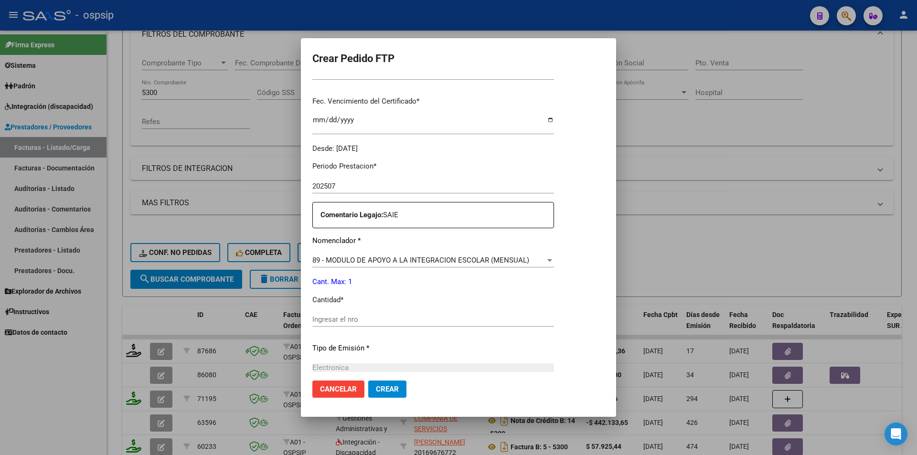
scroll to position [239, 0]
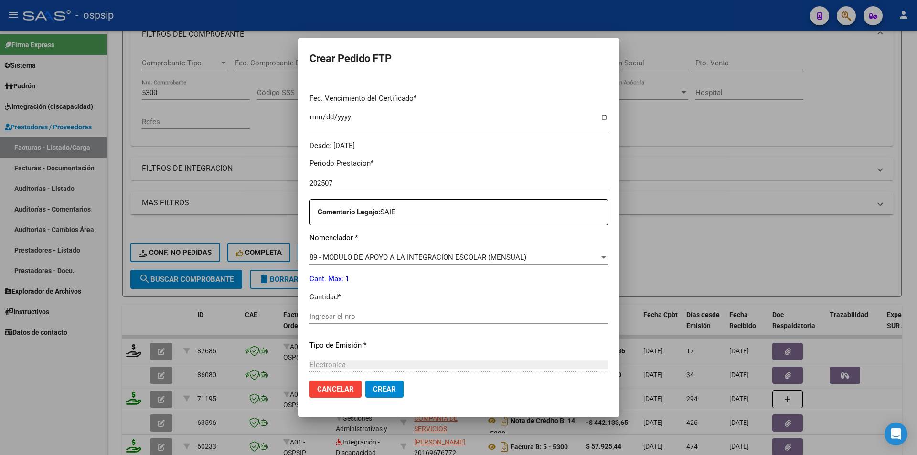
click at [314, 316] on input "Ingresar el nro" at bounding box center [459, 316] width 299 height 9
click at [391, 389] on span "Crear" at bounding box center [384, 389] width 23 height 9
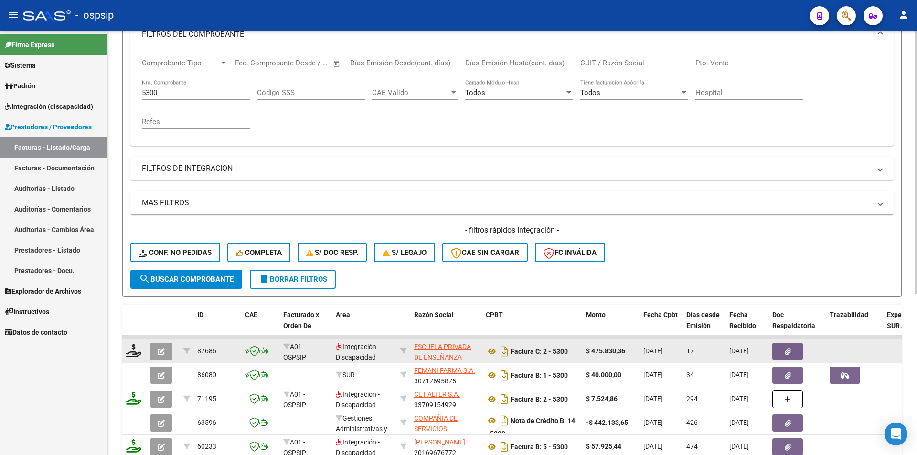
click at [162, 353] on icon "button" at bounding box center [161, 351] width 7 height 7
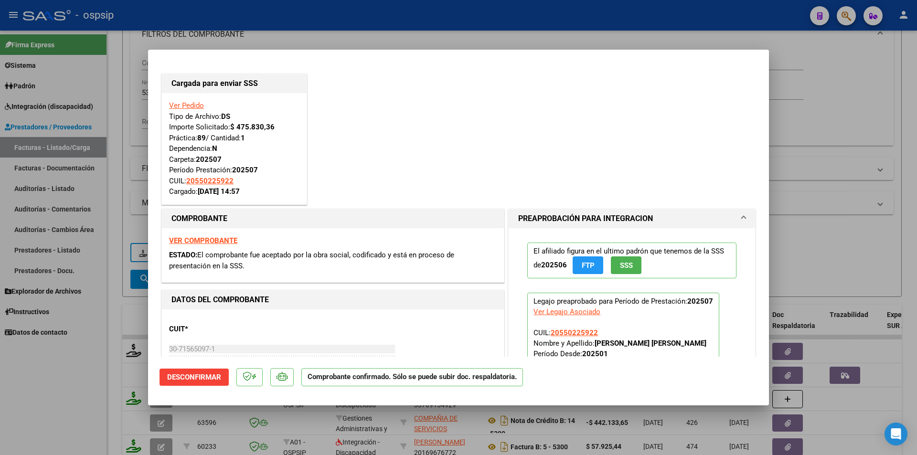
drag, startPoint x: 121, startPoint y: 193, endPoint x: 129, endPoint y: 174, distance: 20.6
click at [122, 192] on div at bounding box center [458, 227] width 917 height 455
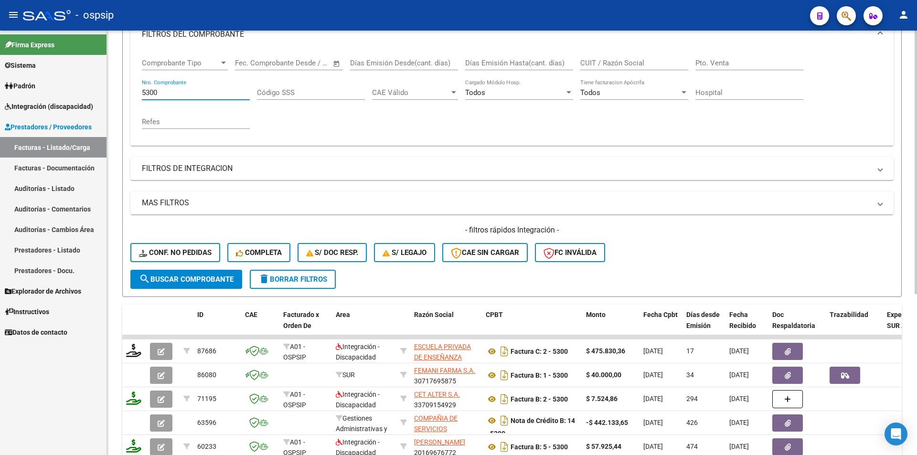
drag, startPoint x: 159, startPoint y: 91, endPoint x: 111, endPoint y: 86, distance: 48.5
click at [111, 86] on div "Video tutorial PRESTADORES -> Listado de CPBTs Emitidos por Prestadores / Prove…" at bounding box center [512, 225] width 810 height 677
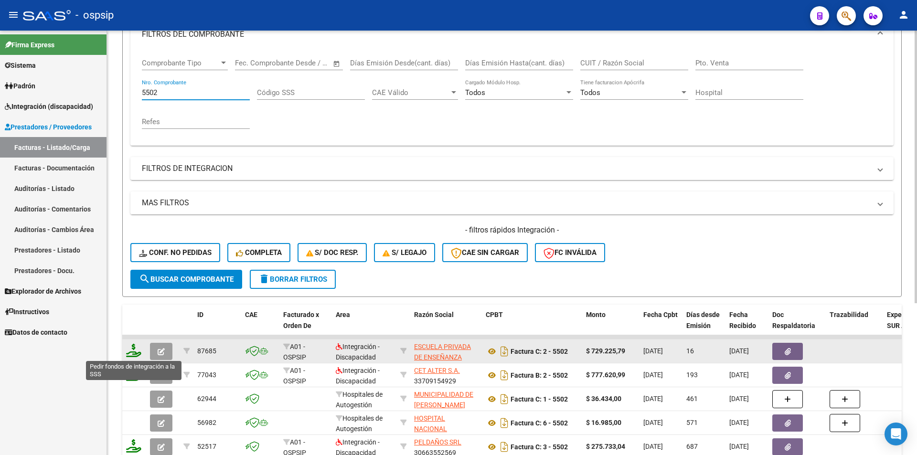
click at [135, 357] on icon at bounding box center [133, 350] width 15 height 13
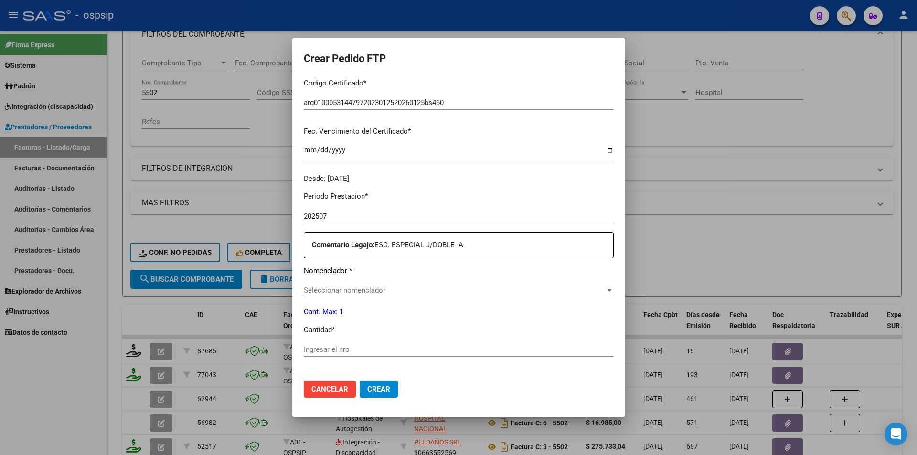
scroll to position [239, 0]
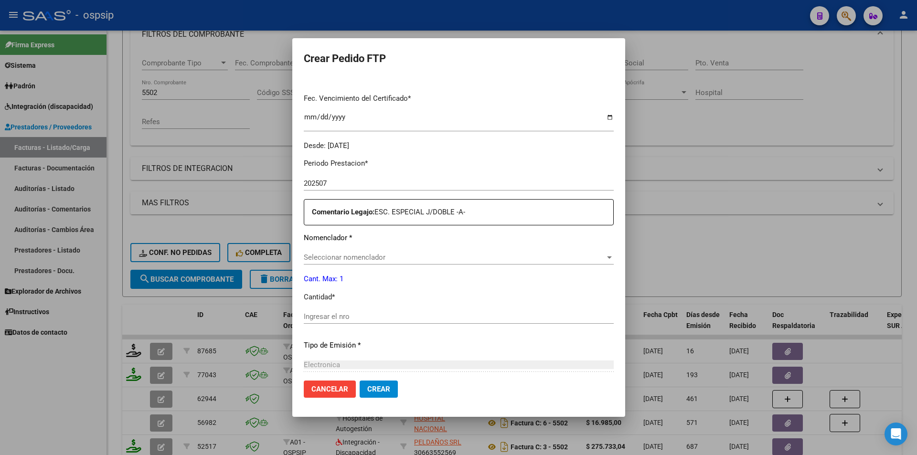
click at [308, 259] on span "Seleccionar nomenclador" at bounding box center [454, 257] width 301 height 9
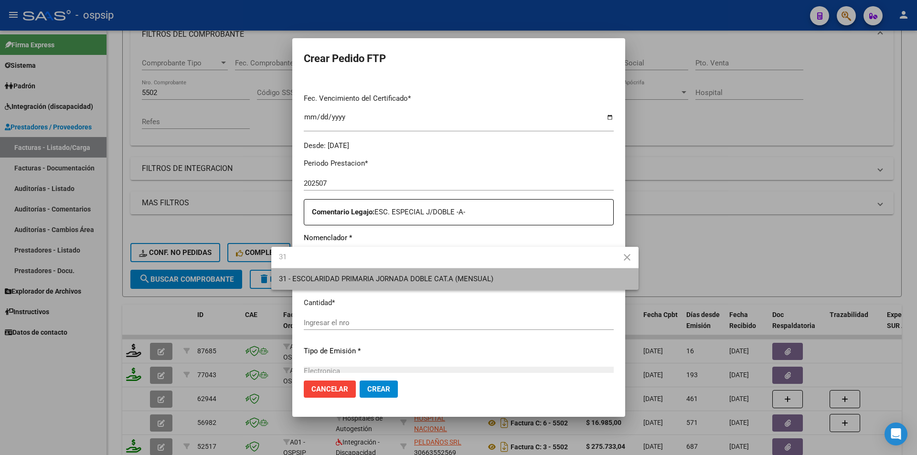
click at [311, 288] on span "31 - ESCOLARIDAD PRIMARIA JORNADA DOBLE CAT.A (MENSUAL)" at bounding box center [455, 278] width 352 height 21
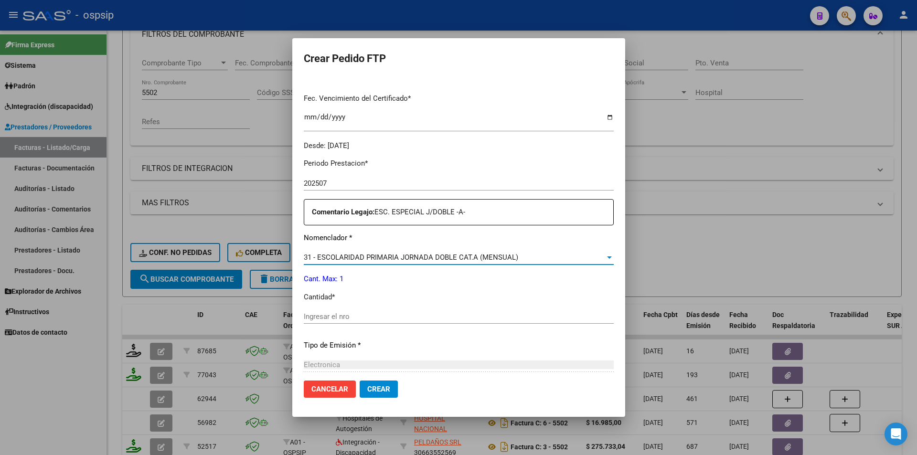
click at [304, 323] on div "Ingresar el nro" at bounding box center [459, 317] width 310 height 14
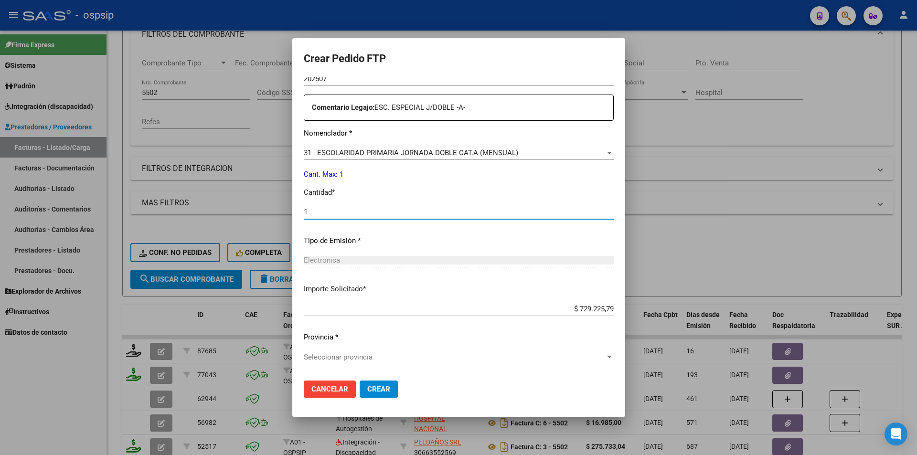
scroll to position [344, 0]
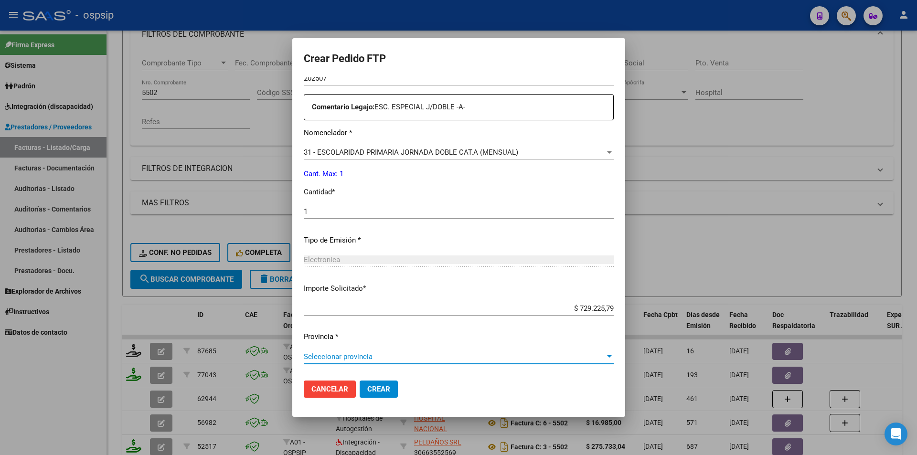
click at [332, 358] on span "Seleccionar provincia" at bounding box center [454, 357] width 301 height 9
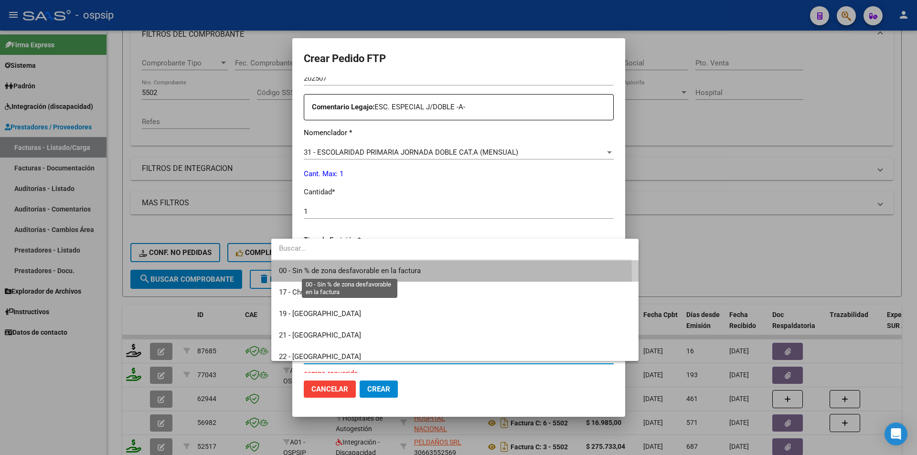
drag, startPoint x: 327, startPoint y: 273, endPoint x: 370, endPoint y: 382, distance: 117.7
click at [327, 272] on span "00 - Sin % de zona desfavorable en la factura" at bounding box center [350, 271] width 142 height 9
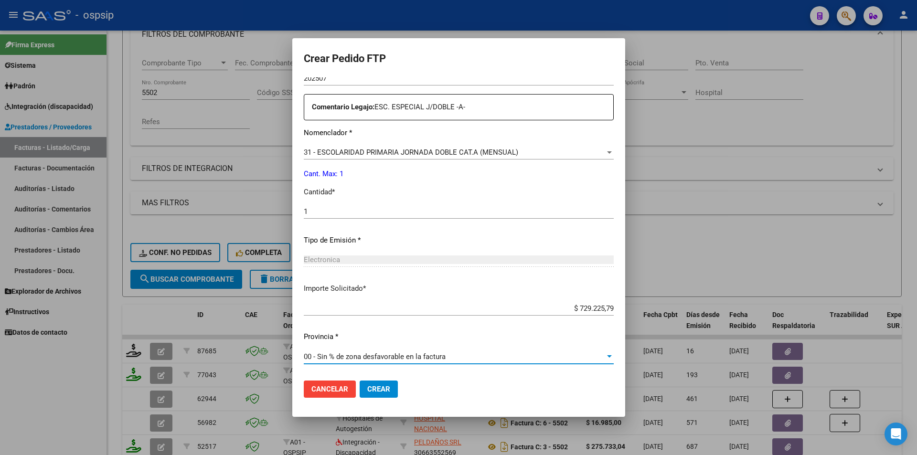
click at [360, 395] on button "Crear" at bounding box center [379, 389] width 38 height 17
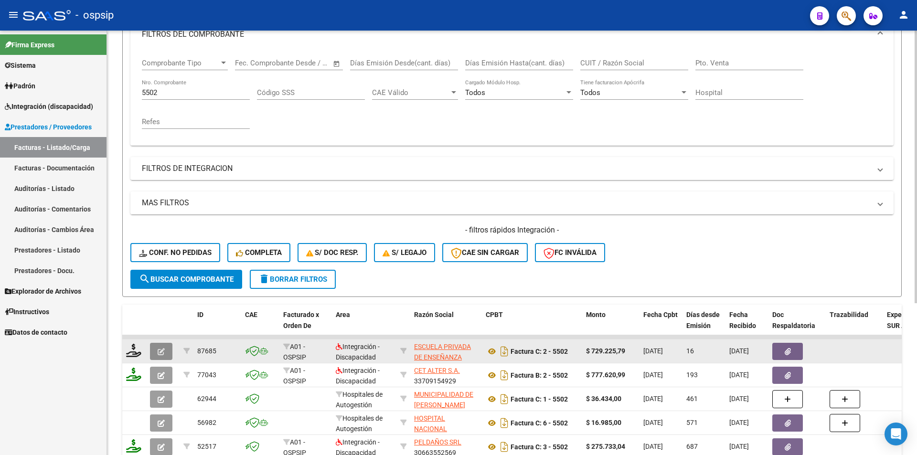
click at [162, 353] on icon "button" at bounding box center [161, 351] width 7 height 7
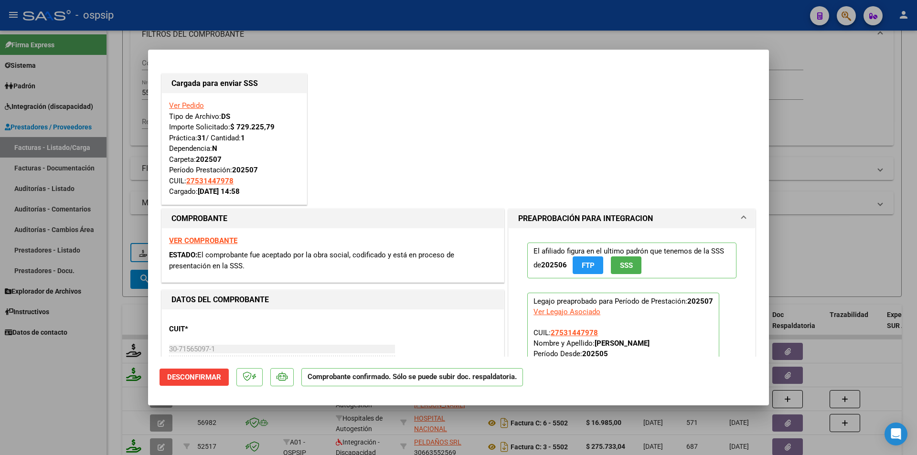
click at [106, 116] on div at bounding box center [458, 227] width 917 height 455
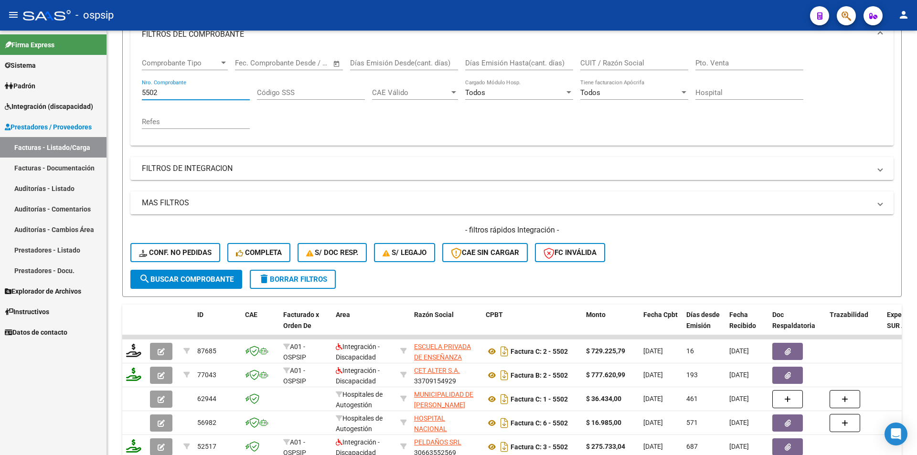
drag, startPoint x: 169, startPoint y: 92, endPoint x: 106, endPoint y: 94, distance: 63.6
click at [107, 93] on div "Video tutorial PRESTADORES -> Listado de CPBTs Emitidos por Prestadores / Prove…" at bounding box center [512, 214] width 810 height 654
click at [78, 103] on span "Integración (discapacidad)" at bounding box center [49, 106] width 88 height 11
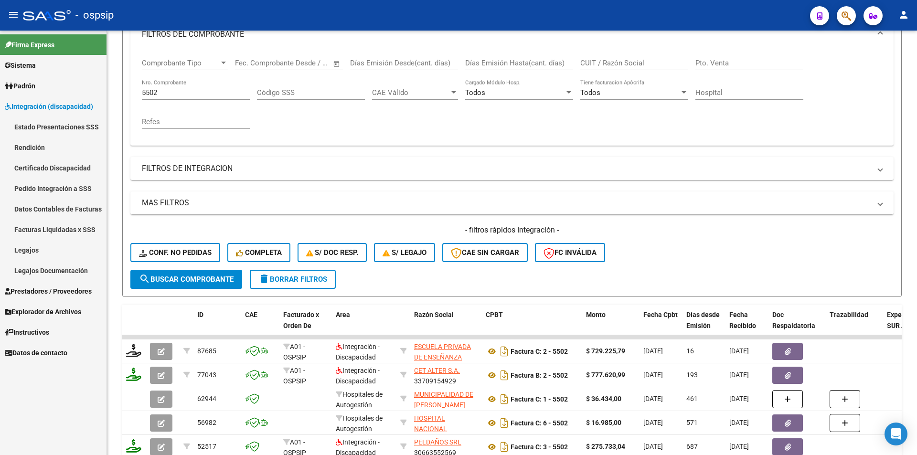
click at [63, 247] on link "Legajos" at bounding box center [53, 250] width 107 height 21
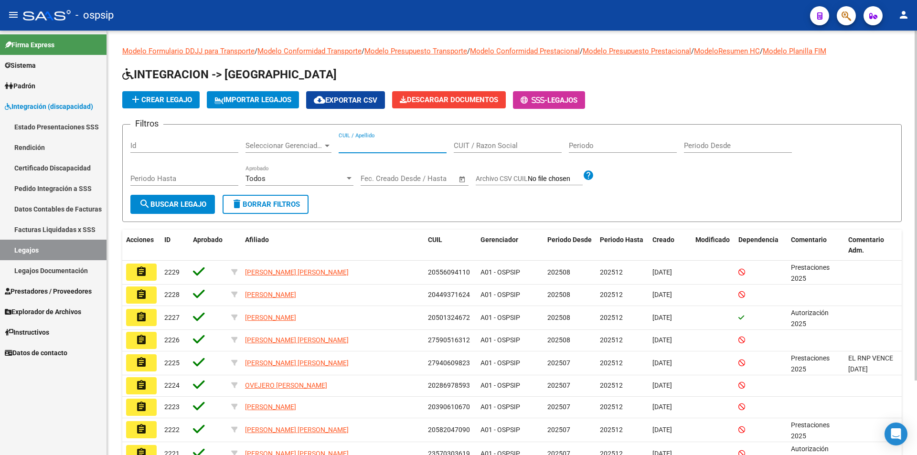
click at [414, 142] on input "CUIL / Apellido" at bounding box center [393, 145] width 108 height 9
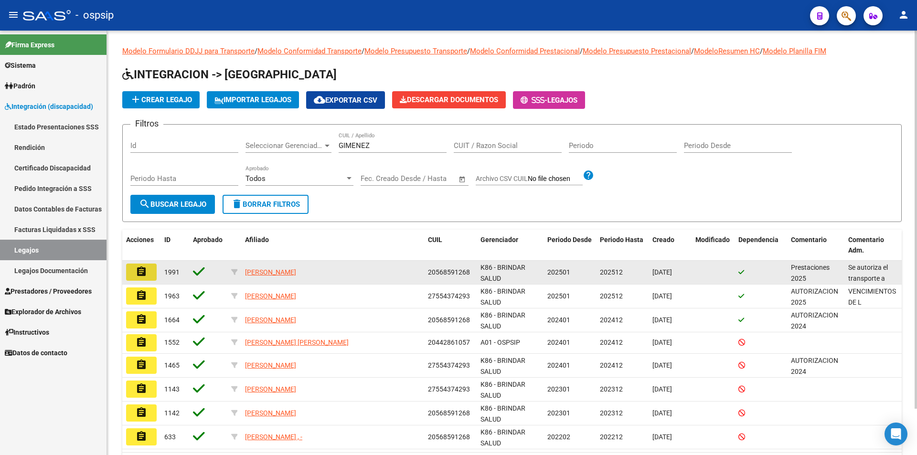
click at [131, 275] on button "assignment" at bounding box center [141, 272] width 31 height 17
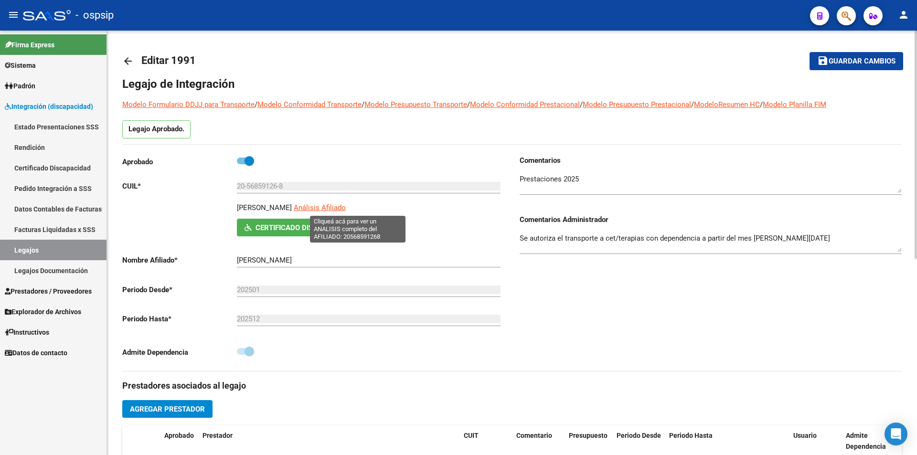
click at [346, 209] on span "Análisis Afiliado" at bounding box center [320, 208] width 52 height 9
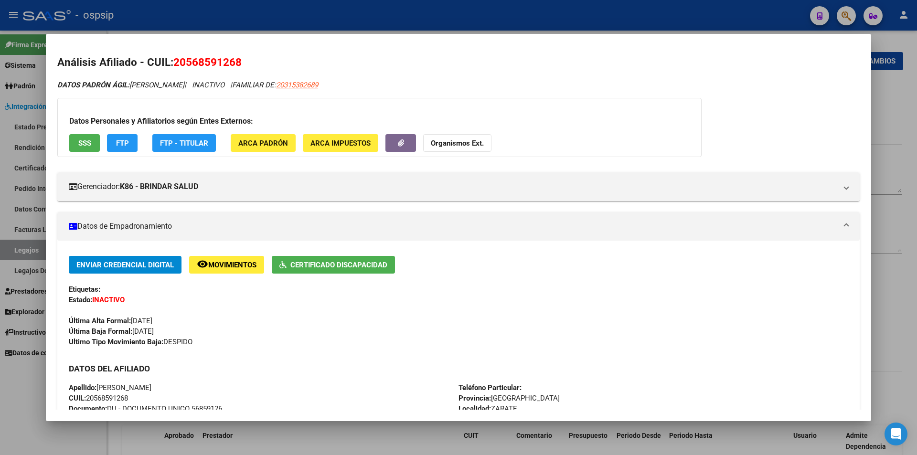
click at [308, 24] on div at bounding box center [458, 227] width 917 height 455
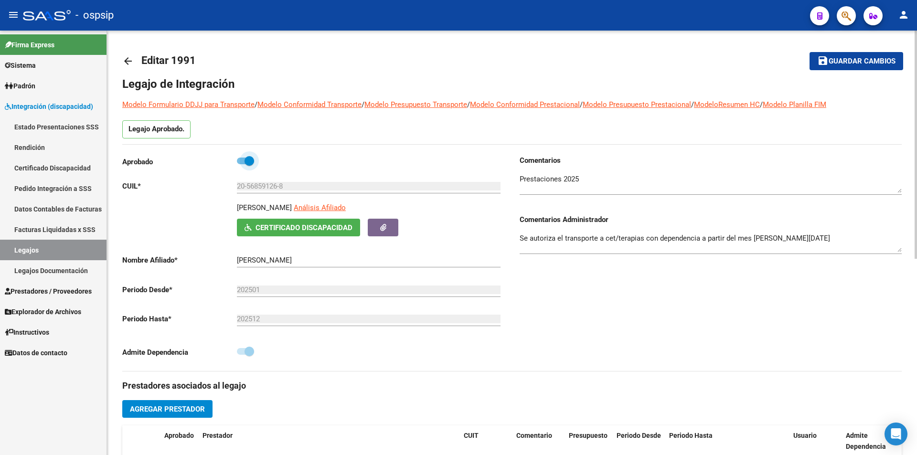
click at [240, 161] on span at bounding box center [245, 161] width 17 height 7
click at [241, 164] on input "checkbox" at bounding box center [241, 164] width 0 height 0
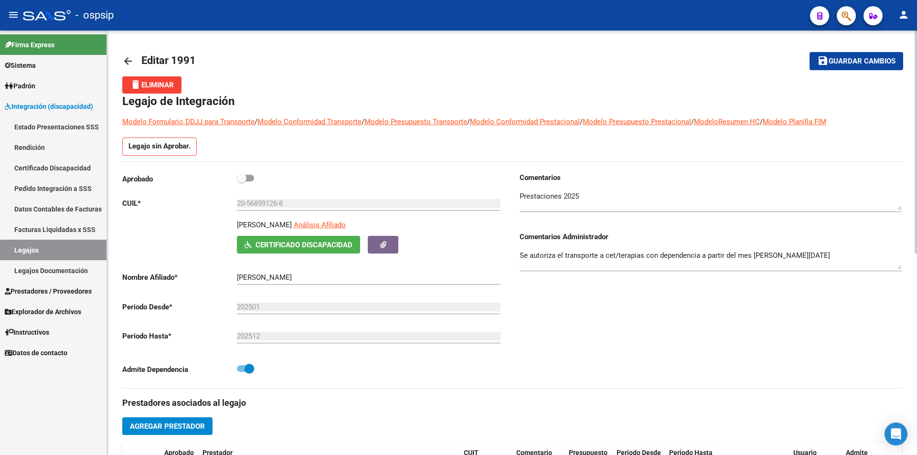
click at [824, 257] on textarea "Se autoriza el transporte a cet/terapias con dependencia a partir del mes de ab…" at bounding box center [711, 259] width 382 height 19
click at [875, 63] on span "Guardar cambios" at bounding box center [862, 61] width 67 height 9
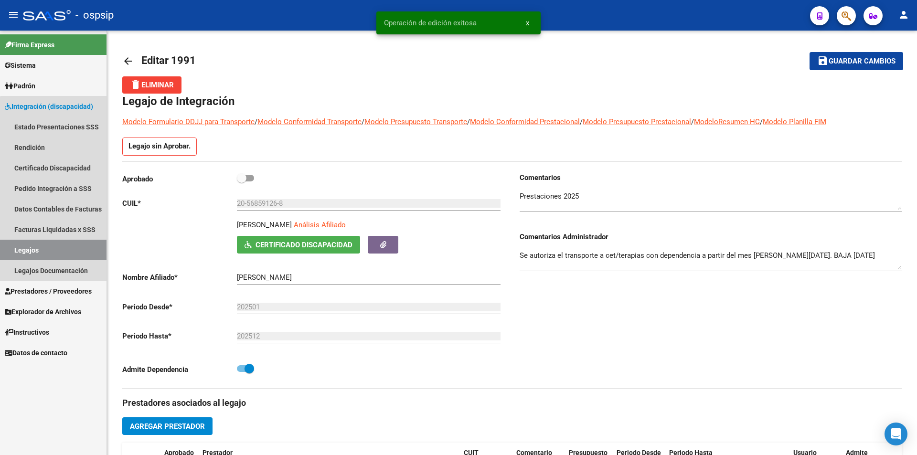
click at [59, 251] on link "Legajos" at bounding box center [53, 250] width 107 height 21
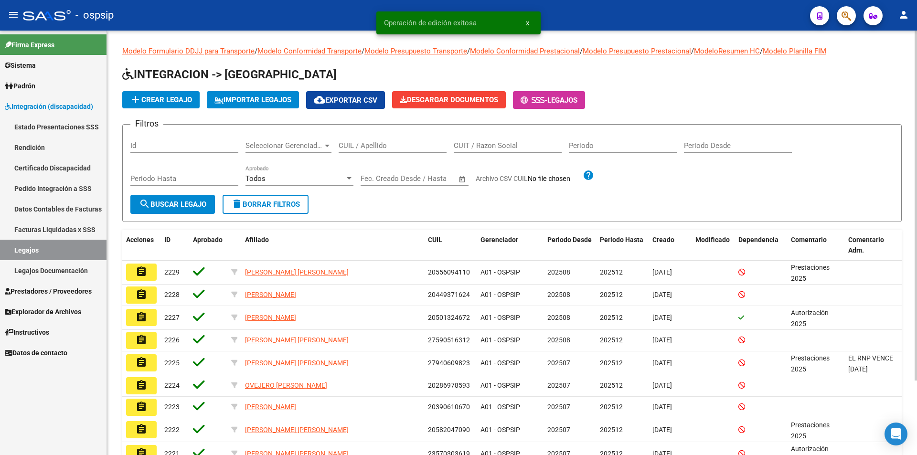
click at [358, 146] on input "CUIL / Apellido" at bounding box center [393, 145] width 108 height 9
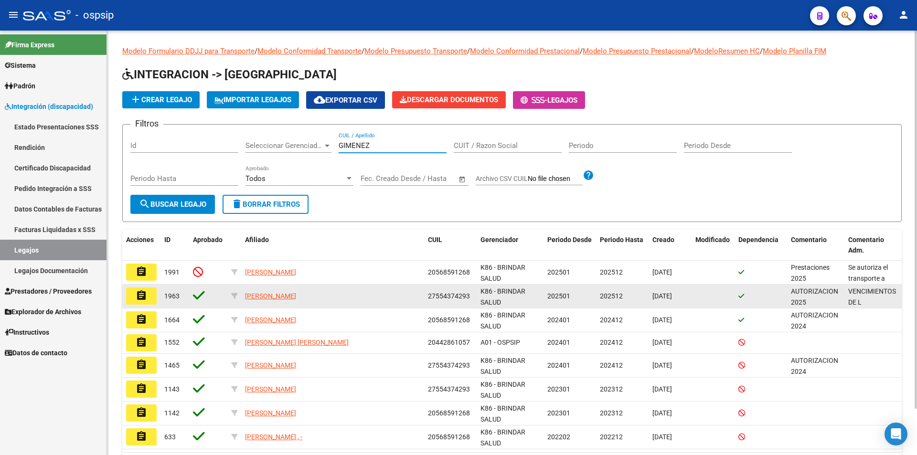
click at [144, 295] on mat-icon "assignment" at bounding box center [141, 295] width 11 height 11
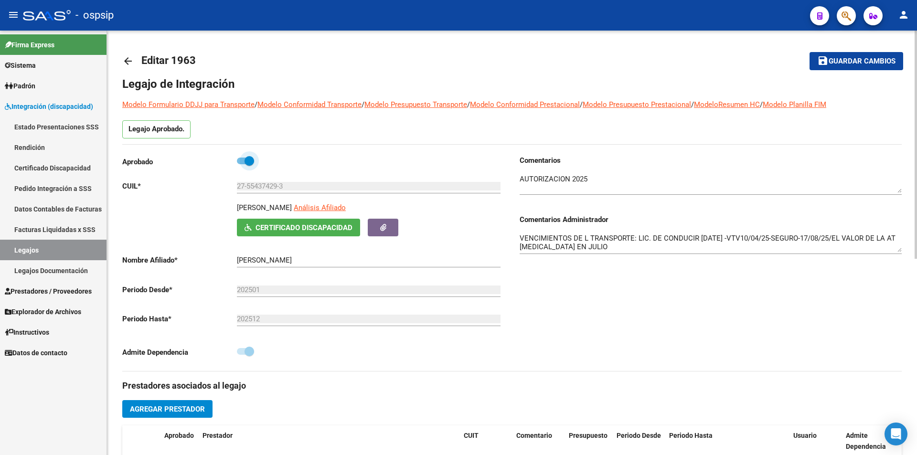
click at [241, 160] on span at bounding box center [245, 161] width 17 height 7
click at [241, 164] on input "checkbox" at bounding box center [241, 164] width 0 height 0
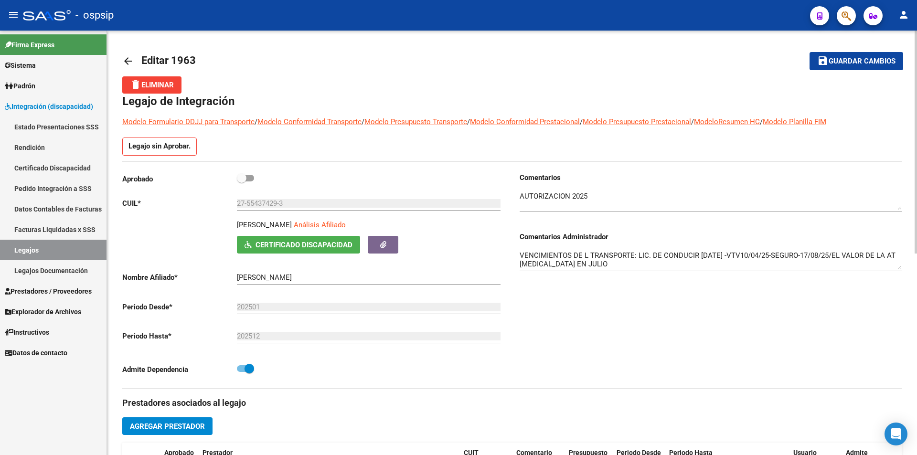
click at [618, 266] on textarea "VENCIMIENTOS DE L TRANSPORTE: LIC. DE CONDUCIR 28/02/2025 -VTV10/04/25-SEGURO-1…" at bounding box center [711, 259] width 382 height 19
click at [880, 59] on span "Guardar cambios" at bounding box center [862, 61] width 67 height 9
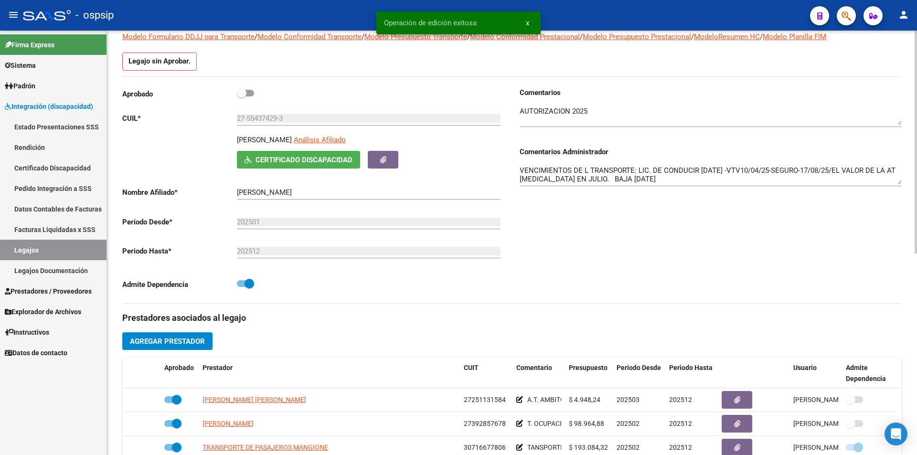
scroll to position [96, 0]
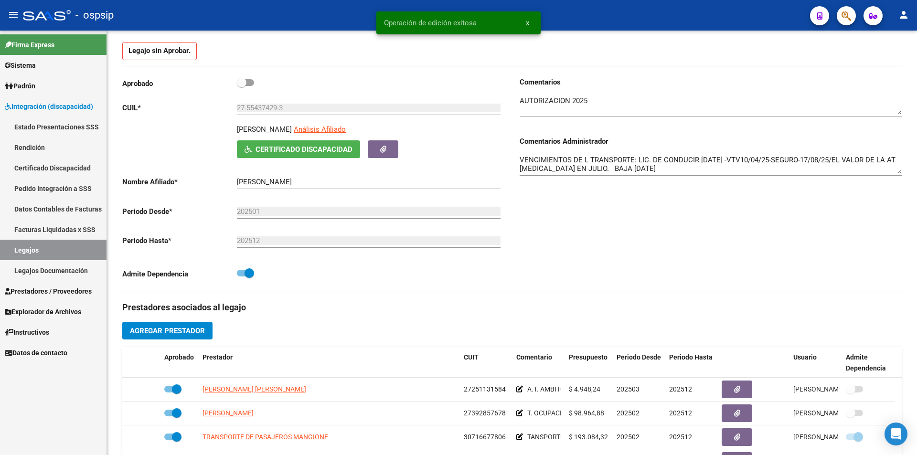
click at [69, 248] on link "Legajos" at bounding box center [53, 250] width 107 height 21
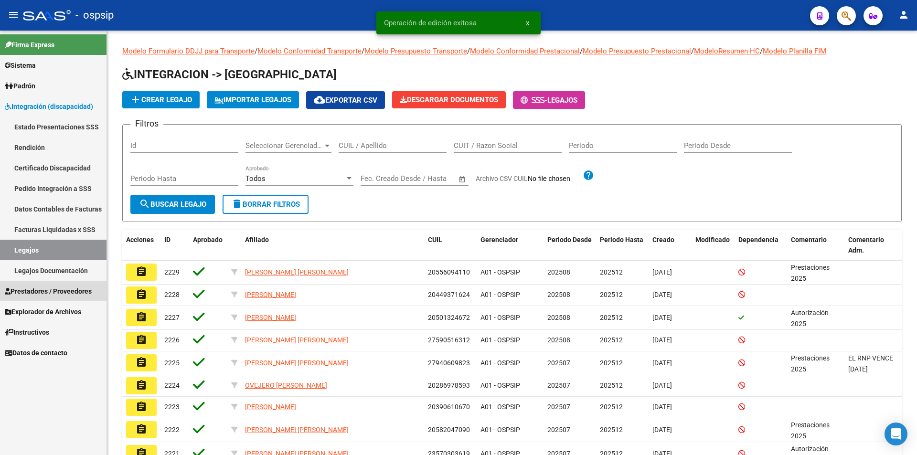
click at [81, 294] on span "Prestadores / Proveedores" at bounding box center [48, 291] width 87 height 11
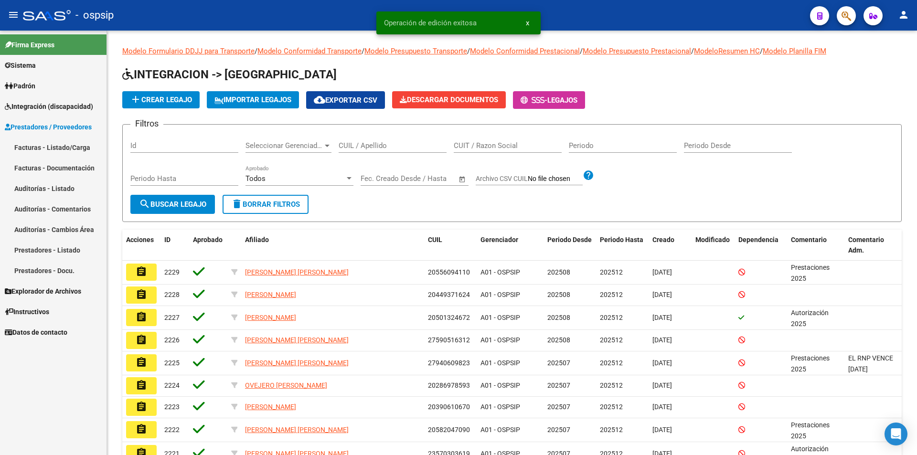
click at [71, 149] on link "Facturas - Listado/Carga" at bounding box center [53, 147] width 107 height 21
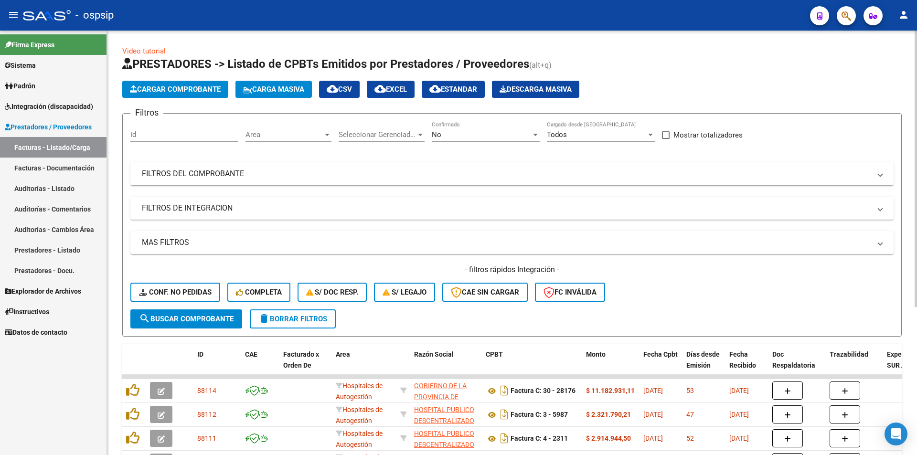
click at [496, 139] on div "No" at bounding box center [481, 134] width 99 height 9
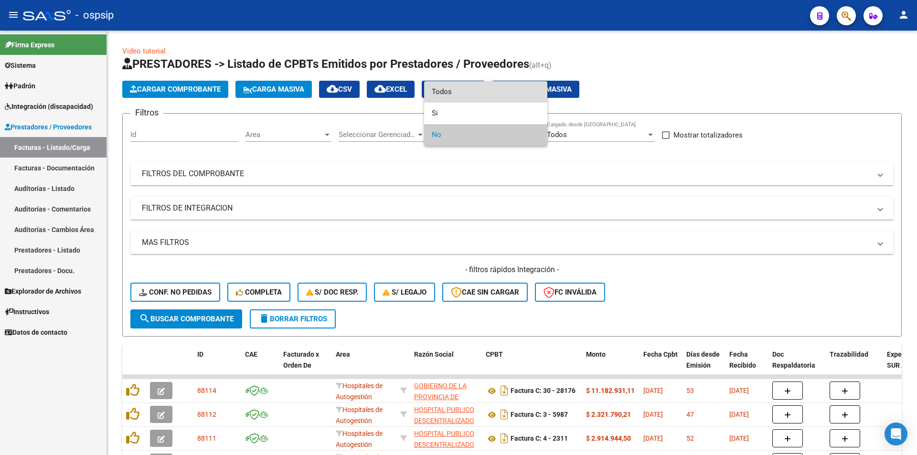
click at [467, 91] on span "Todos" at bounding box center [486, 91] width 108 height 21
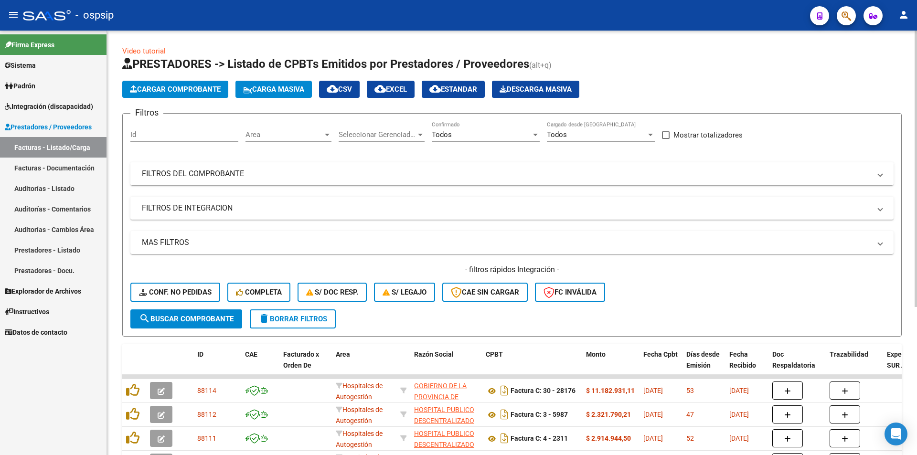
click at [264, 170] on mat-panel-title "FILTROS DEL COMPROBANTE" at bounding box center [506, 174] width 729 height 11
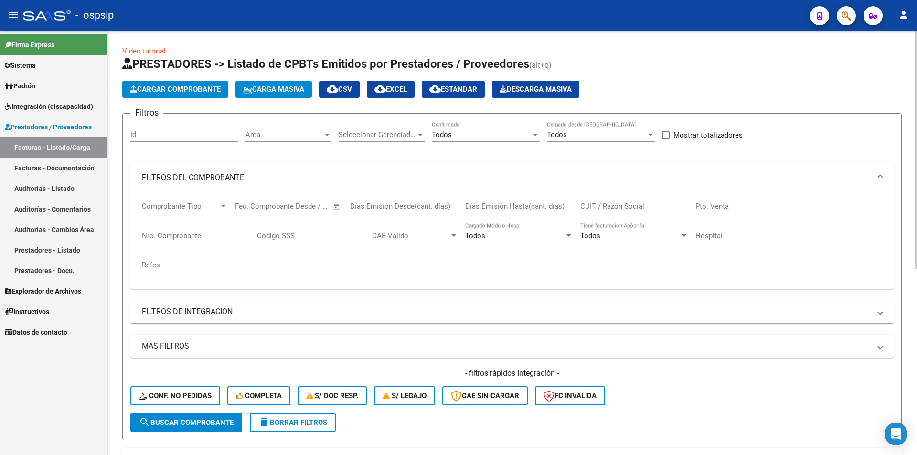
click at [196, 235] on input "Nro. Comprobante" at bounding box center [196, 236] width 108 height 9
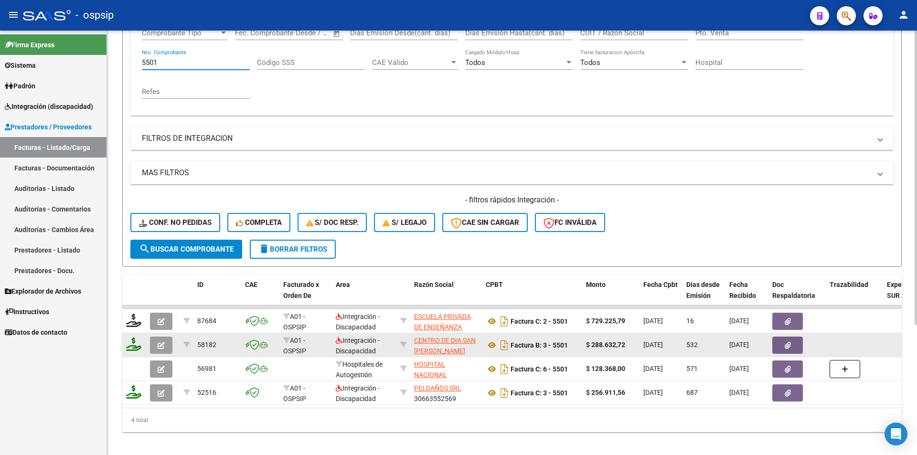
scroll to position [188, 0]
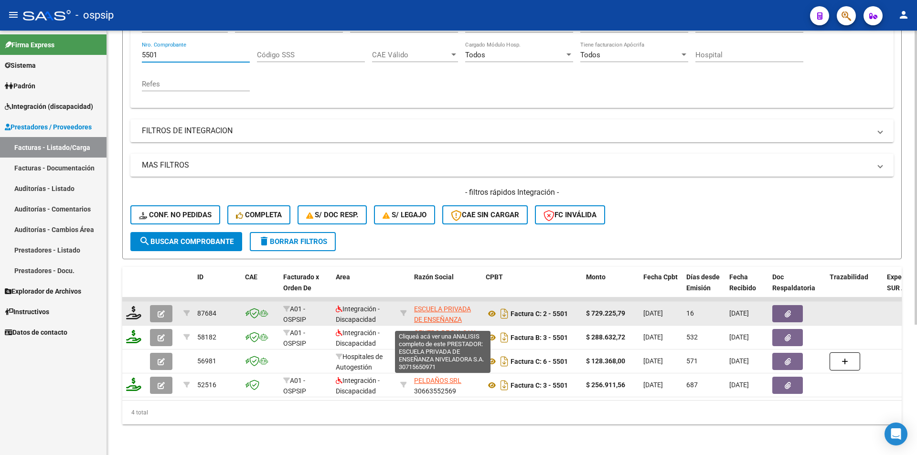
click at [453, 305] on span "ESCUELA PRIVADA DE ENSEÑANZA NIVELADORA S.A." at bounding box center [442, 320] width 57 height 30
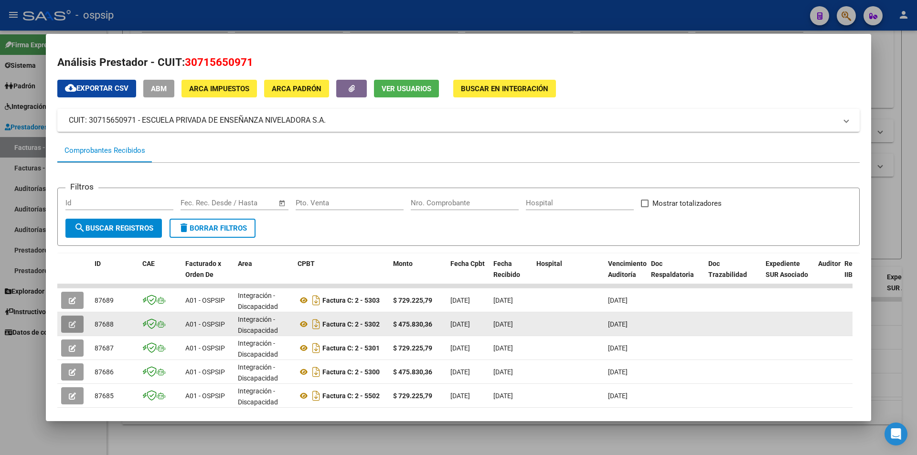
click at [74, 323] on icon "button" at bounding box center [72, 324] width 7 height 7
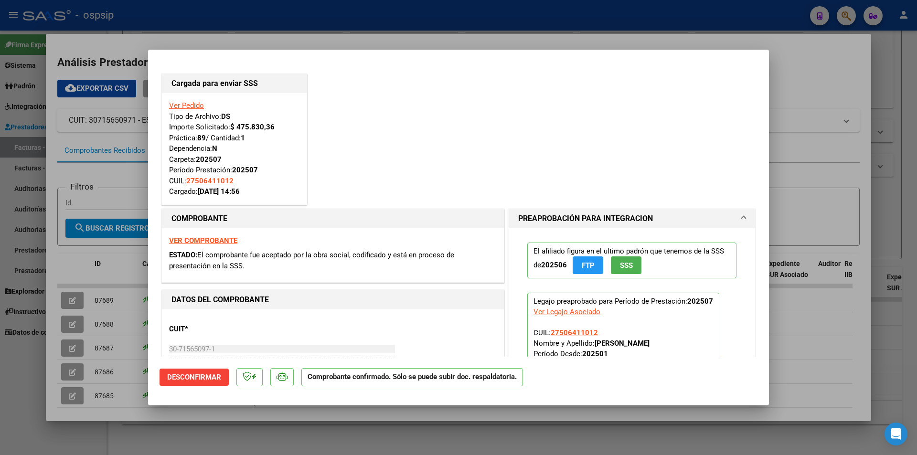
click at [0, 379] on div at bounding box center [458, 227] width 917 height 455
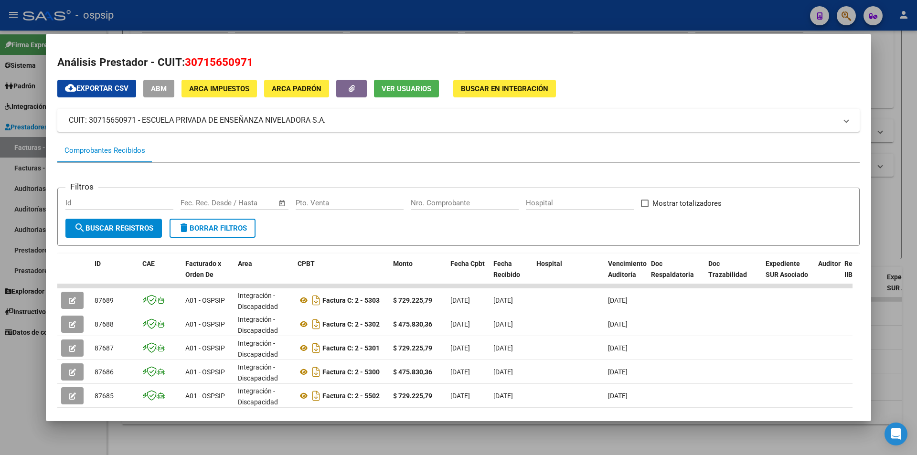
click at [25, 394] on div at bounding box center [458, 227] width 917 height 455
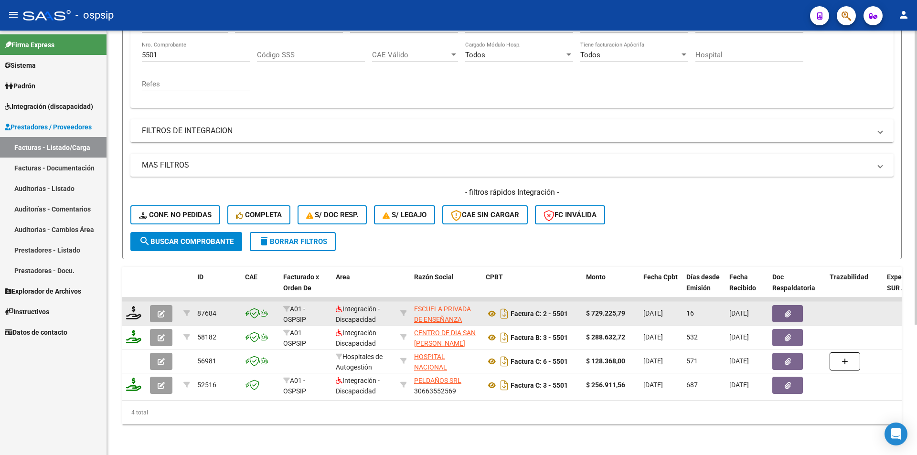
click at [150, 308] on datatable-body-cell at bounding box center [162, 313] width 33 height 23
click at [154, 308] on button "button" at bounding box center [161, 313] width 22 height 17
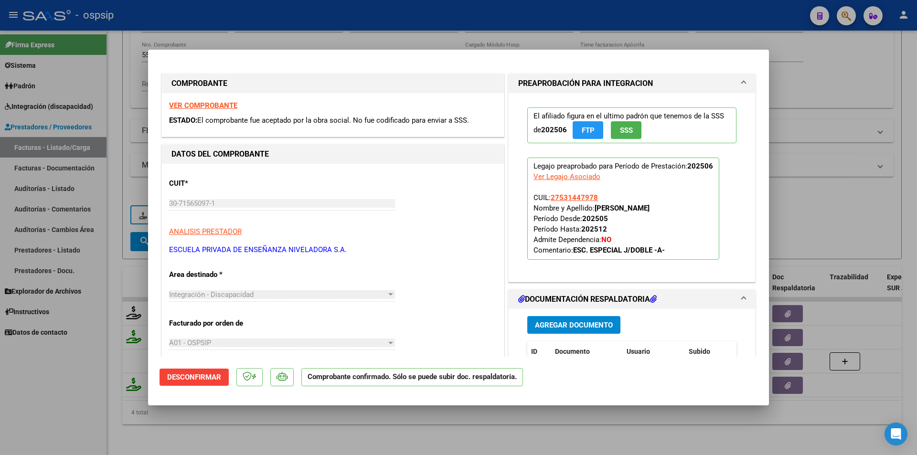
click at [71, 366] on div at bounding box center [458, 227] width 917 height 455
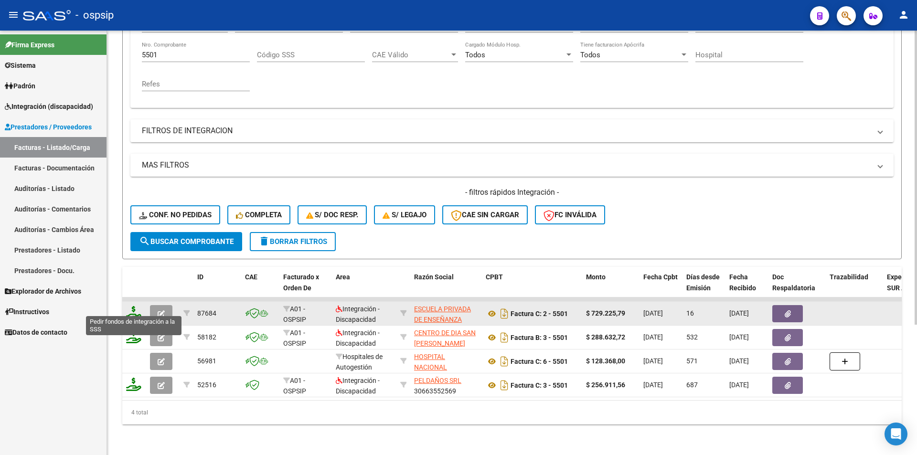
click at [130, 306] on icon at bounding box center [133, 312] width 15 height 13
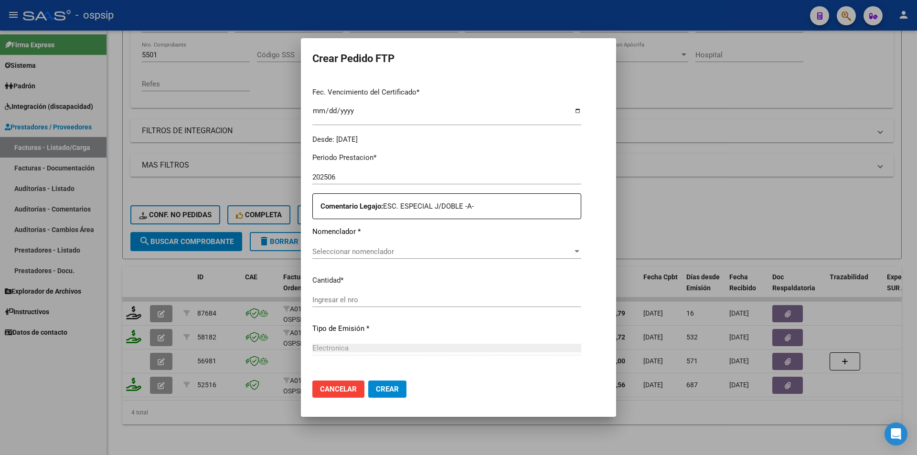
scroll to position [293, 0]
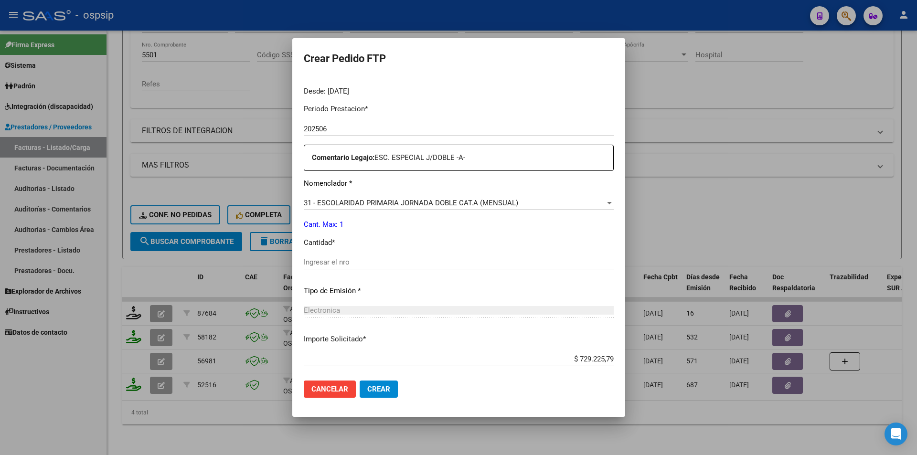
click at [328, 266] on input "Ingresar el nro" at bounding box center [459, 262] width 310 height 9
click at [367, 389] on span "Crear" at bounding box center [378, 389] width 23 height 9
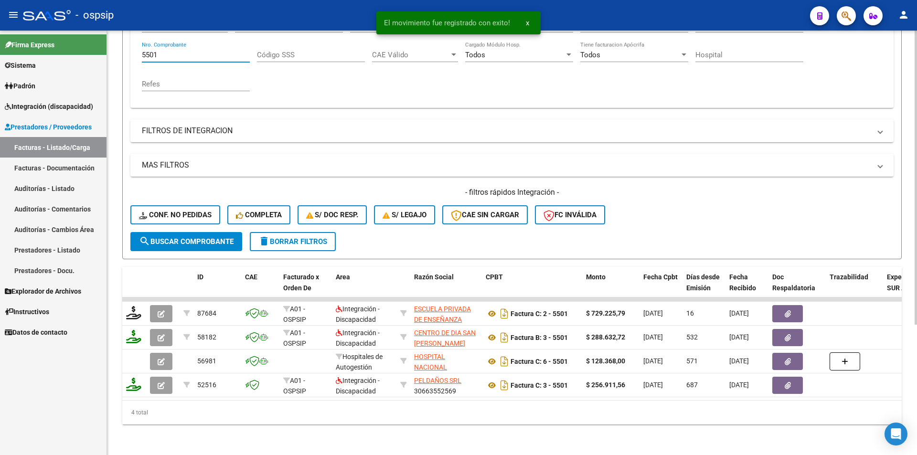
drag, startPoint x: 172, startPoint y: 45, endPoint x: 120, endPoint y: 55, distance: 52.1
click at [122, 54] on form "Filtros Id Area Area Seleccionar Gerenciador Seleccionar Gerenciador Todos Conf…" at bounding box center [512, 95] width 780 height 327
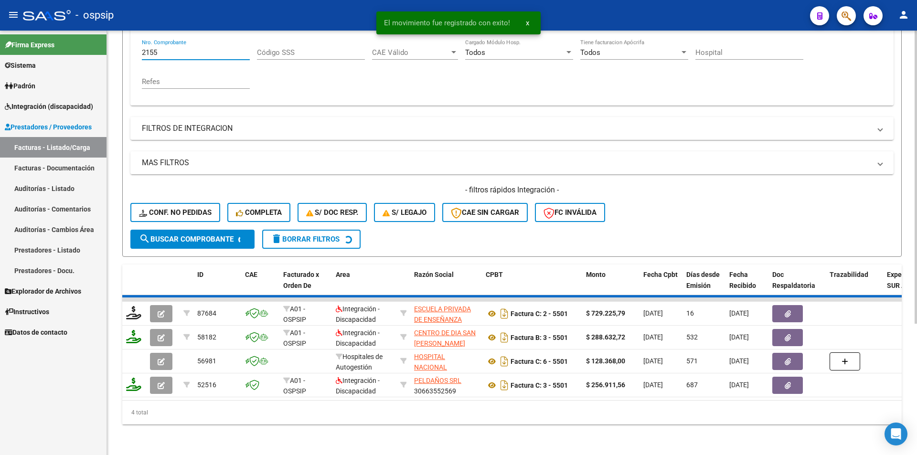
scroll to position [164, 0]
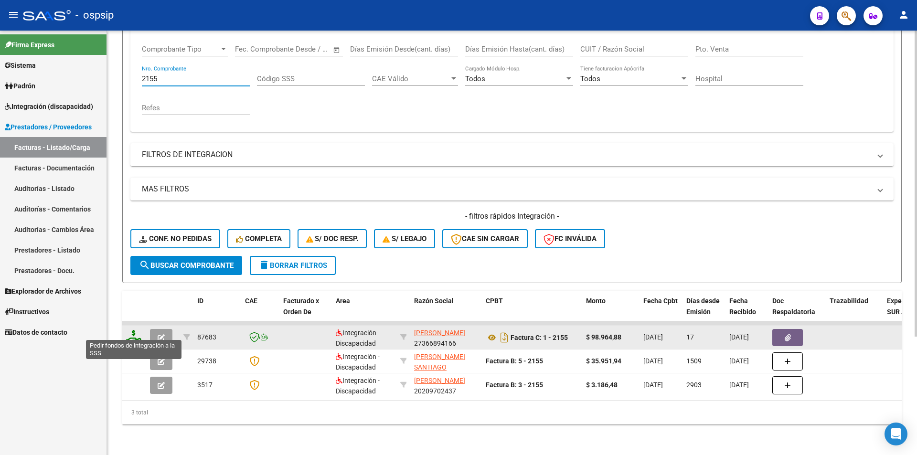
click at [129, 332] on icon at bounding box center [133, 336] width 15 height 13
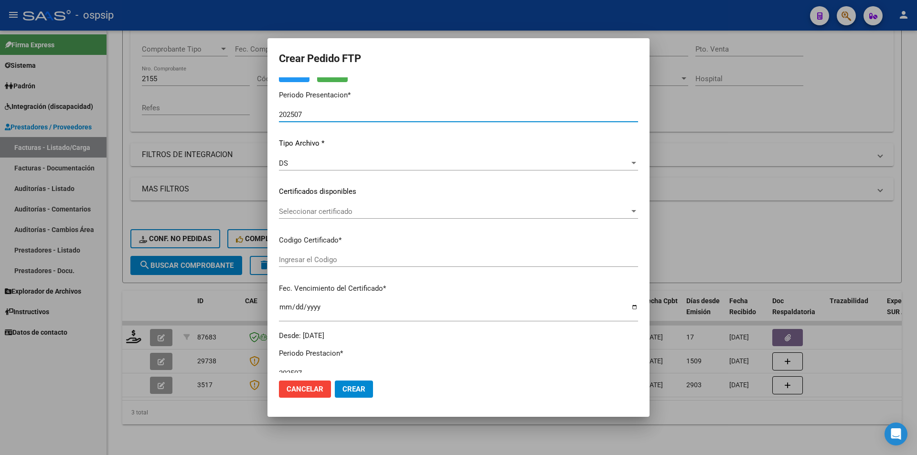
scroll to position [277, 0]
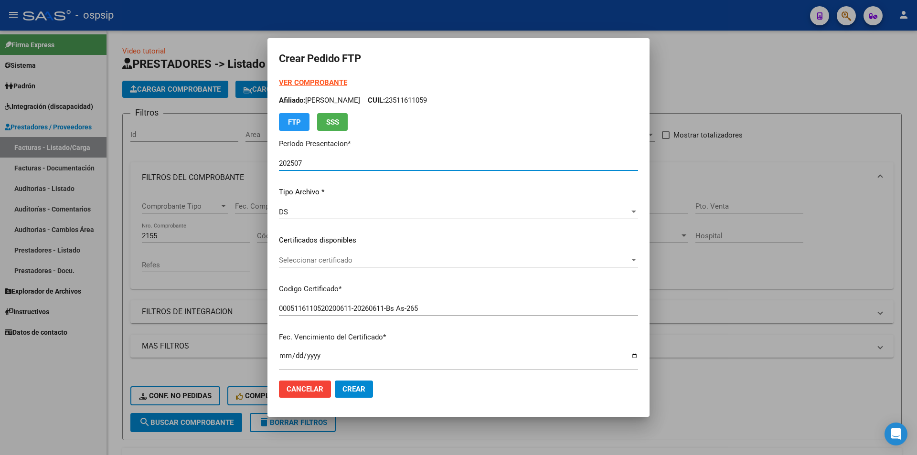
scroll to position [287, 0]
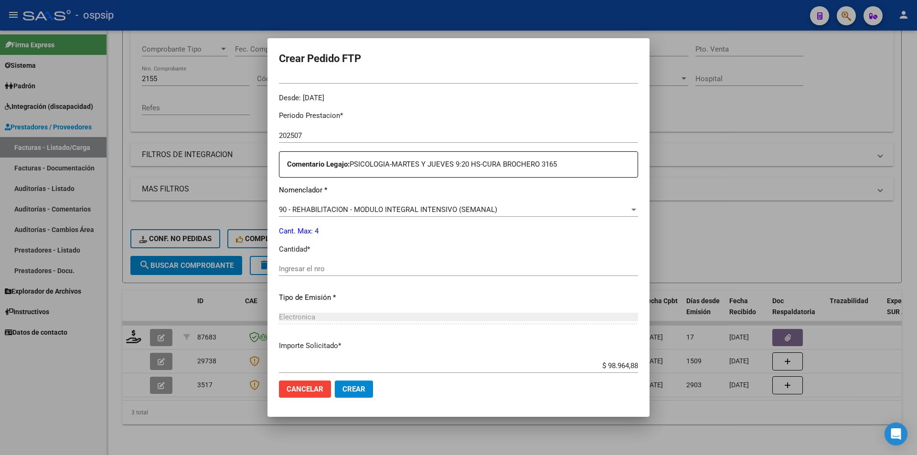
click at [316, 274] on div "Ingresar el nro" at bounding box center [458, 269] width 359 height 14
type input "4"
click at [363, 390] on span "Crear" at bounding box center [354, 389] width 23 height 9
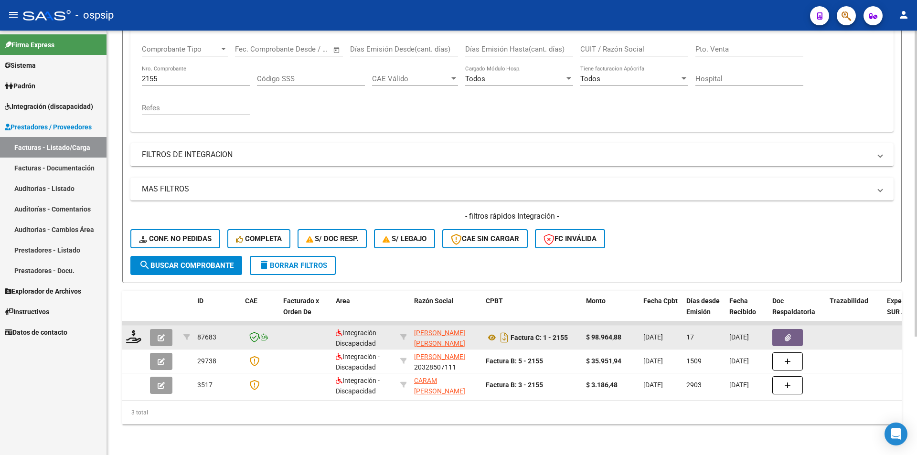
click at [161, 334] on icon "button" at bounding box center [161, 337] width 7 height 7
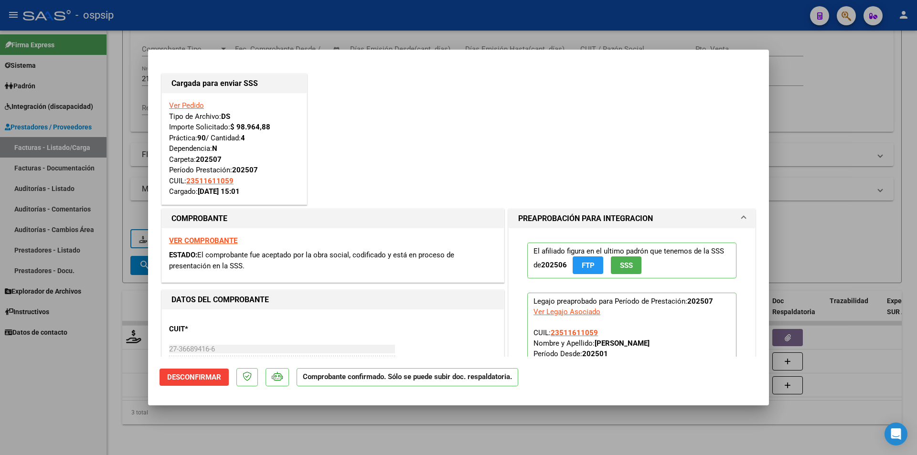
drag, startPoint x: 110, startPoint y: 142, endPoint x: 167, endPoint y: 89, distance: 77.4
click at [110, 140] on div at bounding box center [458, 227] width 917 height 455
type input "$ 0,00"
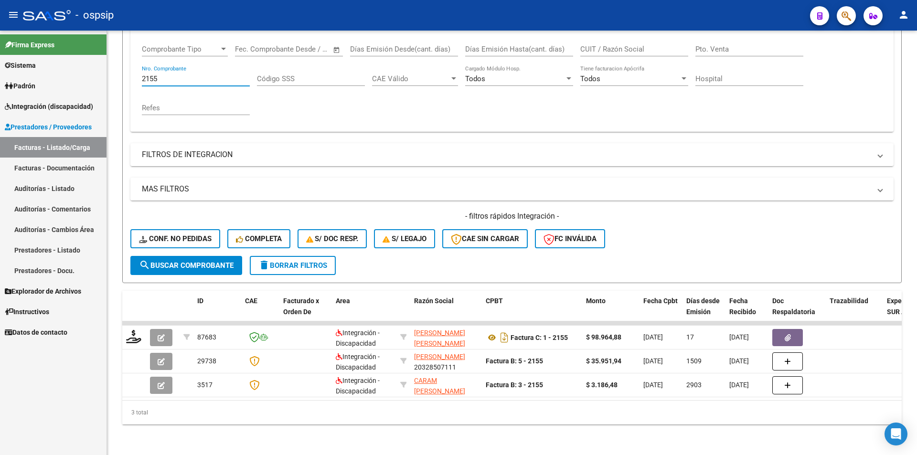
drag, startPoint x: 165, startPoint y: 70, endPoint x: 81, endPoint y: 77, distance: 84.9
click at [83, 76] on mat-sidenav-container "Firma Express Sistema Usuarios Todos los Usuarios Padrón Afiliados Empadronados…" at bounding box center [458, 243] width 917 height 425
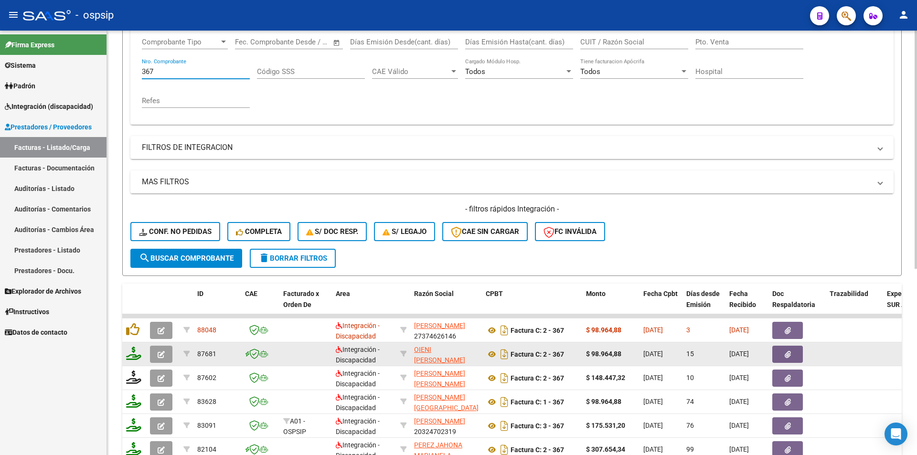
type input "367"
click at [132, 357] on icon at bounding box center [133, 353] width 15 height 13
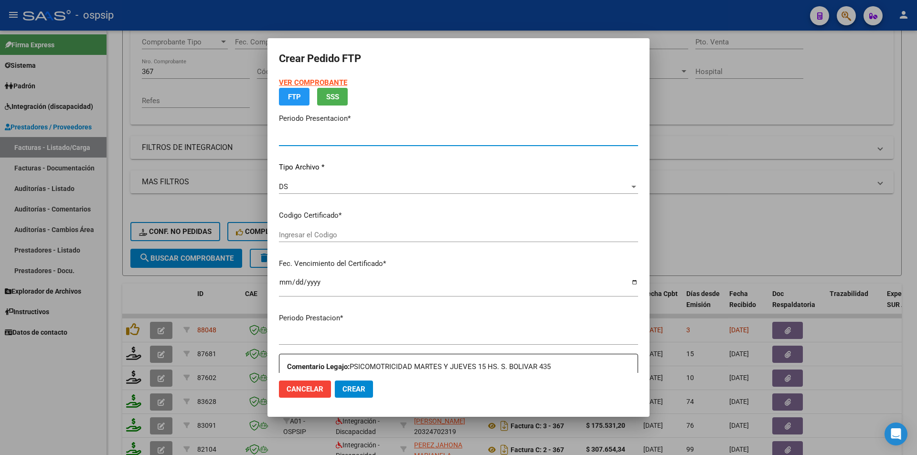
type input "202507"
type input "$ 98.964,88"
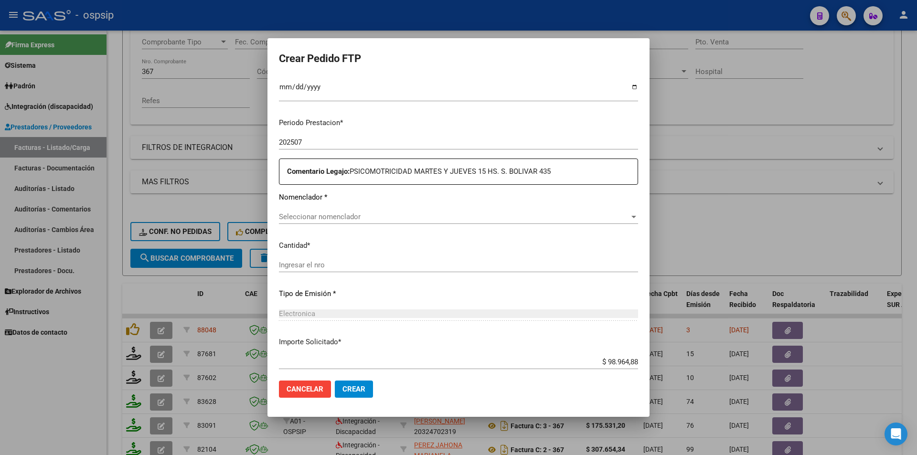
type input "ARG01-0056674607-20230217-20280217"
type input "[DATE]"
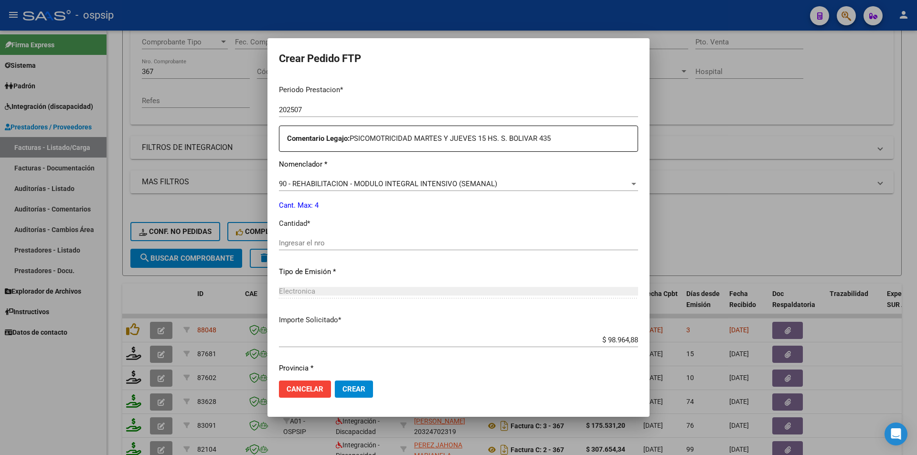
click at [310, 236] on div "Ingresar el nro" at bounding box center [458, 243] width 359 height 14
type input "4"
click at [359, 389] on span "Crear" at bounding box center [354, 389] width 23 height 9
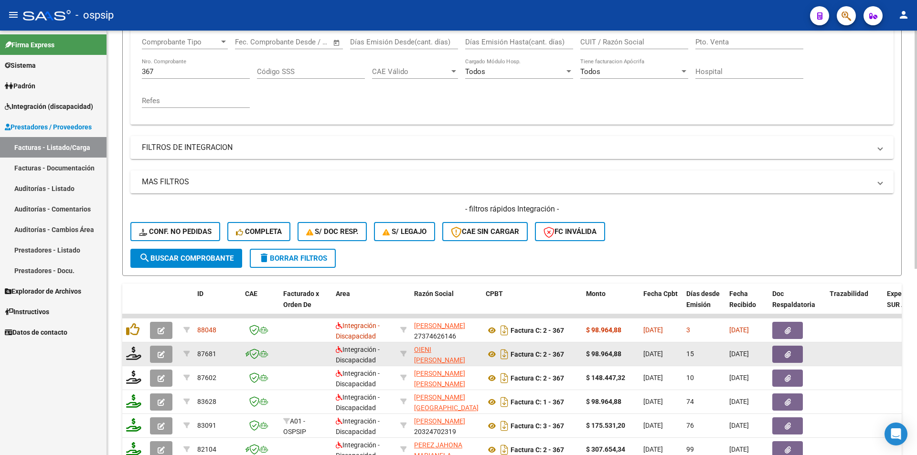
click at [163, 354] on icon "button" at bounding box center [161, 354] width 7 height 7
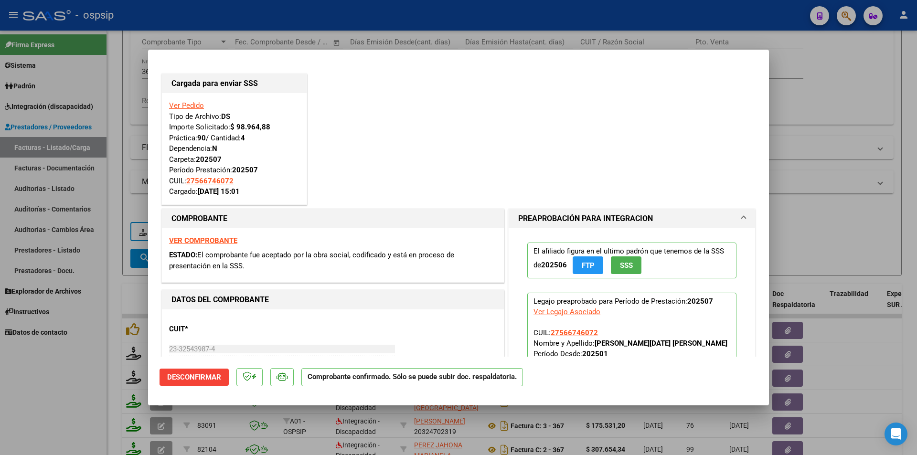
click at [122, 28] on div at bounding box center [458, 227] width 917 height 455
type input "$ 0,00"
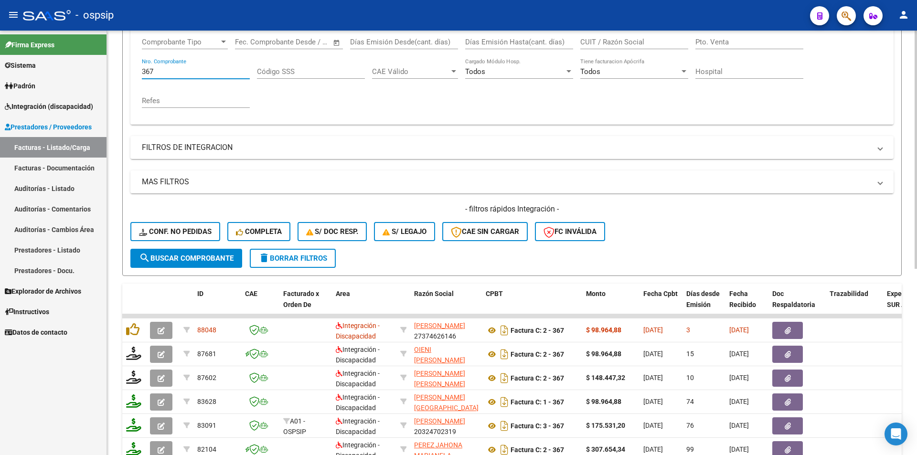
drag, startPoint x: 156, startPoint y: 71, endPoint x: 109, endPoint y: 79, distance: 47.6
click at [109, 79] on div "Video tutorial PRESTADORES -> Listado de CPBTs Emitidos por Prestadores / Prove…" at bounding box center [512, 240] width 810 height 749
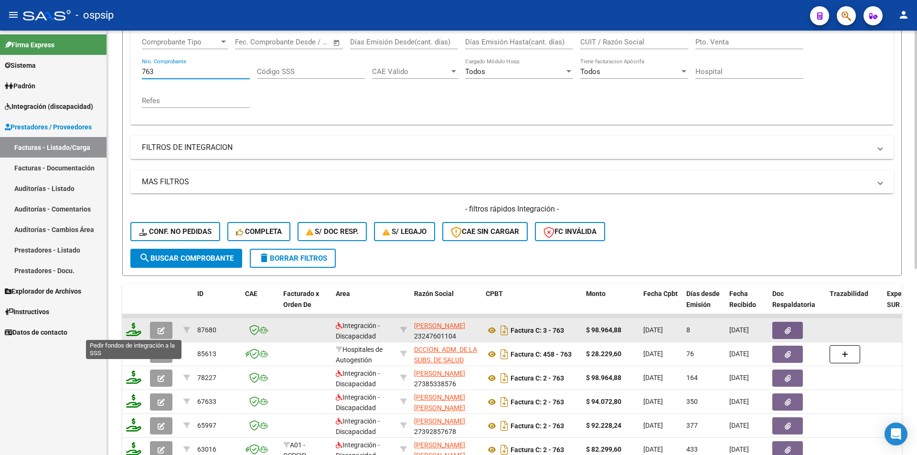
type input "763"
click at [131, 332] on icon at bounding box center [133, 329] width 15 height 13
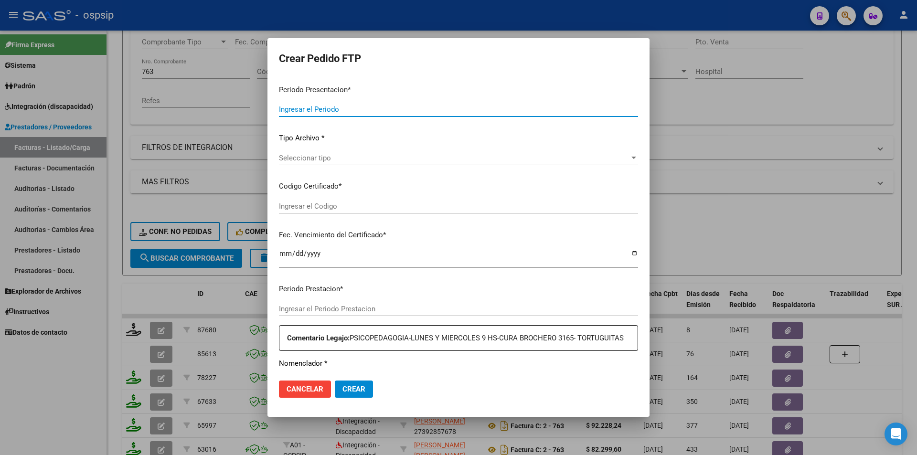
type input "202507"
type input "$ 98.964,88"
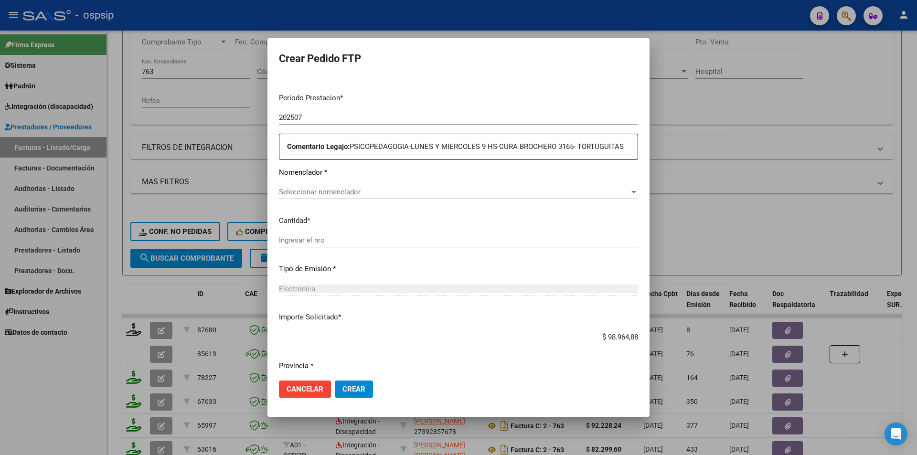
type input "0005116110520200611-20260611-Bs As-265"
type input "[DATE]"
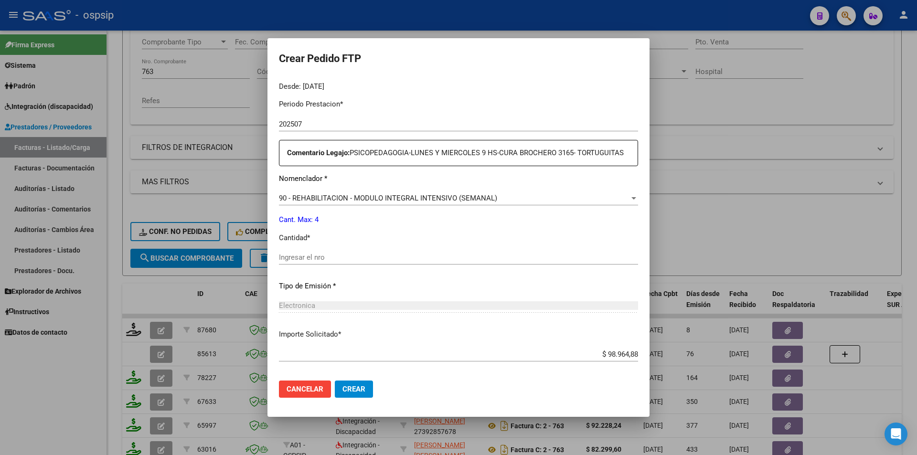
scroll to position [323, 0]
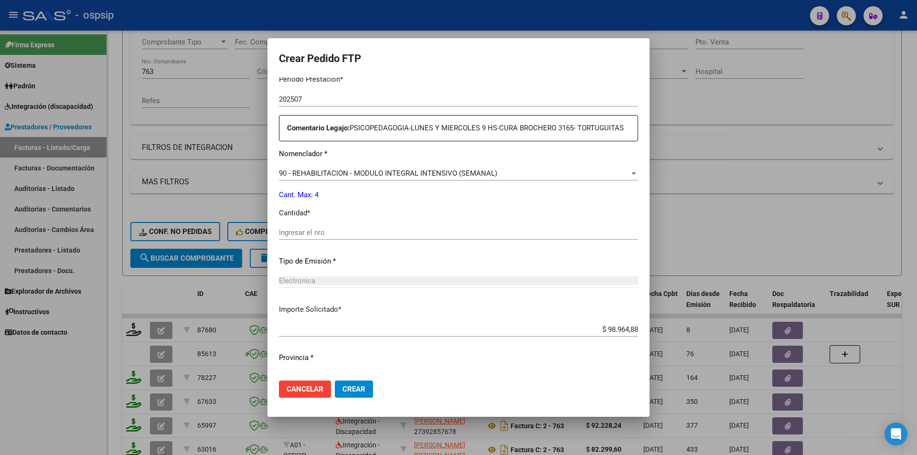
click at [290, 236] on input "Ingresar el nro" at bounding box center [458, 232] width 359 height 9
type input "4"
drag, startPoint x: 368, startPoint y: 380, endPoint x: 369, endPoint y: 387, distance: 6.8
click at [368, 382] on mat-dialog-actions "Cancelar Crear" at bounding box center [458, 389] width 359 height 32
click at [370, 390] on button "Crear" at bounding box center [354, 389] width 38 height 17
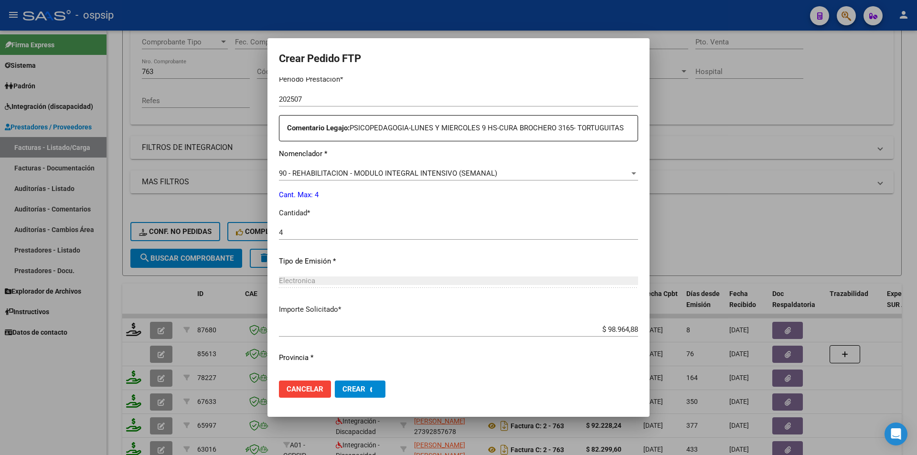
scroll to position [0, 0]
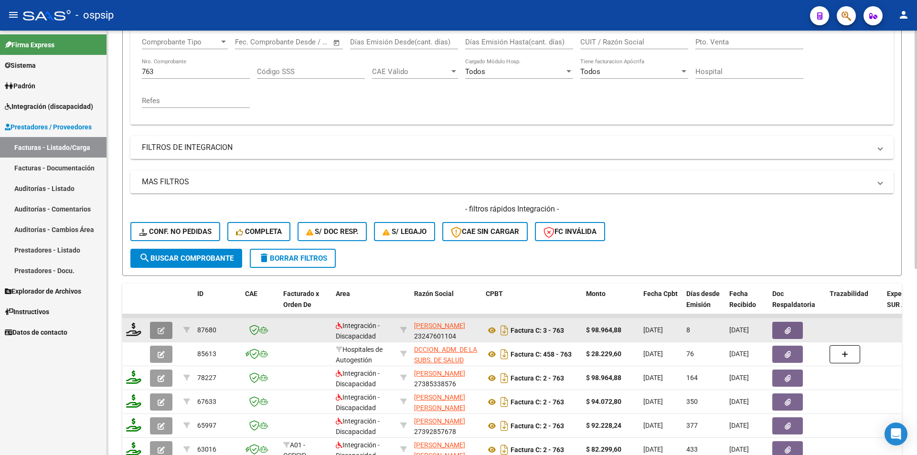
click at [159, 335] on button "button" at bounding box center [161, 330] width 22 height 17
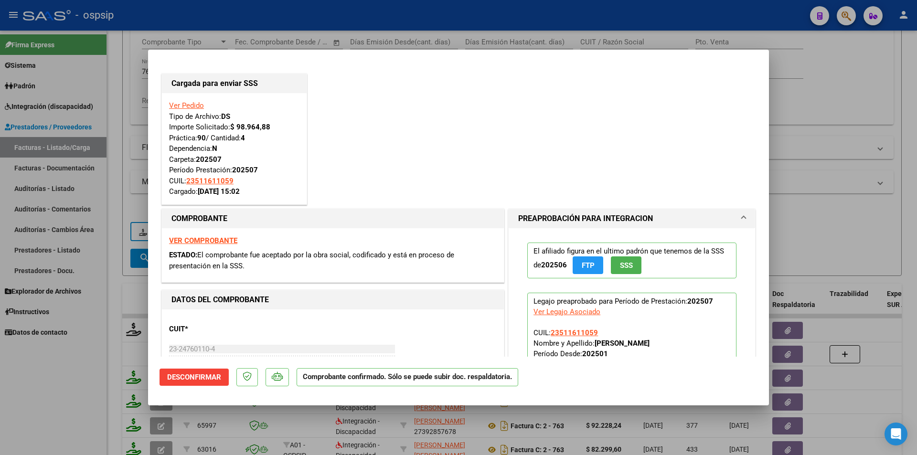
drag, startPoint x: 132, startPoint y: 97, endPoint x: 159, endPoint y: 77, distance: 32.8
click at [132, 96] on div at bounding box center [458, 227] width 917 height 455
type input "$ 0,00"
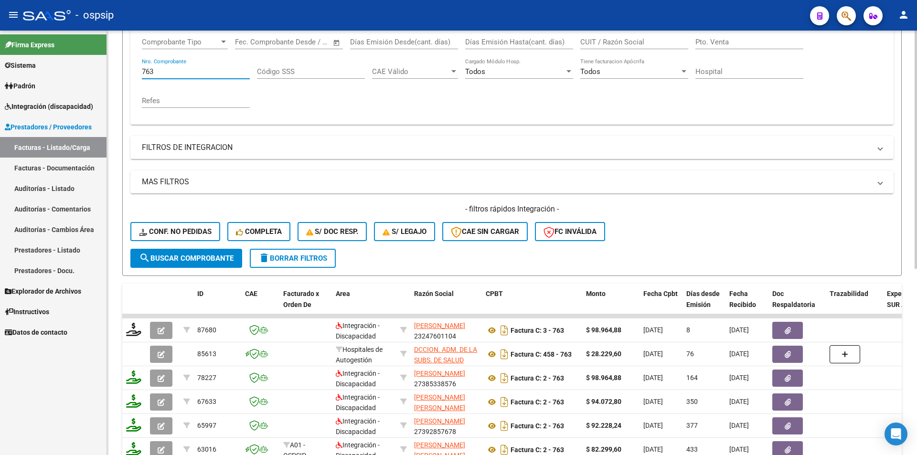
drag, startPoint x: 159, startPoint y: 72, endPoint x: 123, endPoint y: 75, distance: 35.9
click at [124, 75] on form "Filtros Id Area Area Seleccionar Gerenciador Seleccionar Gerenciador Todos Conf…" at bounding box center [512, 112] width 780 height 327
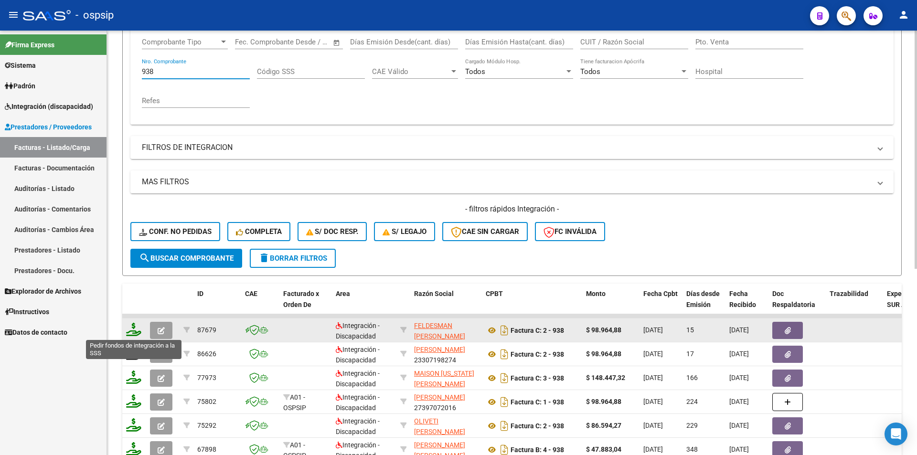
type input "938"
click at [131, 330] on icon at bounding box center [133, 329] width 15 height 13
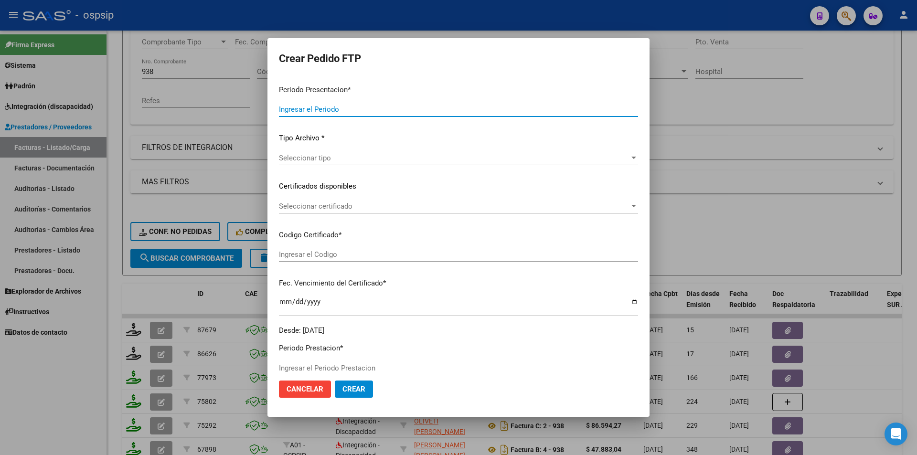
type input "202507"
type input "$ 98.964,88"
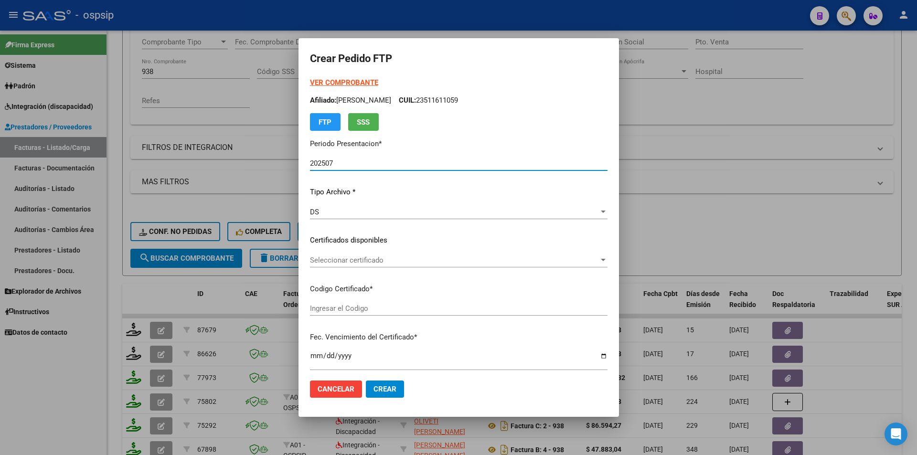
scroll to position [341, 0]
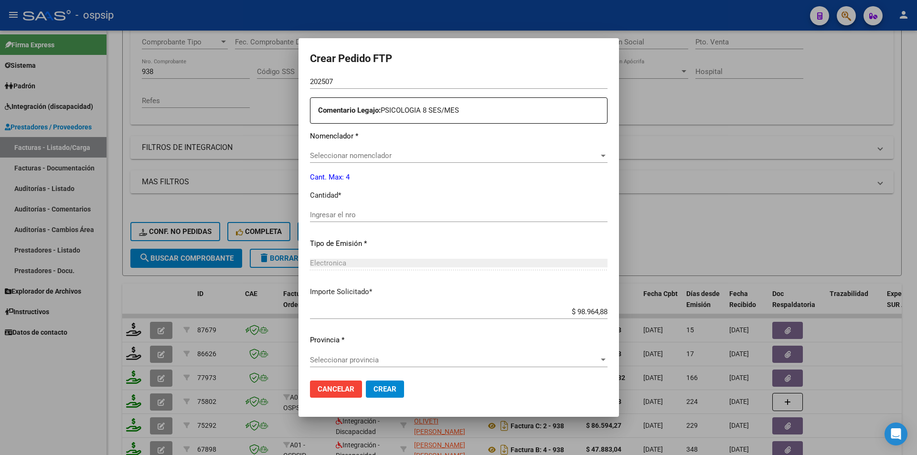
type input "2755127423"
type input "[DATE]"
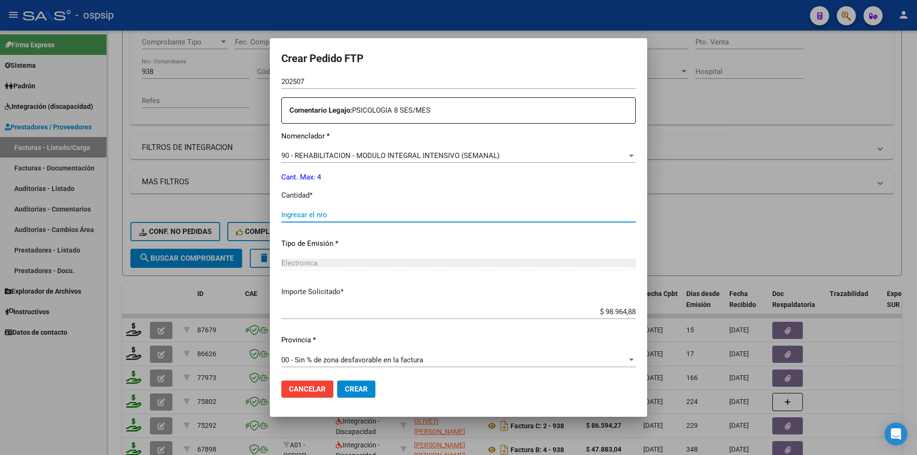
click at [294, 216] on input "Ingresar el nro" at bounding box center [458, 215] width 354 height 9
type input "4"
click at [367, 386] on span "Crear" at bounding box center [356, 389] width 23 height 9
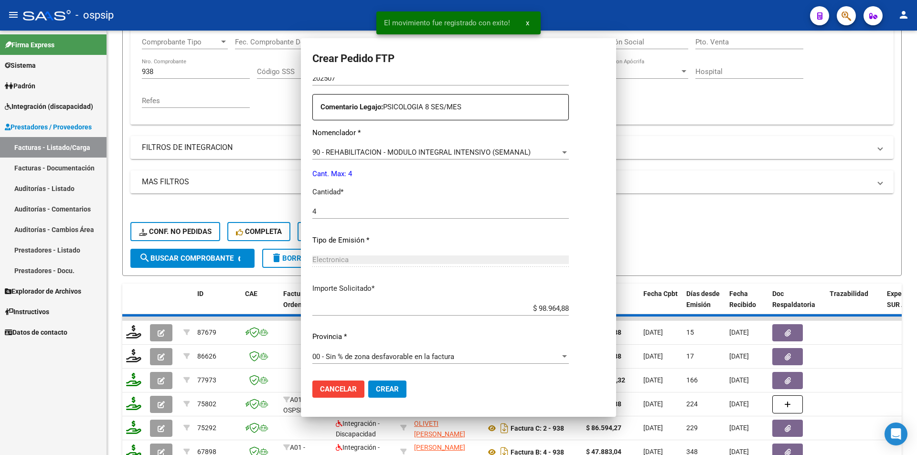
scroll to position [287, 0]
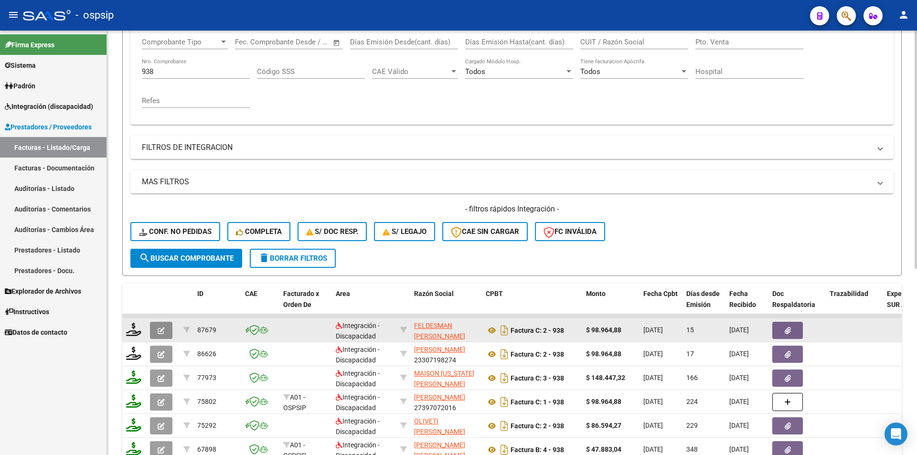
click at [158, 330] on icon "button" at bounding box center [161, 330] width 7 height 7
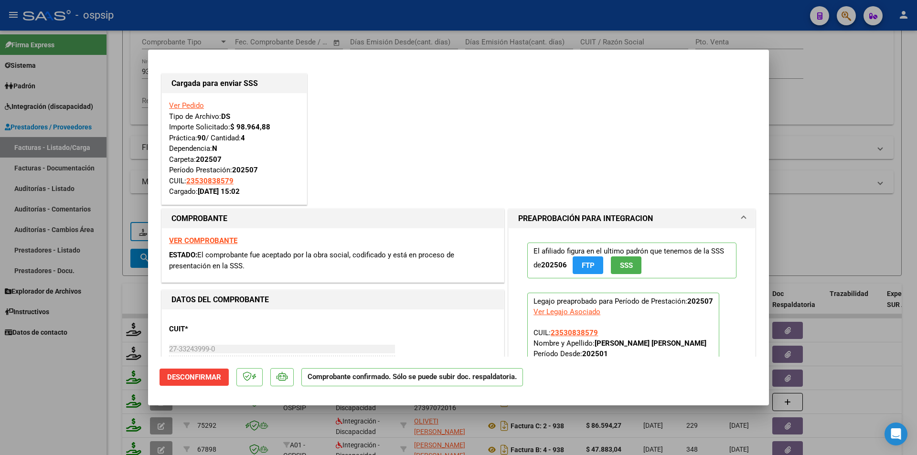
click at [133, 62] on div at bounding box center [458, 227] width 917 height 455
type input "$ 0,00"
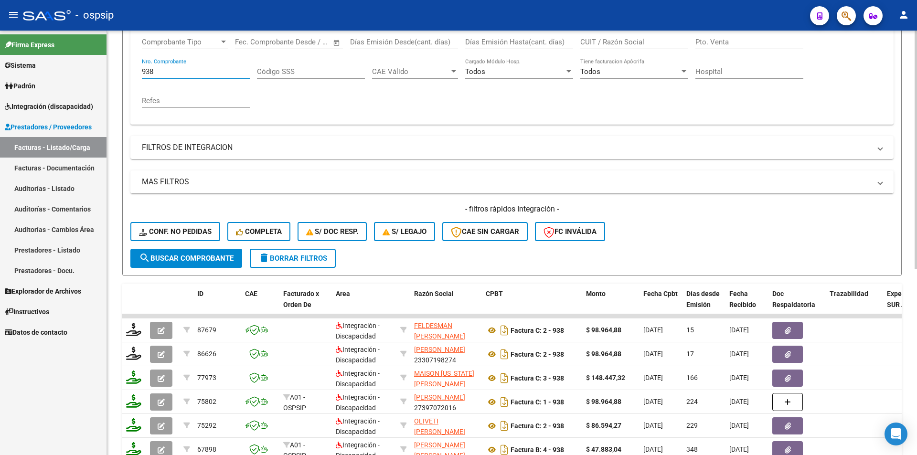
drag, startPoint x: 158, startPoint y: 72, endPoint x: 138, endPoint y: 74, distance: 19.6
click at [139, 74] on div "Comprobante Tipo Comprobante Tipo Start date – End date Fec. Comprobante Desde …" at bounding box center [511, 77] width 763 height 96
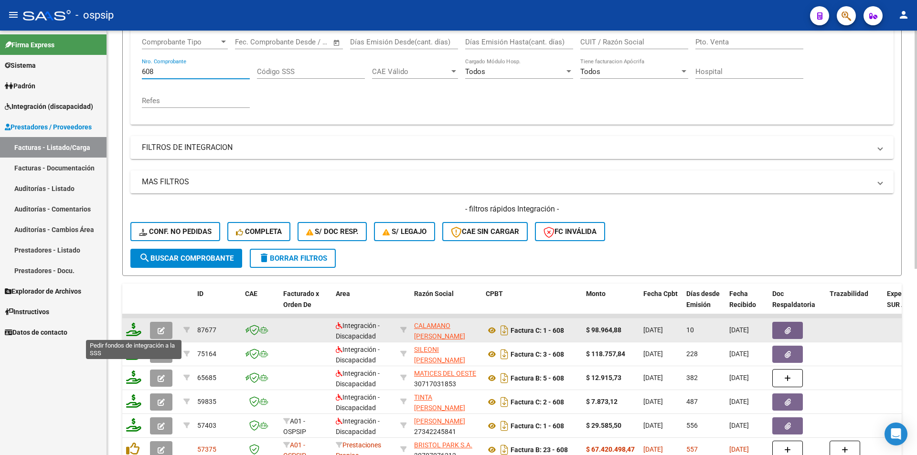
type input "608"
click at [134, 328] on icon at bounding box center [133, 329] width 15 height 13
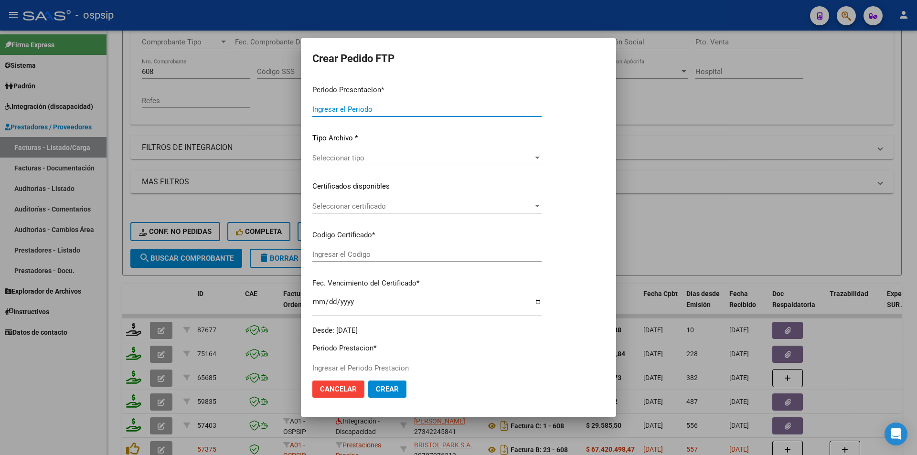
type input "202507"
type input "$ 98.964,88"
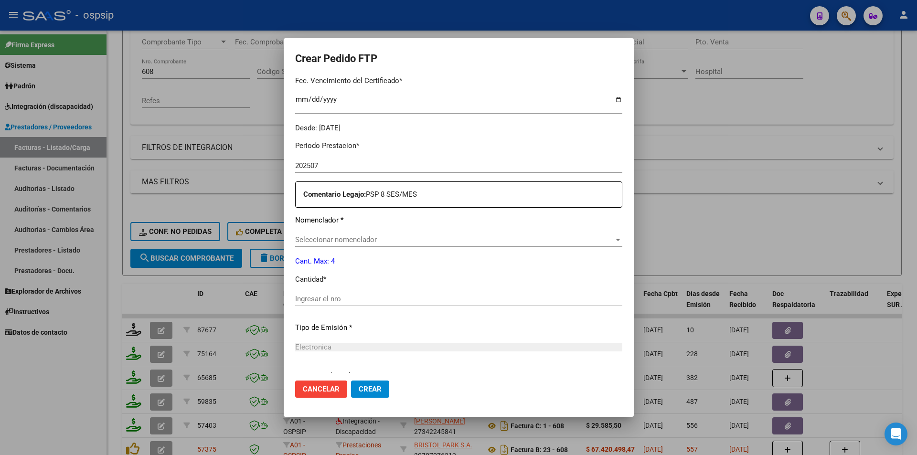
scroll to position [341, 0]
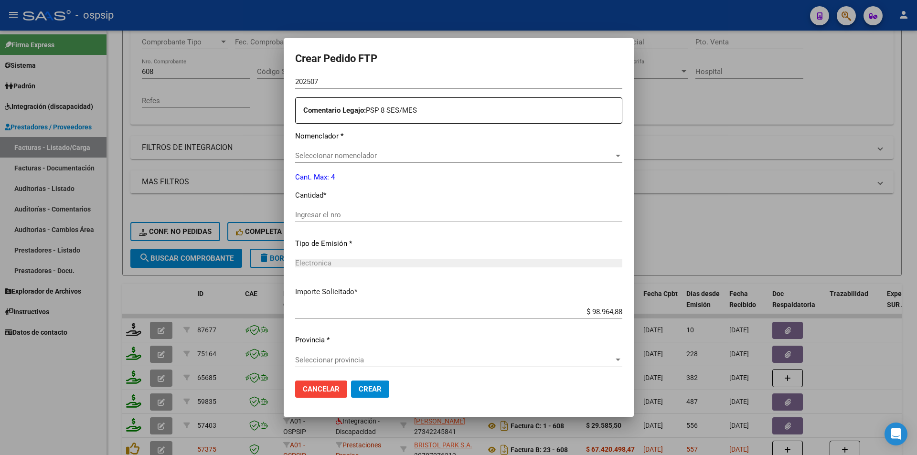
type input "4529906770"
type input "[DATE]"
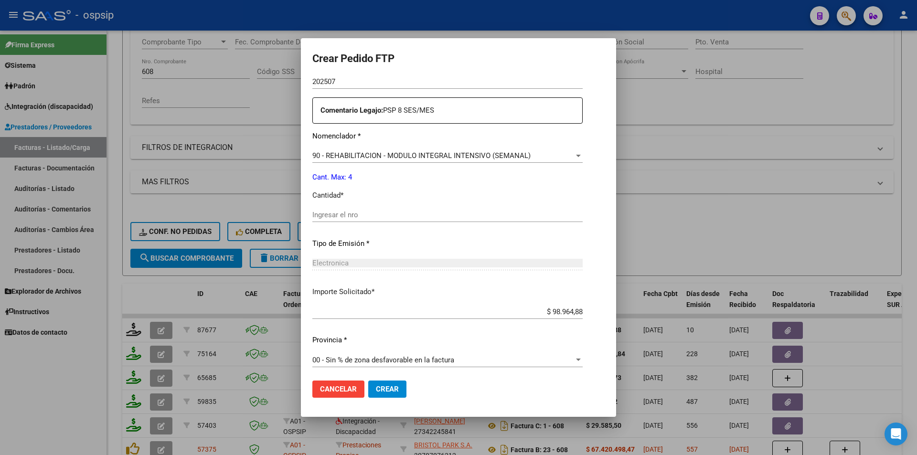
click at [326, 212] on input "Ingresar el nro" at bounding box center [447, 215] width 270 height 9
type input "4"
click at [379, 388] on span "Crear" at bounding box center [387, 389] width 23 height 9
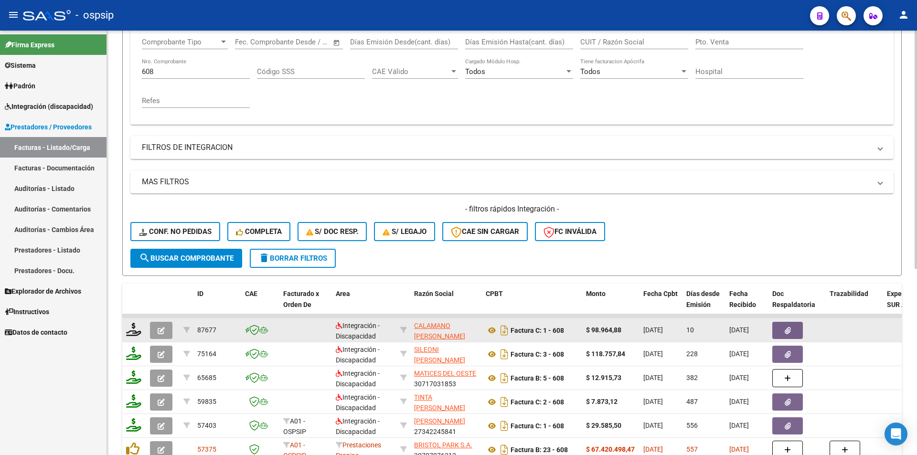
click at [162, 328] on icon "button" at bounding box center [161, 330] width 7 height 7
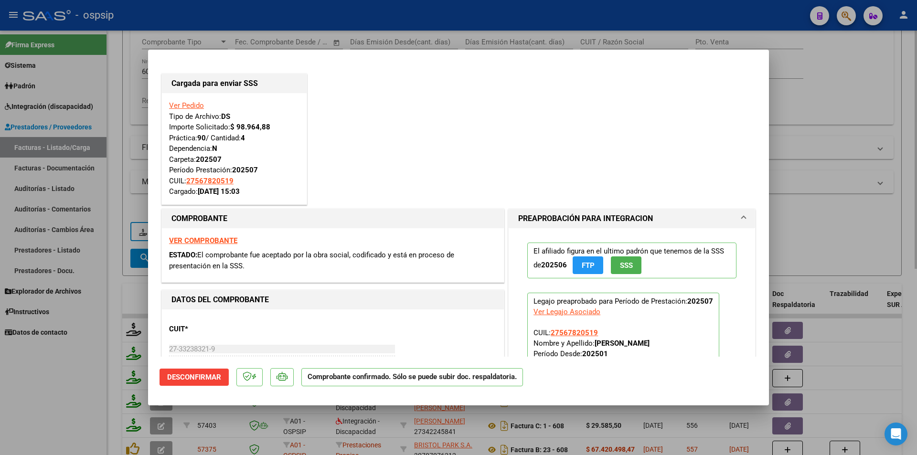
click at [109, 357] on div at bounding box center [458, 227] width 917 height 455
type input "$ 0,00"
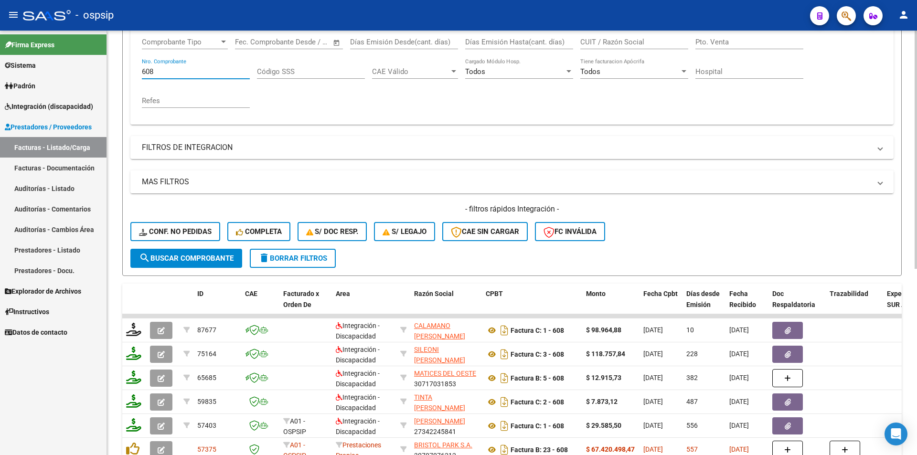
drag, startPoint x: 153, startPoint y: 73, endPoint x: 135, endPoint y: 64, distance: 19.9
click at [135, 64] on div "Comprobante Tipo Comprobante Tipo Start date – End date Fec. Comprobante Desde …" at bounding box center [511, 77] width 763 height 96
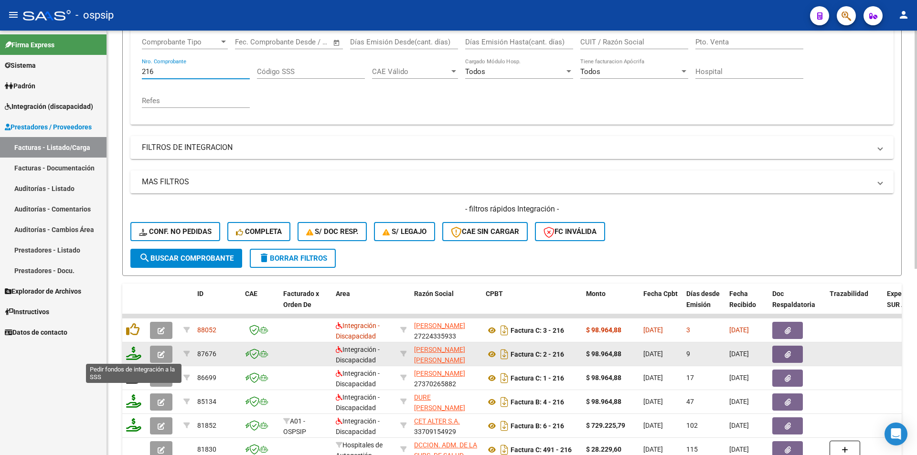
type input "216"
click at [135, 355] on icon at bounding box center [133, 353] width 15 height 13
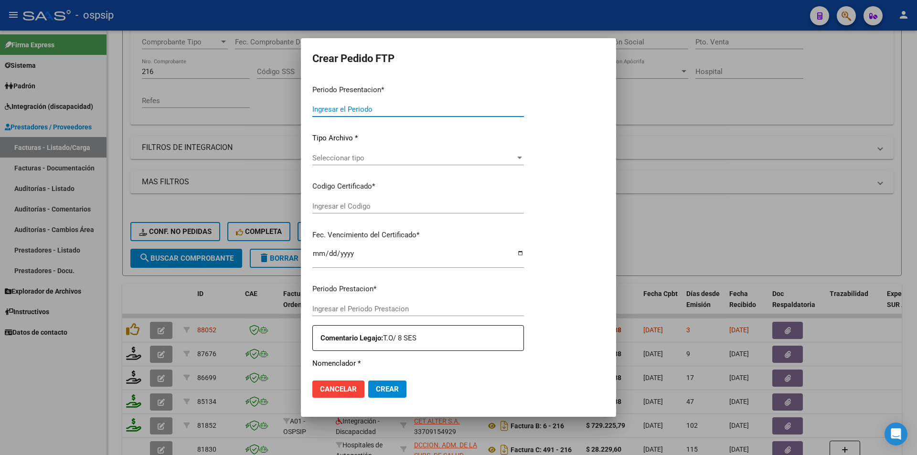
type input "202507"
type input "$ 98.964,88"
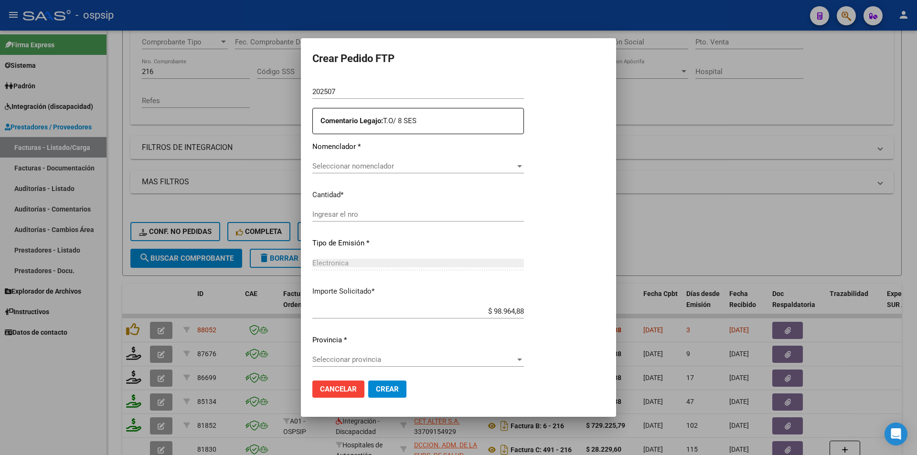
type input "1278280392"
type input "[DATE]"
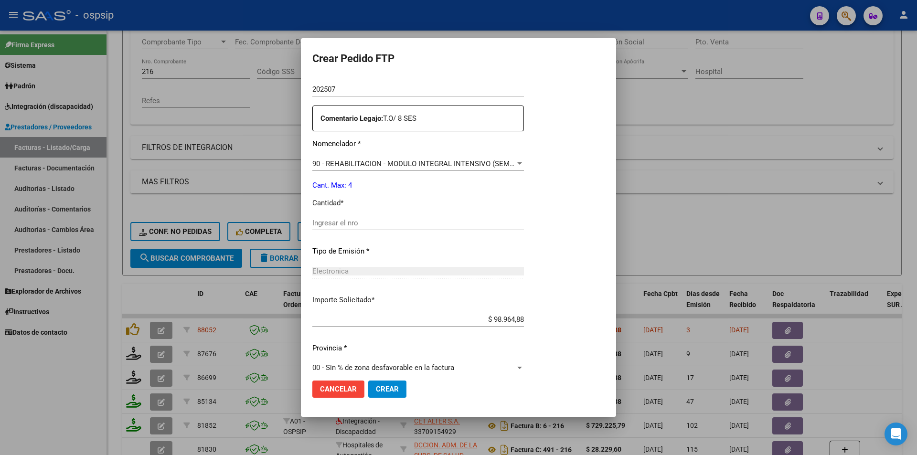
scroll to position [333, 0]
click at [330, 222] on input "Ingresar el nro" at bounding box center [438, 222] width 253 height 9
type input "4"
click at [388, 384] on button "Crear" at bounding box center [387, 389] width 38 height 17
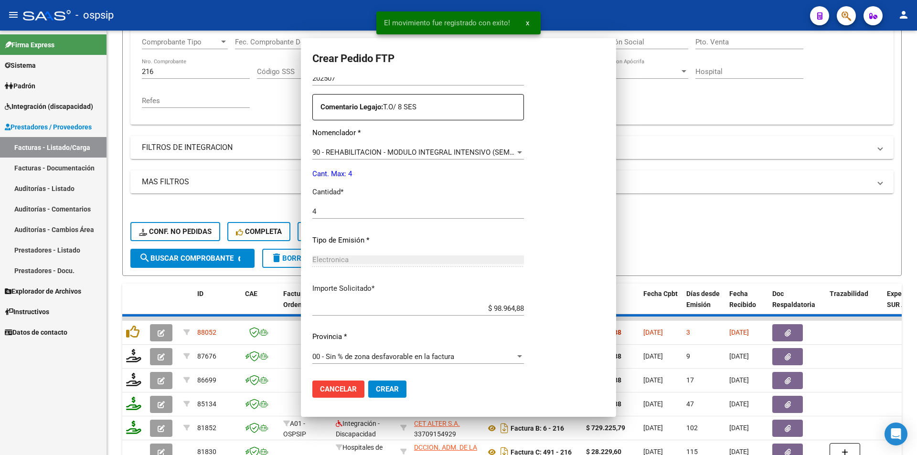
scroll to position [0, 0]
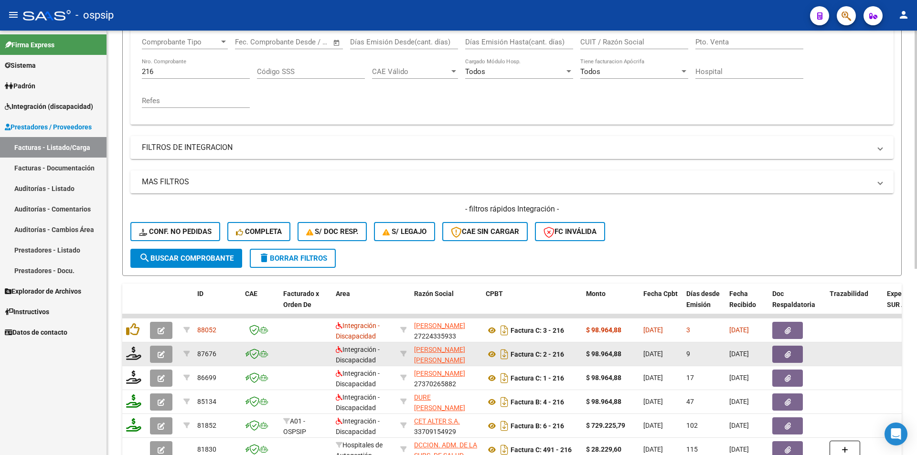
click at [153, 359] on button "button" at bounding box center [161, 354] width 22 height 17
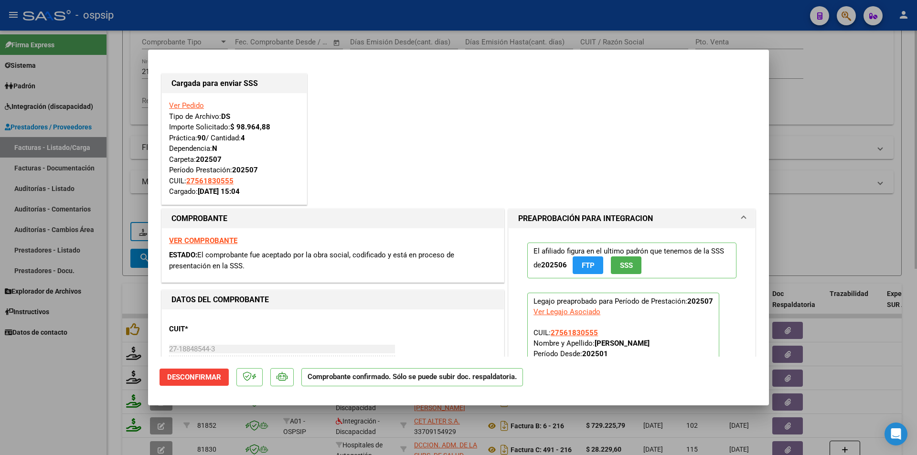
drag, startPoint x: 114, startPoint y: 140, endPoint x: 123, endPoint y: 128, distance: 15.1
click at [115, 139] on div at bounding box center [458, 227] width 917 height 455
type input "$ 0,00"
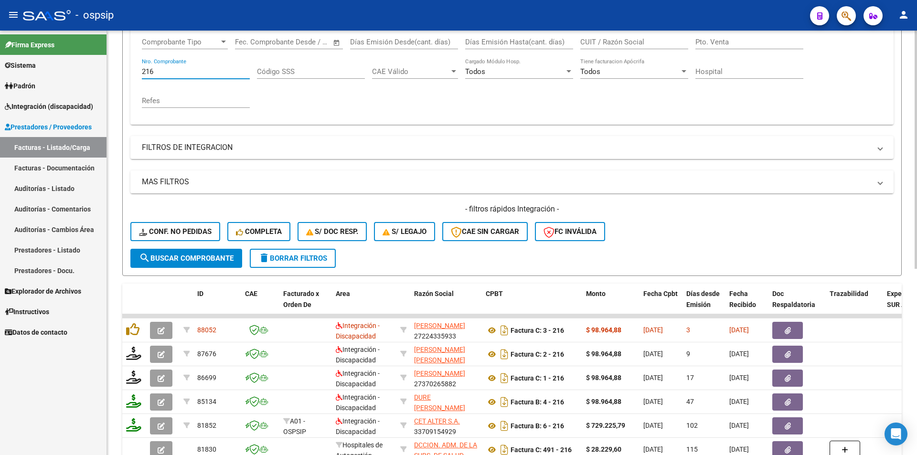
drag, startPoint x: 158, startPoint y: 73, endPoint x: 125, endPoint y: 70, distance: 33.1
click at [126, 69] on form "Filtros Id Area Area Seleccionar Gerenciador Seleccionar Gerenciador Todos Conf…" at bounding box center [512, 112] width 780 height 327
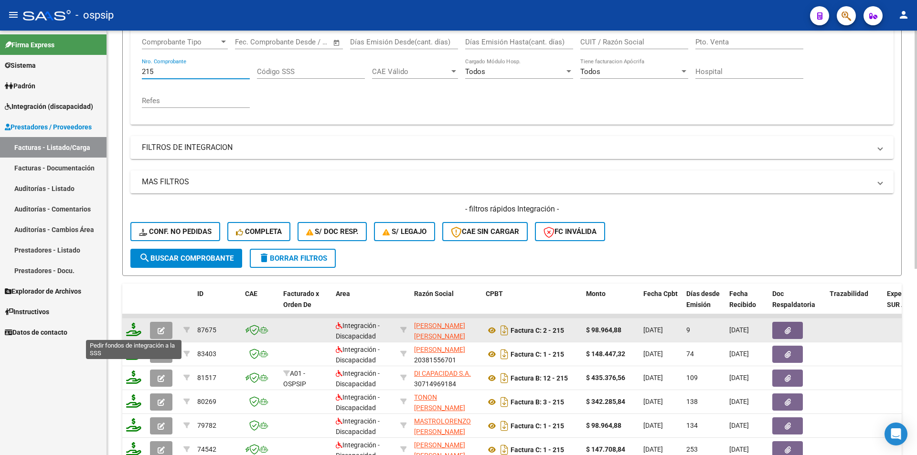
type input "215"
click at [136, 333] on icon at bounding box center [133, 329] width 15 height 13
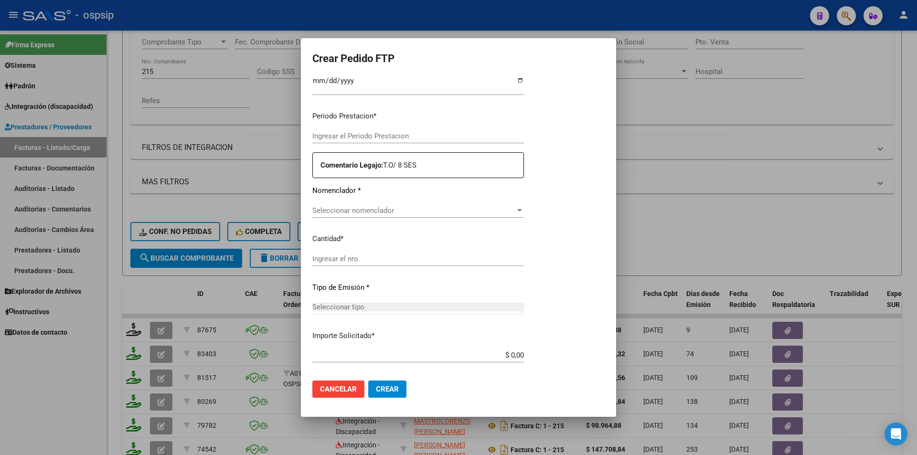
type input "202507"
type input "$ 98.964,88"
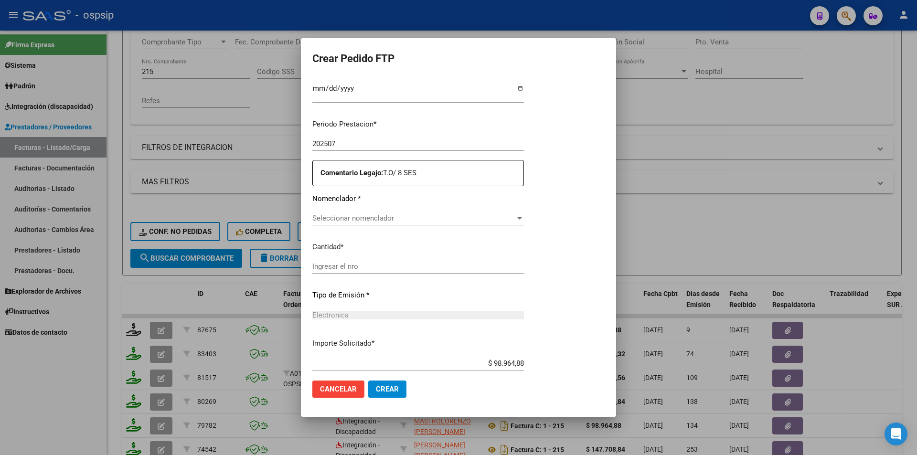
type input "ARG0100058070830-20230315-20280315"
type input "[DATE]"
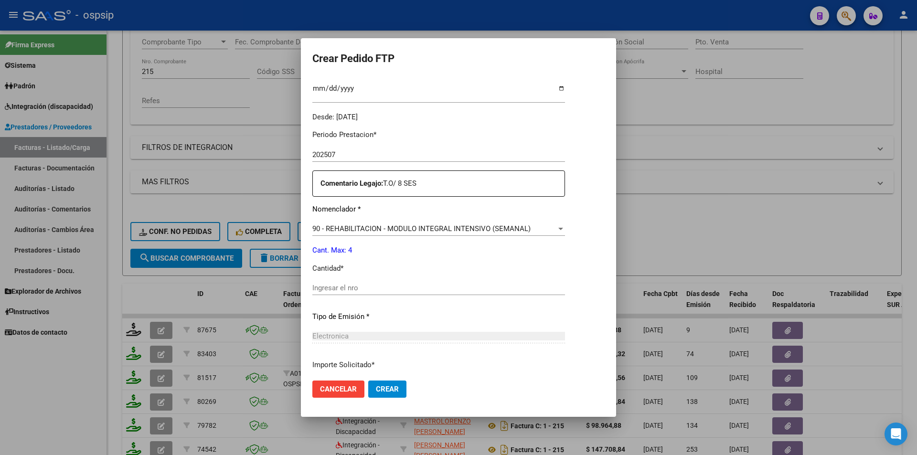
scroll to position [268, 0]
click at [340, 289] on input "Ingresar el nro" at bounding box center [438, 288] width 253 height 9
type input "4"
click at [376, 387] on span "Crear" at bounding box center [387, 389] width 23 height 9
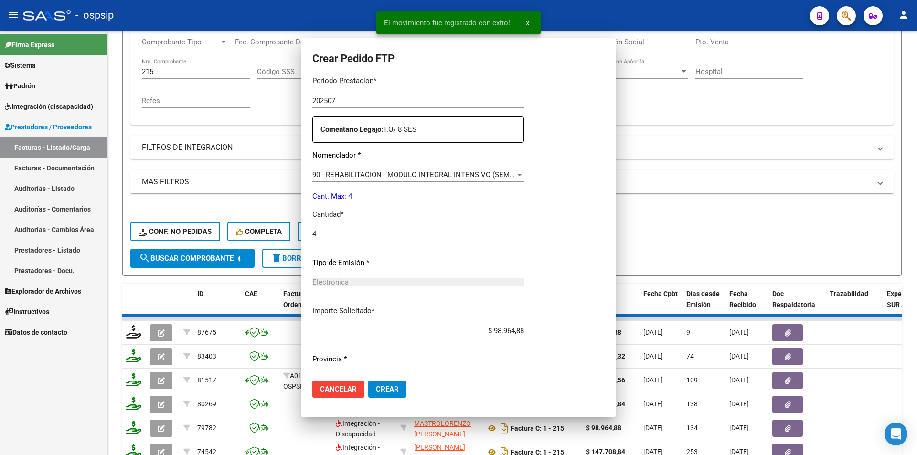
scroll to position [214, 0]
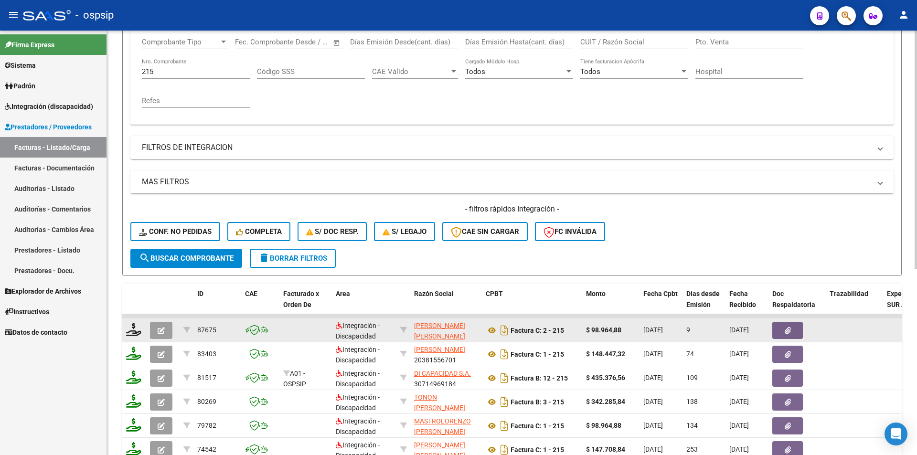
click at [159, 334] on icon "button" at bounding box center [161, 330] width 7 height 7
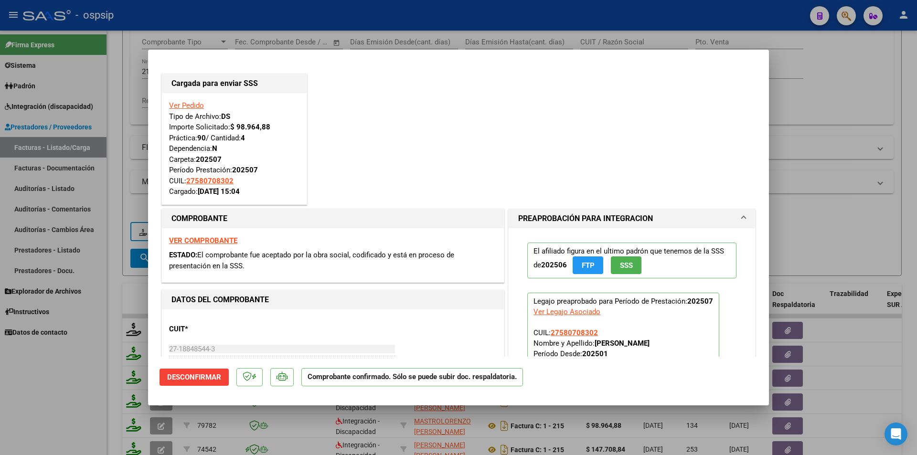
drag, startPoint x: 112, startPoint y: 127, endPoint x: 154, endPoint y: 97, distance: 51.4
click at [114, 125] on div at bounding box center [458, 227] width 917 height 455
type input "$ 0,00"
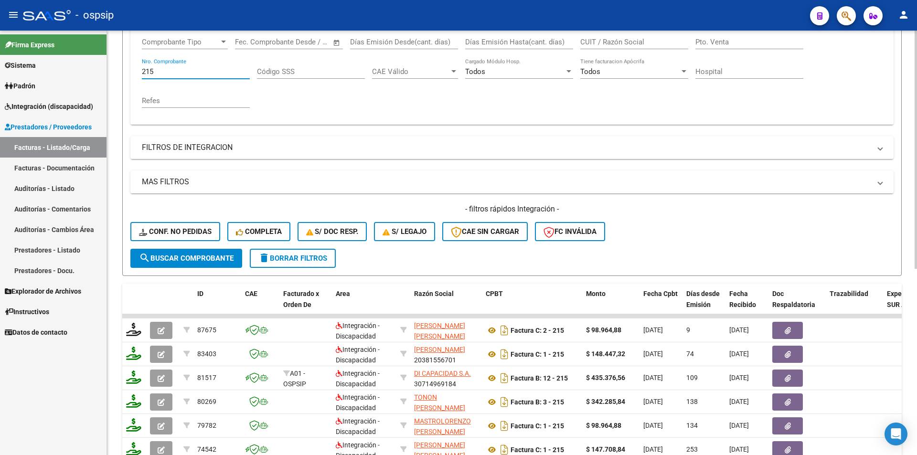
drag, startPoint x: 157, startPoint y: 75, endPoint x: 133, endPoint y: 71, distance: 24.6
click at [133, 71] on div "Comprobante Tipo Comprobante Tipo Start date – End date Fec. Comprobante Desde …" at bounding box center [511, 77] width 763 height 96
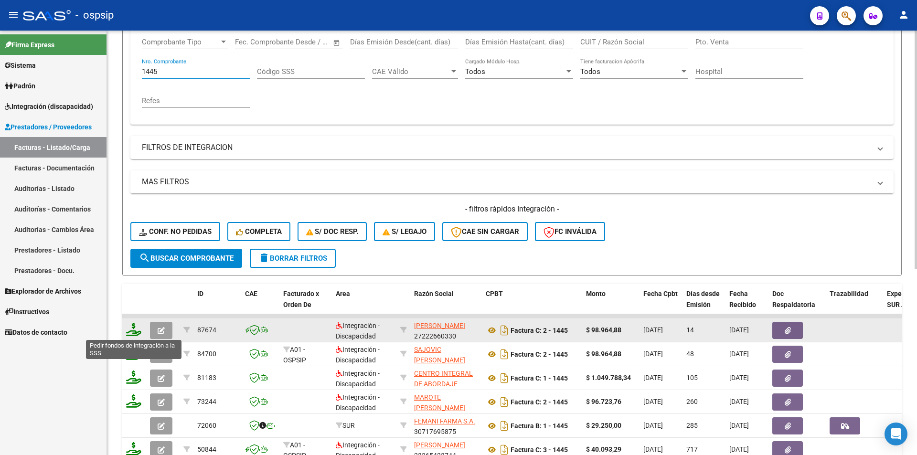
type input "1445"
click at [132, 330] on icon at bounding box center [133, 329] width 15 height 13
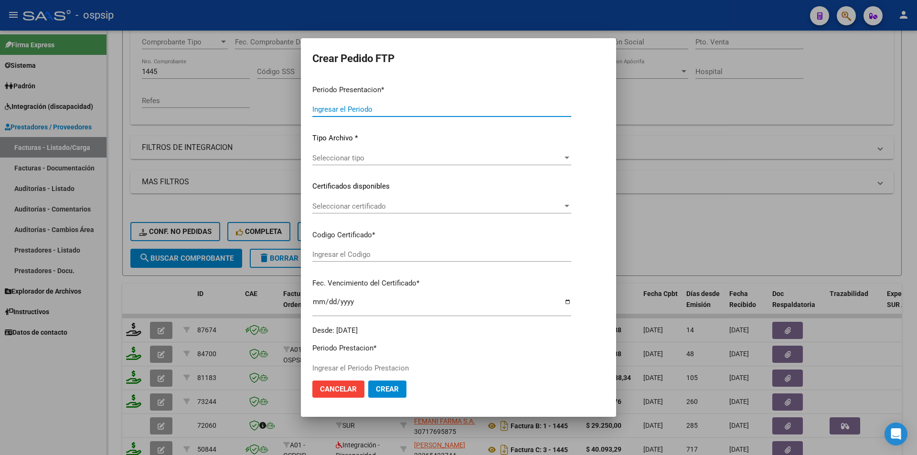
type input "202507"
type input "$ 98.964,88"
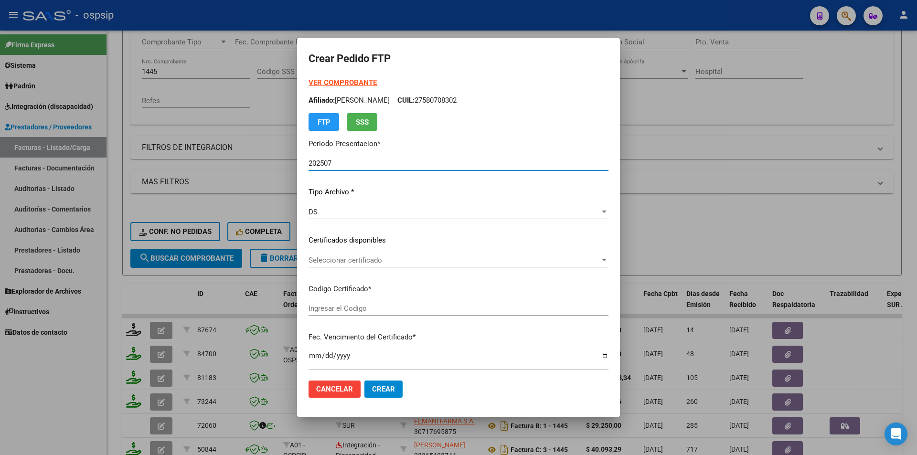
type input "ARG0100058070830-20230315-20280315"
type input "[DATE]"
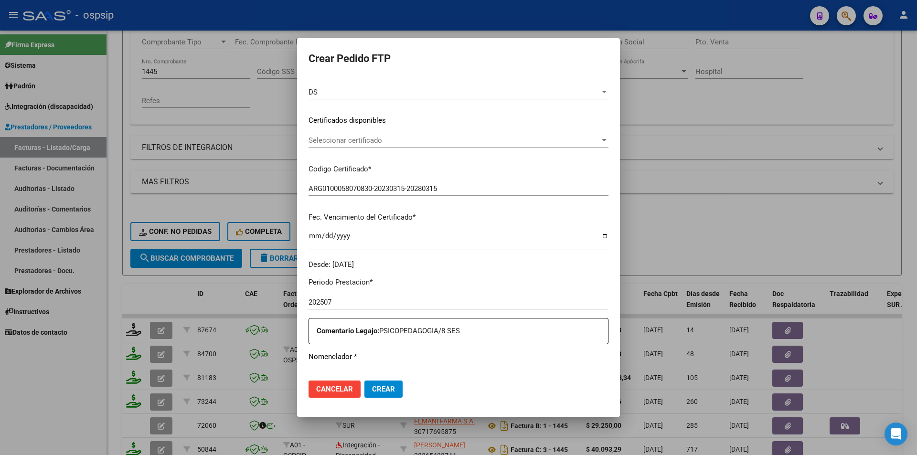
scroll to position [239, 0]
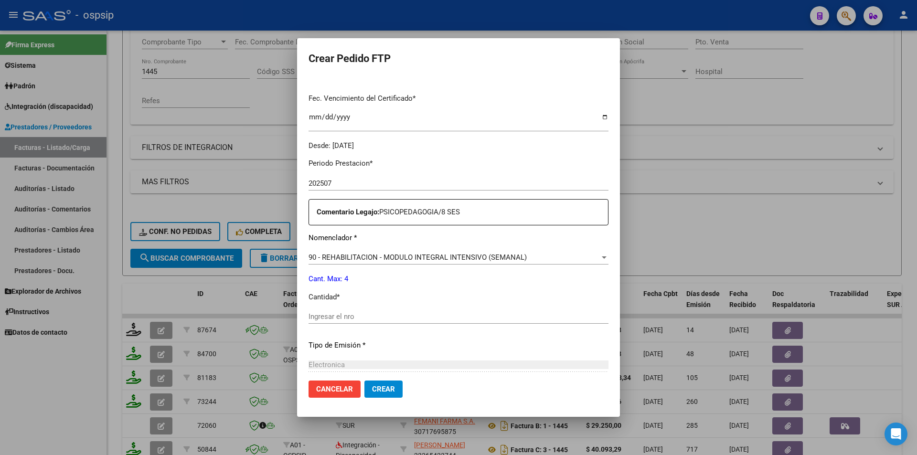
click at [322, 315] on input "Ingresar el nro" at bounding box center [459, 316] width 300 height 9
type input "4"
click at [365, 383] on button "Crear" at bounding box center [384, 389] width 38 height 17
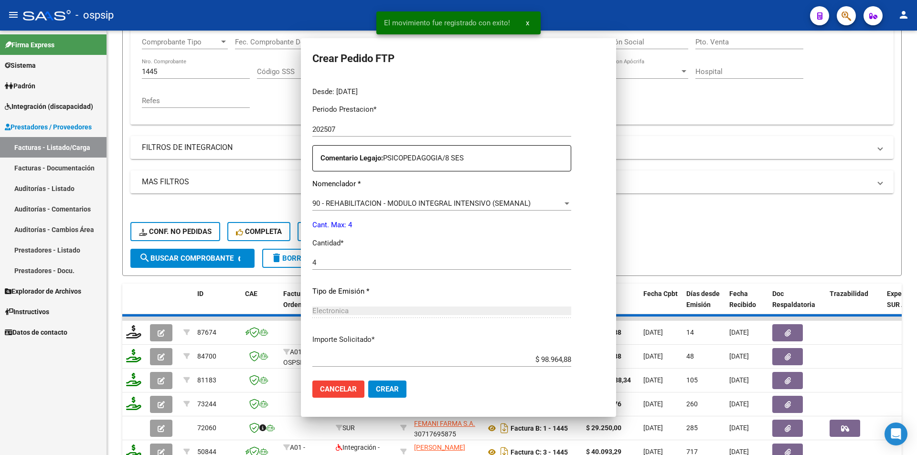
scroll to position [0, 0]
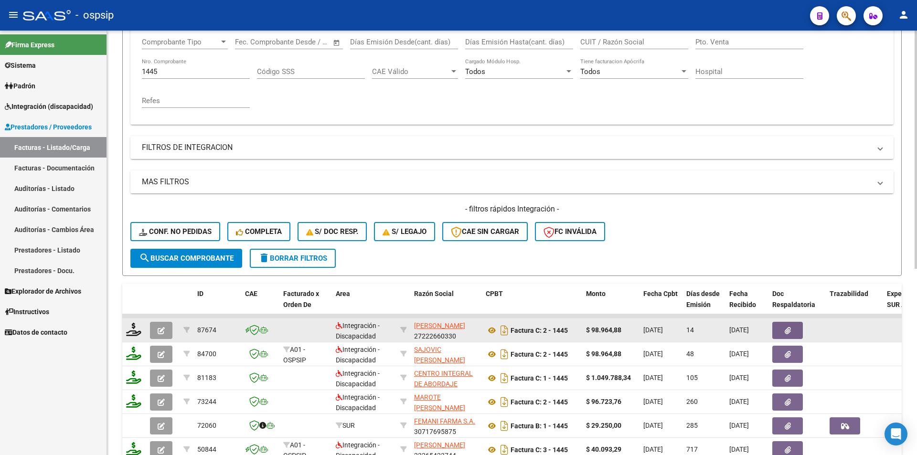
click at [160, 332] on icon "button" at bounding box center [161, 330] width 7 height 7
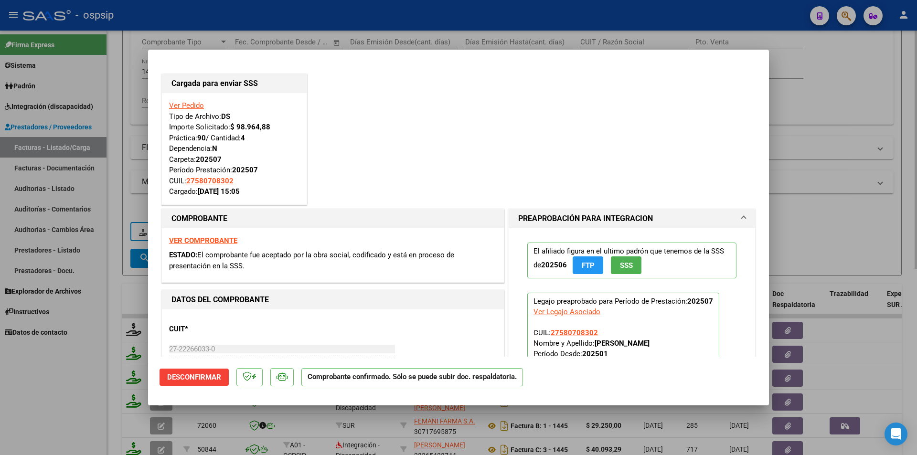
click at [122, 146] on div at bounding box center [458, 227] width 917 height 455
type input "$ 0,00"
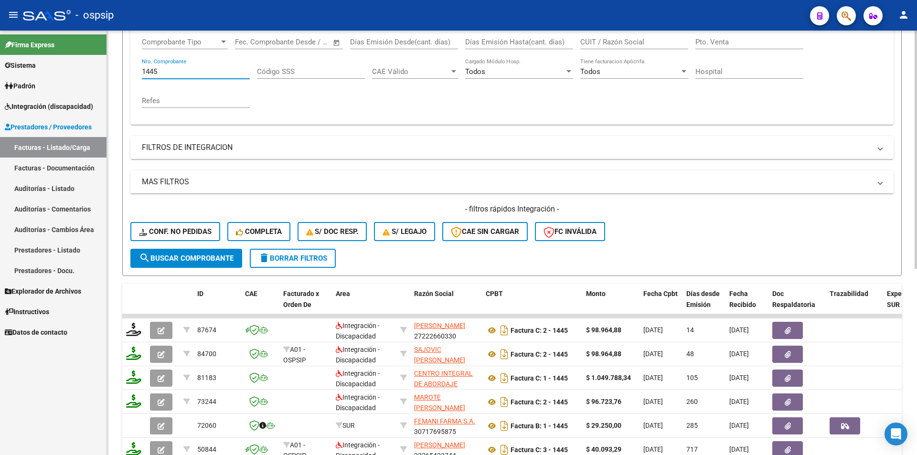
drag, startPoint x: 166, startPoint y: 71, endPoint x: 140, endPoint y: 67, distance: 26.5
click at [140, 67] on div "Comprobante Tipo Comprobante Tipo Start date – End date Fec. Comprobante Desde …" at bounding box center [511, 77] width 763 height 96
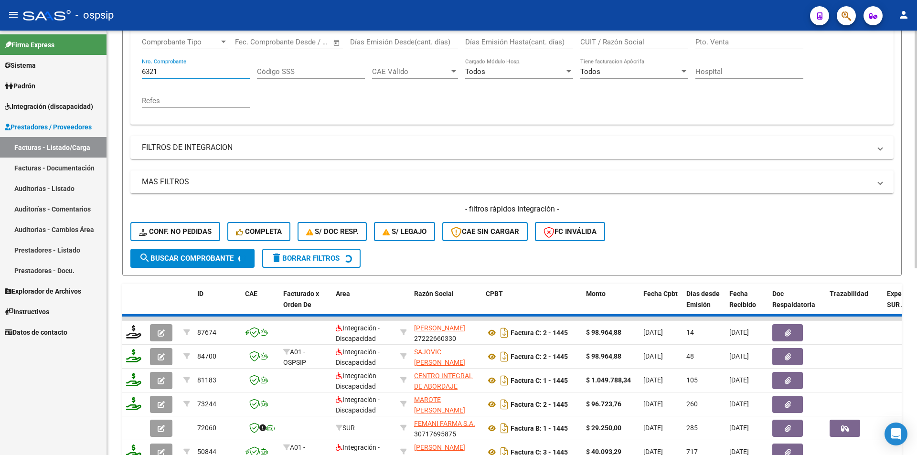
scroll to position [117, 0]
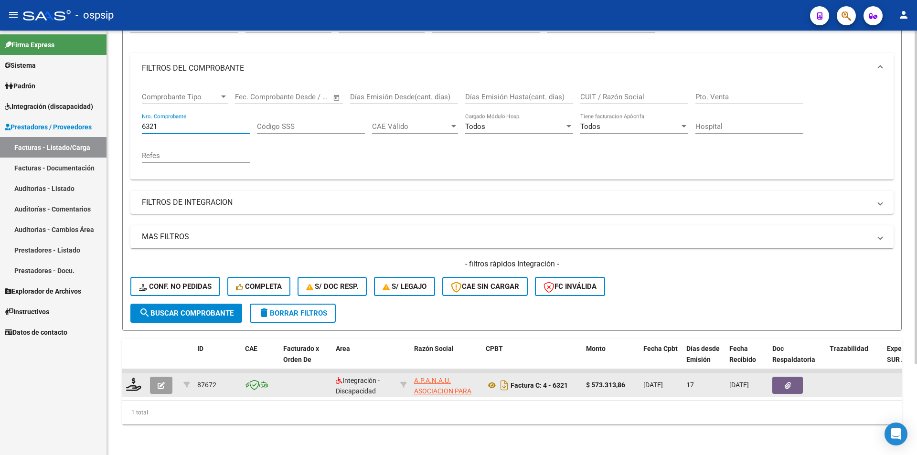
type input "6321"
click at [130, 385] on div at bounding box center [134, 385] width 16 height 15
click at [136, 381] on icon at bounding box center [133, 384] width 15 height 13
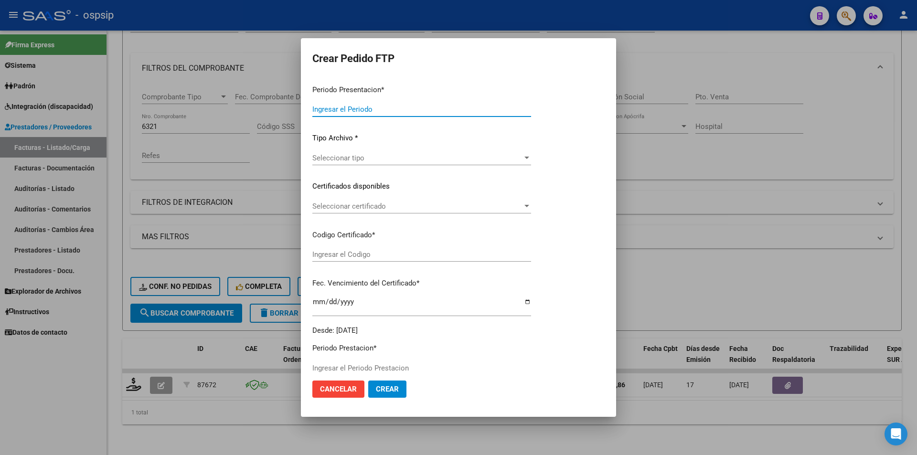
type input "202507"
type input "$ 573.313,86"
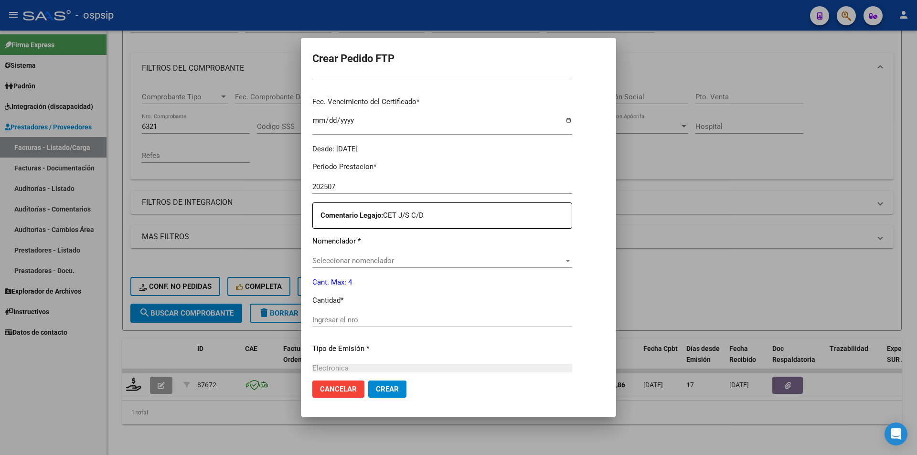
scroll to position [293, 0]
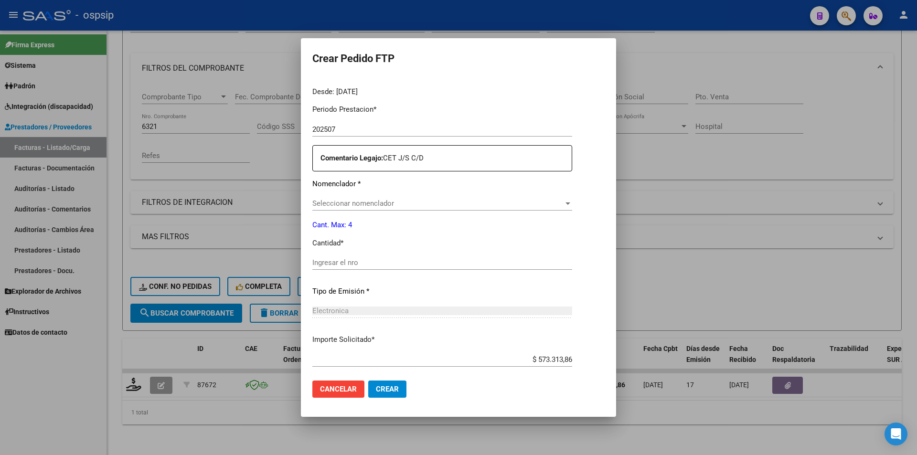
type input "arg0200057092361202212020270120"
type input "[DATE]"
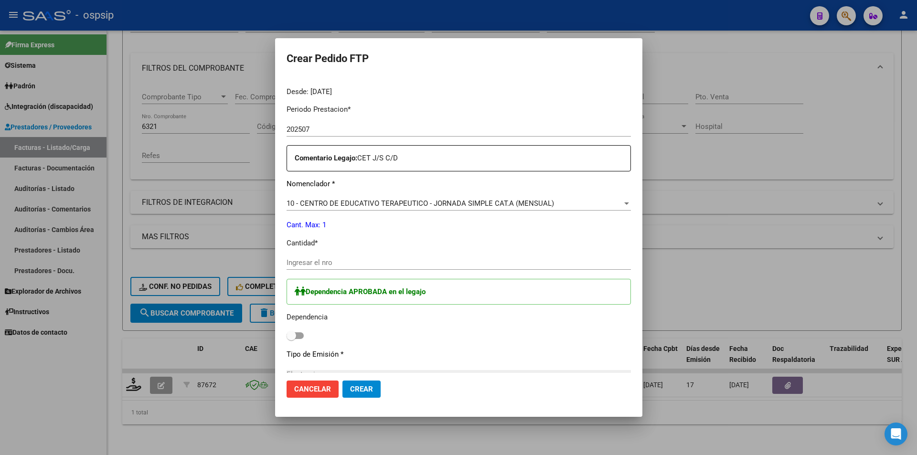
click at [365, 267] on input "Ingresar el nro" at bounding box center [459, 262] width 344 height 9
type input "1"
click at [293, 335] on span at bounding box center [295, 336] width 17 height 7
click at [291, 339] on input "checkbox" at bounding box center [291, 339] width 0 height 0
checkbox input "true"
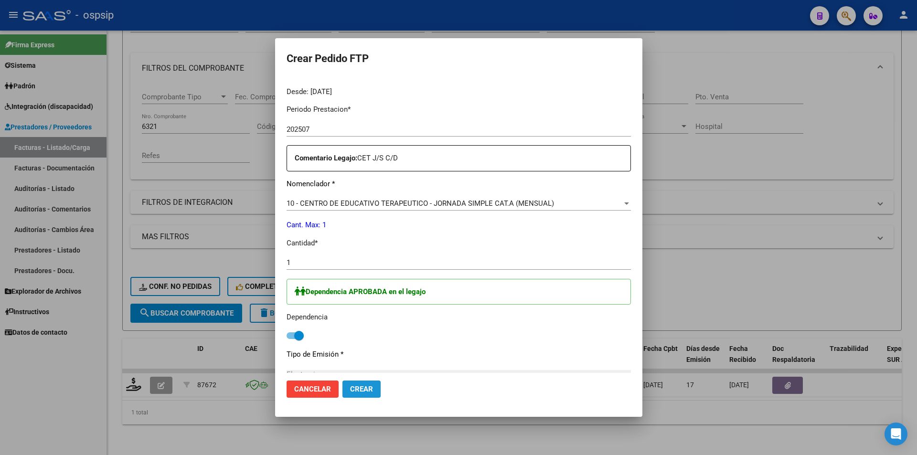
click at [360, 391] on span "Crear" at bounding box center [361, 389] width 23 height 9
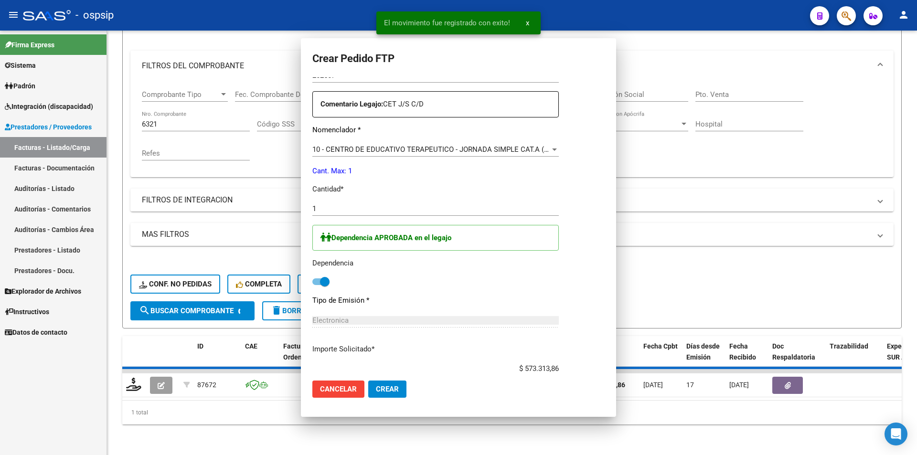
scroll to position [0, 0]
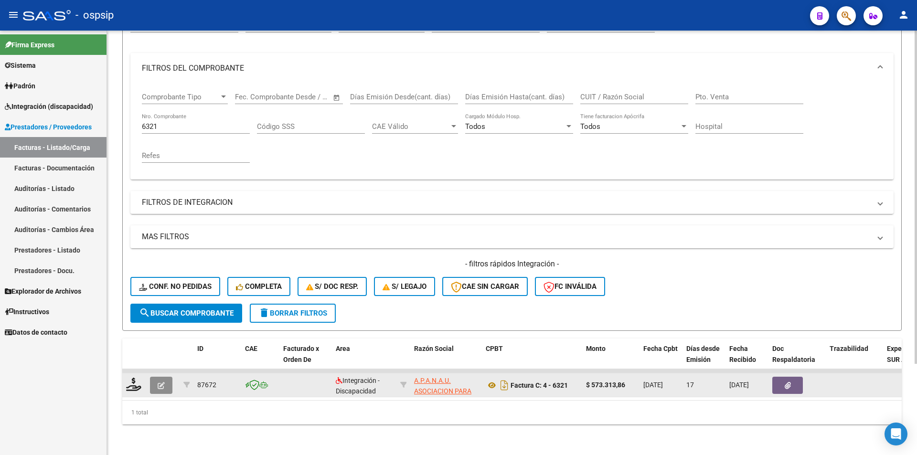
click at [160, 377] on button "button" at bounding box center [161, 385] width 22 height 17
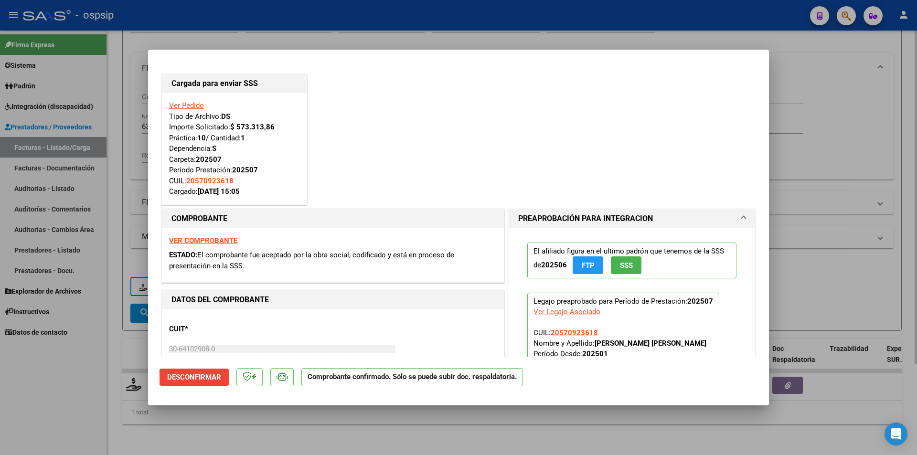
drag, startPoint x: 110, startPoint y: 105, endPoint x: 135, endPoint y: 107, distance: 24.5
click at [110, 104] on div at bounding box center [458, 227] width 917 height 455
type input "$ 0,00"
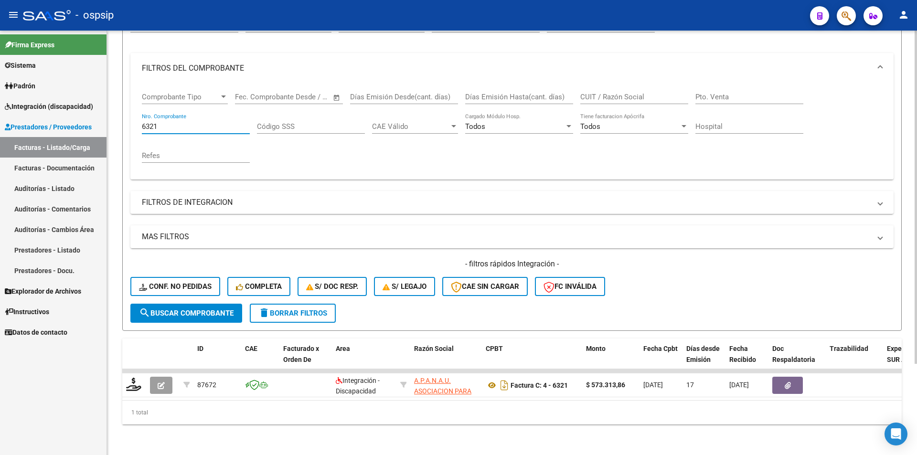
drag, startPoint x: 162, startPoint y: 119, endPoint x: 130, endPoint y: 118, distance: 32.0
click at [130, 118] on form "Filtros Id Area Area Seleccionar Gerenciador Seleccionar Gerenciador Todos Conf…" at bounding box center [512, 167] width 780 height 327
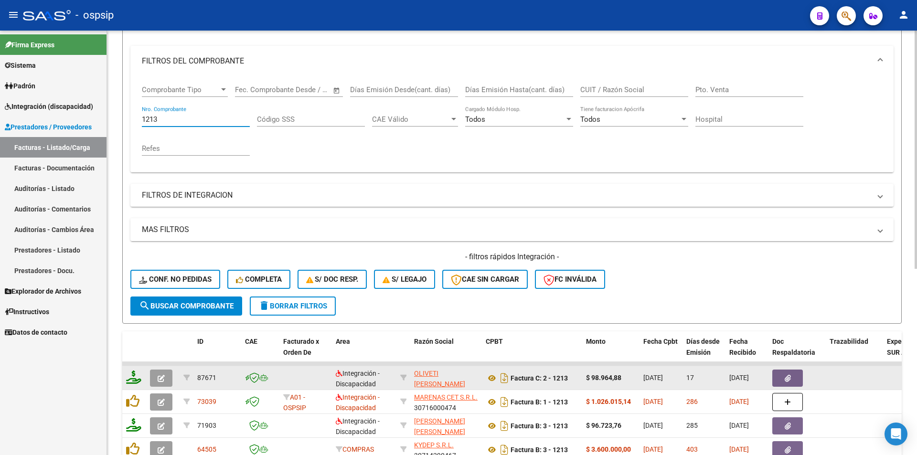
type input "1213"
click at [137, 379] on icon at bounding box center [133, 377] width 15 height 13
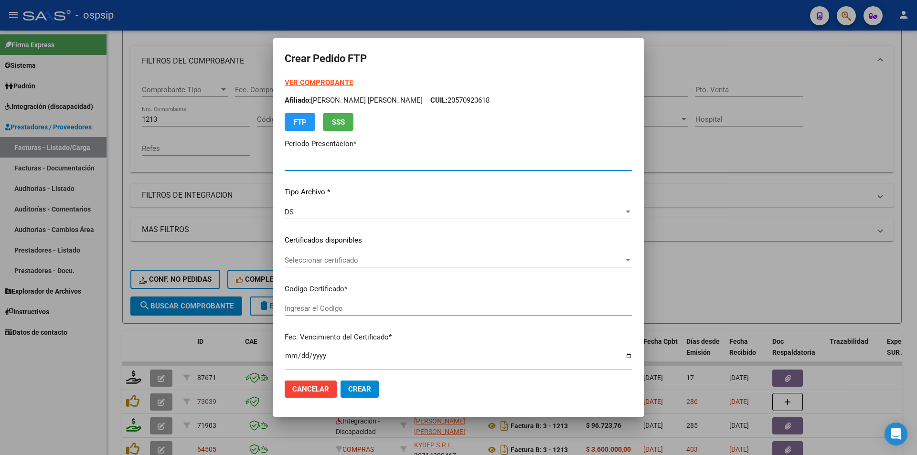
type input "202507"
type input "$ 98.964,88"
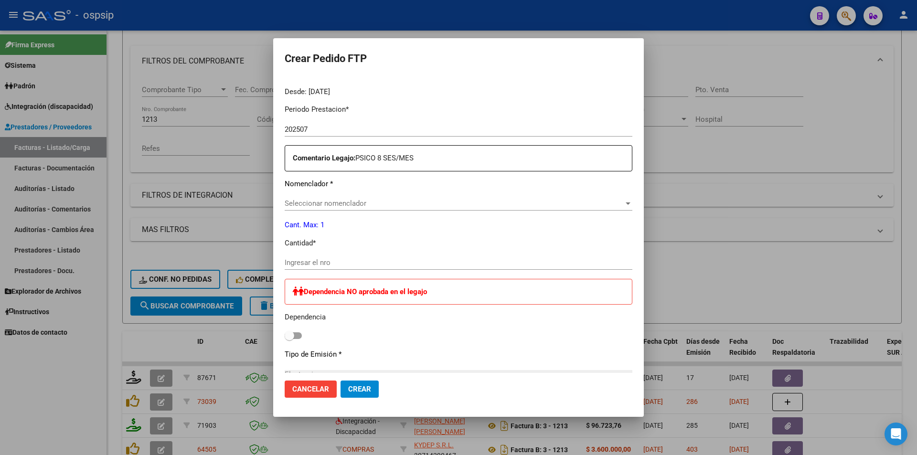
type input "9066318404"
type input "[DATE]"
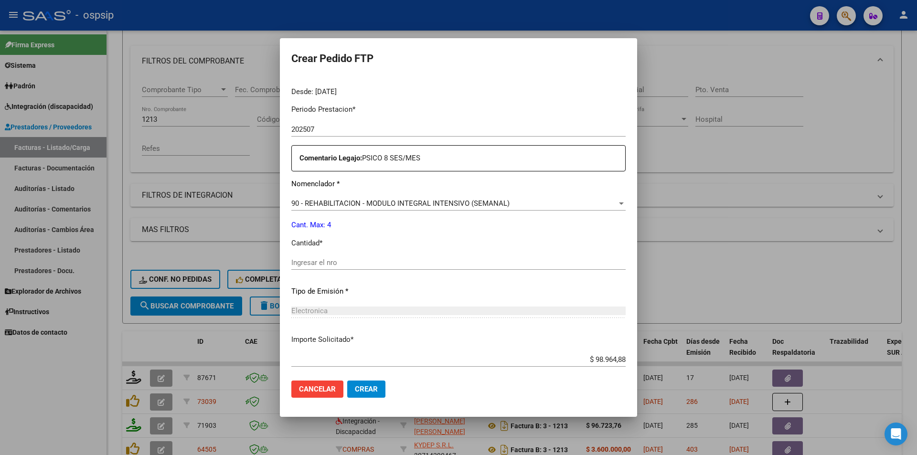
click at [350, 259] on input "Ingresar el nro" at bounding box center [458, 262] width 334 height 9
type input "4"
click at [373, 389] on span "Crear" at bounding box center [366, 389] width 23 height 9
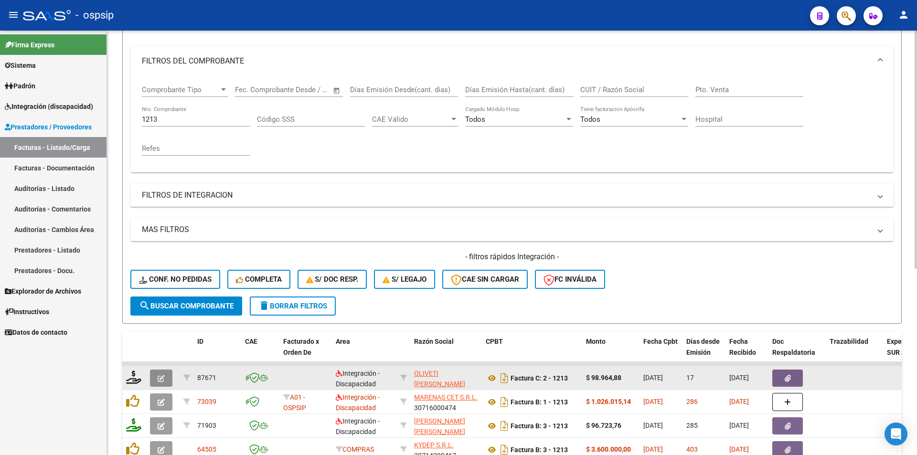
click at [163, 380] on icon "button" at bounding box center [161, 378] width 7 height 7
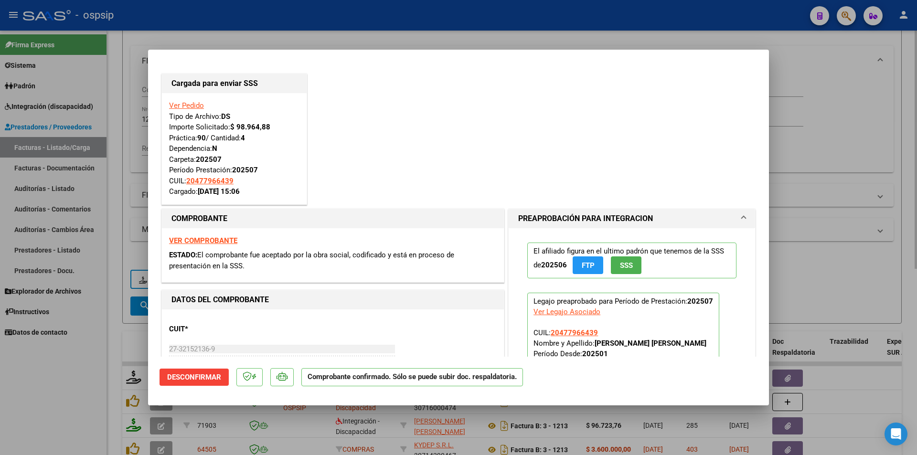
drag, startPoint x: 108, startPoint y: 124, endPoint x: 115, endPoint y: 124, distance: 7.2
click at [109, 124] on div at bounding box center [458, 227] width 917 height 455
type input "$ 0,00"
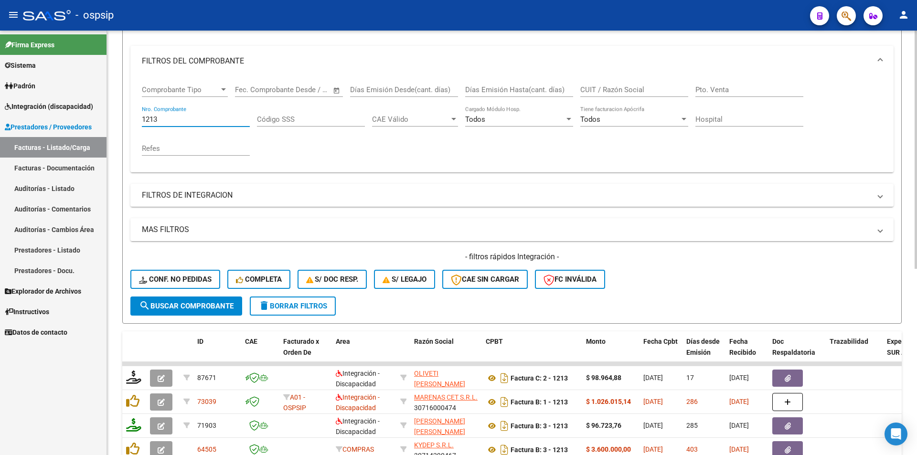
drag, startPoint x: 161, startPoint y: 122, endPoint x: 122, endPoint y: 115, distance: 38.8
click at [122, 115] on form "Filtros Id Area Area Seleccionar Gerenciador Seleccionar Gerenciador Todos Conf…" at bounding box center [512, 160] width 780 height 327
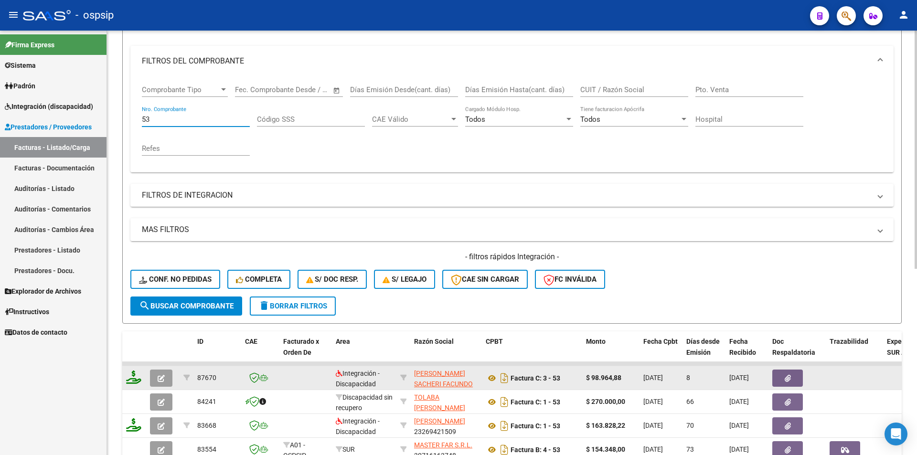
type input "53"
click at [135, 376] on icon at bounding box center [133, 377] width 15 height 13
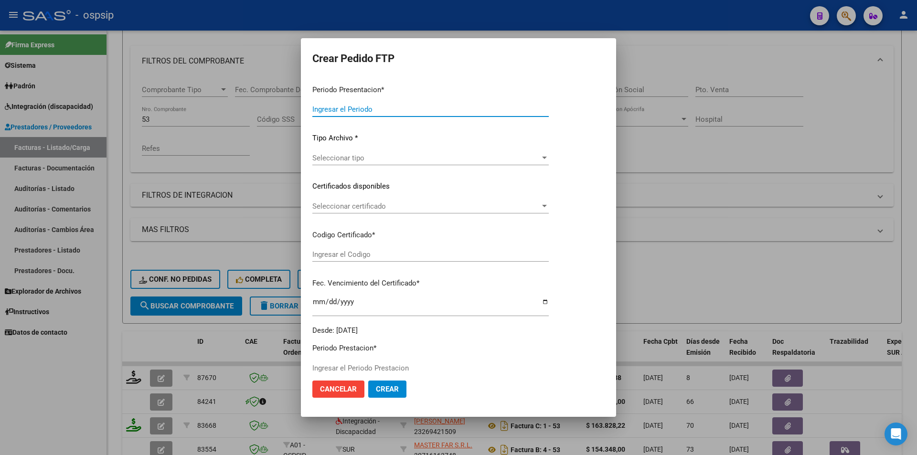
type input "202507"
type input "202508"
type input "$ 98.964,88"
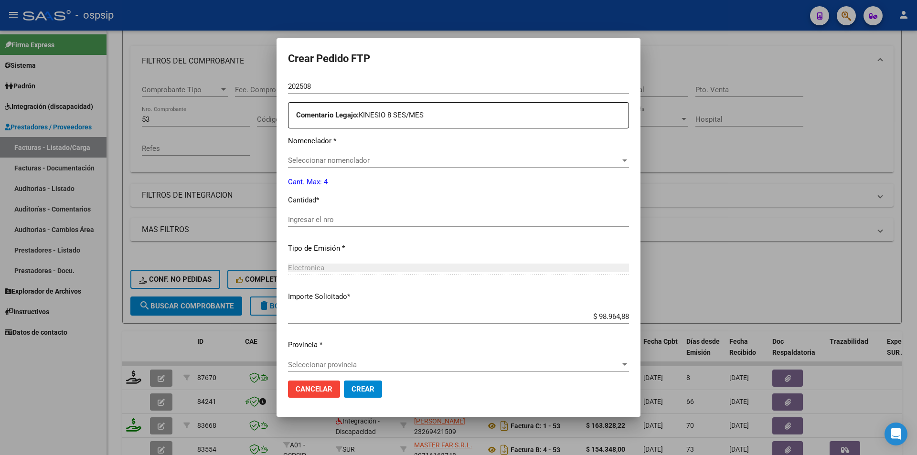
scroll to position [341, 0]
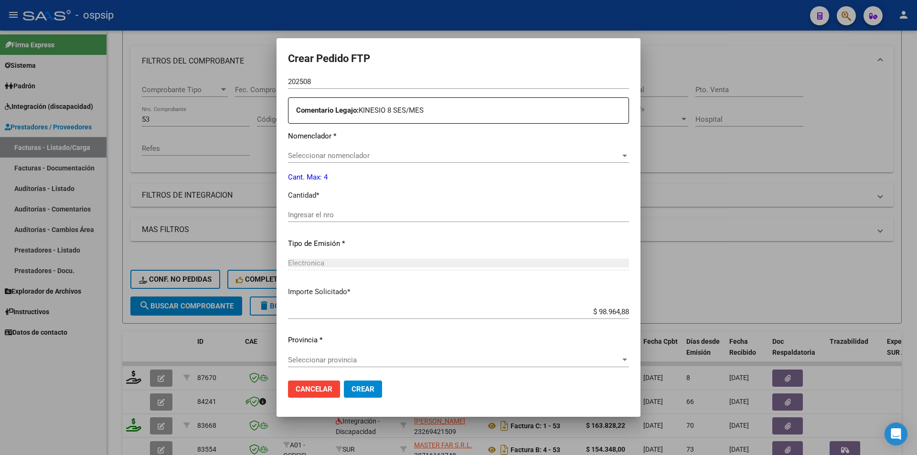
type input "ARG0100043586352-20240425-20340425"
type input "[DATE]"
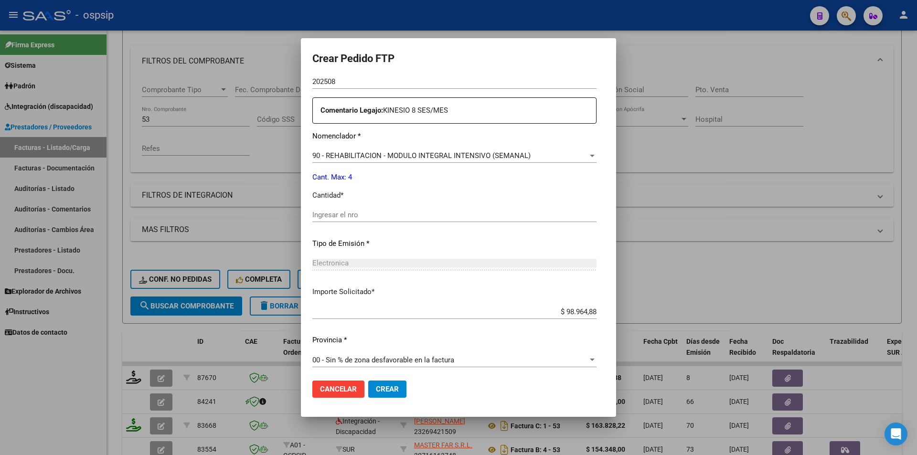
click at [312, 215] on input "Ingresar el nro" at bounding box center [454, 215] width 284 height 9
type input "4"
click at [376, 392] on span "Crear" at bounding box center [387, 389] width 23 height 9
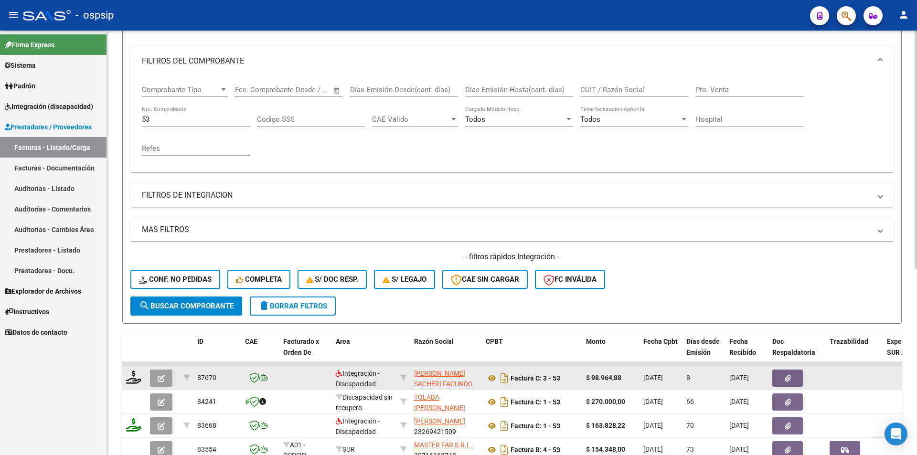
click at [158, 371] on button "button" at bounding box center [161, 378] width 22 height 17
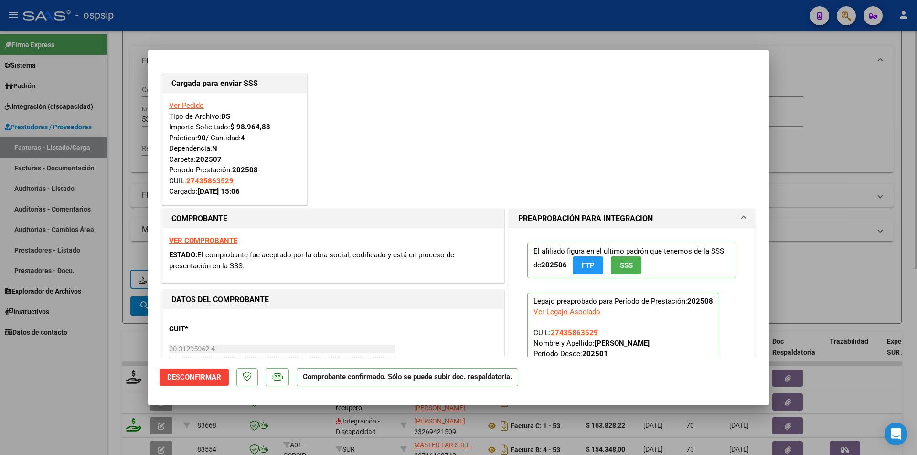
drag, startPoint x: 127, startPoint y: 118, endPoint x: 147, endPoint y: 125, distance: 21.3
click at [127, 118] on div at bounding box center [458, 227] width 917 height 455
type input "$ 0,00"
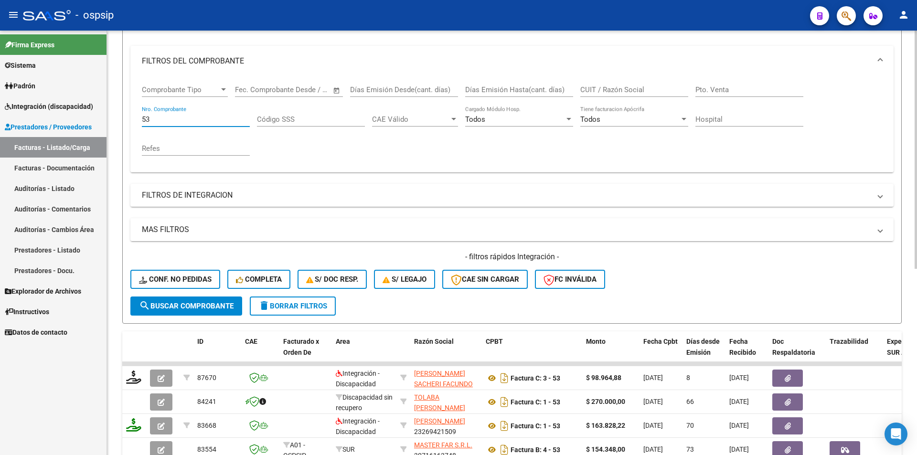
drag, startPoint x: 165, startPoint y: 122, endPoint x: 129, endPoint y: 118, distance: 36.1
click at [129, 118] on form "Filtros Id Area Area Seleccionar Gerenciador Seleccionar Gerenciador Todos Conf…" at bounding box center [512, 160] width 780 height 327
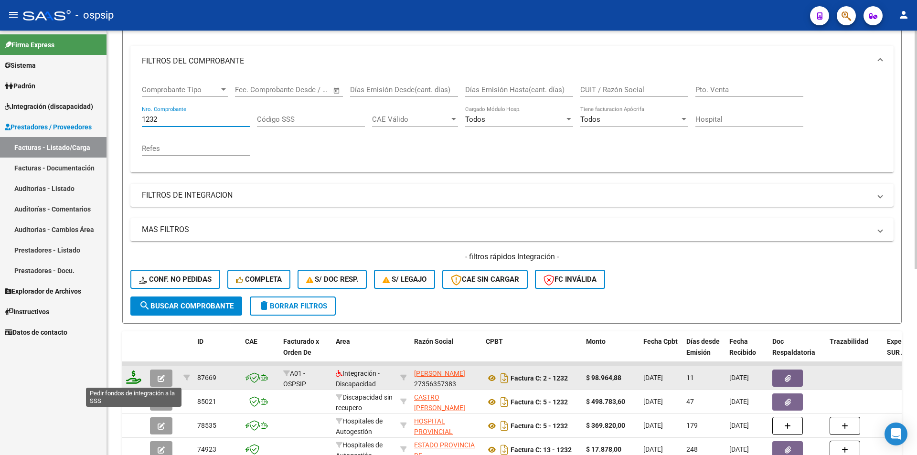
type input "1232"
click at [129, 376] on icon at bounding box center [133, 377] width 15 height 13
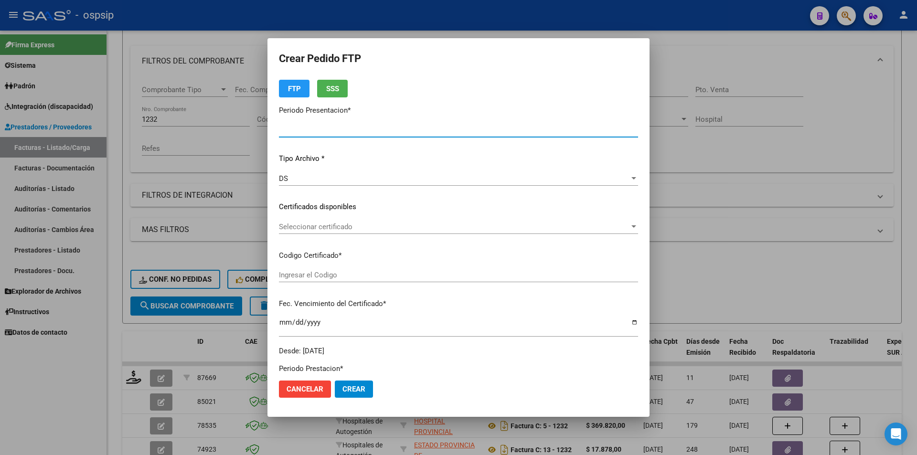
type input "202507"
type input "$ 98.964,88"
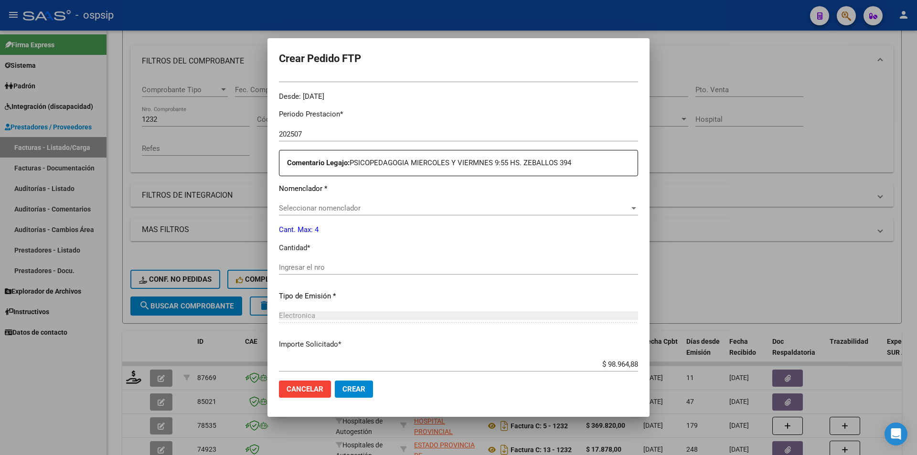
scroll to position [293, 0]
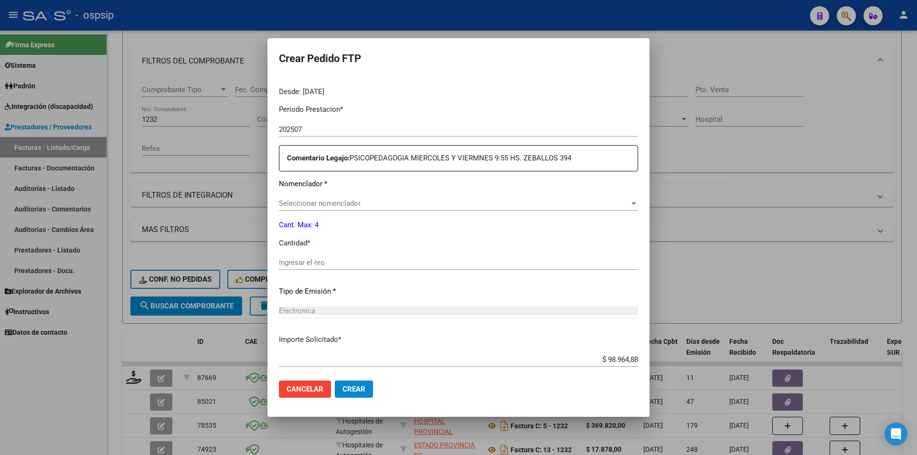
type input "ARG01000481860142022063020270630SFE168"
type input "[DATE]"
click at [315, 265] on input "Ingresar el nro" at bounding box center [458, 262] width 359 height 9
type input "4"
click at [365, 390] on button "Crear" at bounding box center [354, 389] width 38 height 17
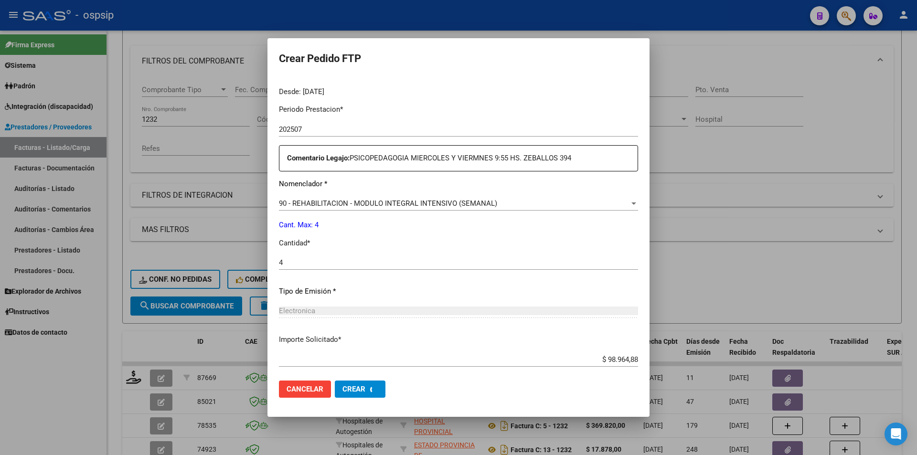
scroll to position [0, 0]
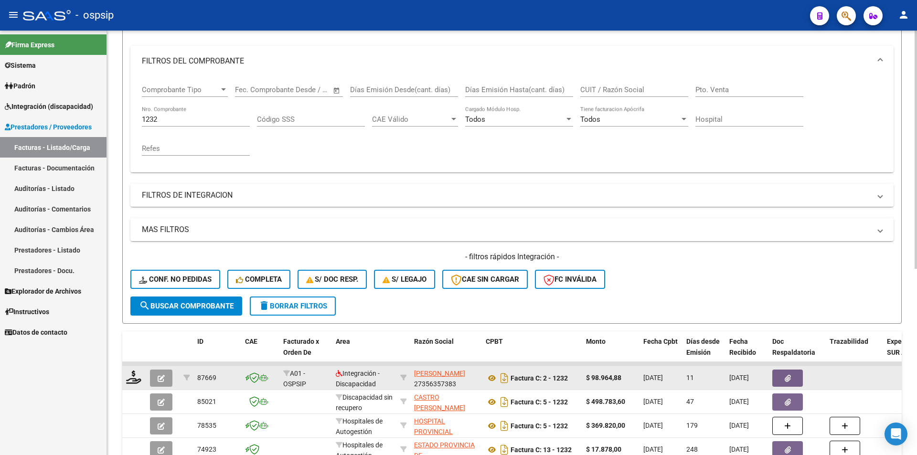
click at [164, 377] on icon "button" at bounding box center [161, 378] width 7 height 7
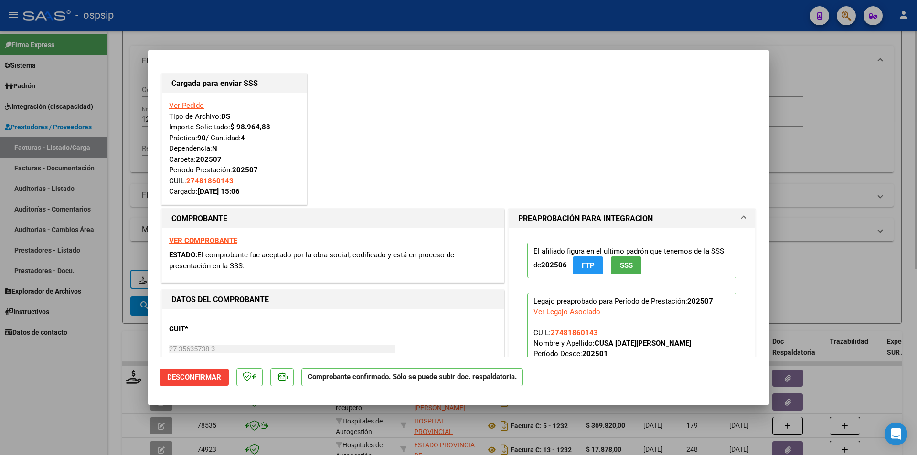
click at [129, 134] on div at bounding box center [458, 227] width 917 height 455
type input "$ 0,00"
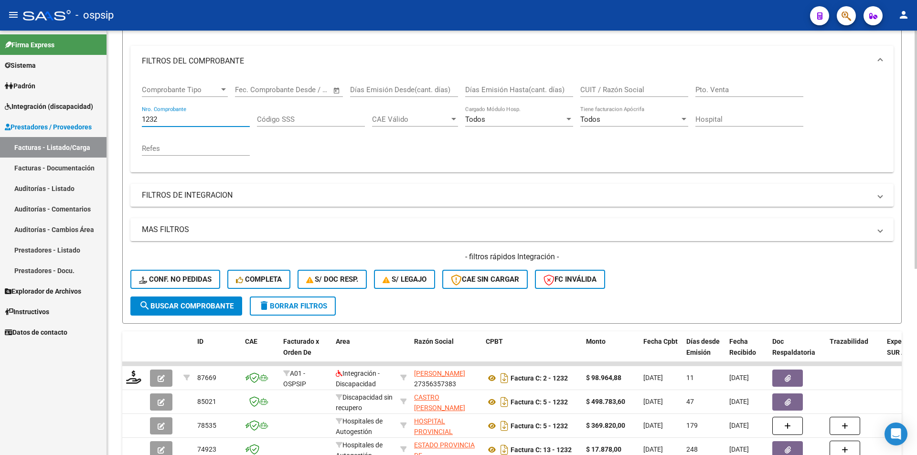
drag, startPoint x: 164, startPoint y: 118, endPoint x: 118, endPoint y: 114, distance: 46.0
click at [118, 114] on div "Video tutorial PRESTADORES -> Listado de CPBTs Emitidos por Prestadores / Prove…" at bounding box center [512, 288] width 810 height 749
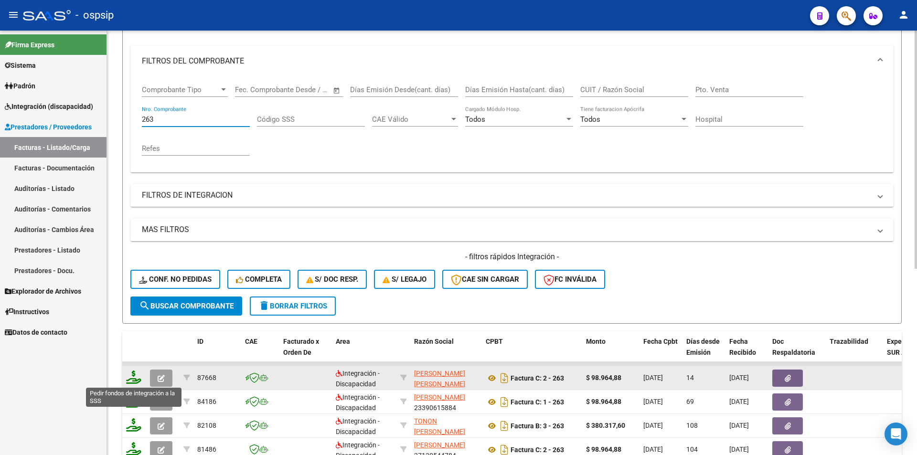
type input "263"
click at [129, 381] on icon at bounding box center [133, 377] width 15 height 13
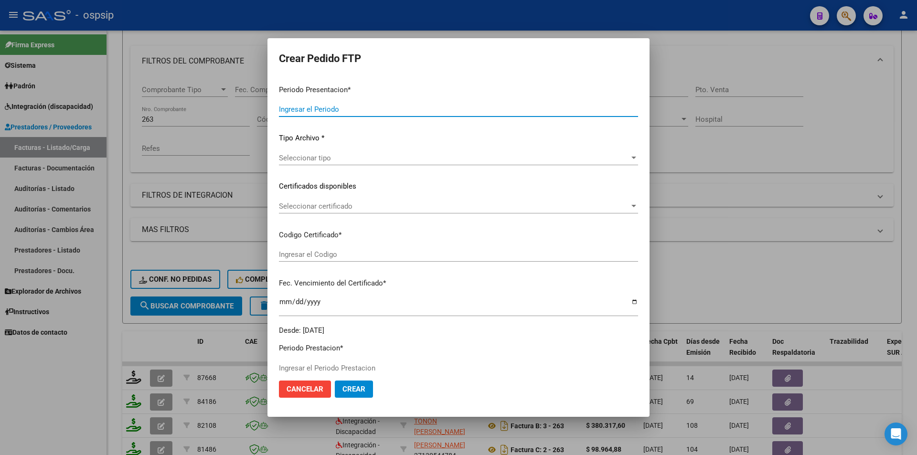
type input "202507"
type input "$ 98.964,88"
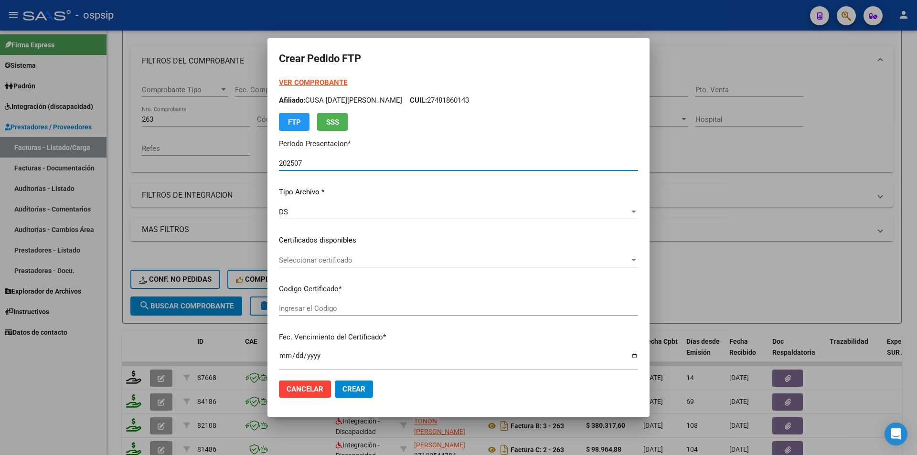
type input "ARG02000557463692021082720260827BS376"
type input "[DATE]"
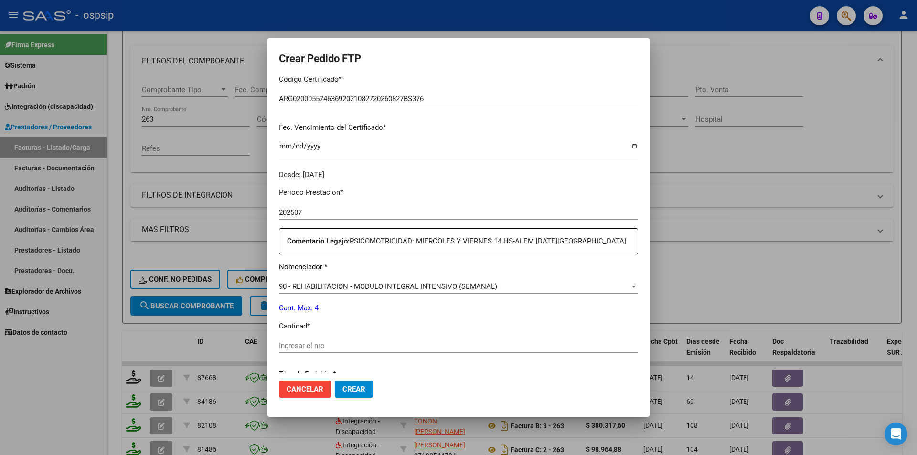
scroll to position [239, 0]
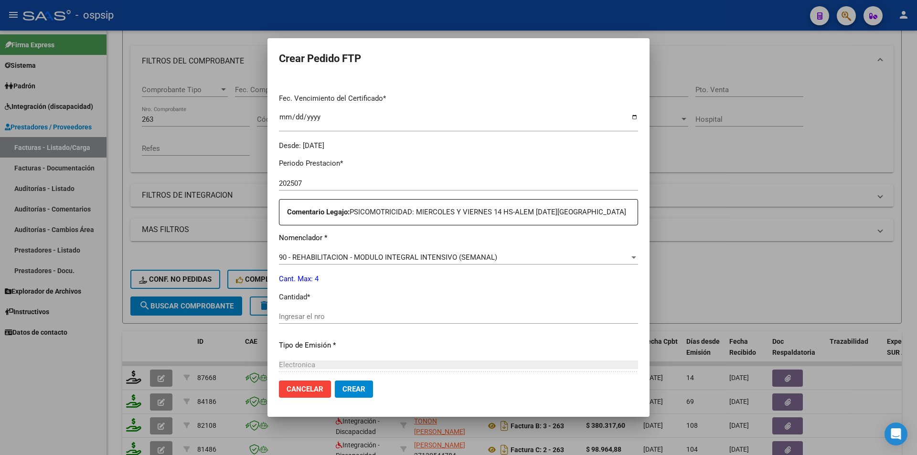
click at [311, 317] on input "Ingresar el nro" at bounding box center [458, 316] width 359 height 9
type input "4"
click at [353, 391] on span "Crear" at bounding box center [354, 389] width 23 height 9
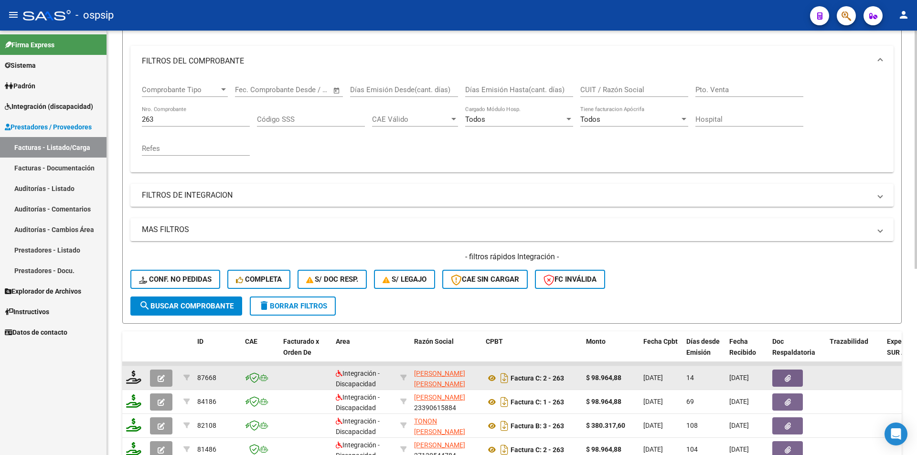
click at [162, 380] on icon "button" at bounding box center [161, 378] width 7 height 7
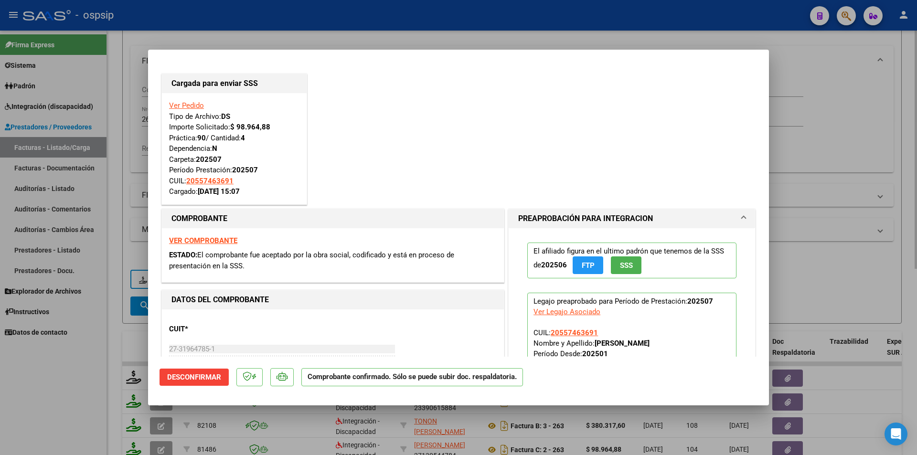
drag, startPoint x: 126, startPoint y: 154, endPoint x: 131, endPoint y: 145, distance: 10.1
click at [126, 151] on div at bounding box center [458, 227] width 917 height 455
type input "$ 0,00"
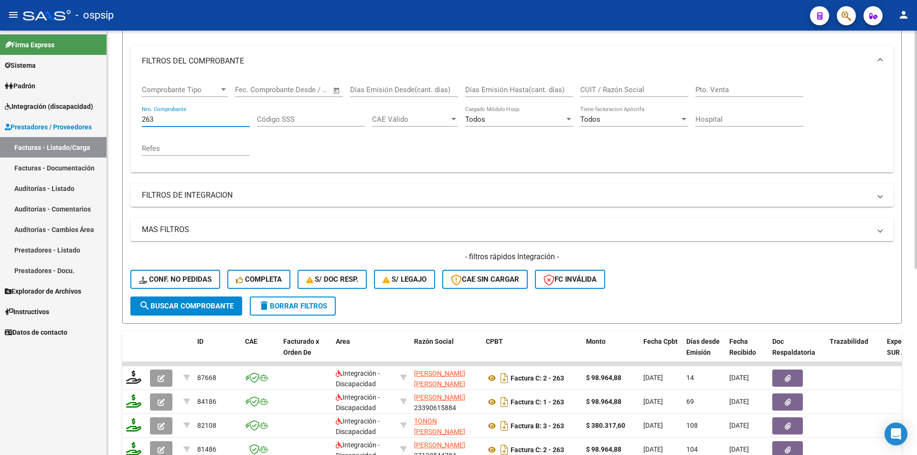
drag, startPoint x: 155, startPoint y: 118, endPoint x: 133, endPoint y: 117, distance: 21.5
click at [133, 117] on div "Comprobante Tipo Comprobante Tipo Start date – End date Fec. Comprobante Desde …" at bounding box center [511, 124] width 763 height 96
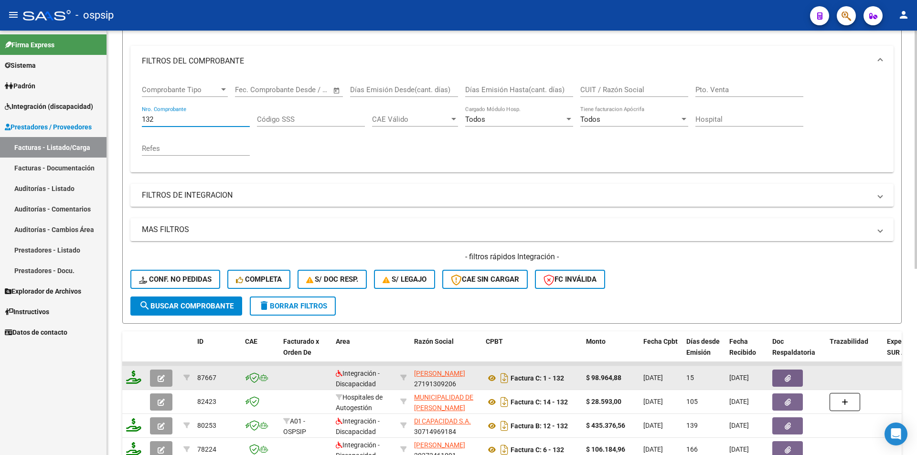
type input "132"
click at [135, 383] on icon at bounding box center [133, 377] width 15 height 13
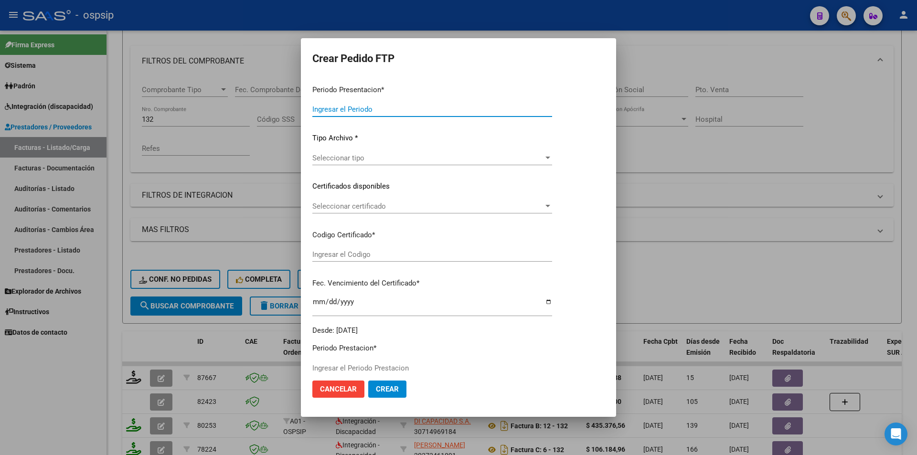
type input "202507"
type input "$ 98.964,88"
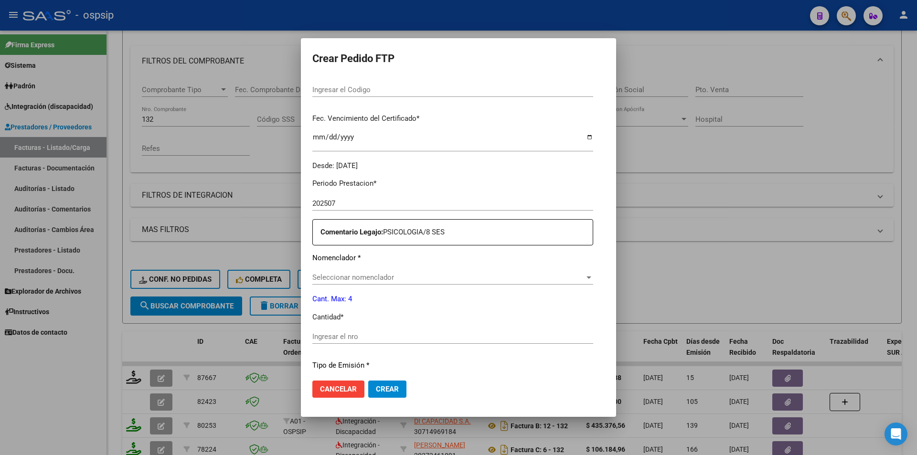
scroll to position [239, 0]
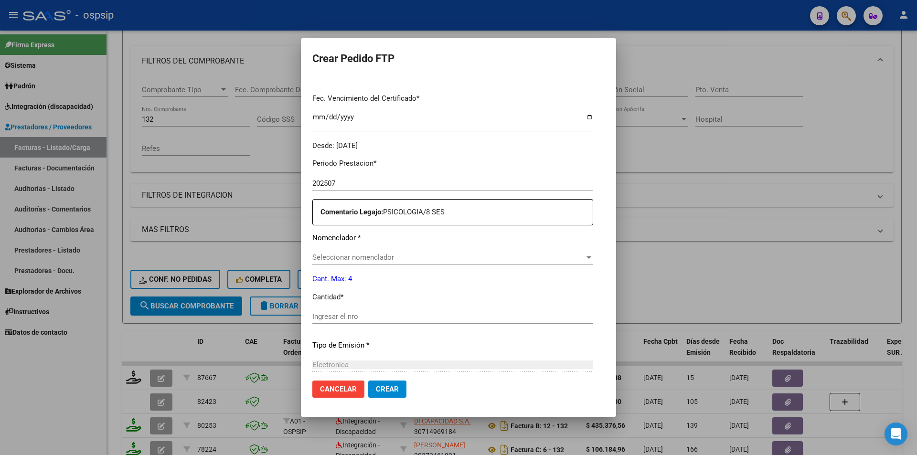
type input "020005737881420240320-20270320"
type input "[DATE]"
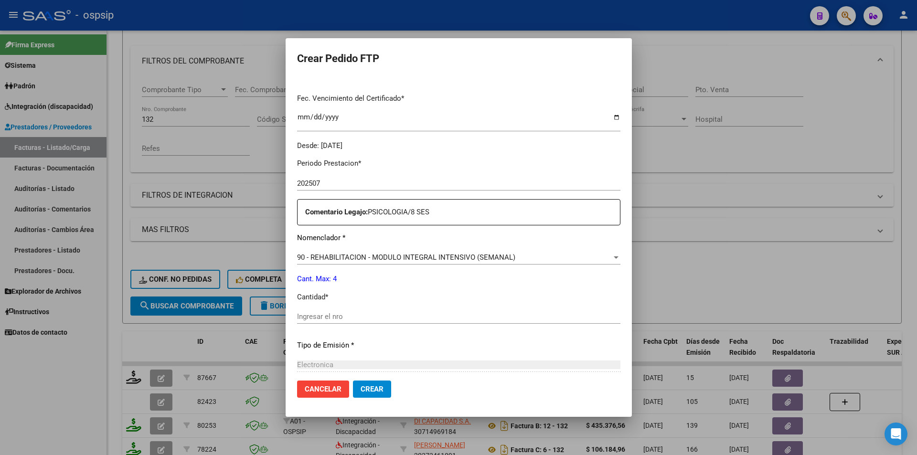
click at [321, 315] on input "Ingresar el nro" at bounding box center [458, 316] width 323 height 9
type input "4"
click at [362, 395] on button "Crear" at bounding box center [372, 389] width 38 height 17
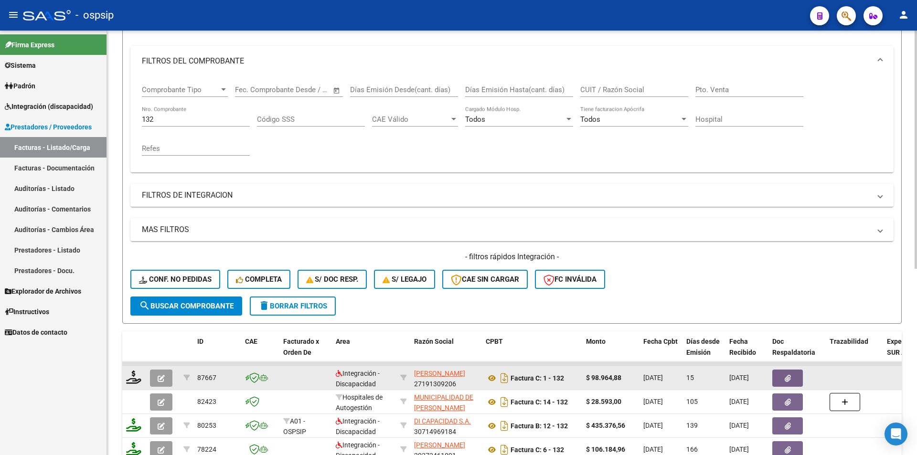
click at [163, 377] on icon "button" at bounding box center [161, 378] width 7 height 7
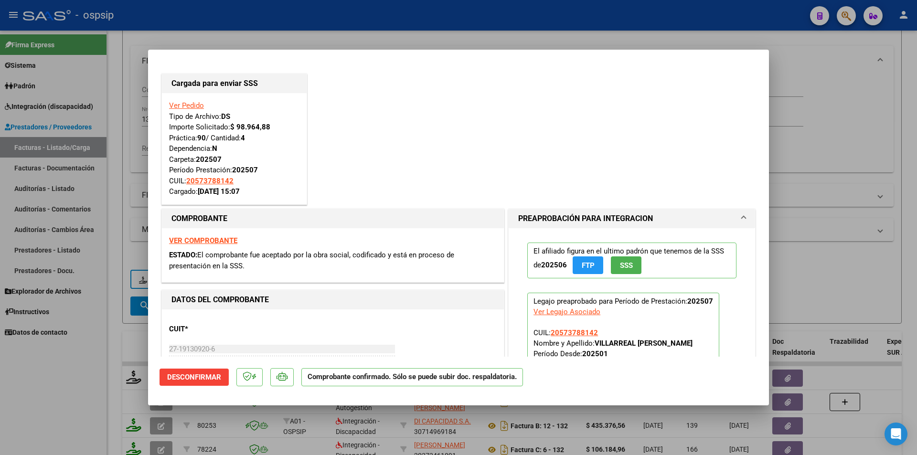
click at [118, 207] on div at bounding box center [458, 227] width 917 height 455
type input "$ 0,00"
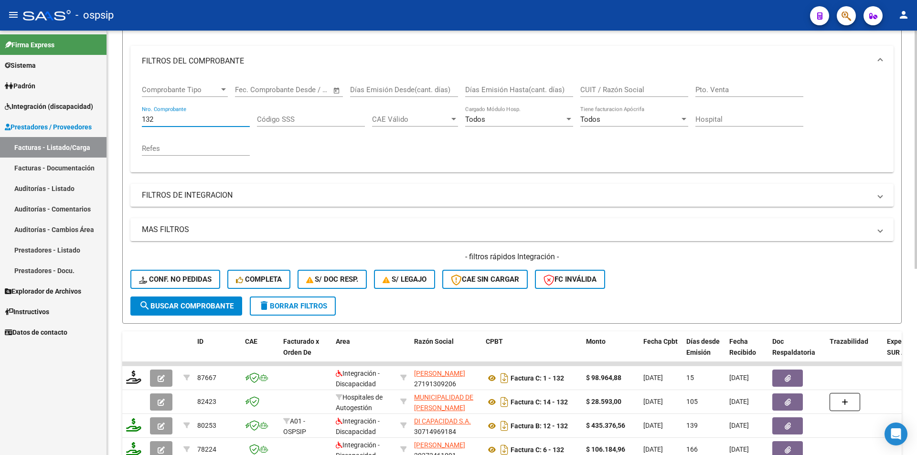
drag, startPoint x: 169, startPoint y: 118, endPoint x: 121, endPoint y: 116, distance: 47.9
click at [125, 115] on form "Filtros Id Area Area Seleccionar Gerenciador Seleccionar Gerenciador Todos Conf…" at bounding box center [512, 160] width 780 height 327
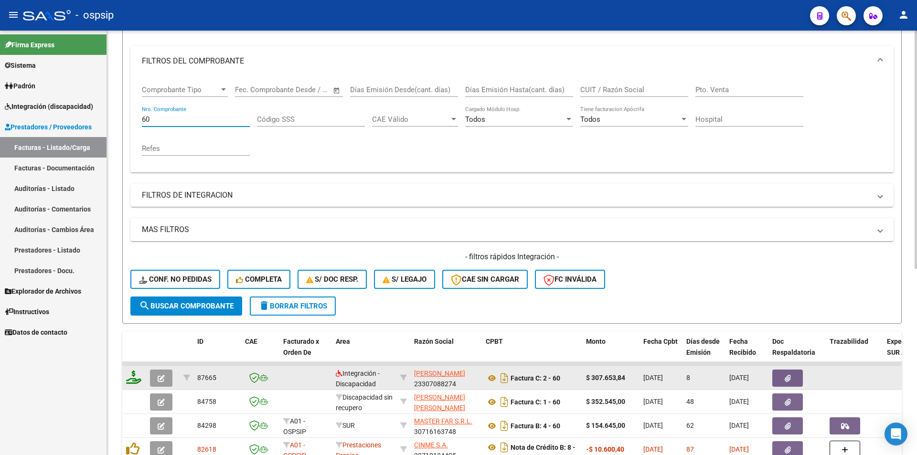
click at [132, 380] on icon at bounding box center [133, 377] width 15 height 13
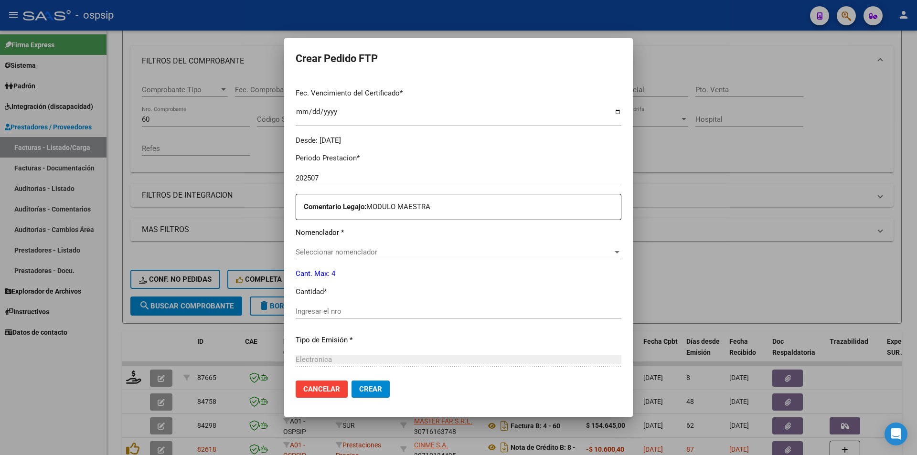
scroll to position [245, 0]
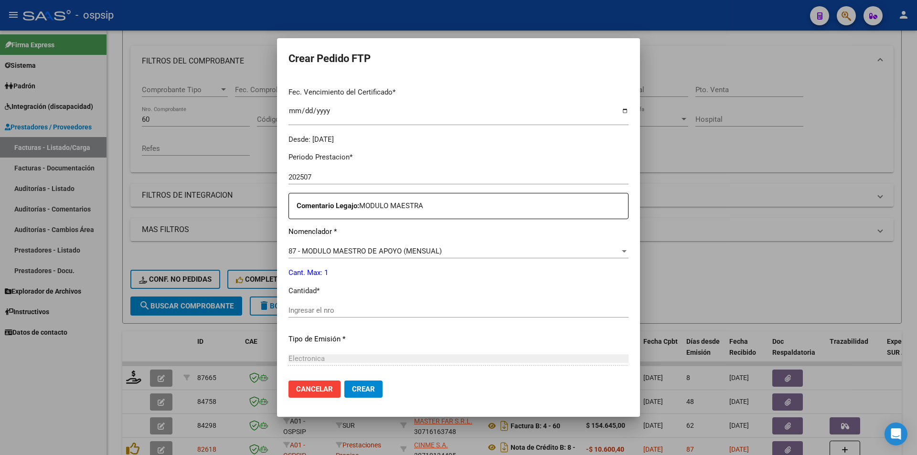
click at [338, 313] on input "Ingresar el nro" at bounding box center [459, 310] width 340 height 9
click at [375, 394] on span "Crear" at bounding box center [363, 389] width 23 height 9
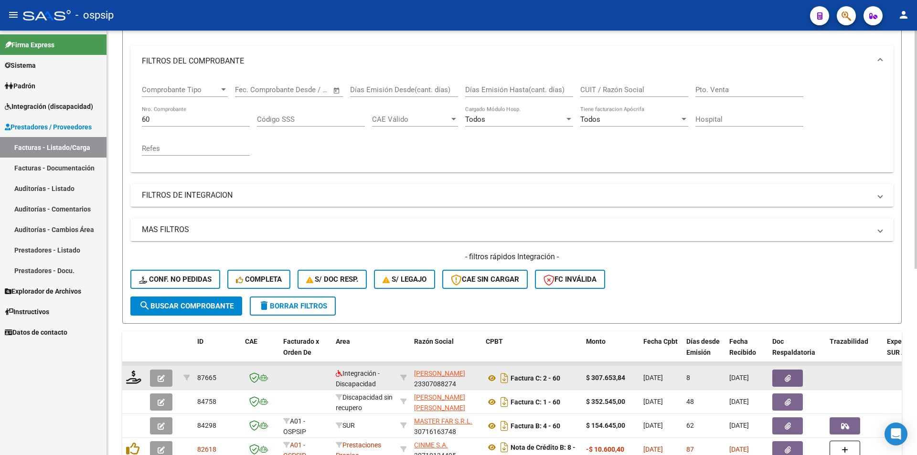
click at [160, 381] on icon "button" at bounding box center [161, 378] width 7 height 7
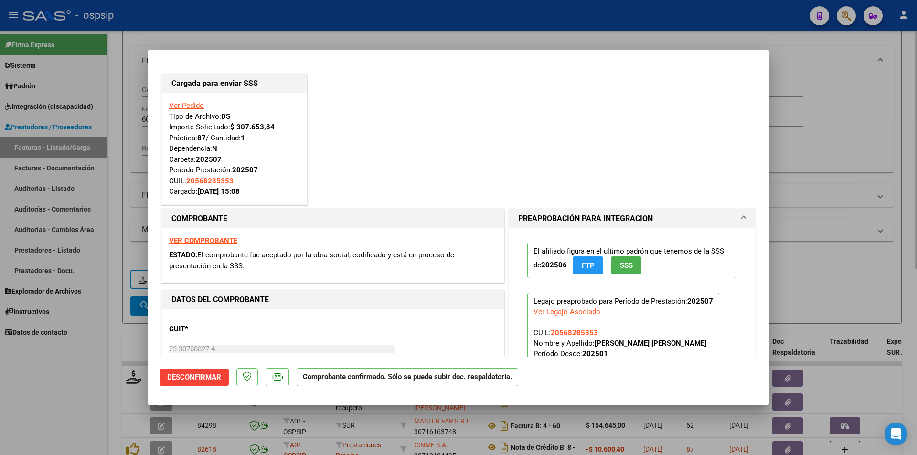
drag, startPoint x: 129, startPoint y: 169, endPoint x: 155, endPoint y: 131, distance: 45.3
click at [129, 168] on div at bounding box center [458, 227] width 917 height 455
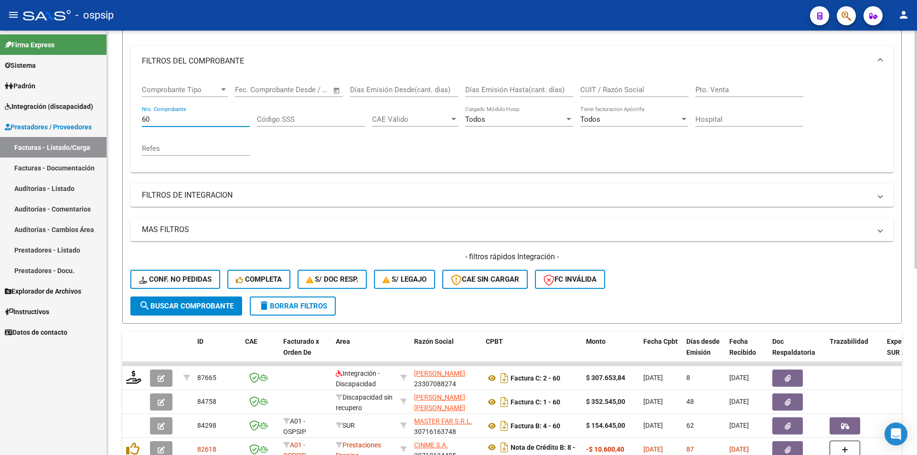
drag, startPoint x: 155, startPoint y: 118, endPoint x: 120, endPoint y: 118, distance: 34.4
click at [120, 118] on div "Video tutorial PRESTADORES -> Listado de CPBTs Emitidos por Prestadores / Prove…" at bounding box center [512, 288] width 810 height 749
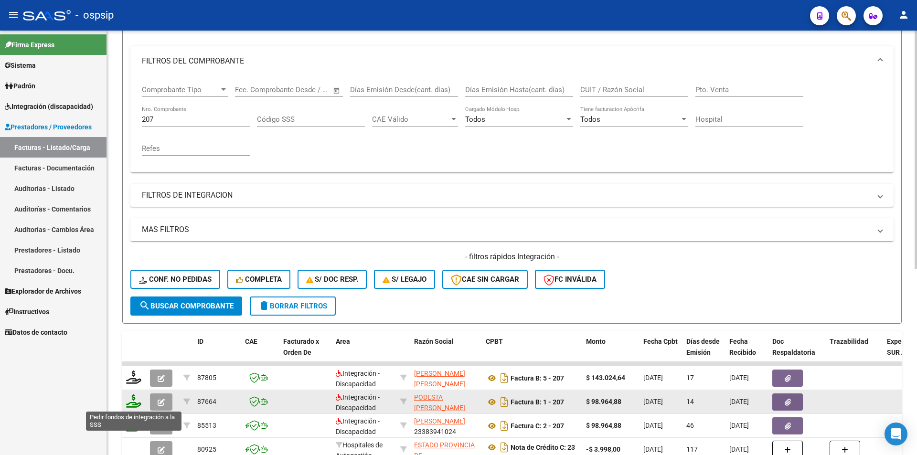
click at [133, 402] on icon at bounding box center [133, 401] width 15 height 13
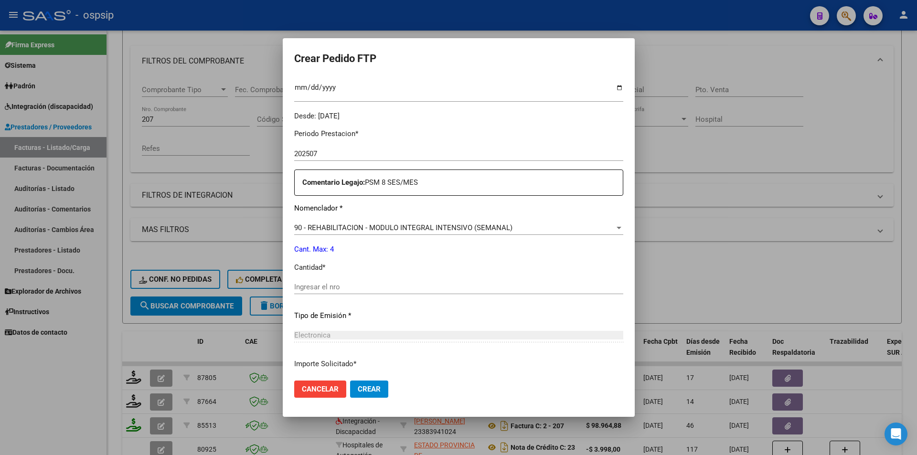
scroll to position [293, 0]
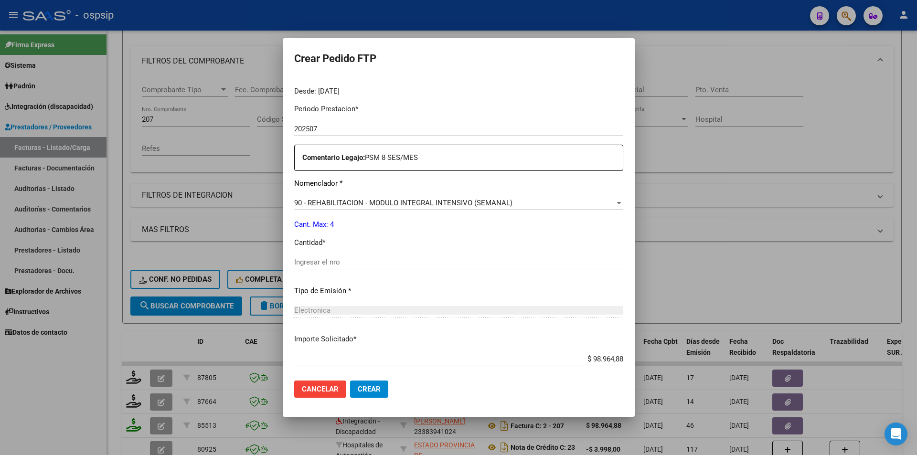
click at [318, 261] on input "Ingresar el nro" at bounding box center [458, 262] width 329 height 9
click at [364, 387] on span "Crear" at bounding box center [369, 389] width 23 height 9
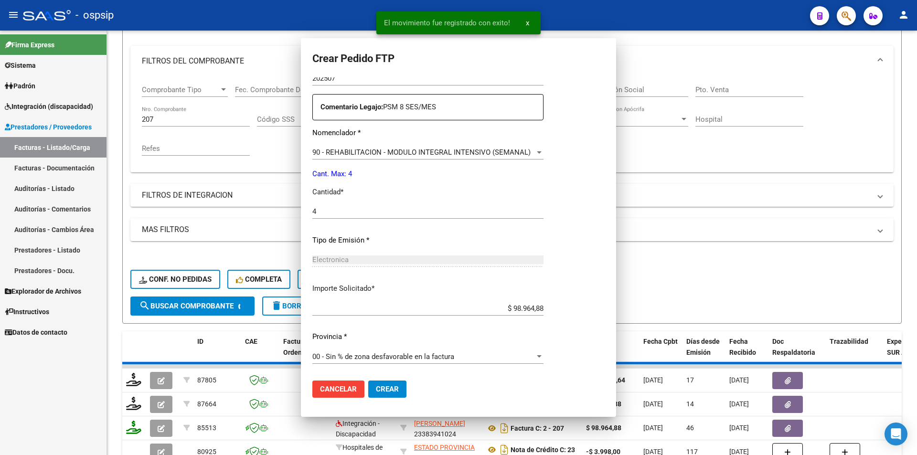
scroll to position [239, 0]
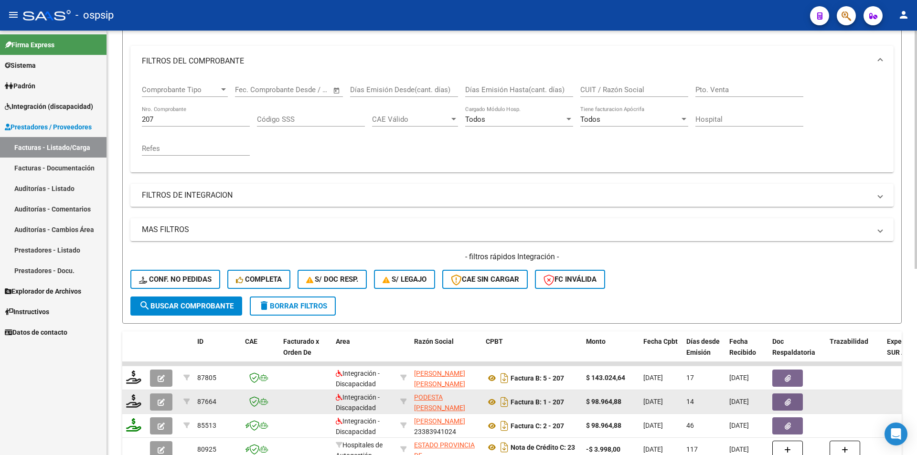
click at [166, 408] on button "button" at bounding box center [161, 402] width 22 height 17
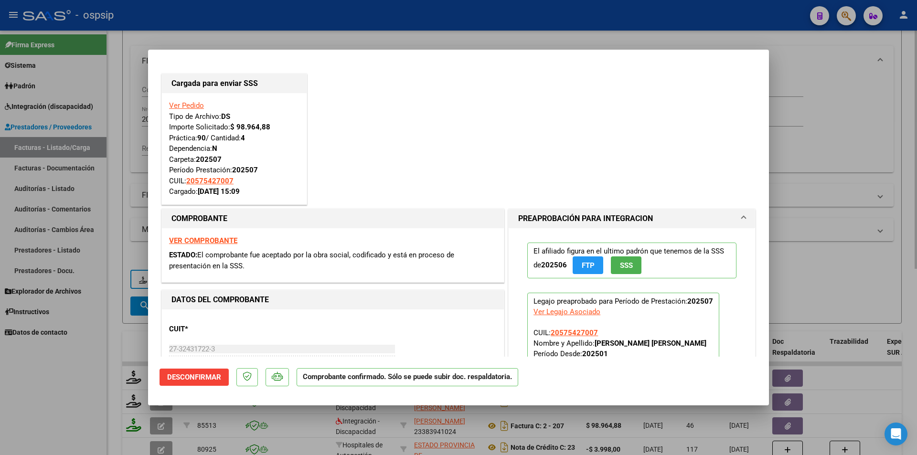
drag, startPoint x: 119, startPoint y: 160, endPoint x: 126, endPoint y: 143, distance: 18.2
click at [119, 157] on div at bounding box center [458, 227] width 917 height 455
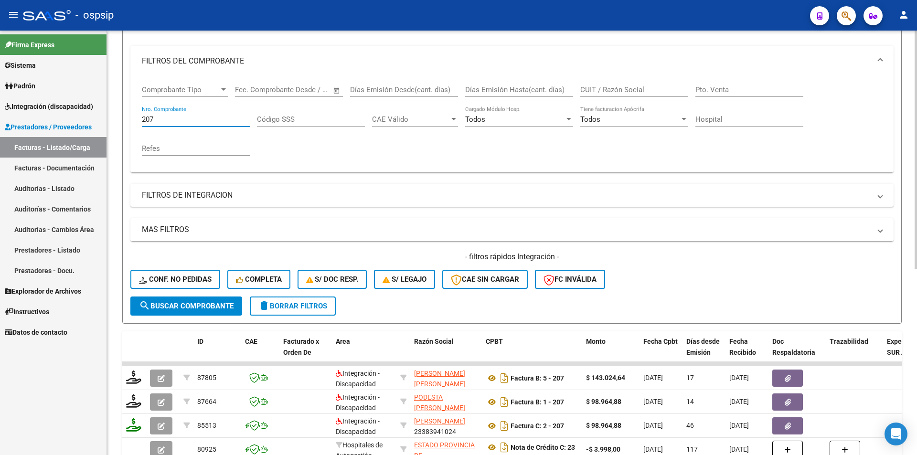
drag, startPoint x: 157, startPoint y: 115, endPoint x: 129, endPoint y: 118, distance: 27.4
click at [130, 118] on form "Filtros Id Area Area Seleccionar Gerenciador Seleccionar Gerenciador Todos Conf…" at bounding box center [512, 160] width 780 height 327
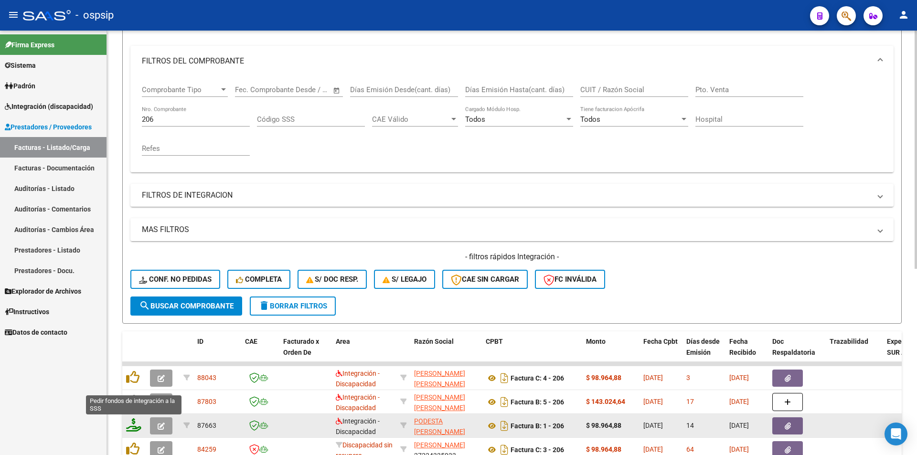
click at [129, 426] on icon at bounding box center [133, 425] width 15 height 13
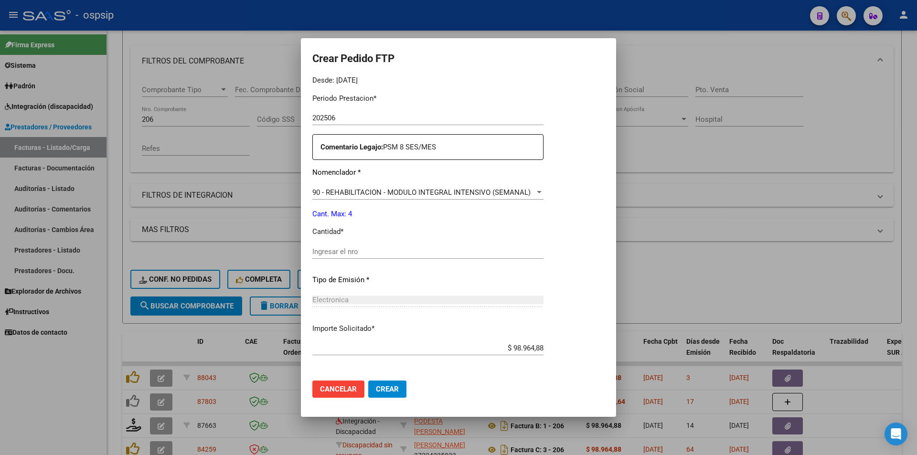
scroll to position [312, 0]
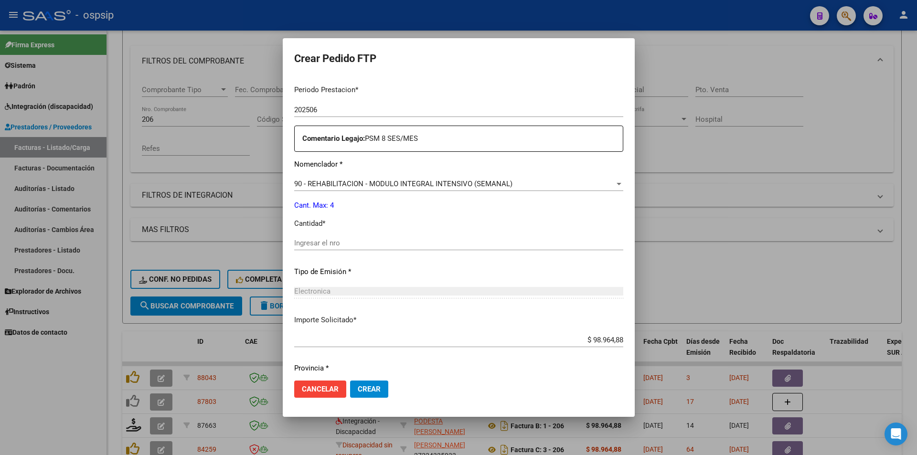
click at [338, 248] on div "Ingresar el nro" at bounding box center [458, 243] width 329 height 14
click at [363, 388] on span "Crear" at bounding box center [369, 389] width 23 height 9
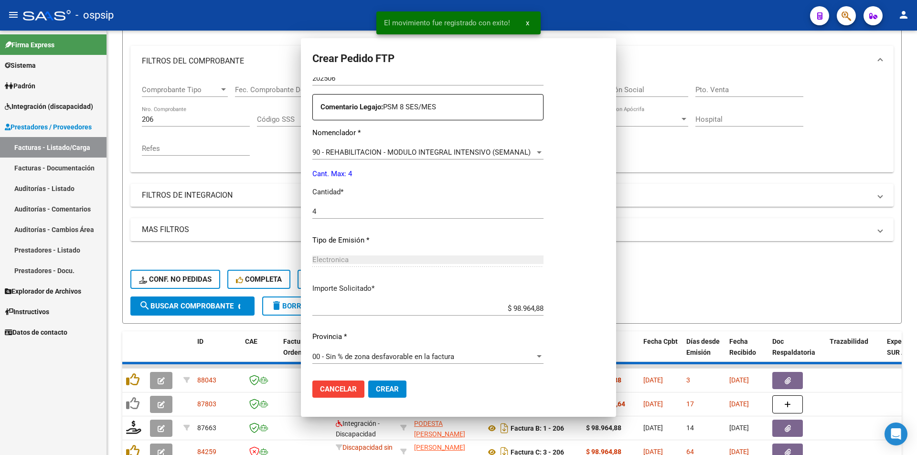
scroll to position [0, 0]
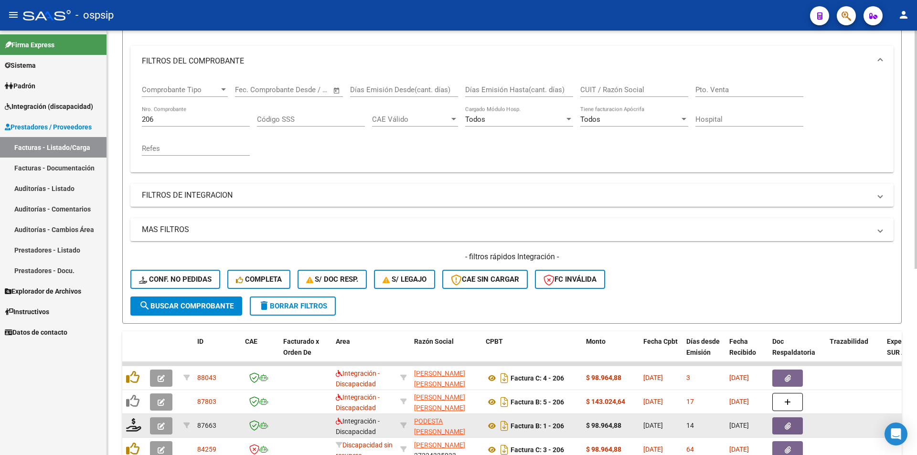
click at [161, 430] on icon "button" at bounding box center [161, 426] width 7 height 7
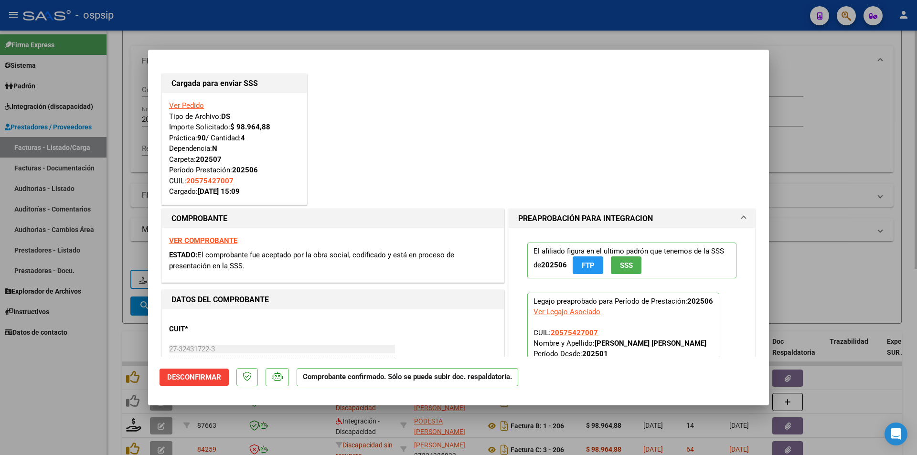
click at [128, 113] on div at bounding box center [458, 227] width 917 height 455
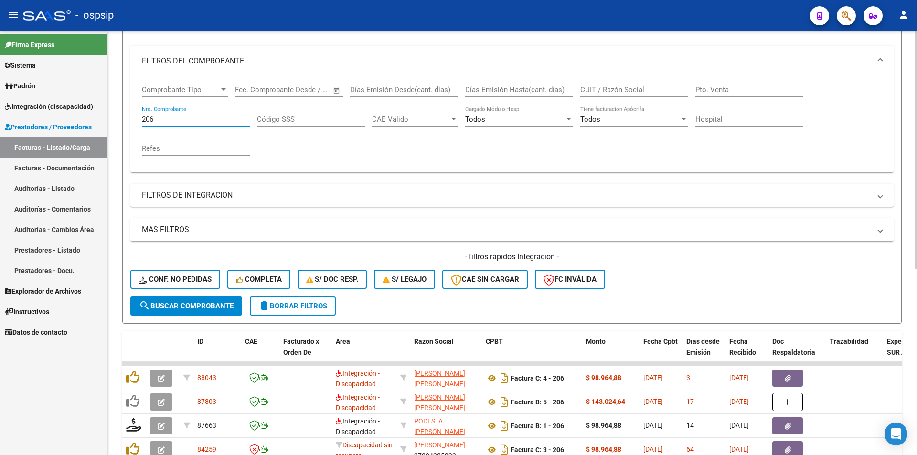
drag, startPoint x: 157, startPoint y: 119, endPoint x: 134, endPoint y: 120, distance: 23.4
click at [134, 120] on div "Comprobante Tipo Comprobante Tipo Start date – End date Fec. Comprobante Desde …" at bounding box center [511, 124] width 763 height 96
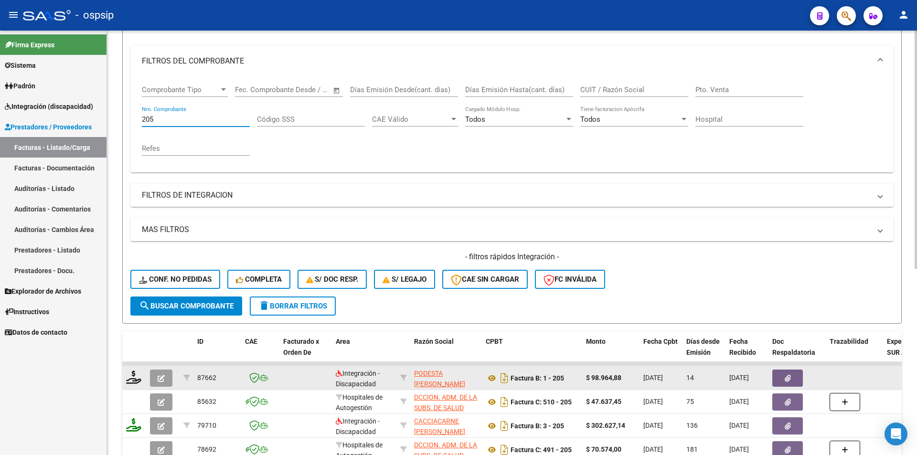
click at [123, 373] on datatable-body-cell at bounding box center [134, 377] width 24 height 23
click at [139, 381] on icon at bounding box center [133, 377] width 15 height 13
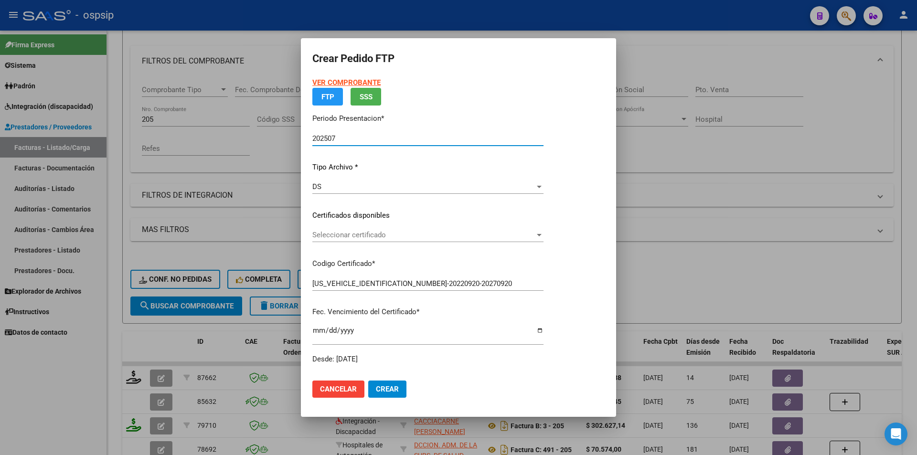
scroll to position [274, 0]
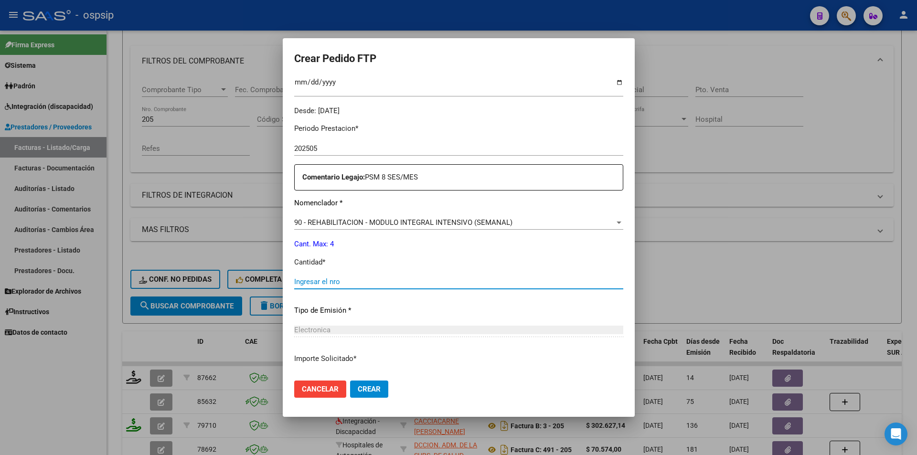
click at [333, 282] on input "Ingresar el nro" at bounding box center [458, 282] width 329 height 9
click at [365, 387] on span "Crear" at bounding box center [369, 389] width 23 height 9
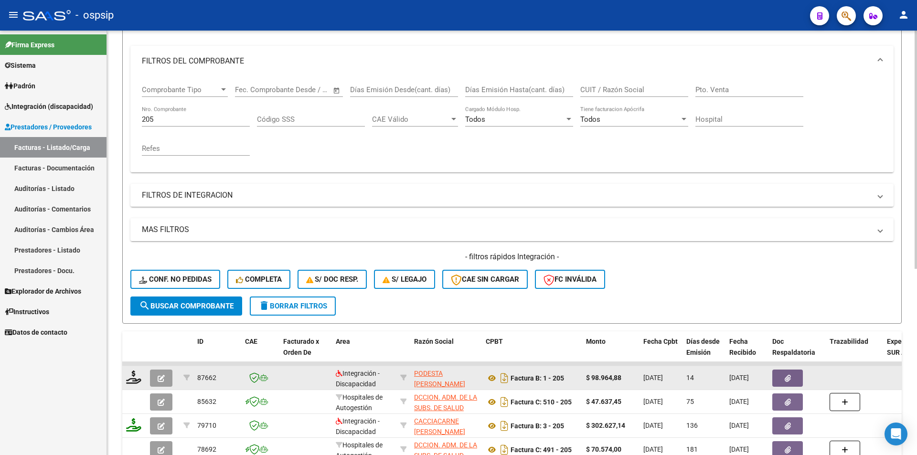
click at [159, 378] on icon "button" at bounding box center [161, 378] width 7 height 7
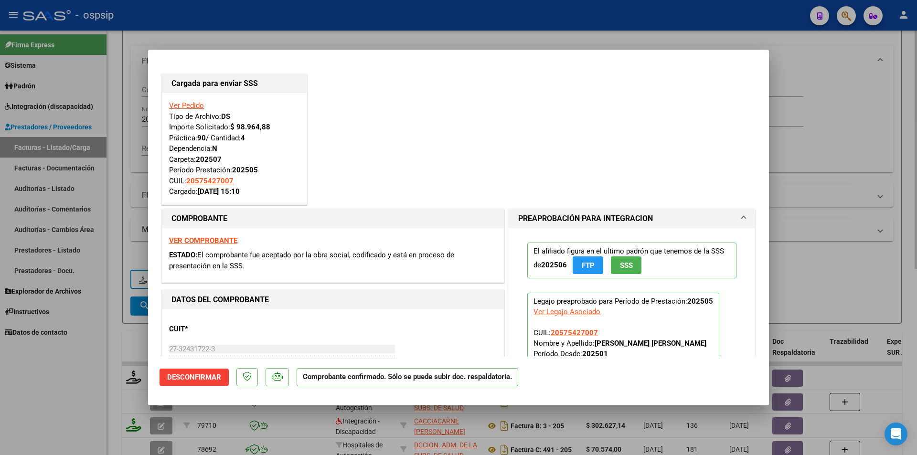
click at [129, 151] on div at bounding box center [458, 227] width 917 height 455
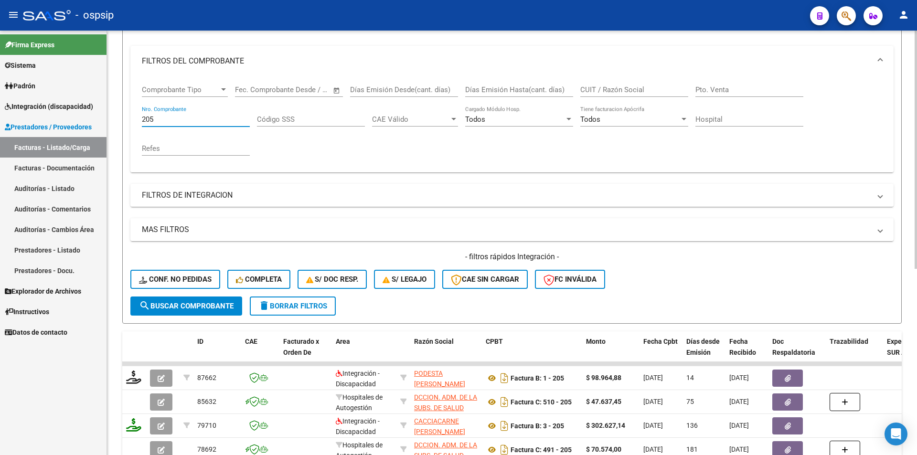
drag, startPoint x: 128, startPoint y: 117, endPoint x: 121, endPoint y: 117, distance: 6.7
click at [121, 117] on div "Video tutorial PRESTADORES -> Listado de CPBTs Emitidos por Prestadores / Prove…" at bounding box center [512, 288] width 810 height 749
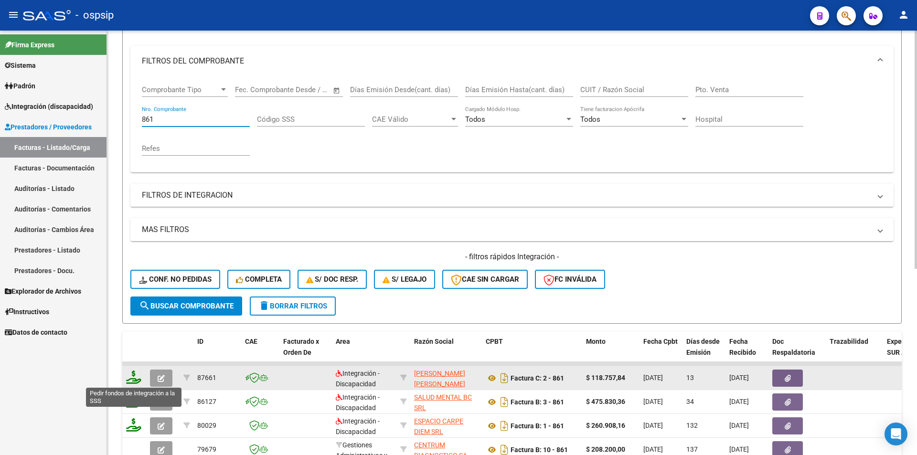
click at [134, 379] on icon at bounding box center [133, 377] width 15 height 13
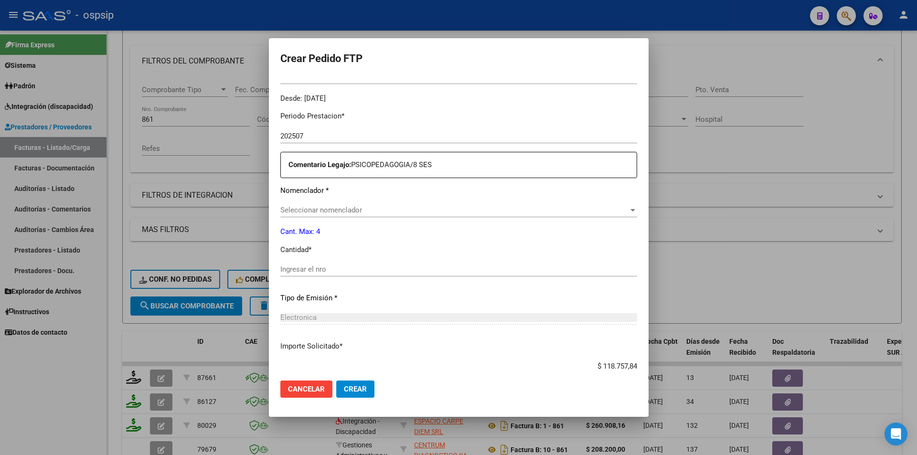
scroll to position [293, 0]
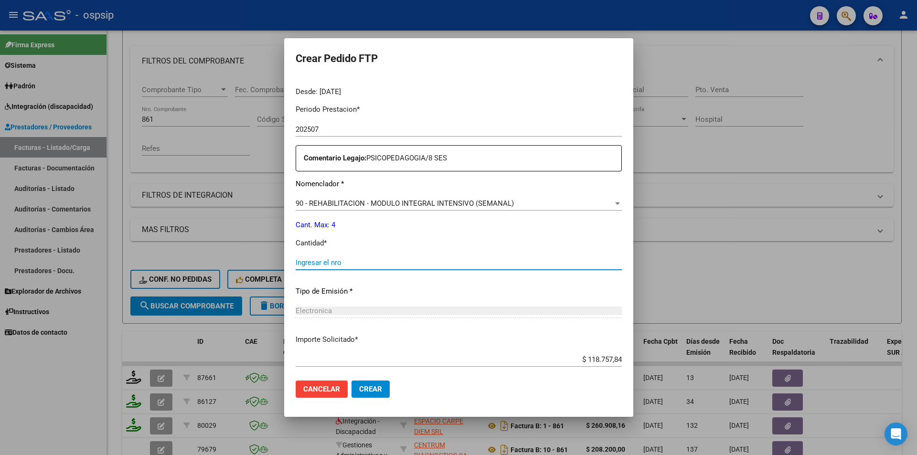
click at [306, 263] on input "Ingresar el nro" at bounding box center [459, 262] width 326 height 9
click at [359, 391] on span "Crear" at bounding box center [370, 389] width 23 height 9
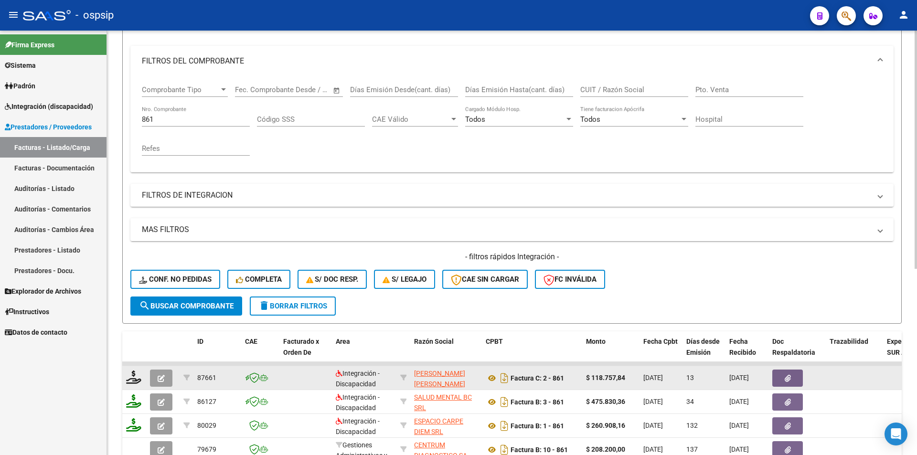
click at [166, 378] on button "button" at bounding box center [161, 378] width 22 height 17
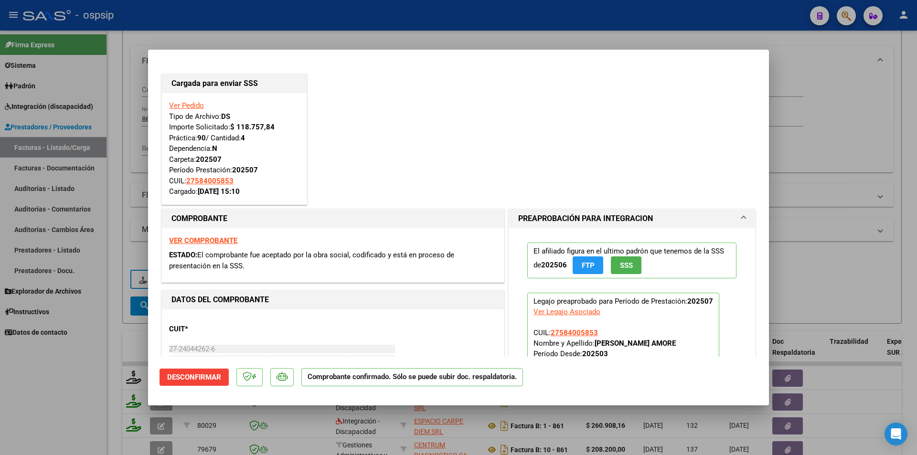
drag, startPoint x: 109, startPoint y: 204, endPoint x: 158, endPoint y: 134, distance: 85.8
click at [109, 201] on div at bounding box center [458, 227] width 917 height 455
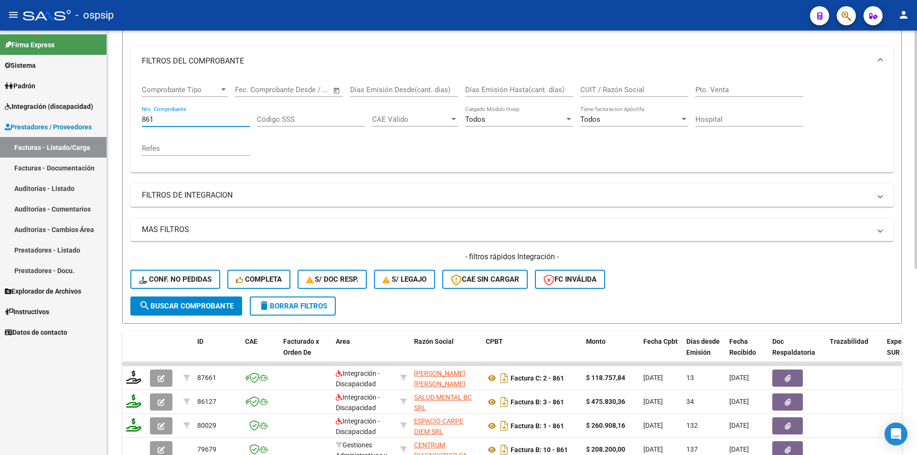
click at [122, 117] on div "Video tutorial PRESTADORES -> Listado de CPBTs Emitidos por Prestadores / Prove…" at bounding box center [512, 288] width 810 height 749
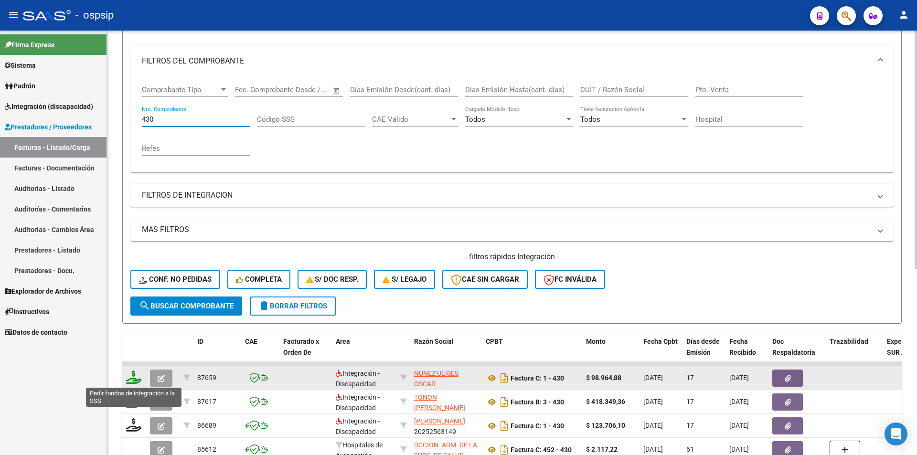
click at [134, 374] on icon at bounding box center [133, 377] width 15 height 13
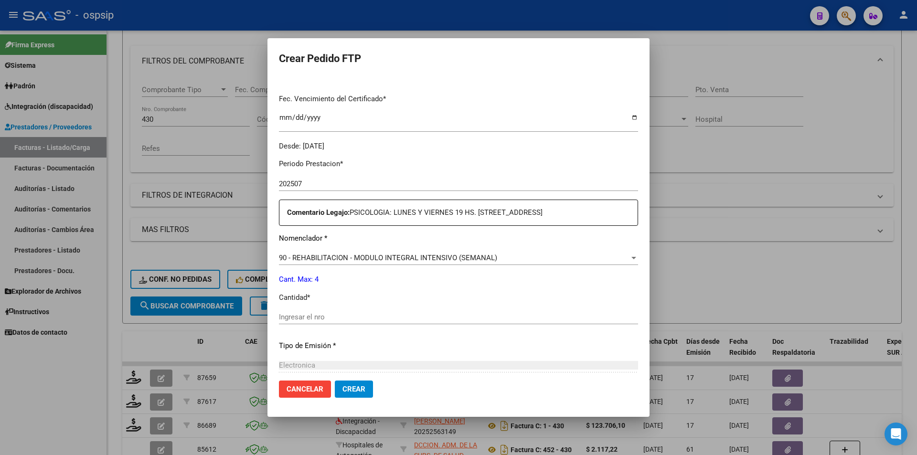
scroll to position [239, 0]
click at [348, 321] on input "Ingresar el nro" at bounding box center [458, 316] width 359 height 9
click at [359, 387] on span "Crear" at bounding box center [354, 389] width 23 height 9
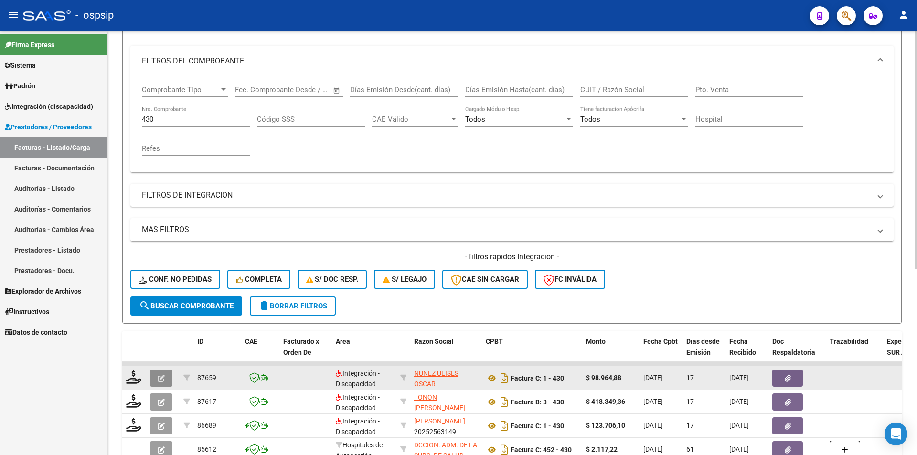
click at [153, 378] on button "button" at bounding box center [161, 378] width 22 height 17
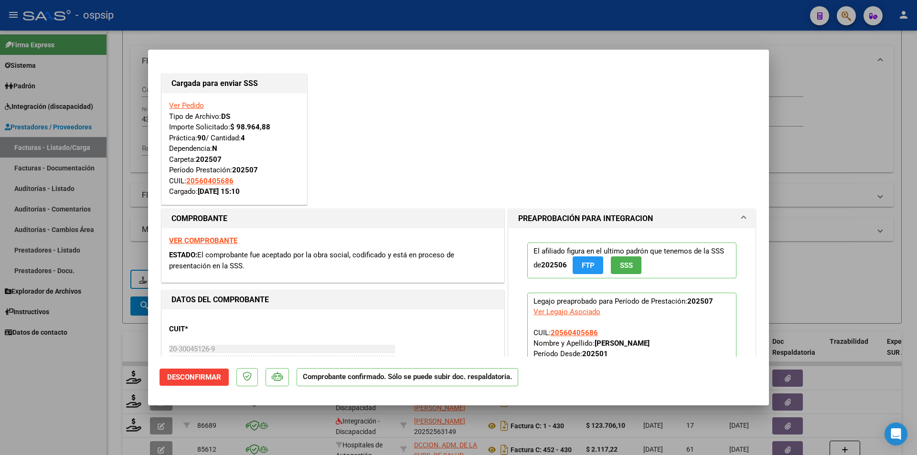
click at [125, 107] on div at bounding box center [458, 227] width 917 height 455
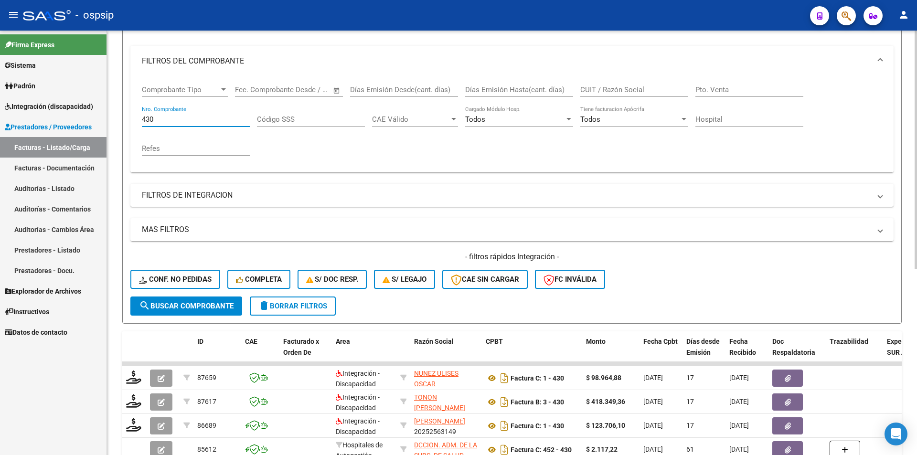
drag, startPoint x: 165, startPoint y: 118, endPoint x: 127, endPoint y: 118, distance: 38.7
click at [128, 118] on form "Filtros Id Area Area Seleccionar Gerenciador Seleccionar Gerenciador Todos Conf…" at bounding box center [512, 160] width 780 height 327
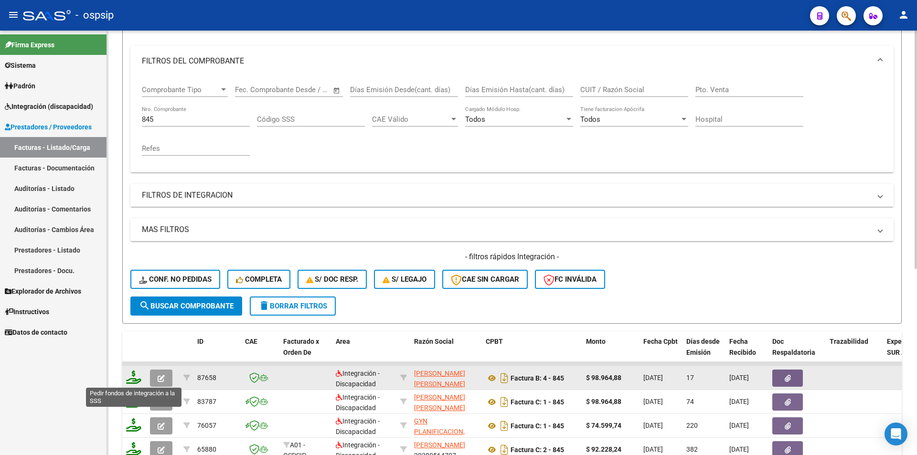
click at [133, 380] on icon at bounding box center [133, 377] width 15 height 13
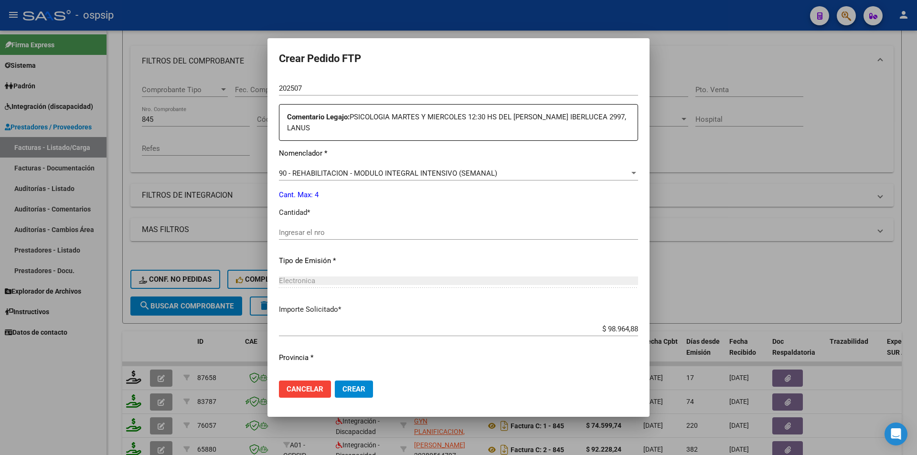
scroll to position [334, 0]
click at [293, 228] on input "Ingresar el nro" at bounding box center [458, 232] width 359 height 9
click at [357, 381] on button "Crear" at bounding box center [354, 389] width 38 height 17
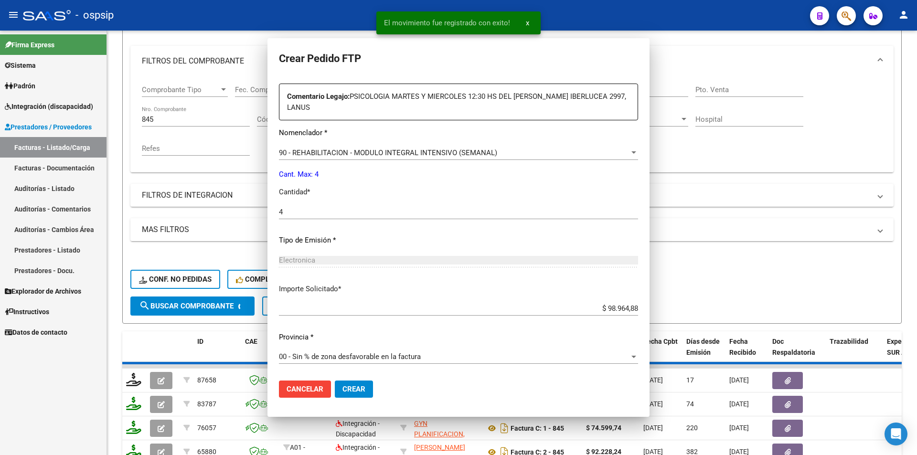
scroll to position [0, 0]
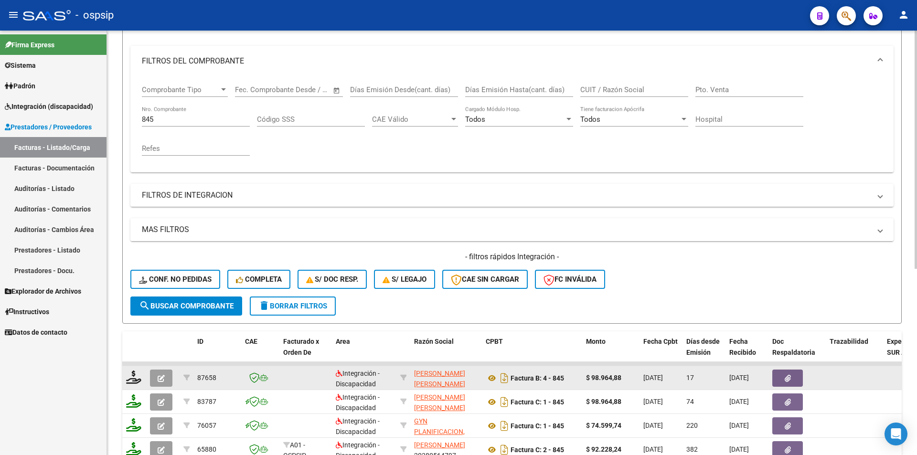
click at [162, 375] on icon "button" at bounding box center [161, 378] width 7 height 7
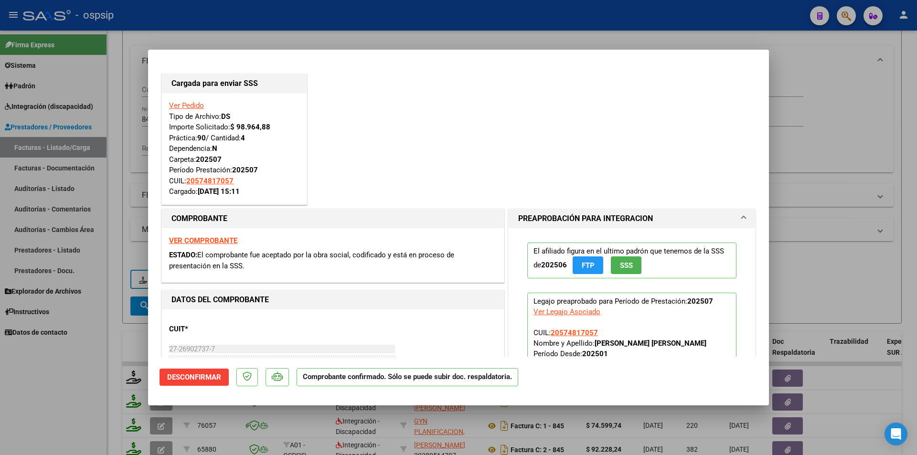
click at [120, 114] on div at bounding box center [458, 227] width 917 height 455
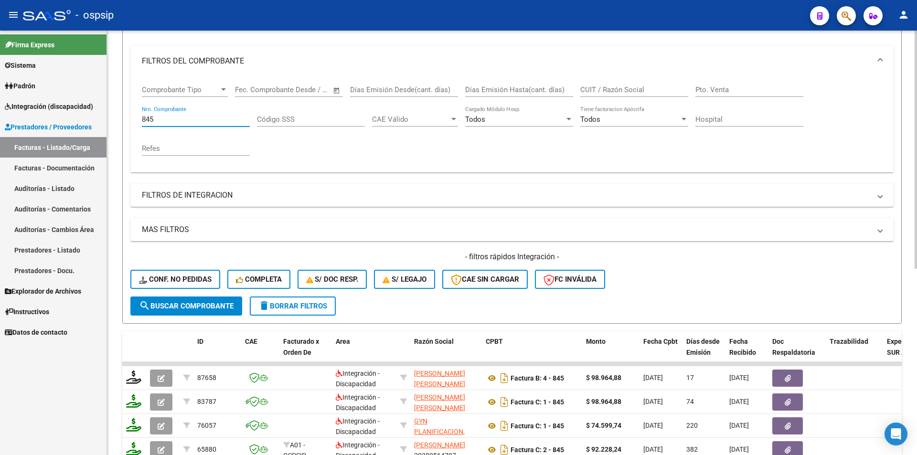
drag, startPoint x: 160, startPoint y: 121, endPoint x: 118, endPoint y: 113, distance: 42.9
click at [118, 113] on div "Video tutorial PRESTADORES -> Listado de CPBTs Emitidos por Prestadores / Prove…" at bounding box center [512, 288] width 810 height 749
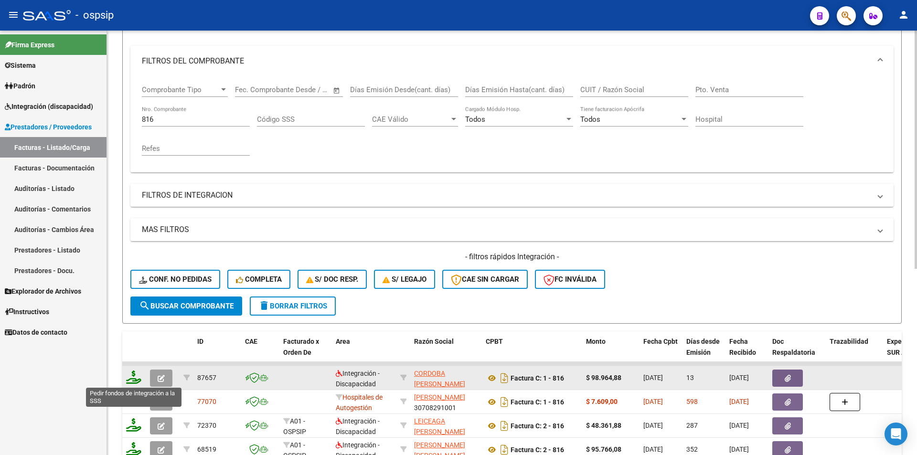
click at [136, 379] on icon at bounding box center [133, 377] width 15 height 13
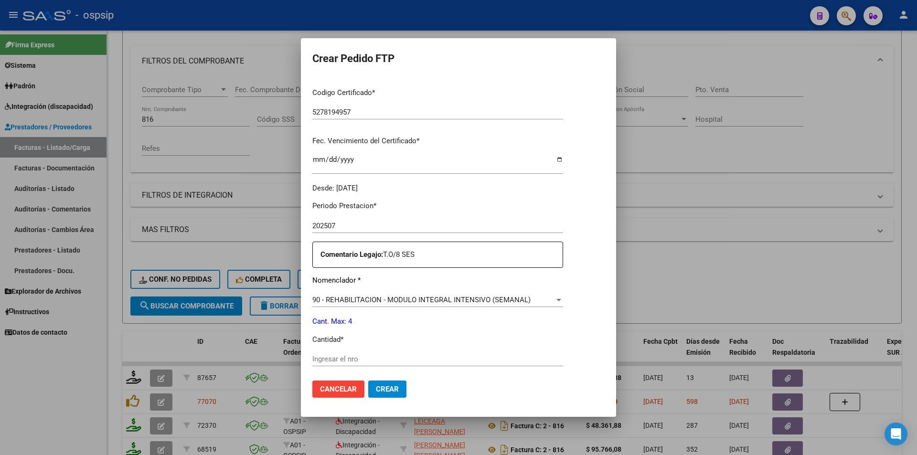
scroll to position [334, 0]
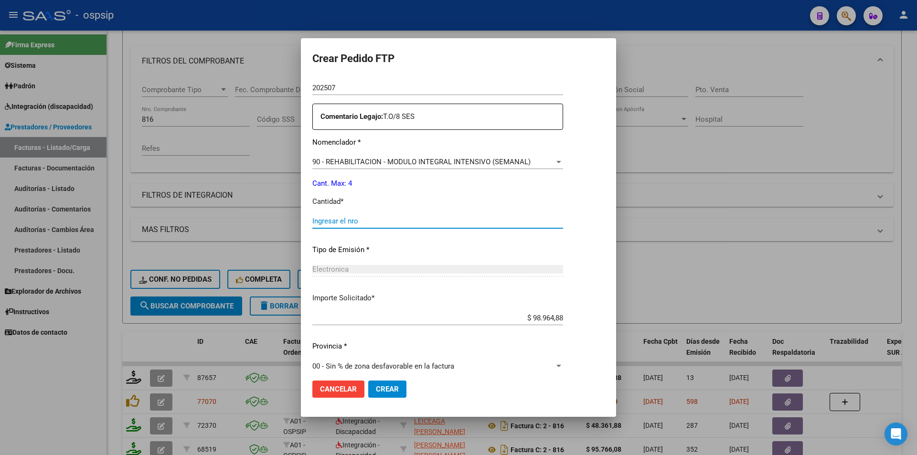
click at [322, 219] on input "Ingresar el nro" at bounding box center [437, 221] width 251 height 9
click at [381, 391] on span "Crear" at bounding box center [387, 389] width 23 height 9
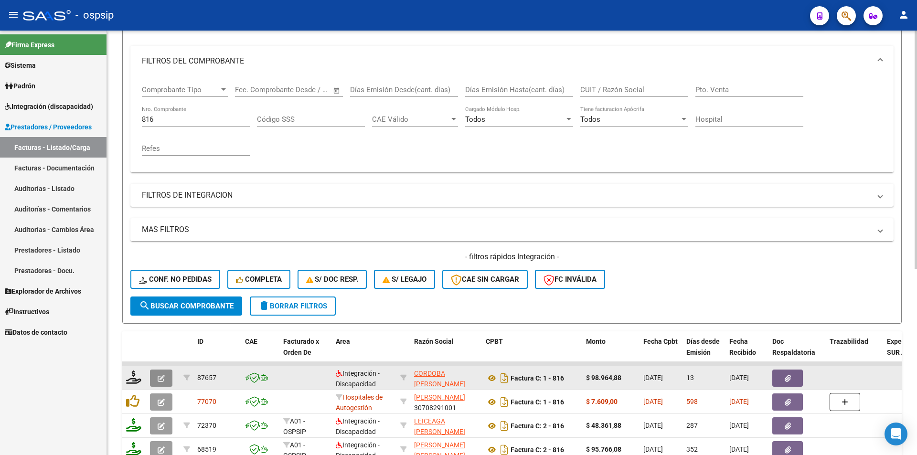
click at [155, 383] on button "button" at bounding box center [161, 378] width 22 height 17
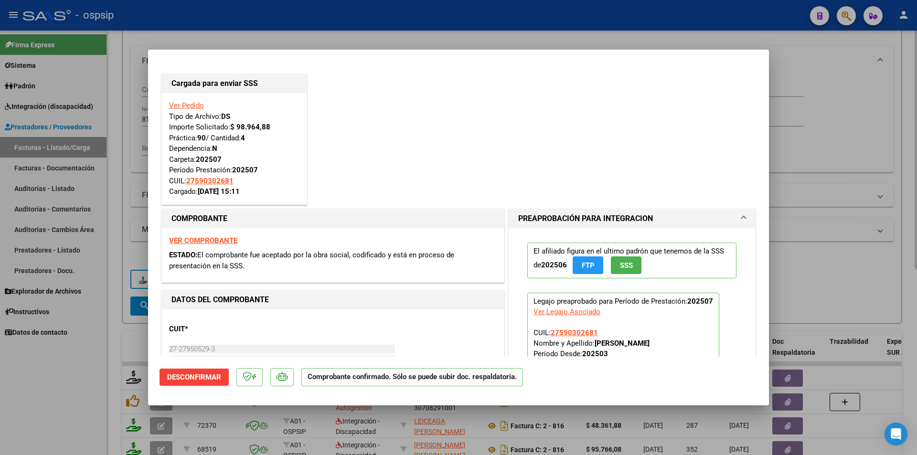
drag, startPoint x: 107, startPoint y: 222, endPoint x: 149, endPoint y: 130, distance: 100.7
click at [107, 215] on div at bounding box center [458, 227] width 917 height 455
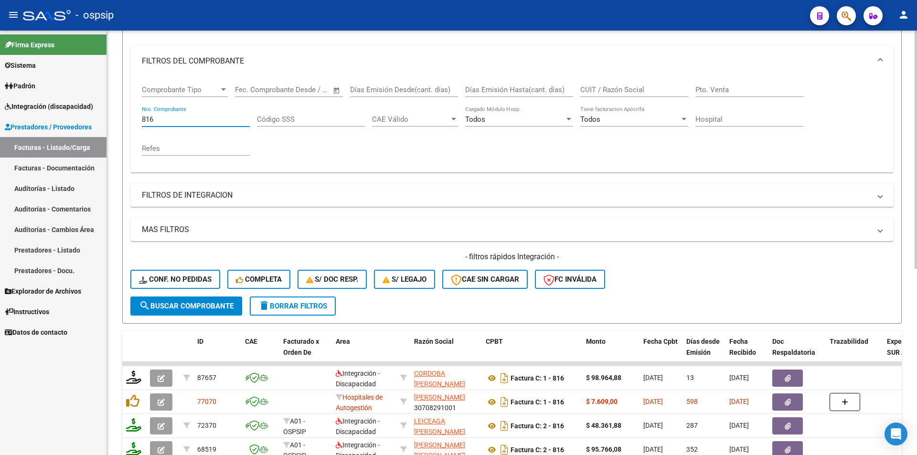
drag, startPoint x: 157, startPoint y: 116, endPoint x: 119, endPoint y: 116, distance: 37.7
click at [119, 116] on div "Video tutorial PRESTADORES -> Listado de CPBTs Emitidos por Prestadores / Prove…" at bounding box center [512, 288] width 810 height 749
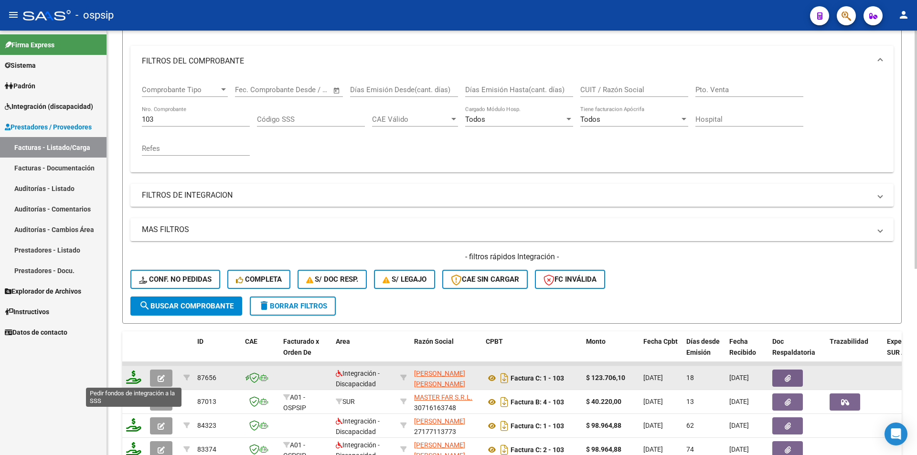
click at [133, 380] on icon at bounding box center [133, 377] width 15 height 13
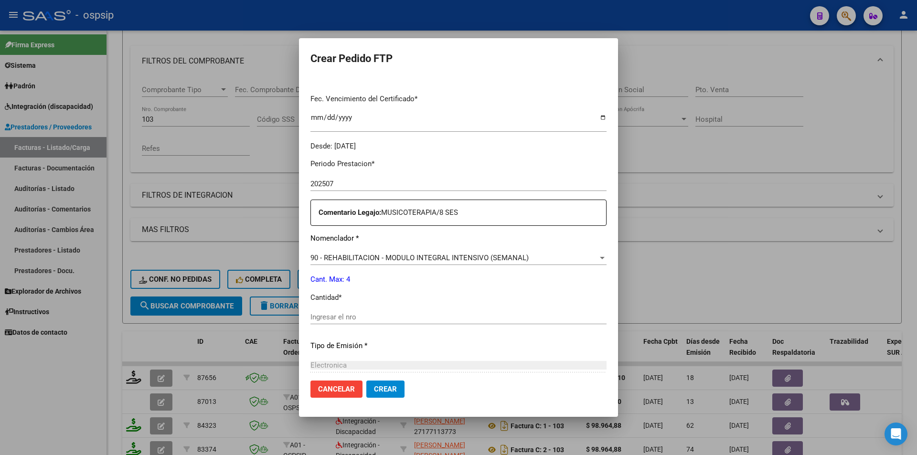
scroll to position [239, 0]
click at [314, 317] on input "Ingresar el nro" at bounding box center [459, 316] width 296 height 9
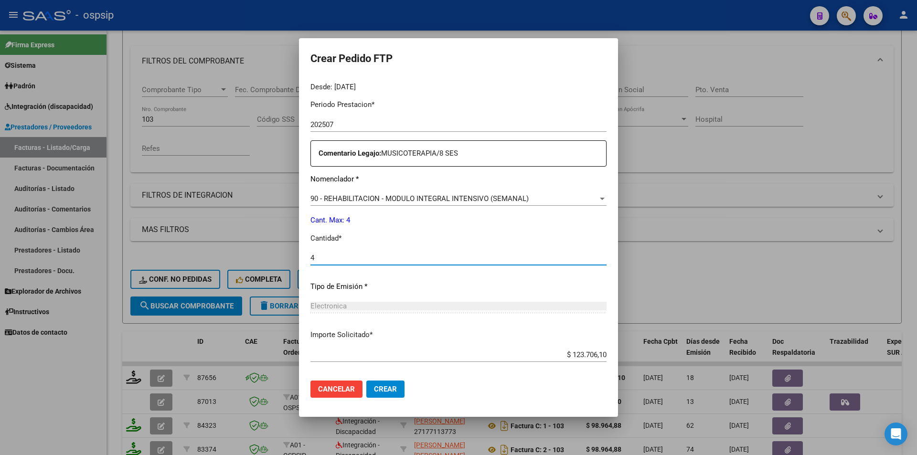
scroll to position [344, 0]
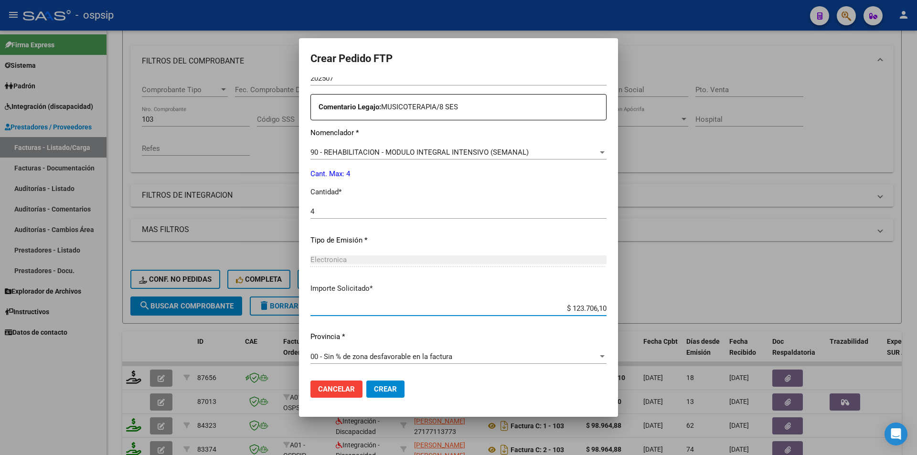
drag, startPoint x: 584, startPoint y: 307, endPoint x: 627, endPoint y: 305, distance: 42.6
click at [618, 305] on mat-dialog-content "VER COMPROBANTE ARCA [PERSON_NAME] Afiliado: [PERSON_NAME] [PERSON_NAME]: 27590…" at bounding box center [458, 225] width 319 height 296
click at [374, 385] on span "Crear" at bounding box center [385, 389] width 23 height 9
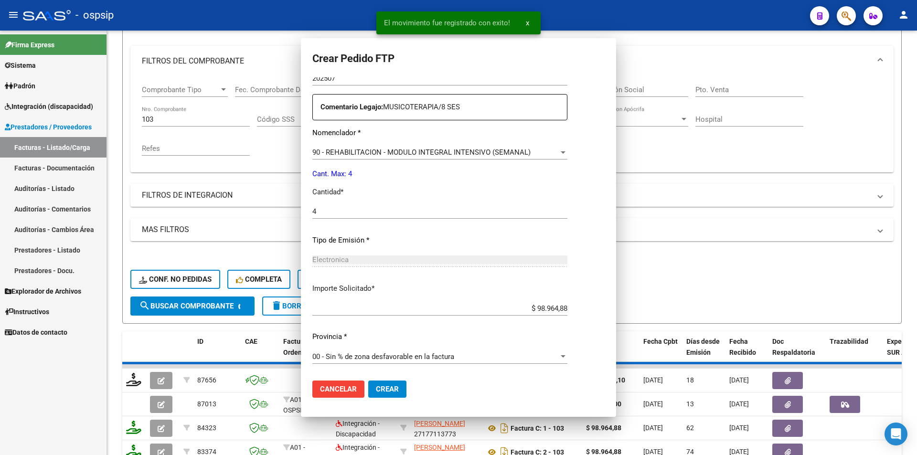
scroll to position [0, 0]
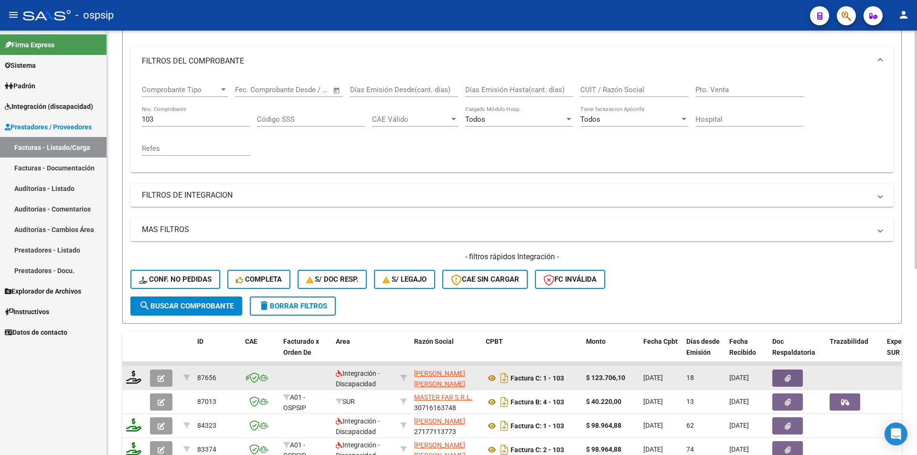
click at [162, 376] on icon "button" at bounding box center [161, 378] width 7 height 7
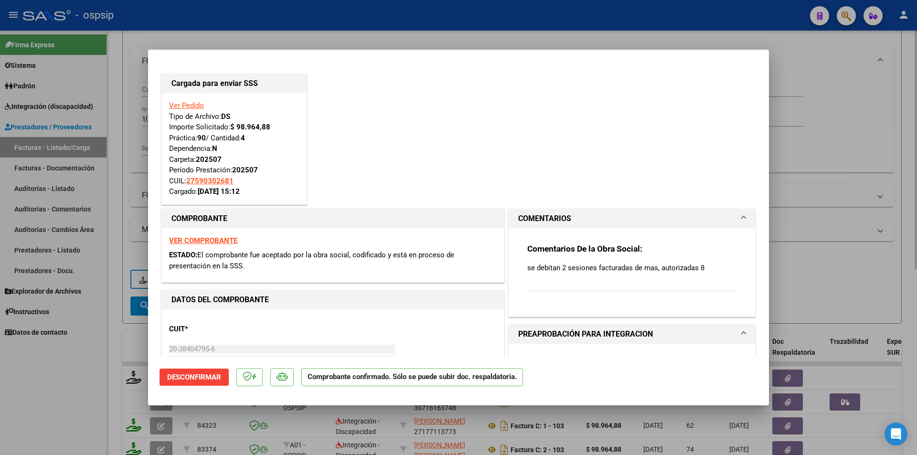
click at [121, 159] on div at bounding box center [458, 227] width 917 height 455
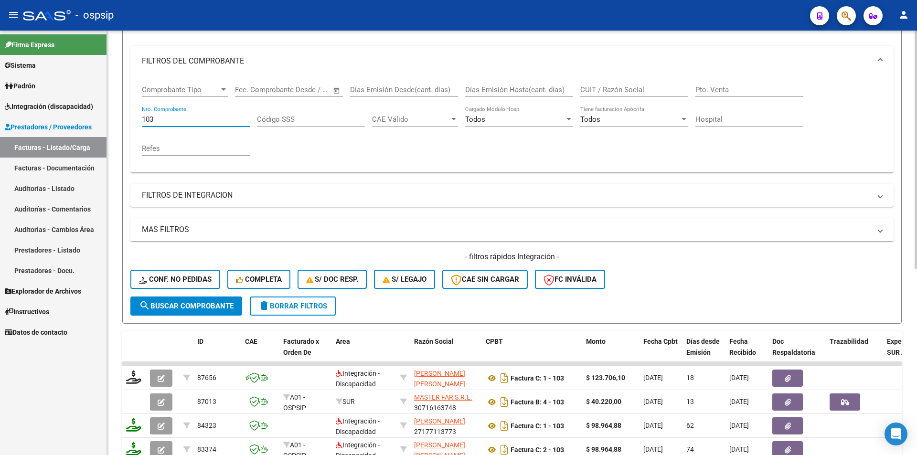
drag, startPoint x: 160, startPoint y: 116, endPoint x: 118, endPoint y: 118, distance: 41.6
click at [118, 118] on div "Video tutorial PRESTADORES -> Listado de CPBTs Emitidos por Prestadores / Prove…" at bounding box center [512, 288] width 810 height 749
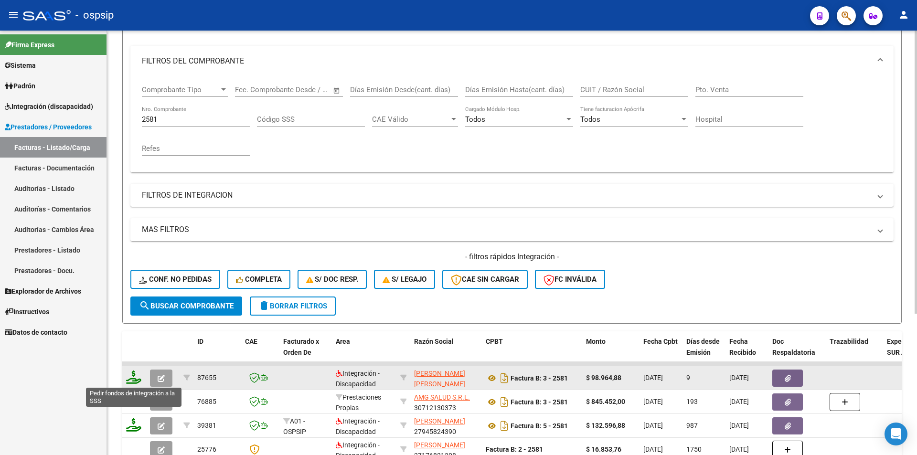
click at [140, 374] on icon at bounding box center [133, 377] width 15 height 13
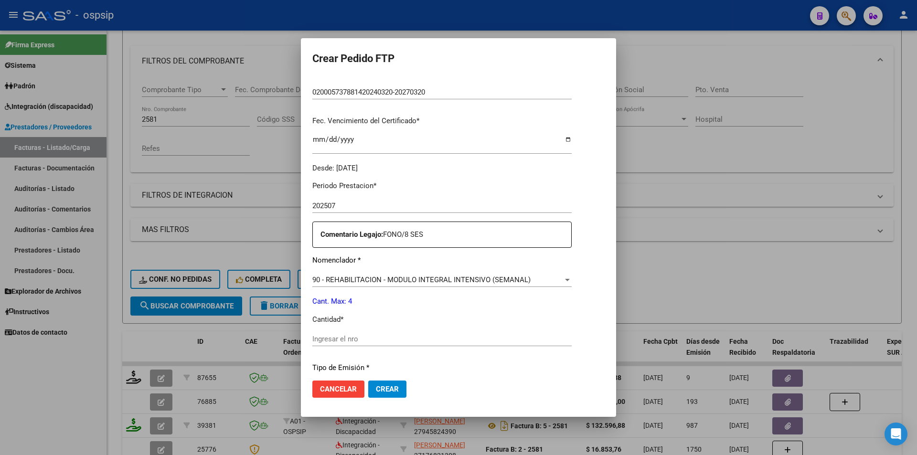
scroll to position [239, 0]
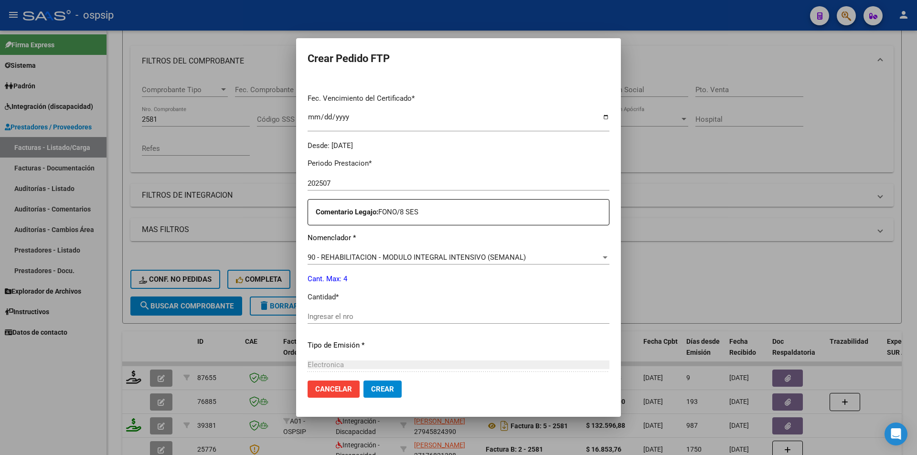
click at [351, 312] on input "Ingresar el nro" at bounding box center [459, 316] width 302 height 9
click at [375, 391] on button "Crear" at bounding box center [383, 389] width 38 height 17
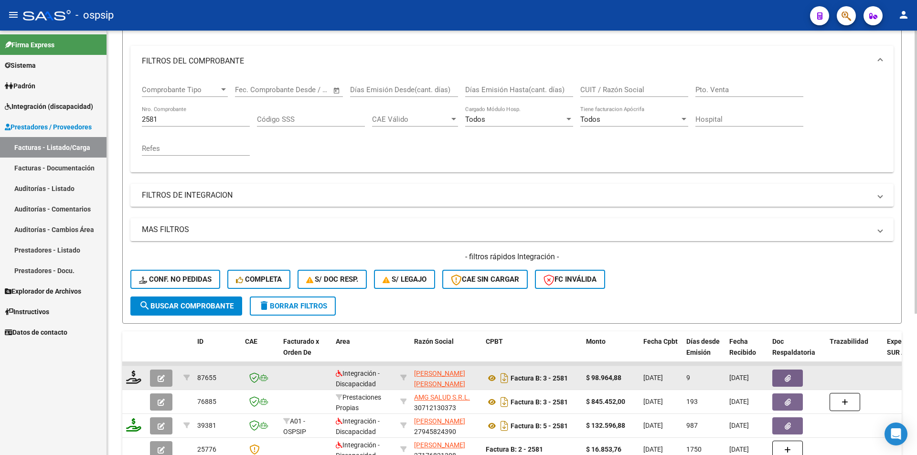
click at [158, 378] on icon "button" at bounding box center [161, 378] width 7 height 7
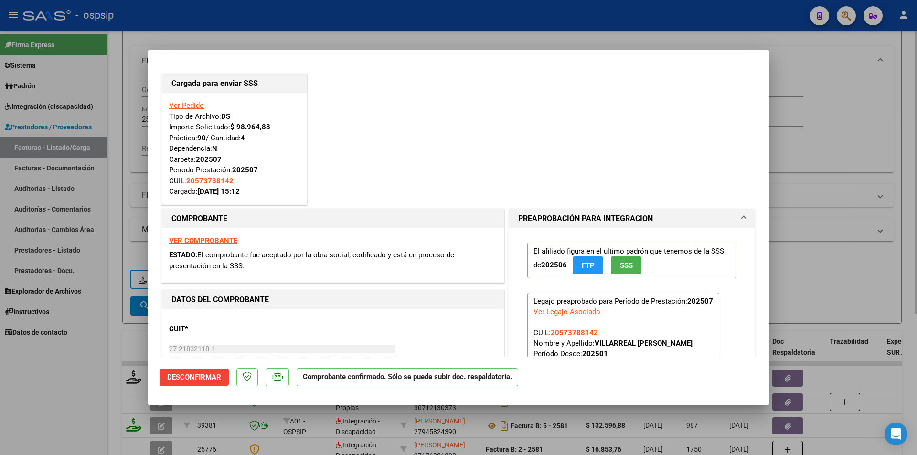
click at [122, 145] on div at bounding box center [458, 227] width 917 height 455
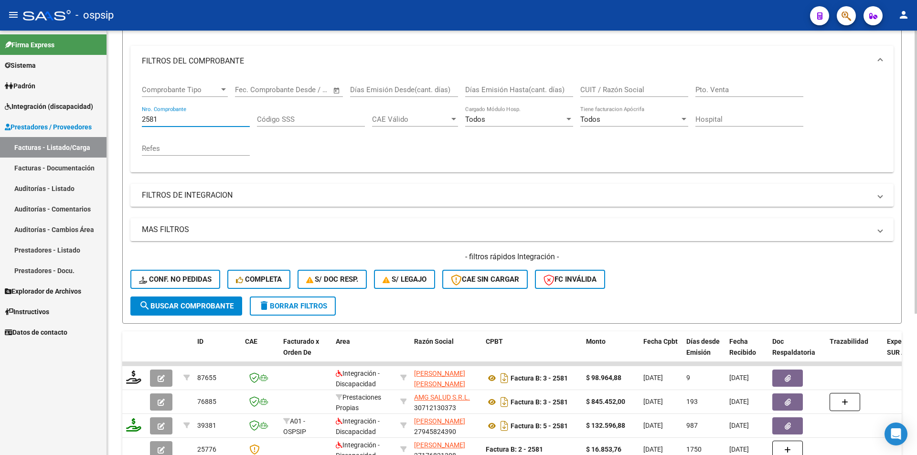
drag, startPoint x: 177, startPoint y: 118, endPoint x: 112, endPoint y: 116, distance: 64.5
click at [112, 116] on div "Video tutorial PRESTADORES -> Listado de CPBTs Emitidos por Prestadores / Prove…" at bounding box center [512, 229] width 810 height 630
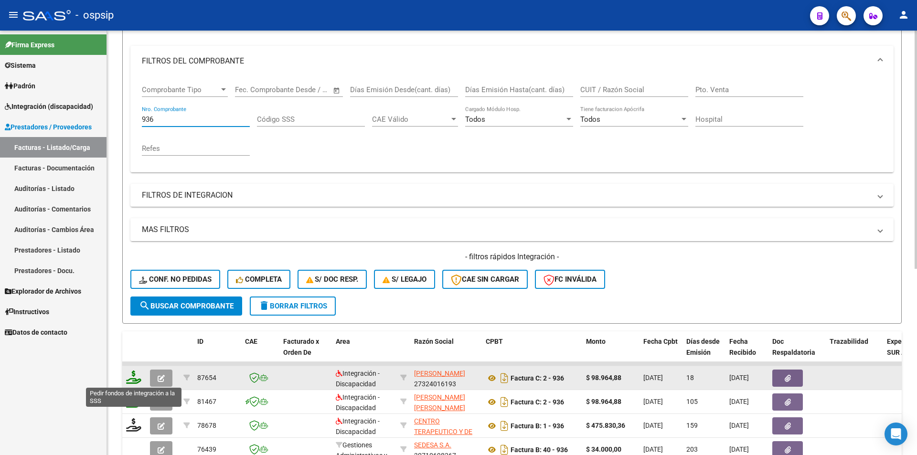
click at [134, 380] on icon at bounding box center [133, 377] width 15 height 13
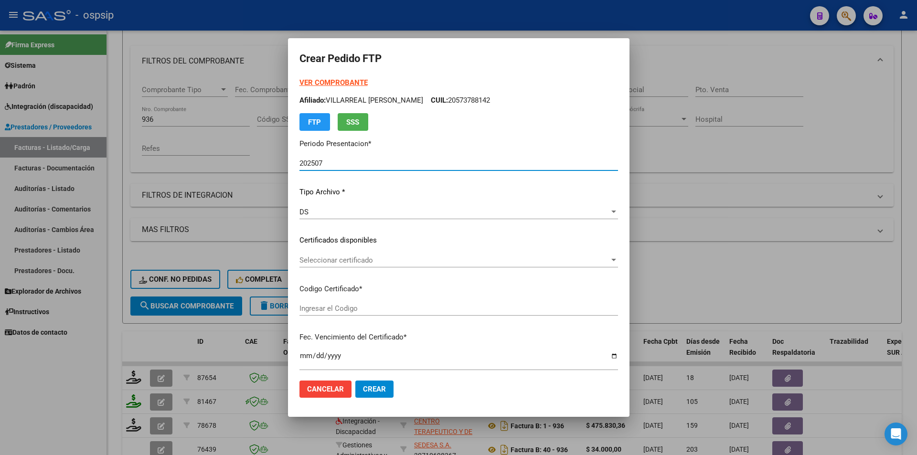
scroll to position [287, 0]
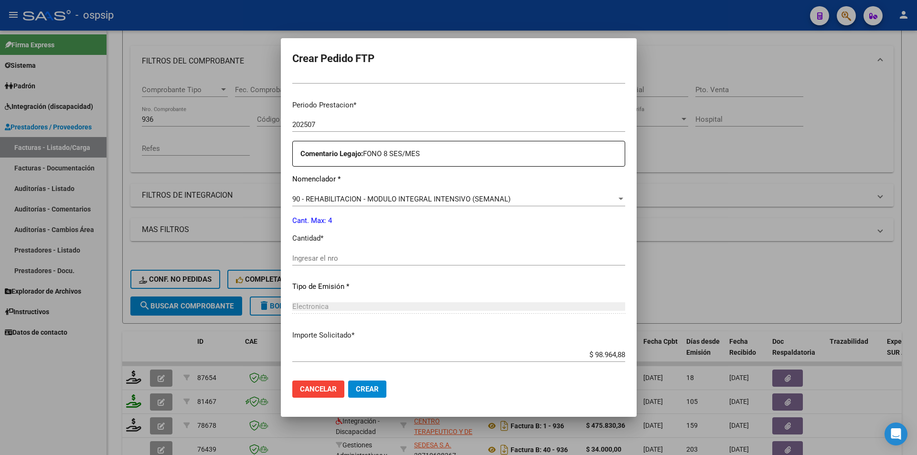
click at [292, 259] on input "Ingresar el nro" at bounding box center [458, 258] width 333 height 9
click at [362, 387] on span "Crear" at bounding box center [367, 389] width 23 height 9
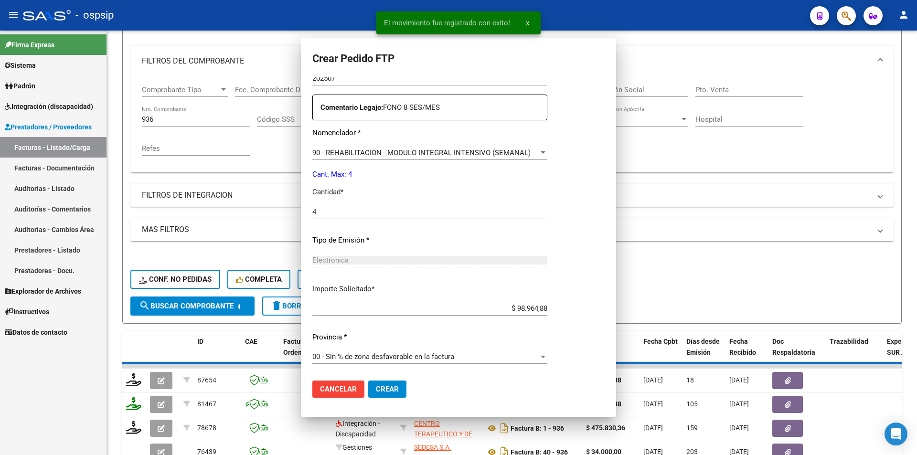
scroll to position [0, 0]
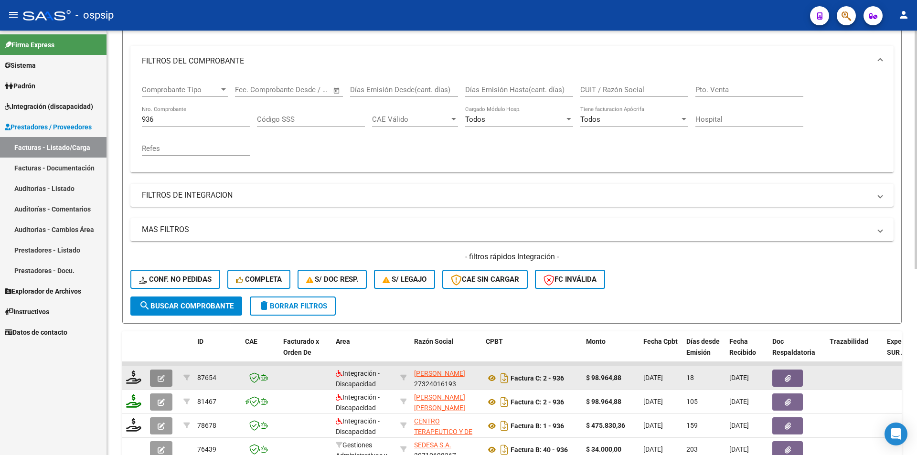
click at [162, 385] on button "button" at bounding box center [161, 378] width 22 height 17
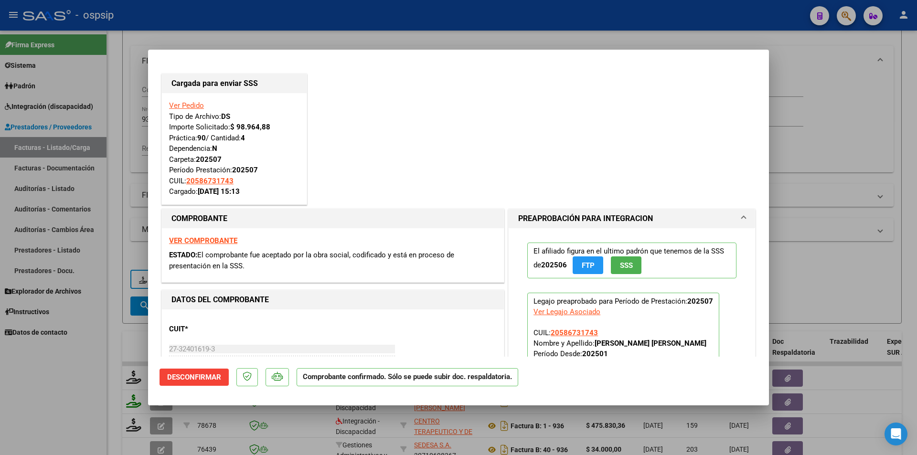
click at [131, 134] on div at bounding box center [458, 227] width 917 height 455
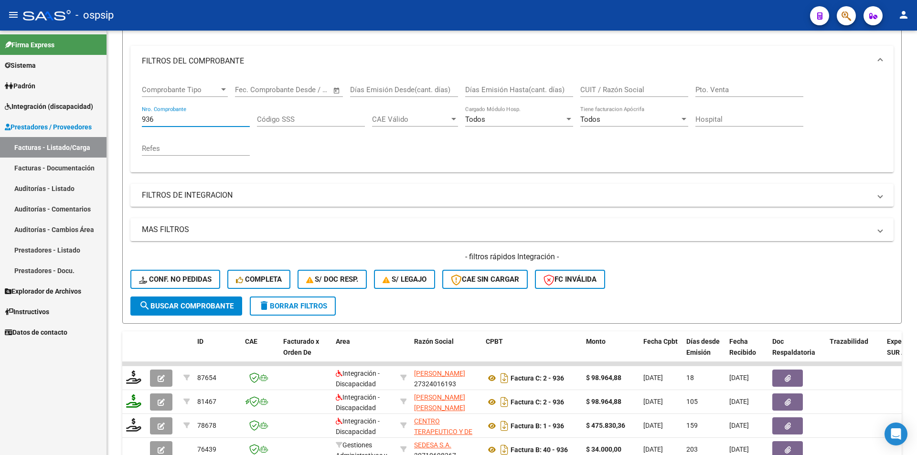
drag, startPoint x: 178, startPoint y: 119, endPoint x: 86, endPoint y: 120, distance: 92.2
click at [86, 120] on mat-sidenav-container "Firma Express Sistema Usuarios Todos los Usuarios Padrón Afiliados Empadronados…" at bounding box center [458, 243] width 917 height 425
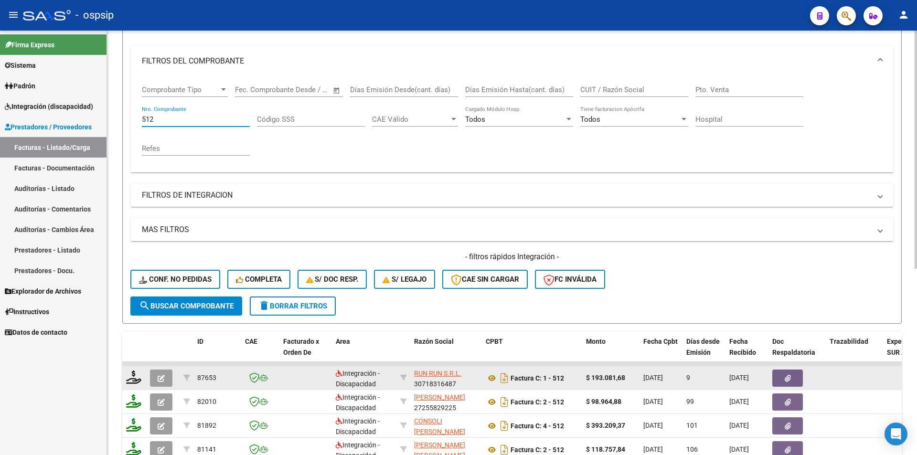
click at [123, 380] on div "Video tutorial PRESTADORES -> Listado de CPBTs Emitidos por Prestadores / Prove…" at bounding box center [512, 288] width 810 height 749
click at [127, 380] on icon at bounding box center [133, 377] width 15 height 13
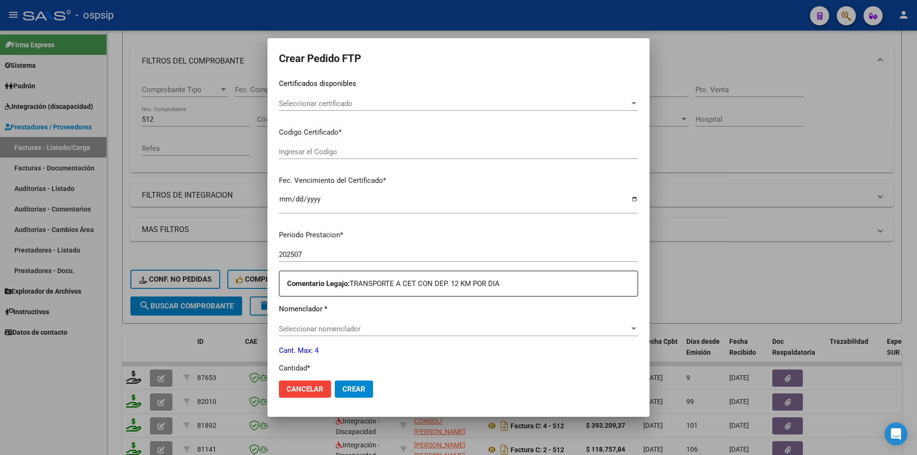
scroll to position [239, 0]
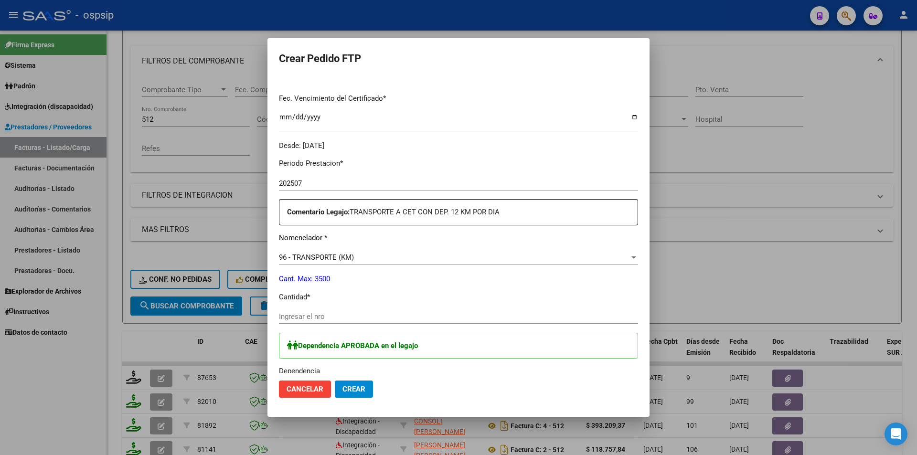
drag, startPoint x: 310, startPoint y: 310, endPoint x: 310, endPoint y: 316, distance: 6.2
click at [310, 310] on div "Ingresar el nro" at bounding box center [458, 317] width 359 height 14
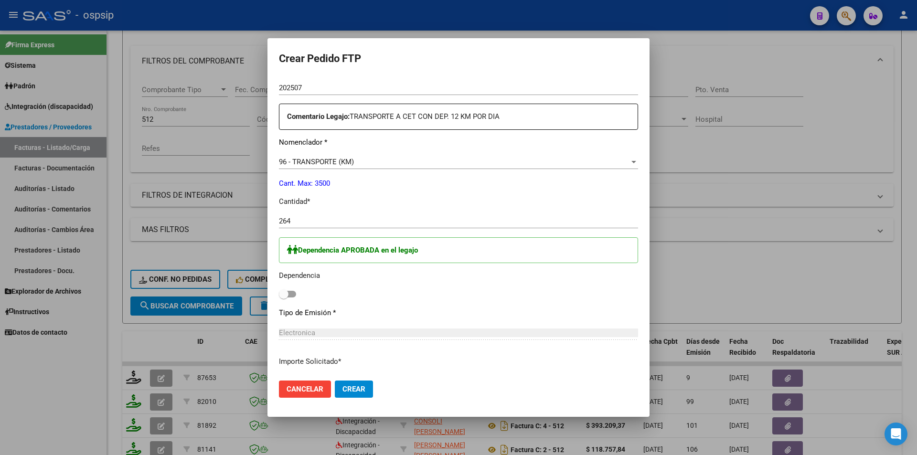
click at [295, 291] on label at bounding box center [287, 294] width 17 height 11
click at [284, 298] on input "checkbox" at bounding box center [283, 298] width 0 height 0
click at [358, 391] on span "Crear" at bounding box center [354, 389] width 23 height 9
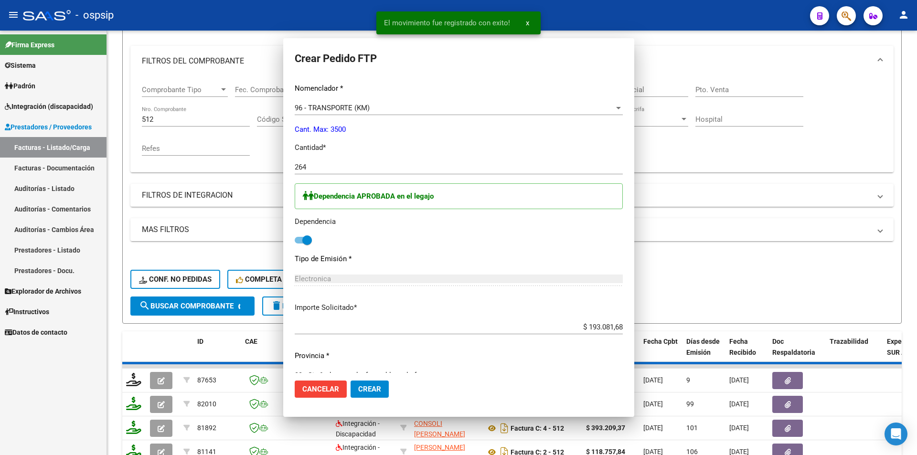
scroll to position [0, 0]
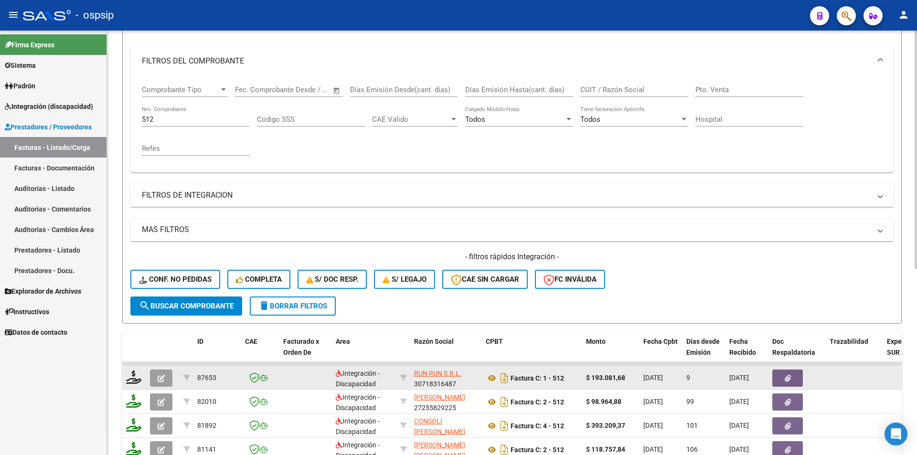
click at [158, 375] on span "button" at bounding box center [161, 378] width 7 height 9
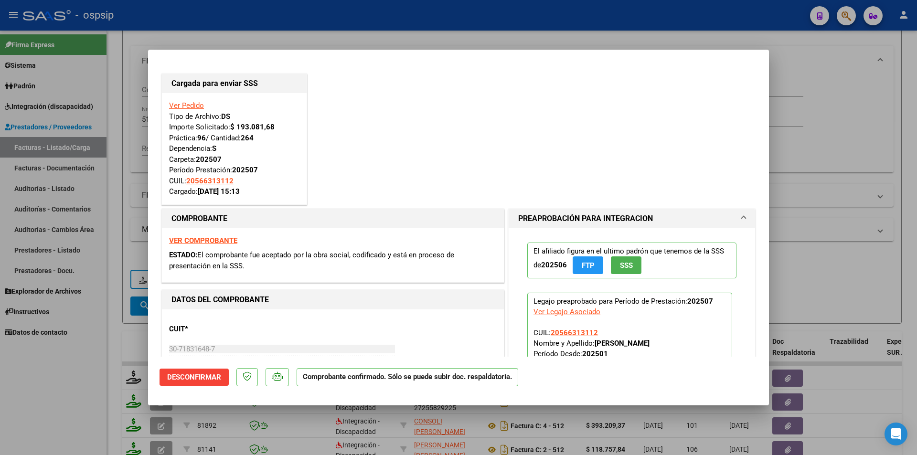
drag, startPoint x: 131, startPoint y: 264, endPoint x: 133, endPoint y: 210, distance: 54.5
click at [131, 262] on div at bounding box center [458, 227] width 917 height 455
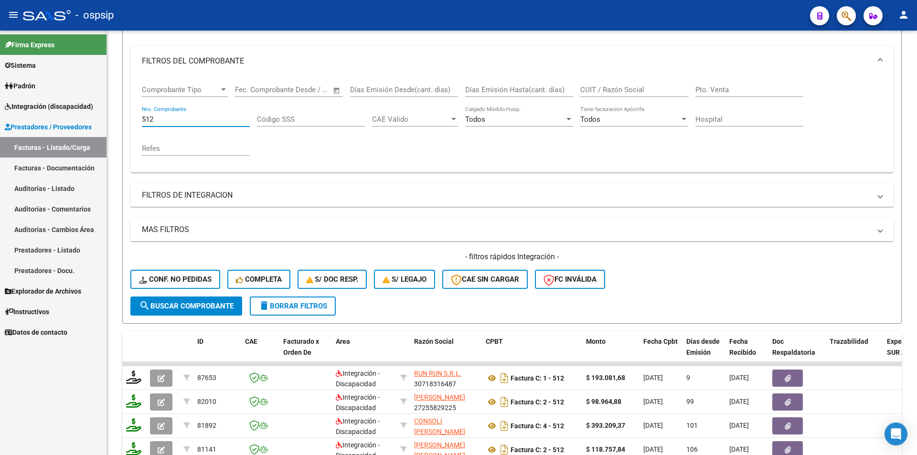
drag, startPoint x: 157, startPoint y: 119, endPoint x: 104, endPoint y: 124, distance: 53.2
click at [104, 124] on mat-sidenav-container "Firma Express Sistema Usuarios Todos los Usuarios Padrón Afiliados Empadronados…" at bounding box center [458, 243] width 917 height 425
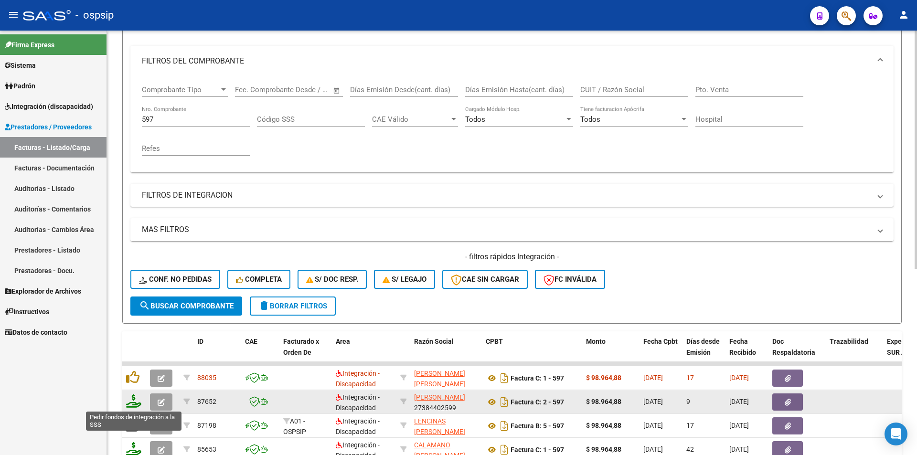
click at [135, 400] on icon at bounding box center [133, 401] width 15 height 13
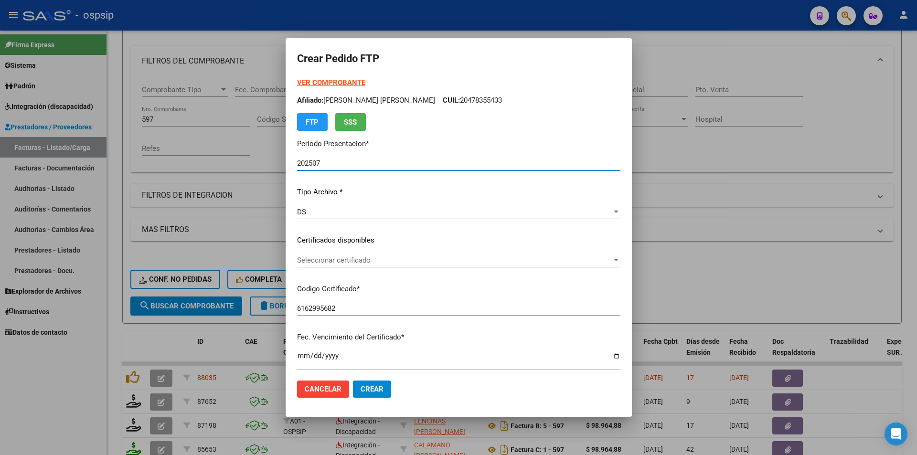
scroll to position [239, 0]
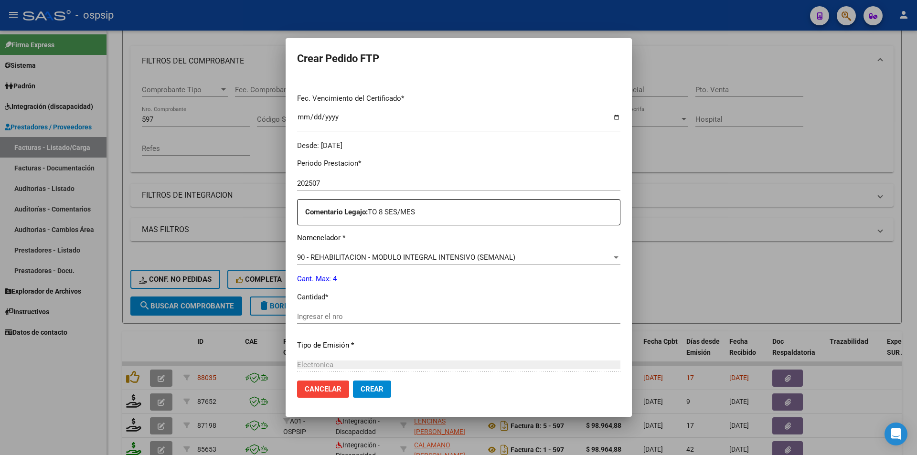
click at [329, 319] on input "Ingresar el nro" at bounding box center [458, 316] width 323 height 9
click at [384, 387] on span "Crear" at bounding box center [372, 389] width 23 height 9
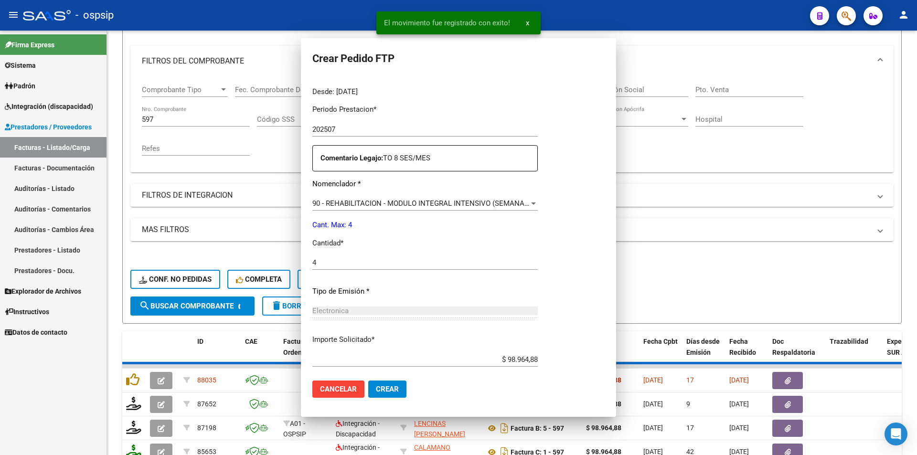
scroll to position [0, 0]
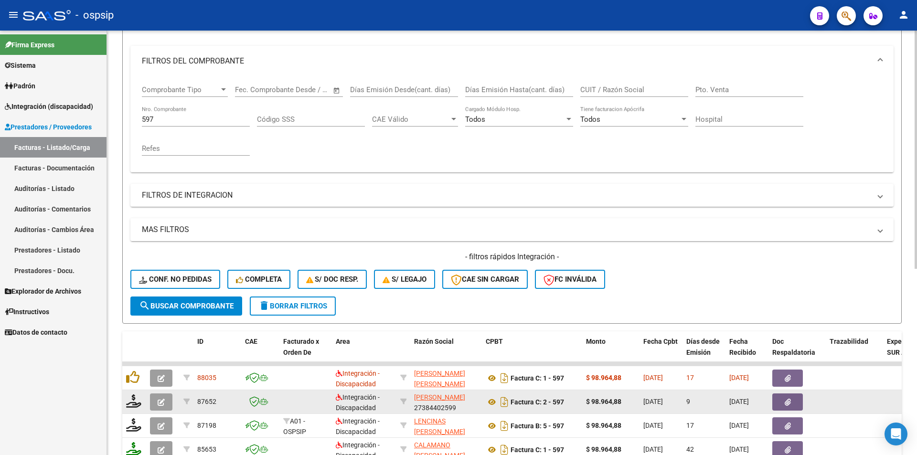
click at [159, 406] on icon "button" at bounding box center [161, 402] width 7 height 7
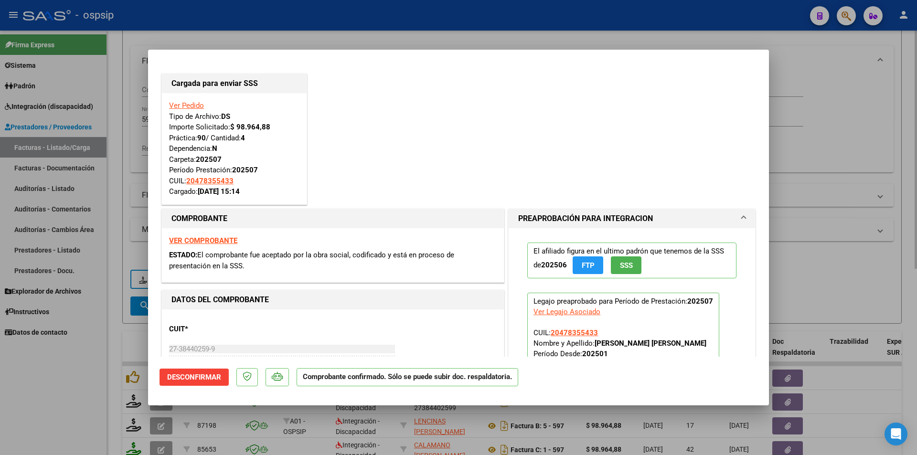
click at [122, 185] on div at bounding box center [458, 227] width 917 height 455
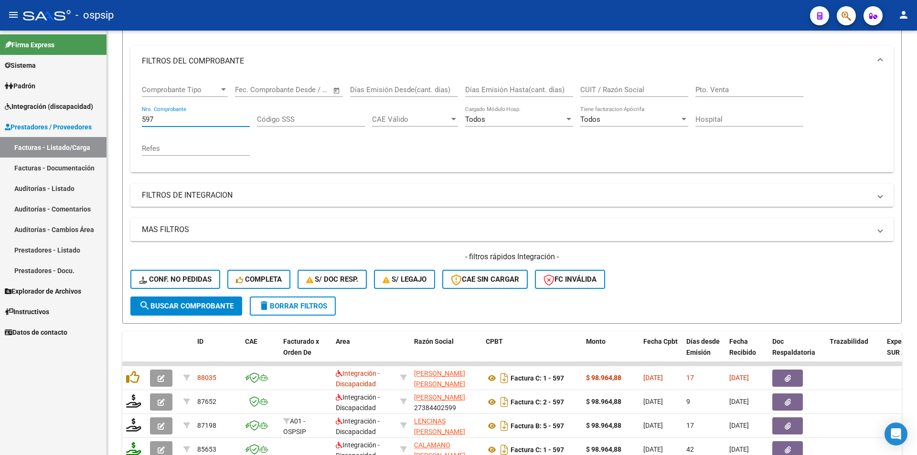
drag, startPoint x: 161, startPoint y: 117, endPoint x: 105, endPoint y: 120, distance: 56.0
click at [105, 120] on mat-sidenav-container "Firma Express Sistema Usuarios Todos los Usuarios Padrón Afiliados Empadronados…" at bounding box center [458, 243] width 917 height 425
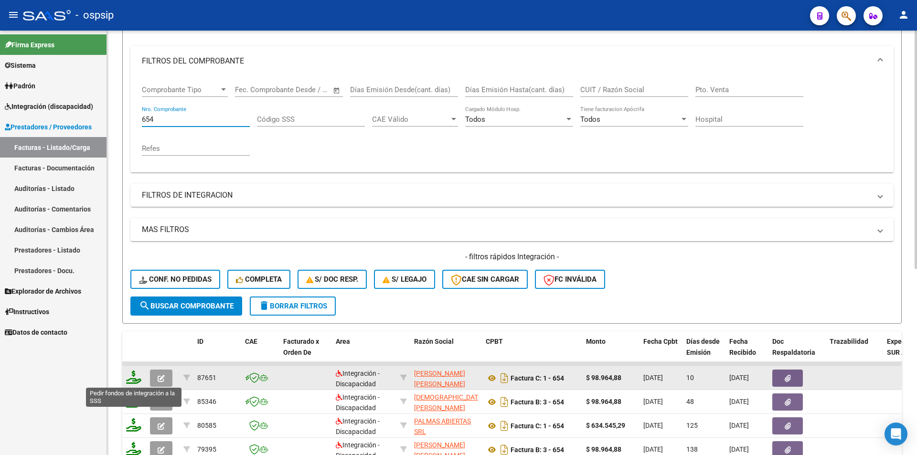
click at [136, 374] on icon at bounding box center [133, 377] width 15 height 13
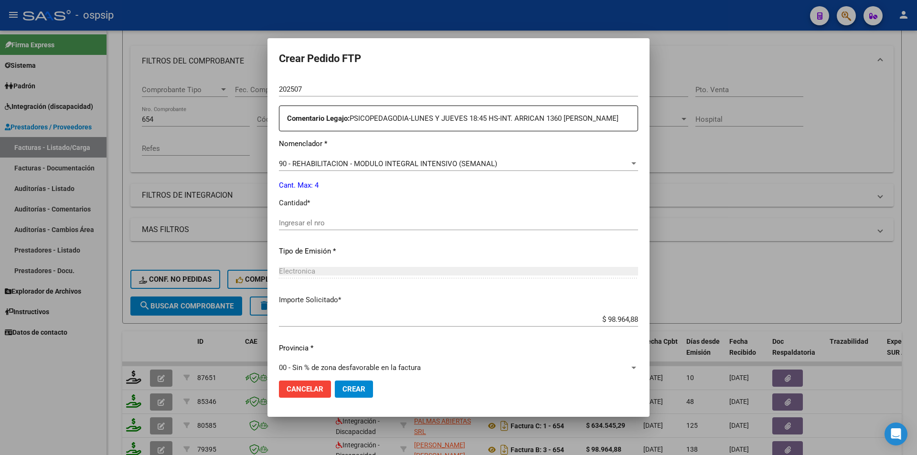
scroll to position [333, 0]
click at [289, 220] on input "Ingresar el nro" at bounding box center [458, 222] width 359 height 9
click at [364, 386] on span "Crear" at bounding box center [354, 389] width 23 height 9
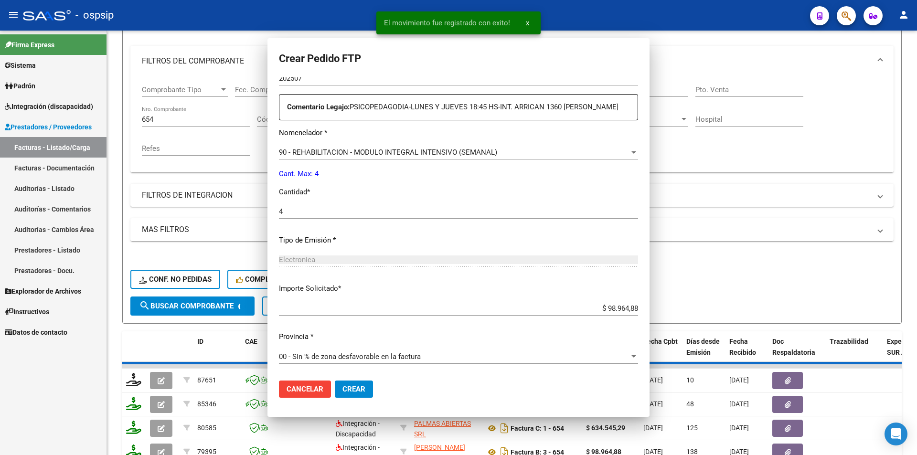
scroll to position [279, 0]
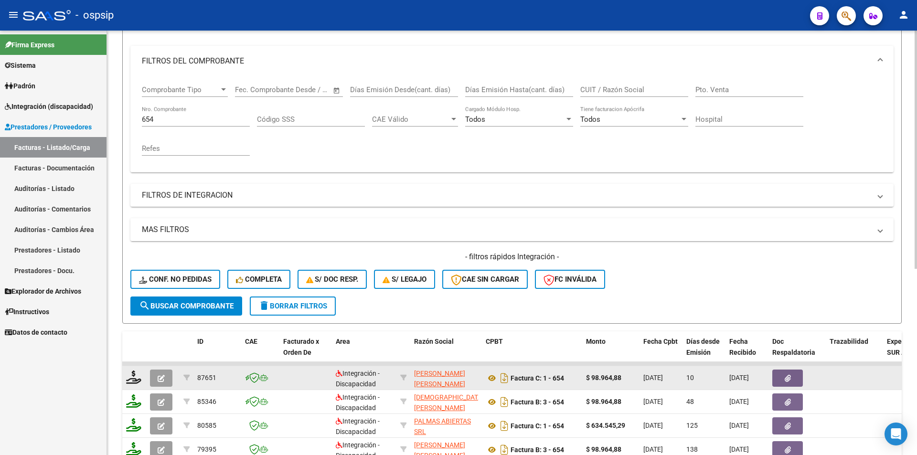
click at [165, 376] on button "button" at bounding box center [161, 378] width 22 height 17
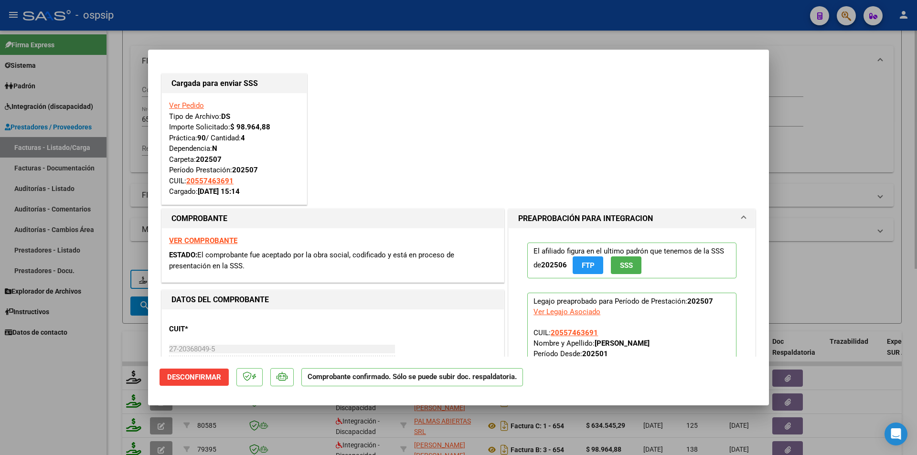
drag, startPoint x: 139, startPoint y: 125, endPoint x: 152, endPoint y: 115, distance: 16.4
click at [139, 122] on div at bounding box center [458, 227] width 917 height 455
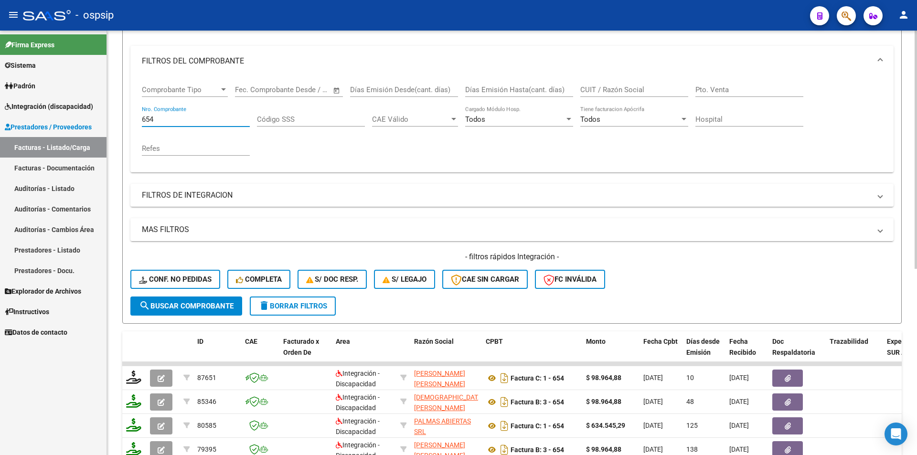
drag, startPoint x: 160, startPoint y: 121, endPoint x: 118, endPoint y: 121, distance: 41.6
click at [118, 121] on div "Video tutorial PRESTADORES -> Listado de CPBTs Emitidos por Prestadores / Prove…" at bounding box center [512, 288] width 810 height 749
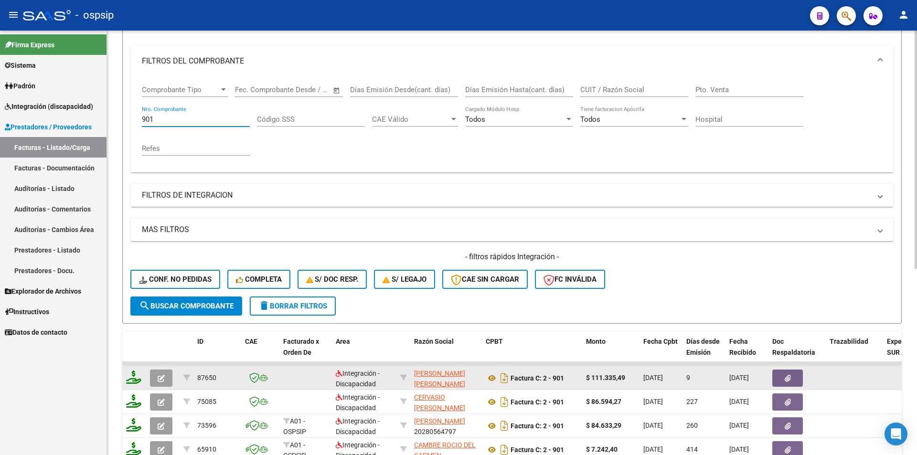
click at [126, 378] on icon at bounding box center [133, 377] width 15 height 13
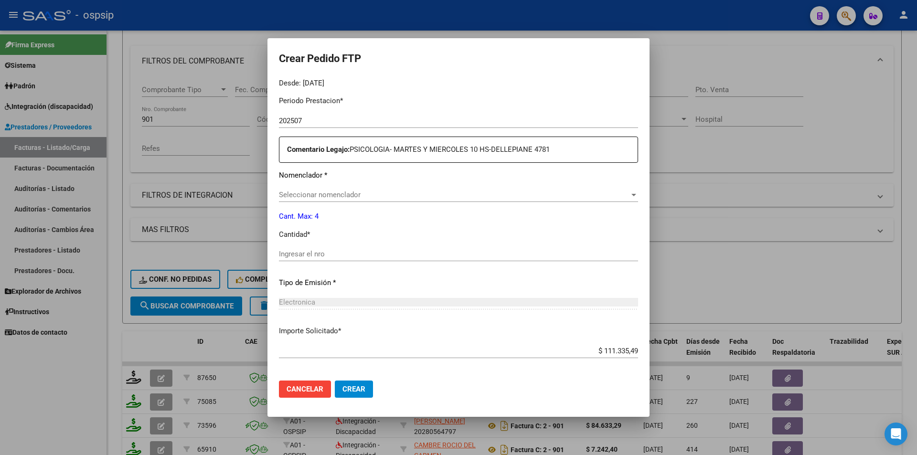
scroll to position [341, 0]
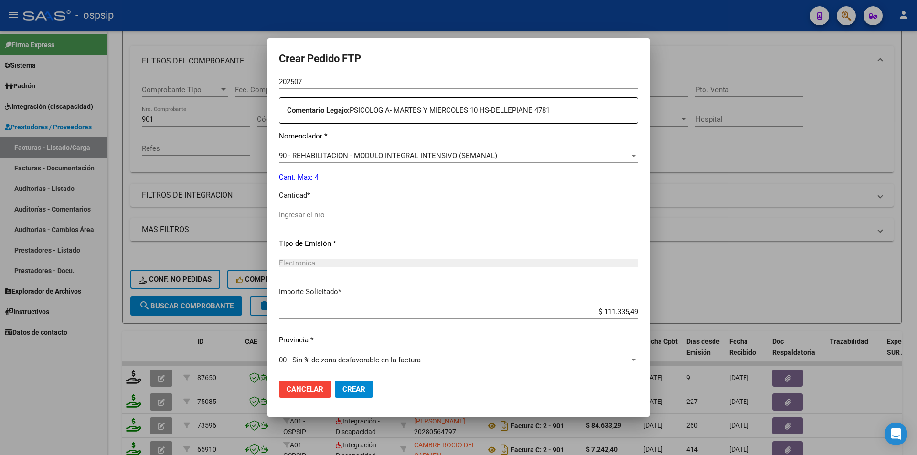
click at [280, 217] on input "Ingresar el nro" at bounding box center [458, 215] width 359 height 9
drag, startPoint x: 597, startPoint y: 311, endPoint x: 635, endPoint y: 311, distance: 38.2
click at [635, 311] on app-form-text-field "Importe Solicitado * $ 111.335,49 Ingresar imp. solicitado" at bounding box center [462, 302] width 367 height 30
click at [344, 385] on button "Crear" at bounding box center [354, 389] width 38 height 17
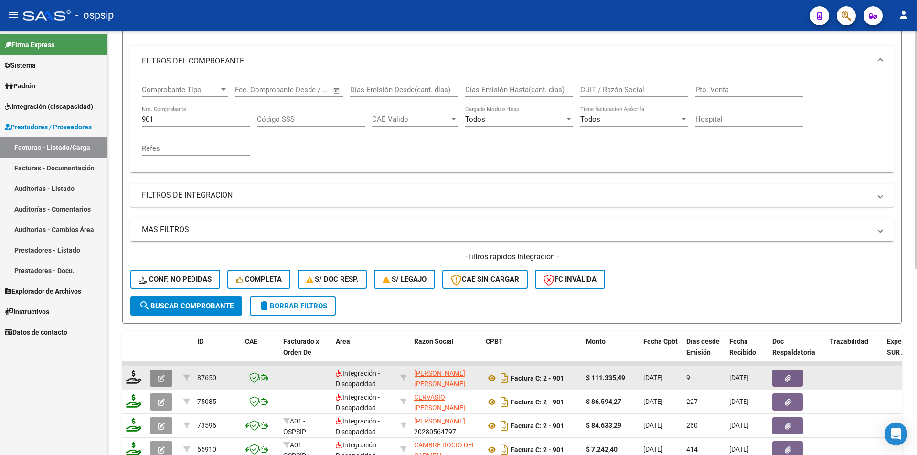
click at [160, 379] on icon "button" at bounding box center [161, 378] width 7 height 7
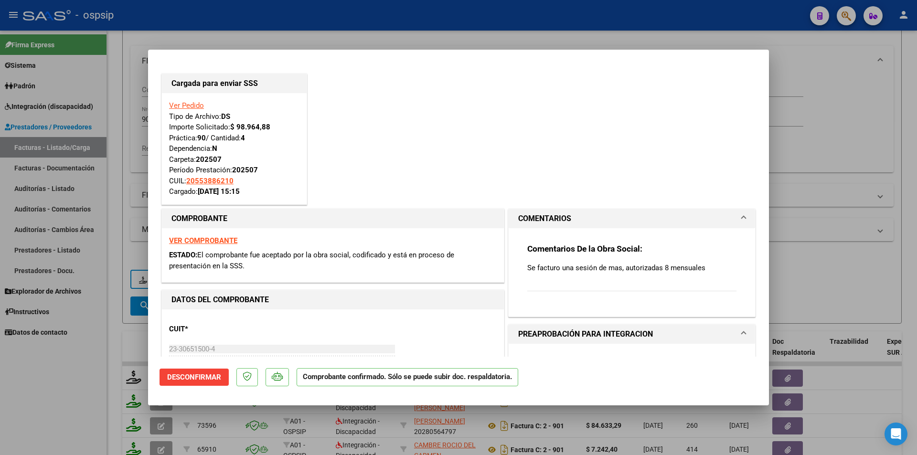
drag, startPoint x: 122, startPoint y: 180, endPoint x: 166, endPoint y: 130, distance: 66.3
click at [122, 175] on div at bounding box center [458, 227] width 917 height 455
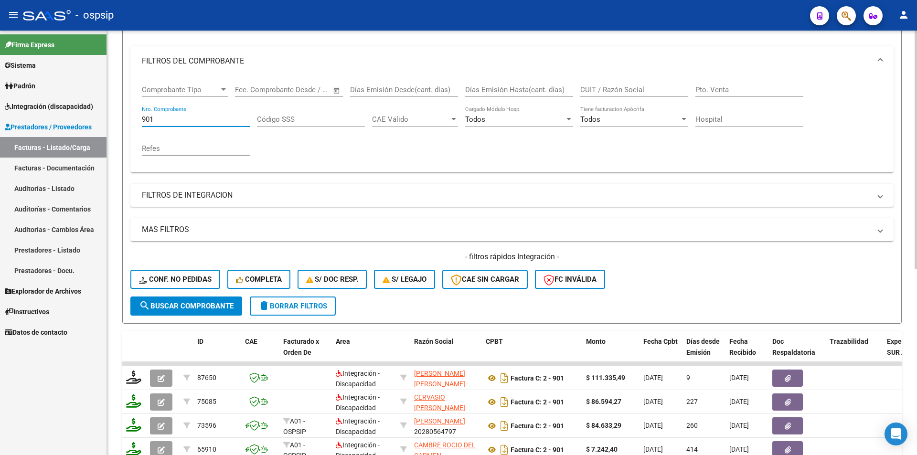
drag, startPoint x: 168, startPoint y: 119, endPoint x: 133, endPoint y: 117, distance: 35.4
click at [133, 117] on div "Comprobante Tipo Comprobante Tipo Start date – End date Fec. Comprobante Desde …" at bounding box center [511, 124] width 763 height 96
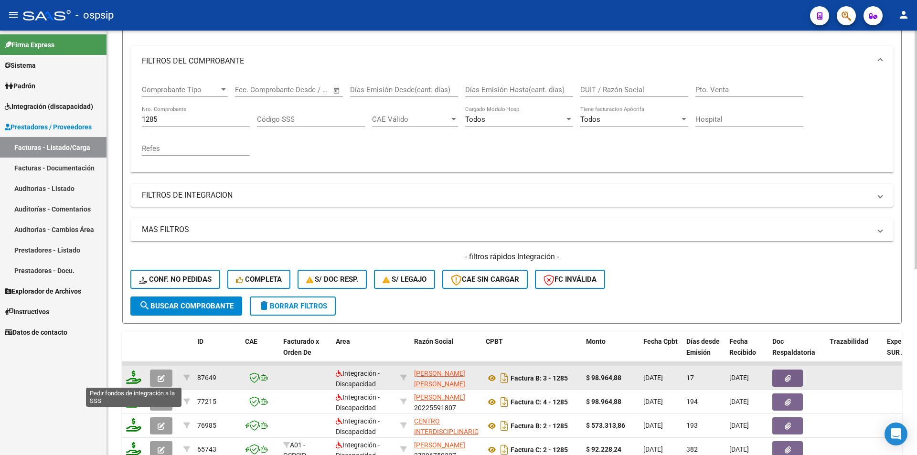
click at [132, 378] on icon at bounding box center [133, 377] width 15 height 13
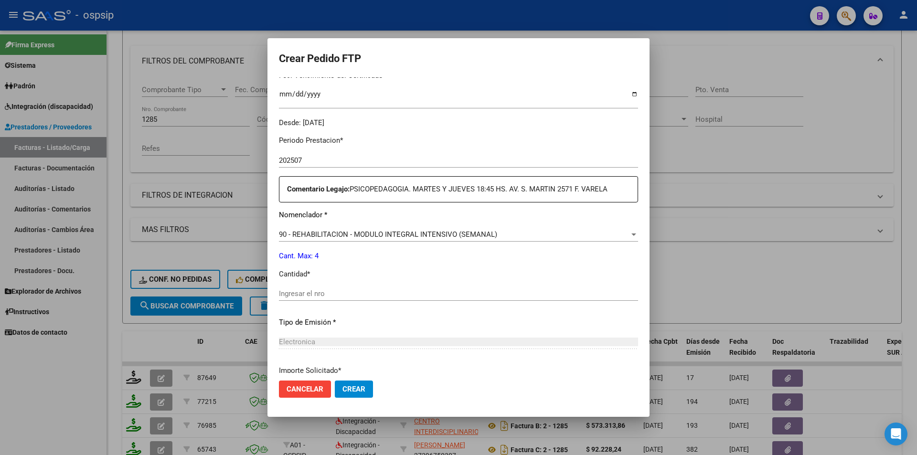
scroll to position [287, 0]
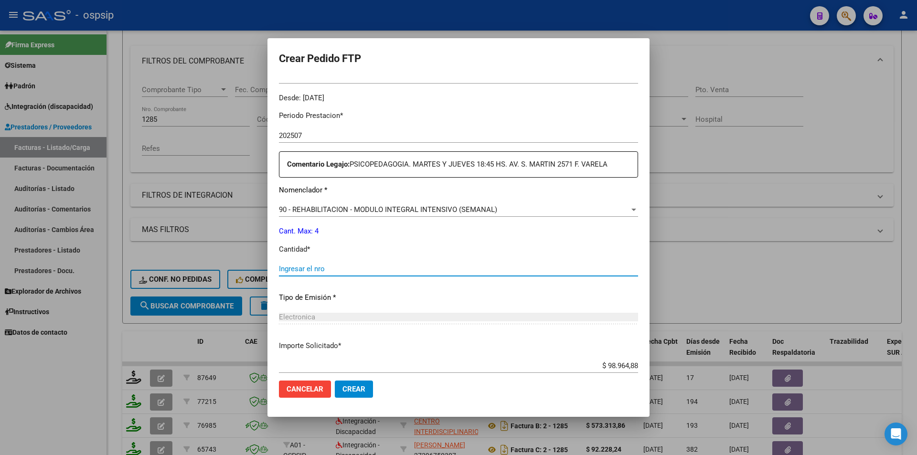
click at [313, 269] on input "Ingresar el nro" at bounding box center [458, 269] width 359 height 9
click at [356, 388] on span "Crear" at bounding box center [354, 389] width 23 height 9
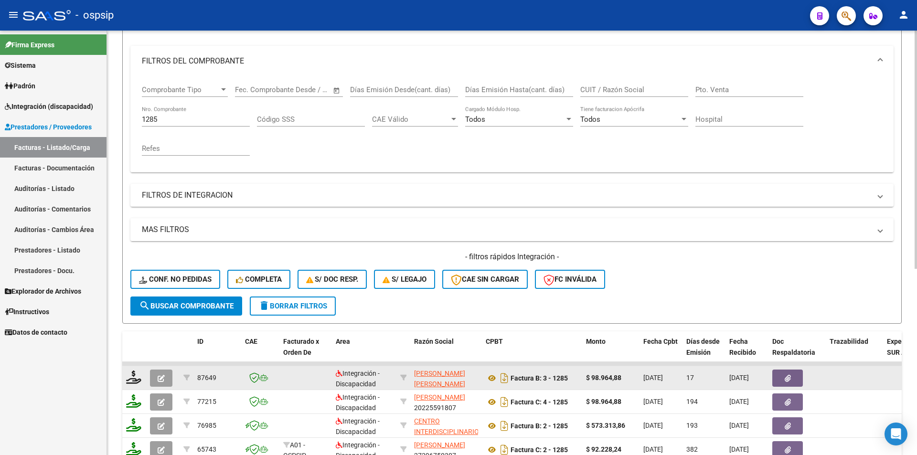
click at [179, 370] on datatable-body-cell at bounding box center [162, 377] width 33 height 23
click at [171, 377] on button "button" at bounding box center [161, 378] width 22 height 17
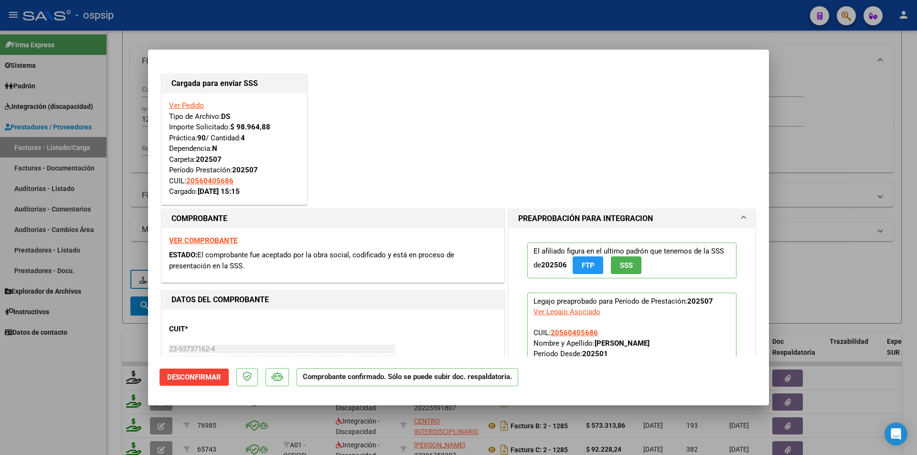
click at [104, 383] on div at bounding box center [458, 227] width 917 height 455
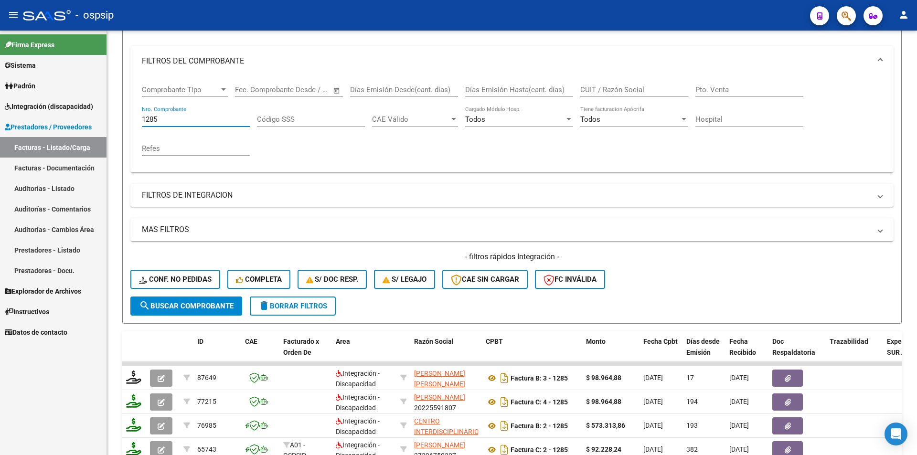
drag, startPoint x: 159, startPoint y: 118, endPoint x: 93, endPoint y: 122, distance: 65.6
click at [93, 122] on mat-sidenav-container "Firma Express Sistema Usuarios Todos los Usuarios Padrón Afiliados Empadronados…" at bounding box center [458, 243] width 917 height 425
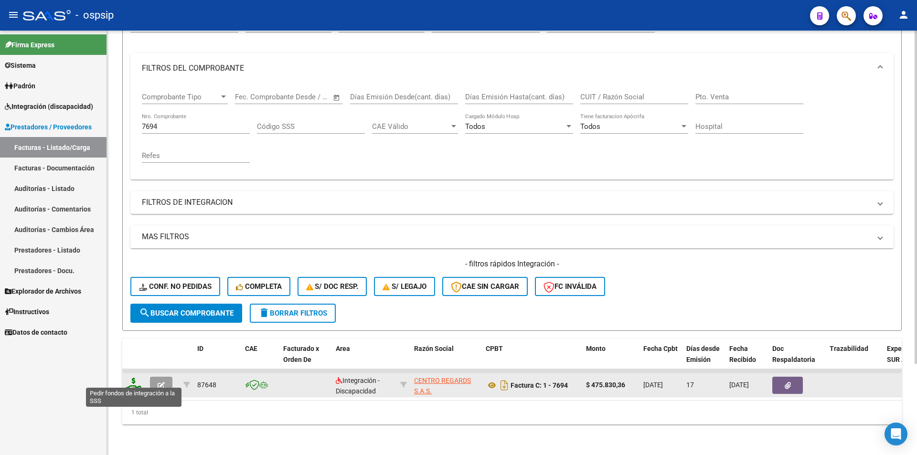
click at [130, 380] on icon at bounding box center [133, 384] width 15 height 13
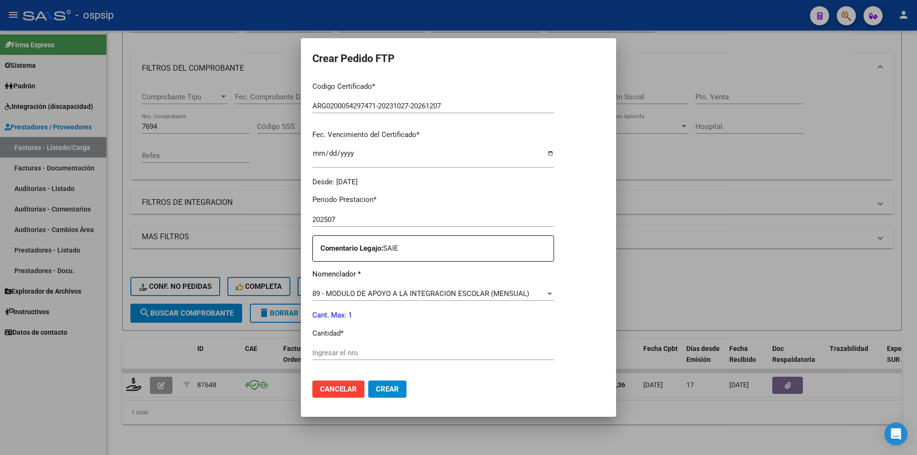
scroll to position [239, 0]
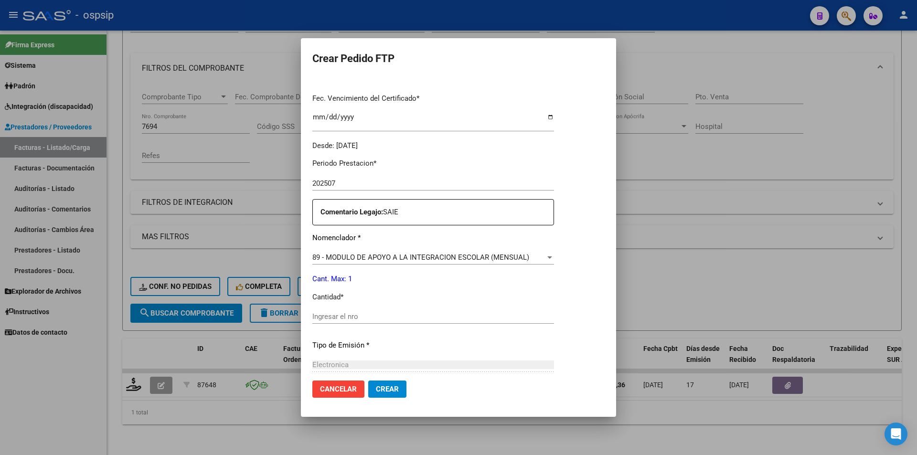
click at [354, 314] on input "Ingresar el nro" at bounding box center [433, 316] width 242 height 9
click at [388, 387] on span "Crear" at bounding box center [387, 389] width 23 height 9
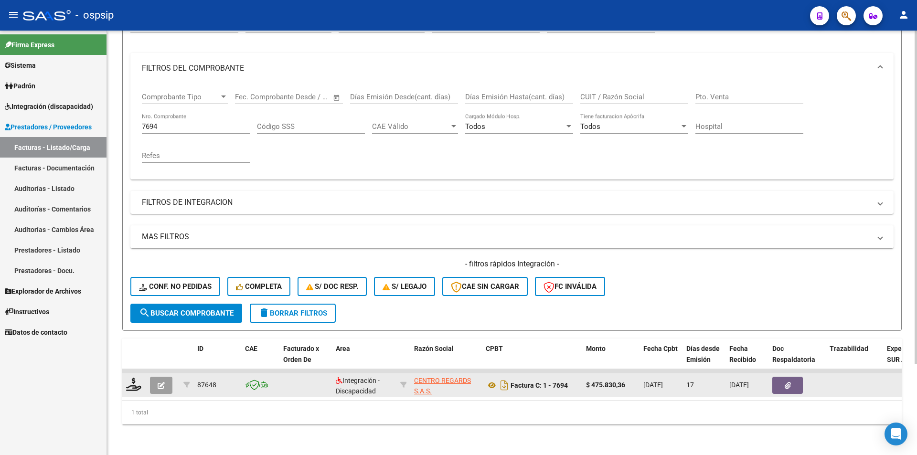
click at [165, 378] on button "button" at bounding box center [161, 385] width 22 height 17
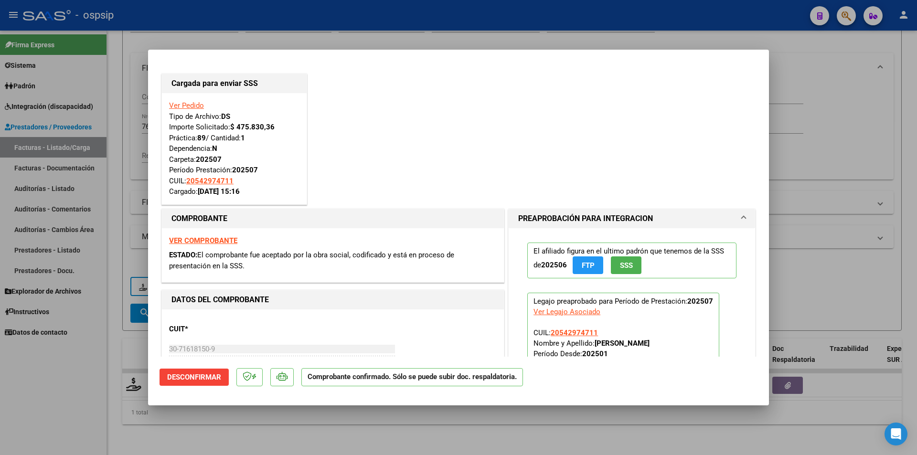
drag, startPoint x: 119, startPoint y: 107, endPoint x: 153, endPoint y: 106, distance: 34.4
click at [119, 106] on div at bounding box center [458, 227] width 917 height 455
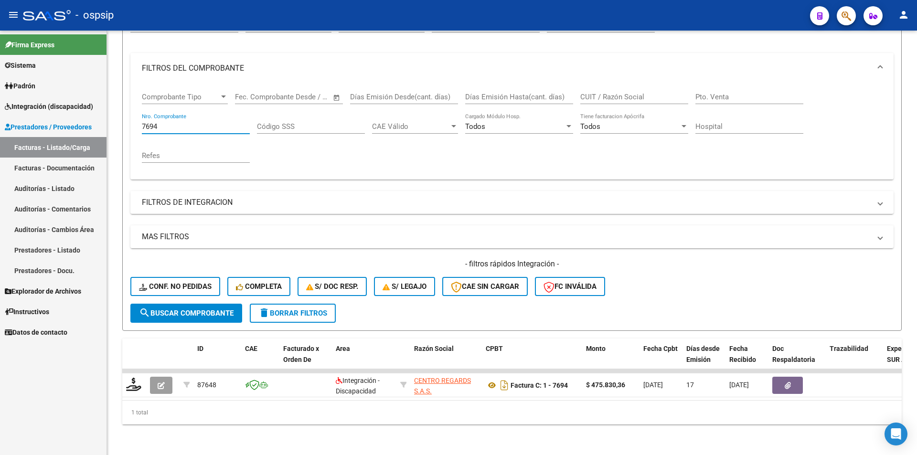
drag, startPoint x: 189, startPoint y: 121, endPoint x: 93, endPoint y: 116, distance: 96.6
click at [93, 116] on mat-sidenav-container "Firma Express Sistema Usuarios Todos los Usuarios Padrón Afiliados Empadronados…" at bounding box center [458, 243] width 917 height 425
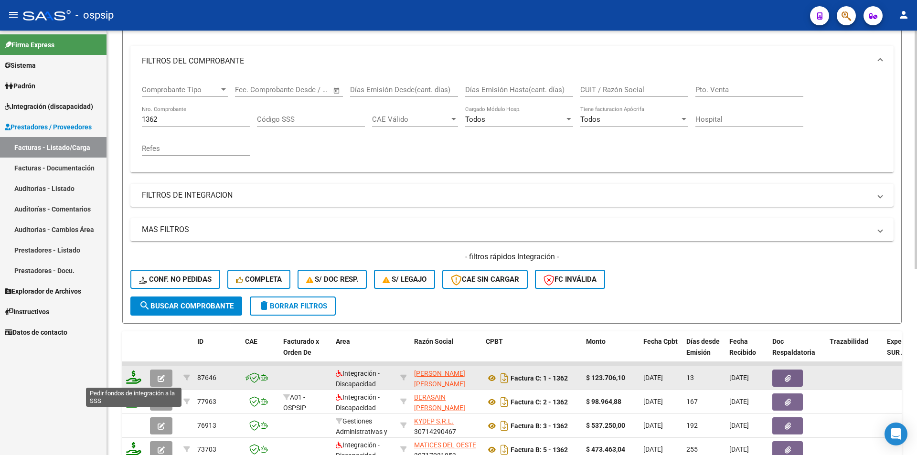
click at [137, 377] on icon at bounding box center [133, 377] width 15 height 13
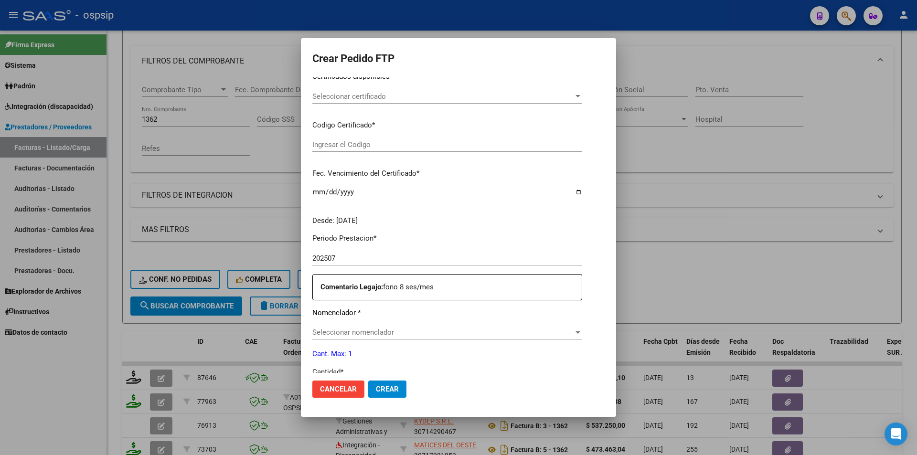
scroll to position [341, 0]
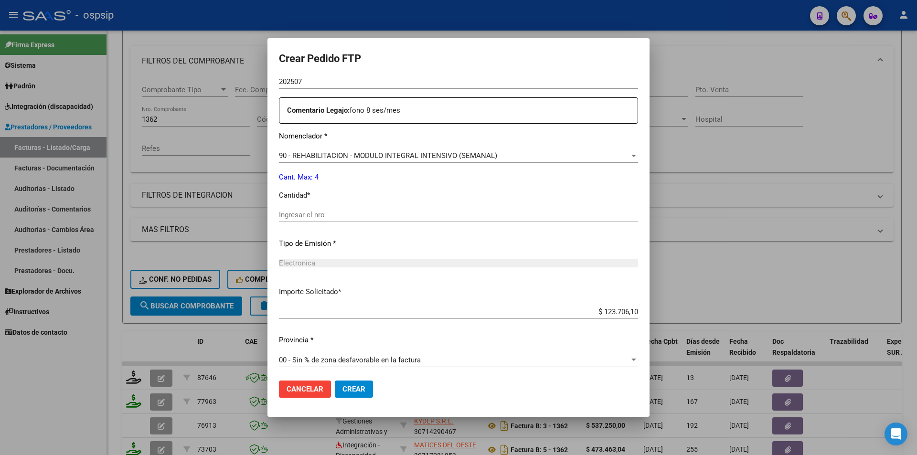
click at [312, 211] on input "Ingresar el nro" at bounding box center [458, 215] width 359 height 9
drag, startPoint x: 592, startPoint y: 311, endPoint x: 653, endPoint y: 313, distance: 60.7
click at [653, 313] on div "Crear Pedido FTP VER COMPROBANTE ARCA Padrón Afiliado: TRAVALOS SOSA [PERSON_NA…" at bounding box center [458, 227] width 917 height 455
click at [354, 389] on span "Crear" at bounding box center [354, 389] width 23 height 9
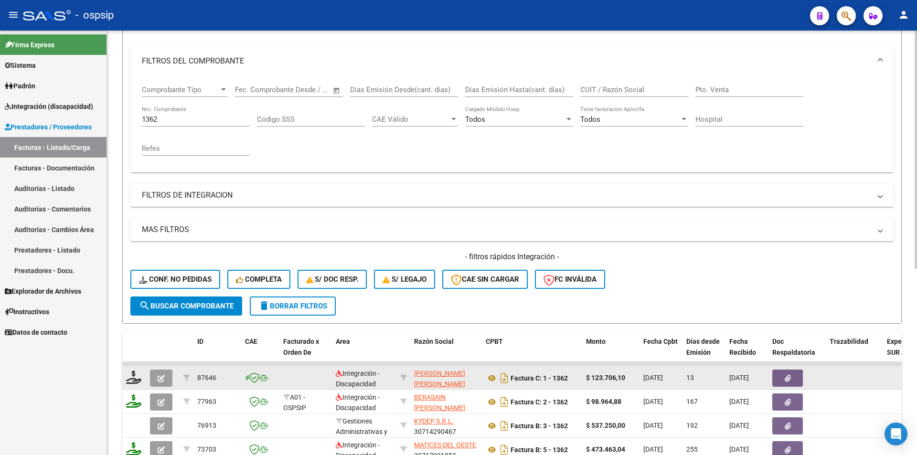
click at [165, 374] on button "button" at bounding box center [161, 378] width 22 height 17
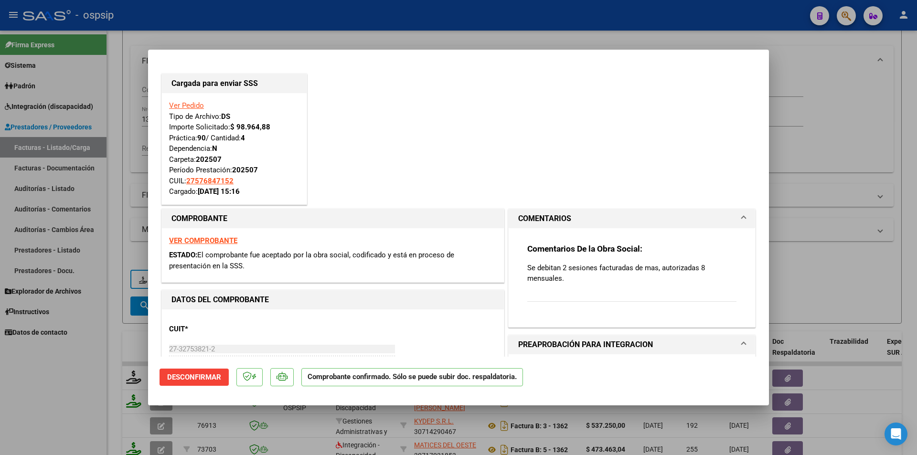
drag, startPoint x: 115, startPoint y: 237, endPoint x: 153, endPoint y: 161, distance: 86.1
click at [116, 232] on div at bounding box center [458, 227] width 917 height 455
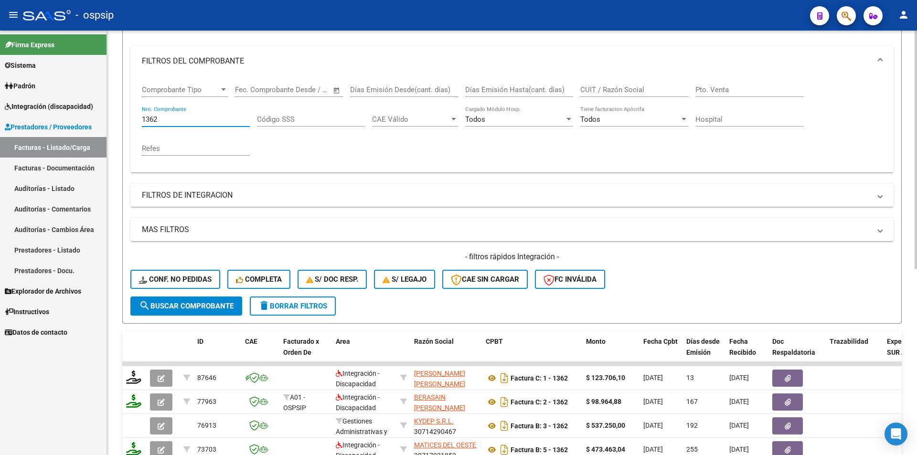
drag, startPoint x: 167, startPoint y: 119, endPoint x: 108, endPoint y: 118, distance: 58.8
click at [108, 118] on div "Video tutorial PRESTADORES -> Listado de CPBTs Emitidos por Prestadores / Prove…" at bounding box center [512, 288] width 810 height 749
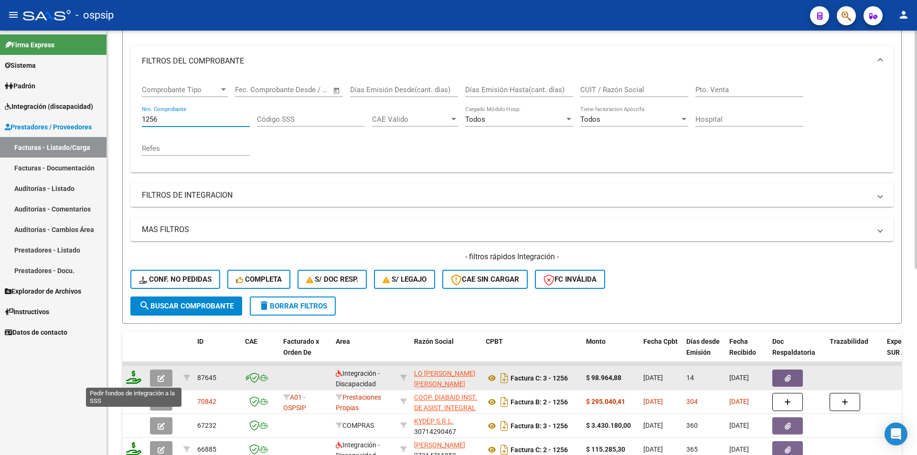
click at [136, 376] on icon at bounding box center [133, 377] width 15 height 13
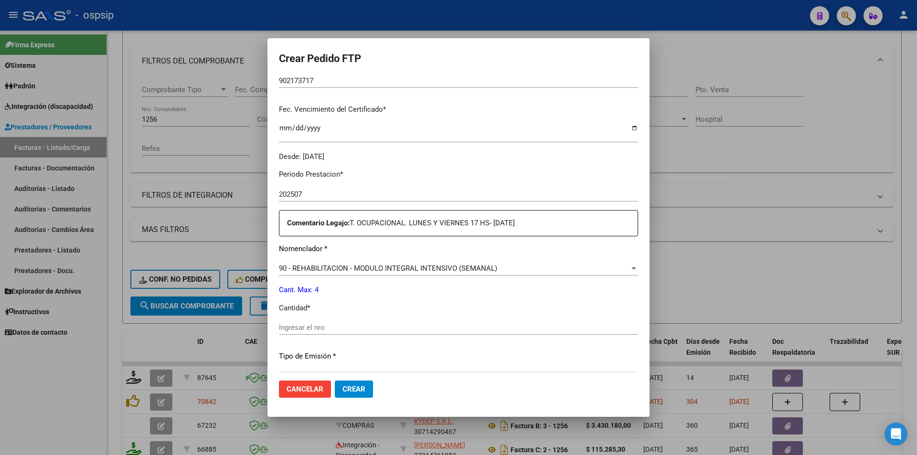
scroll to position [239, 0]
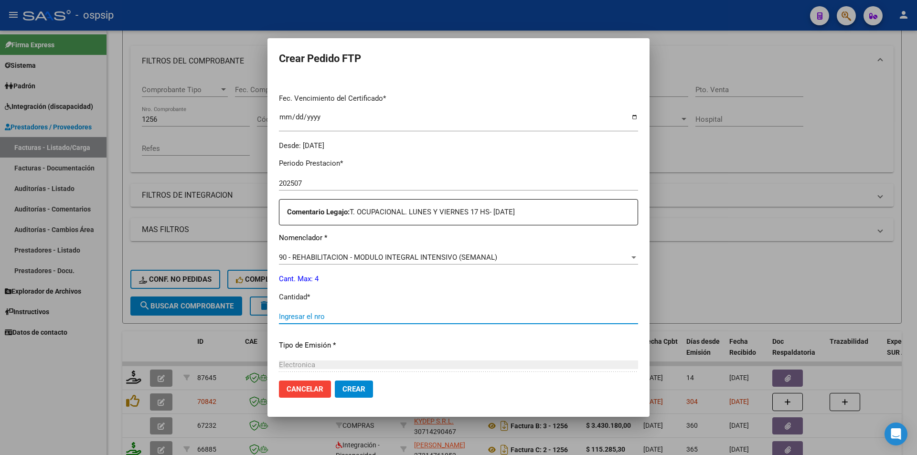
click at [316, 319] on input "Ingresar el nro" at bounding box center [458, 316] width 359 height 9
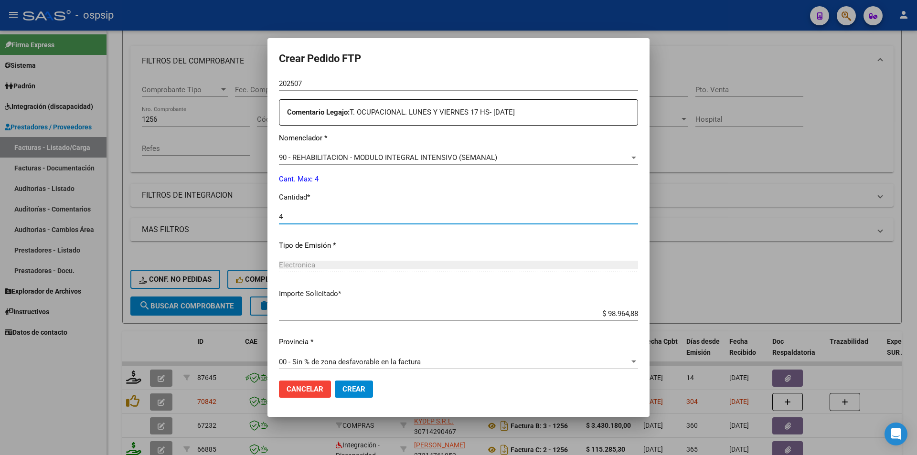
scroll to position [344, 0]
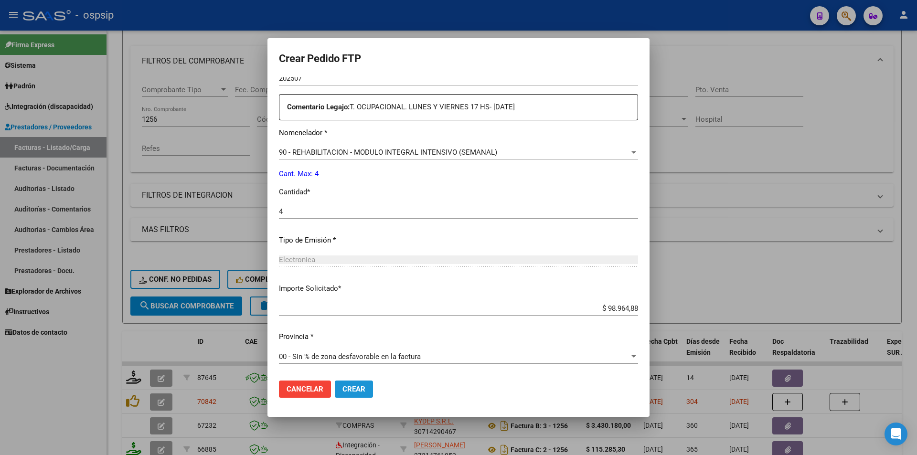
click at [355, 389] on span "Crear" at bounding box center [354, 389] width 23 height 9
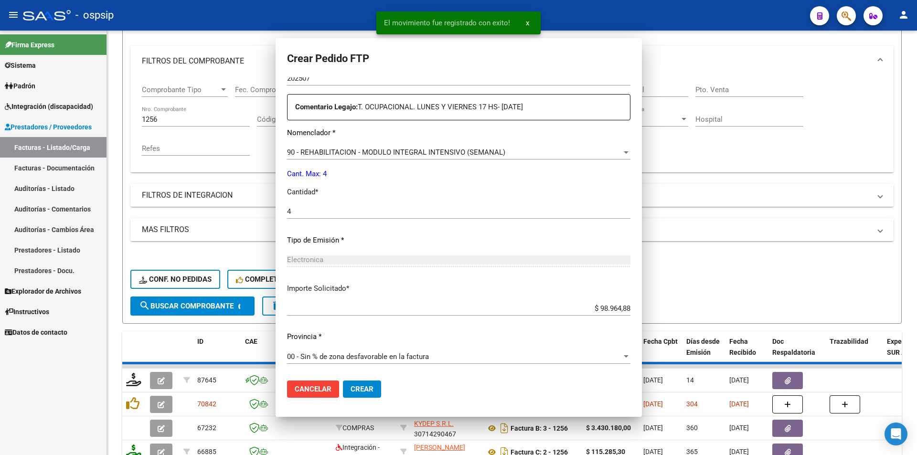
scroll to position [0, 0]
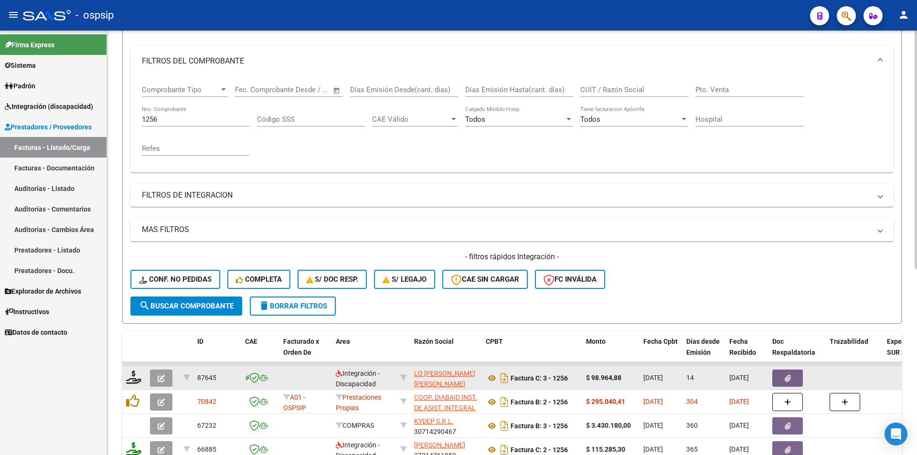
click at [162, 376] on icon "button" at bounding box center [161, 378] width 7 height 7
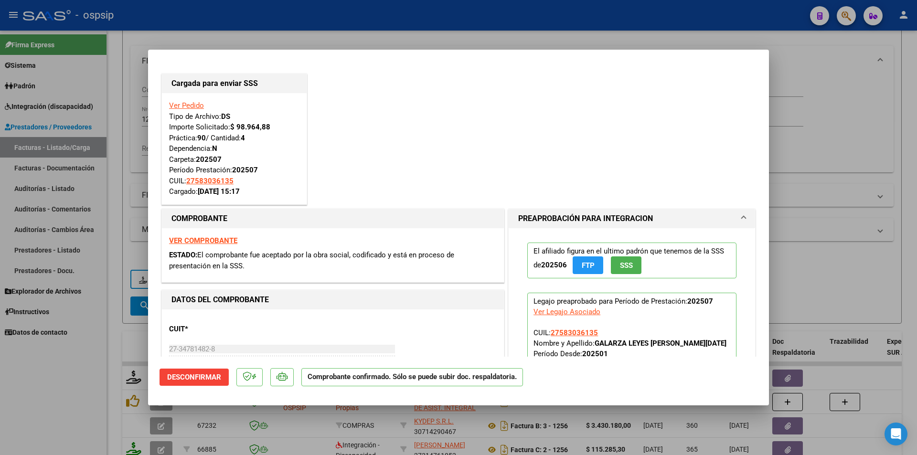
drag, startPoint x: 97, startPoint y: 361, endPoint x: 107, endPoint y: 340, distance: 23.5
click at [97, 360] on div at bounding box center [458, 227] width 917 height 455
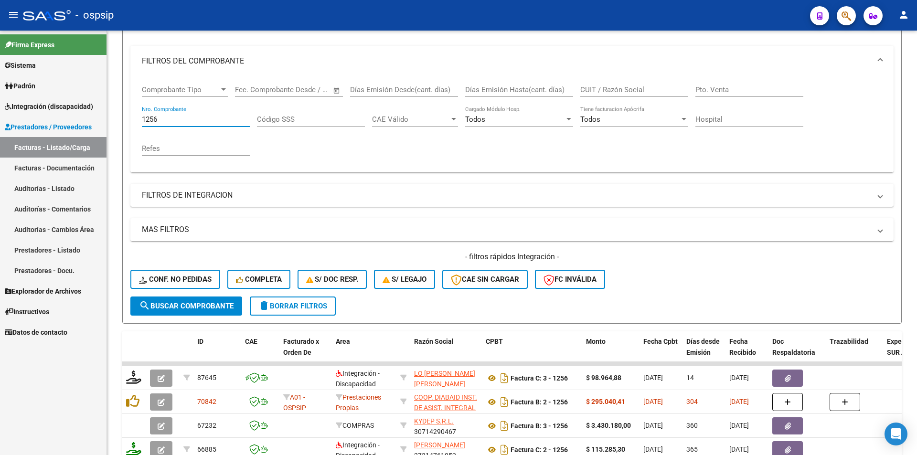
drag, startPoint x: 162, startPoint y: 117, endPoint x: 90, endPoint y: 121, distance: 72.8
click at [90, 121] on mat-sidenav-container "Firma Express Sistema Usuarios Todos los Usuarios Padrón Afiliados Empadronados…" at bounding box center [458, 243] width 917 height 425
click at [159, 118] on input "1256" at bounding box center [196, 119] width 108 height 9
drag, startPoint x: 159, startPoint y: 118, endPoint x: 112, endPoint y: 118, distance: 47.3
click at [112, 118] on div "Video tutorial PRESTADORES -> Listado de CPBTs Emitidos por Prestadores / Prove…" at bounding box center [512, 288] width 810 height 749
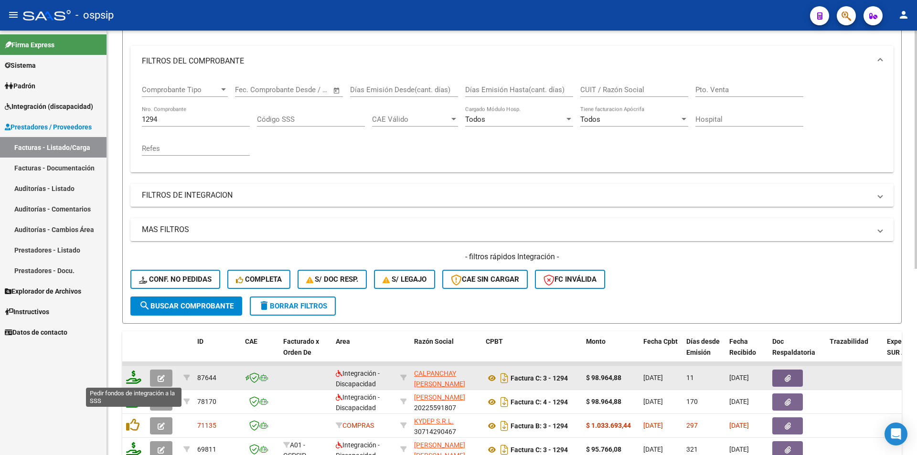
click at [132, 378] on icon at bounding box center [133, 377] width 15 height 13
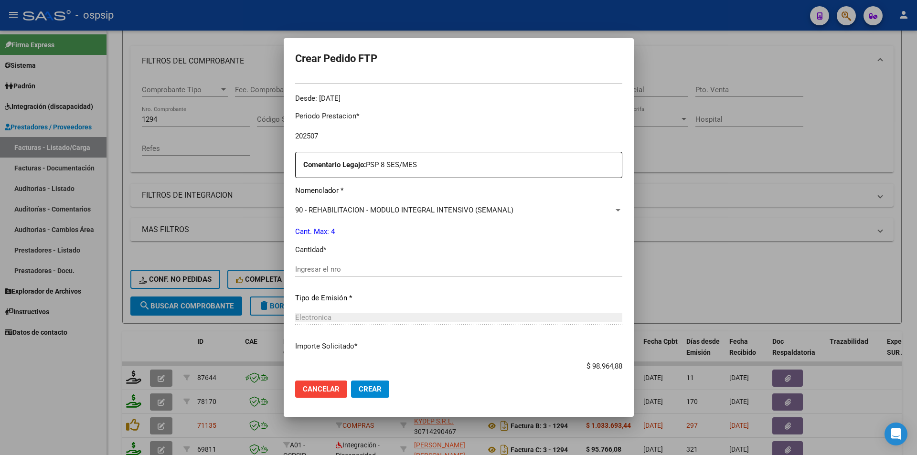
scroll to position [287, 0]
click at [342, 271] on input "Ingresar el nro" at bounding box center [458, 269] width 327 height 9
click at [387, 388] on button "Crear" at bounding box center [370, 389] width 38 height 17
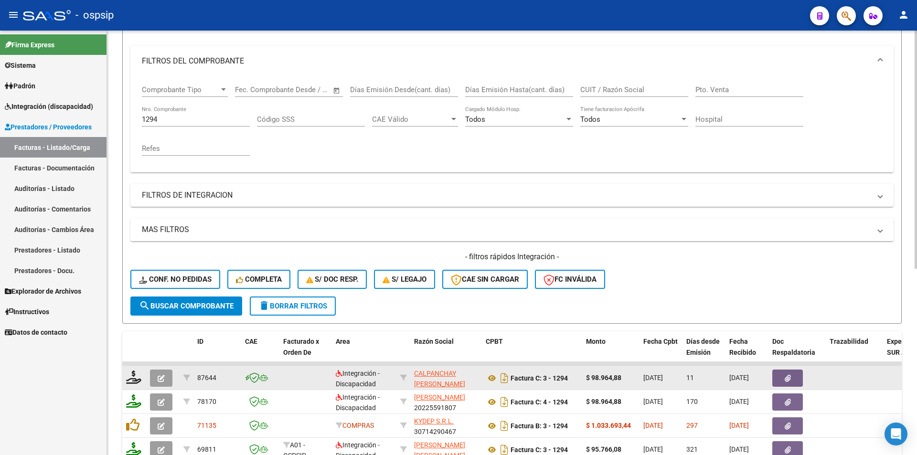
click at [169, 384] on button "button" at bounding box center [161, 378] width 22 height 17
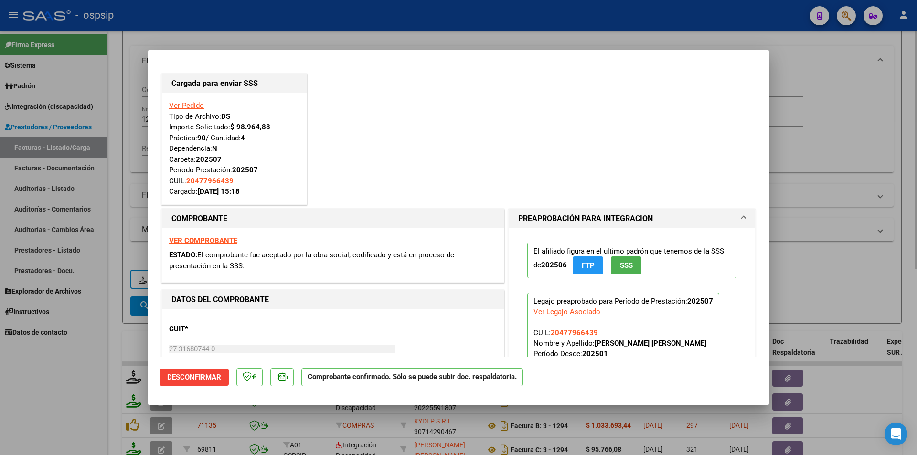
click at [134, 165] on div at bounding box center [458, 227] width 917 height 455
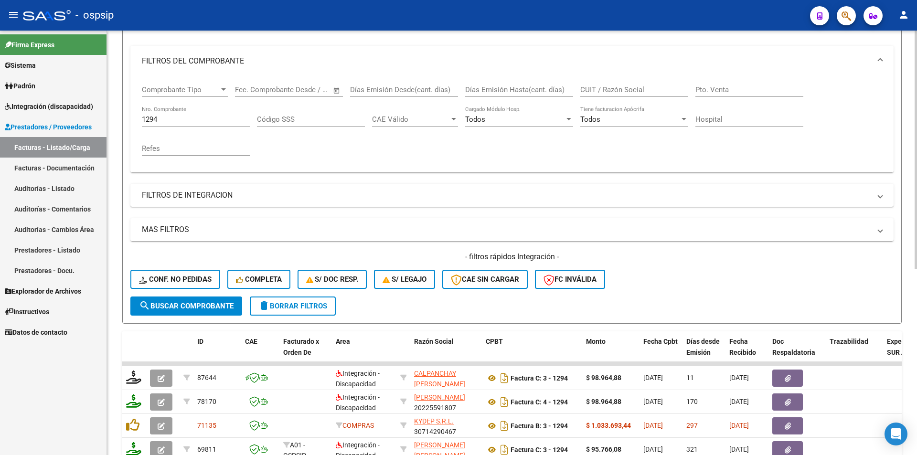
click at [153, 112] on div "1294 Nro. Comprobante" at bounding box center [196, 116] width 108 height 21
drag, startPoint x: 162, startPoint y: 115, endPoint x: 122, endPoint y: 118, distance: 40.7
click at [122, 118] on div "Video tutorial PRESTADORES -> Listado de CPBTs Emitidos por Prestadores / Prove…" at bounding box center [512, 288] width 810 height 749
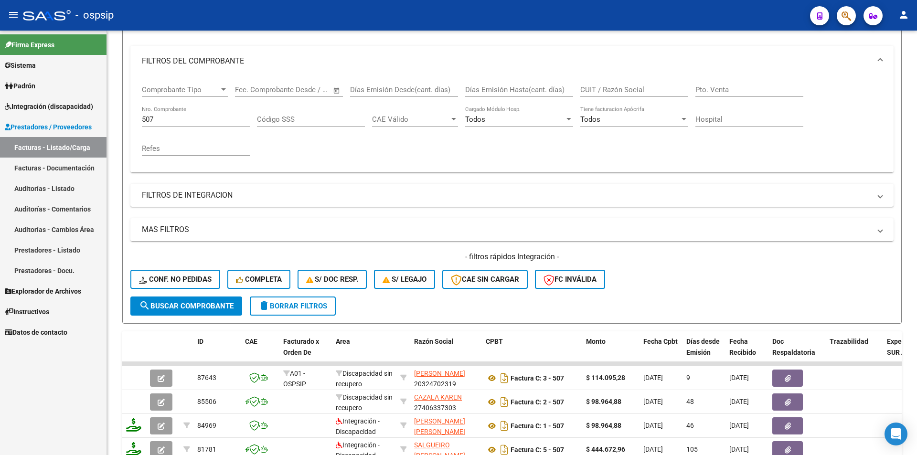
drag, startPoint x: 167, startPoint y: 378, endPoint x: 103, endPoint y: 407, distance: 70.0
click at [92, 406] on mat-sidenav-container "Firma Express Sistema Usuarios Todos los Usuarios Padrón Afiliados Empadronados…" at bounding box center [458, 243] width 917 height 425
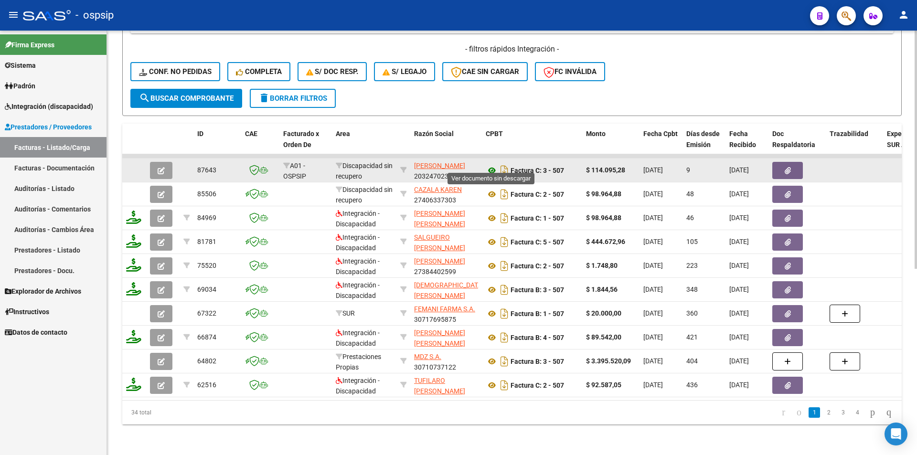
click at [491, 165] on icon at bounding box center [492, 170] width 12 height 11
click at [164, 167] on icon "button" at bounding box center [161, 170] width 7 height 7
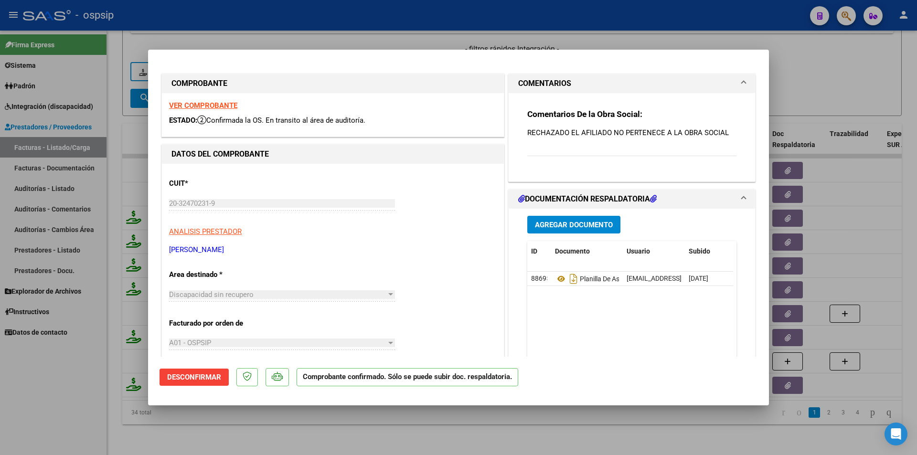
click at [217, 382] on span "Desconfirmar" at bounding box center [194, 377] width 54 height 9
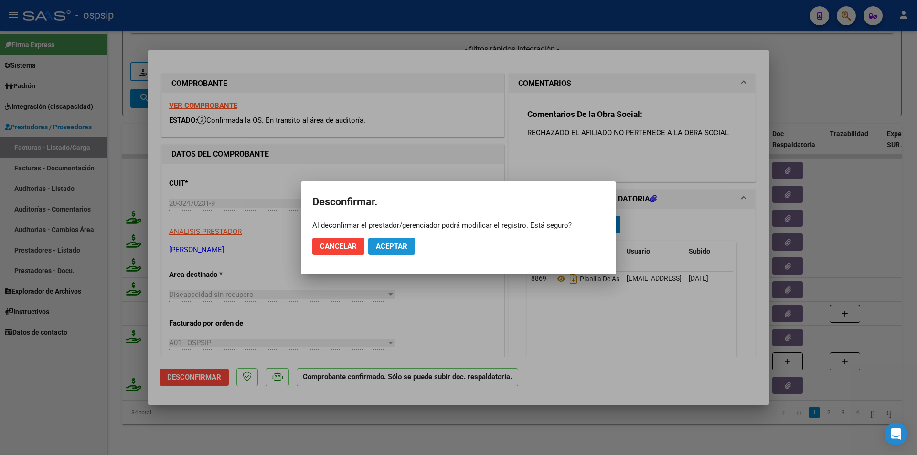
click at [385, 249] on span "Aceptar" at bounding box center [392, 246] width 32 height 9
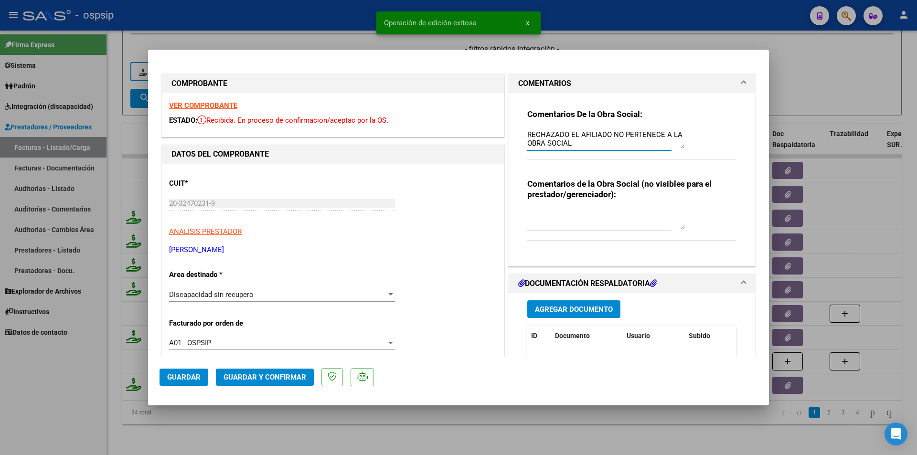
drag, startPoint x: 566, startPoint y: 141, endPoint x: 514, endPoint y: 123, distance: 55.3
click at [514, 123] on div "Comentarios De la Obra Social: RECHAZADO EL AFILIADO NO PERTENECE A LA OBRA SOC…" at bounding box center [632, 179] width 247 height 173
click at [253, 298] on span "Discapacidad sin recupero" at bounding box center [211, 294] width 85 height 9
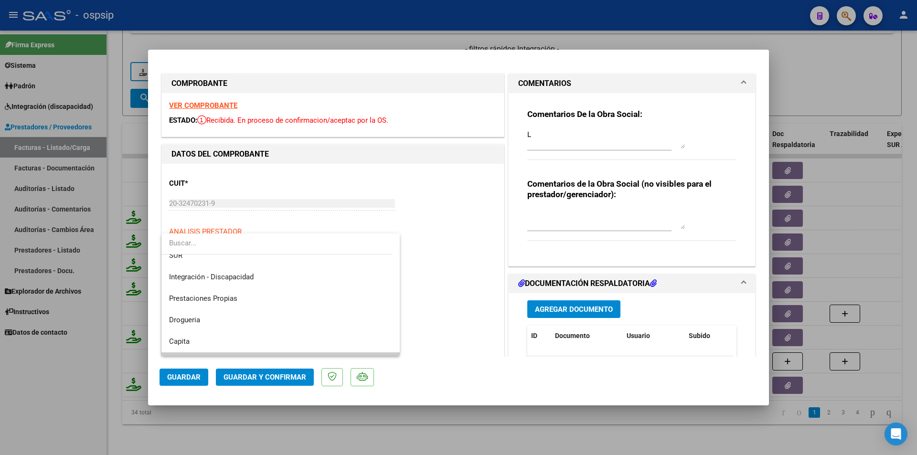
scroll to position [47, 0]
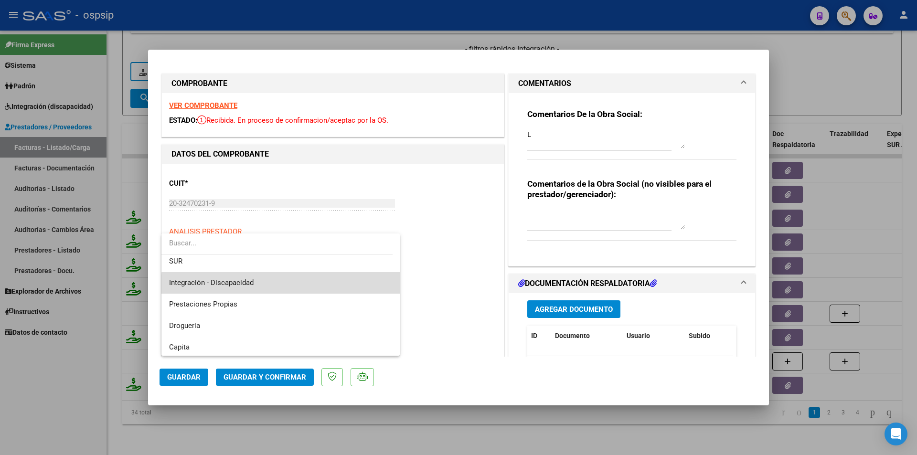
click at [350, 288] on span "Integración - Discapacidad" at bounding box center [280, 282] width 223 height 21
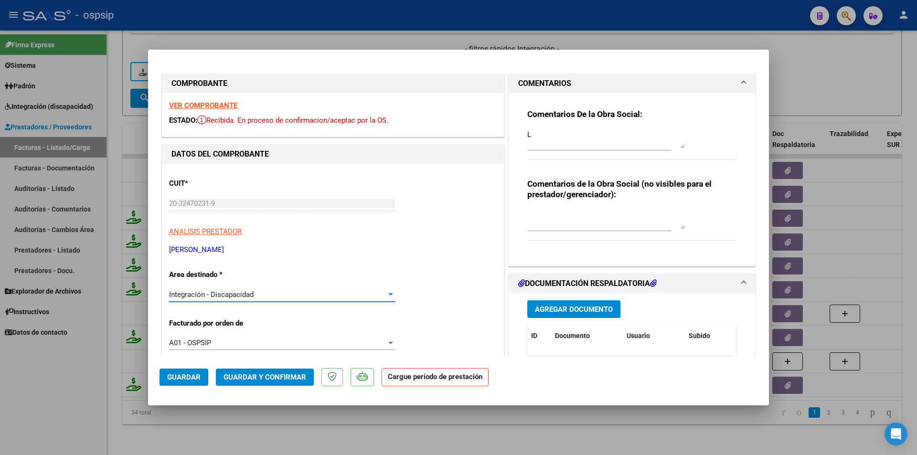
scroll to position [143, 0]
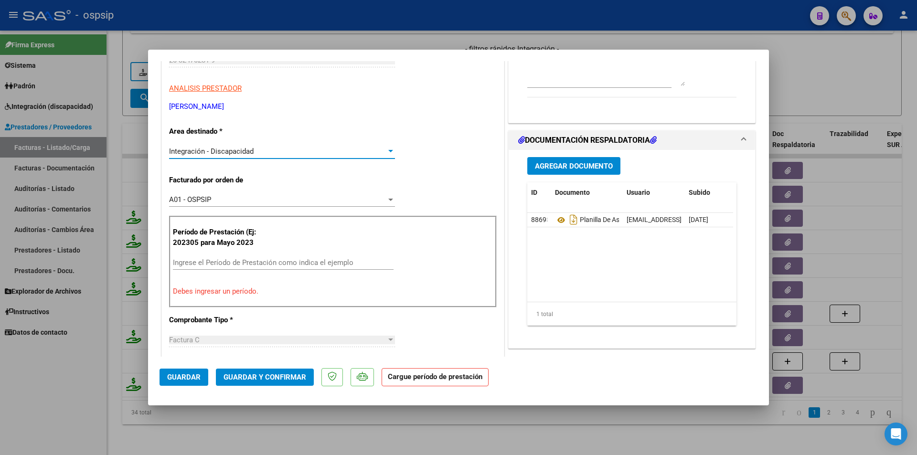
click at [190, 266] on input "Ingrese el Período de Prestación como indica el ejemplo" at bounding box center [283, 262] width 221 height 9
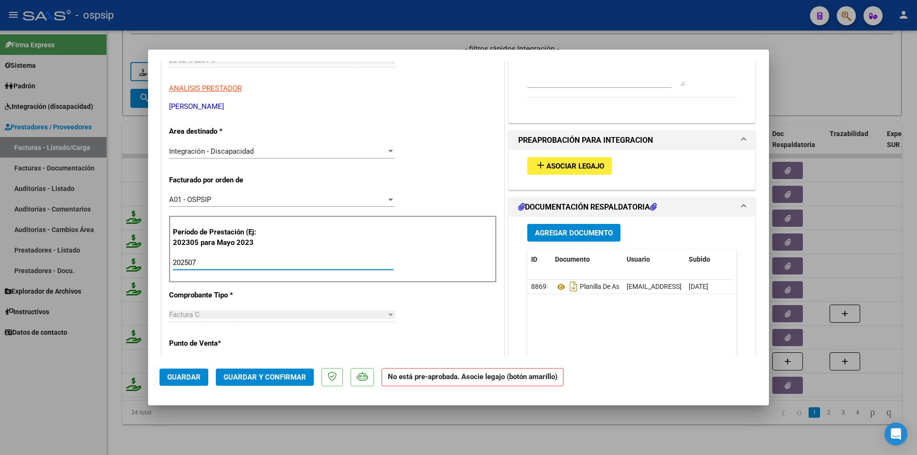
click at [589, 163] on span "Asociar Legajo" at bounding box center [576, 166] width 58 height 9
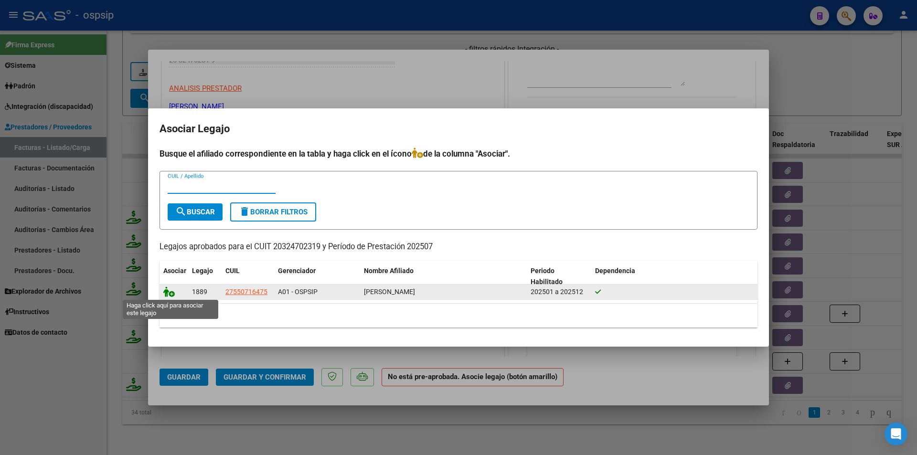
click at [171, 290] on icon at bounding box center [168, 292] width 11 height 11
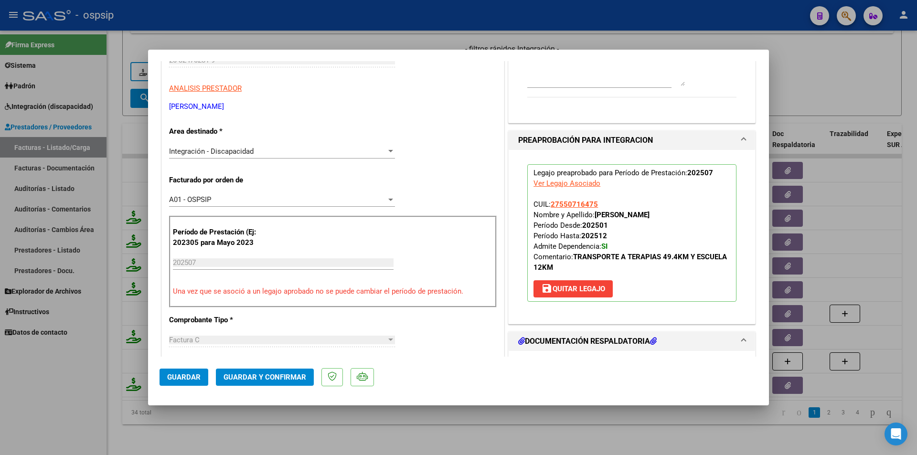
click at [244, 380] on span "Guardar y Confirmar" at bounding box center [265, 377] width 83 height 9
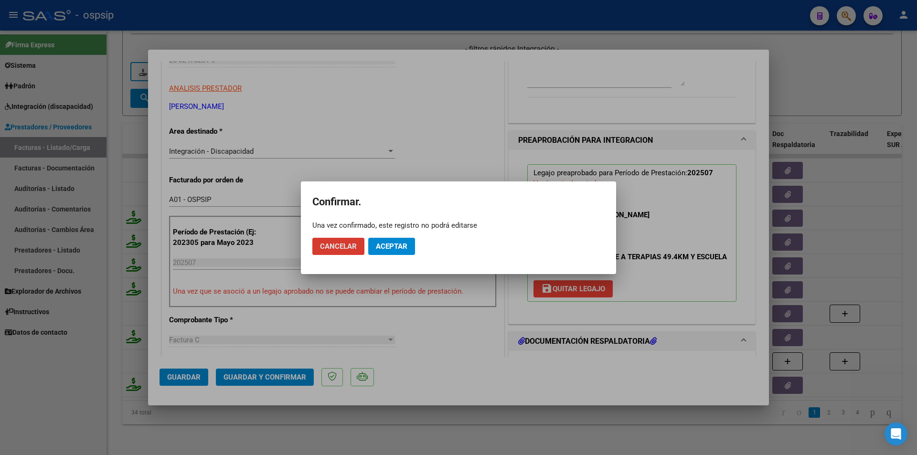
click at [411, 248] on button "Aceptar" at bounding box center [391, 246] width 47 height 17
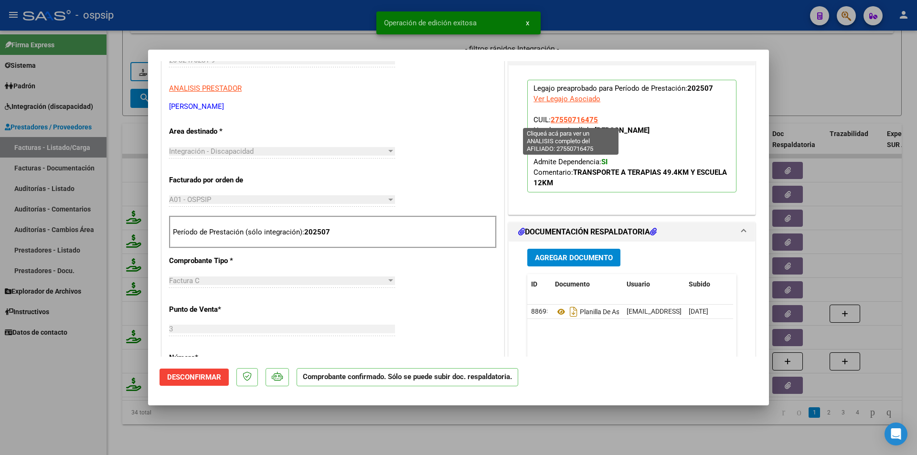
click at [553, 120] on span "27550716475" at bounding box center [574, 120] width 47 height 9
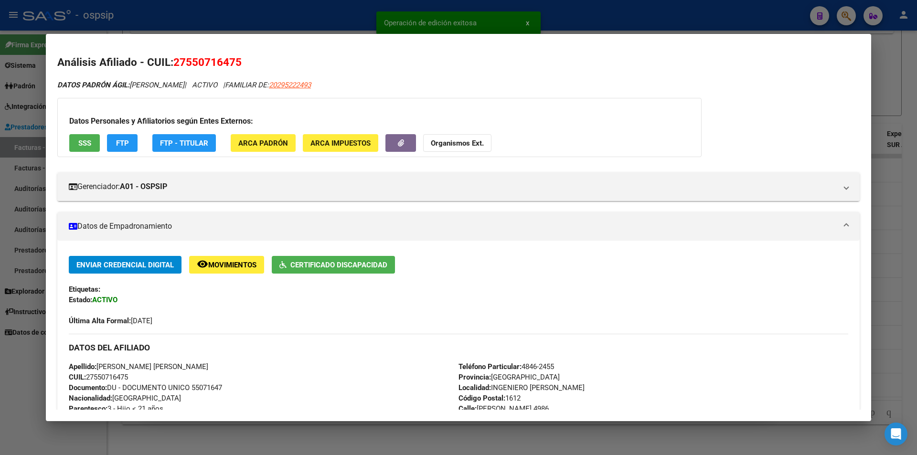
click at [205, 445] on div at bounding box center [458, 227] width 917 height 455
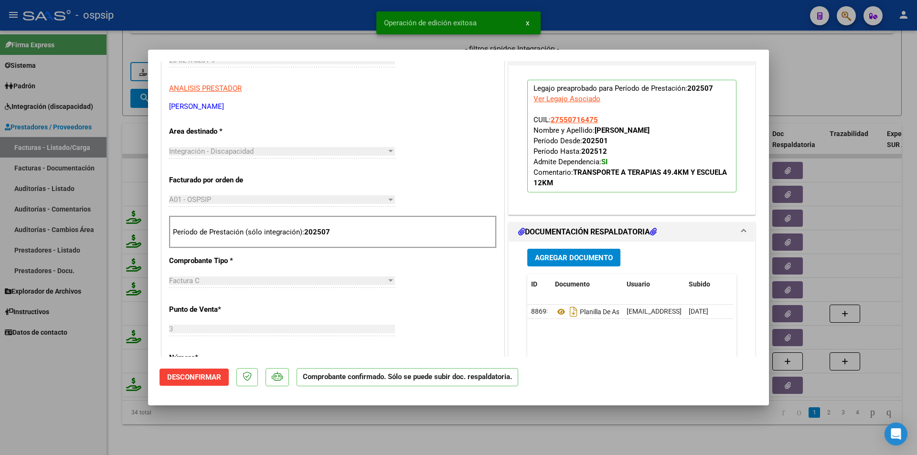
click at [205, 445] on div at bounding box center [458, 227] width 917 height 455
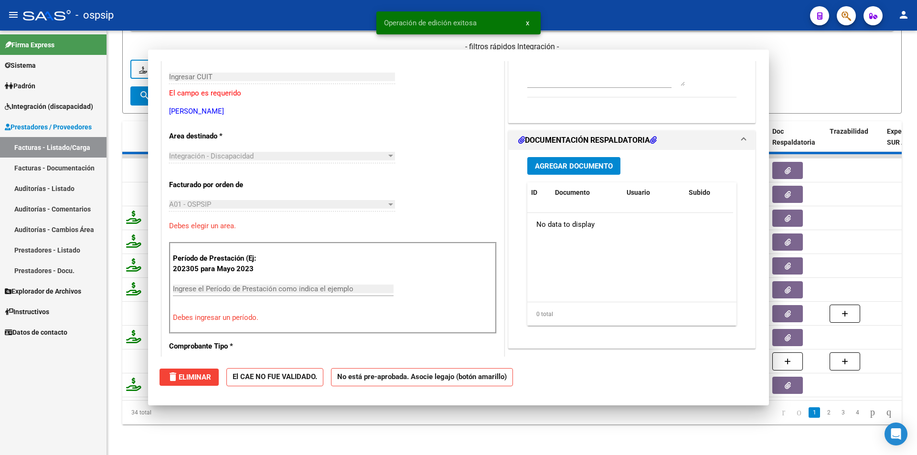
scroll to position [160, 0]
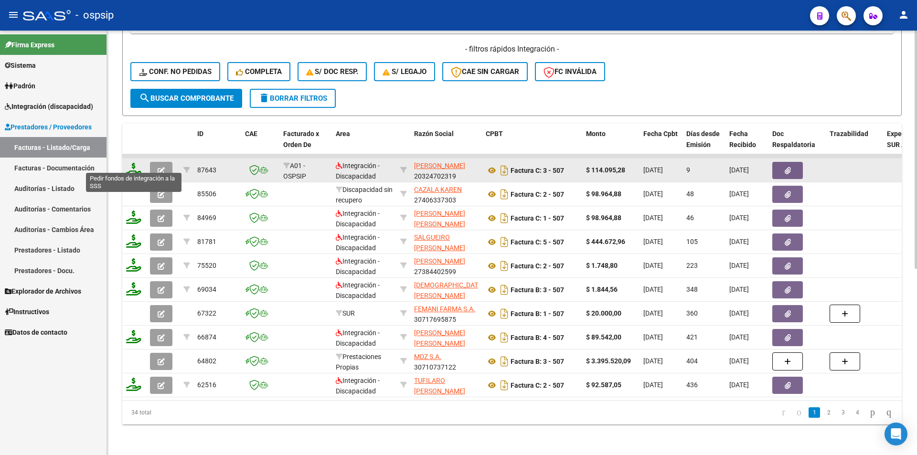
click at [136, 163] on icon at bounding box center [133, 169] width 15 height 13
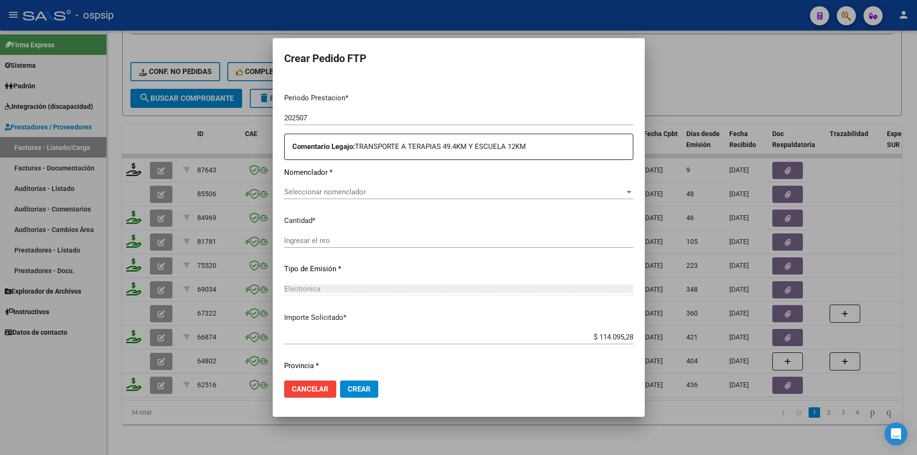
scroll to position [293, 0]
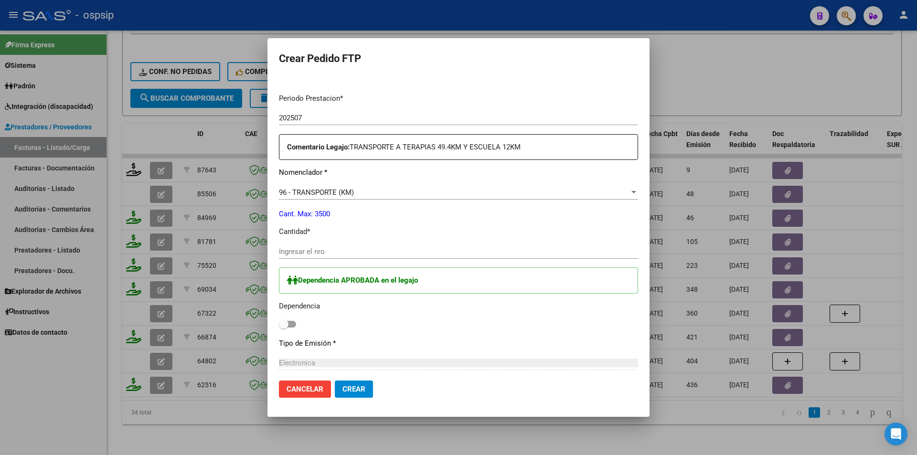
click at [329, 256] on div "Ingresar el nro" at bounding box center [458, 252] width 359 height 14
click at [309, 249] on input "Ingresar el nro" at bounding box center [458, 251] width 359 height 9
drag, startPoint x: 295, startPoint y: 324, endPoint x: 317, endPoint y: 376, distance: 55.6
click at [295, 324] on span at bounding box center [287, 324] width 17 height 7
click at [284, 328] on input "checkbox" at bounding box center [283, 328] width 0 height 0
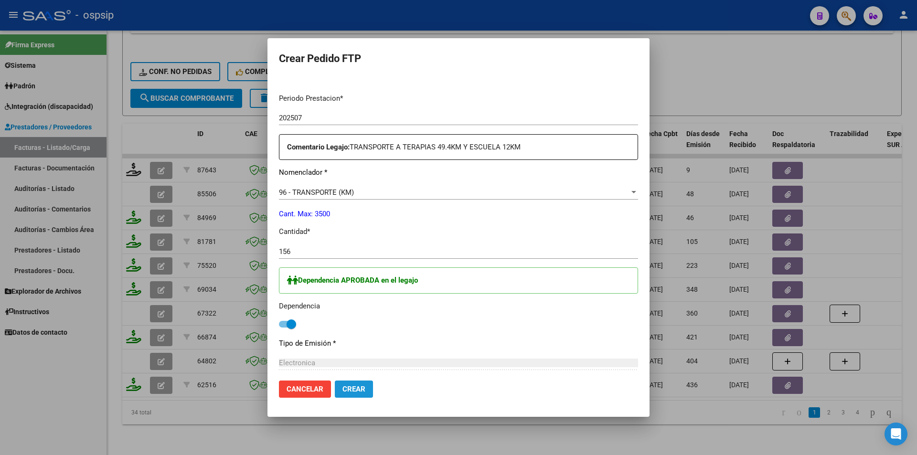
click at [344, 390] on span "Crear" at bounding box center [354, 389] width 23 height 9
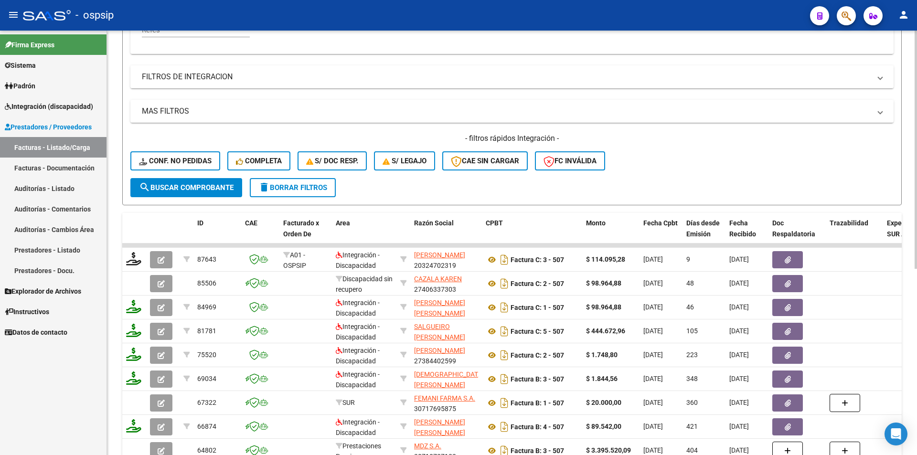
scroll to position [188, 0]
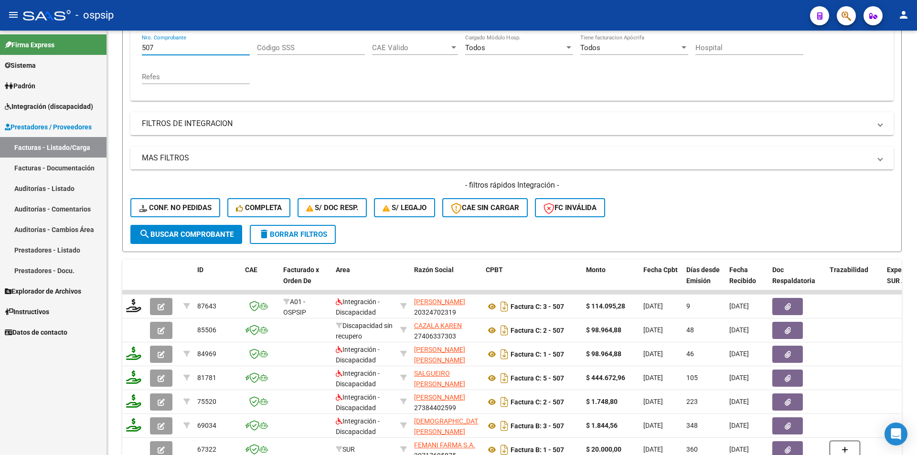
drag, startPoint x: 154, startPoint y: 47, endPoint x: 99, endPoint y: 47, distance: 55.4
click at [99, 47] on mat-sidenav-container "Firma Express Sistema Usuarios Todos los Usuarios Padrón Afiliados Empadronados…" at bounding box center [458, 243] width 917 height 425
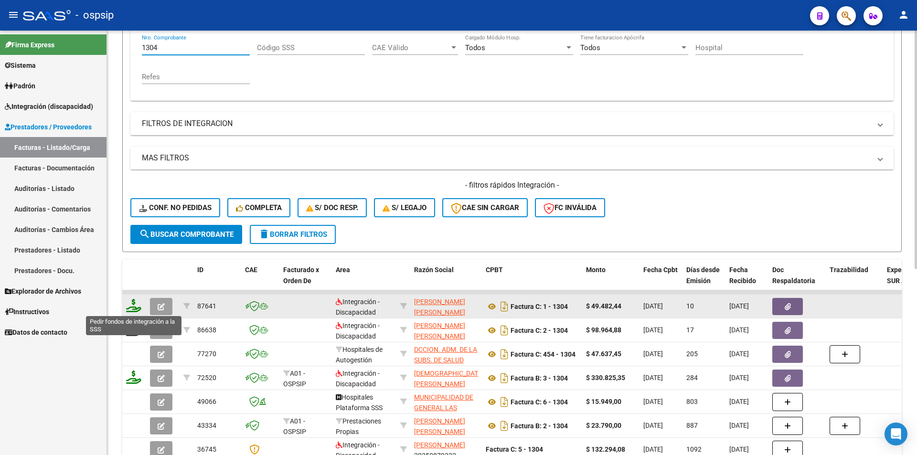
click at [137, 310] on icon at bounding box center [133, 305] width 15 height 13
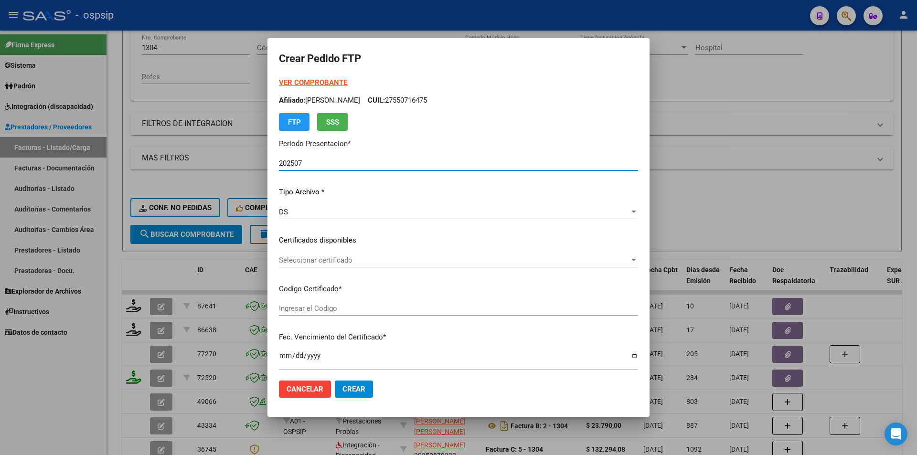
scroll to position [287, 0]
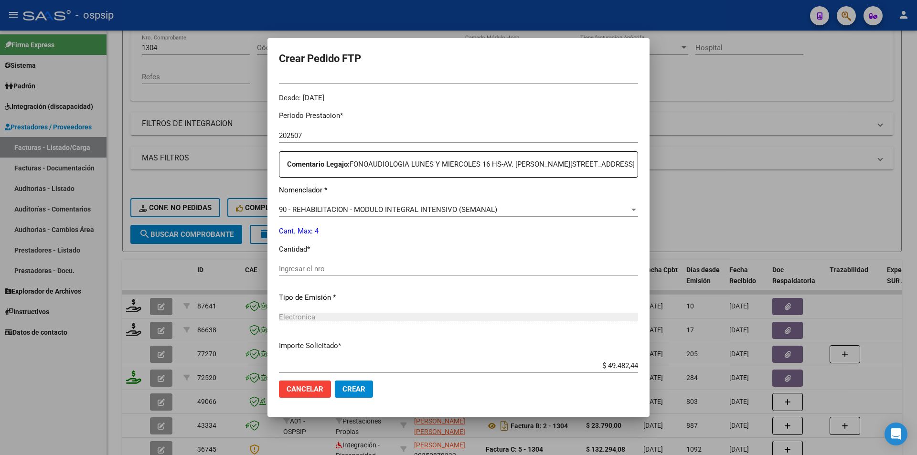
click at [326, 268] on input "Ingresar el nro" at bounding box center [458, 269] width 359 height 9
click at [360, 389] on span "Crear" at bounding box center [354, 389] width 23 height 9
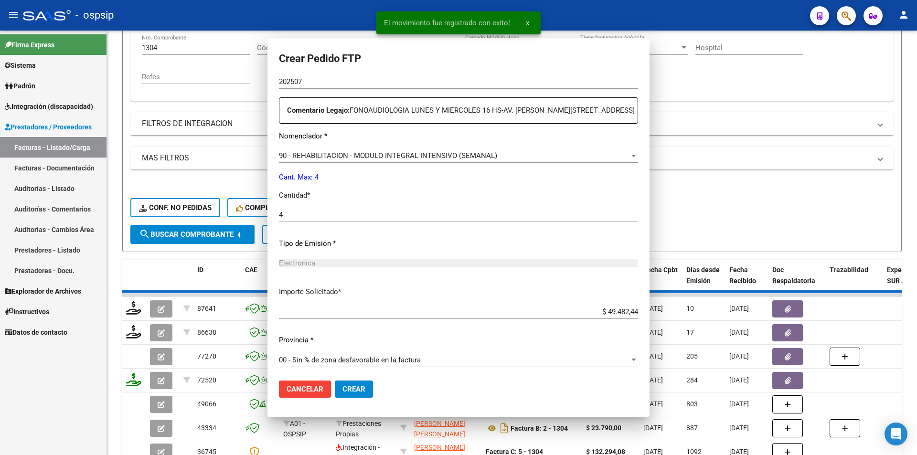
scroll to position [0, 0]
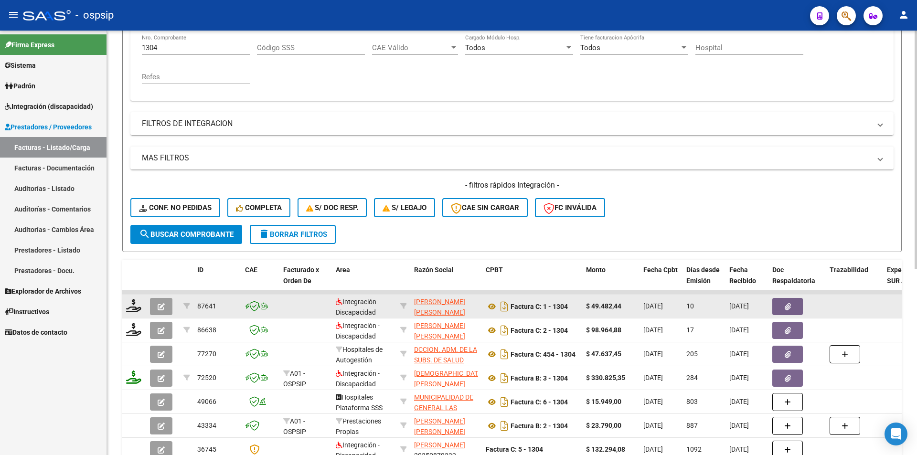
click at [165, 306] on button "button" at bounding box center [161, 306] width 22 height 17
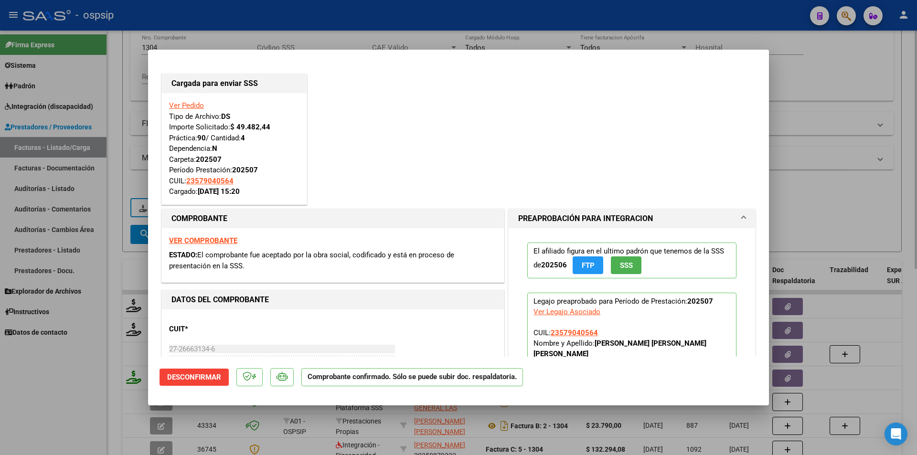
drag, startPoint x: 120, startPoint y: 127, endPoint x: 133, endPoint y: 114, distance: 18.3
click at [120, 126] on div at bounding box center [458, 227] width 917 height 455
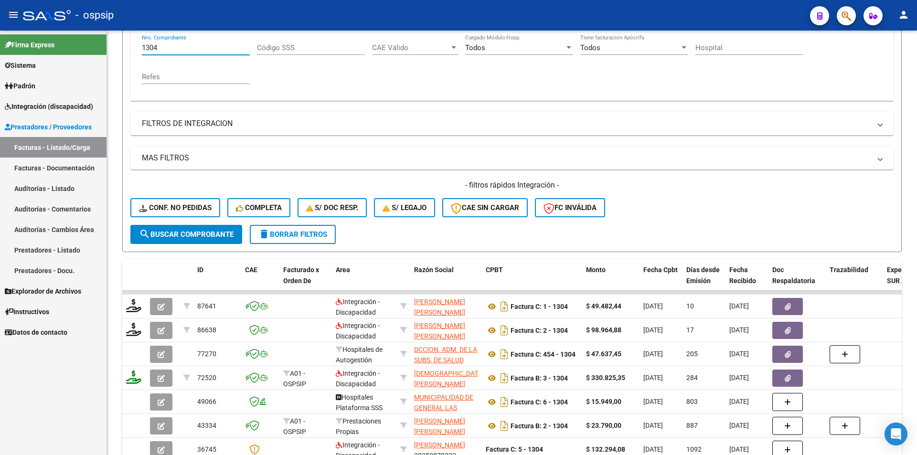
drag, startPoint x: 172, startPoint y: 47, endPoint x: 93, endPoint y: 47, distance: 78.8
click at [93, 47] on mat-sidenav-container "Firma Express Sistema Usuarios Todos los Usuarios Padrón Afiliados Empadronados…" at bounding box center [458, 243] width 917 height 425
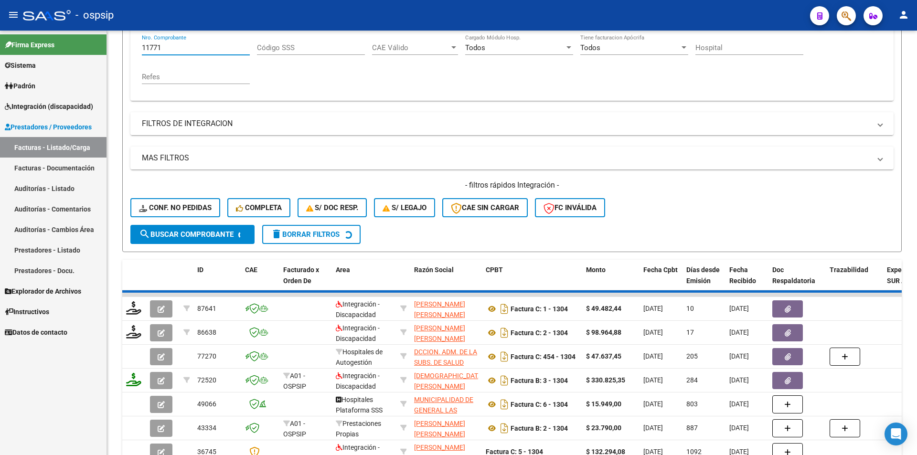
scroll to position [117, 0]
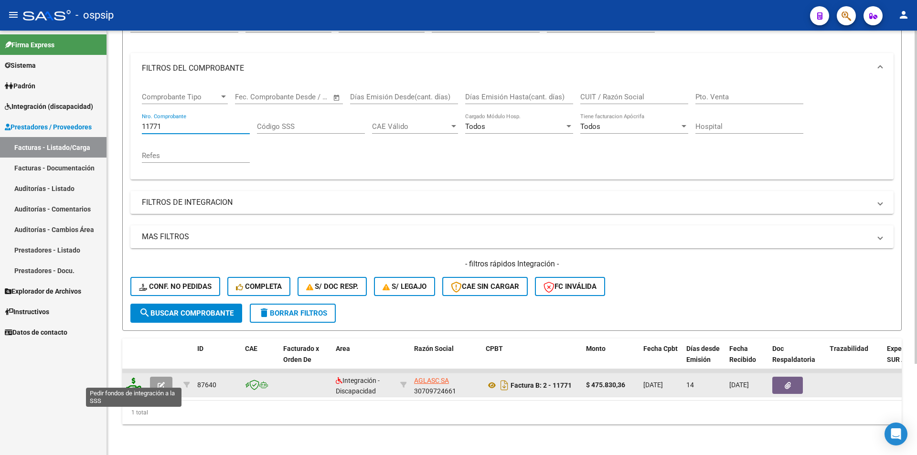
click at [136, 378] on icon at bounding box center [133, 384] width 15 height 13
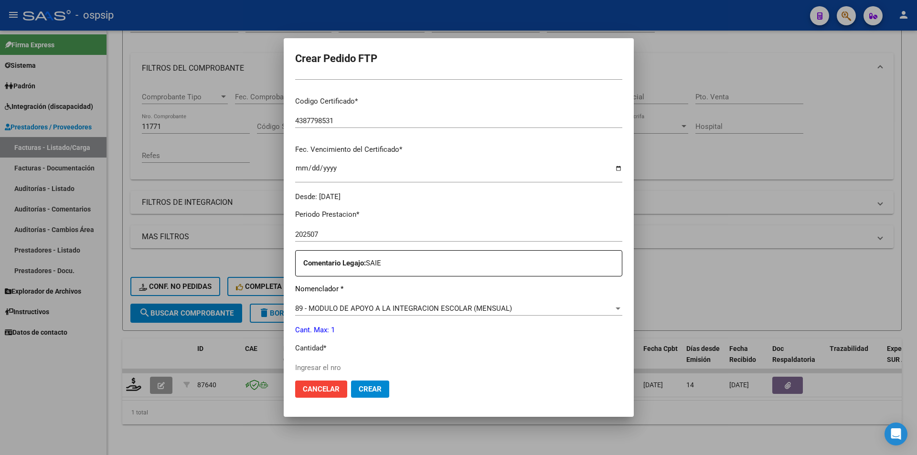
scroll to position [191, 0]
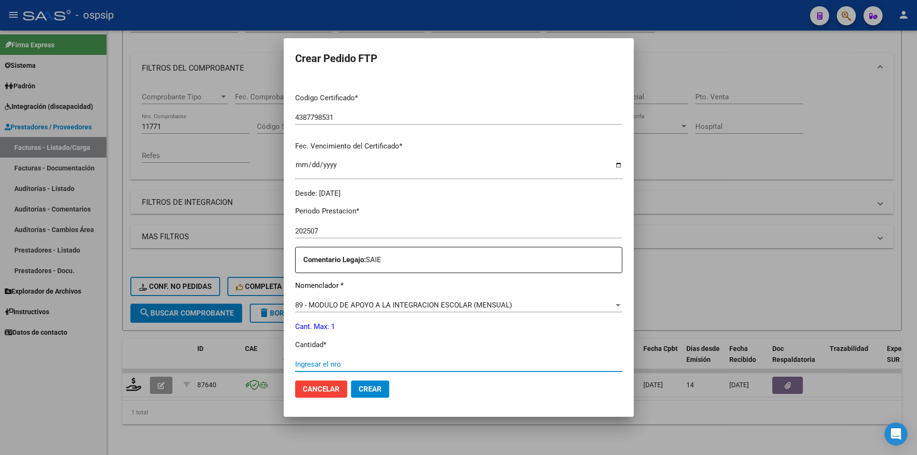
click at [349, 362] on input "Ingresar el nro" at bounding box center [458, 364] width 327 height 9
click at [368, 391] on span "Crear" at bounding box center [370, 389] width 23 height 9
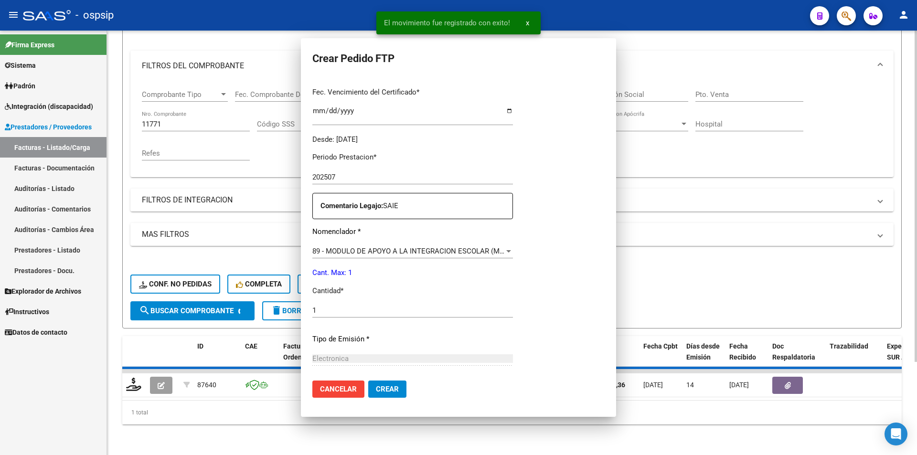
scroll to position [137, 0]
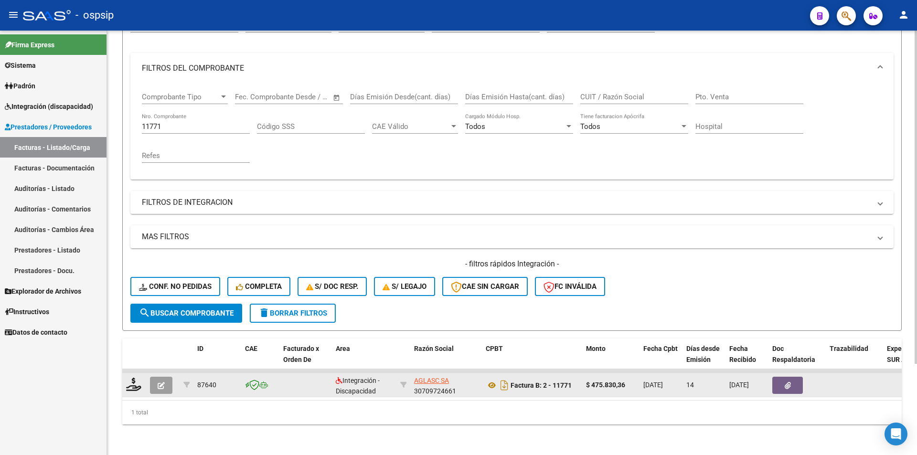
click at [154, 377] on button "button" at bounding box center [161, 385] width 22 height 17
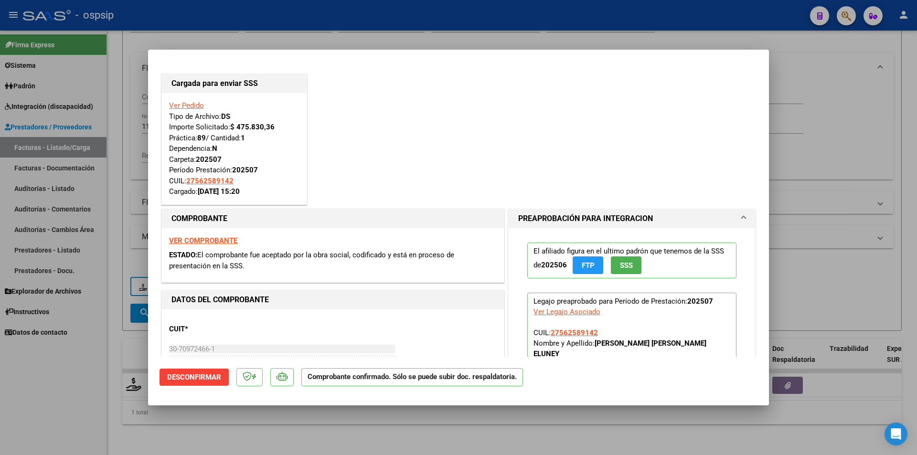
click at [67, 403] on div at bounding box center [458, 227] width 917 height 455
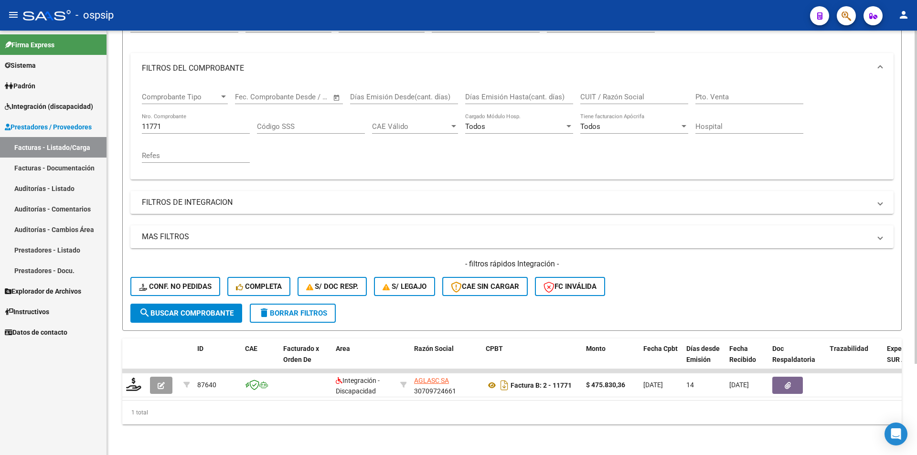
drag, startPoint x: 176, startPoint y: 124, endPoint x: 163, endPoint y: 124, distance: 13.4
click at [163, 124] on div "11771 Nro. Comprobante" at bounding box center [196, 123] width 108 height 21
drag, startPoint x: 168, startPoint y: 119, endPoint x: 99, endPoint y: 119, distance: 68.3
click at [99, 119] on mat-sidenav-container "Firma Express Sistema Usuarios Todos los Usuarios Padrón Afiliados Empadronados…" at bounding box center [458, 243] width 917 height 425
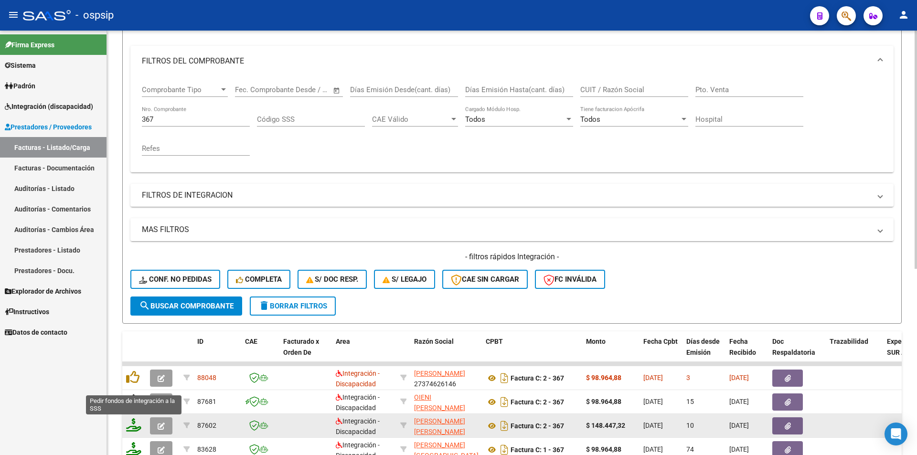
click at [138, 426] on icon at bounding box center [133, 425] width 15 height 13
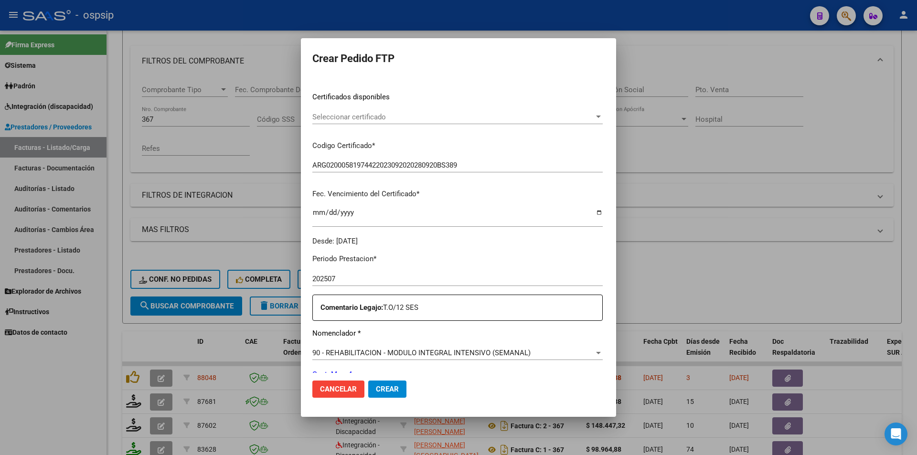
scroll to position [217, 0]
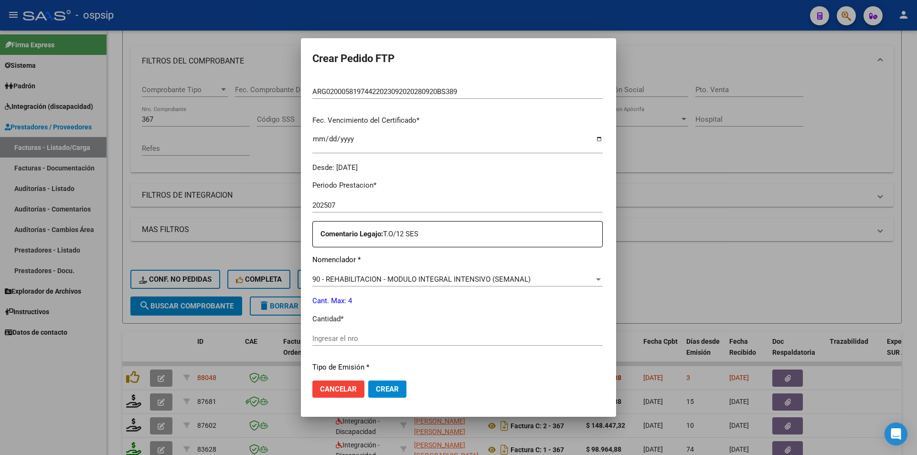
click at [322, 335] on input "Ingresar el nro" at bounding box center [457, 338] width 290 height 9
click at [386, 392] on button "Crear" at bounding box center [387, 389] width 38 height 17
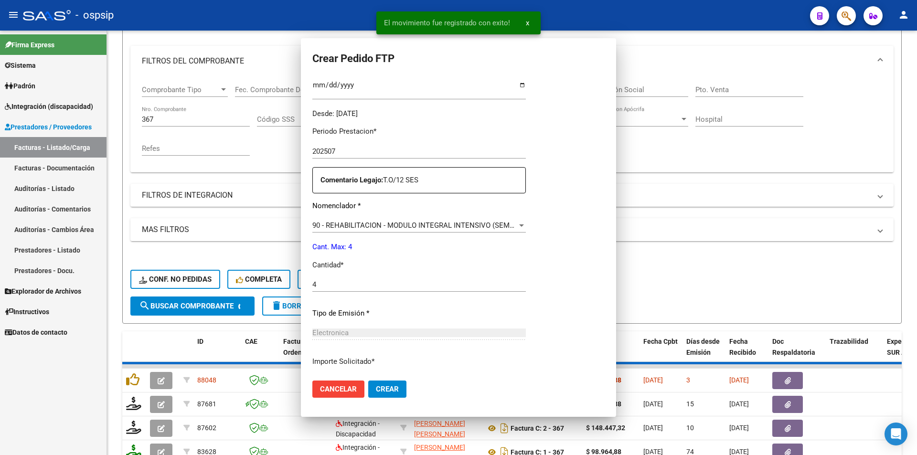
scroll to position [163, 0]
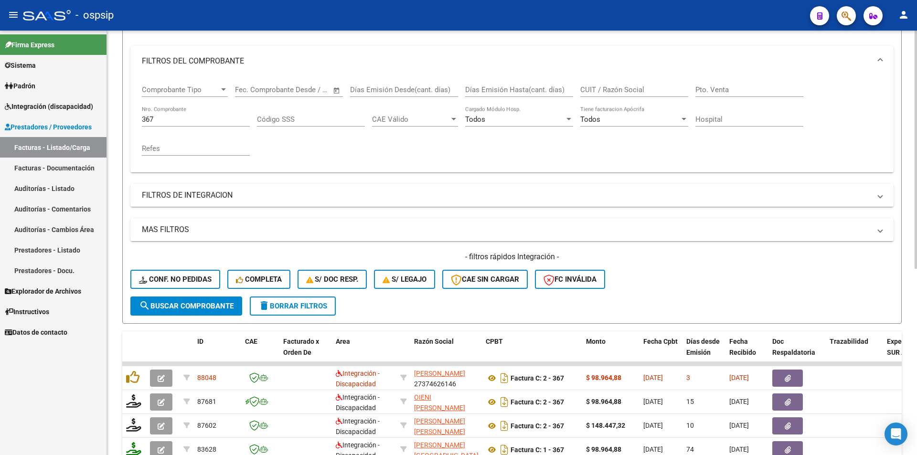
drag, startPoint x: 162, startPoint y: 114, endPoint x: 157, endPoint y: 114, distance: 4.8
click at [157, 114] on div "367 Nro. Comprobante" at bounding box center [196, 116] width 108 height 21
drag, startPoint x: 158, startPoint y: 116, endPoint x: 103, endPoint y: 120, distance: 55.1
click at [103, 120] on mat-sidenav-container "Firma Express Sistema Usuarios Todos los Usuarios Padrón Afiliados Empadronados…" at bounding box center [458, 243] width 917 height 425
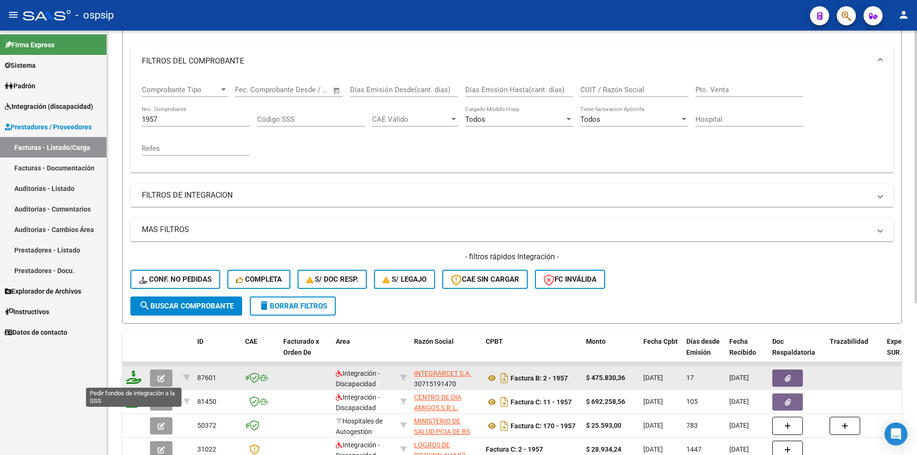
click at [136, 376] on icon at bounding box center [133, 377] width 15 height 13
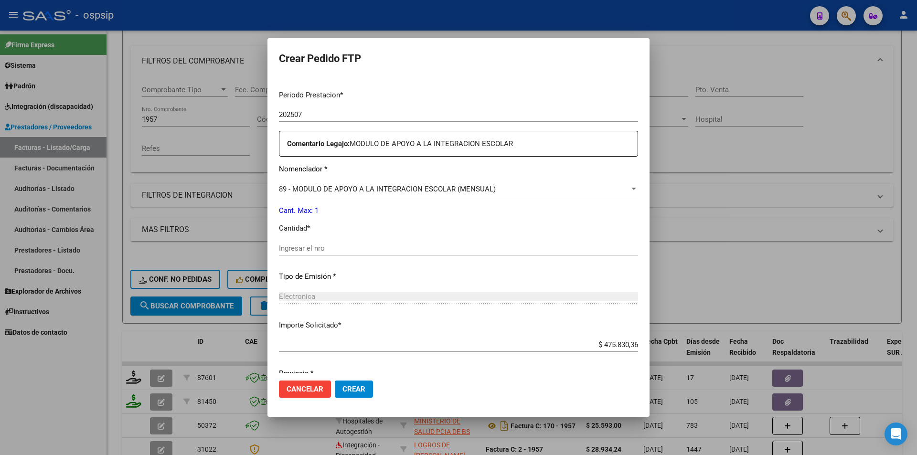
scroll to position [322, 0]
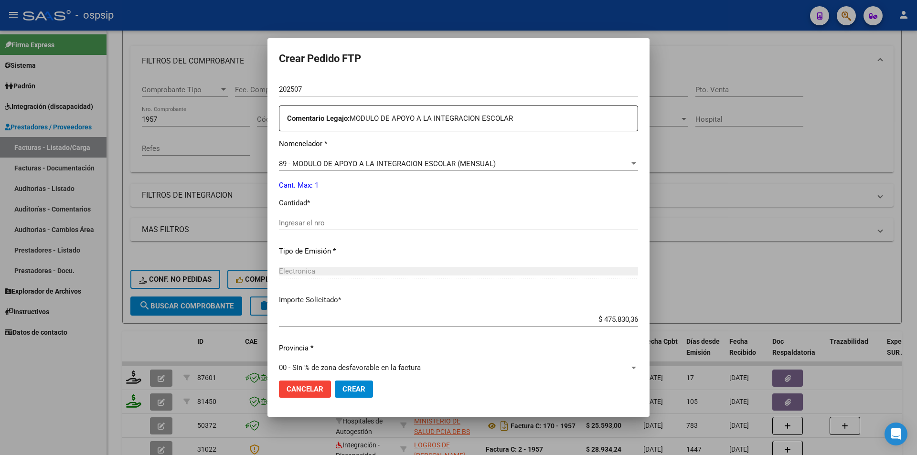
click at [333, 229] on div "Ingresar el nro" at bounding box center [458, 223] width 359 height 14
click at [374, 389] on mat-dialog-actions "Cancelar Crear" at bounding box center [458, 389] width 359 height 32
click at [367, 390] on button "Crear" at bounding box center [354, 389] width 38 height 17
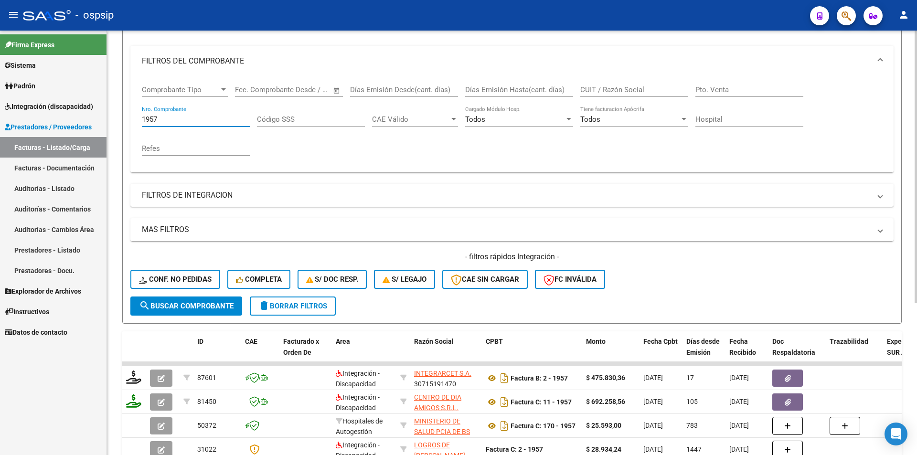
drag, startPoint x: 153, startPoint y: 118, endPoint x: 125, endPoint y: 116, distance: 28.3
click at [126, 116] on form "Filtros Id Area Area Seleccionar Gerenciador Seleccionar Gerenciador Todos Conf…" at bounding box center [512, 160] width 780 height 327
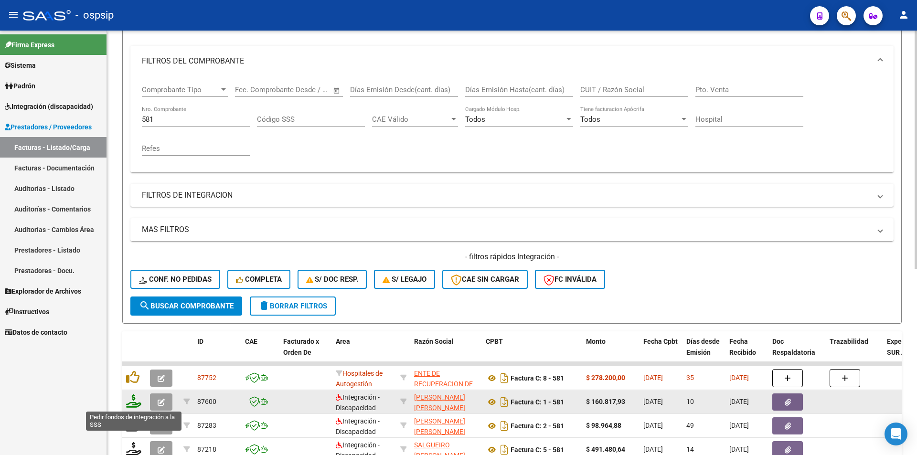
click at [131, 405] on icon at bounding box center [133, 401] width 15 height 13
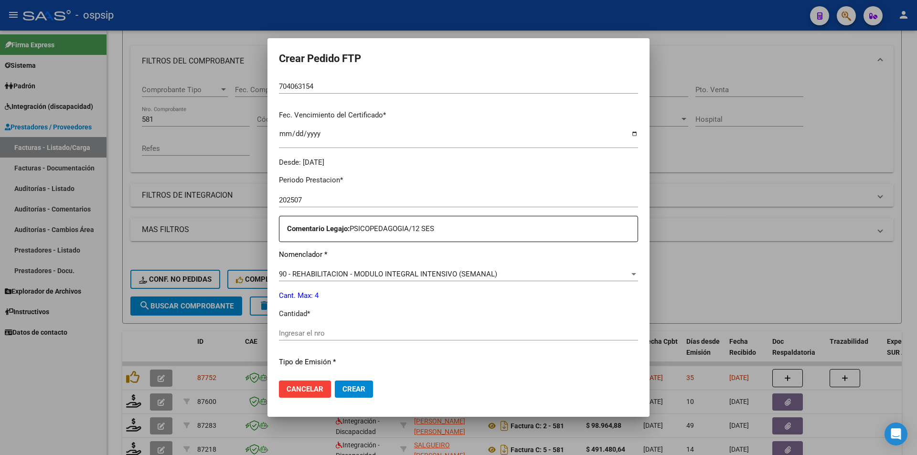
scroll to position [239, 0]
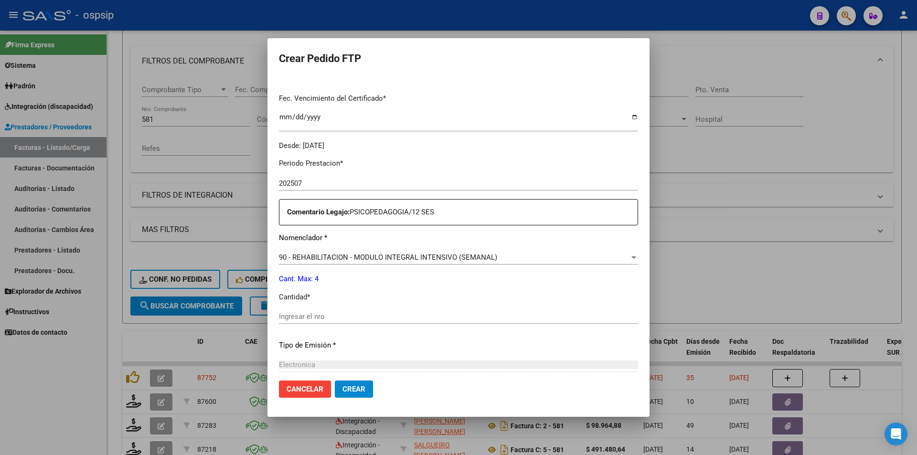
click at [322, 311] on div "Ingresar el nro" at bounding box center [458, 317] width 359 height 14
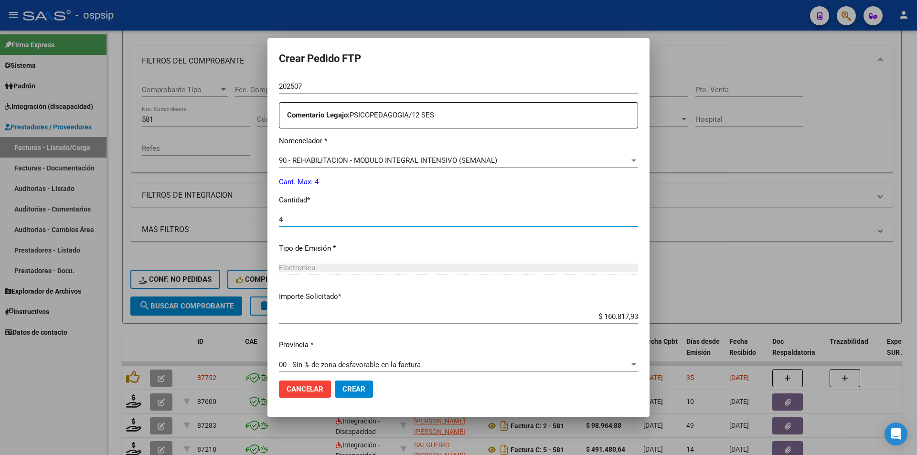
scroll to position [344, 0]
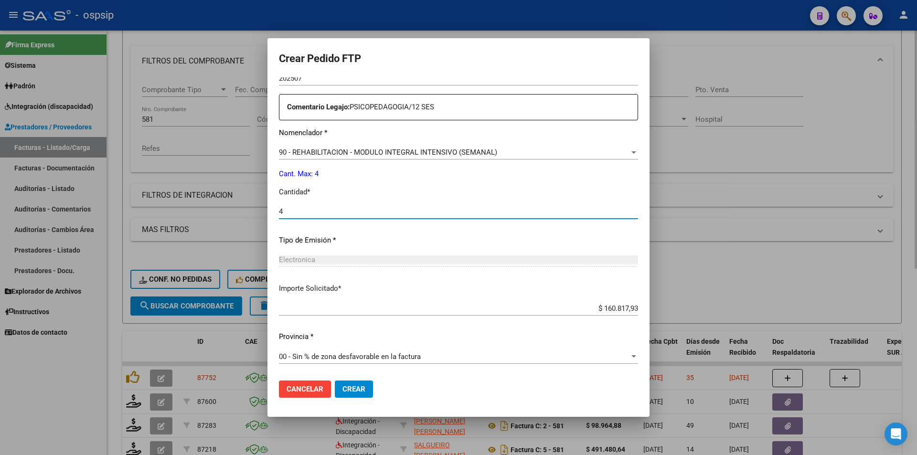
drag, startPoint x: 160, startPoint y: 159, endPoint x: 160, endPoint y: 132, distance: 26.3
click at [160, 157] on div at bounding box center [458, 227] width 917 height 455
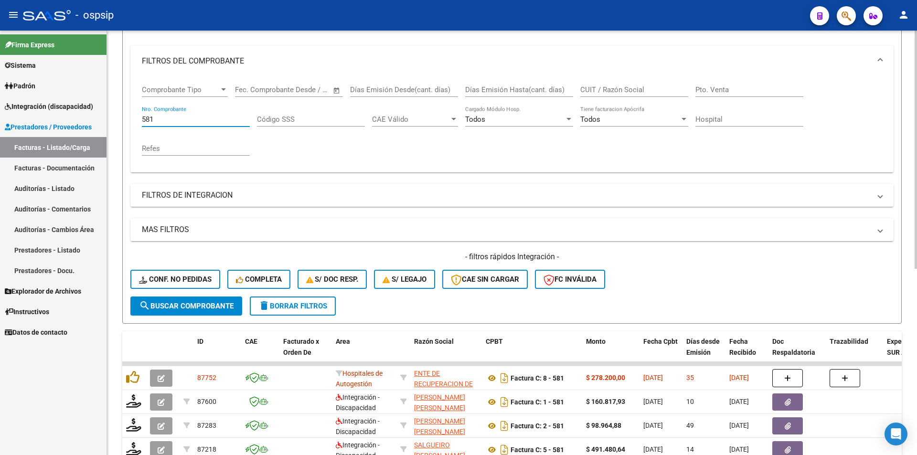
drag, startPoint x: 160, startPoint y: 122, endPoint x: 136, endPoint y: 118, distance: 24.7
click at [136, 118] on div "Comprobante Tipo Comprobante Tipo Start date – End date Fec. Comprobante Desde …" at bounding box center [511, 124] width 763 height 96
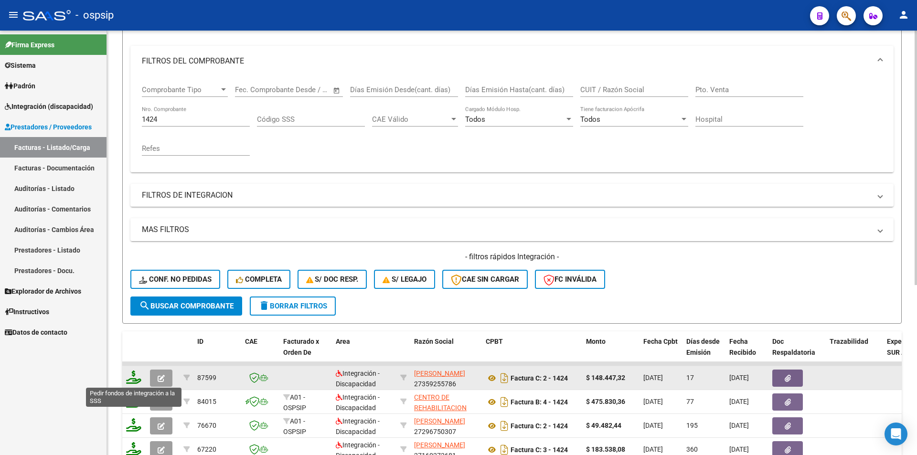
click at [134, 378] on icon at bounding box center [133, 377] width 15 height 13
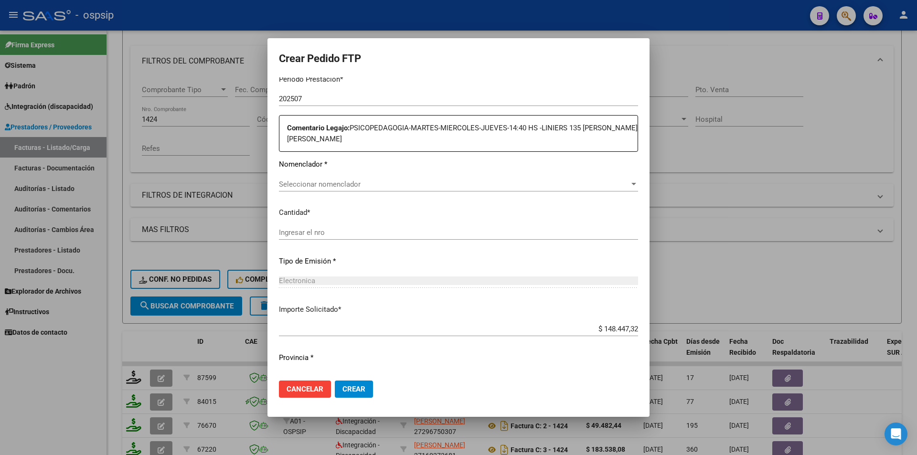
scroll to position [323, 0]
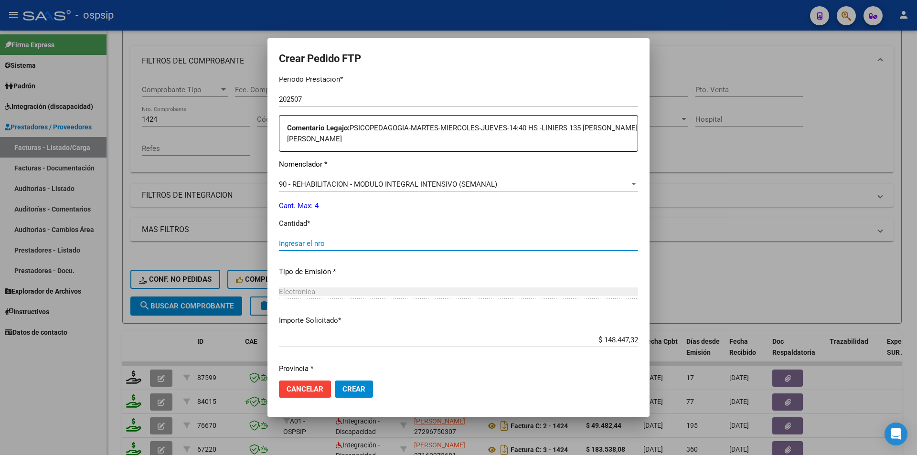
click at [318, 247] on input "Ingresar el nro" at bounding box center [458, 243] width 359 height 9
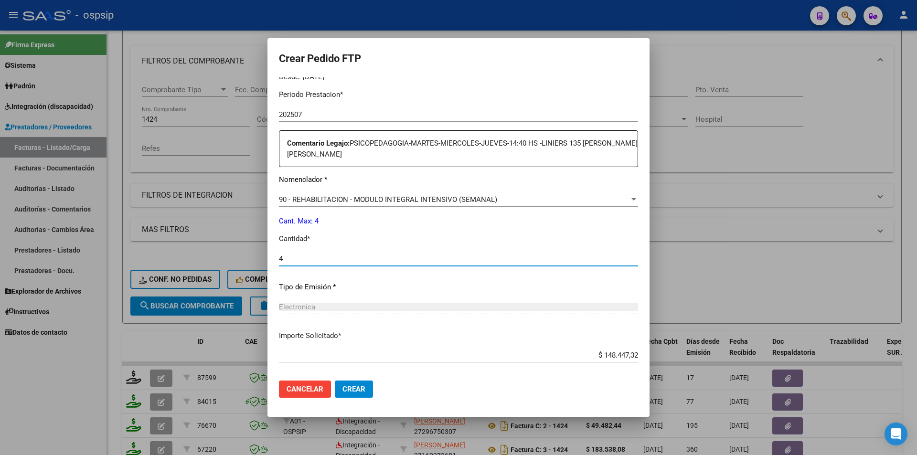
scroll to position [307, 0]
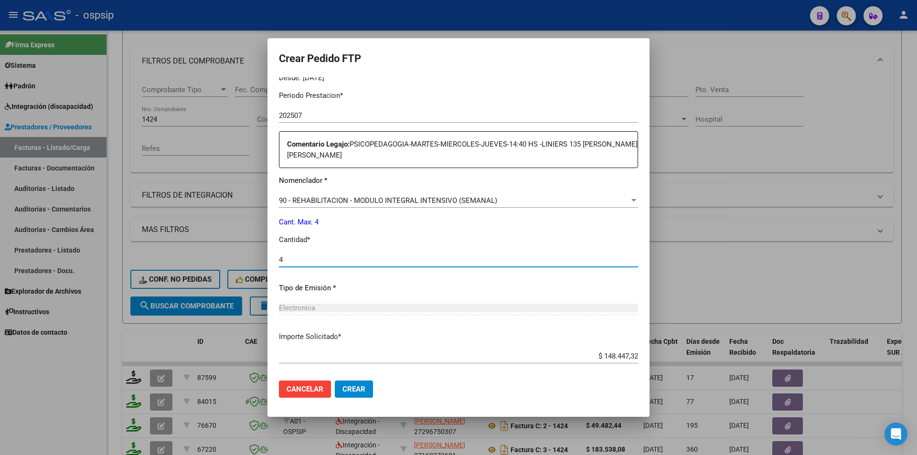
click at [364, 391] on span "Crear" at bounding box center [354, 389] width 23 height 9
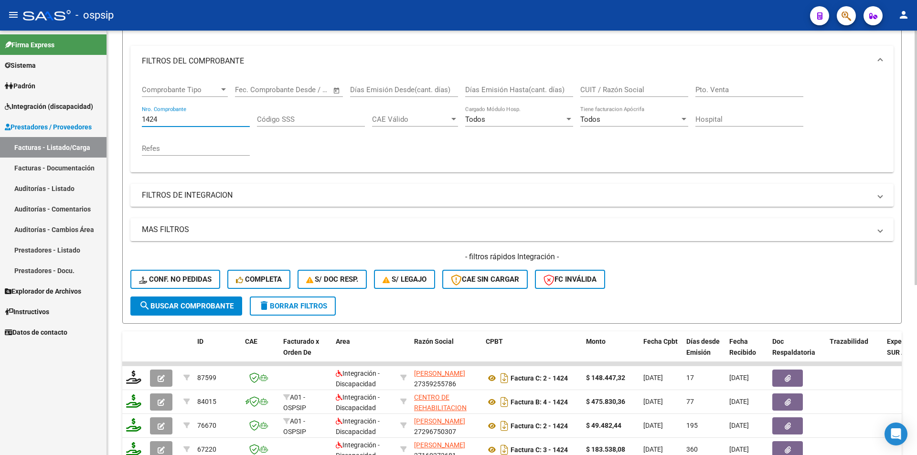
drag, startPoint x: 175, startPoint y: 116, endPoint x: 127, endPoint y: 120, distance: 47.9
click at [127, 120] on form "Filtros Id Area Area Seleccionar Gerenciador Seleccionar Gerenciador Todos Conf…" at bounding box center [512, 160] width 780 height 327
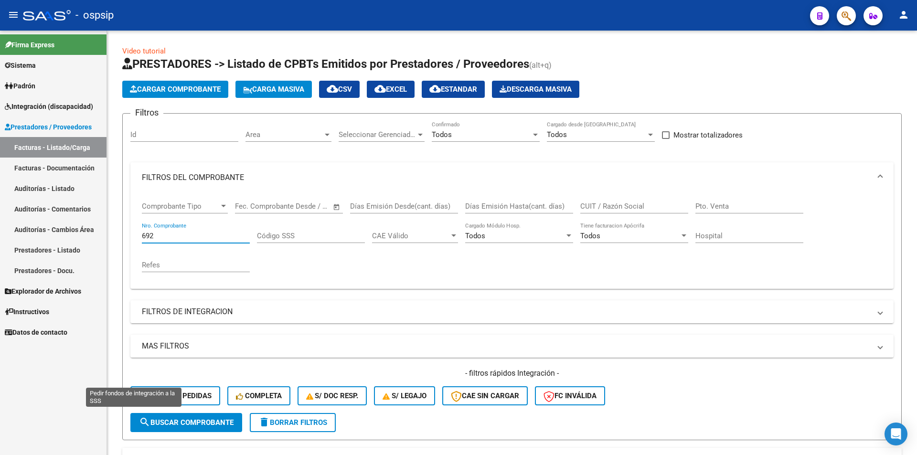
scroll to position [117, 0]
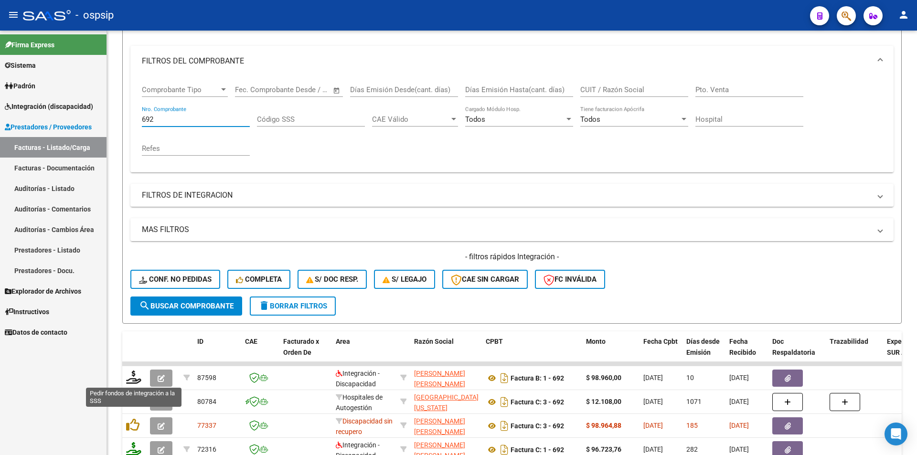
type input "692"
click at [133, 380] on icon at bounding box center [133, 377] width 15 height 13
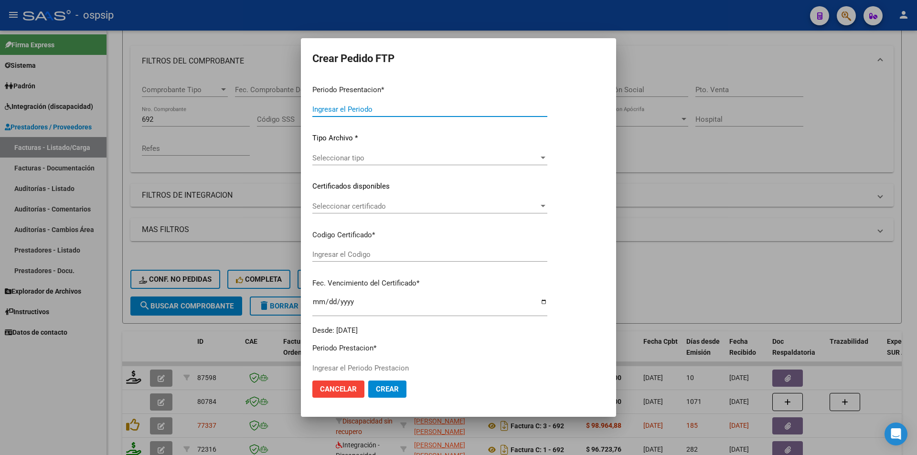
type input "202507"
type input "$ 98.960,00"
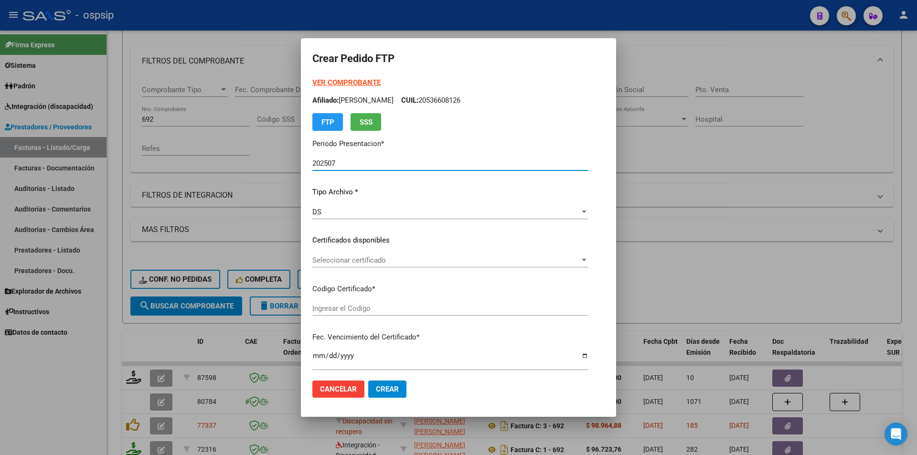
type input "5370808149"
type input "2025-06-28"
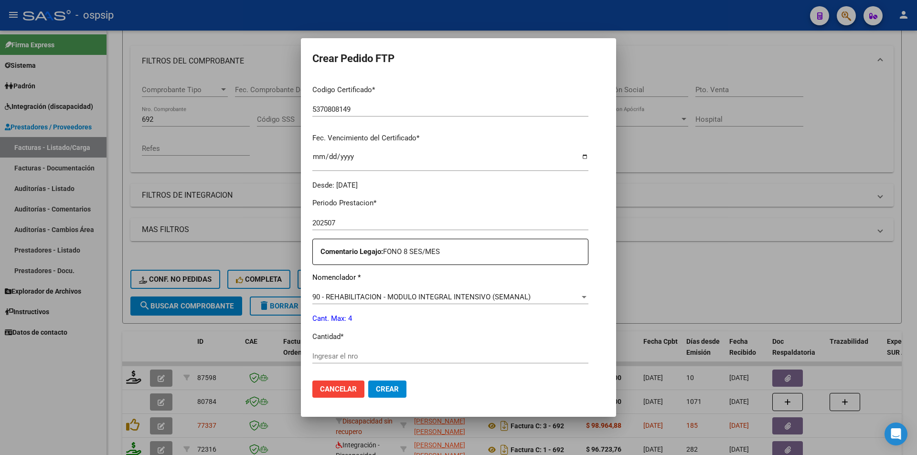
scroll to position [287, 0]
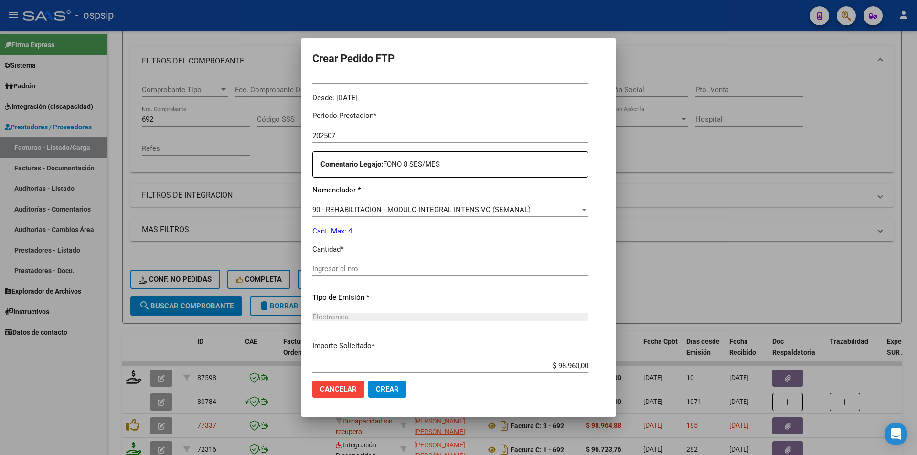
click at [362, 264] on div "Ingresar el nro" at bounding box center [450, 269] width 276 height 14
type input "4"
click at [373, 388] on button "Crear" at bounding box center [387, 389] width 38 height 17
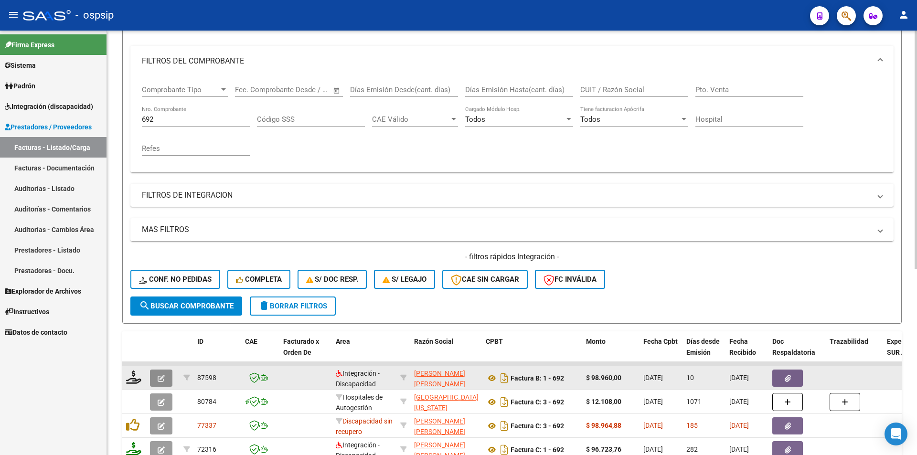
click at [163, 379] on icon "button" at bounding box center [161, 378] width 7 height 7
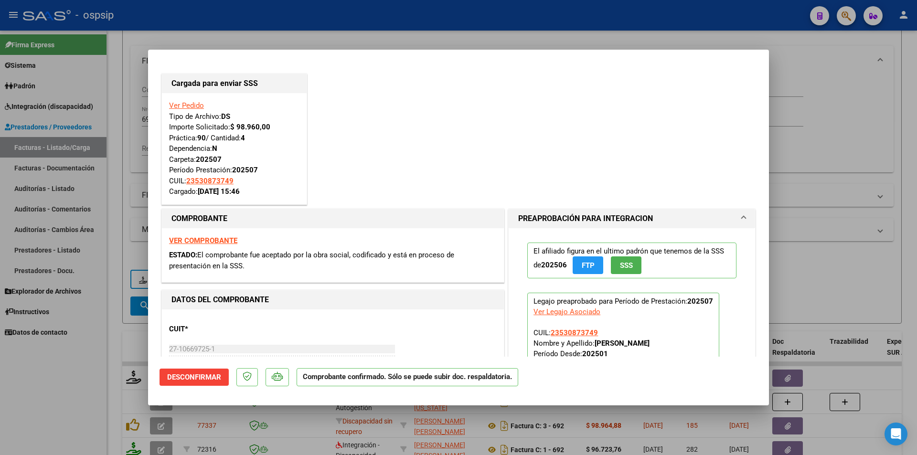
click at [98, 195] on div at bounding box center [458, 227] width 917 height 455
type input "$ 0,00"
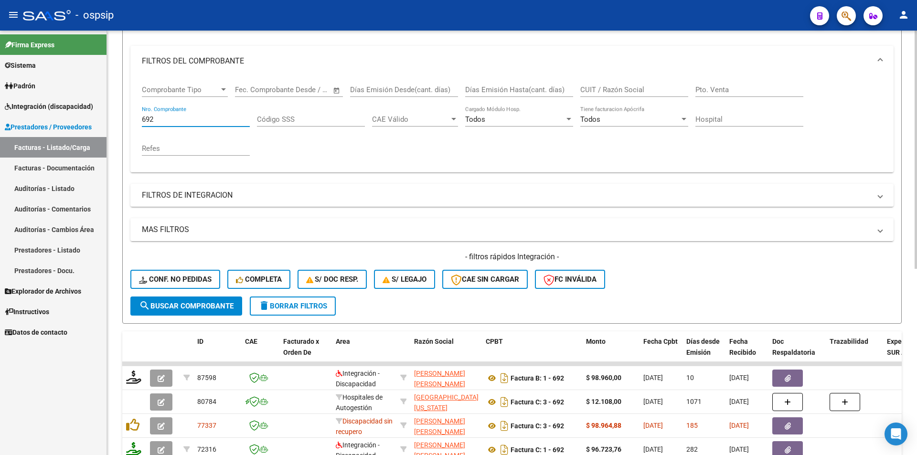
drag, startPoint x: 163, startPoint y: 118, endPoint x: 114, endPoint y: 118, distance: 49.2
click at [114, 118] on div "Video tutorial PRESTADORES -> Listado de CPBTs Emitidos por Prestadores / Prove…" at bounding box center [512, 288] width 810 height 749
type input "691"
